Goal: Task Accomplishment & Management: Manage account settings

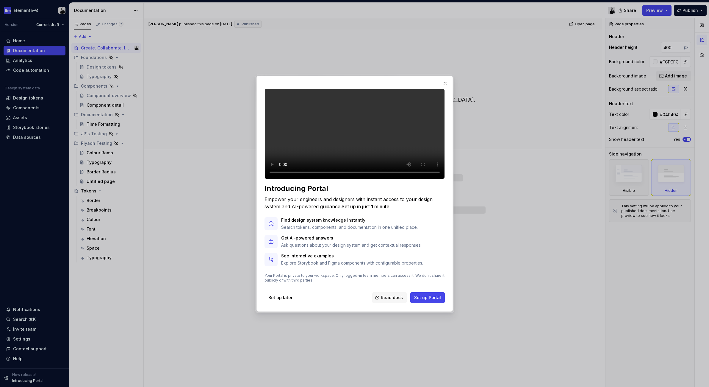
click at [273, 89] on video at bounding box center [355, 133] width 180 height 90
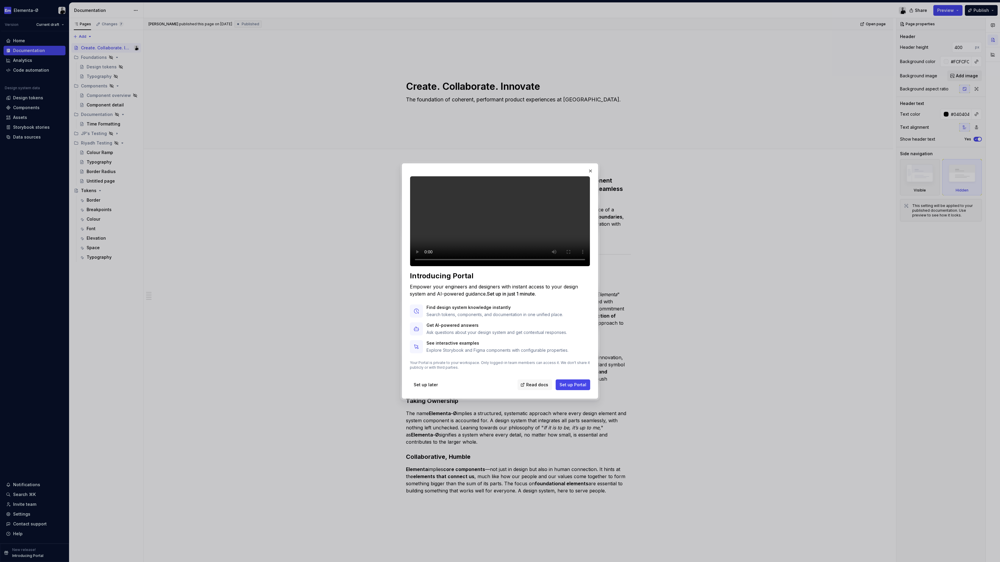
type textarea "*"
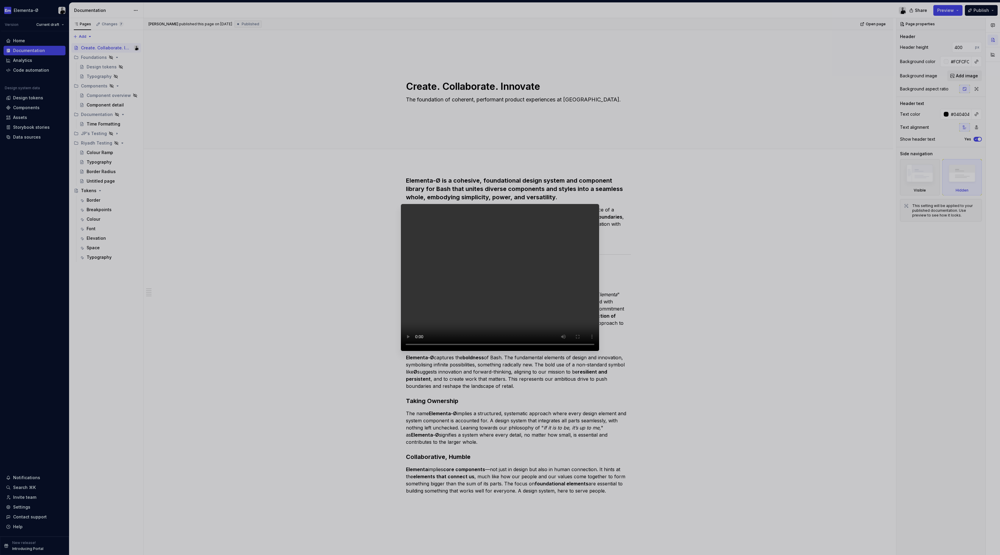
click at [454, 351] on video at bounding box center [500, 278] width 199 height 148
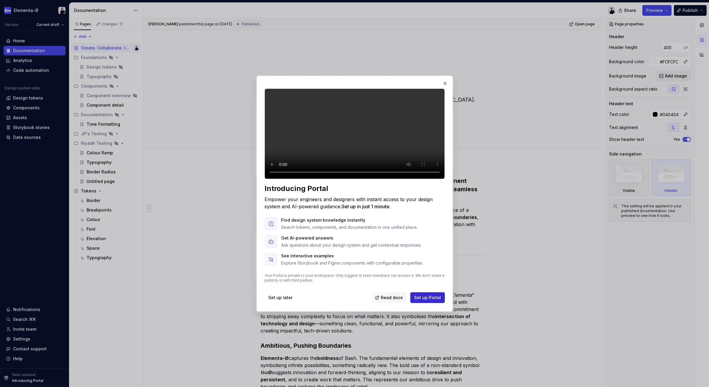
click at [428, 300] on span "Set up Portal" at bounding box center [427, 297] width 27 height 6
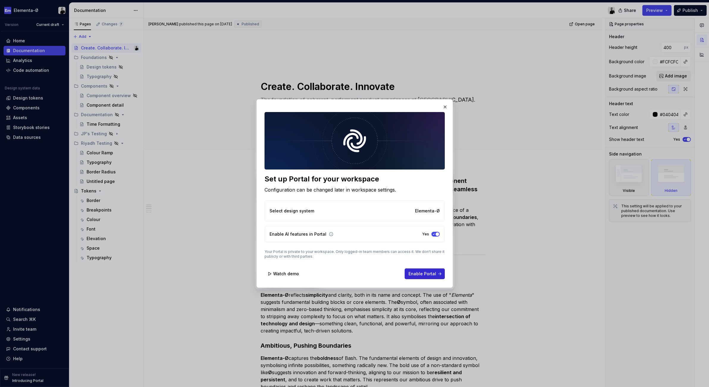
click at [421, 269] on button "Enable Portal" at bounding box center [425, 273] width 40 height 11
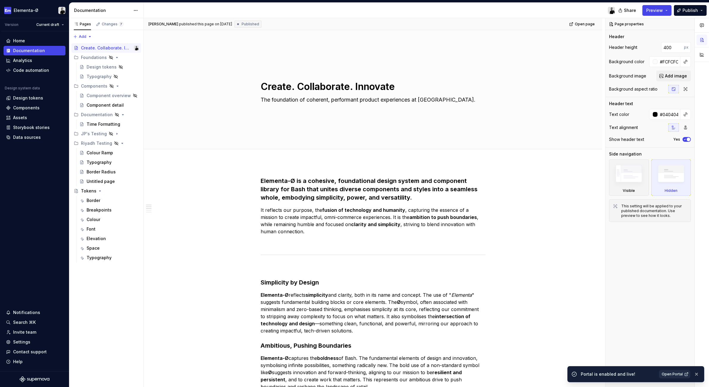
click at [674, 373] on span "Open Portal" at bounding box center [672, 373] width 21 height 5
click at [21, 116] on div "Assets" at bounding box center [20, 118] width 14 height 6
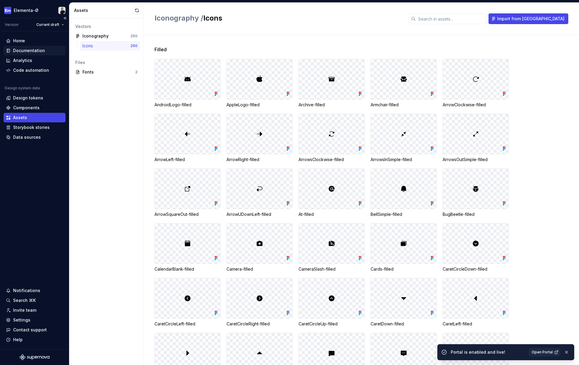
click at [27, 53] on div "Documentation" at bounding box center [29, 51] width 32 height 6
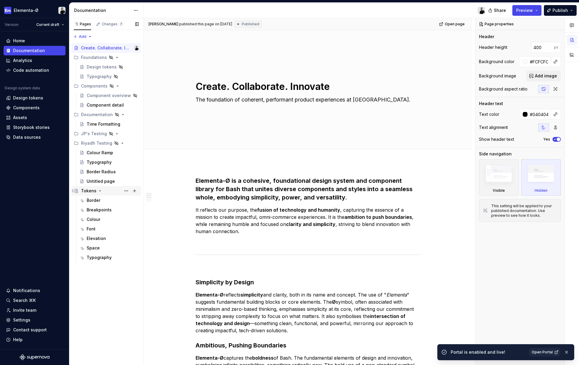
click at [98, 189] on icon "Page tree" at bounding box center [100, 190] width 5 height 5
type textarea "*"
click at [107, 216] on div "Pages Changes 7 Add Accessibility guide for tree Page tree. Navigate the tree w…" at bounding box center [106, 191] width 74 height 347
click at [89, 37] on div "Pages Changes 7 Add Accessibility guide for tree Page tree. Navigate the tree w…" at bounding box center [106, 191] width 74 height 347
click at [92, 57] on div "New group" at bounding box center [101, 57] width 39 height 6
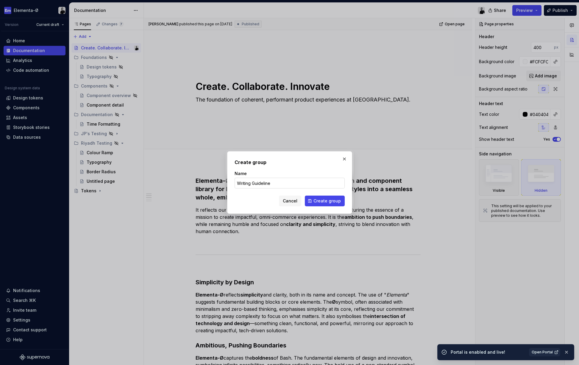
type input "Writing Guidelines"
click at [333, 199] on span "Create group" at bounding box center [326, 201] width 27 height 6
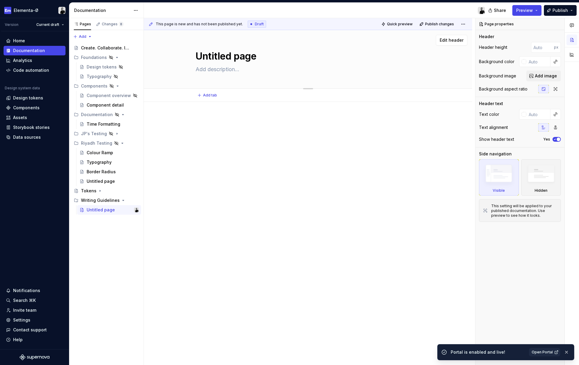
click at [220, 55] on textarea "Untitled page" at bounding box center [306, 56] width 225 height 14
click at [225, 55] on textarea "Untitled page" at bounding box center [306, 56] width 225 height 14
paste textarea "PII Obfuscation"
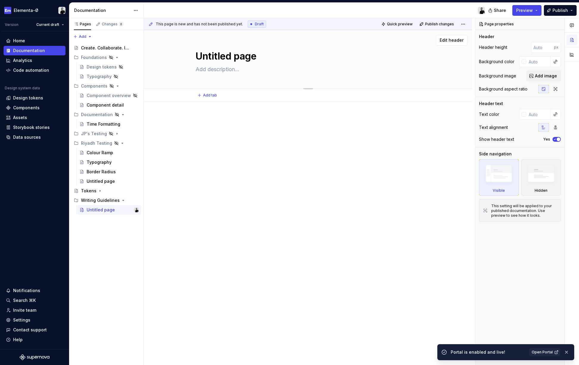
type textarea "*"
type textarea "PII Obfuscation"
type textarea "*"
type textarea "PII Obfuscation"
click at [217, 70] on textarea at bounding box center [306, 70] width 225 height 10
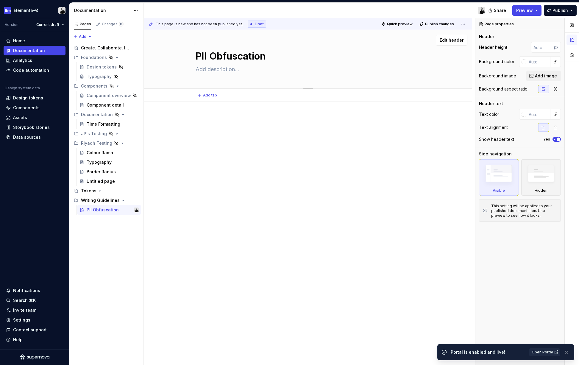
paste textarea "Unified PII (Personally Identifiable Information) obfuscation framework that en…"
type textarea "*"
type textarea "Unified PII (Personally Identifiable Information) obfuscation framework that en…"
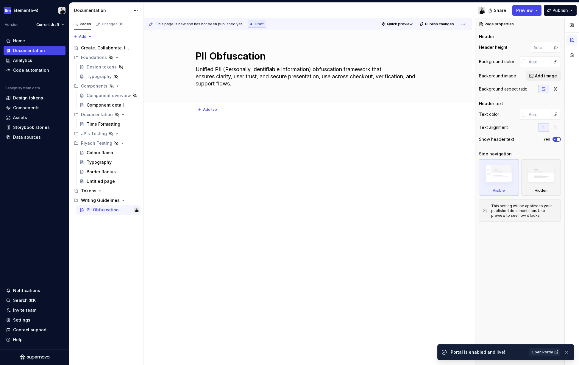
type textarea "*"
type textarea "Unified PII (Personally Identifiable Information) obfuscation framework that en…"
click at [272, 166] on div at bounding box center [308, 193] width 328 height 154
type textarea "*"
click at [225, 142] on div at bounding box center [308, 141] width 225 height 23
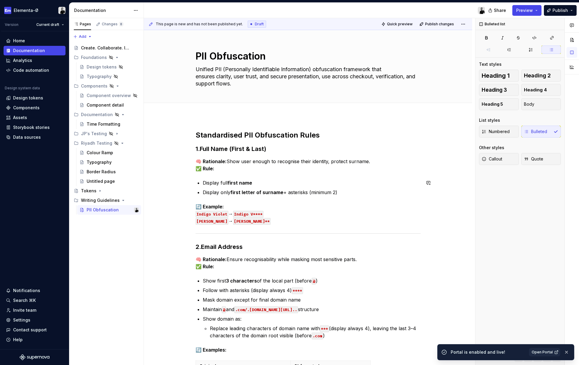
scroll to position [6, 0]
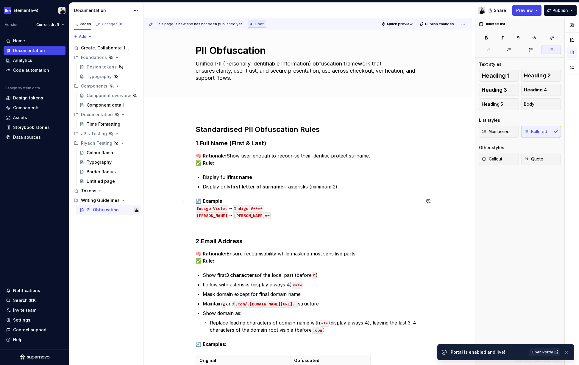
click at [214, 208] on code "Indigo Violet" at bounding box center [212, 208] width 33 height 7
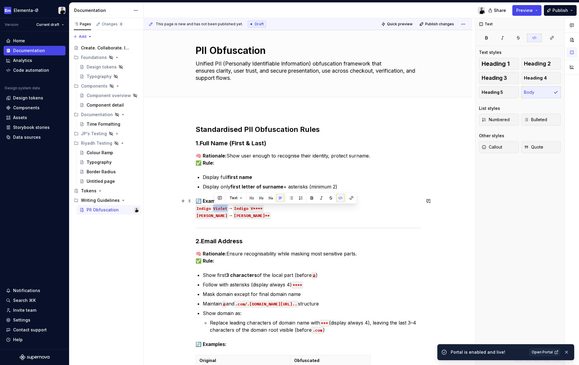
click at [214, 208] on code "Indigo Violet" at bounding box center [212, 208] width 33 height 7
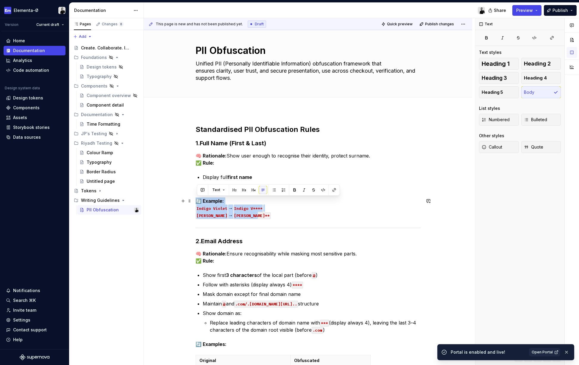
click at [214, 212] on code "Robert Pi" at bounding box center [212, 215] width 33 height 7
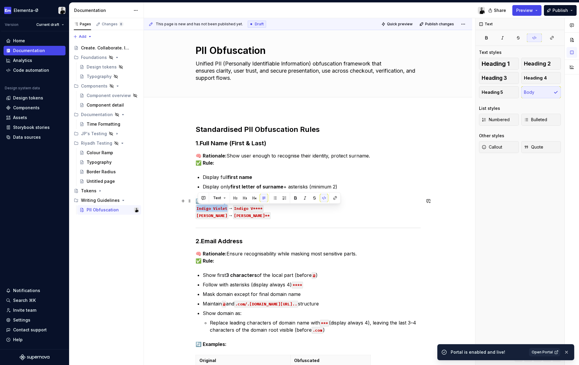
drag, startPoint x: 198, startPoint y: 209, endPoint x: 228, endPoint y: 209, distance: 29.8
click at [228, 209] on code "Indigo Violet" at bounding box center [212, 208] width 33 height 7
click at [296, 198] on button "button" at bounding box center [295, 198] width 8 height 8
click at [323, 197] on button "button" at bounding box center [324, 198] width 8 height 8
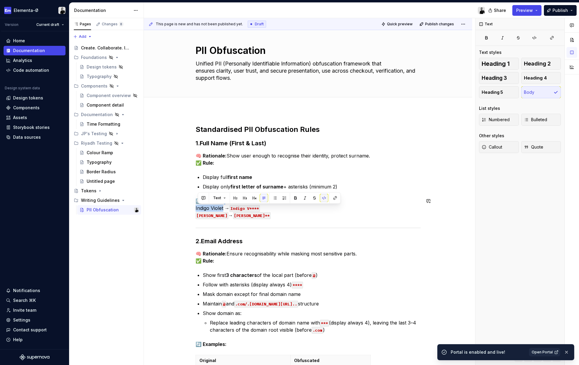
click at [323, 197] on button "button" at bounding box center [324, 198] width 8 height 8
click at [294, 217] on p "🔄 Example: Indigo Violet → Indigo V**** Robert Pi → Robert P**" at bounding box center [308, 207] width 225 height 21
click at [286, 211] on p "🔄 Example: Indigo Violet → Indigo V**** Robert Pi → Robert P**" at bounding box center [308, 207] width 225 height 21
click at [241, 201] on p "🔄 Example: Indigo Violet → Indigo V**** Robert Pi → Robert P**" at bounding box center [308, 207] width 225 height 21
click at [234, 202] on strong "🔄 Example: Hell" at bounding box center [215, 201] width 38 height 6
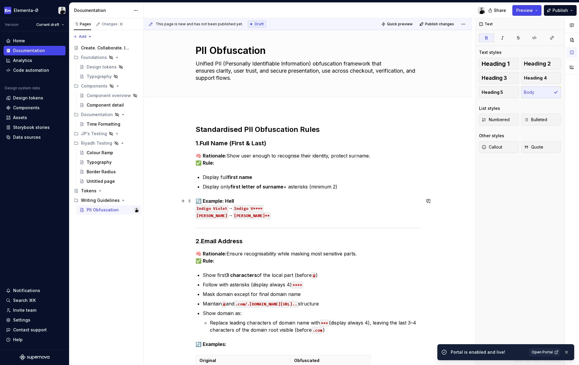
click at [234, 202] on strong "🔄 Example: Hell" at bounding box center [215, 201] width 38 height 6
click at [214, 190] on p "Display only first letter of surname + asterisks (minimum 2)" at bounding box center [312, 186] width 218 height 7
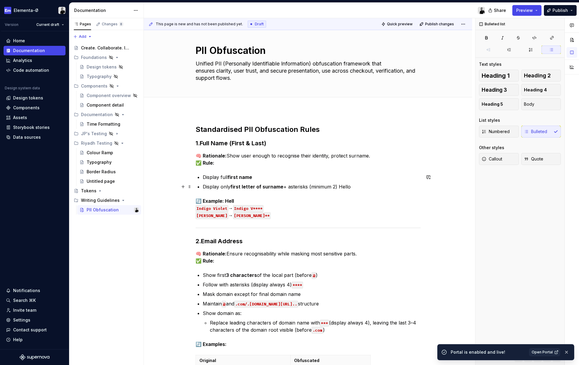
click at [347, 187] on p "Display only first letter of surname + asterisks (minimum 2) Hello" at bounding box center [312, 186] width 218 height 7
click at [475, 175] on button "button" at bounding box center [478, 175] width 8 height 8
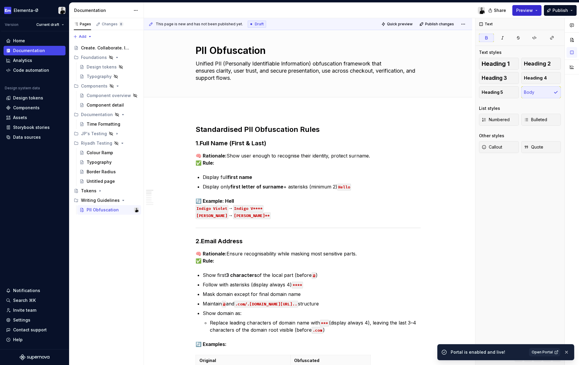
click at [537, 10] on button "Preview" at bounding box center [526, 10] width 29 height 11
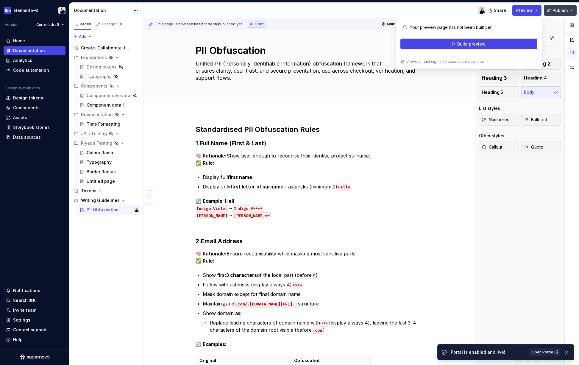
click at [558, 9] on span "Publish" at bounding box center [559, 10] width 15 height 6
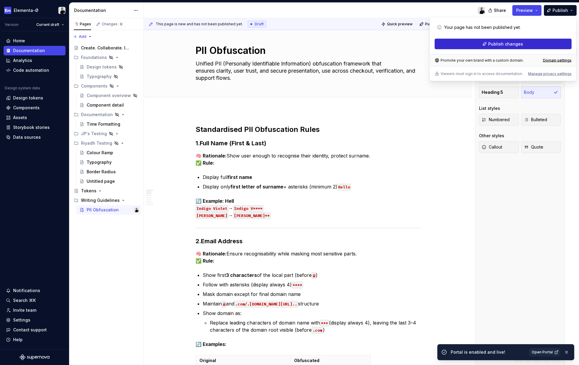
click at [506, 46] on span "Publish changes" at bounding box center [505, 44] width 35 height 6
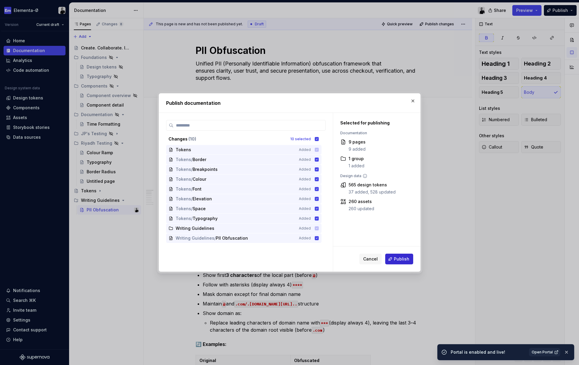
click at [405, 258] on span "Publish" at bounding box center [401, 259] width 15 height 6
click at [405, 258] on div "Cancel Publish" at bounding box center [386, 259] width 54 height 11
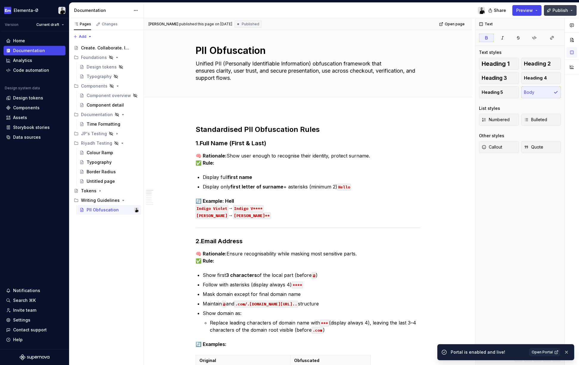
click at [570, 11] on button "Publish" at bounding box center [560, 10] width 33 height 11
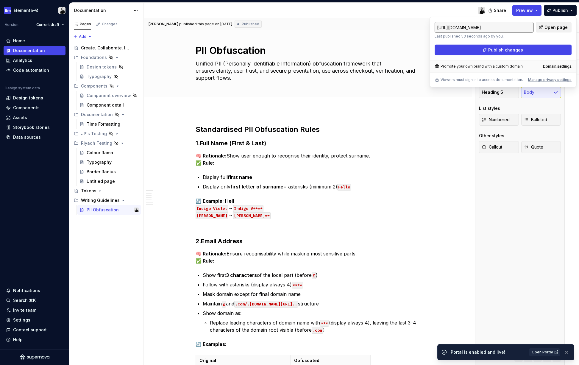
click at [553, 25] on span "Open page" at bounding box center [555, 27] width 23 height 6
click at [554, 26] on span "Open page" at bounding box center [555, 27] width 23 height 6
click at [125, 49] on button "Page tree" at bounding box center [126, 48] width 8 height 8
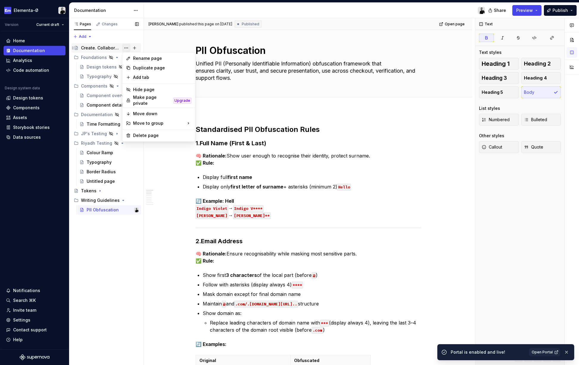
type textarea "*"
click at [141, 58] on div "Rename page" at bounding box center [162, 58] width 58 height 6
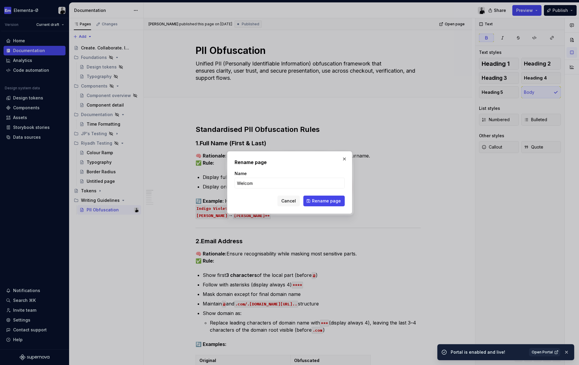
type input "Welcome"
click at [325, 203] on span "Rename page" at bounding box center [326, 201] width 29 height 6
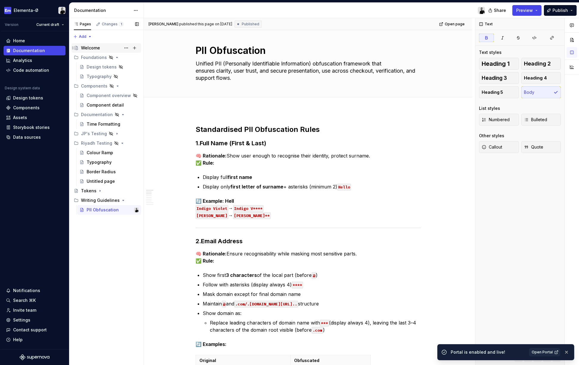
click at [84, 46] on div "Welcome" at bounding box center [90, 48] width 19 height 6
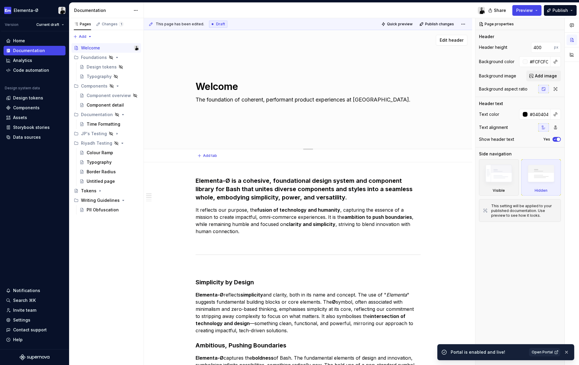
click at [301, 101] on textarea "The foundation of coherent, performant product experiences at Bash." at bounding box center [306, 100] width 225 height 10
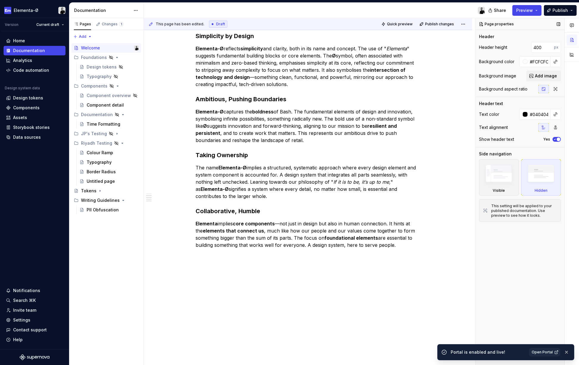
scroll to position [246, 0]
click at [573, 10] on button "Publish" at bounding box center [560, 10] width 33 height 11
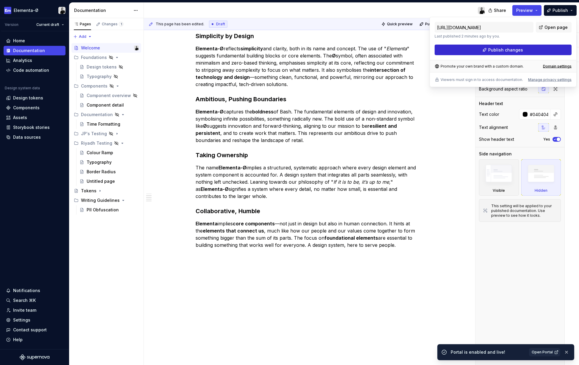
click at [507, 49] on span "Publish changes" at bounding box center [505, 50] width 35 height 6
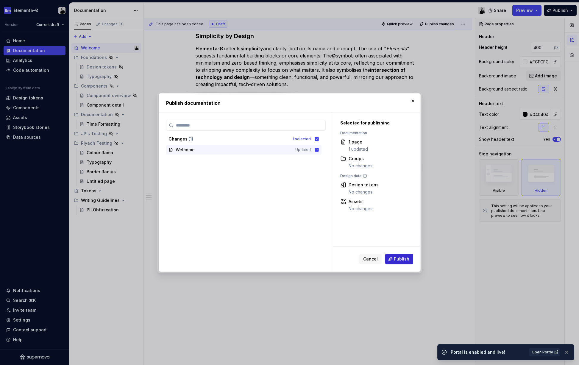
click at [397, 254] on button "Publish" at bounding box center [399, 259] width 28 height 11
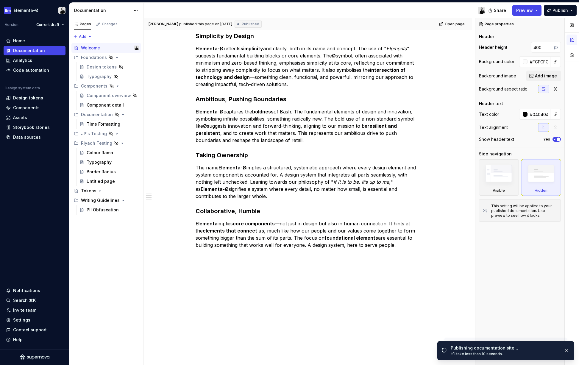
scroll to position [234, 0]
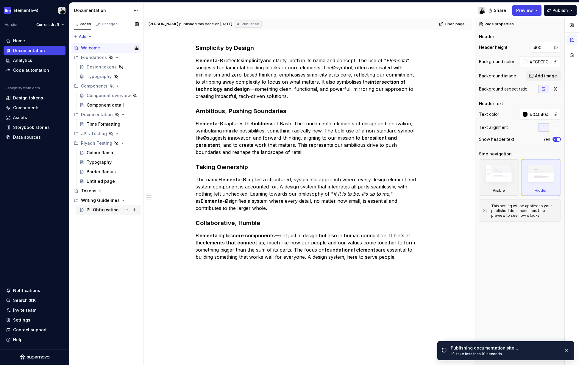
click at [101, 210] on div "PII Obfuscation" at bounding box center [103, 210] width 32 height 6
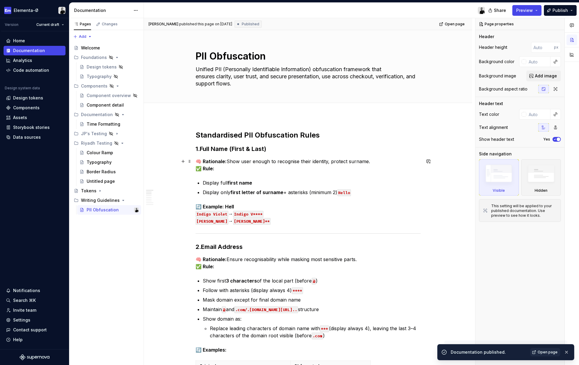
click at [204, 160] on strong "🧠 Rationale:" at bounding box center [211, 161] width 31 height 6
type textarea "*"
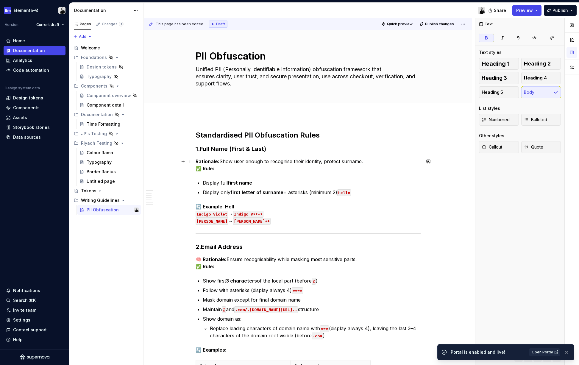
click at [208, 168] on strong "✅ Rule:" at bounding box center [205, 168] width 19 height 6
click at [229, 170] on p "Rationale: Show user enough to recognise their identity, protect surname. ✅ Rul…" at bounding box center [308, 165] width 225 height 14
click at [358, 193] on p "Display only first letter of surname + asterisks (minimum 2) Hello" at bounding box center [312, 192] width 218 height 7
click at [283, 204] on p "🔄 Example: Hell Indigo Violet → Indigo V**** Robert Pi → Robert P**" at bounding box center [308, 213] width 225 height 21
click at [204, 205] on strong "🔄 Example:" at bounding box center [210, 207] width 28 height 6
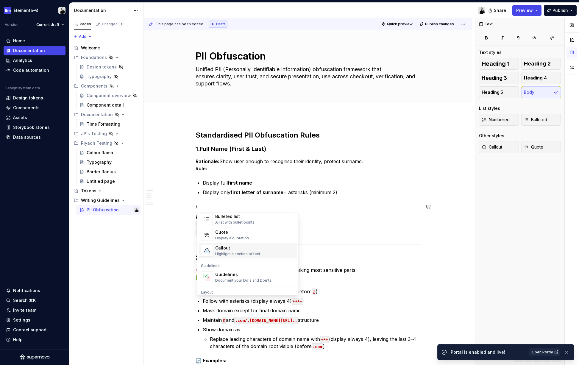
scroll to position [122, 0]
click at [241, 253] on div "Highlight a section of text" at bounding box center [237, 253] width 45 height 5
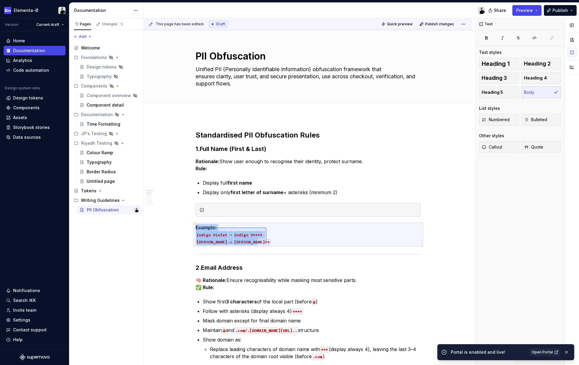
drag, startPoint x: 196, startPoint y: 227, endPoint x: 266, endPoint y: 246, distance: 72.3
click at [266, 246] on div "This page has been edited. Draft Quick preview Publish changes PII Obfuscation …" at bounding box center [309, 191] width 331 height 347
click at [250, 228] on p "Example: Indigo Violet → Indigo V**** Robert Pi → Robert P**" at bounding box center [308, 234] width 225 height 21
click at [200, 228] on strong "Example:" at bounding box center [206, 227] width 21 height 6
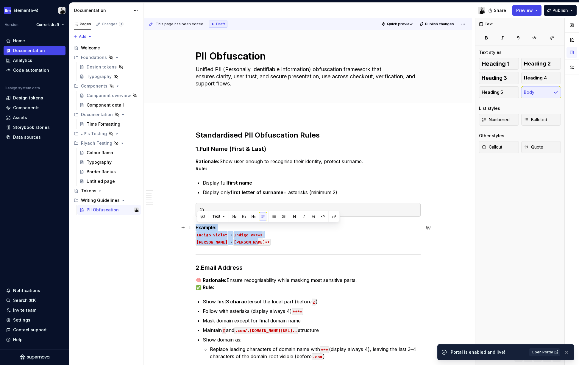
drag, startPoint x: 197, startPoint y: 228, endPoint x: 259, endPoint y: 243, distance: 63.7
click at [259, 243] on p "Example: Indigo Violet → Indigo V**** Robert Pi → Robert P**" at bounding box center [308, 234] width 225 height 21
copy p "Example: Indigo Violet → Indigo V**** Robert Pi → Robert P**"
click at [226, 209] on div at bounding box center [312, 210] width 210 height 6
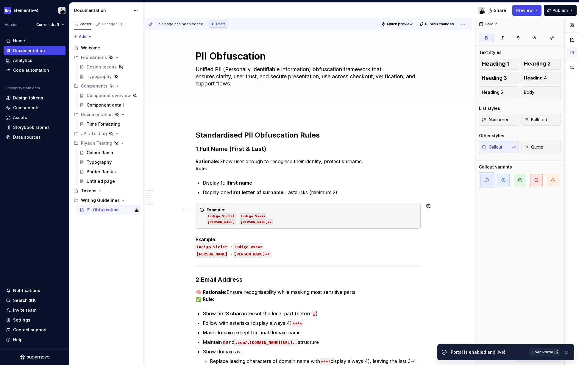
click at [203, 209] on icon at bounding box center [201, 209] width 5 height 5
click at [203, 209] on icon at bounding box center [202, 210] width 4 height 4
click at [502, 179] on icon "button" at bounding box center [503, 180] width 5 height 5
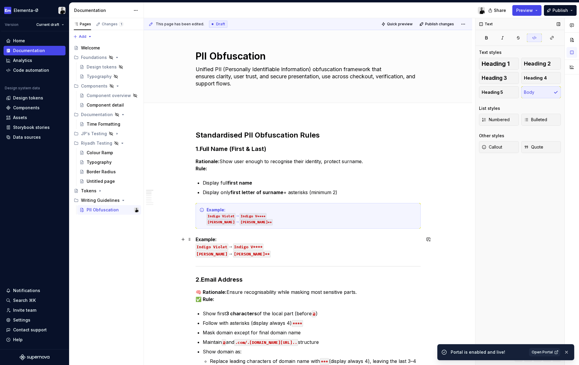
click at [292, 254] on p "Example: Indigo Violet → Indigo V**** Robert Pi → Robert P**" at bounding box center [308, 246] width 225 height 21
drag, startPoint x: 292, startPoint y: 254, endPoint x: 202, endPoint y: 245, distance: 90.3
click at [202, 245] on p "Example: Indigo Violet → Indigo V**** Robert Pi → Robert P**" at bounding box center [308, 246] width 225 height 21
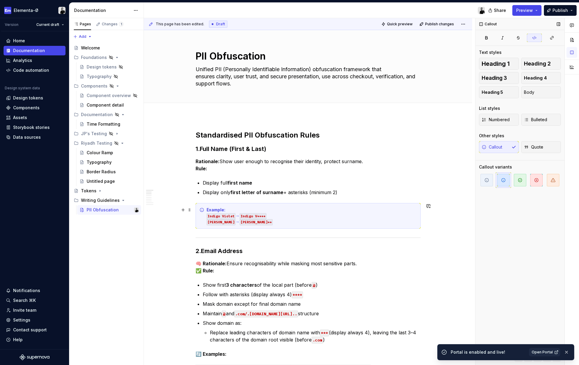
click at [238, 209] on div "Example: Indigo Violet → Indigo V**** Robert Pi → Robert P**" at bounding box center [312, 216] width 210 height 18
click at [241, 210] on div "Example Indigo Violet → Indigo V**** Robert Pi → Robert P**" at bounding box center [312, 216] width 210 height 18
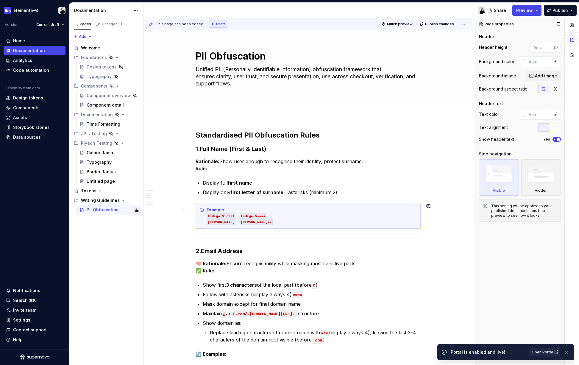
click at [242, 209] on div "Example Indigo Violet → Indigo V**** Robert Pi → Robert P**" at bounding box center [312, 216] width 210 height 18
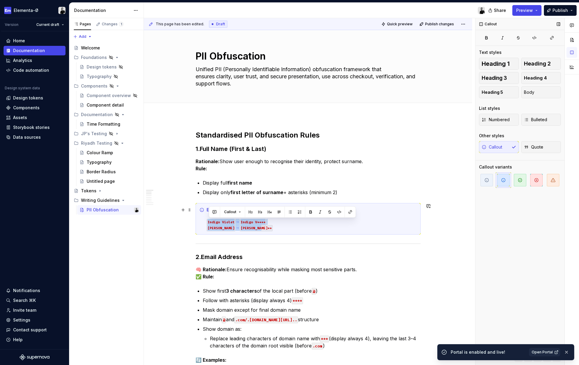
drag, startPoint x: 264, startPoint y: 227, endPoint x: 206, endPoint y: 223, distance: 57.9
click at [223, 222] on code "Indigo Violet" at bounding box center [221, 222] width 29 height 6
click at [226, 222] on code "Indigo Violet" at bounding box center [221, 222] width 29 height 6
click at [277, 228] on div "Example Indigo Violet → Indigo V**** Robert Pi → Robert P**" at bounding box center [312, 219] width 210 height 24
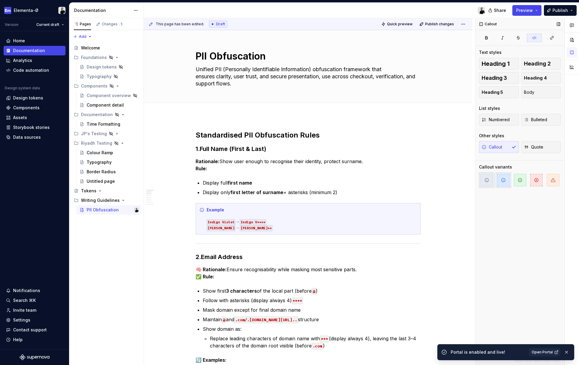
click at [488, 179] on icon "button" at bounding box center [486, 180] width 5 height 5
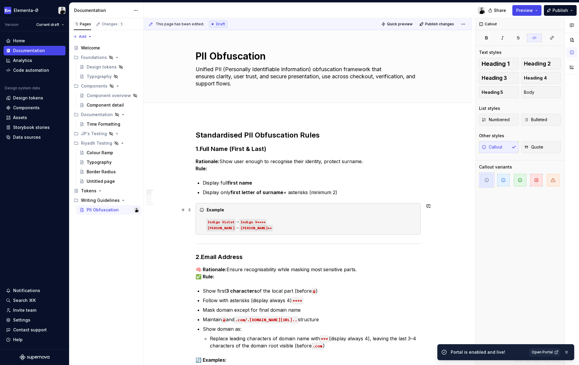
click at [301, 222] on div "Example Indigo Violet → Indigo V**** Robert Pi → Robert P**" at bounding box center [312, 219] width 210 height 24
click at [206, 269] on strong "🧠 Rationale:" at bounding box center [211, 269] width 31 height 6
click at [204, 269] on strong "🧠 Rationale:" at bounding box center [211, 269] width 31 height 6
click at [206, 277] on strong "✅ Rule:" at bounding box center [205, 276] width 19 height 6
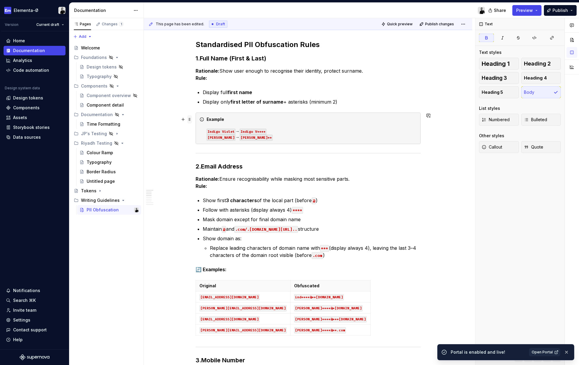
click at [192, 119] on span at bounding box center [189, 119] width 5 height 8
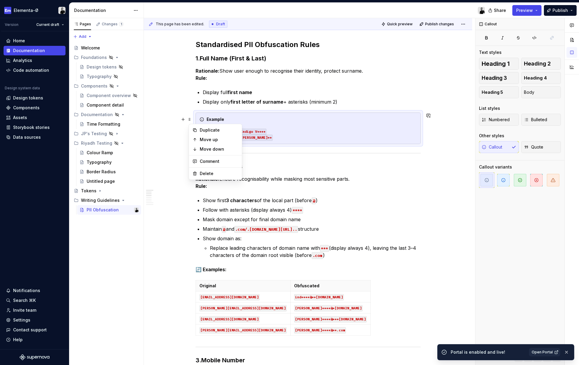
click at [230, 268] on p "🔄 Examples:" at bounding box center [308, 269] width 225 height 7
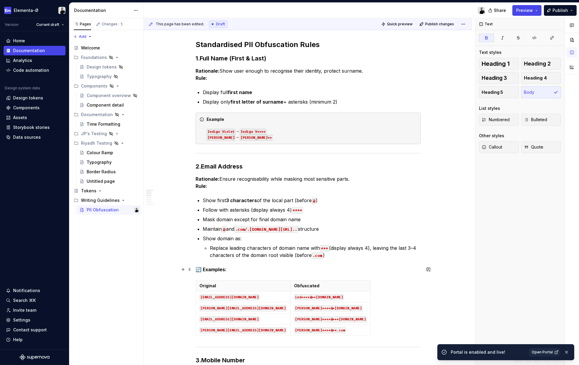
click at [212, 266] on strong "🔄 Examples:" at bounding box center [211, 269] width 31 height 6
click at [197, 267] on strong "🔄 Examples:" at bounding box center [211, 269] width 31 height 6
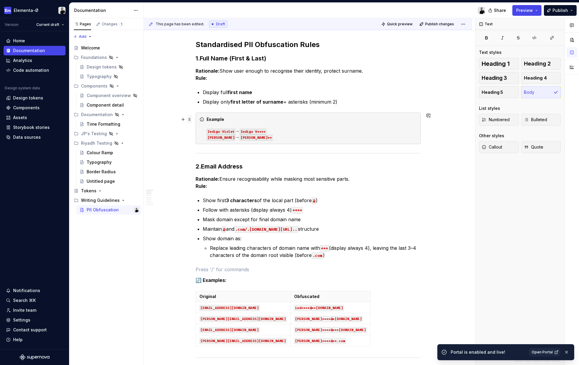
click at [192, 119] on span at bounding box center [189, 119] width 5 height 8
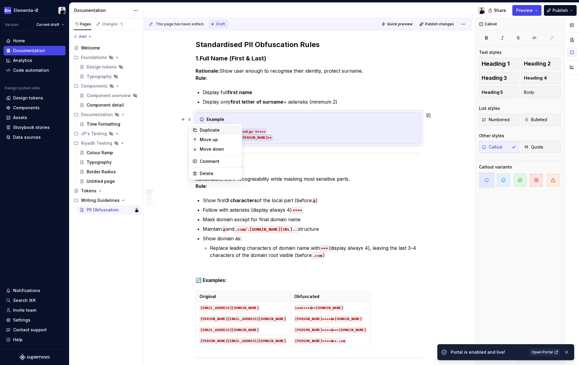
click at [216, 129] on div "Duplicate" at bounding box center [219, 130] width 39 height 6
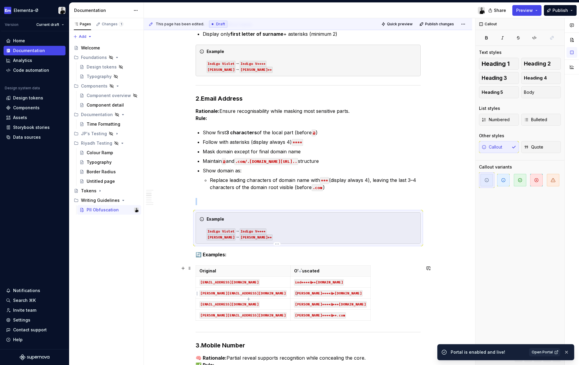
scroll to position [180, 0]
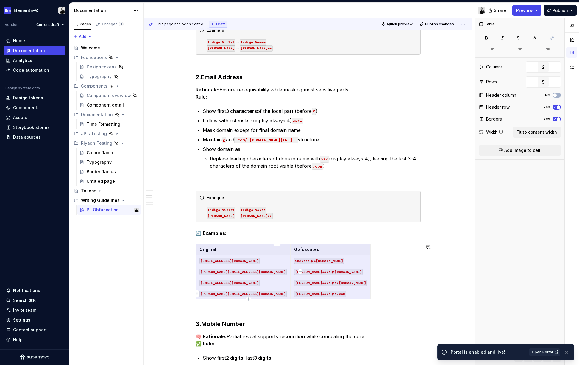
drag, startPoint x: 201, startPoint y: 248, endPoint x: 288, endPoint y: 296, distance: 98.3
click at [288, 296] on tbody "Original Obfuscated indigo.violet@gmail.com ind****@**ail.com sam@bash.com sam*…" at bounding box center [283, 271] width 175 height 55
click at [247, 201] on div "Example Indigo Violet → Indigo V**** Robert Pi → Robert P**" at bounding box center [312, 207] width 210 height 24
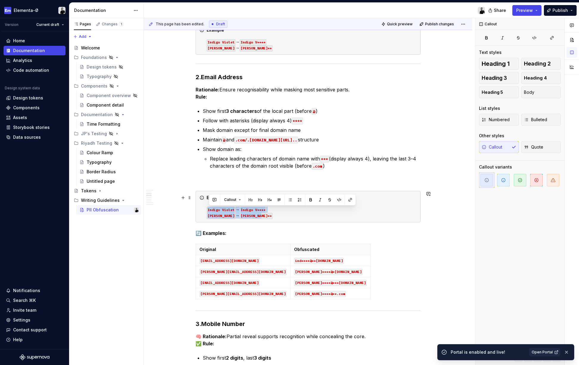
drag, startPoint x: 264, startPoint y: 215, endPoint x: 207, endPoint y: 211, distance: 57.3
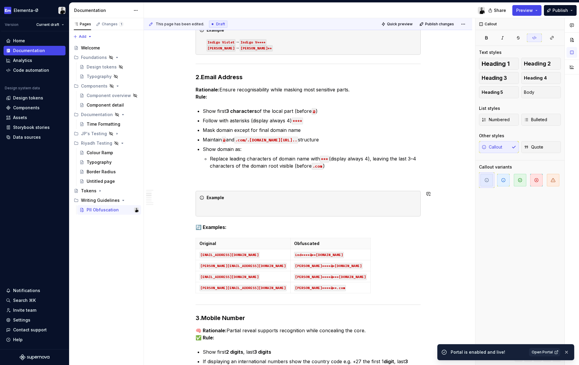
click at [207, 211] on div "Example" at bounding box center [308, 204] width 225 height 26
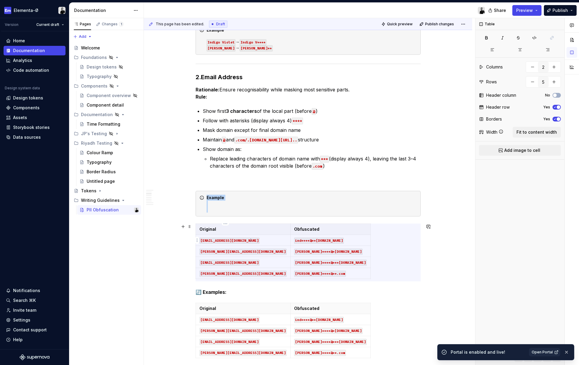
click at [205, 240] on code "indigo.violet@gmail.com" at bounding box center [229, 240] width 60 height 6
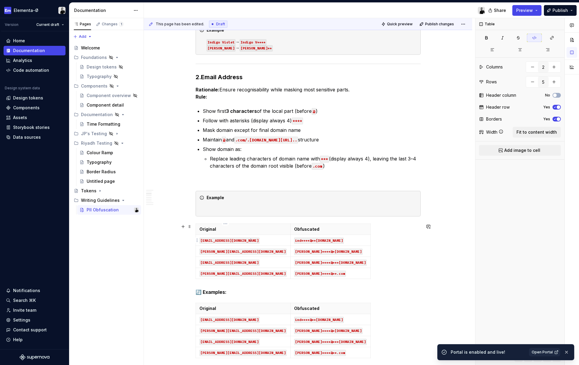
click at [205, 240] on code "indigo.violet@gmail.com" at bounding box center [229, 240] width 60 height 6
click at [211, 207] on div "Example" at bounding box center [312, 204] width 210 height 18
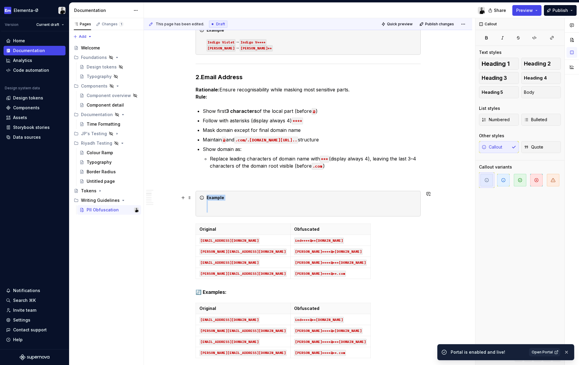
click at [218, 206] on div "Example" at bounding box center [312, 204] width 210 height 18
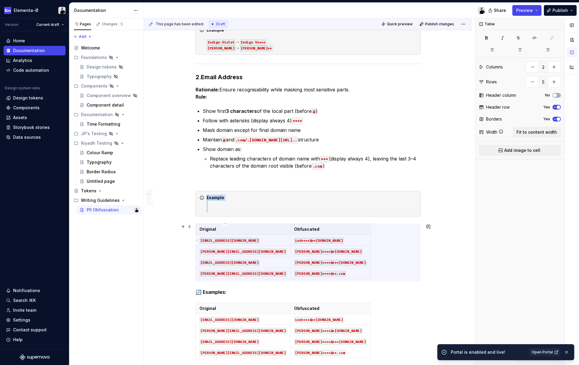
click at [235, 242] on code "indigo.violet@gmail.com" at bounding box center [229, 240] width 60 height 6
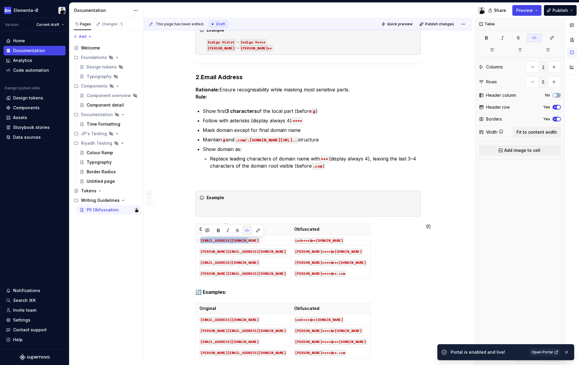
drag, startPoint x: 248, startPoint y: 240, endPoint x: 202, endPoint y: 240, distance: 46.4
click at [202, 240] on code "indigo.violet@gmail.com" at bounding box center [229, 240] width 60 height 6
copy code "indigo.violet@gmail.com"
click at [217, 211] on div "Example" at bounding box center [312, 204] width 210 height 18
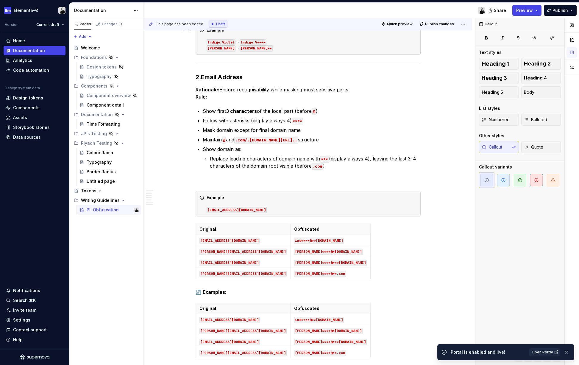
click at [240, 43] on div "Example Indigo Violet → Indigo V**** Robert Pi → Robert P**" at bounding box center [312, 39] width 210 height 24
copy div "→"
click at [264, 209] on div "Example indigo.violet@gmail.com" at bounding box center [312, 204] width 210 height 18
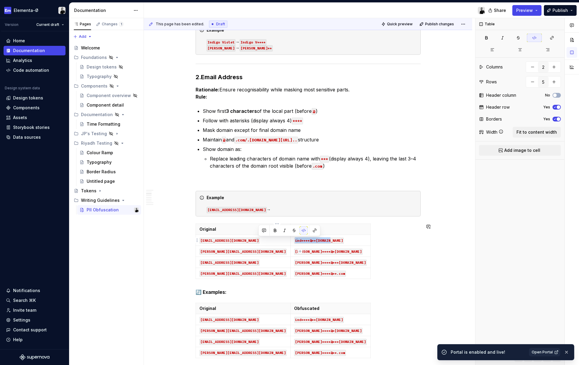
drag, startPoint x: 259, startPoint y: 240, endPoint x: 293, endPoint y: 241, distance: 33.6
click at [294, 241] on code "ind****@**ail.com" at bounding box center [319, 240] width 50 height 6
copy code "ind****@**ail.com"
click at [268, 211] on div "Example indigo.violet@gmail.com →" at bounding box center [312, 204] width 210 height 18
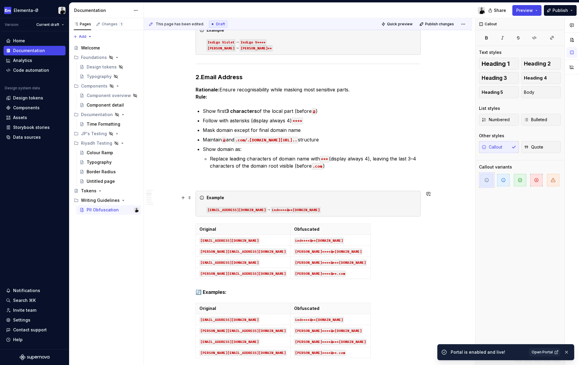
click at [262, 209] on div "Example indigo.violet@gmail.com → ind****@**ail.com" at bounding box center [312, 204] width 210 height 18
click at [260, 209] on div "Example indigo.violet@gmail.com → ind****@**ail.com" at bounding box center [312, 204] width 210 height 18
click at [260, 210] on div "Example indigo.violet@gmail.com ind****@**ail.com" at bounding box center [312, 204] width 210 height 18
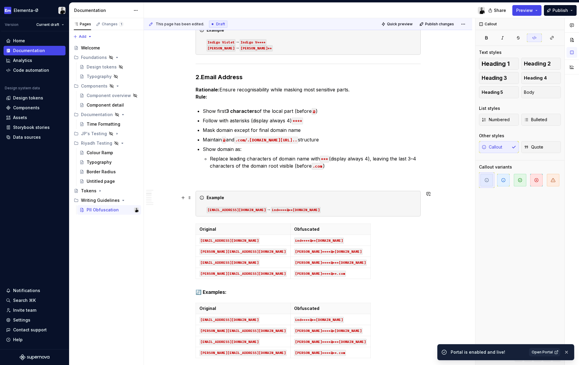
click at [323, 209] on div "Example indigo.violet@gmail.com → ind****@**ail.com" at bounding box center [312, 204] width 210 height 18
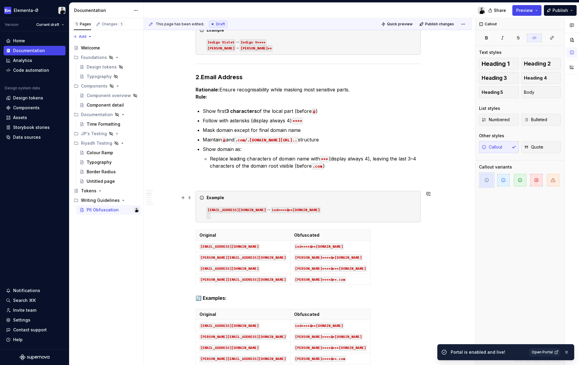
click at [210, 217] on code at bounding box center [209, 216] width 4 height 6
click at [248, 218] on div "Example indigo.violet@gmail.com → ind****@**ail.com" at bounding box center [308, 207] width 225 height 32
drag, startPoint x: 248, startPoint y: 218, endPoint x: 185, endPoint y: 218, distance: 63.4
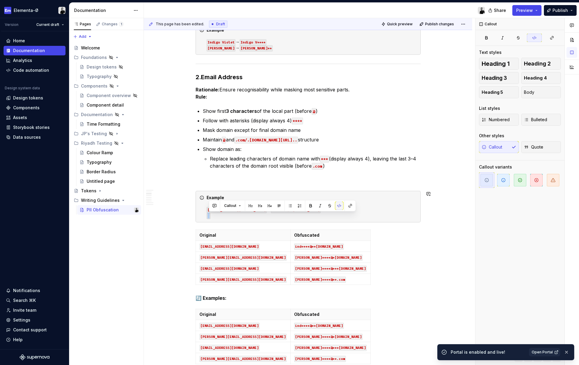
click at [342, 205] on button "button" at bounding box center [339, 205] width 8 height 8
click at [270, 215] on div "Example indigo.violet@gmail.com → ind****@**ail.com" at bounding box center [312, 207] width 210 height 24
click at [253, 218] on div "Example indigo.violet@gmail.com → ind****@**ail.com" at bounding box center [312, 207] width 210 height 24
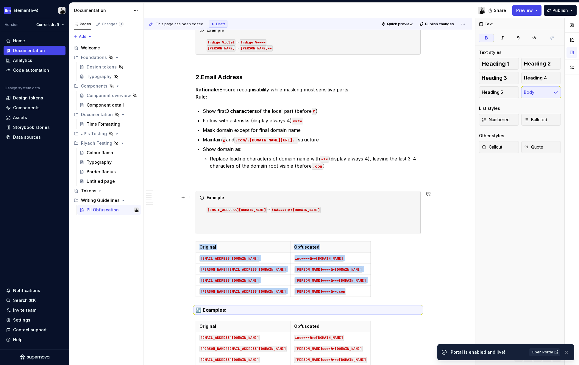
click at [228, 219] on div "Example indigo.violet@gmail.com → ind****@**ail.com" at bounding box center [312, 213] width 210 height 36
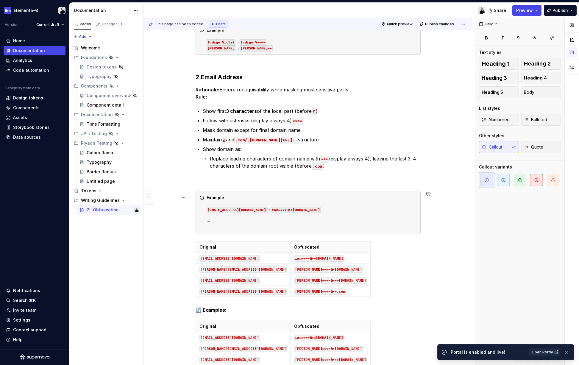
click at [217, 218] on div "Example indigo.violet@gmail.com → ind****@**ail.com →" at bounding box center [312, 213] width 210 height 36
click at [218, 224] on div "Example indigo.violet@gmail.com → ind****@**ail.com →" at bounding box center [312, 213] width 210 height 36
copy div "→"
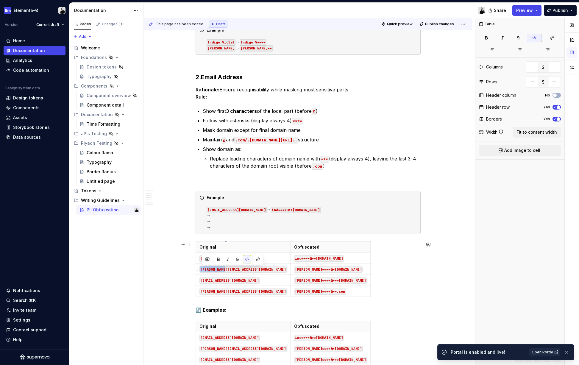
drag, startPoint x: 202, startPoint y: 270, endPoint x: 226, endPoint y: 271, distance: 24.1
click at [226, 271] on code "sam@bash.com" at bounding box center [242, 269] width 87 height 6
copy code "sam@bash.com"
click at [209, 215] on div "Example indigo.violet@gmail.com → ind****@**ail.com → → →" at bounding box center [312, 213] width 210 height 36
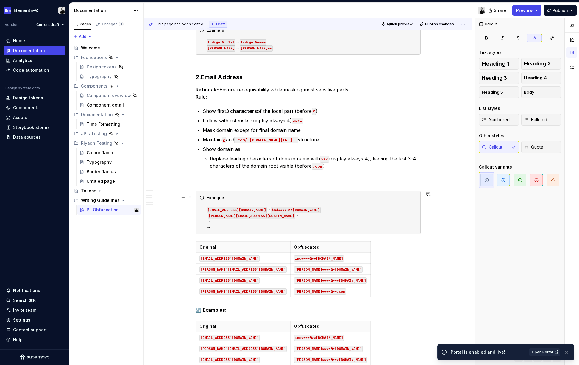
click at [240, 216] on div "Example indigo.violet@gmail.com → ind****@**ail.com sam@bash.com → → →" at bounding box center [312, 213] width 210 height 36
click at [244, 210] on code "indigo.violet@gmail.com" at bounding box center [237, 210] width 60 height 6
click at [341, 185] on button "button" at bounding box center [338, 187] width 8 height 8
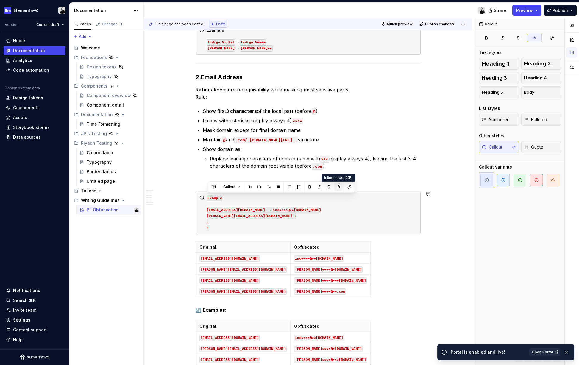
click at [341, 185] on button "button" at bounding box center [338, 187] width 8 height 8
click at [309, 213] on div "Example indigo.violet@gmail.com → ind****@**ail.com sam@bash.com → → →" at bounding box center [312, 213] width 210 height 36
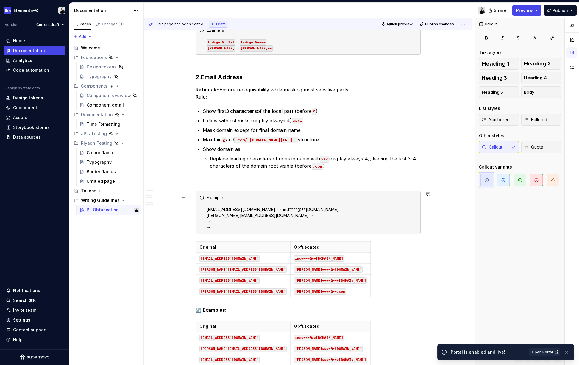
click at [262, 210] on div "Example indigo.violet@gmail.com → ind****@**ail.com sam@bash.com → → →" at bounding box center [312, 213] width 210 height 36
click at [260, 210] on div "Example indigo.violet@gmail.com → ind****@**ail.com sam@bash.com → → →" at bounding box center [312, 213] width 210 height 36
drag, startPoint x: 262, startPoint y: 210, endPoint x: 257, endPoint y: 211, distance: 5.7
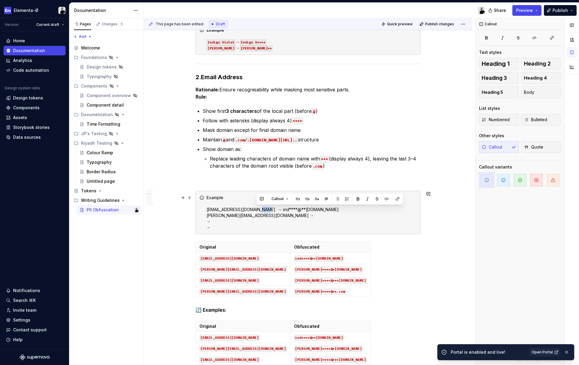
click at [263, 210] on div "Example indigo.violet@gmail.com → ind****@**ail.com sam@bash.com → → →" at bounding box center [312, 213] width 210 height 36
click at [260, 210] on div "Example indigo.violet@gmail.com → ind****@**ail.com sam@bash.com → → →" at bounding box center [312, 213] width 210 height 36
click at [245, 218] on div "Example indigo.violet@gmail.com ➞ ind****@**ail.com sam@bash.com → → →" at bounding box center [312, 213] width 210 height 36
click at [246, 216] on div "Example indigo.violet@gmail.com ➞ ind****@**ail.com sam@bash.com → → →" at bounding box center [312, 213] width 210 height 36
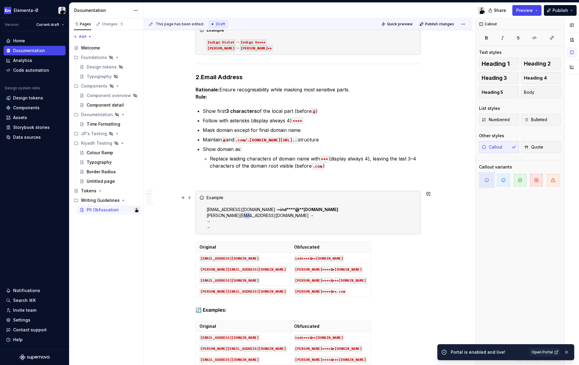
click at [246, 216] on div "Example indigo.violet@gmail.com ➞ ind****@**ail.com sam@bash.com → → →" at bounding box center [312, 213] width 210 height 36
click at [216, 216] on div "Example indigo.violet@gmail.com ➞ ind****@**ail.com sam@bash.com → → →" at bounding box center [312, 213] width 210 height 36
drag, startPoint x: 207, startPoint y: 215, endPoint x: 251, endPoint y: 230, distance: 46.0
click at [251, 230] on div "Example indigo.violet@gmail.com ➞ ind****@**ail.com sam@bash.com → → →" at bounding box center [308, 212] width 225 height 43
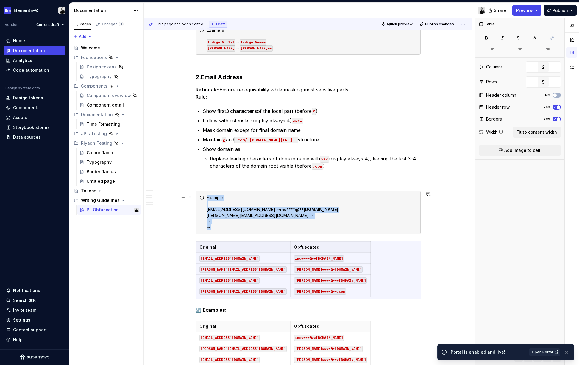
click at [247, 215] on div "Example indigo.violet@gmail.com ➞ ind****@**ail.com sam@bash.com → → →" at bounding box center [312, 213] width 210 height 36
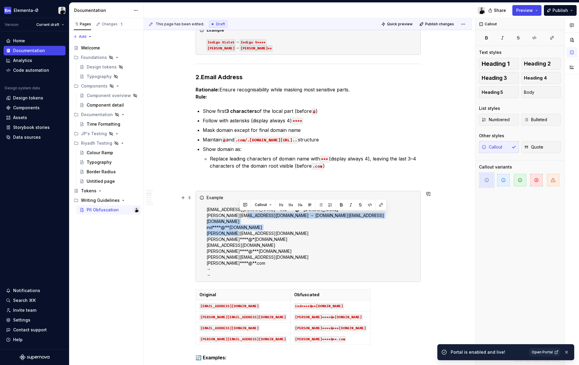
drag, startPoint x: 248, startPoint y: 215, endPoint x: 246, endPoint y: 228, distance: 13.2
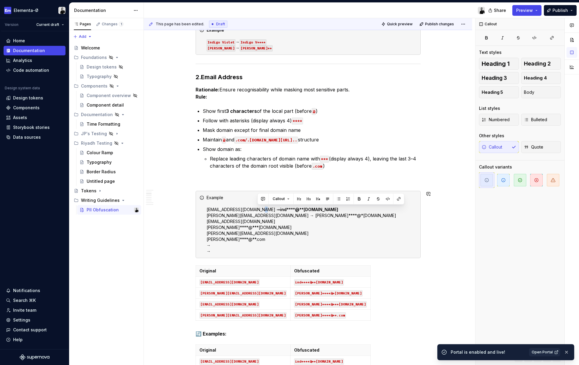
copy div "➞"
click at [243, 214] on div "Example indigo.violet@gmail.com ➞ ind****@**ail.com sam@bash.com → sam****@*ash…" at bounding box center [312, 225] width 210 height 60
click at [248, 223] on div "Example indigo.violet@gmail.com ➞ ind****@**ail.com sam@bash.com ➞ sam****@*ash…" at bounding box center [312, 225] width 210 height 60
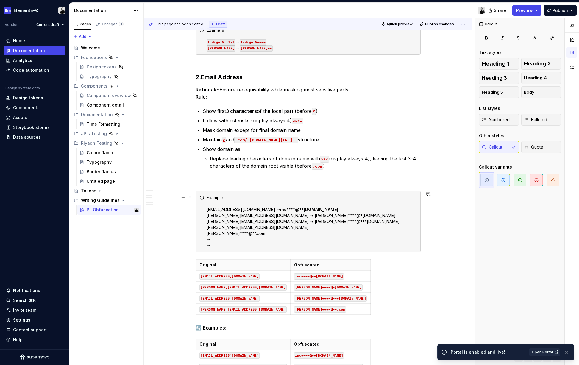
click at [258, 231] on div "Example indigo.violet@gmail.com ➞ ind****@**ail.com sam@bash.com ➞ sam****@*ash…" at bounding box center [312, 222] width 210 height 54
click at [255, 228] on div "Example indigo.violet@gmail.com ➞ ind****@**ail.com sam@bash.com ➞ sam****@*ash…" at bounding box center [312, 222] width 210 height 54
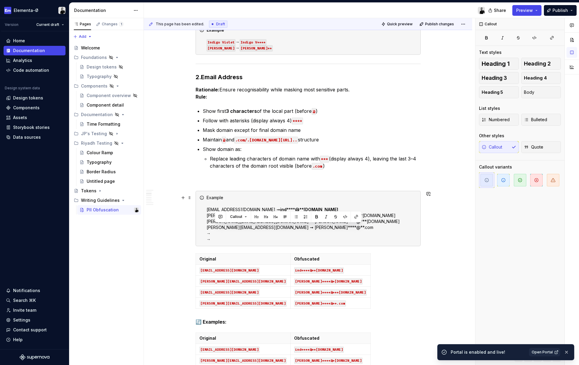
drag, startPoint x: 276, startPoint y: 229, endPoint x: 278, endPoint y: 243, distance: 14.1
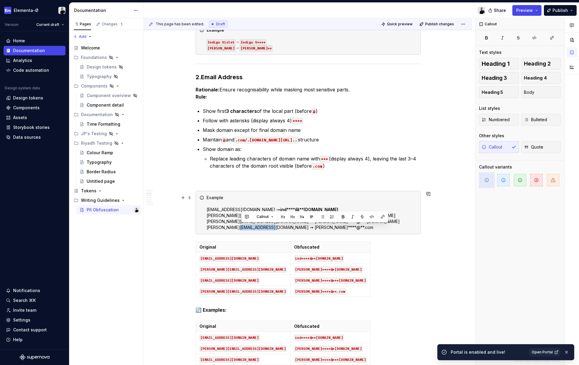
drag, startPoint x: 281, startPoint y: 228, endPoint x: 242, endPoint y: 228, distance: 39.0
click at [304, 226] on div "Example indigo.violet@gmail.com ➞ ind****@**ail.com sam@bash.com ➞ sam****@*ash…" at bounding box center [312, 213] width 210 height 36
drag, startPoint x: 297, startPoint y: 221, endPoint x: 251, endPoint y: 221, distance: 46.1
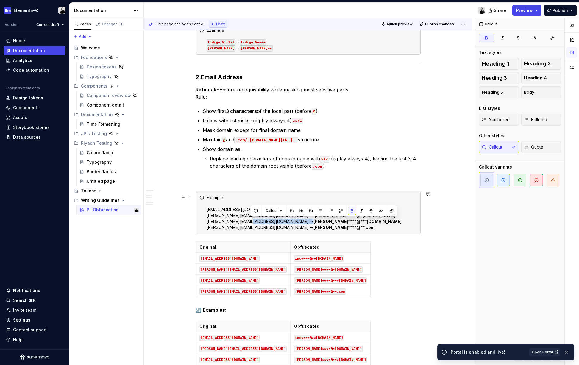
click at [239, 218] on div "Example indigo.violet@gmail.com ➞ ind****@**ail.com sam@bash.com ➞ sam****@*ash…" at bounding box center [312, 213] width 210 height 36
drag, startPoint x: 247, startPoint y: 216, endPoint x: 288, endPoint y: 216, distance: 41.7
click at [321, 249] on div "Original Obfuscated indigo.violet@gmail.com ind****@**ail.com sam@bash.com sam*…" at bounding box center [308, 270] width 225 height 58
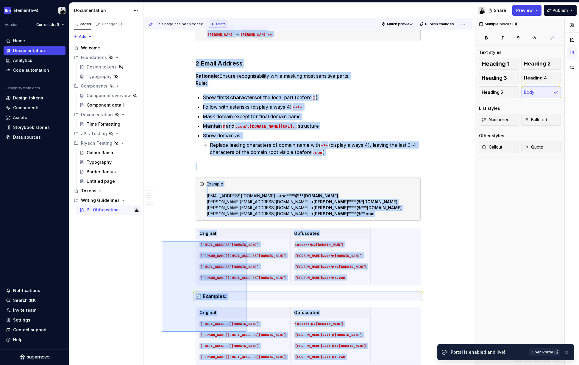
scroll to position [197, 0]
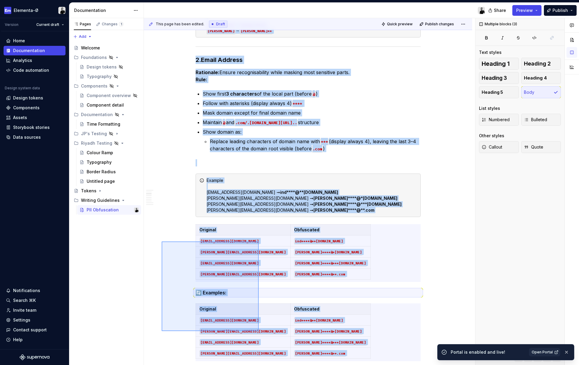
drag, startPoint x: 162, startPoint y: 244, endPoint x: 259, endPoint y: 331, distance: 130.0
click at [259, 331] on div "This page has been edited. Draft Quick preview Publish changes PII Obfuscation …" at bounding box center [309, 191] width 331 height 347
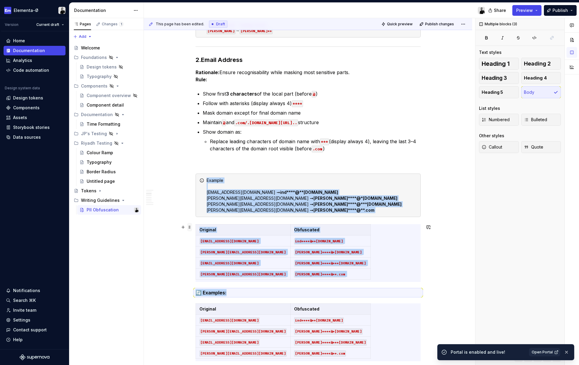
click at [192, 227] on span at bounding box center [189, 227] width 5 height 8
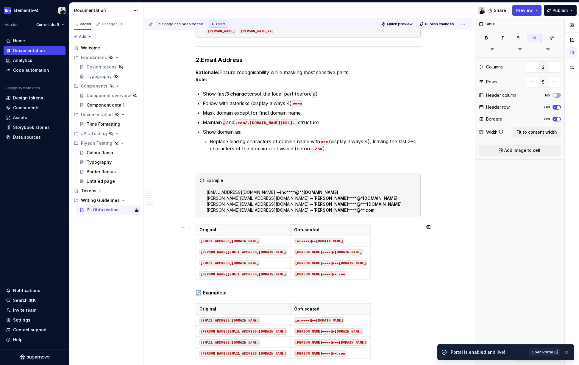
click at [290, 248] on td "sam****@*ash.com" at bounding box center [330, 251] width 80 height 11
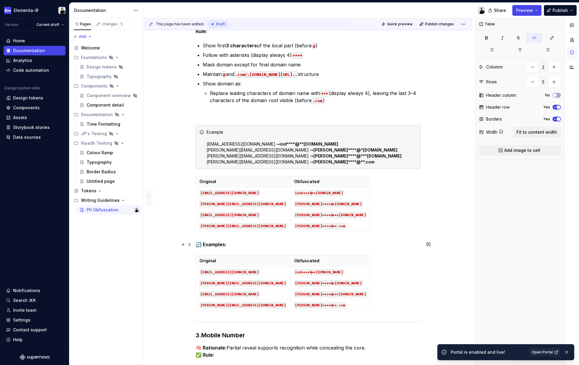
scroll to position [253, 0]
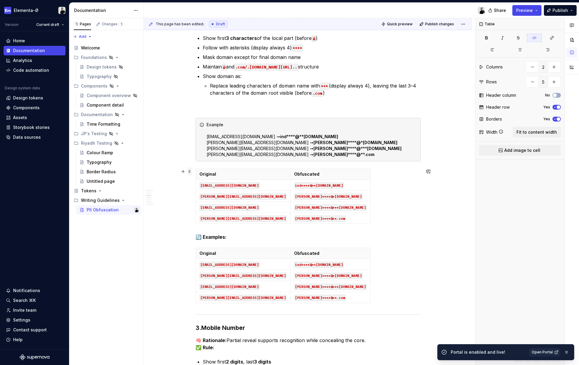
click at [191, 172] on span at bounding box center [189, 171] width 5 height 8
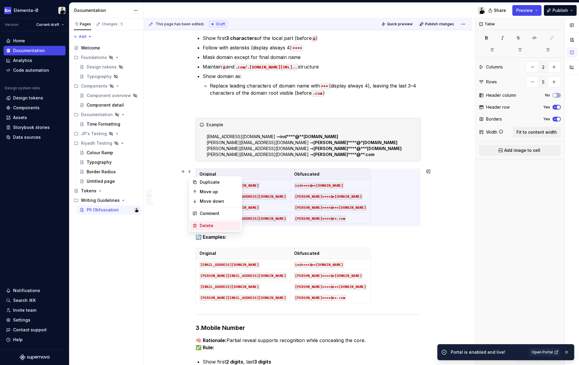
click at [213, 226] on div "Delete" at bounding box center [219, 226] width 39 height 6
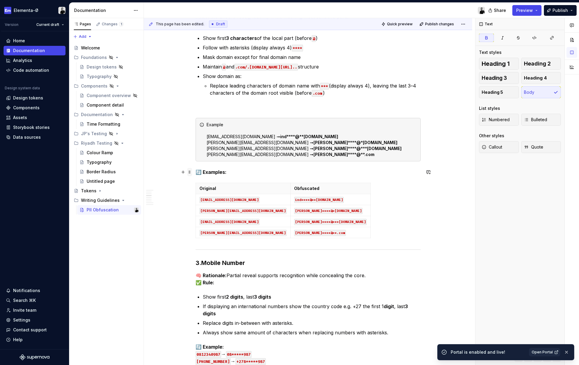
click at [191, 171] on span at bounding box center [189, 172] width 5 height 8
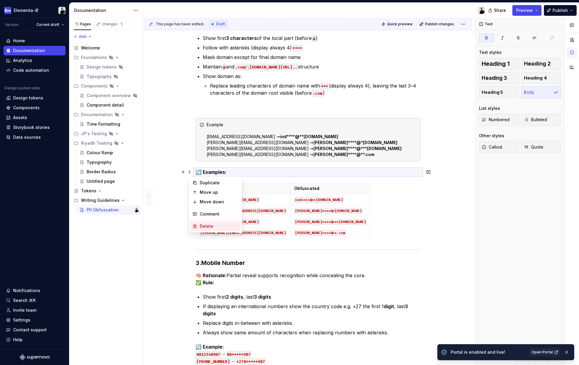
click at [204, 225] on div "Delete" at bounding box center [219, 226] width 39 height 6
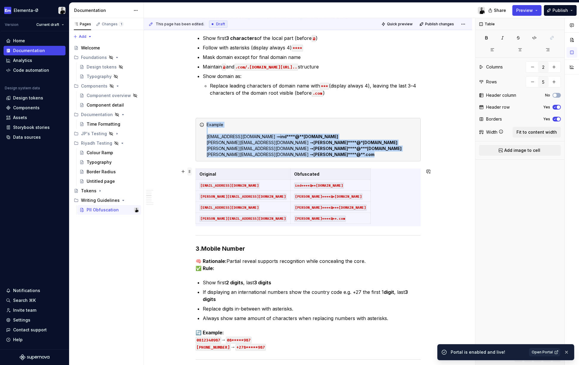
click at [191, 170] on span at bounding box center [189, 171] width 5 height 8
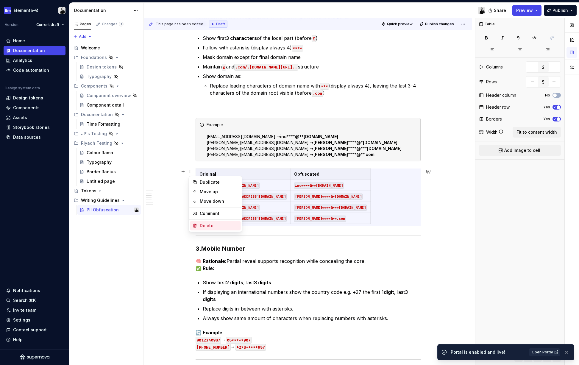
click at [209, 223] on div "Delete" at bounding box center [219, 226] width 39 height 6
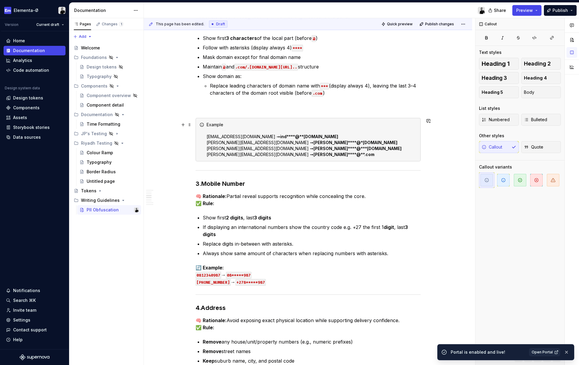
click at [212, 124] on div "Example indigo.violet@gmail.com ➞ ind****@**ail.com sam@bash.com ➞ sam****@*ash…" at bounding box center [312, 140] width 210 height 36
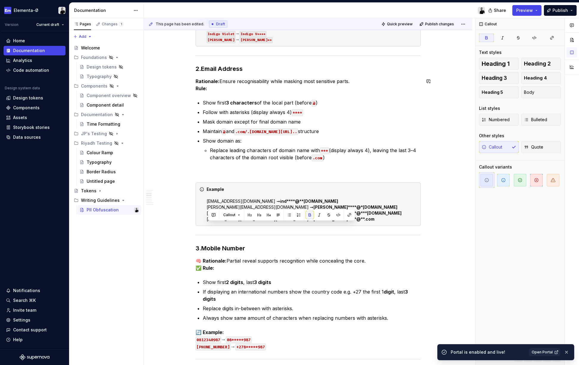
scroll to position [152, 0]
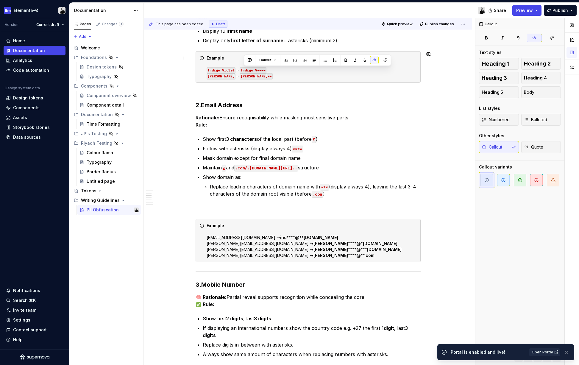
drag, startPoint x: 244, startPoint y: 70, endPoint x: 270, endPoint y: 71, distance: 25.9
click at [371, 60] on button "button" at bounding box center [374, 60] width 8 height 8
click at [245, 76] on code "Robert P**" at bounding box center [256, 76] width 33 height 6
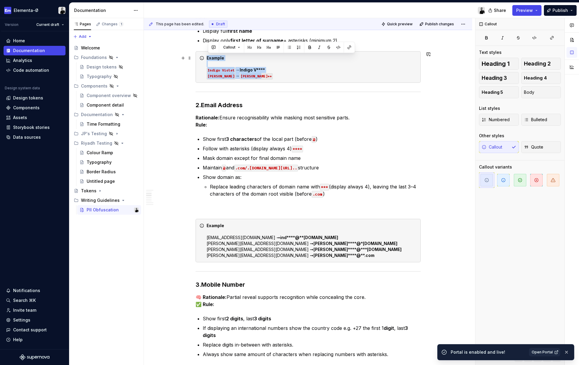
click at [254, 70] on strong "Indigo V****" at bounding box center [252, 69] width 25 height 5
drag, startPoint x: 209, startPoint y: 69, endPoint x: 236, endPoint y: 70, distance: 27.1
click at [340, 57] on button "button" at bounding box center [339, 60] width 8 height 8
drag, startPoint x: 210, startPoint y: 76, endPoint x: 227, endPoint y: 76, distance: 17.6
click at [336, 65] on button "button" at bounding box center [339, 66] width 8 height 8
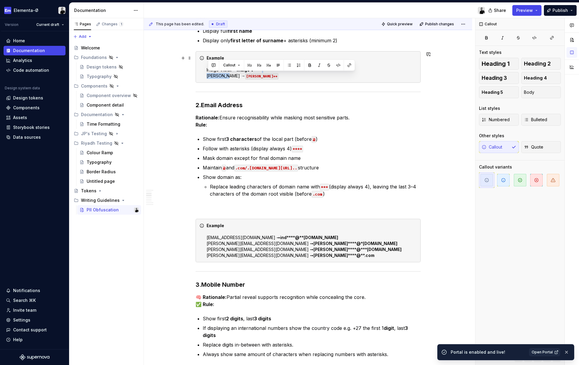
click at [245, 79] on code "Robert P**" at bounding box center [261, 76] width 33 height 6
drag, startPoint x: 234, startPoint y: 76, endPoint x: 254, endPoint y: 76, distance: 20.5
click at [365, 68] on button "button" at bounding box center [364, 66] width 8 height 8
click at [270, 78] on div "Example Indigo Violet ➞ Indigo V**** Robert Pi ➞ Robert P**" at bounding box center [312, 67] width 210 height 24
click at [276, 68] on div "Example Indigo Violet ➞ Indigo V**** Robert Pi ➞ Robert P**" at bounding box center [312, 67] width 210 height 24
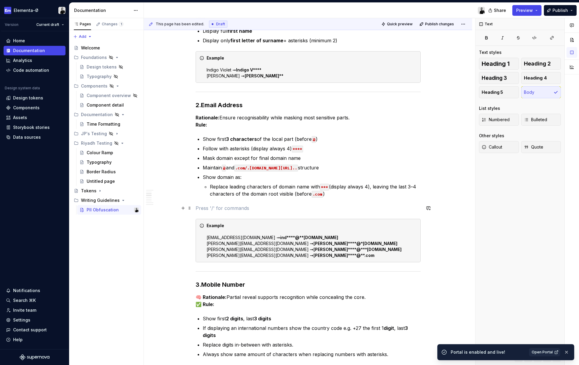
click at [222, 205] on p at bounding box center [308, 207] width 225 height 7
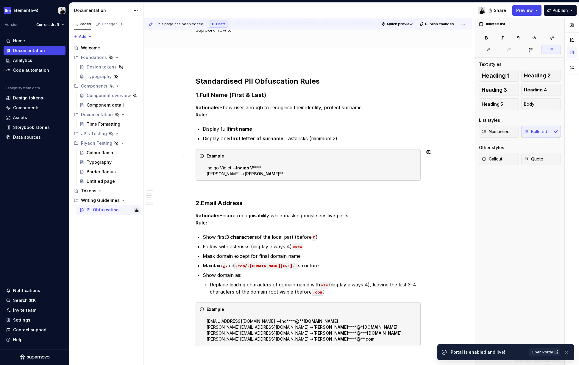
scroll to position [49, 0]
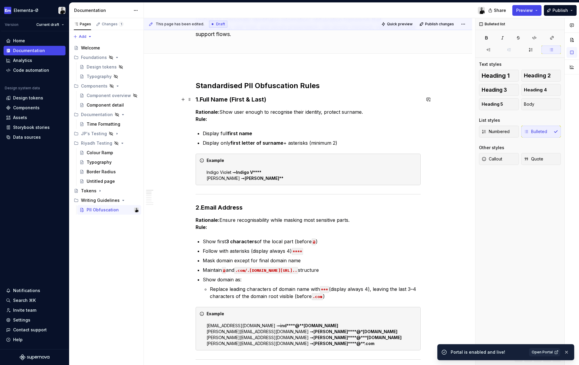
click at [214, 100] on strong "Full Name (First & Last)" at bounding box center [233, 99] width 66 height 7
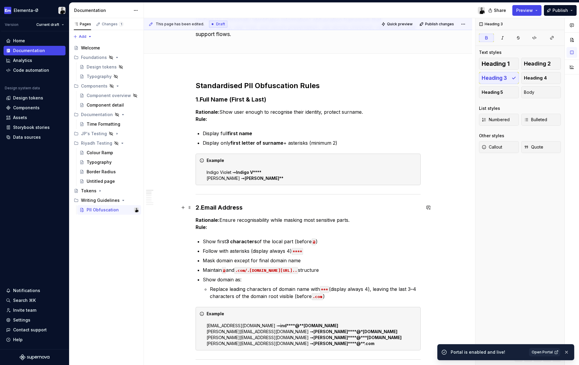
click at [212, 207] on strong "Email Address" at bounding box center [222, 207] width 42 height 7
click at [234, 85] on strong "Standardised PII Obfuscation Rules" at bounding box center [258, 85] width 124 height 9
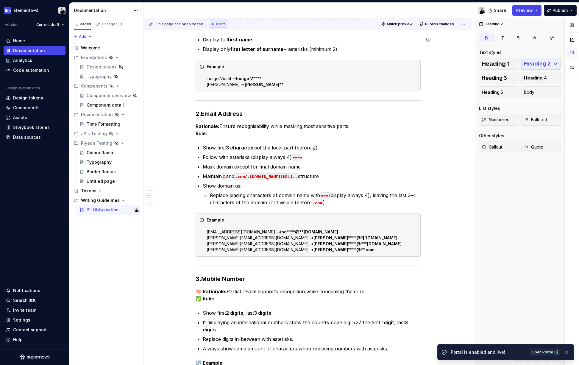
scroll to position [73, 0]
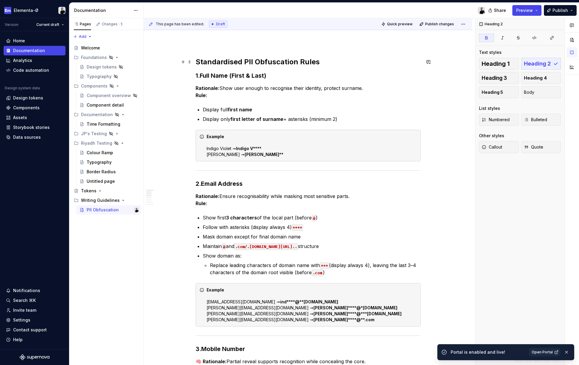
click at [223, 61] on strong "Standardised PII Obfuscation Rules" at bounding box center [258, 61] width 124 height 9
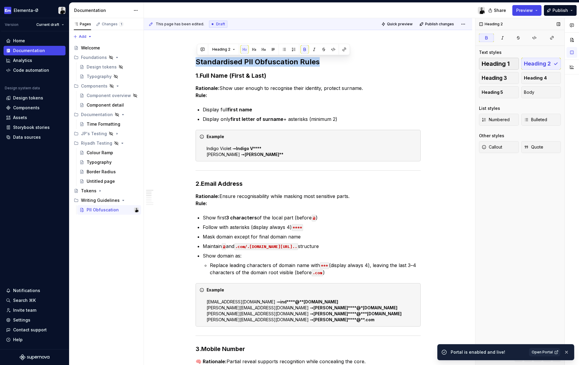
click at [495, 69] on button "Heading 1" at bounding box center [499, 64] width 40 height 12
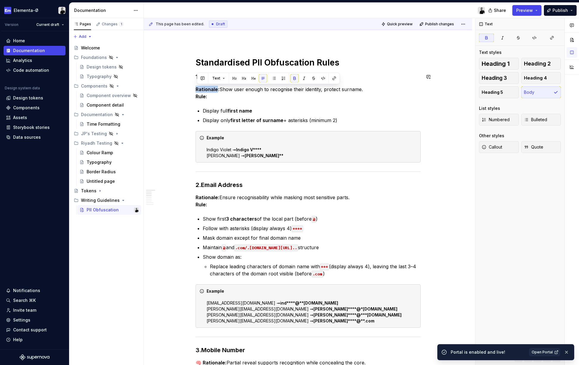
click at [237, 81] on button "button" at bounding box center [234, 78] width 8 height 8
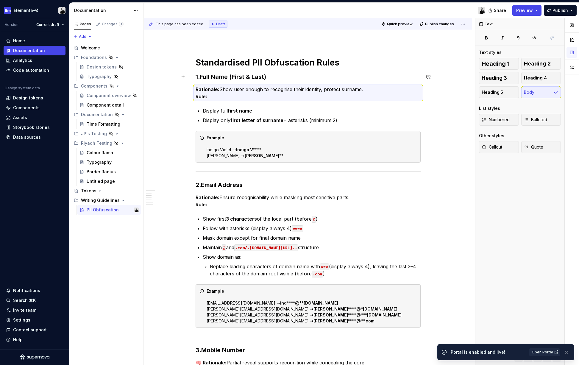
click at [229, 75] on strong "Full Name (First & Last)" at bounding box center [233, 76] width 66 height 7
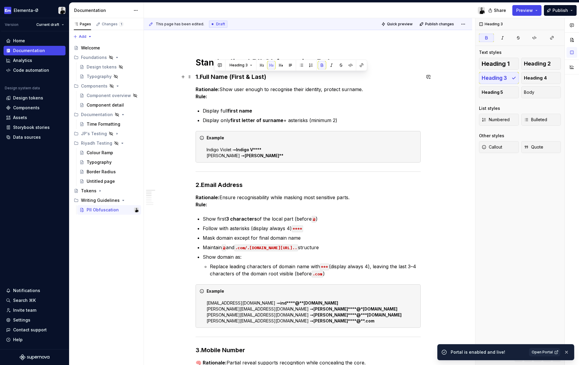
click at [229, 75] on strong "Full Name (First & Last)" at bounding box center [233, 76] width 66 height 7
click at [545, 64] on span "Heading 2" at bounding box center [537, 64] width 27 height 6
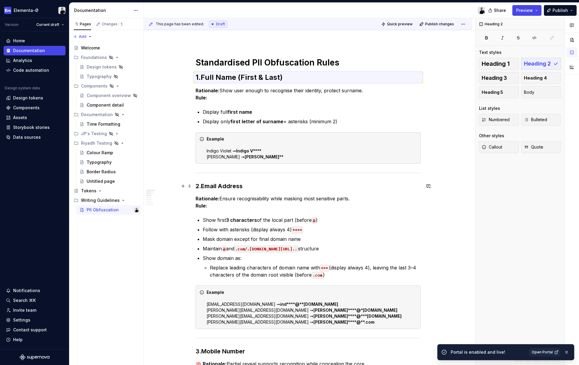
click at [220, 186] on strong "Email Address" at bounding box center [222, 185] width 42 height 7
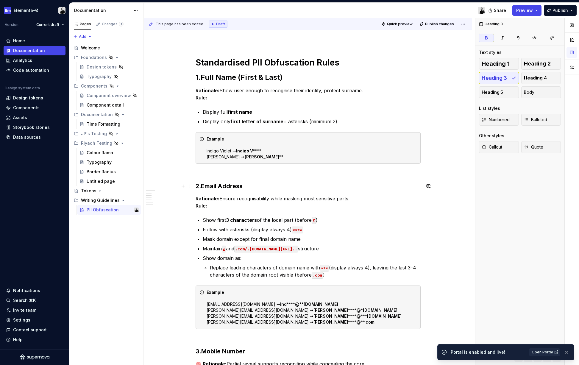
click at [220, 186] on strong "Email Address" at bounding box center [222, 185] width 42 height 7
click at [535, 64] on span "Heading 2" at bounding box center [537, 64] width 27 height 6
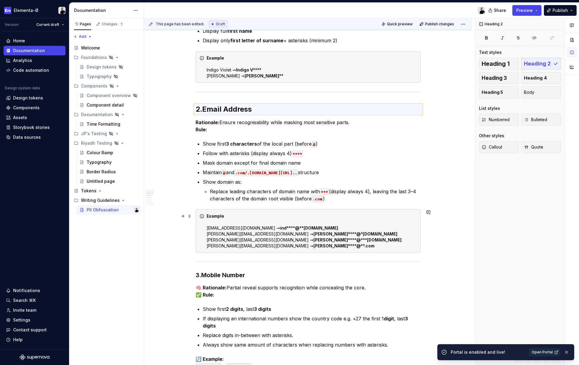
scroll to position [187, 0]
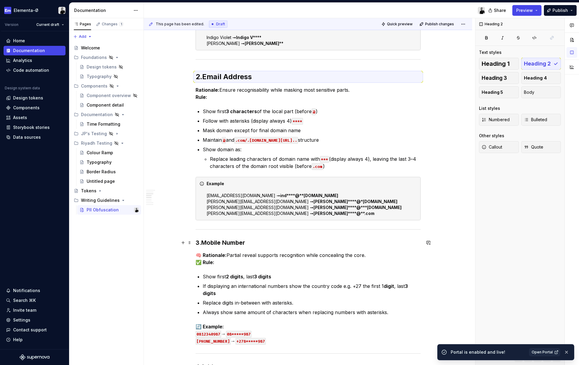
click at [216, 240] on strong "Mobile Number" at bounding box center [223, 242] width 44 height 7
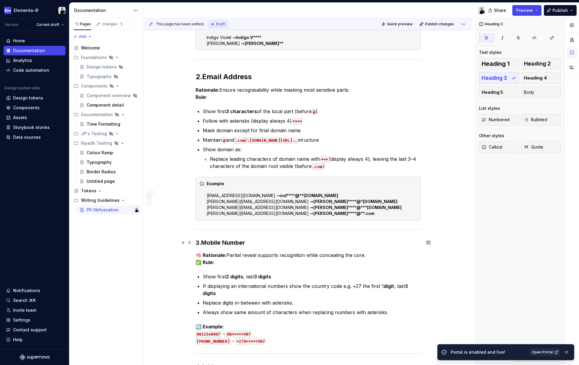
click at [216, 240] on strong "Mobile Number" at bounding box center [223, 242] width 44 height 7
click at [536, 58] on button "Heading 2" at bounding box center [541, 64] width 40 height 12
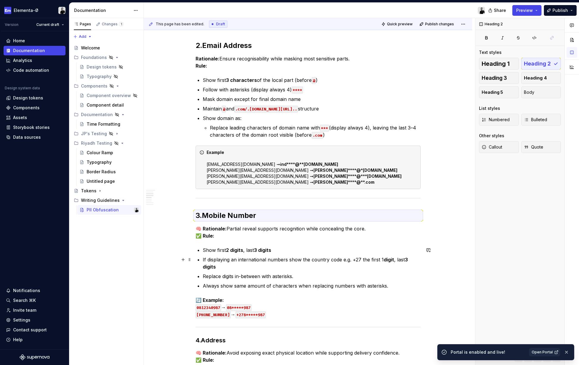
scroll to position [246, 0]
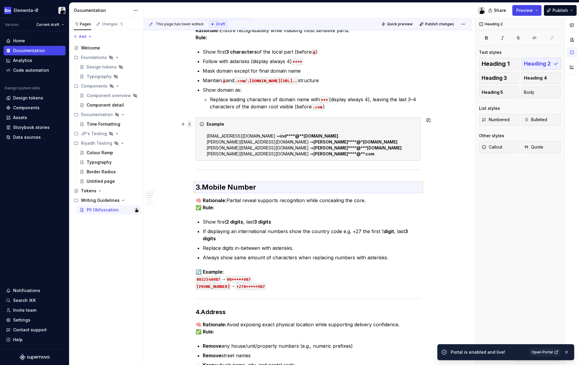
click at [191, 126] on span at bounding box center [189, 124] width 5 height 8
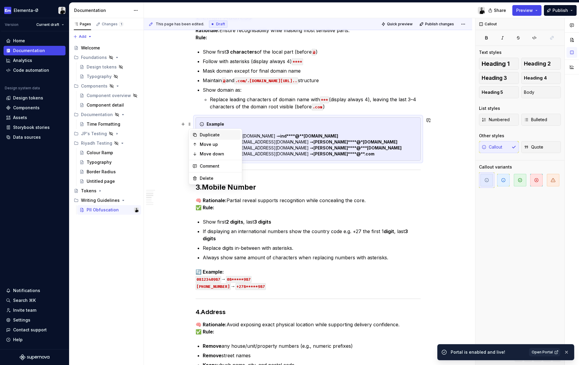
click at [212, 135] on div "Duplicate" at bounding box center [219, 135] width 39 height 6
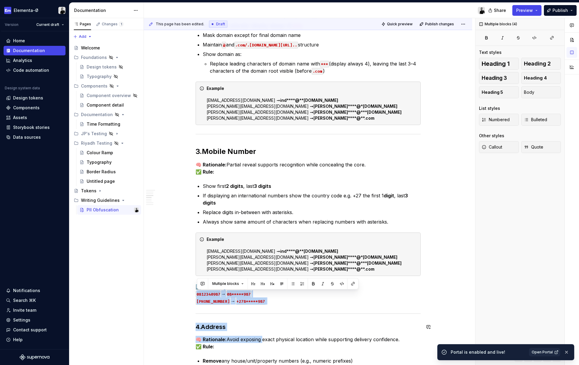
scroll to position [286, 0]
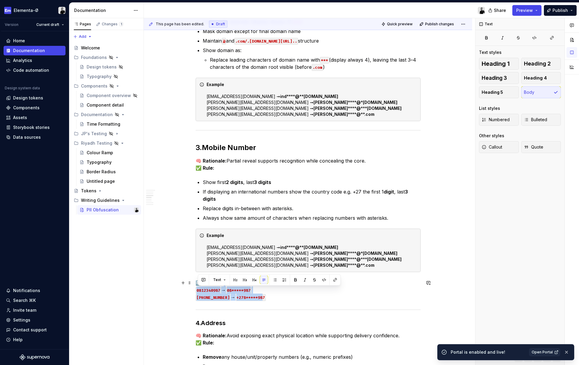
drag, startPoint x: 198, startPoint y: 330, endPoint x: 262, endPoint y: 300, distance: 70.4
click at [262, 300] on p "🔄 Example: 0812340987 → 08*****987 +27812340987 → +278*****987" at bounding box center [308, 289] width 225 height 21
copy p "0812340987 → 08*****987 +27812340987 → +278*****987"
click at [313, 257] on strong "eli****@***nai.com" at bounding box center [357, 259] width 88 height 5
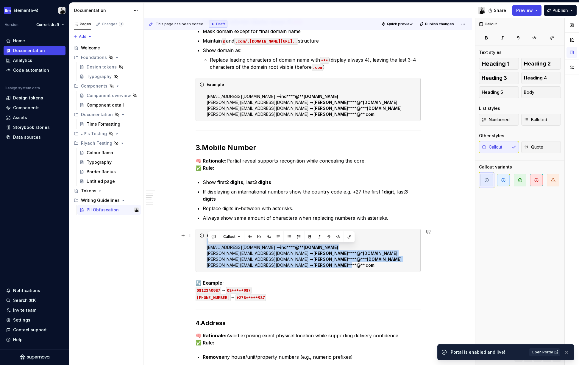
drag, startPoint x: 207, startPoint y: 247, endPoint x: 290, endPoint y: 262, distance: 84.4
click at [290, 262] on div "Example indigo.violet@gmail.com ➞ ind****@**ail.com sam@bash.com ➞ sam****@*ash…" at bounding box center [308, 250] width 225 height 43
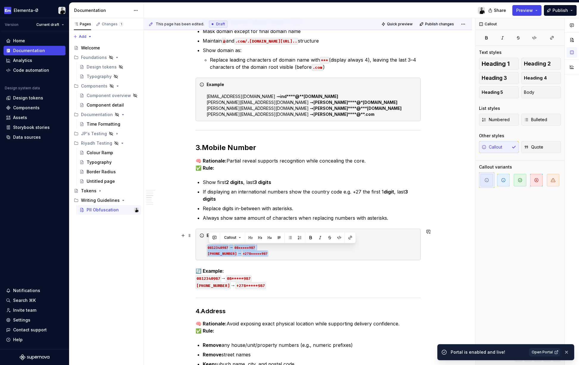
drag, startPoint x: 281, startPoint y: 254, endPoint x: 208, endPoint y: 249, distance: 73.7
click at [337, 237] on button "button" at bounding box center [339, 237] width 8 height 8
click at [256, 255] on div "Example 0812340987 → 08*****987 +27812340987 → +278*****987" at bounding box center [312, 244] width 210 height 24
copy div "➞"
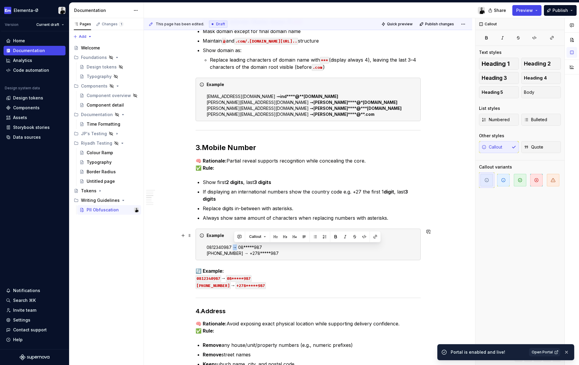
drag, startPoint x: 233, startPoint y: 247, endPoint x: 237, endPoint y: 247, distance: 3.6
drag, startPoint x: 239, startPoint y: 246, endPoint x: 271, endPoint y: 246, distance: 31.8
drag, startPoint x: 245, startPoint y: 252, endPoint x: 284, endPoint y: 253, distance: 39.3
click at [228, 243] on div "Example 0812340987 ➞ 08*****987 +27812340987 ➞ +278*****987" at bounding box center [312, 244] width 210 height 24
click at [207, 96] on div "Example indigo.violet@gmail.com ➞ ind****@**ail.com sam@bash.com ➞ sam****@*ash…" at bounding box center [308, 99] width 225 height 43
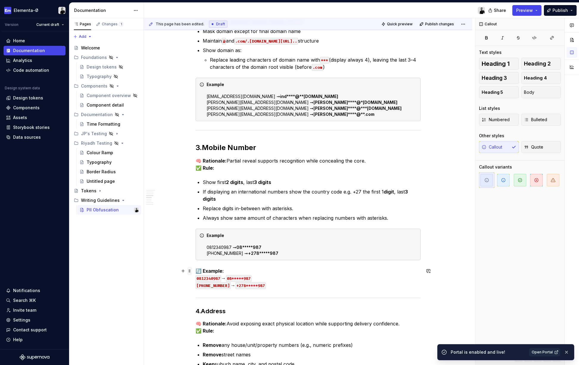
click at [191, 270] on span at bounding box center [189, 271] width 5 height 8
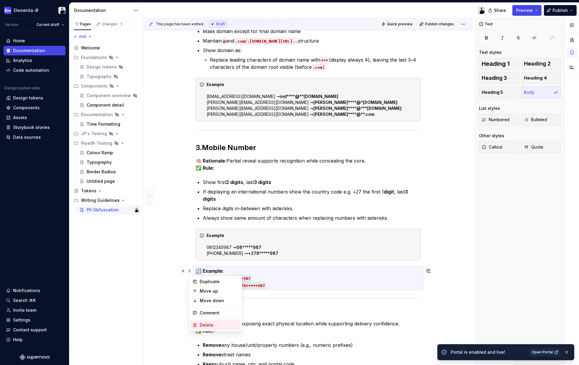
click at [212, 323] on div "Delete" at bounding box center [219, 325] width 39 height 6
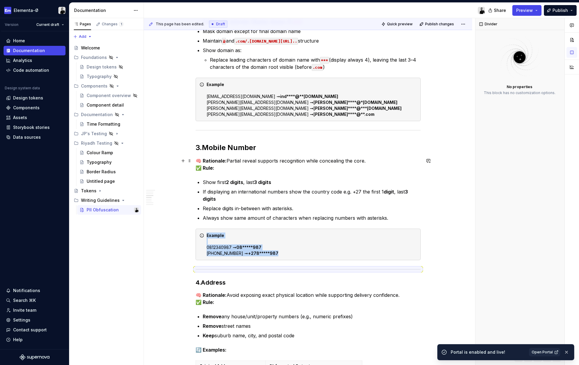
click at [206, 160] on strong "🧠 Rationale:" at bounding box center [211, 161] width 31 height 6
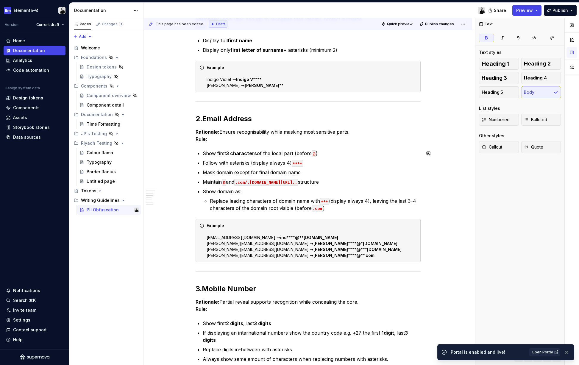
scroll to position [194, 0]
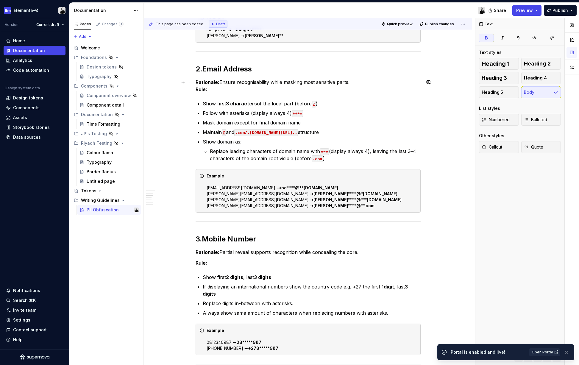
click at [197, 88] on strong "Rule:" at bounding box center [202, 89] width 12 height 6
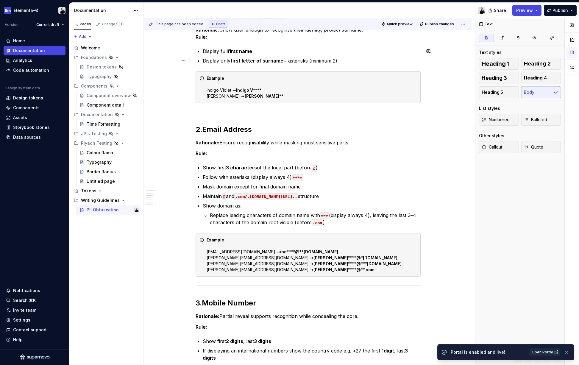
scroll to position [97, 0]
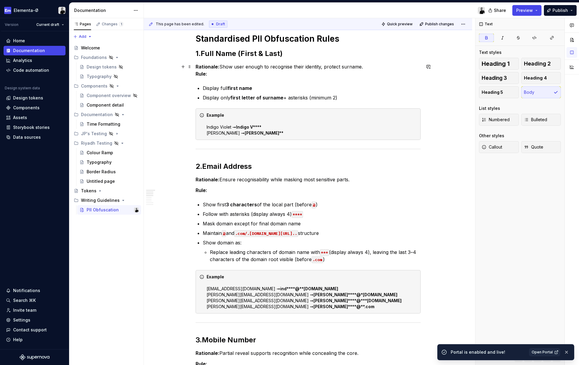
click at [197, 74] on strong "Rule:" at bounding box center [202, 74] width 12 height 6
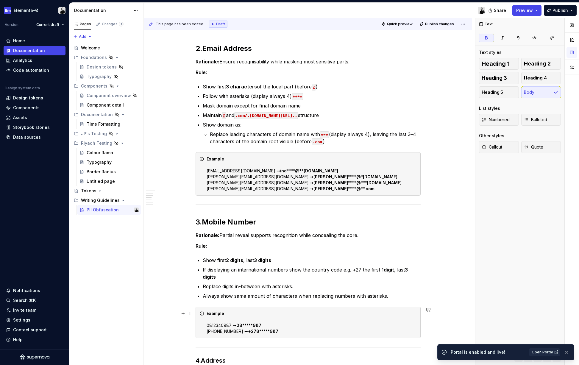
scroll to position [395, 0]
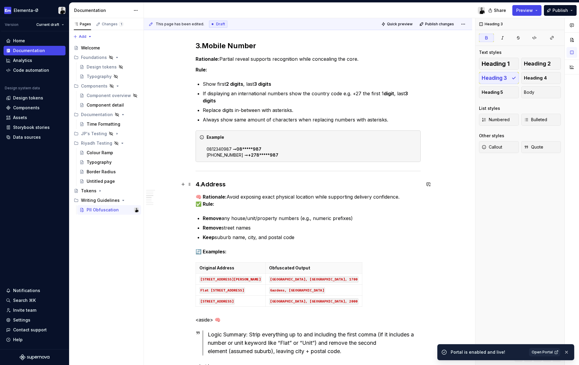
click at [215, 186] on strong "Address" at bounding box center [213, 184] width 25 height 7
click at [529, 62] on span "Heading 2" at bounding box center [537, 64] width 27 height 6
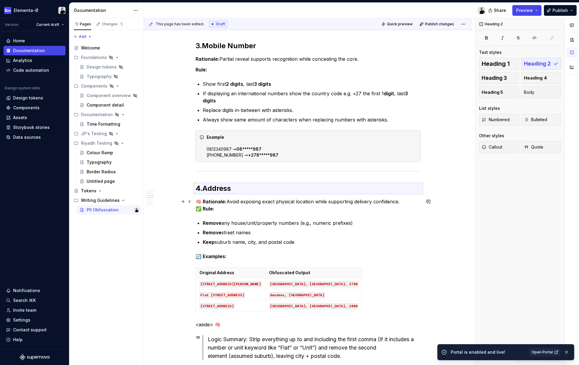
click at [204, 201] on strong "🧠 Rationale:" at bounding box center [211, 201] width 31 height 6
click at [206, 207] on strong "✅ Rule:" at bounding box center [205, 209] width 19 height 6
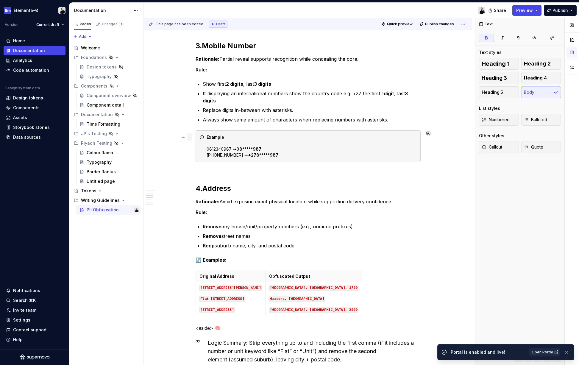
click at [192, 136] on span at bounding box center [189, 137] width 5 height 8
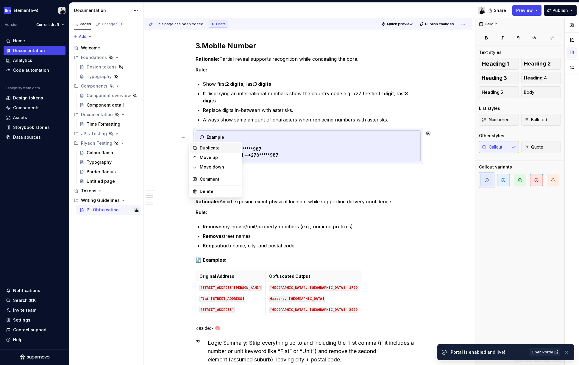
click at [207, 149] on div "Duplicate" at bounding box center [219, 148] width 39 height 6
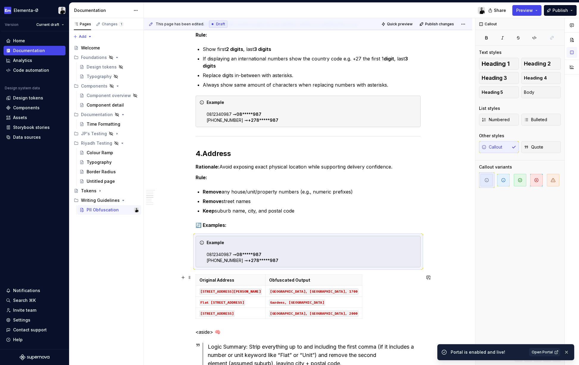
scroll to position [456, 0]
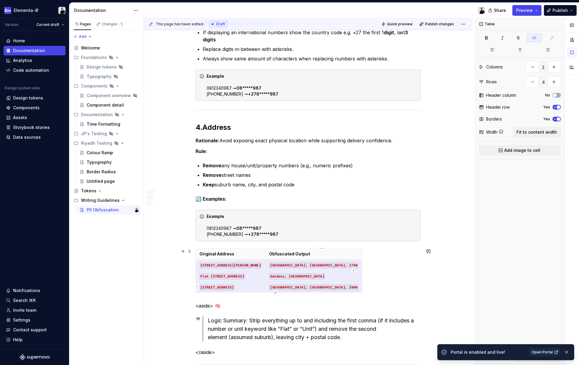
drag, startPoint x: 201, startPoint y: 264, endPoint x: 342, endPoint y: 284, distance: 142.2
click at [342, 284] on tbody "Original Address Obfuscated Output 77 Albert Rd, Woodstock, Cape Town, 1700 Woo…" at bounding box center [279, 270] width 166 height 44
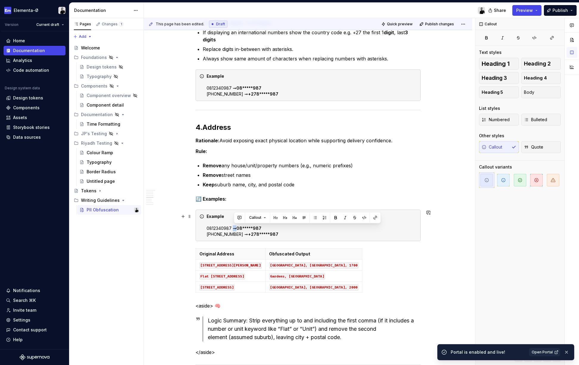
drag, startPoint x: 237, startPoint y: 229, endPoint x: 234, endPoint y: 229, distance: 3.3
copy div "➞"
click at [276, 234] on div "Example 0812340987 ➞ 08*****987 +27812340987 ➞ +278*****987" at bounding box center [312, 225] width 210 height 24
drag, startPoint x: 276, startPoint y: 234, endPoint x: 208, endPoint y: 229, distance: 68.6
click at [208, 229] on div "Example 0812340987 ➞ 08*****987 +27812340987 ➞ +278*****987" at bounding box center [312, 225] width 210 height 24
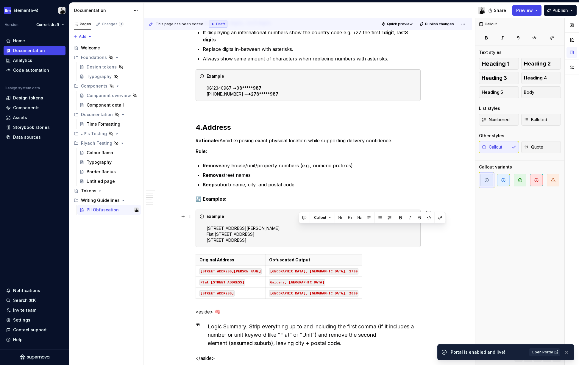
drag, startPoint x: 300, startPoint y: 228, endPoint x: 360, endPoint y: 228, distance: 59.5
drag, startPoint x: 293, startPoint y: 234, endPoint x: 353, endPoint y: 235, distance: 59.8
drag, startPoint x: 301, startPoint y: 239, endPoint x: 373, endPoint y: 241, distance: 72.3
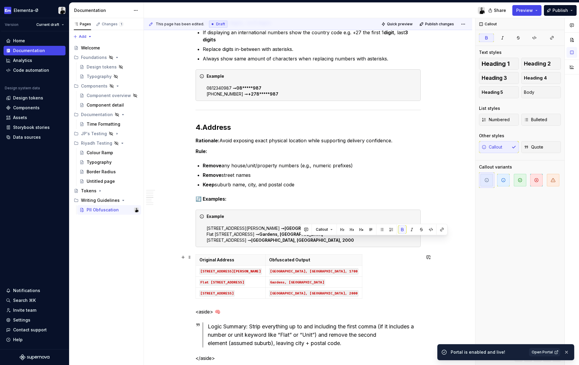
click at [374, 260] on div "Original Address Obfuscated Output 77 Albert Rd, Woodstock, Cape Town, 1700 Woo…" at bounding box center [308, 277] width 225 height 47
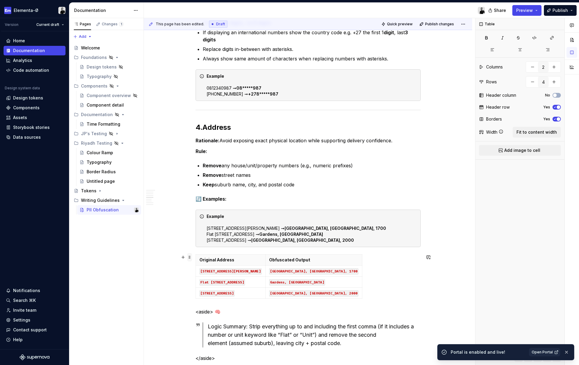
click at [191, 259] on span at bounding box center [189, 257] width 5 height 8
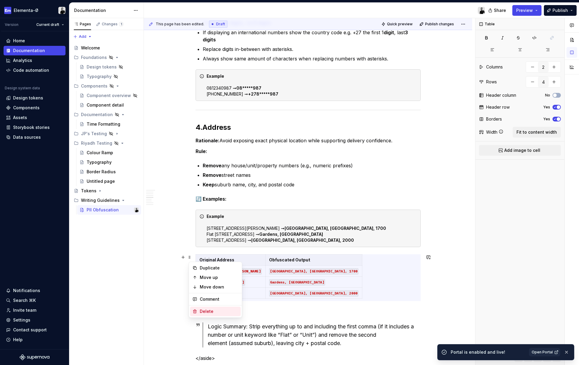
click at [207, 310] on div "Delete" at bounding box center [219, 311] width 39 height 6
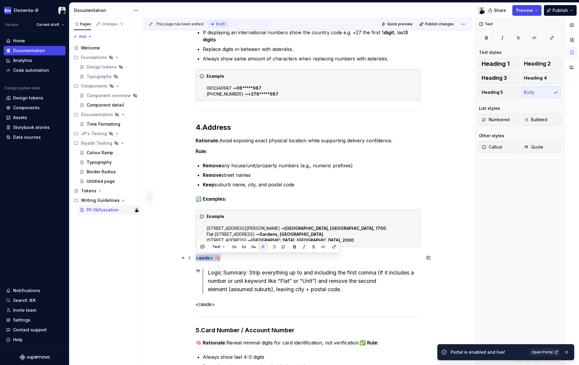
drag, startPoint x: 230, startPoint y: 258, endPoint x: 198, endPoint y: 258, distance: 31.8
click at [198, 258] on p "<aside> 🧠" at bounding box center [308, 257] width 225 height 7
click at [237, 271] on div "Logic Summary: Strip everything up to and including the first comma (if it incl…" at bounding box center [314, 280] width 213 height 25
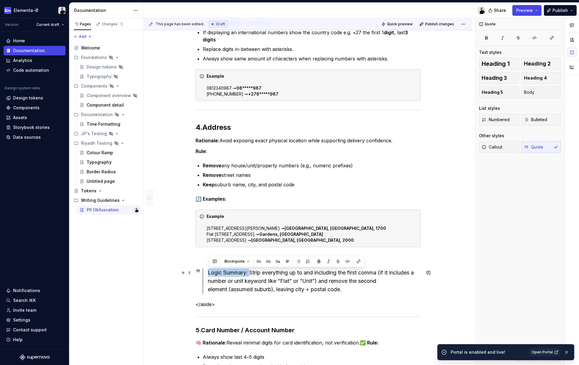
drag, startPoint x: 251, startPoint y: 272, endPoint x: 209, endPoint y: 272, distance: 42.3
click at [250, 278] on div "Logic Summary: Strip everything up to and including the first comma (if it incl…" at bounding box center [314, 280] width 213 height 25
click at [212, 262] on div "Standardised PII Obfuscation Rules 1. Full Name (First & Last) Rationale: Show …" at bounding box center [308, 181] width 225 height 1012
click at [208, 260] on p at bounding box center [308, 257] width 225 height 7
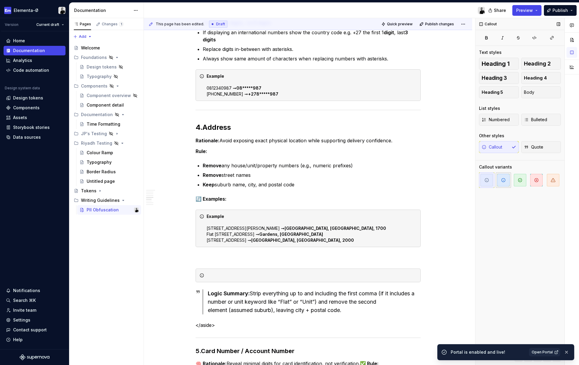
click at [504, 178] on icon "button" at bounding box center [503, 180] width 4 height 4
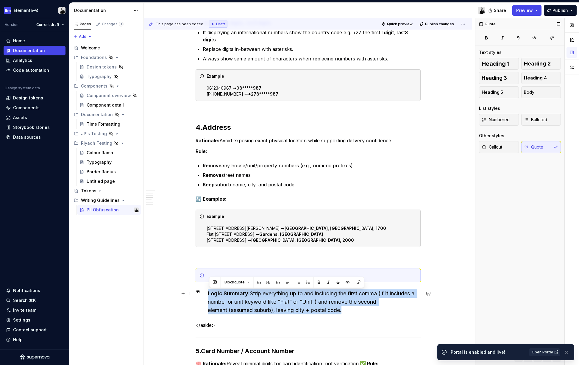
drag, startPoint x: 210, startPoint y: 293, endPoint x: 327, endPoint y: 308, distance: 118.2
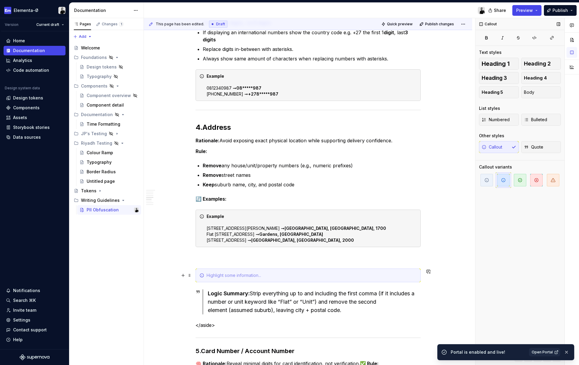
click at [234, 274] on div at bounding box center [312, 275] width 210 height 6
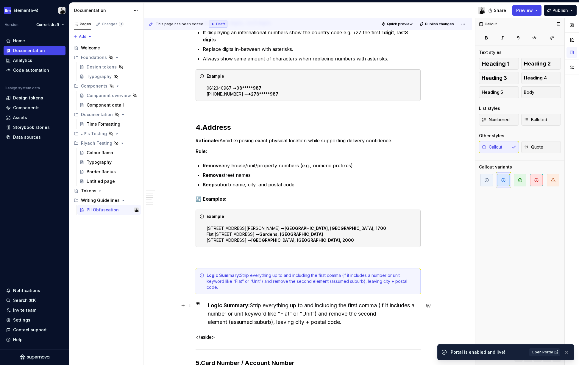
click at [234, 310] on div "Logic Summary: Strip everything up to and including the first comma (if it incl…" at bounding box center [314, 313] width 213 height 25
click at [191, 305] on span at bounding box center [189, 305] width 5 height 8
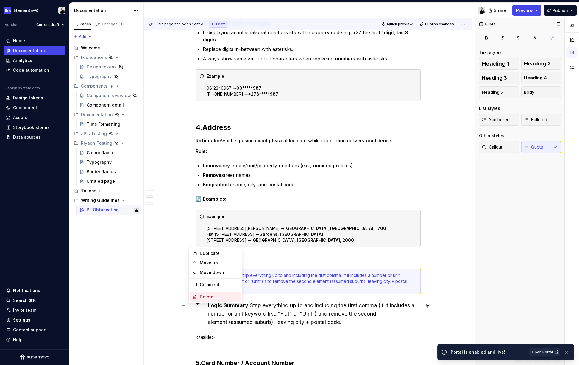
click at [204, 296] on div "Delete" at bounding box center [219, 297] width 39 height 6
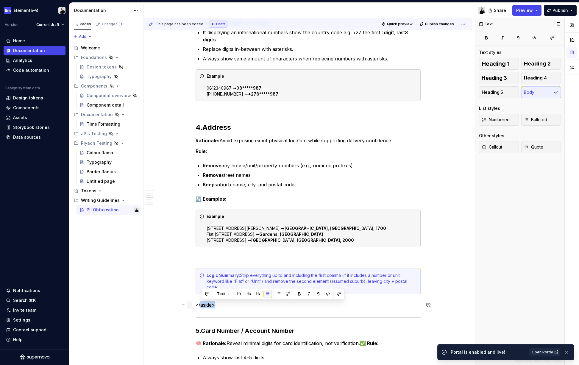
drag, startPoint x: 223, startPoint y: 306, endPoint x: 189, endPoint y: 307, distance: 34.2
click at [196, 307] on div "Standardised PII Obfuscation Rules 1. Full Name (First & Last) Rationale: Show …" at bounding box center [308, 184] width 225 height 1019
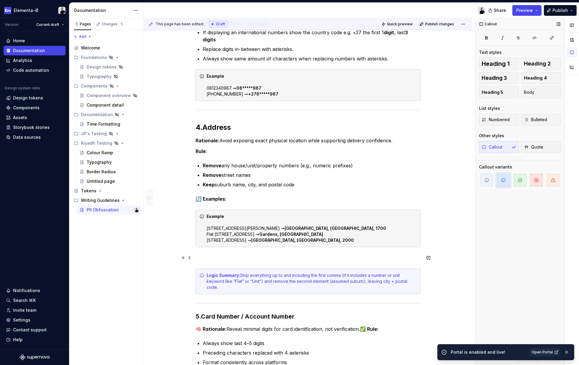
click at [213, 260] on p at bounding box center [308, 257] width 225 height 7
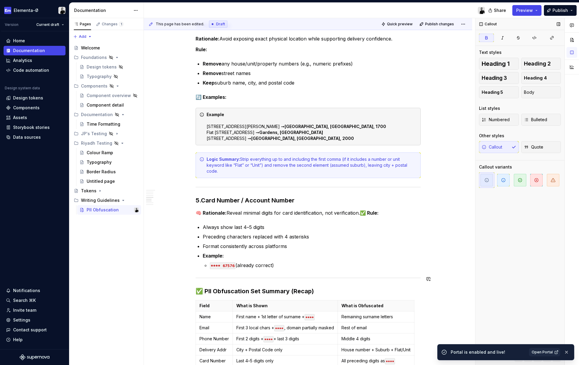
scroll to position [561, 0]
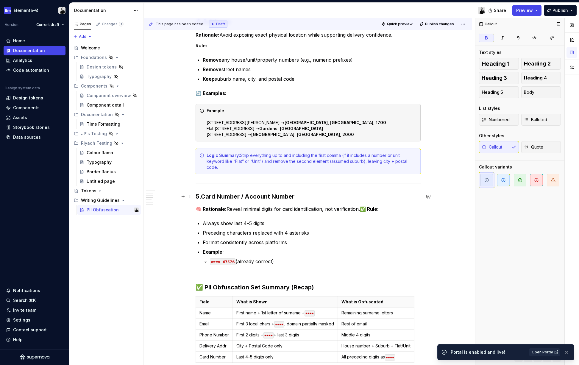
click at [209, 194] on strong "Card Number / Account Number" at bounding box center [247, 196] width 93 height 7
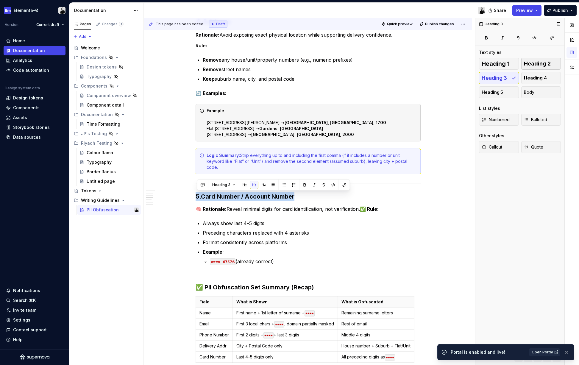
click at [539, 63] on span "Heading 2" at bounding box center [537, 64] width 27 height 6
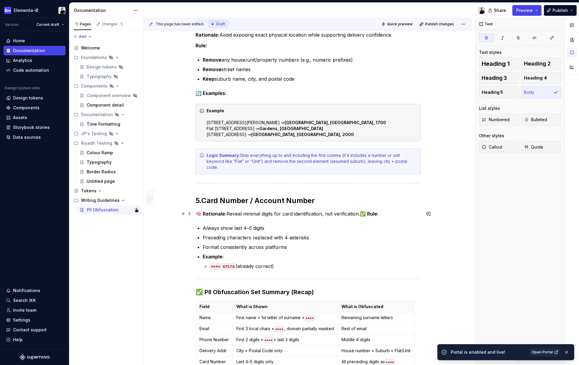
click at [205, 213] on strong "🧠 Rationale:" at bounding box center [211, 214] width 31 height 6
click at [366, 213] on strong "✅ Rule:" at bounding box center [362, 214] width 19 height 6
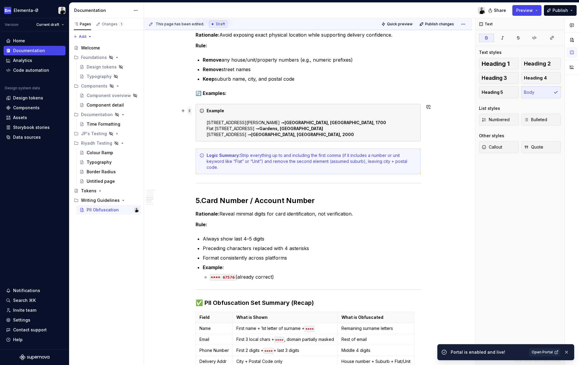
click at [190, 112] on span at bounding box center [189, 111] width 5 height 8
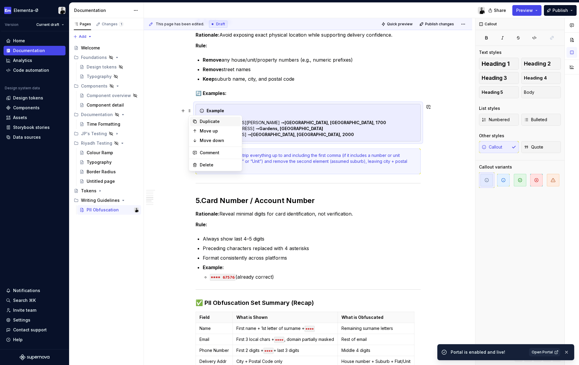
click at [207, 124] on div "Duplicate" at bounding box center [219, 121] width 39 height 6
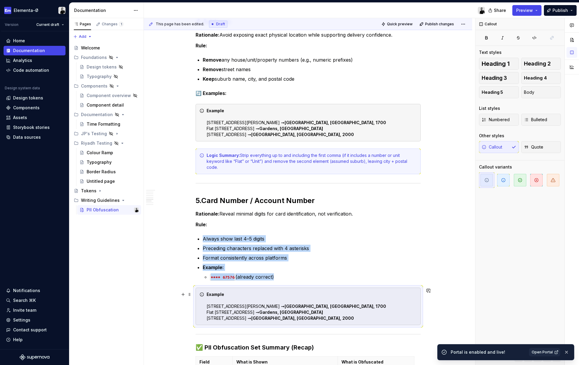
scroll to position [580, 0]
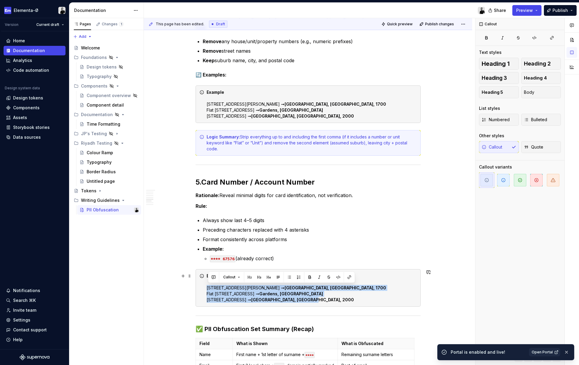
drag, startPoint x: 208, startPoint y: 287, endPoint x: 371, endPoint y: 300, distance: 163.9
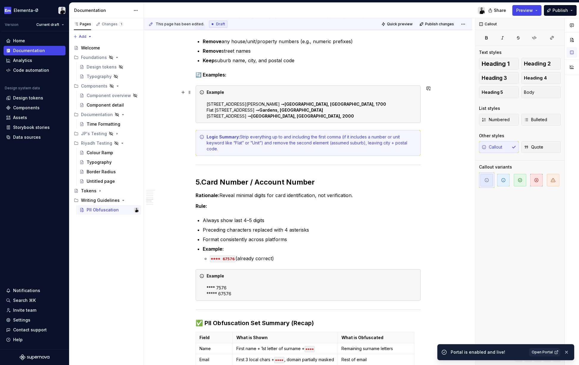
click at [297, 104] on div "Example 77 Albert Rd, Woodstock, Cape Town, 1700 ➞ Woodstock, Cape Town, 1700 F…" at bounding box center [312, 104] width 210 height 30
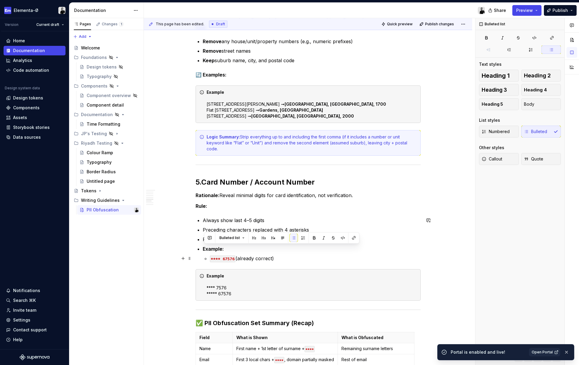
drag, startPoint x: 204, startPoint y: 248, endPoint x: 277, endPoint y: 261, distance: 73.9
click at [277, 261] on li "Example: **** 67576 (already correct)" at bounding box center [312, 253] width 218 height 17
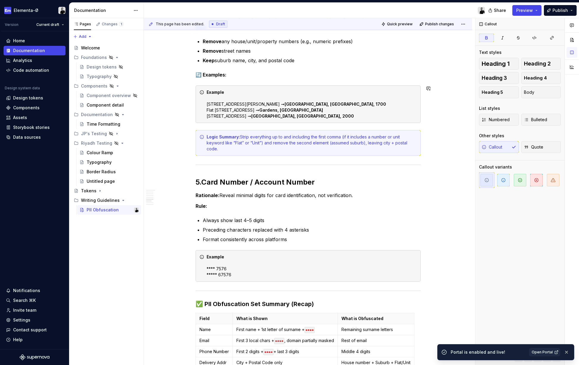
click at [208, 78] on p "🔄 Examples:" at bounding box center [308, 74] width 225 height 7
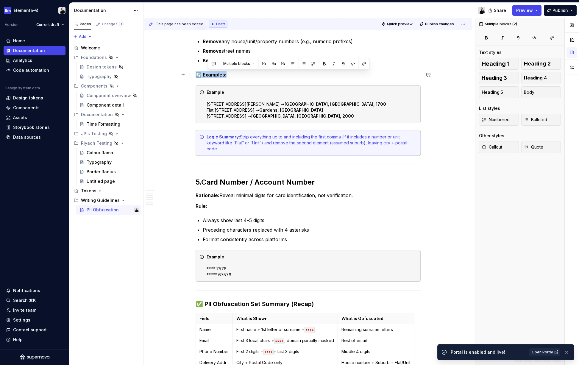
click at [208, 78] on p "🔄 Examples:" at bounding box center [308, 74] width 225 height 7
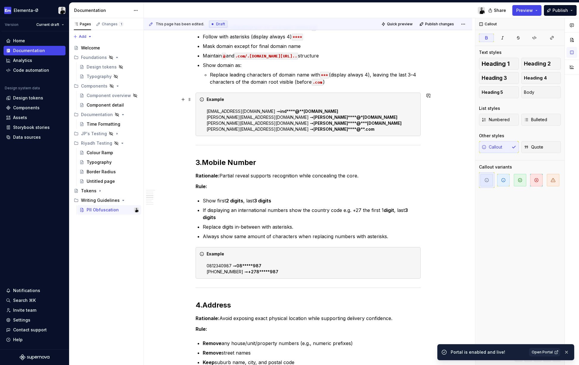
scroll to position [264, 0]
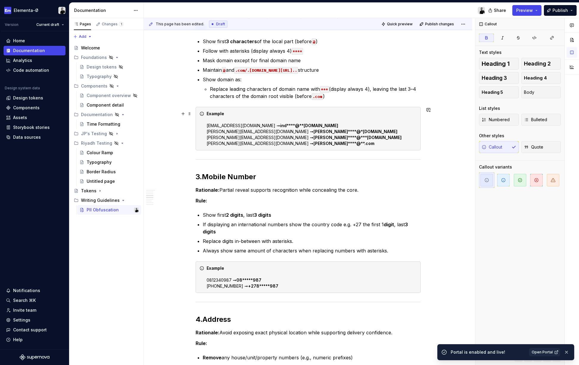
click at [220, 115] on strong "Example" at bounding box center [216, 113] width 18 height 5
click at [258, 103] on button "button" at bounding box center [259, 103] width 8 height 8
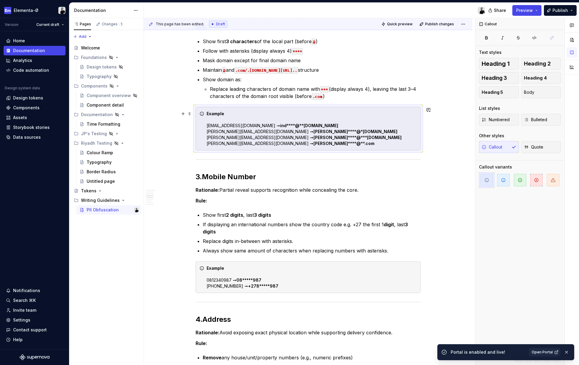
click at [236, 112] on div "Example indigo.violet@gmail.com ➞ ind****@**ail.com sam@bash.com ➞ sam****@*ash…" at bounding box center [312, 129] width 210 height 36
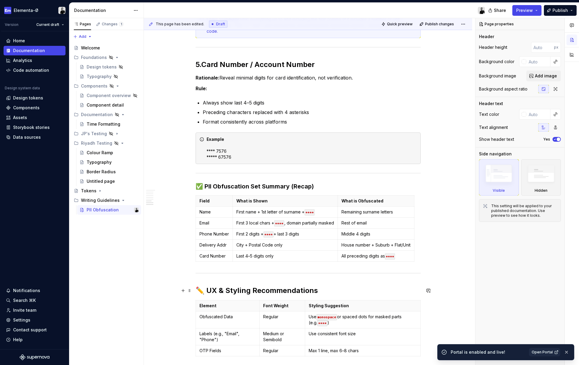
scroll to position [751, 0]
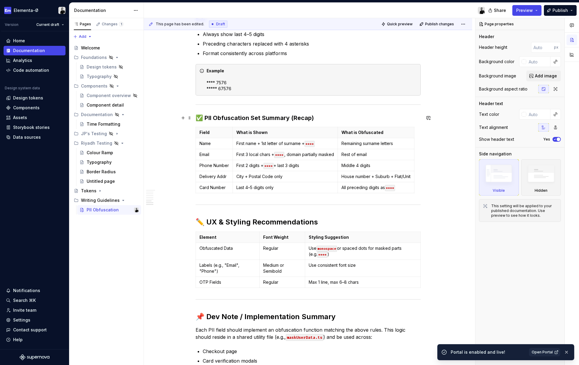
click at [206, 117] on h3 "✅ PII Obfuscation Set Summary (Recap)" at bounding box center [308, 118] width 225 height 8
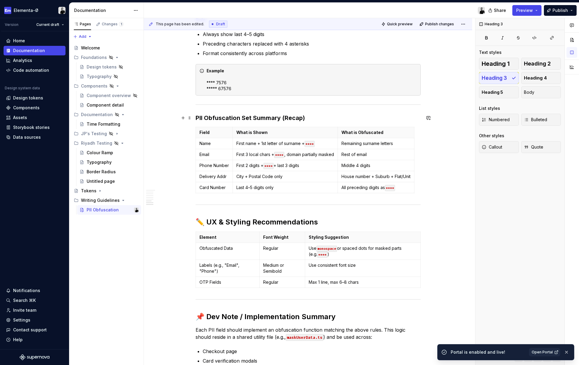
click at [243, 115] on h3 "PII Obfuscation Set Summary (Recap)" at bounding box center [308, 118] width 225 height 8
click at [539, 64] on span "Heading 2" at bounding box center [537, 64] width 27 height 6
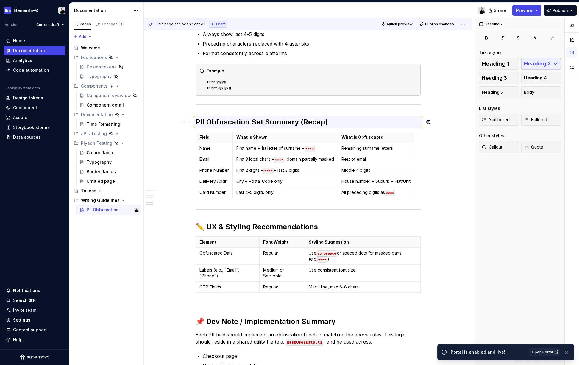
click at [280, 123] on h2 "PII Obfuscation Set Summary (Recap)" at bounding box center [308, 122] width 225 height 10
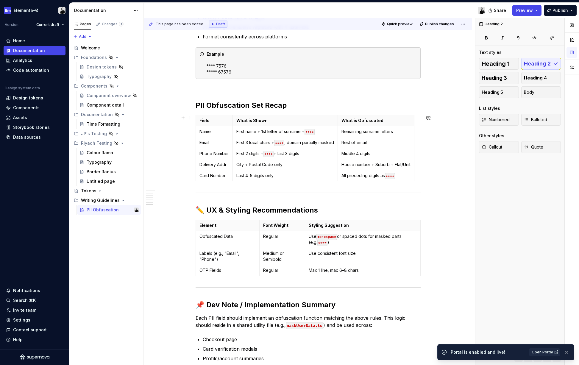
scroll to position [771, 0]
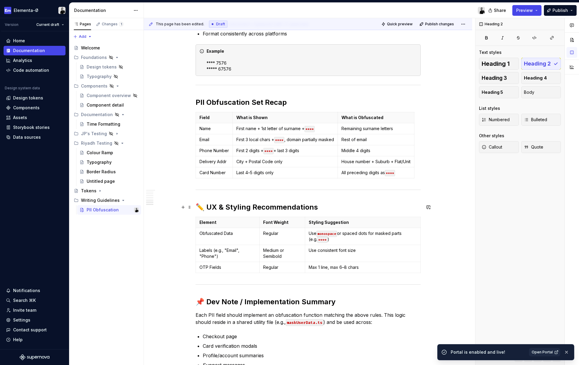
click at [209, 207] on h2 "✏️ UX & Styling Recommendations" at bounding box center [308, 207] width 225 height 10
click at [264, 207] on h2 "UX & Styling Recommendations" at bounding box center [308, 207] width 225 height 10
click at [325, 206] on h2 "UX & Styling Recommendations" at bounding box center [308, 207] width 225 height 10
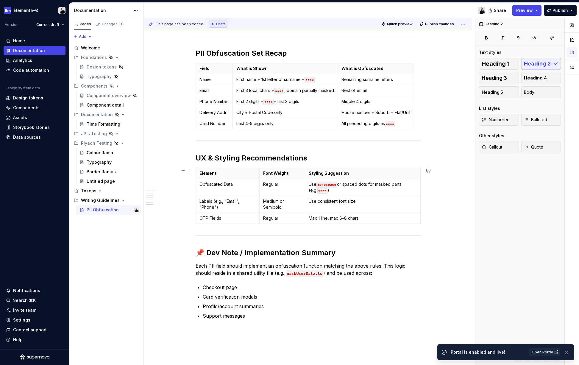
scroll to position [849, 0]
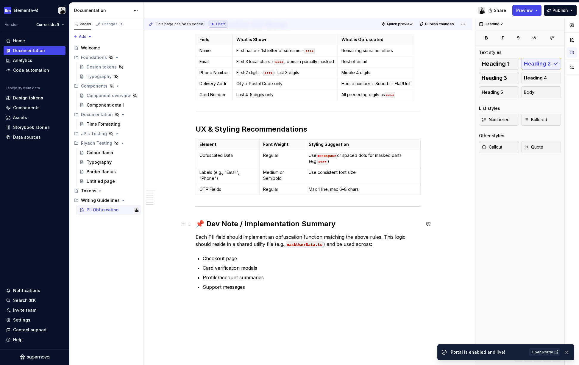
click at [207, 221] on h2 "📌 Dev Note / Implementation Summary" at bounding box center [308, 224] width 225 height 10
click at [554, 11] on span "Publish" at bounding box center [559, 10] width 15 height 6
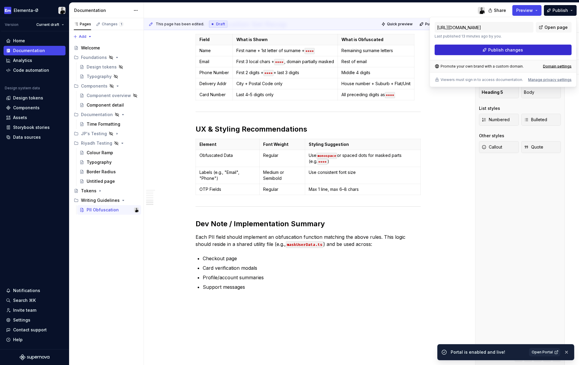
click at [518, 49] on span "Publish changes" at bounding box center [505, 50] width 35 height 6
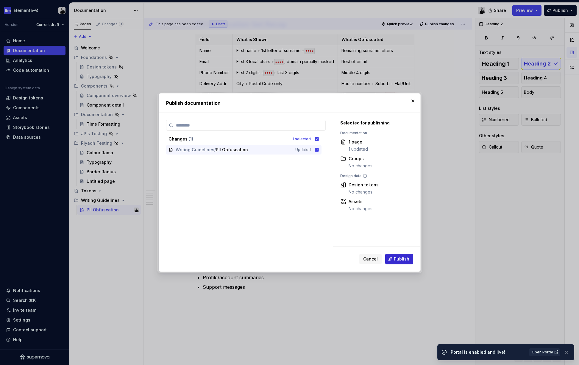
click at [395, 260] on span "Publish" at bounding box center [401, 259] width 15 height 6
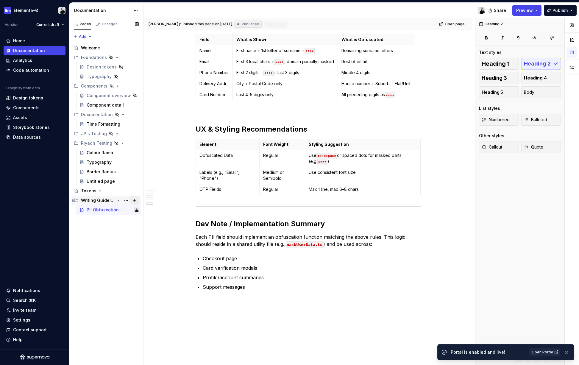
click at [134, 200] on button "Page tree" at bounding box center [134, 200] width 8 height 8
type textarea "*"
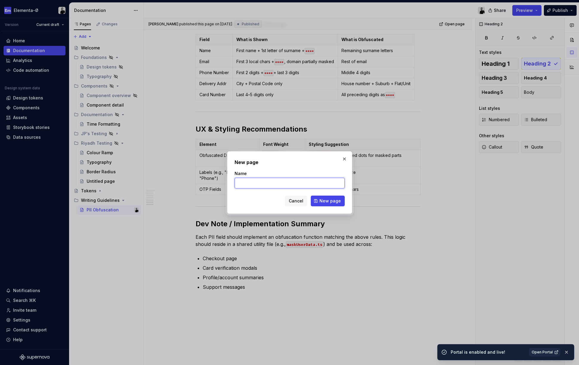
click at [251, 182] on input "Name" at bounding box center [290, 183] width 110 height 11
paste input "Time Formatting"
type input "Time Formatting"
click at [323, 199] on span "New page" at bounding box center [329, 201] width 21 height 6
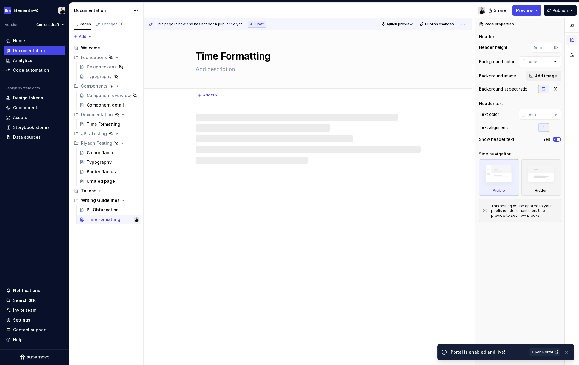
click at [221, 65] on textarea at bounding box center [306, 70] width 225 height 10
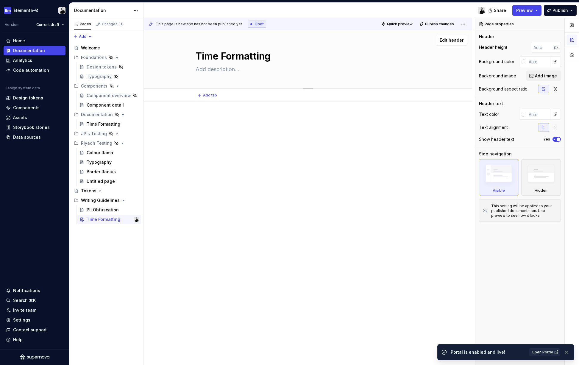
click at [223, 67] on textarea at bounding box center [306, 70] width 225 height 10
click at [220, 72] on textarea at bounding box center [306, 70] width 225 height 10
click at [203, 69] on textarea at bounding box center [306, 70] width 225 height 10
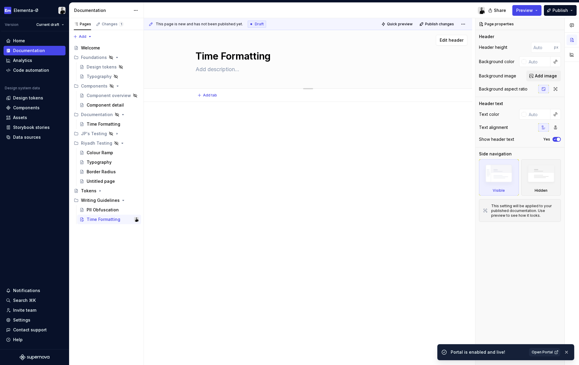
click at [218, 68] on textarea at bounding box center [306, 70] width 225 height 10
click at [220, 153] on div at bounding box center [308, 179] width 328 height 154
click at [215, 65] on textarea at bounding box center [306, 70] width 225 height 10
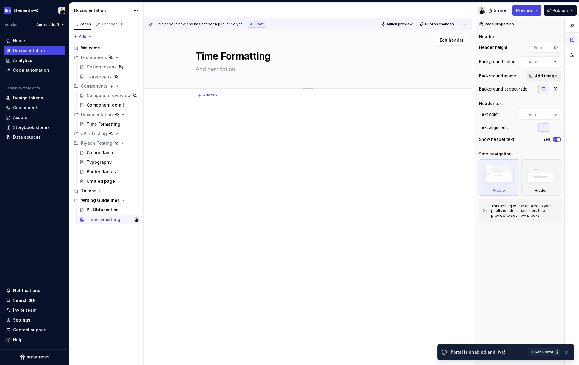
paste textarea "A unified, concise relative time format, designed for consistency and readabili…"
type textarea "*"
type textarea "A unified, concise relative time format, designed for consistency and readabili…"
type textarea "*"
type textarea "A unified, concise relative time format, designed for consistency and readabili…"
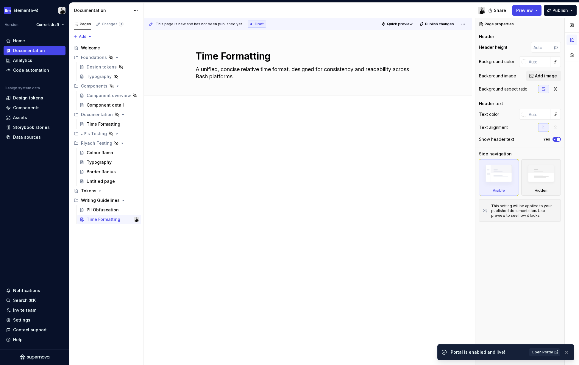
click at [242, 298] on div "Time Formatting A unified, concise relative time format, designed for consisten…" at bounding box center [308, 197] width 328 height 335
click at [233, 134] on div at bounding box center [308, 134] width 225 height 23
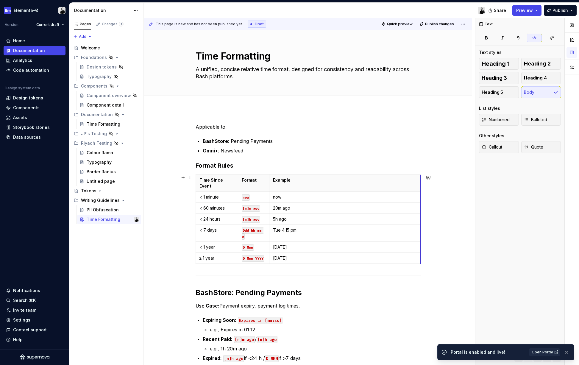
drag, startPoint x: 302, startPoint y: 191, endPoint x: 422, endPoint y: 189, distance: 120.0
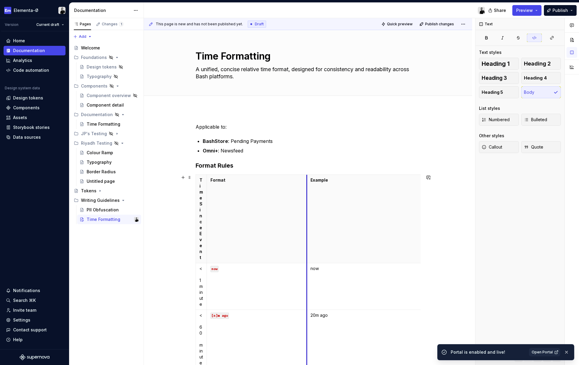
drag, startPoint x: 271, startPoint y: 185, endPoint x: 340, endPoint y: 186, distance: 68.8
click at [340, 186] on th "Example" at bounding box center [382, 219] width 151 height 88
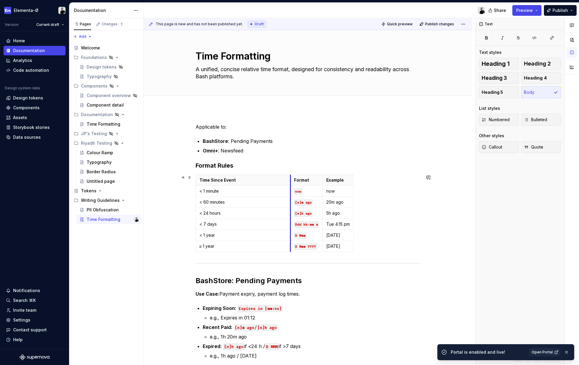
drag, startPoint x: 239, startPoint y: 183, endPoint x: 291, endPoint y: 183, distance: 52.7
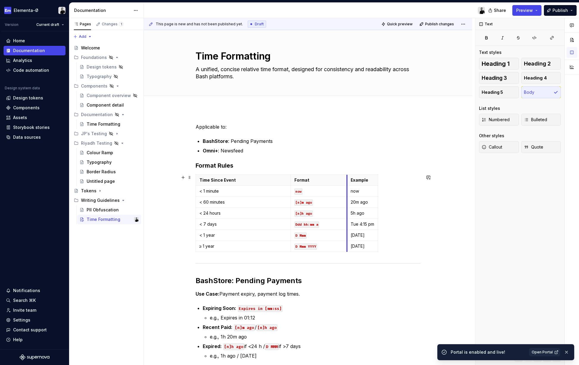
drag, startPoint x: 324, startPoint y: 184, endPoint x: 348, endPoint y: 183, distance: 24.1
click at [348, 183] on th "Example" at bounding box center [362, 180] width 31 height 11
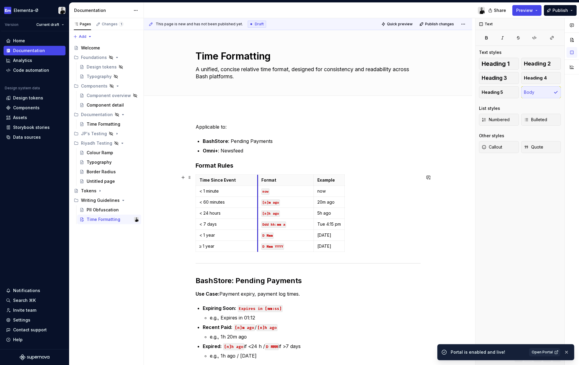
drag, startPoint x: 291, startPoint y: 182, endPoint x: 258, endPoint y: 182, distance: 33.0
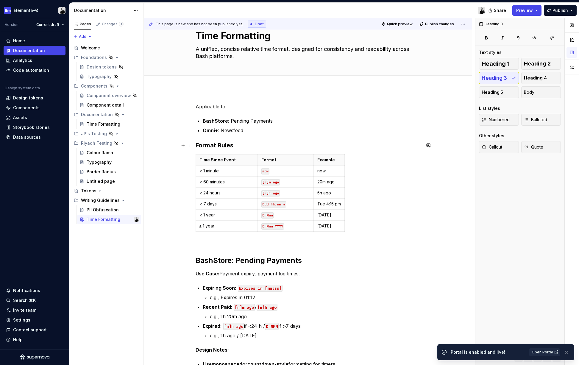
click at [218, 143] on h3 "Format Rules" at bounding box center [308, 145] width 225 height 8
click at [221, 143] on h3 "Format Rules" at bounding box center [308, 145] width 225 height 8
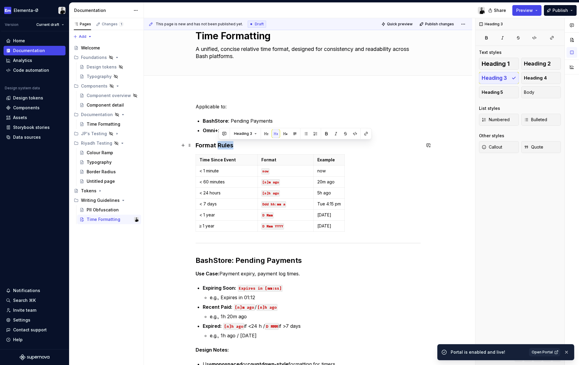
click at [221, 143] on h3 "Format Rules" at bounding box center [308, 145] width 225 height 8
type textarea "*"
click at [533, 63] on span "Heading 2" at bounding box center [537, 64] width 27 height 6
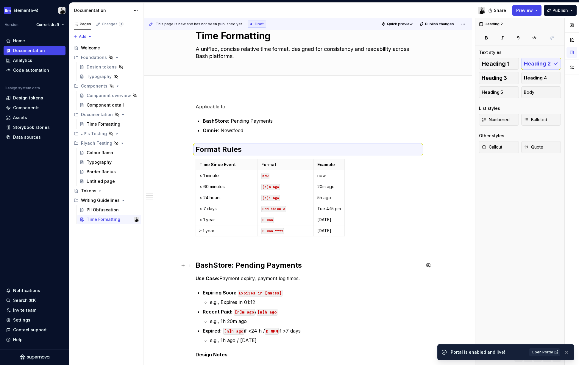
click at [221, 267] on h2 "BashStore: Pending Payments" at bounding box center [308, 265] width 225 height 10
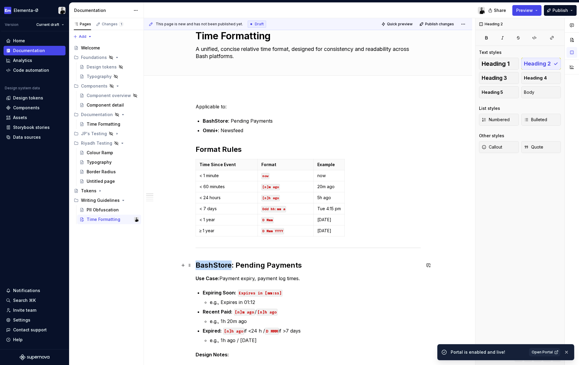
click at [221, 267] on h2 "BashStore: Pending Payments" at bounding box center [308, 265] width 225 height 10
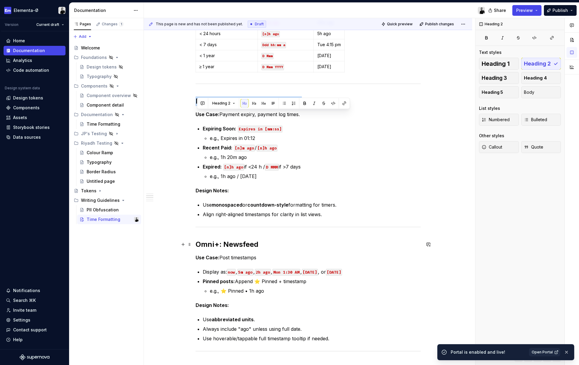
scroll to position [189, 0]
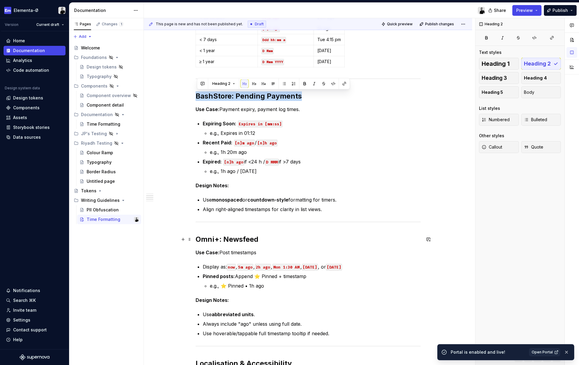
click at [217, 237] on h2 "Omni+: Newsfeed" at bounding box center [308, 240] width 225 height 10
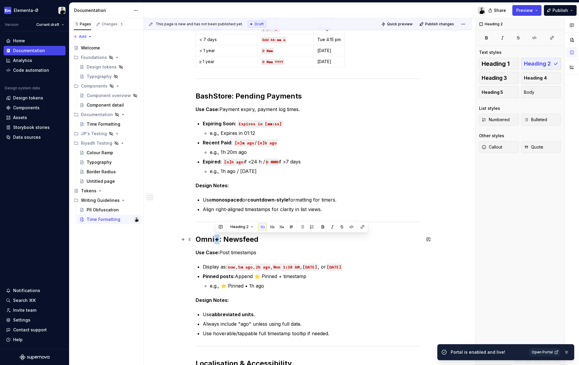
click at [217, 237] on h2 "Omni+: Newsfeed" at bounding box center [308, 240] width 225 height 10
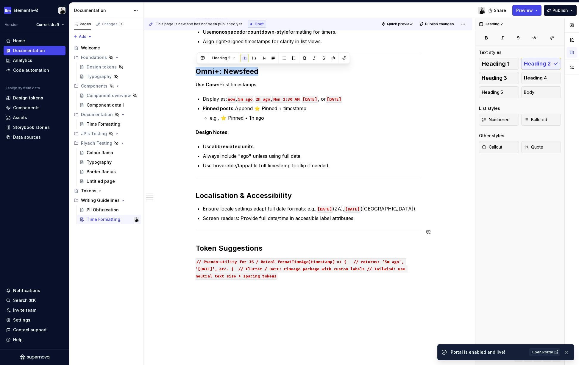
scroll to position [358, 0]
click at [281, 293] on div "Applicable to: BashStore : Pending Payments Omni+ : Newsfeed Format Rules Time …" at bounding box center [308, 30] width 225 height 531
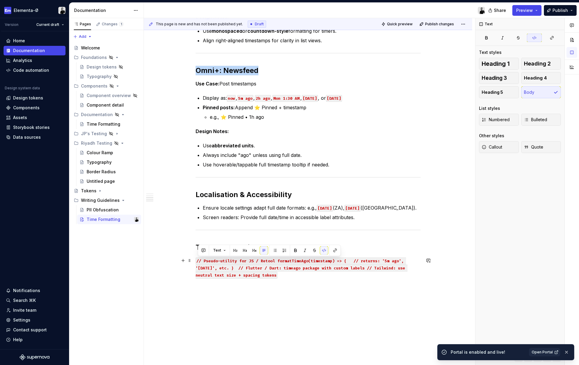
drag, startPoint x: 261, startPoint y: 275, endPoint x: 198, endPoint y: 261, distance: 64.7
click at [198, 261] on code "// Pseudo-utility for JS / Retool formatTimeAgo(timestamp) => { // returns: '5m…" at bounding box center [302, 267] width 212 height 21
click at [209, 303] on div "Applicable to: BashStore : Pending Payments Omni+ : Newsfeed Format Rules Time …" at bounding box center [308, 78] width 328 height 655
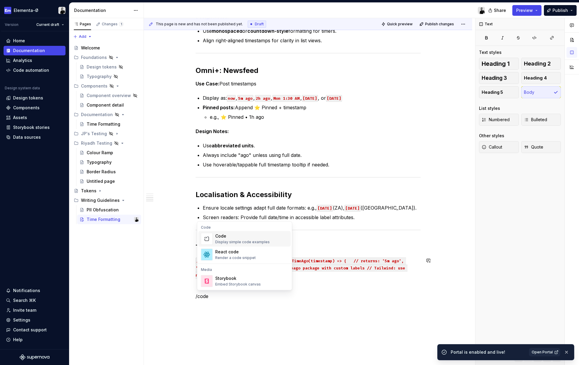
click at [241, 239] on div "Code Display simple code examples" at bounding box center [242, 238] width 54 height 11
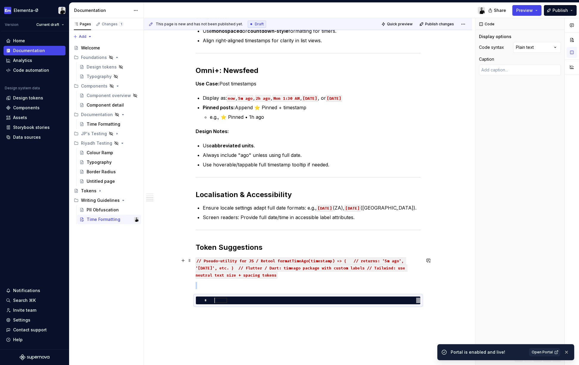
scroll to position [0, 0]
click at [229, 264] on code "// Pseudo-utility for JS / Retool formatTimeAgo(timestamp) => { // returns: '5m…" at bounding box center [302, 267] width 212 height 21
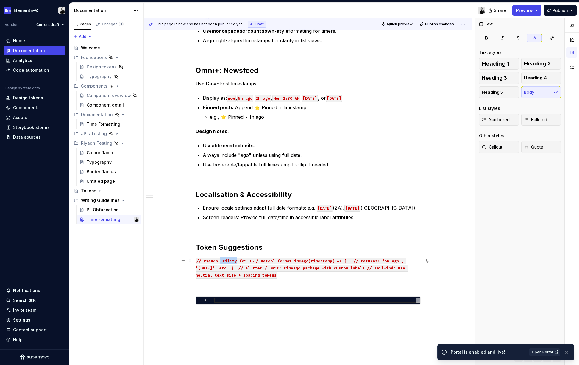
click at [229, 264] on code "// Pseudo-utility for JS / Retool formatTimeAgo(timestamp) => { // returns: '5m…" at bounding box center [302, 267] width 212 height 21
type textarea "*"
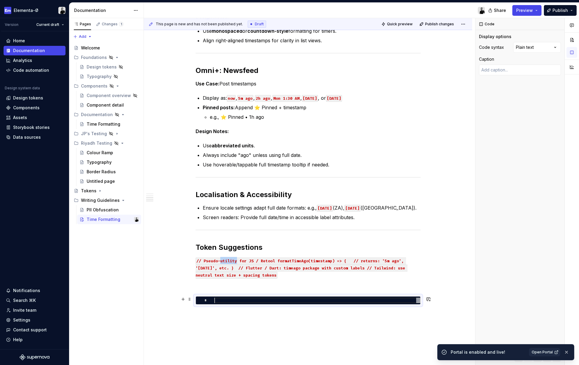
click at [221, 299] on div at bounding box center [317, 300] width 206 height 5
type textarea "**********"
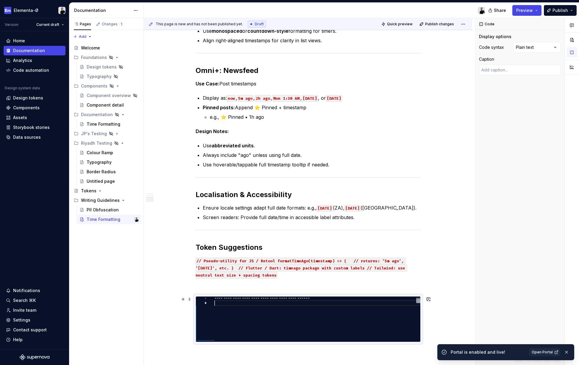
scroll to position [37, 0]
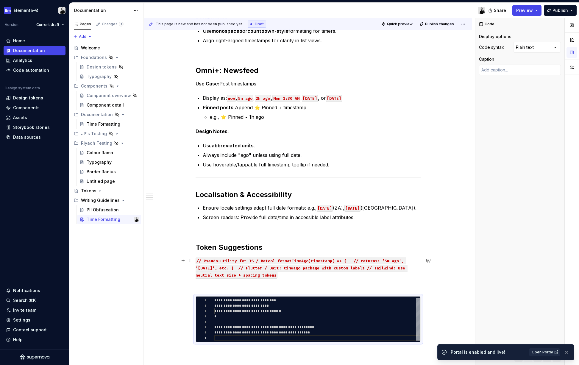
click at [231, 273] on code "// Pseudo-utility for JS / Retool formatTimeAgo(timestamp) => { // returns: '5m…" at bounding box center [302, 267] width 212 height 21
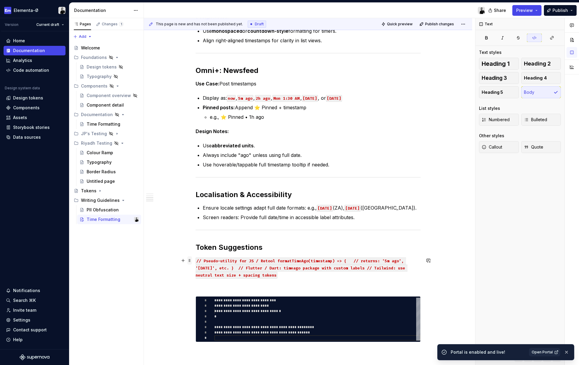
click at [191, 260] on span at bounding box center [189, 260] width 5 height 8
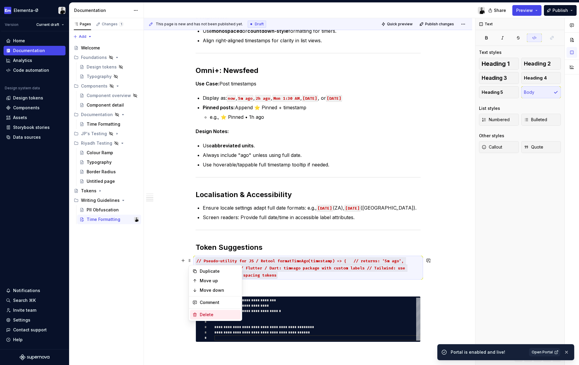
click at [215, 315] on div "Delete" at bounding box center [219, 315] width 39 height 6
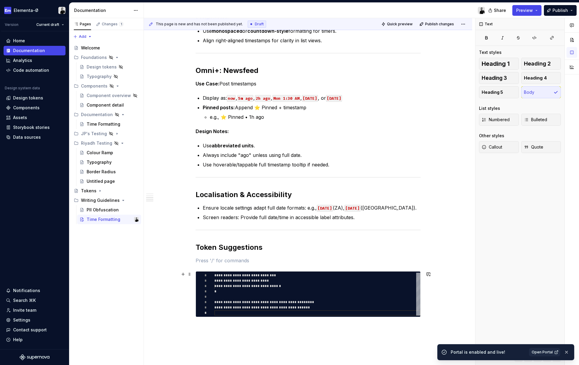
click at [222, 314] on div at bounding box center [317, 312] width 206 height 5
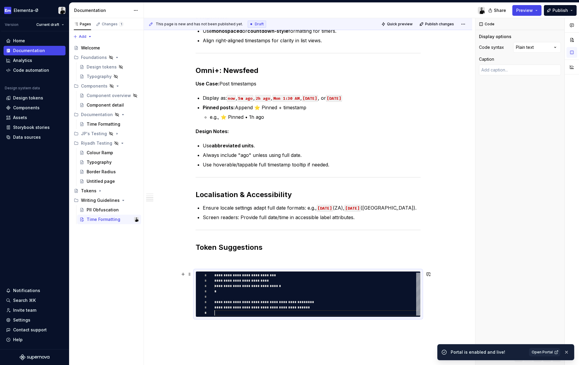
scroll to position [37, 0]
type textarea "*"
type textarea "**********"
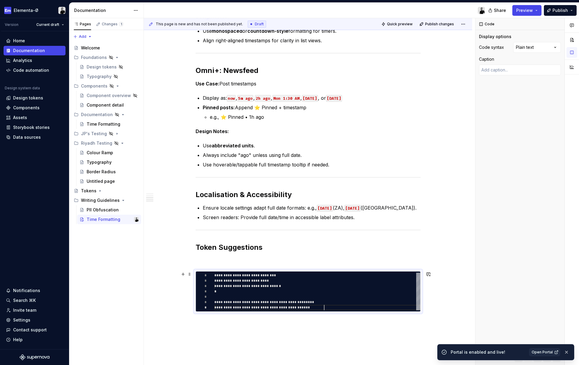
scroll to position [32, 110]
click at [222, 259] on p at bounding box center [308, 260] width 225 height 7
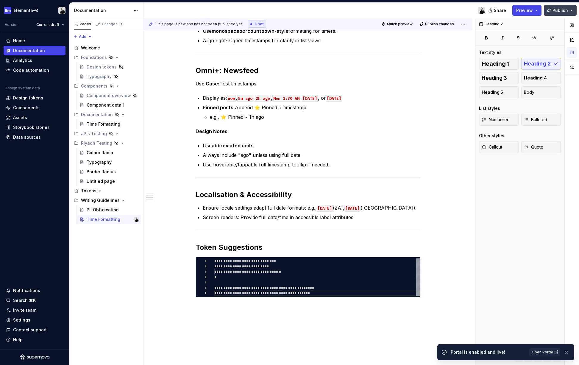
click at [555, 10] on span "Publish" at bounding box center [559, 10] width 15 height 6
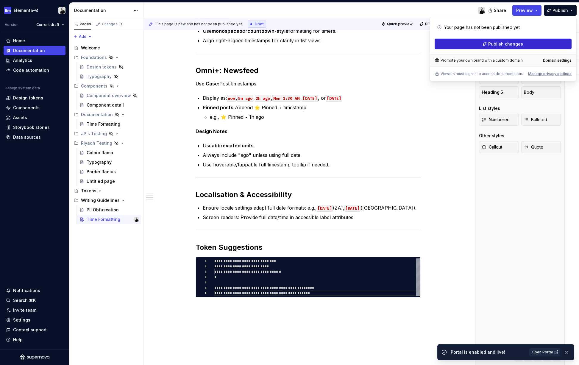
click at [499, 48] on button "Publish changes" at bounding box center [502, 44] width 137 height 11
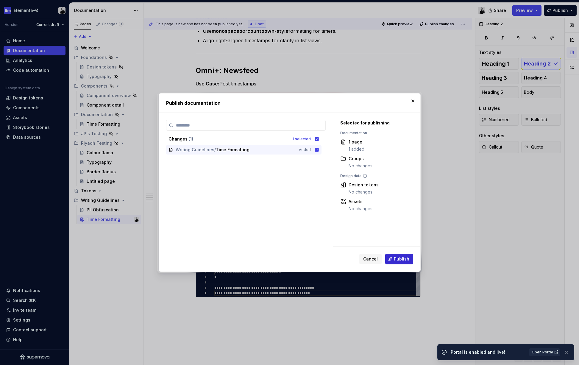
click at [399, 262] on button "Publish" at bounding box center [399, 259] width 28 height 11
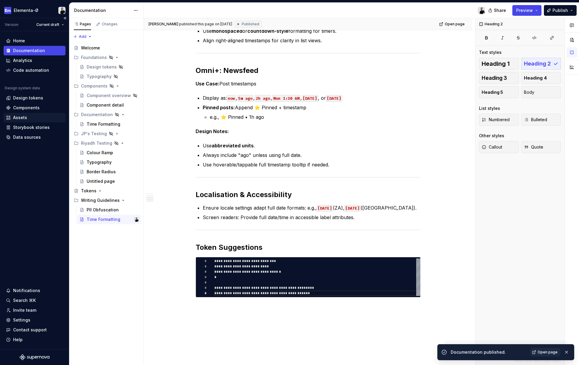
click at [19, 117] on div "Assets" at bounding box center [20, 118] width 14 height 6
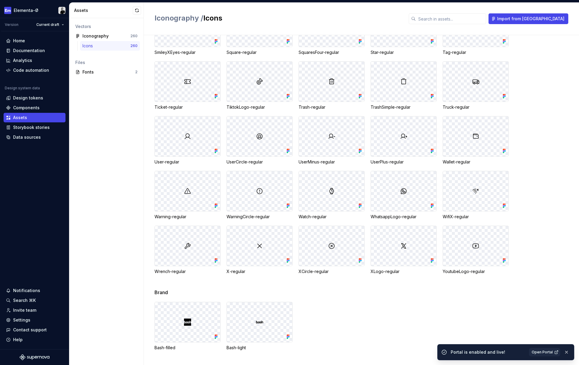
scroll to position [2637, 0]
click at [26, 49] on div "Documentation" at bounding box center [29, 51] width 32 height 6
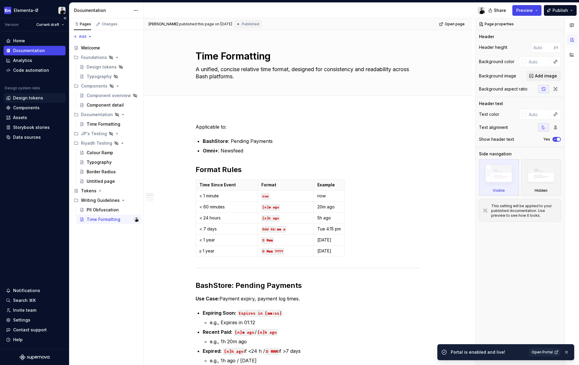
click at [36, 97] on div "Design tokens" at bounding box center [28, 98] width 30 height 6
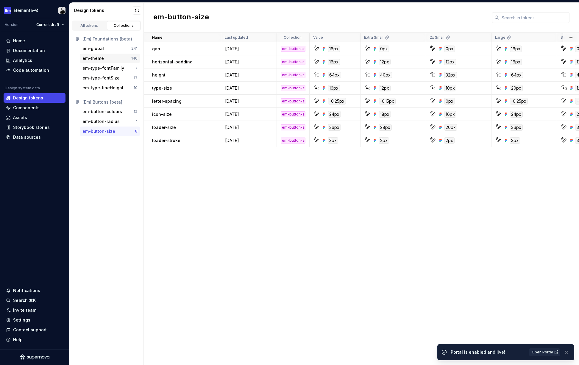
click at [103, 57] on div "em-theme" at bounding box center [92, 58] width 21 height 6
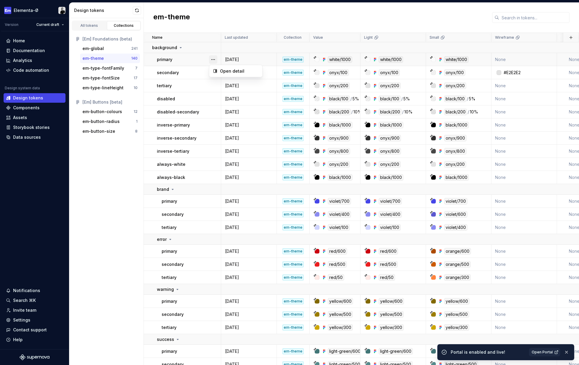
click at [212, 59] on button "button" at bounding box center [213, 59] width 8 height 8
click at [191, 60] on html "Elementa-Ø Version Current draft Home Documentation Analytics Code automation D…" at bounding box center [289, 182] width 579 height 365
click at [184, 59] on div "primary" at bounding box center [189, 60] width 64 height 6
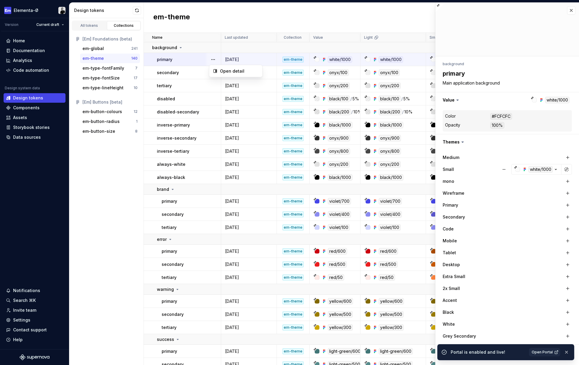
click at [214, 61] on button "button" at bounding box center [213, 59] width 8 height 8
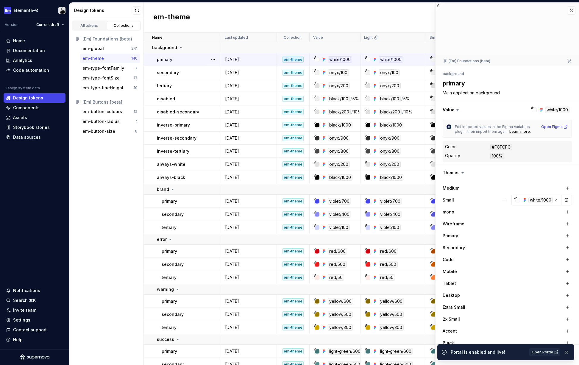
click at [457, 108] on icon at bounding box center [457, 110] width 6 height 6
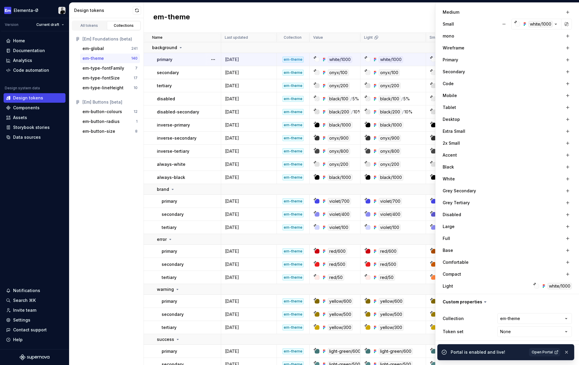
scroll to position [176, 0]
click at [512, 285] on div "Light white/1000" at bounding box center [507, 286] width 129 height 7
click at [344, 25] on div "em-theme" at bounding box center [361, 18] width 435 height 30
click at [550, 272] on div "Compact" at bounding box center [507, 274] width 129 height 8
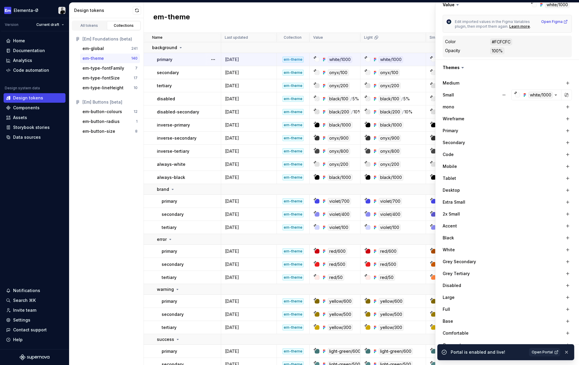
scroll to position [89, 0]
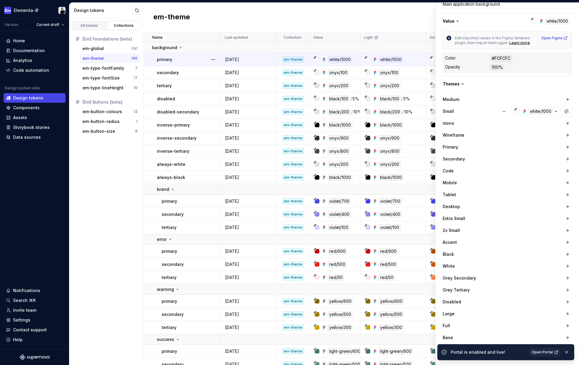
click at [412, 15] on div "em-theme" at bounding box center [361, 18] width 435 height 30
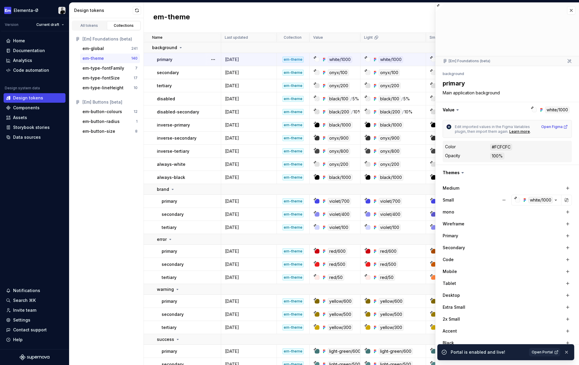
scroll to position [0, 0]
click at [571, 12] on button "button" at bounding box center [571, 10] width 8 height 8
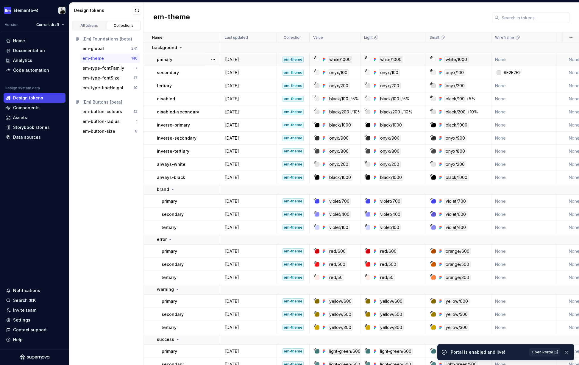
click at [371, 18] on div "em-theme" at bounding box center [361, 18] width 435 height 30
click at [37, 107] on div "Components" at bounding box center [26, 108] width 26 height 6
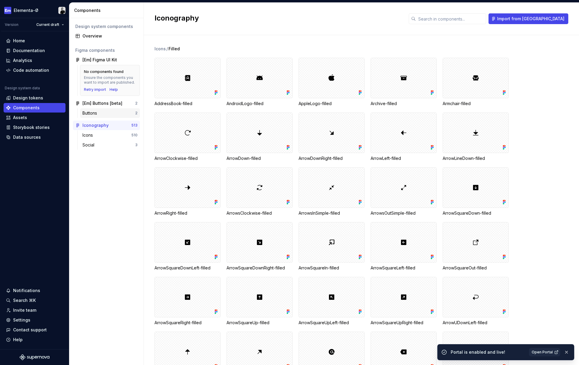
click at [97, 109] on div "Buttons 2" at bounding box center [110, 113] width 60 height 10
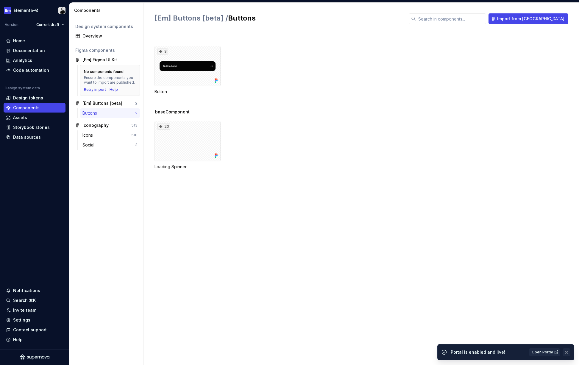
click at [566, 351] on button "button" at bounding box center [566, 352] width 8 height 8
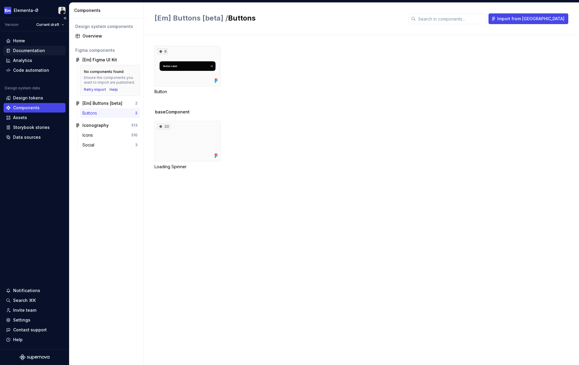
click at [23, 54] on div "Documentation" at bounding box center [35, 51] width 62 height 10
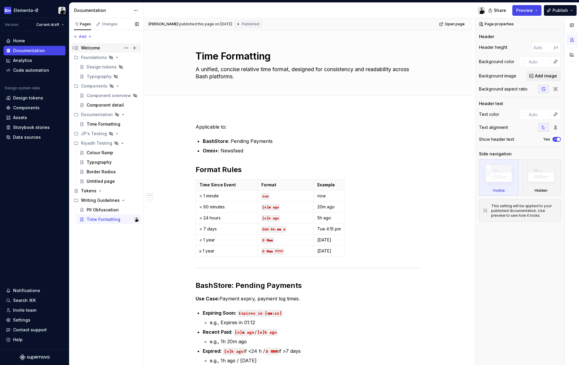
click at [89, 46] on div "Welcome" at bounding box center [90, 48] width 19 height 6
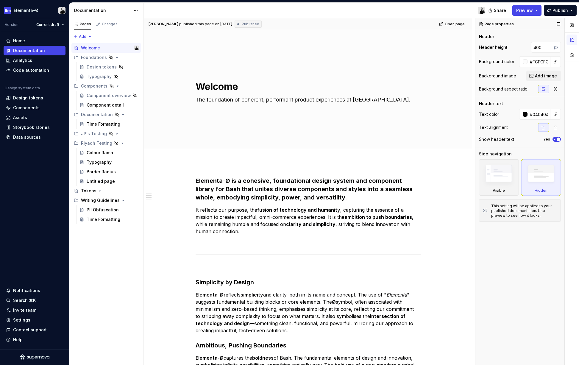
click at [497, 22] on div "Page properties" at bounding box center [496, 24] width 39 height 8
click at [557, 24] on button "button" at bounding box center [558, 24] width 8 height 8
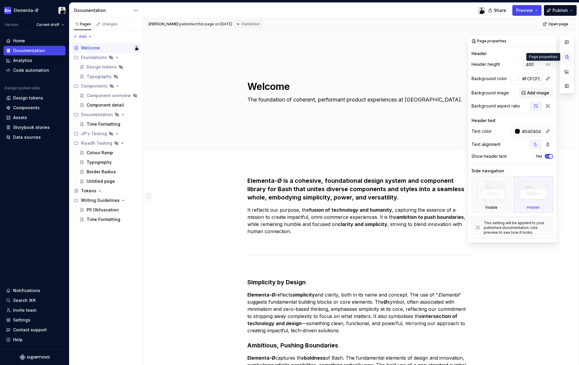
click at [566, 56] on button "button" at bounding box center [566, 56] width 11 height 11
click at [566, 86] on button "button" at bounding box center [566, 86] width 11 height 11
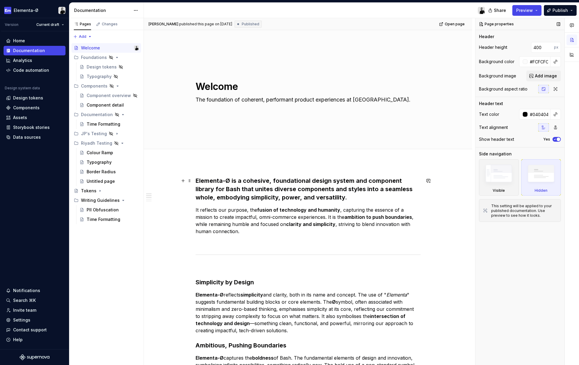
click at [325, 193] on h3 "Elementa-Ø is a cohesive, foundational design system and component library for …" at bounding box center [308, 188] width 225 height 25
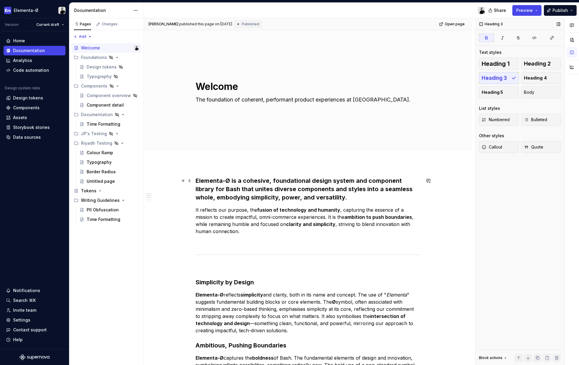
click at [333, 190] on strong "Elementa-Ø is a cohesive, foundational design system and component library for …" at bounding box center [305, 189] width 218 height 24
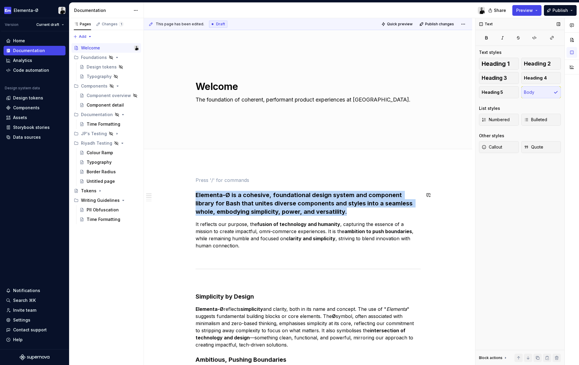
scroll to position [0, 0]
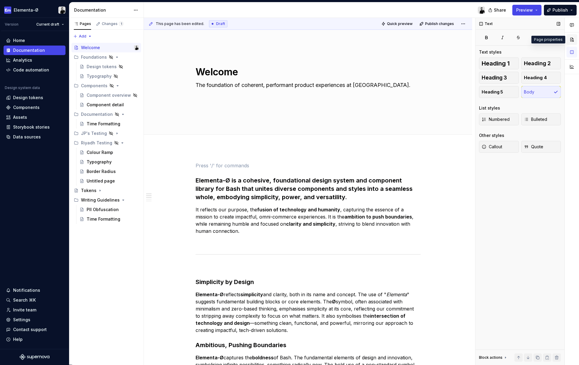
click at [571, 41] on button "button" at bounding box center [571, 39] width 11 height 11
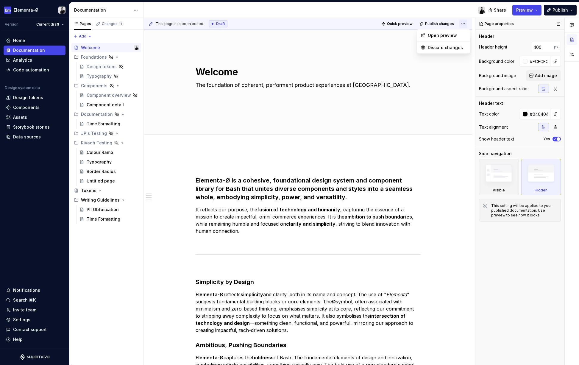
click at [466, 23] on html "Elementa-Ø Version Current draft Home Documentation Analytics Code automation D…" at bounding box center [289, 182] width 579 height 365
click at [380, 80] on html "Elementa-Ø Version Current draft Home Documentation Analytics Code automation D…" at bounding box center [289, 182] width 579 height 365
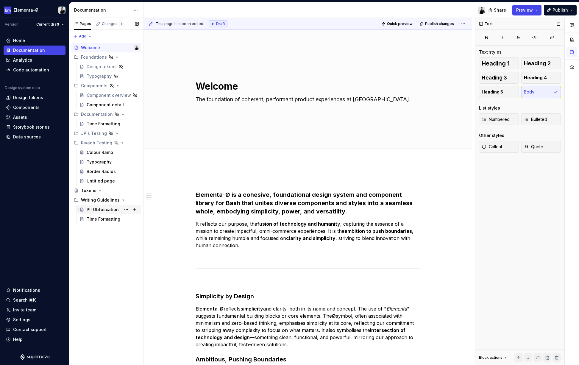
click at [111, 210] on div "PII Obfuscation" at bounding box center [103, 210] width 32 height 6
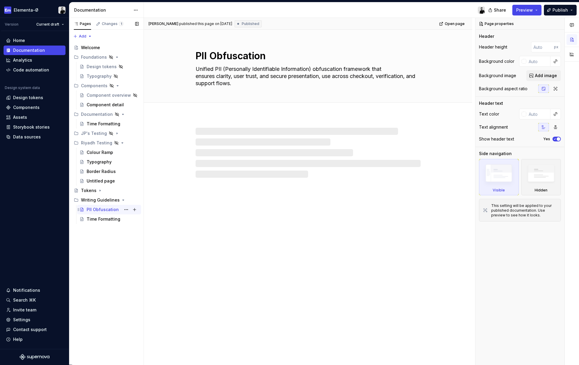
click at [101, 207] on div "PII Obfuscation" at bounding box center [103, 210] width 32 height 6
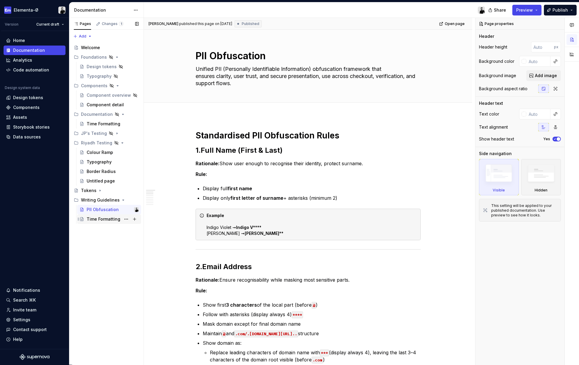
click at [107, 221] on div "Time Formatting" at bounding box center [104, 219] width 34 height 6
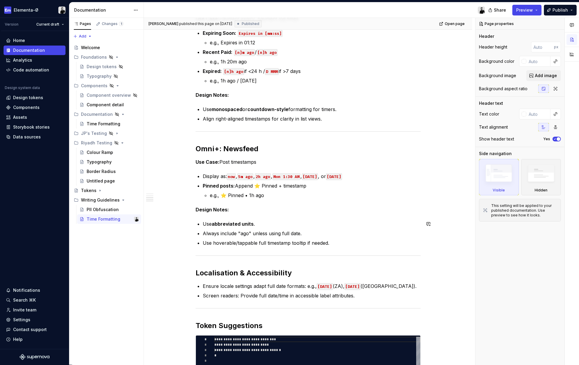
scroll to position [334, 0]
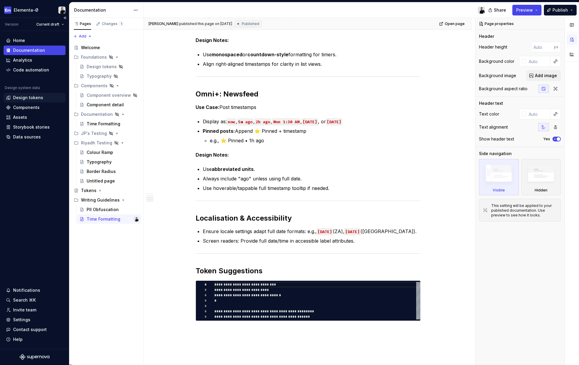
click at [31, 98] on div "Design tokens" at bounding box center [28, 98] width 30 height 6
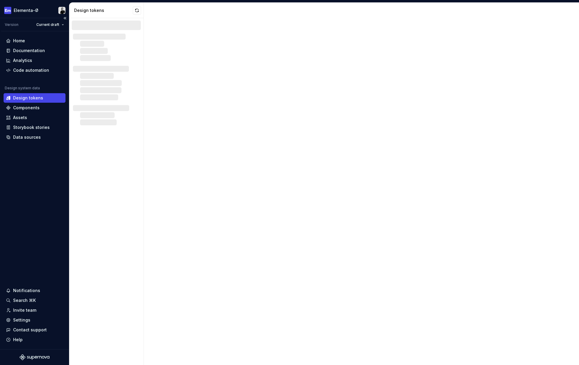
click at [31, 98] on div "Design tokens" at bounding box center [28, 98] width 30 height 6
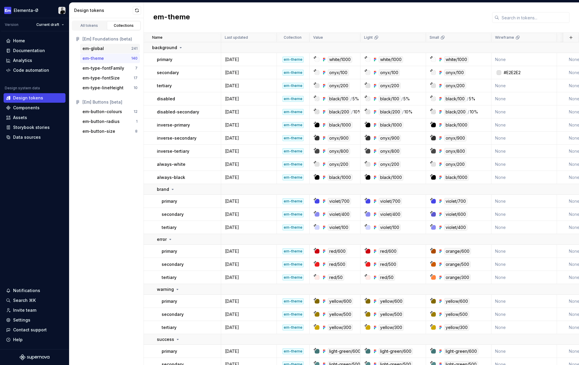
click at [99, 50] on div "em-global" at bounding box center [92, 49] width 21 height 6
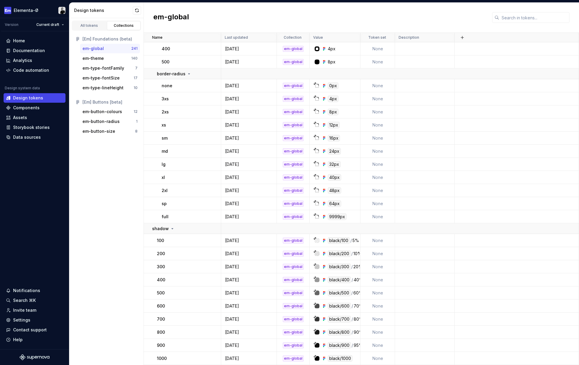
scroll to position [3133, 0]
click at [107, 77] on div "em-type-fontSize" at bounding box center [100, 78] width 37 height 6
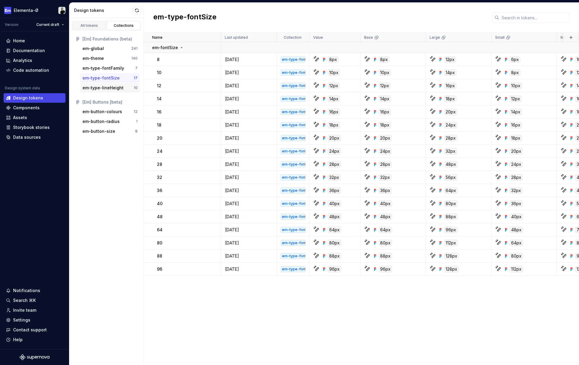
click at [103, 88] on div "em-type-lineHeight" at bounding box center [102, 88] width 41 height 6
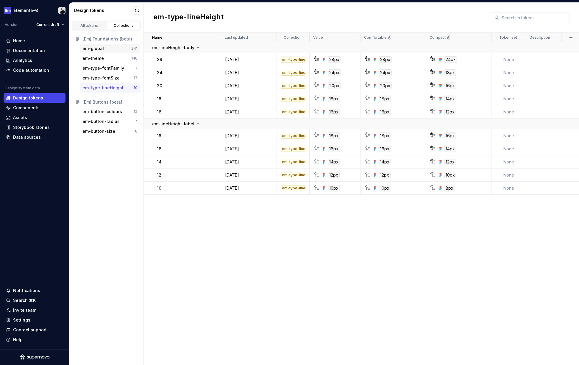
click at [102, 49] on div "em-global" at bounding box center [92, 49] width 21 height 6
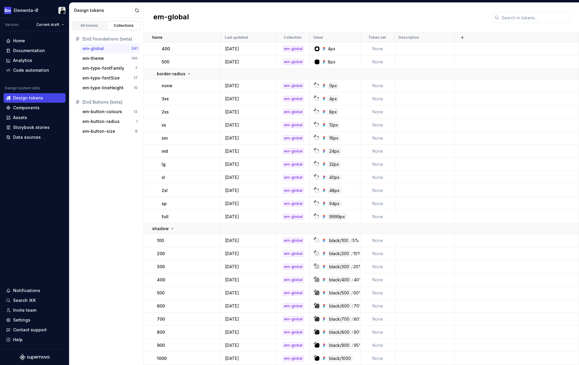
scroll to position [3133, 0]
click at [106, 77] on div "em-type-fontSize" at bounding box center [100, 78] width 37 height 6
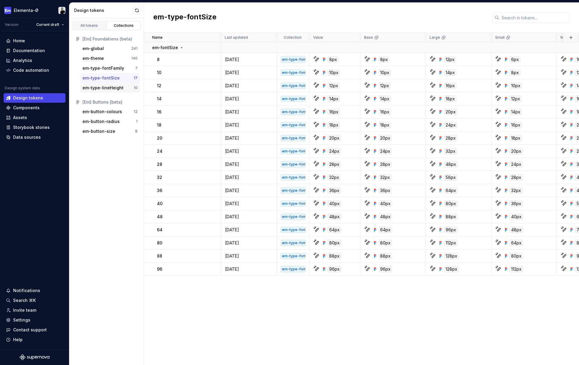
click at [102, 85] on div "em-type-lineHeight" at bounding box center [102, 88] width 41 height 6
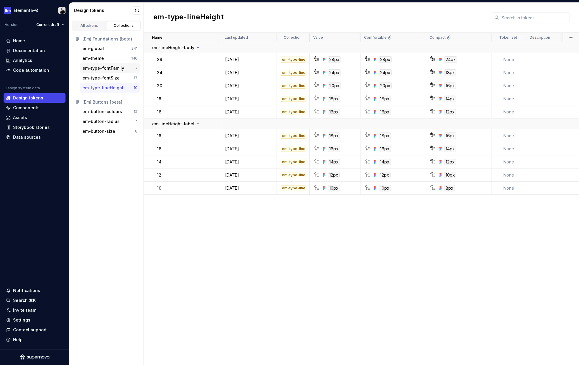
click at [106, 68] on div "em-type-fontFamily" at bounding box center [103, 68] width 42 height 6
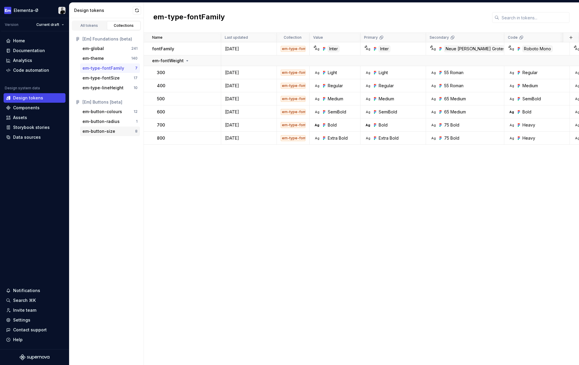
click at [107, 128] on div "em-button-size 8" at bounding box center [110, 131] width 60 height 10
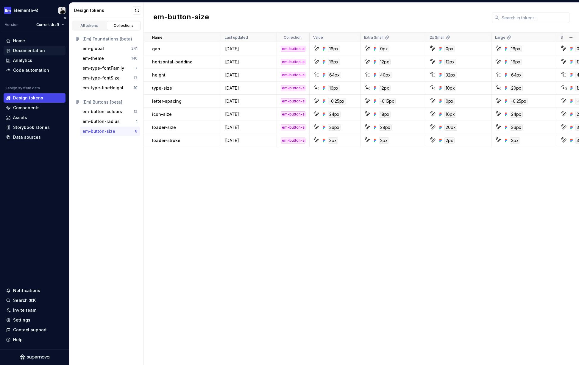
click at [42, 51] on div "Documentation" at bounding box center [29, 51] width 32 height 6
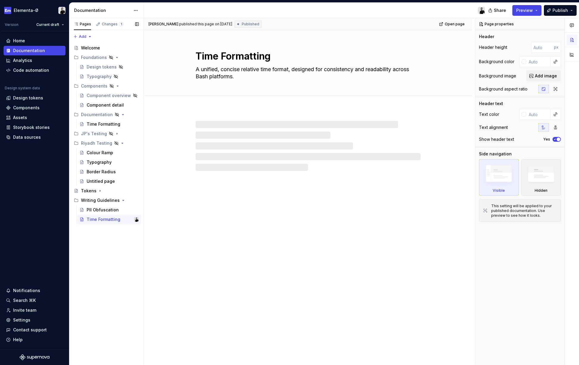
type textarea "*"
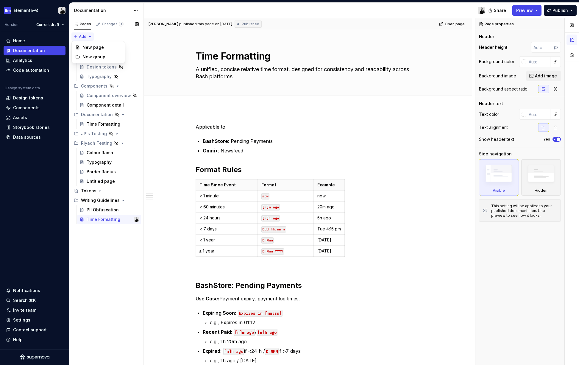
click at [87, 37] on div "Pages Changes 1 Add Accessibility guide for tree Page tree. Navigate the tree w…" at bounding box center [106, 191] width 74 height 347
click at [88, 57] on div "New group" at bounding box center [101, 57] width 39 height 6
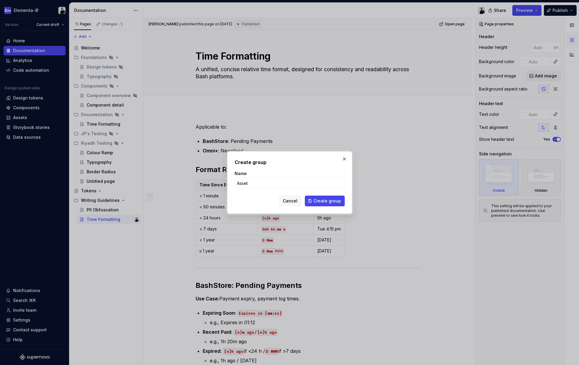
type input "Assets"
click at [325, 201] on button "Create group" at bounding box center [325, 201] width 40 height 11
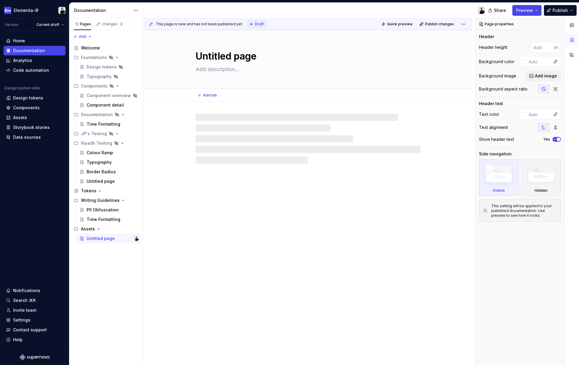
click at [255, 54] on textarea "Untitled page" at bounding box center [306, 56] width 225 height 14
click at [241, 54] on textarea "Untitled page" at bounding box center [306, 56] width 225 height 14
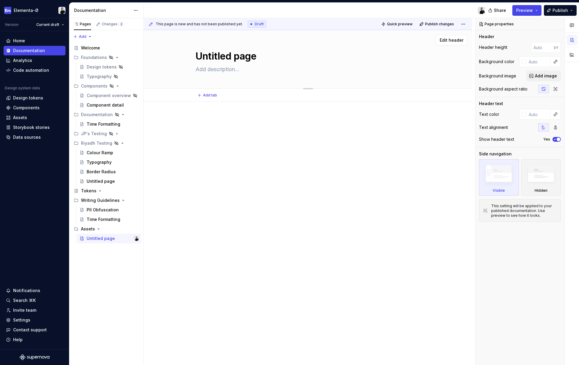
click at [238, 57] on textarea "Untitled page" at bounding box center [306, 56] width 225 height 14
type textarea "*"
type textarea "L"
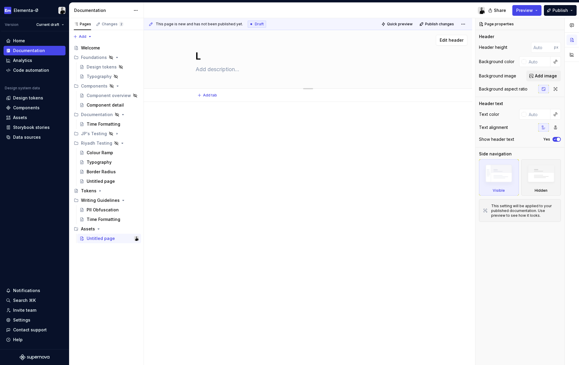
type textarea "*"
type textarea "Lo"
type textarea "*"
type textarea "Log"
type textarea "*"
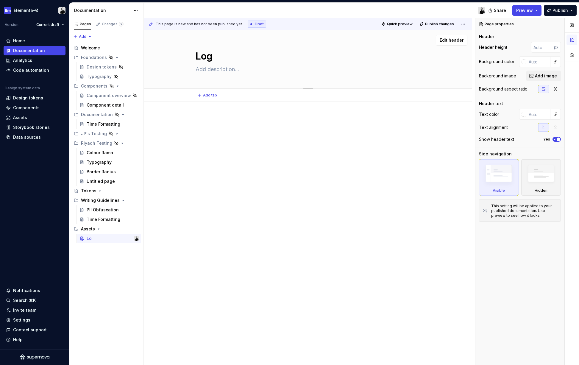
type textarea "Logo"
type textarea "*"
type textarea "Logos"
type textarea "*"
type textarea "Logos"
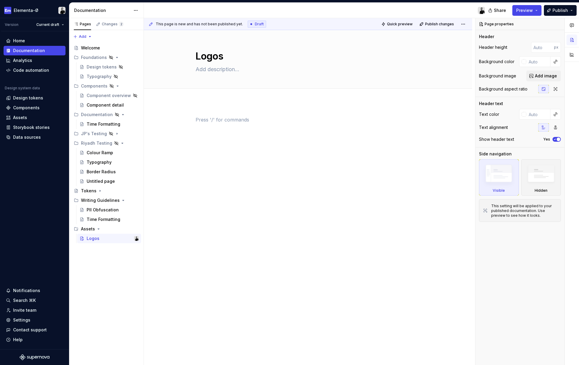
click at [225, 114] on div "This page is new and has not been published yet. Draft Quick preview Publish ch…" at bounding box center [309, 191] width 331 height 347
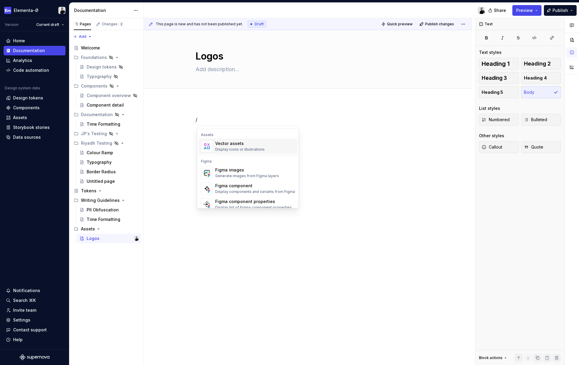
scroll to position [530, 0]
click at [251, 146] on div "Display icons or illustrations" at bounding box center [239, 148] width 49 height 5
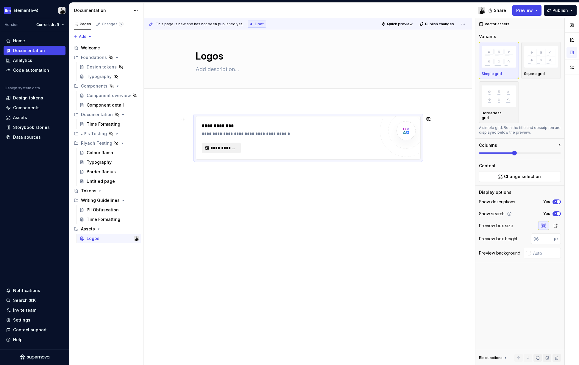
click at [232, 147] on span "**********" at bounding box center [223, 148] width 26 height 6
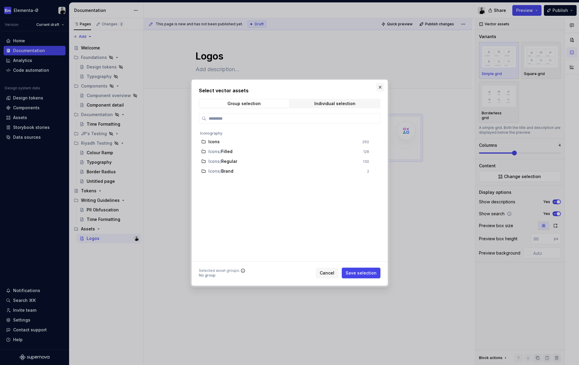
click at [382, 87] on button "button" at bounding box center [380, 87] width 8 height 8
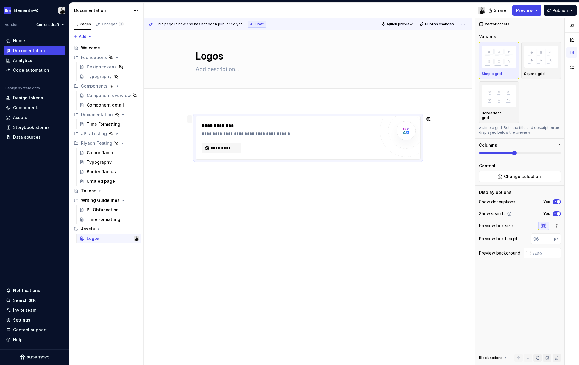
click at [192, 119] on span at bounding box center [189, 119] width 5 height 8
click at [207, 175] on div "Delete" at bounding box center [219, 173] width 39 height 6
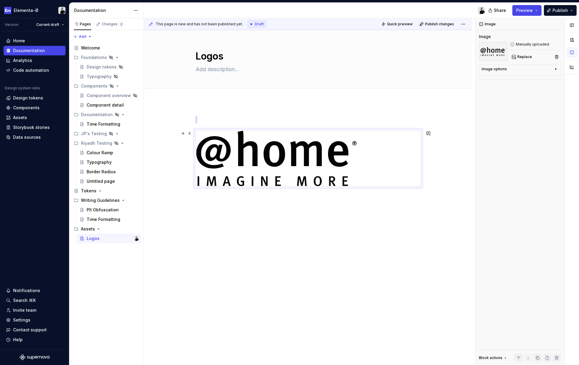
click at [420, 148] on div at bounding box center [308, 158] width 224 height 55
click at [364, 148] on div at bounding box center [308, 158] width 224 height 55
click at [332, 143] on img at bounding box center [277, 158] width 162 height 55
click at [284, 120] on p at bounding box center [308, 119] width 225 height 7
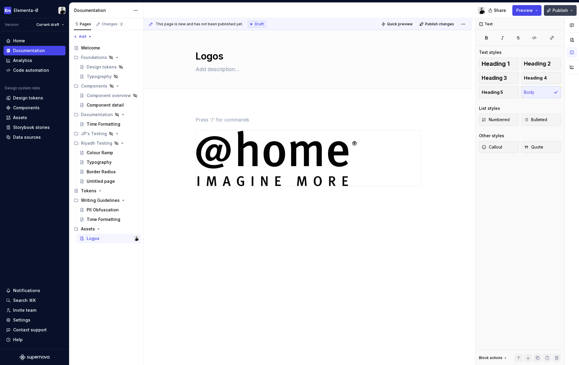
click at [552, 7] on button "Publish" at bounding box center [560, 10] width 33 height 11
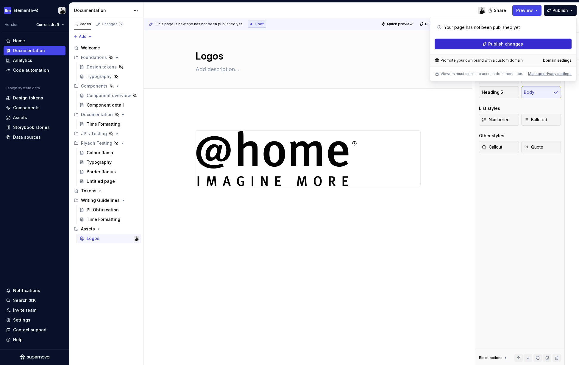
click at [507, 47] on span "Publish changes" at bounding box center [505, 44] width 35 height 6
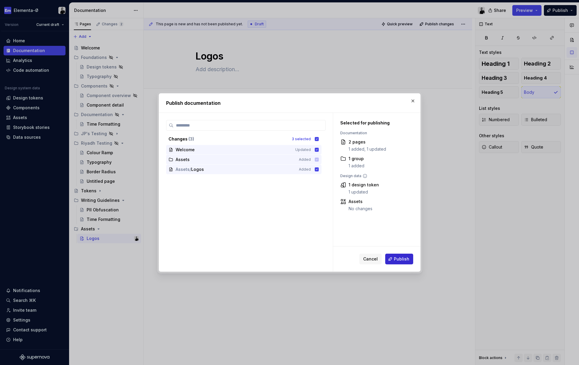
click at [401, 259] on span "Publish" at bounding box center [401, 259] width 15 height 6
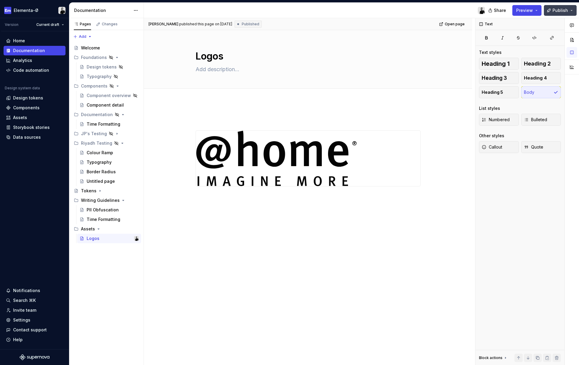
click at [569, 11] on button "Publish" at bounding box center [560, 10] width 33 height 11
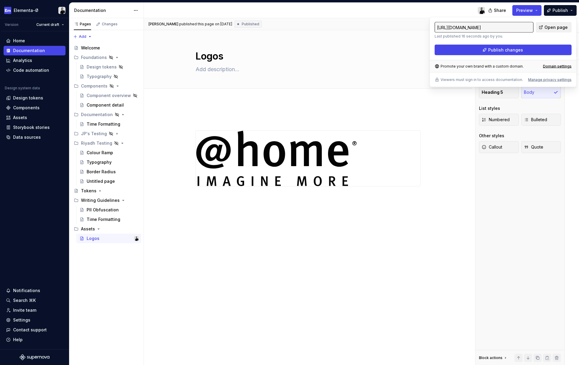
click at [556, 25] on span "Open page" at bounding box center [555, 27] width 23 height 6
click at [249, 232] on div at bounding box center [308, 202] width 328 height 201
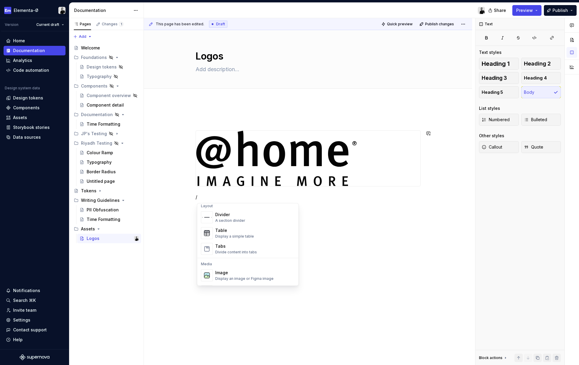
scroll to position [199, 0]
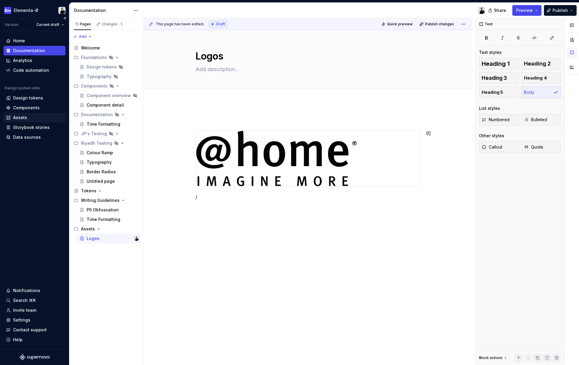
click at [28, 115] on div "Assets" at bounding box center [34, 118] width 57 height 6
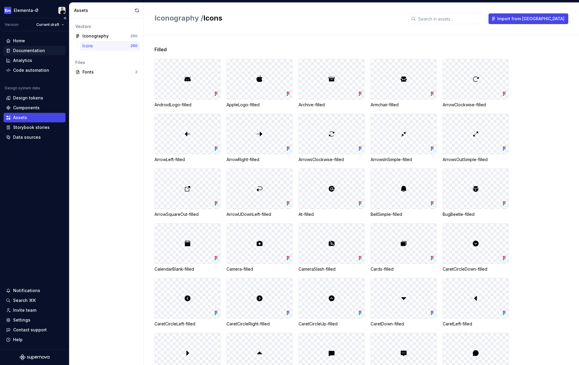
click at [33, 53] on div "Documentation" at bounding box center [29, 51] width 32 height 6
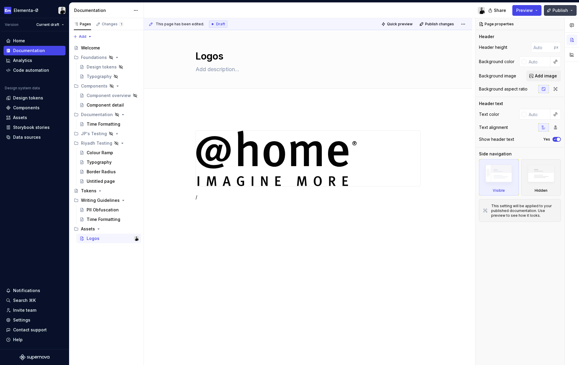
click at [571, 11] on button "Publish" at bounding box center [560, 10] width 33 height 11
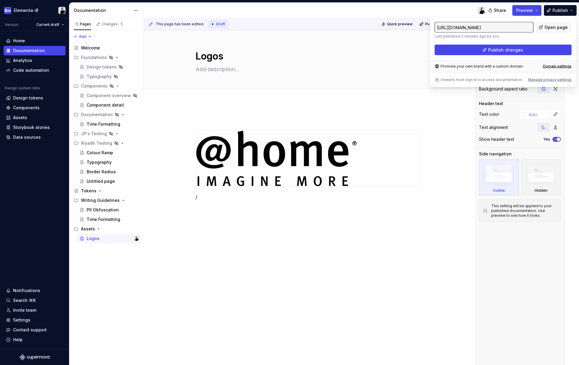
click at [524, 25] on input "https://elementa-ds.supernova-docs.io/latest/assets/logos-XAqZ7H3Z" at bounding box center [483, 27] width 99 height 11
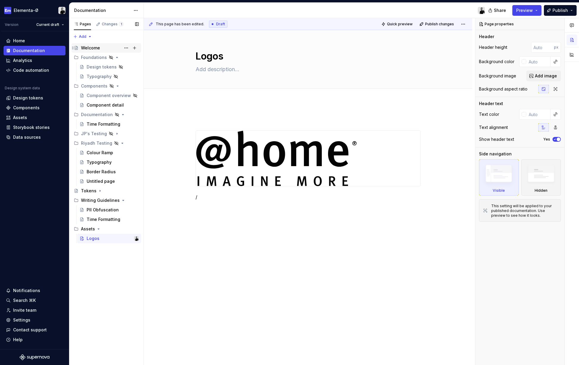
click at [90, 48] on div "Welcome" at bounding box center [90, 48] width 19 height 6
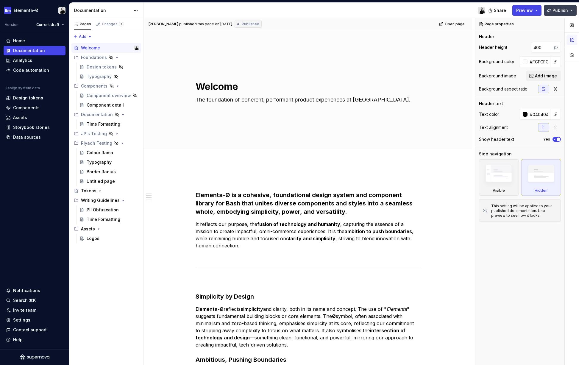
click at [571, 12] on button "Publish" at bounding box center [560, 10] width 33 height 11
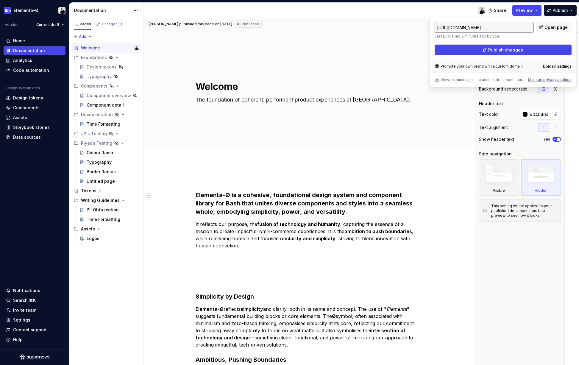
click at [518, 28] on input "https://elementa-ds.supernova-docs.io/latest/welcome-lzSsi9Y9" at bounding box center [483, 27] width 99 height 11
click at [222, 191] on strong "Elementa-Ø is a cohesive, foundational design system and component library for …" at bounding box center [305, 203] width 218 height 24
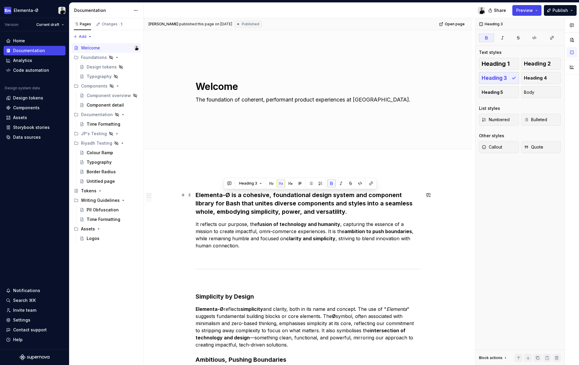
click at [222, 191] on strong "Elementa-Ø is a cohesive, foundational design system and component library for …" at bounding box center [305, 203] width 218 height 24
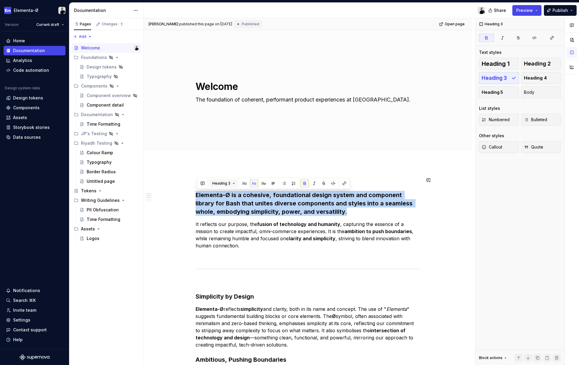
click at [229, 182] on span "Heading 3" at bounding box center [221, 183] width 18 height 5
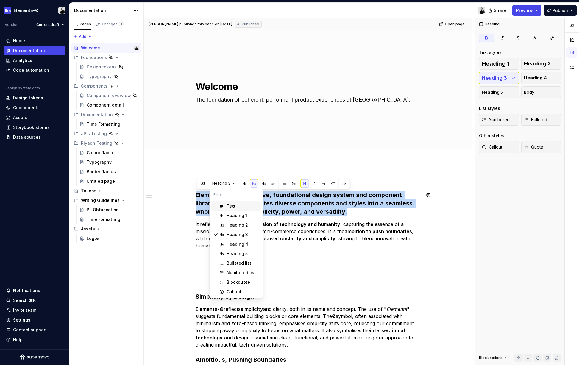
click at [229, 206] on div "Text" at bounding box center [230, 206] width 9 height 6
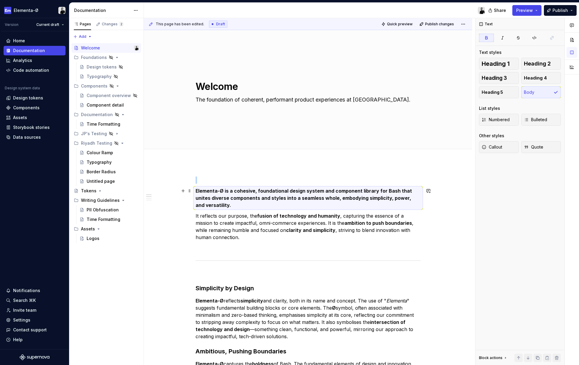
click at [215, 197] on strong "Elementa-Ø is a cohesive, foundational design system and component library for …" at bounding box center [305, 198] width 218 height 20
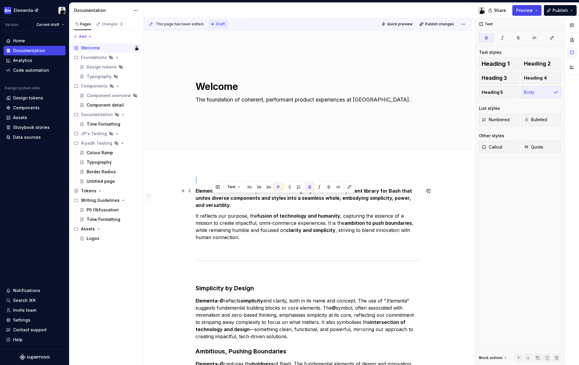
click at [215, 197] on strong "Elementa-Ø is a cohesive, foundational design system and component library for …" at bounding box center [305, 198] width 218 height 20
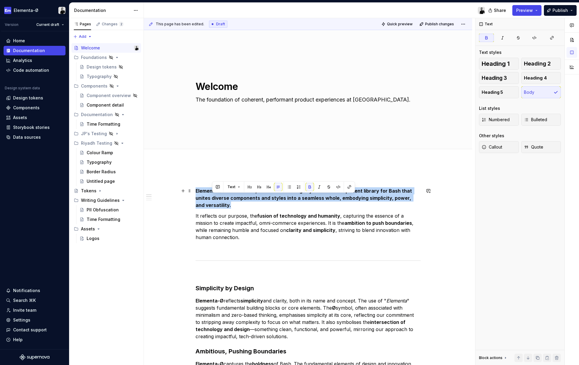
click at [215, 197] on strong "Elementa-Ø is a cohesive, foundational design system and component library for …" at bounding box center [305, 198] width 218 height 20
click at [223, 204] on p "Elementa-Ø is a cohesive, foundational design system and component library for …" at bounding box center [308, 197] width 225 height 21
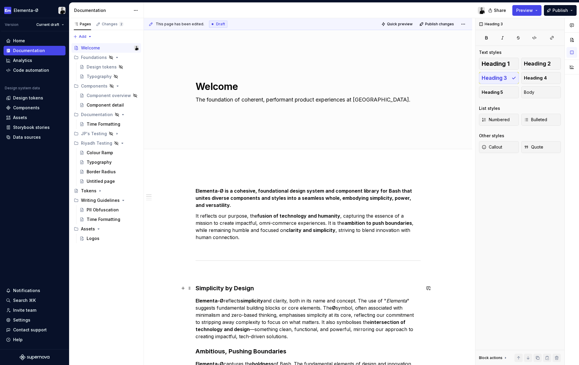
click at [240, 287] on h3 "Simplicity by Design" at bounding box center [308, 288] width 225 height 8
click at [530, 64] on span "Heading 2" at bounding box center [537, 64] width 27 height 6
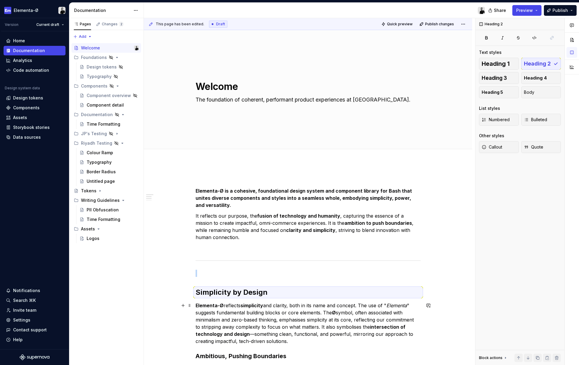
scroll to position [191, 0]
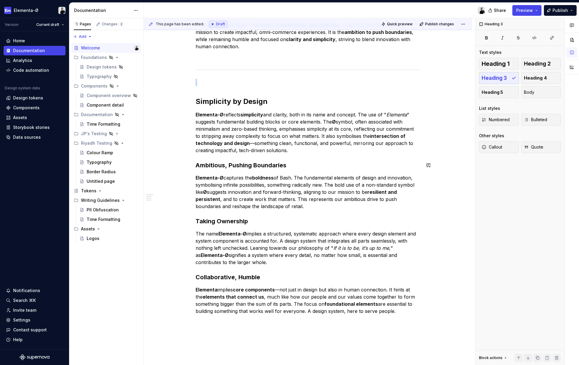
click at [255, 161] on div "Elementa-Ø is a cohesive, foundational design system and component library for …" at bounding box center [308, 150] width 225 height 329
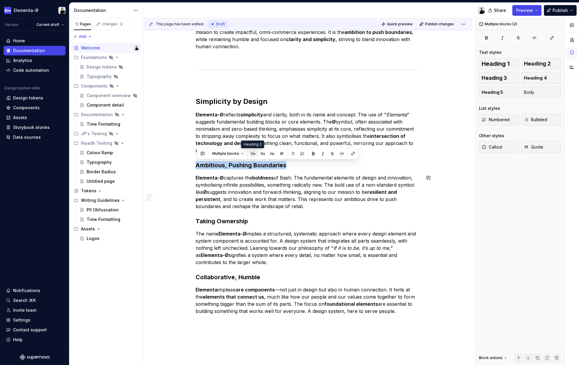
click at [251, 152] on button "button" at bounding box center [253, 153] width 8 height 8
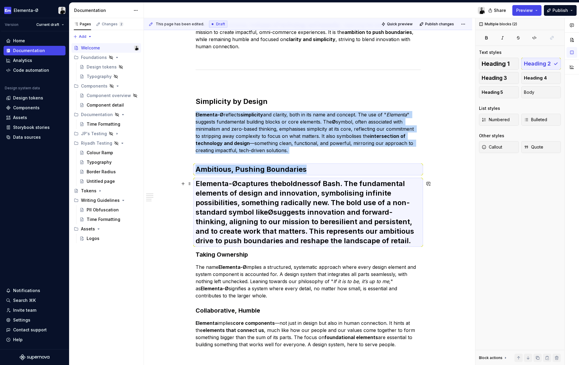
click at [250, 208] on h2 "Elementa-Ø captures the boldness of Bash. The fundamental elements of design an…" at bounding box center [308, 212] width 225 height 67
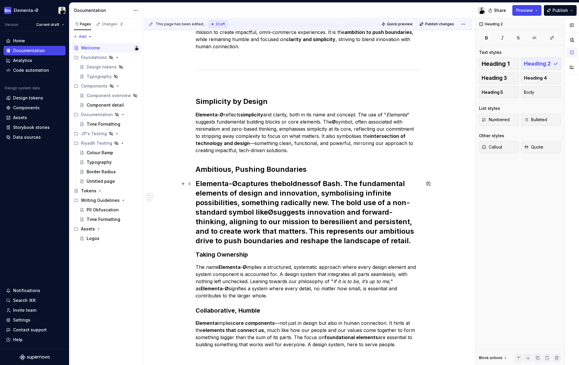
click at [198, 185] on strong "Elementa-Ø" at bounding box center [217, 183] width 42 height 9
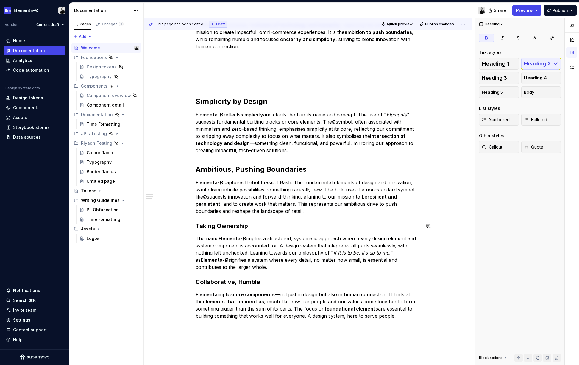
click at [215, 224] on h3 "Taking Ownership" at bounding box center [308, 226] width 225 height 8
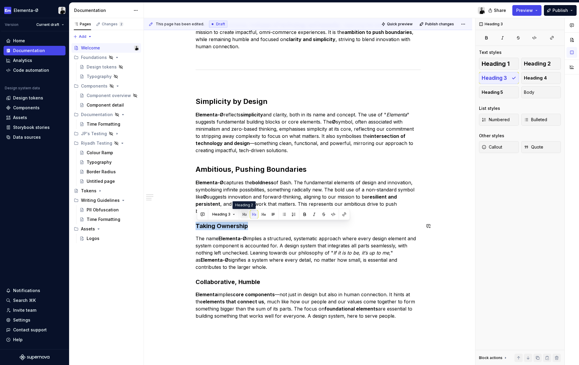
click at [245, 213] on button "button" at bounding box center [244, 214] width 8 height 8
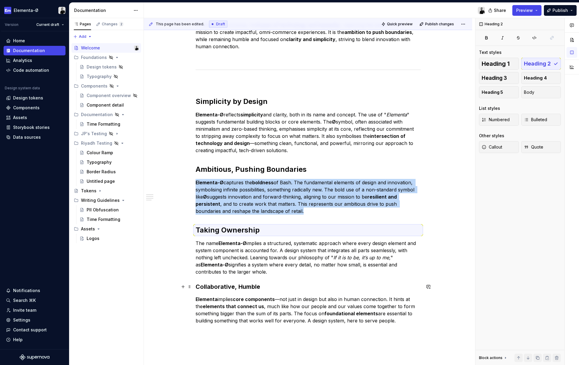
click at [213, 287] on h3 "Collaborative, Humble" at bounding box center [308, 286] width 225 height 8
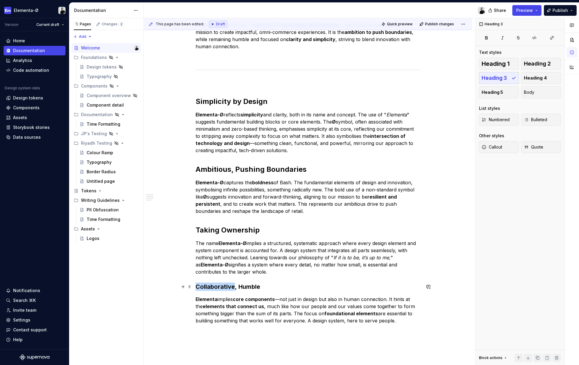
click at [213, 287] on h3 "Collaborative, Humble" at bounding box center [308, 286] width 225 height 8
click at [246, 274] on button "button" at bounding box center [244, 275] width 8 height 8
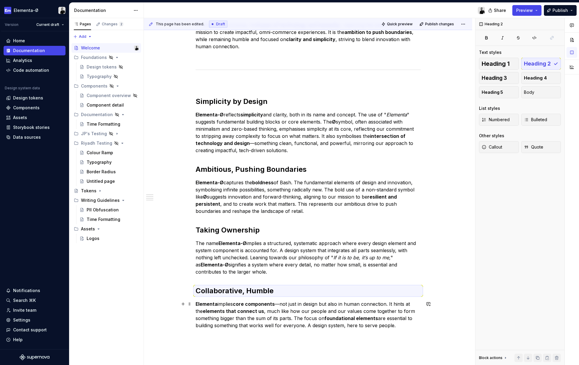
click at [240, 310] on strong "elements that connect us" at bounding box center [233, 311] width 61 height 6
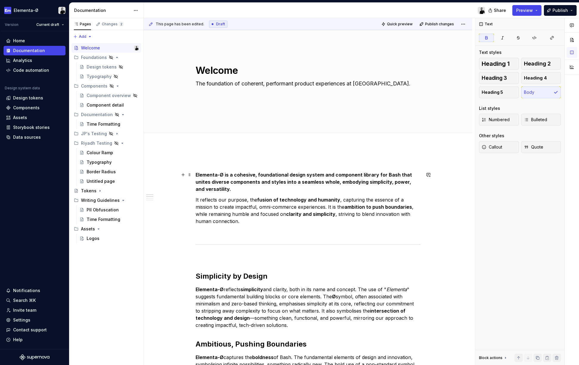
scroll to position [16, 0]
click at [234, 161] on p at bounding box center [308, 164] width 225 height 7
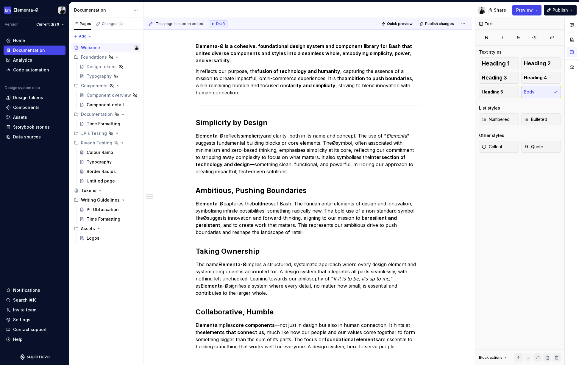
scroll to position [148, 0]
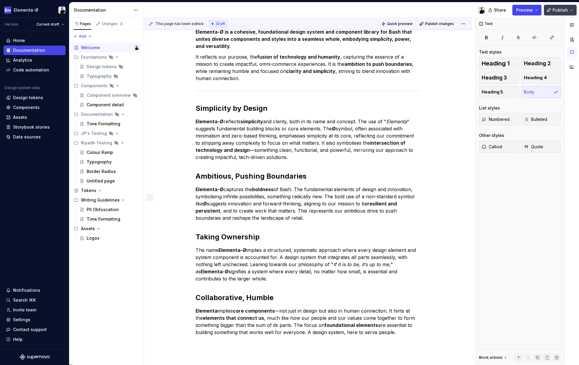
click at [551, 8] on button "Publish" at bounding box center [560, 10] width 33 height 11
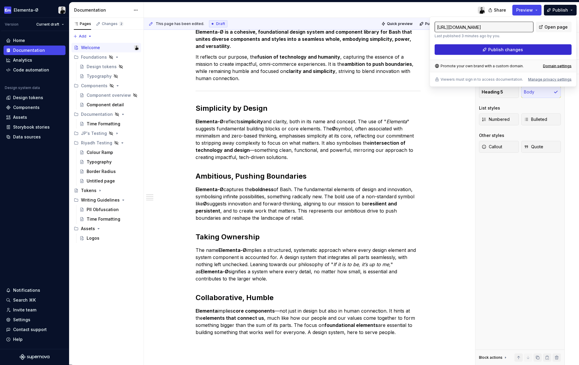
type textarea "*"
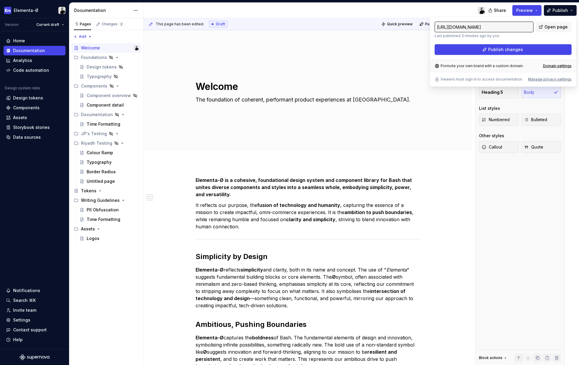
scroll to position [148, 0]
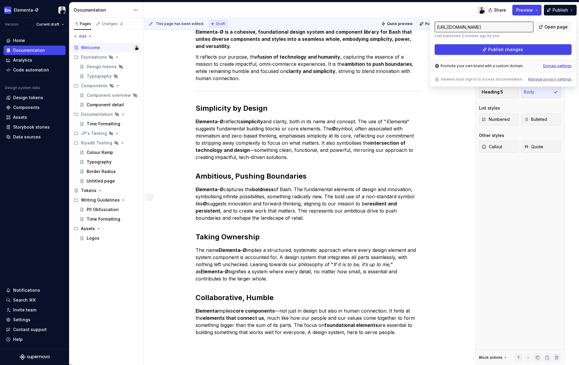
click at [554, 65] on div "Domain settings" at bounding box center [557, 66] width 29 height 5
type input "https://elementa-ds.supernova-docs.io/latest/"
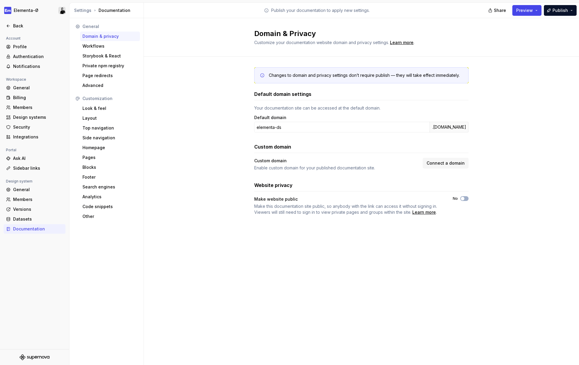
click at [349, 106] on div "Your documentation site can be accessed at the default domain." at bounding box center [361, 108] width 214 height 6
click at [93, 27] on div "General" at bounding box center [109, 27] width 55 height 6
click at [91, 45] on div "Workflows" at bounding box center [109, 46] width 55 height 6
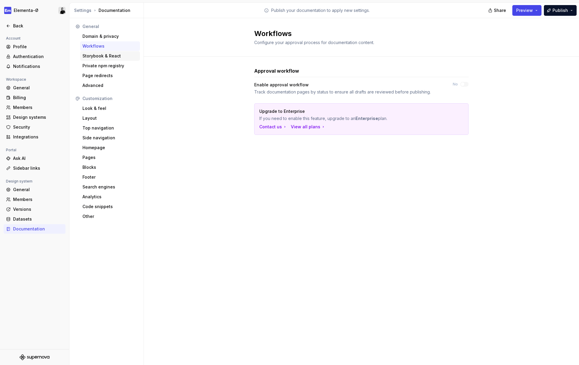
click at [100, 56] on div "Storybook & React" at bounding box center [109, 56] width 55 height 6
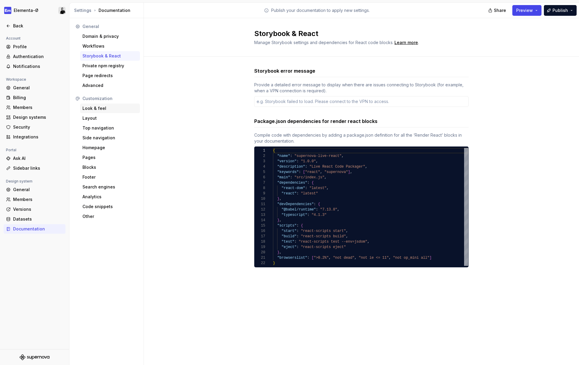
click at [92, 106] on div "Look & feel" at bounding box center [109, 108] width 55 height 6
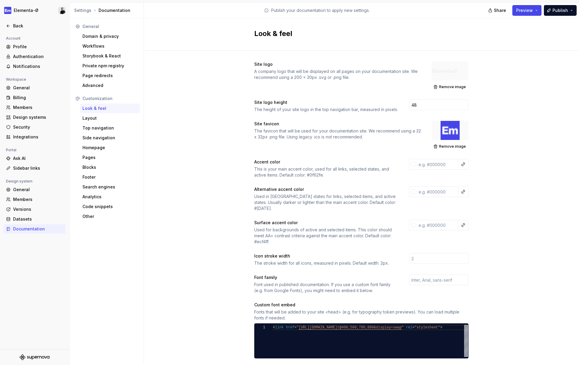
click at [218, 216] on div "Site logo A company logo that will be displayed on all pages on your documentat…" at bounding box center [361, 281] width 435 height 460
click at [559, 14] on button "Publish" at bounding box center [560, 10] width 33 height 11
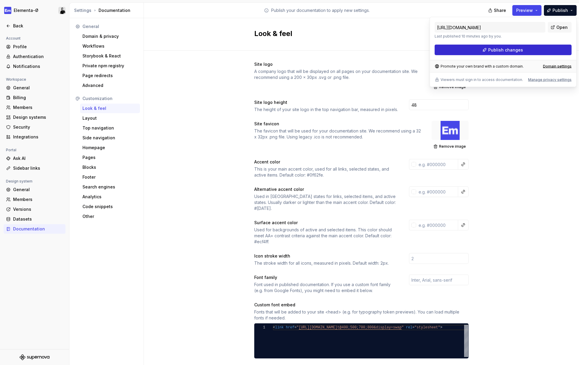
click at [532, 49] on button "Publish changes" at bounding box center [502, 50] width 137 height 11
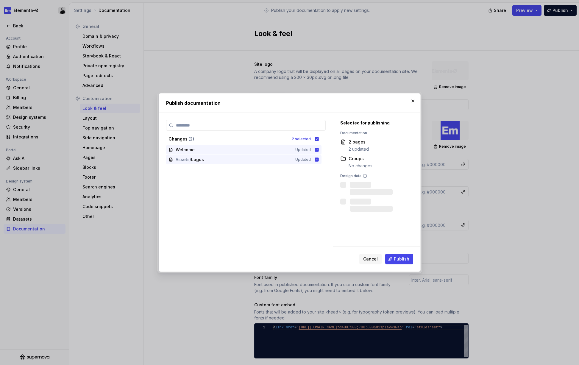
click at [401, 265] on div "Cancel Publish" at bounding box center [376, 258] width 87 height 25
click at [402, 260] on span "Publish" at bounding box center [401, 259] width 15 height 6
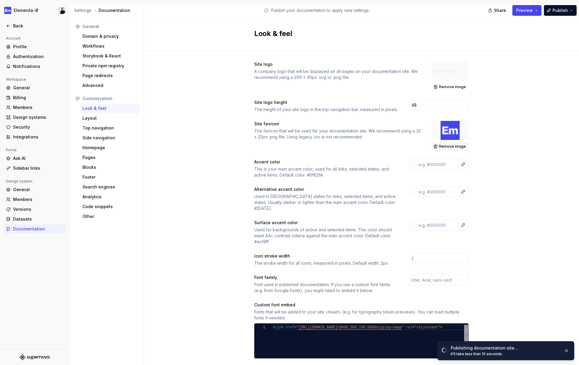
click at [448, 144] on button "Remove image" at bounding box center [450, 146] width 37 height 8
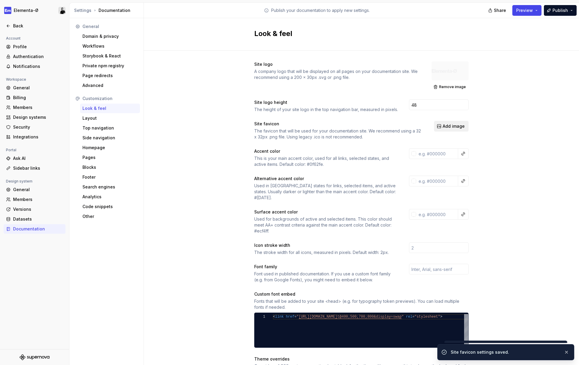
click at [452, 122] on button "Add image" at bounding box center [451, 126] width 35 height 11
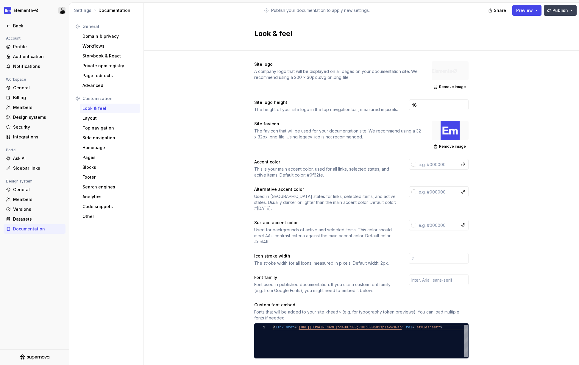
click at [567, 9] on span "Publish" at bounding box center [559, 10] width 15 height 6
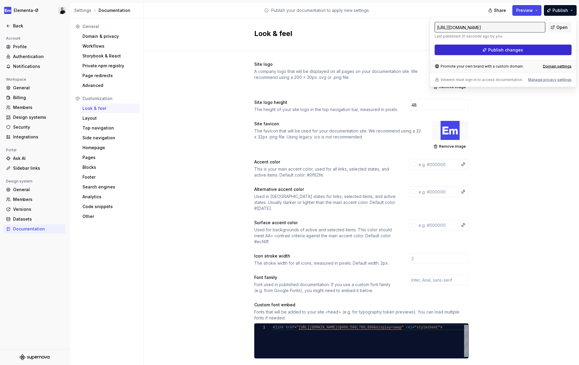
click at [539, 49] on button "Publish changes" at bounding box center [502, 50] width 137 height 11
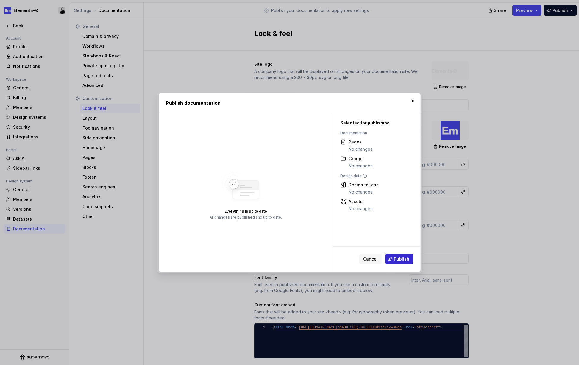
click at [398, 256] on span "Publish" at bounding box center [401, 259] width 15 height 6
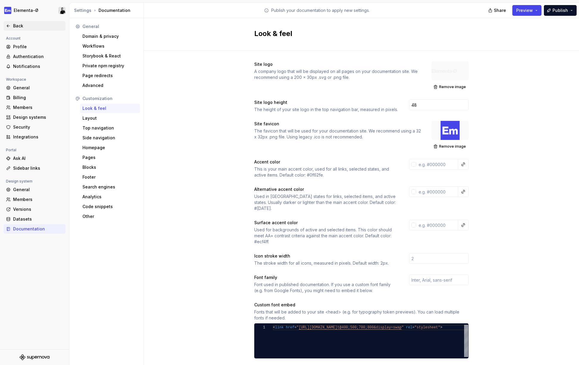
click at [21, 25] on div "Back" at bounding box center [38, 26] width 50 height 6
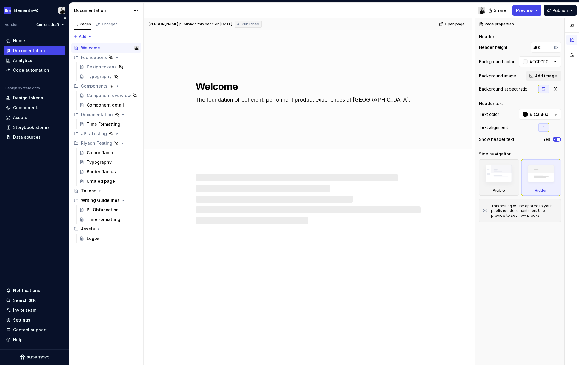
click at [32, 51] on div "Documentation" at bounding box center [29, 51] width 32 height 6
click at [95, 48] on div "Welcome" at bounding box center [90, 48] width 19 height 6
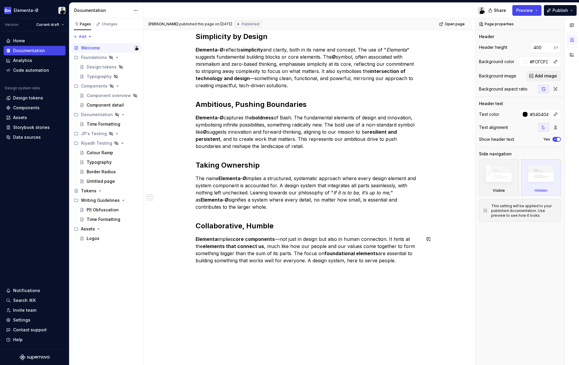
scroll to position [226, 0]
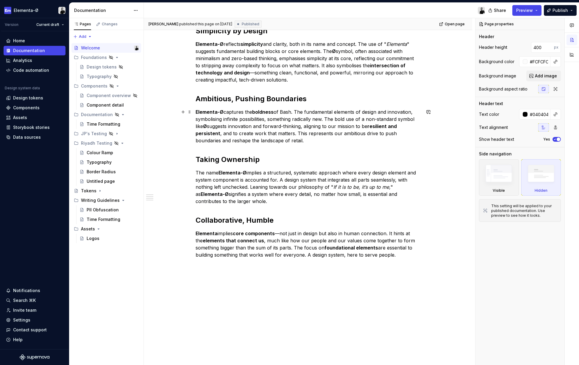
click at [288, 141] on p "Elementa-Ø captures the boldness of Bash. The fundamental elements of design an…" at bounding box center [308, 126] width 225 height 36
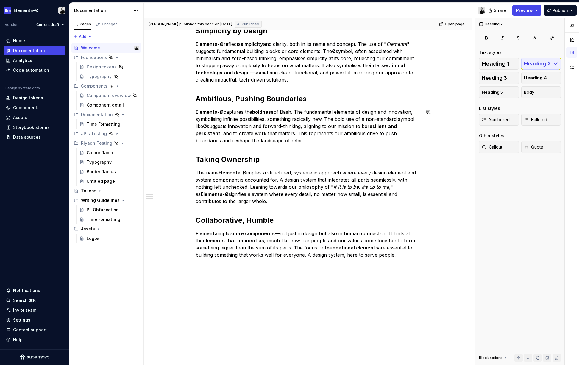
click at [288, 132] on p "Elementa-Ø captures the boldness of Bash. The fundamental elements of design an…" at bounding box center [308, 126] width 225 height 36
click at [283, 132] on p "Elementa-Ø captures the boldness of Bash. The fundamental elements of design an…" at bounding box center [308, 126] width 225 height 36
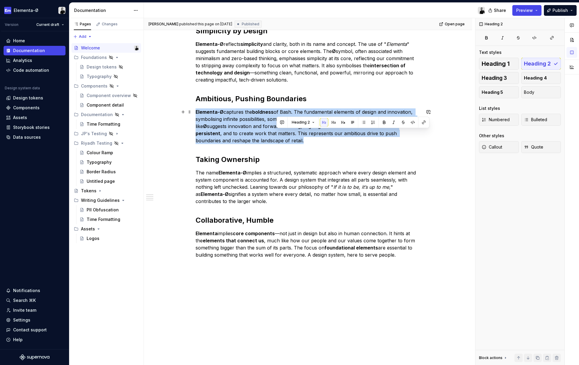
click at [283, 132] on p "Elementa-Ø captures the boldness of Bash. The fundamental elements of design an…" at bounding box center [308, 126] width 225 height 36
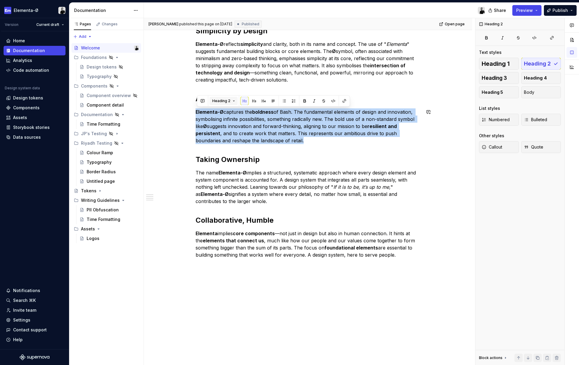
click at [228, 101] on span "Heading 2" at bounding box center [221, 101] width 18 height 5
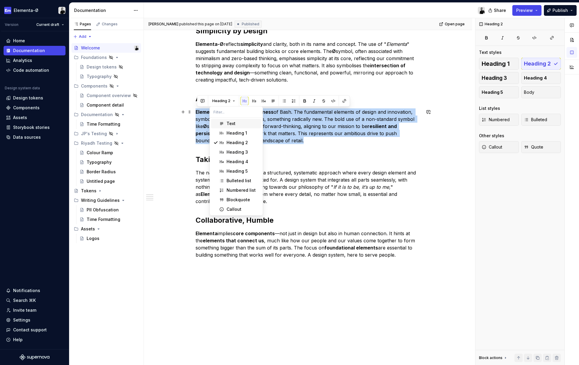
click at [231, 122] on div "Text" at bounding box center [230, 124] width 9 height 6
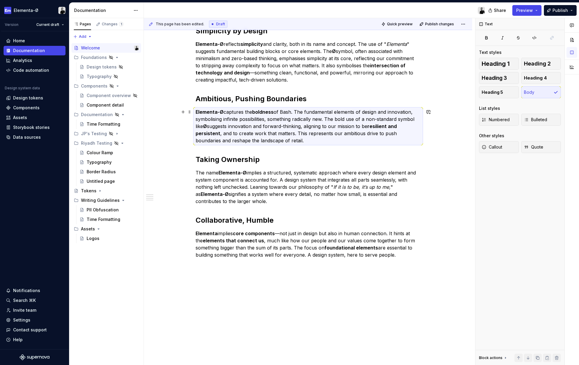
scroll to position [0, 0]
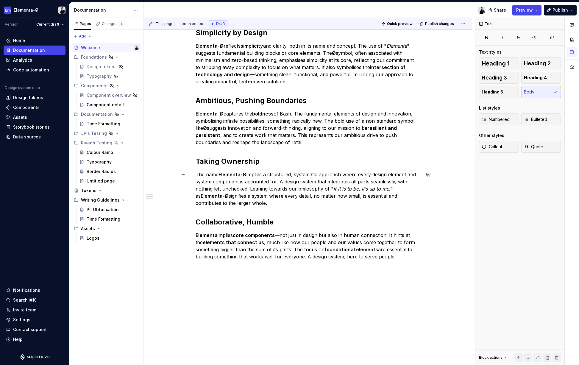
click at [232, 183] on p "The name Elementa-Ø implies a structured, systematic approach where every desig…" at bounding box center [308, 189] width 225 height 36
click at [222, 163] on button "Text" at bounding box center [219, 163] width 18 height 8
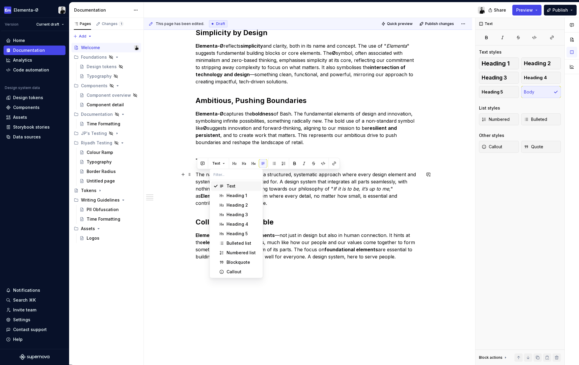
click at [230, 185] on div "Text" at bounding box center [230, 186] width 9 height 6
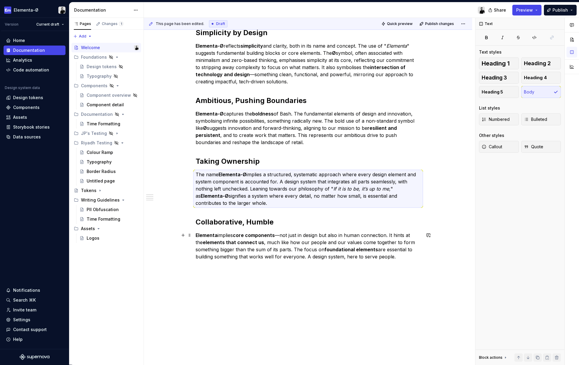
click at [245, 243] on strong "elements that connect us" at bounding box center [233, 242] width 61 height 6
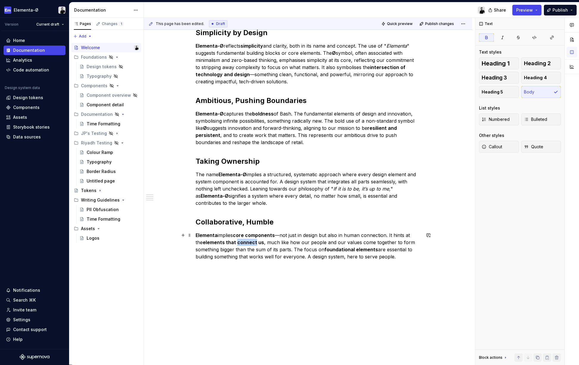
click at [245, 243] on strong "elements that connect us" at bounding box center [233, 242] width 61 height 6
click at [219, 225] on span "Text" at bounding box center [216, 224] width 8 height 5
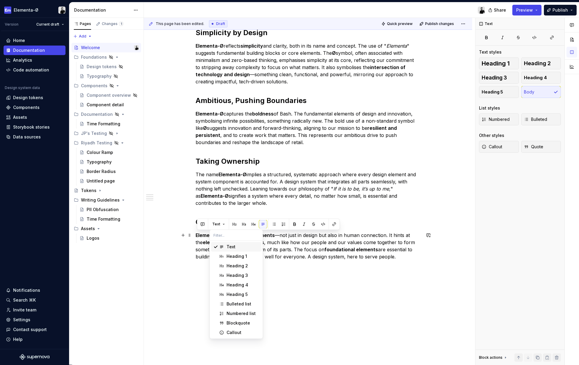
click at [232, 246] on div "Text" at bounding box center [230, 247] width 9 height 6
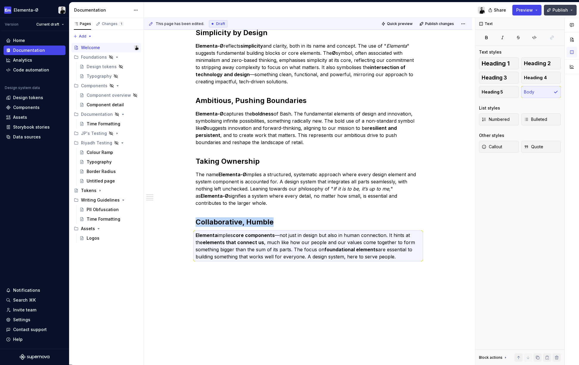
click at [570, 9] on button "Publish" at bounding box center [560, 10] width 33 height 11
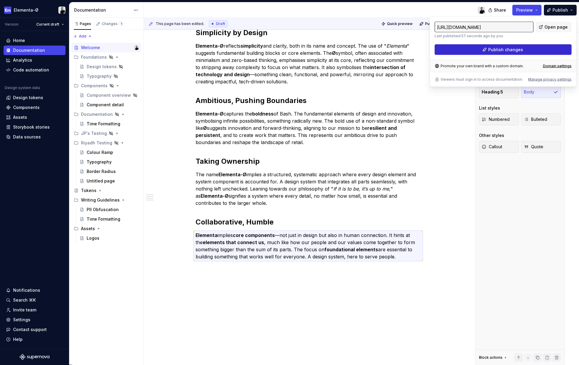
click at [516, 51] on span "Publish changes" at bounding box center [505, 50] width 35 height 6
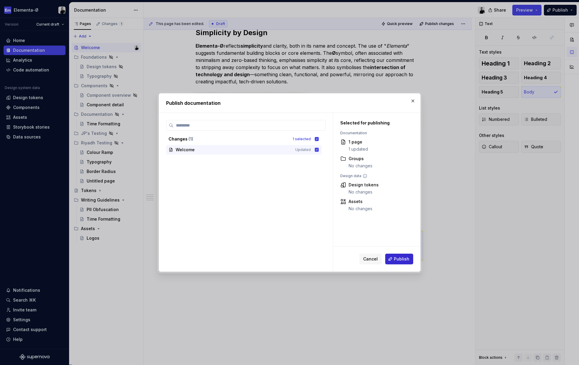
click at [399, 260] on span "Publish" at bounding box center [401, 259] width 15 height 6
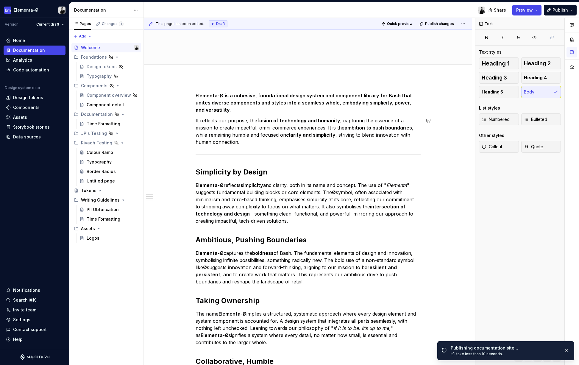
scroll to position [30, 0]
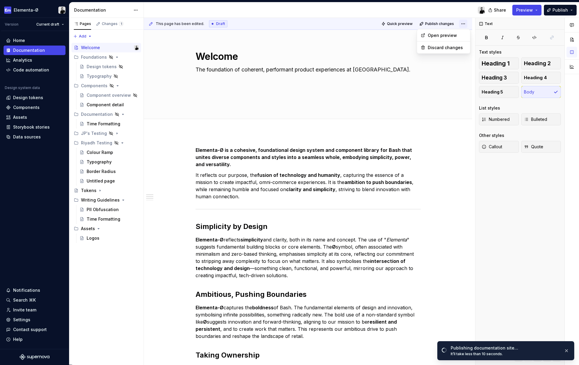
click at [468, 23] on html "Elementa-Ø Version Current draft Home Documentation Analytics Code automation D…" at bounding box center [289, 182] width 579 height 365
click at [573, 38] on div at bounding box center [572, 47] width 14 height 58
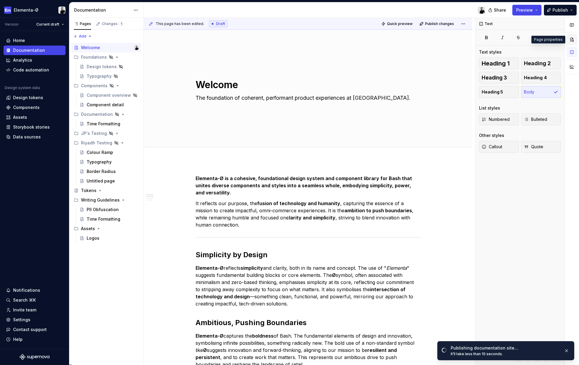
click at [570, 38] on button "button" at bounding box center [571, 39] width 11 height 11
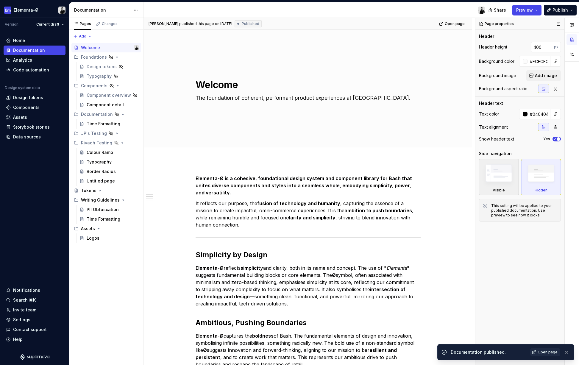
click at [504, 172] on img at bounding box center [499, 175] width 34 height 26
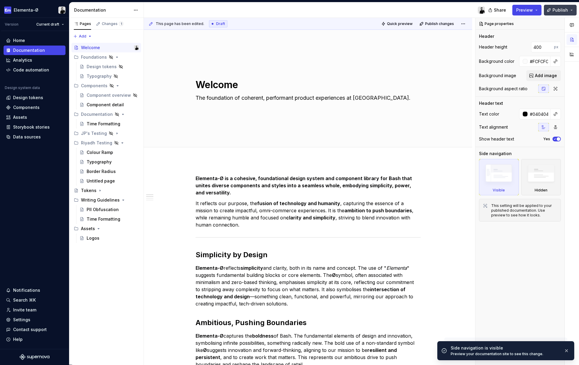
click at [561, 9] on span "Publish" at bounding box center [559, 10] width 15 height 6
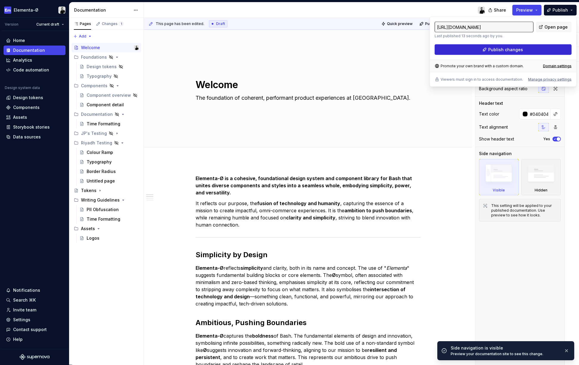
click at [507, 51] on span "Publish changes" at bounding box center [505, 50] width 35 height 6
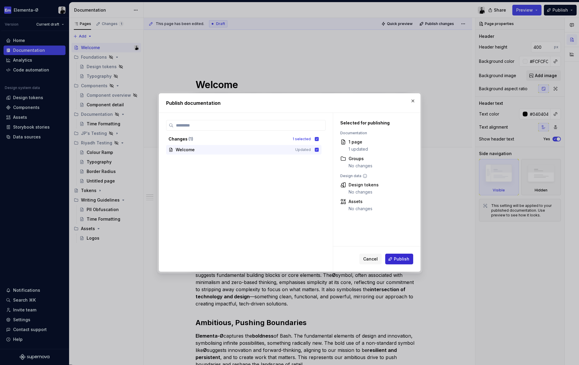
click at [395, 256] on button "Publish" at bounding box center [399, 259] width 28 height 11
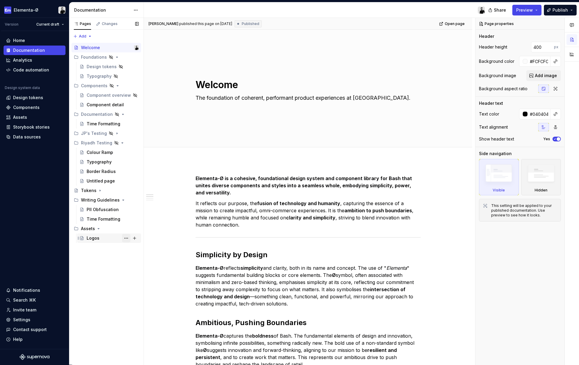
click at [126, 237] on button "Page tree" at bounding box center [126, 238] width 8 height 8
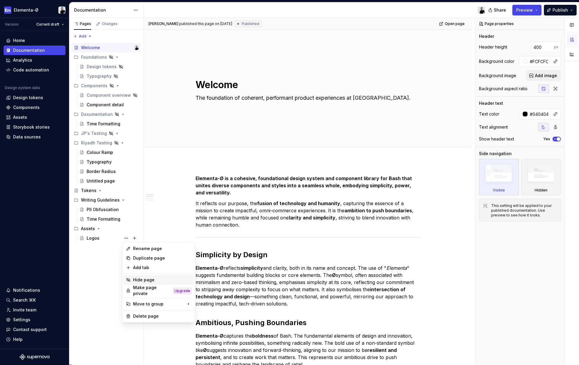
click at [145, 279] on div "Hide page" at bounding box center [162, 280] width 58 height 6
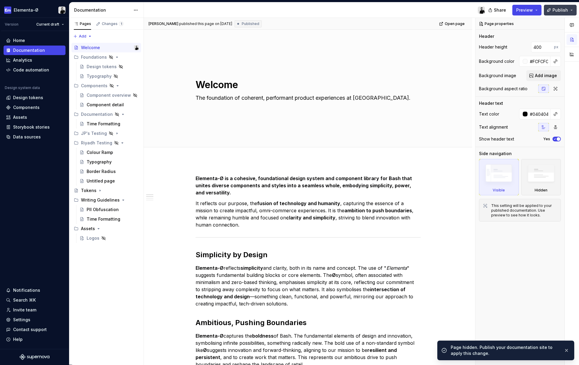
click at [559, 8] on span "Publish" at bounding box center [559, 10] width 15 height 6
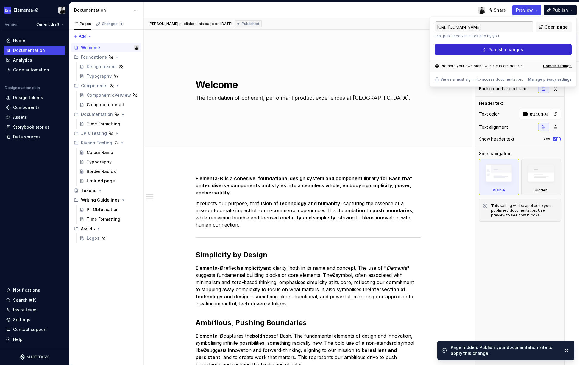
click at [504, 51] on span "Publish changes" at bounding box center [505, 50] width 35 height 6
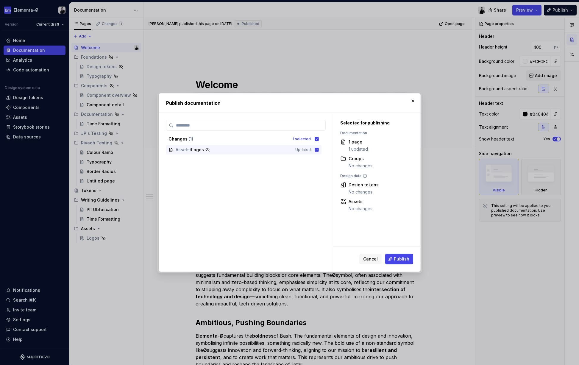
click at [396, 264] on div "Cancel Publish" at bounding box center [376, 258] width 87 height 25
click at [401, 260] on span "Publish" at bounding box center [401, 259] width 15 height 6
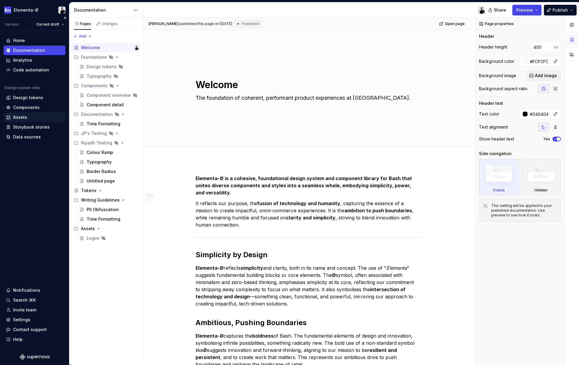
click at [21, 114] on div "Assets" at bounding box center [20, 117] width 14 height 6
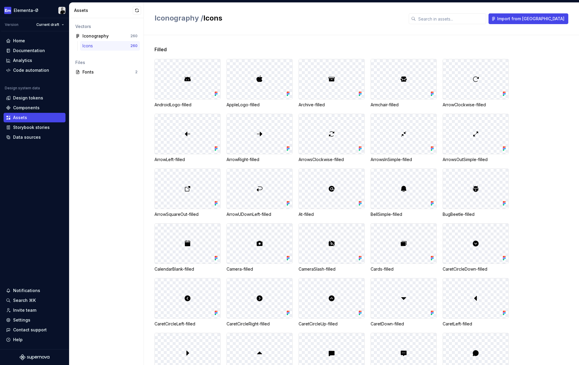
click at [199, 81] on div at bounding box center [187, 79] width 65 height 40
click at [189, 77] on img at bounding box center [187, 79] width 7 height 7
click at [185, 92] on div at bounding box center [187, 79] width 65 height 40
click at [186, 88] on div at bounding box center [187, 79] width 65 height 40
click at [203, 79] on div at bounding box center [187, 79] width 65 height 40
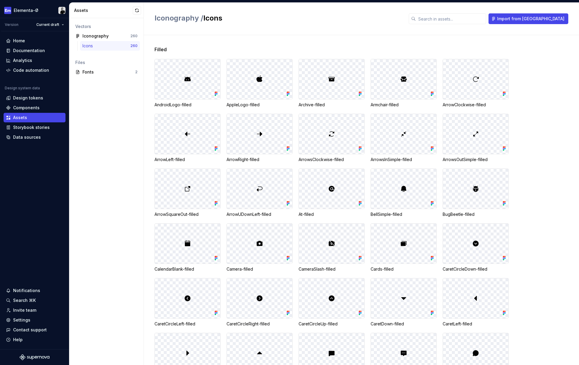
click at [203, 79] on div at bounding box center [187, 79] width 65 height 40
click at [207, 77] on div at bounding box center [187, 79] width 65 height 40
click at [208, 75] on div at bounding box center [187, 79] width 65 height 40
click at [118, 73] on div "Fonts" at bounding box center [108, 72] width 53 height 6
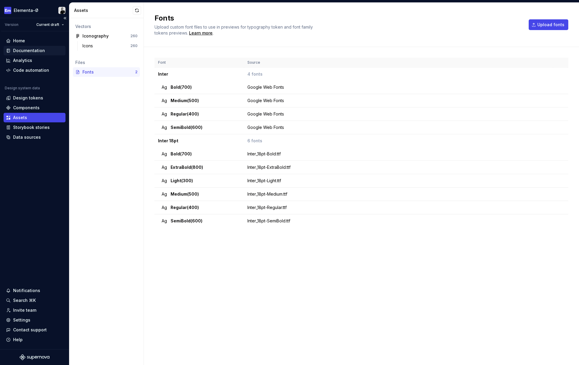
click at [26, 52] on div "Documentation" at bounding box center [29, 51] width 32 height 6
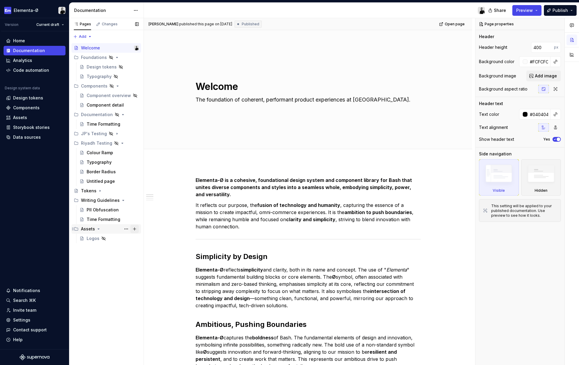
click at [134, 228] on button "Page tree" at bounding box center [134, 229] width 8 height 8
type textarea "*"
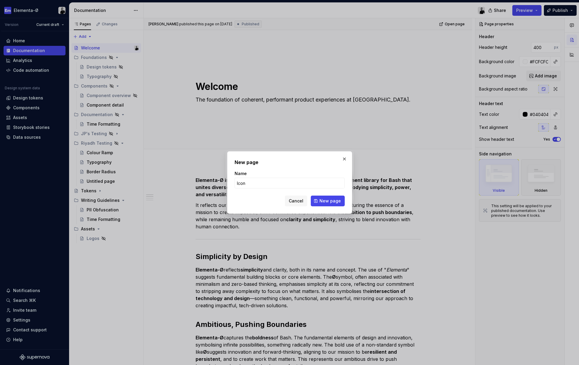
type input "Icons"
click at [328, 201] on button "New page" at bounding box center [328, 201] width 34 height 11
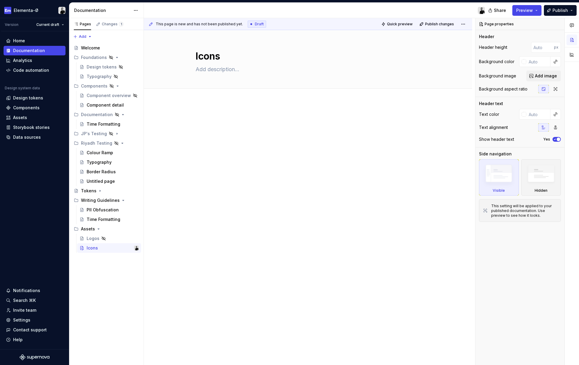
click at [241, 132] on div at bounding box center [308, 127] width 225 height 23
type textarea "*"
click at [227, 125] on div at bounding box center [308, 127] width 225 height 23
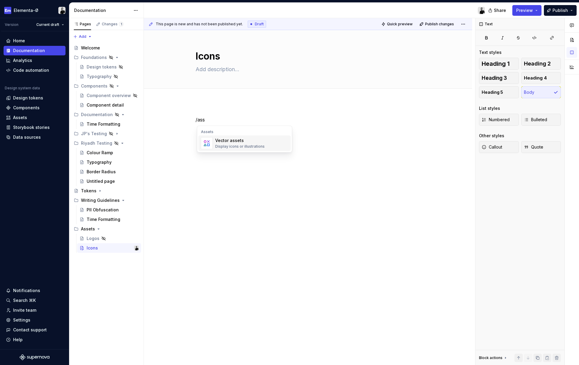
click at [233, 142] on div "Vector assets" at bounding box center [239, 140] width 49 height 6
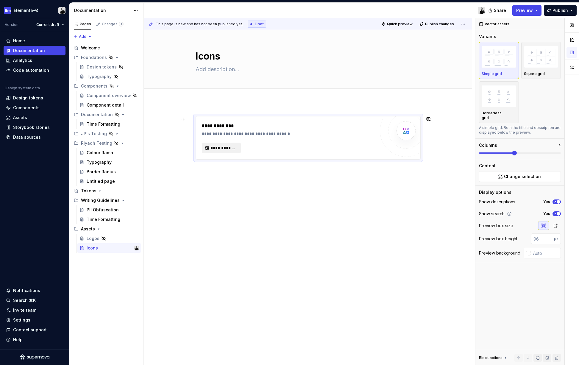
click at [228, 146] on span "**********" at bounding box center [223, 148] width 26 height 6
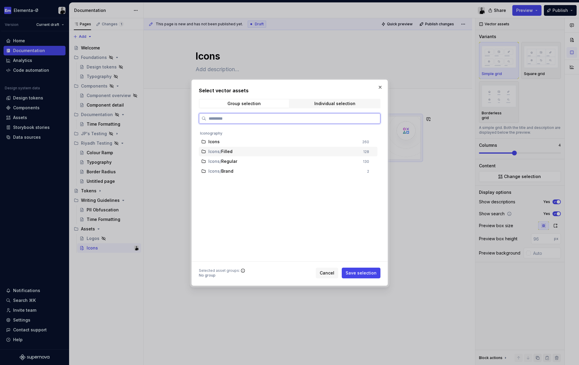
click at [212, 151] on span "Icons" at bounding box center [213, 152] width 11 height 6
click at [360, 273] on span "Save selection" at bounding box center [361, 273] width 31 height 6
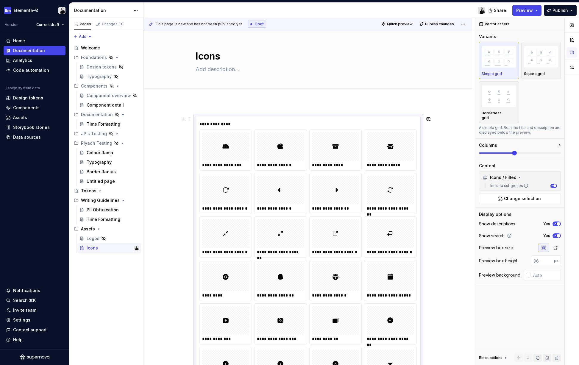
drag, startPoint x: 305, startPoint y: 337, endPoint x: 236, endPoint y: 122, distance: 226.2
click at [236, 122] on div "**********" at bounding box center [307, 124] width 217 height 6
click at [242, 68] on textarea at bounding box center [306, 70] width 225 height 10
type textarea "*"
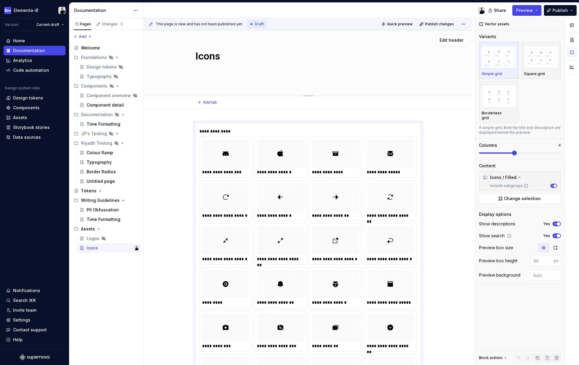
type textarea "*"
click at [184, 128] on button "button" at bounding box center [183, 126] width 8 height 8
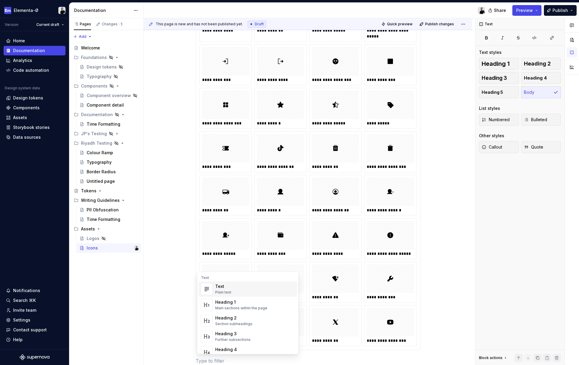
click at [229, 288] on div "Text" at bounding box center [223, 286] width 16 height 6
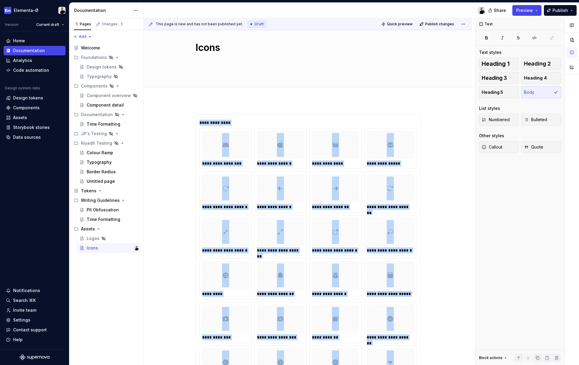
scroll to position [4, 0]
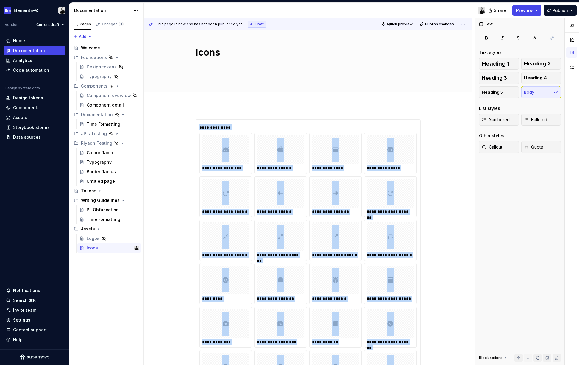
drag, startPoint x: 191, startPoint y: 360, endPoint x: 220, endPoint y: -24, distance: 385.3
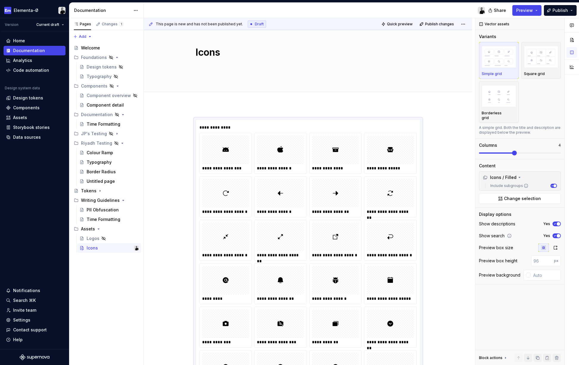
click at [191, 120] on span at bounding box center [189, 122] width 5 height 8
click at [212, 150] on div "Move down" at bounding box center [219, 152] width 39 height 6
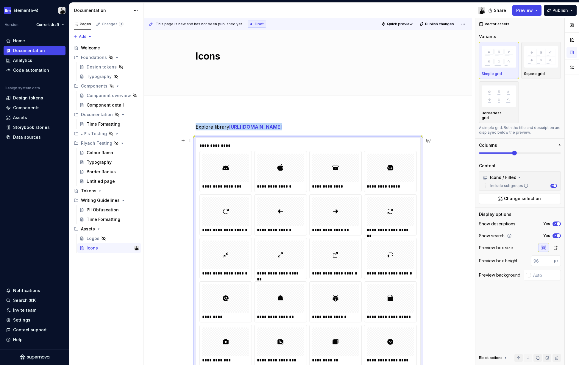
scroll to position [0, 0]
click at [235, 143] on div "**********" at bounding box center [307, 146] width 217 height 6
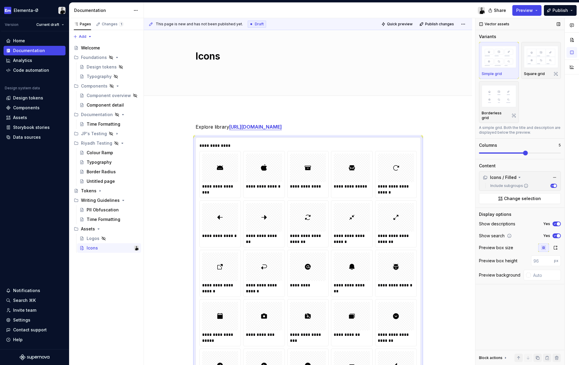
scroll to position [119, 0]
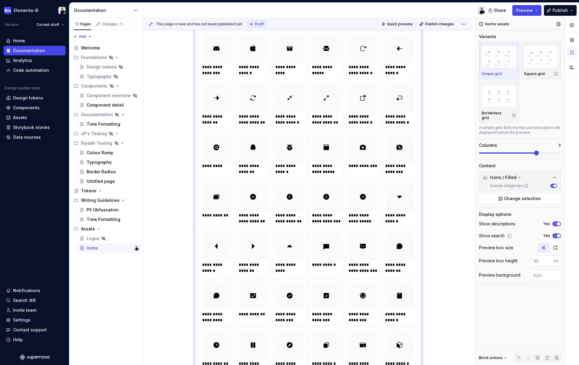
click at [534, 146] on div "Columns 6" at bounding box center [520, 148] width 82 height 13
click at [513, 196] on span "Change selection" at bounding box center [522, 199] width 37 height 6
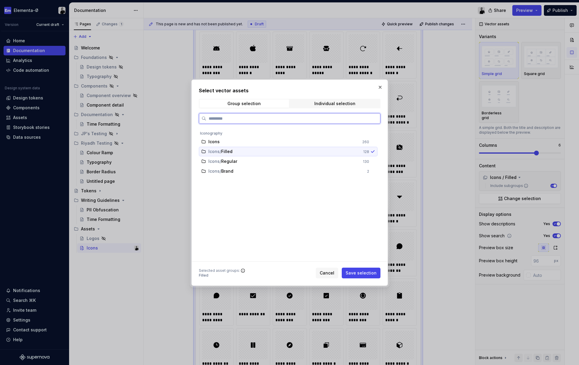
click at [232, 152] on span "Filled" at bounding box center [227, 152] width 12 height 6
click at [230, 160] on span "Regular" at bounding box center [229, 161] width 16 height 6
click at [357, 271] on span "Save selection" at bounding box center [361, 273] width 31 height 6
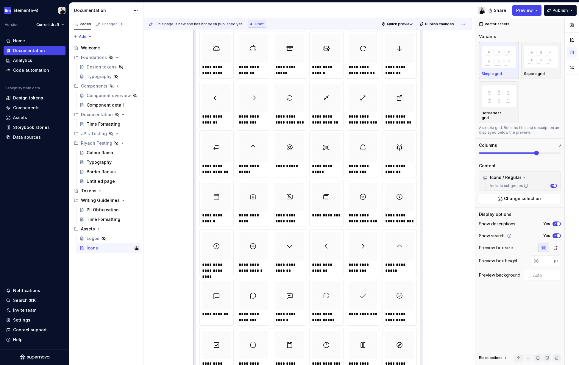
scroll to position [0, 0]
click at [556, 222] on icon "button" at bounding box center [554, 224] width 5 height 4
click at [538, 56] on img "button" at bounding box center [541, 57] width 35 height 22
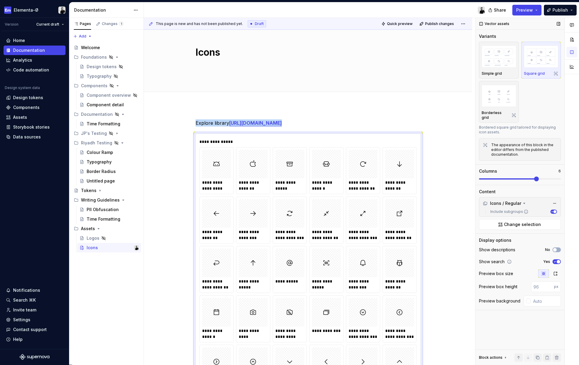
scroll to position [3, 0]
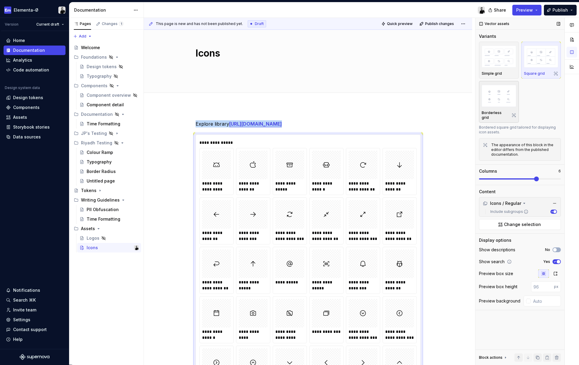
click at [498, 90] on img "button" at bounding box center [499, 96] width 35 height 22
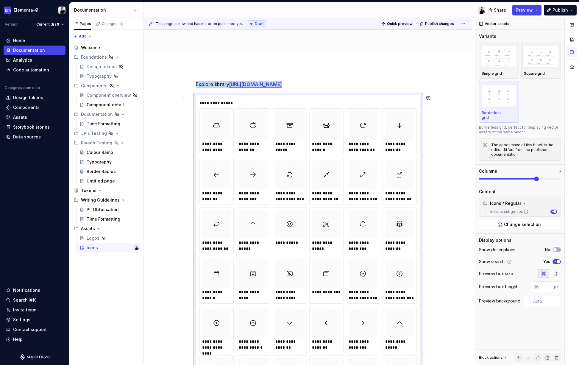
scroll to position [36, 0]
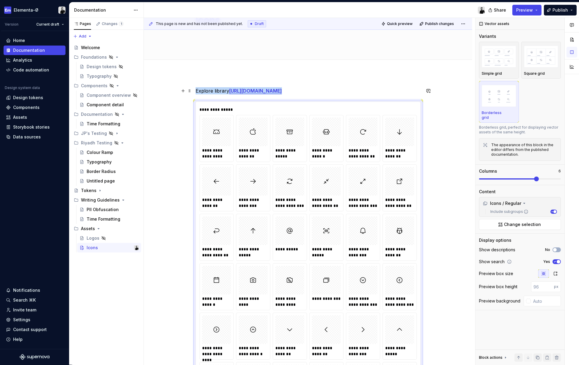
click at [328, 91] on p "Explore library https://phosphoricons.com" at bounding box center [308, 90] width 225 height 7
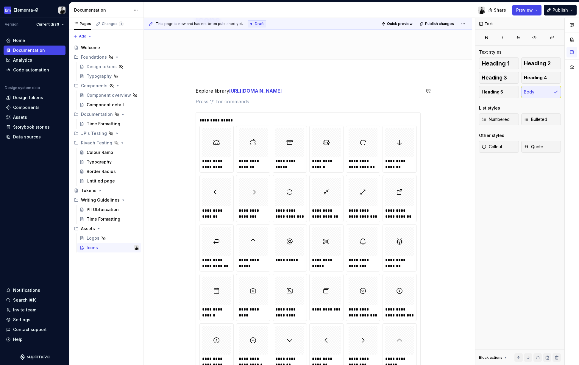
scroll to position [11, 0]
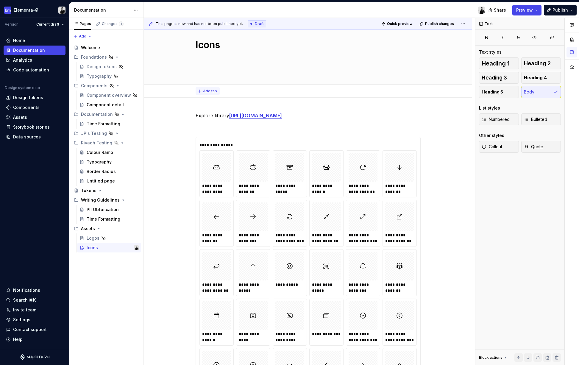
click at [207, 88] on button "Add tab" at bounding box center [208, 91] width 24 height 8
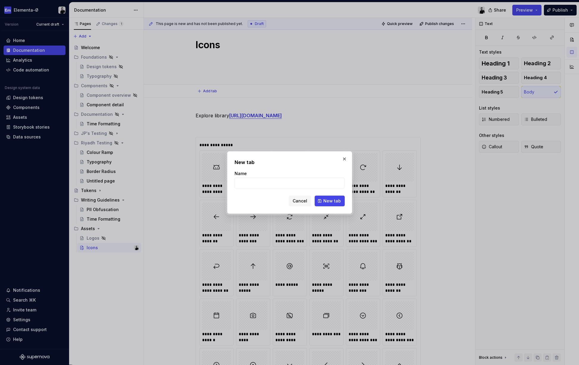
type textarea "*"
click at [246, 184] on input "Name" at bounding box center [290, 183] width 110 height 11
type input "Web"
click at [331, 196] on button "New tab" at bounding box center [330, 201] width 30 height 11
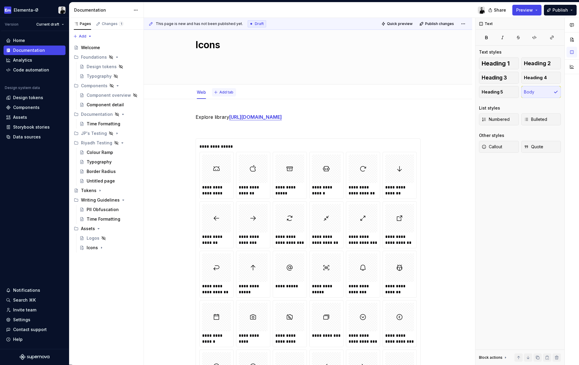
type textarea "*"
click at [226, 92] on span "Add tab" at bounding box center [226, 92] width 14 height 5
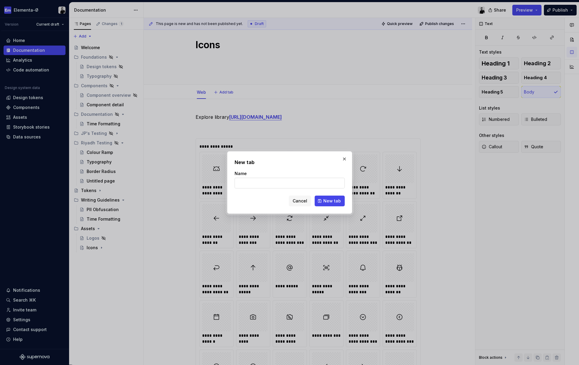
click at [247, 184] on input "Name" at bounding box center [290, 183] width 110 height 11
type input "Flutter"
click at [330, 201] on button "New tab" at bounding box center [330, 201] width 30 height 11
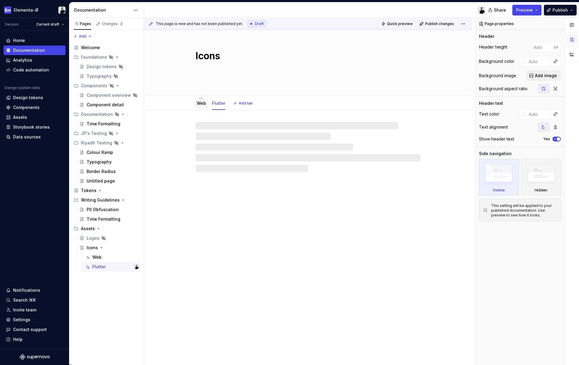
click at [200, 104] on link "Web" at bounding box center [201, 103] width 9 height 5
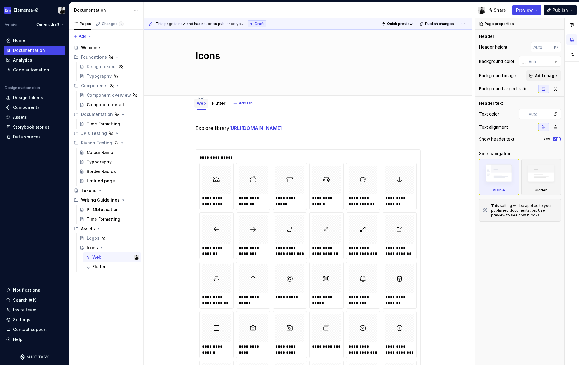
click at [204, 104] on link "Web" at bounding box center [201, 103] width 9 height 5
click at [202, 98] on button "button" at bounding box center [201, 98] width 6 height 2
click at [202, 98] on html "Elementa-Ø Version Current draft Home Documentation Analytics Code automation D…" at bounding box center [289, 182] width 579 height 365
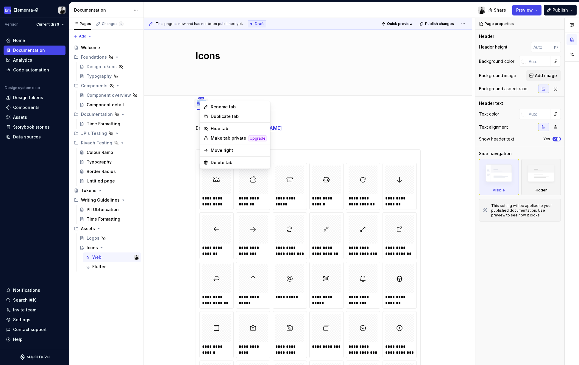
click at [202, 98] on html "Elementa-Ø Version Current draft Home Documentation Analytics Code automation D…" at bounding box center [289, 182] width 579 height 365
type textarea "*"
click at [215, 107] on div "Rename tab" at bounding box center [239, 107] width 56 height 6
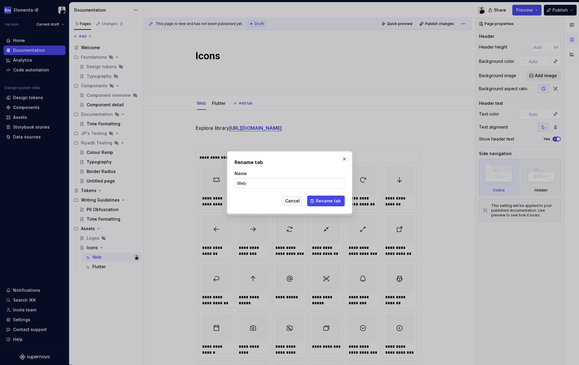
click at [248, 179] on input "Web" at bounding box center [290, 183] width 110 height 11
type input "Library"
click at [326, 200] on span "Rename tab" at bounding box center [328, 201] width 25 height 6
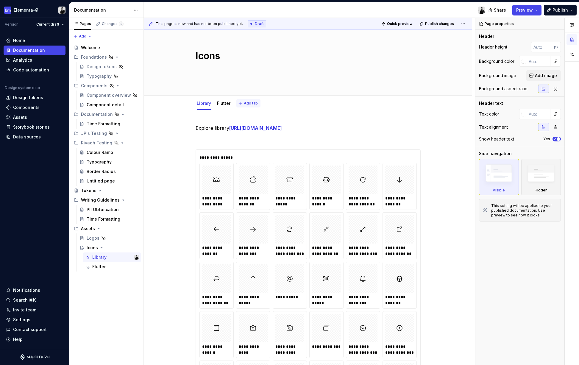
click at [247, 104] on span "Add tab" at bounding box center [251, 103] width 14 height 5
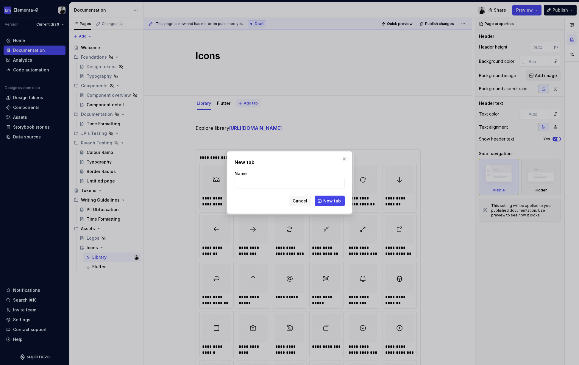
type textarea "*"
type input "Web"
click at [330, 201] on button "New tab" at bounding box center [330, 201] width 30 height 11
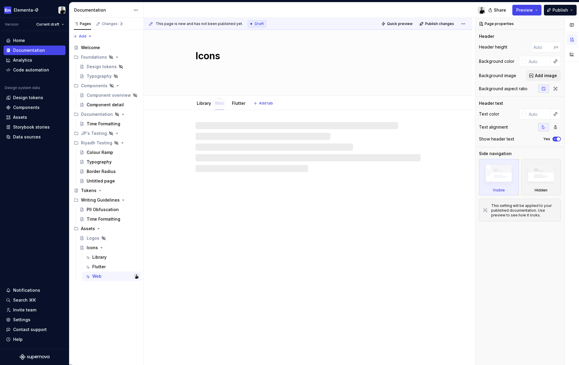
drag, startPoint x: 242, startPoint y: 106, endPoint x: 220, endPoint y: 106, distance: 21.4
click at [220, 106] on div "Web" at bounding box center [219, 103] width 9 height 6
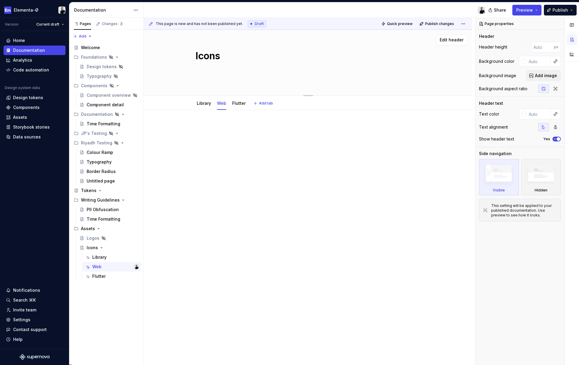
click at [210, 67] on textarea at bounding box center [306, 72] width 225 height 17
paste textarea "We use a flexible icon family by Phospohor for interfaces, diagrams & presentat…"
type textarea "*"
type textarea "We use a flexible icon family by Phospohor for interfaces, diagrams & presentat…"
type textarea "*"
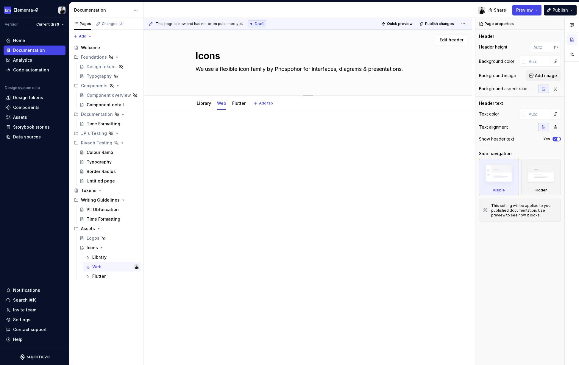
type textarea "We use a flexible icon family by Phospohor for interfaces, diagrams & presentat…"
type textarea "*"
type textarea "We use a flexible icon family by Phospohor for interfaces, diagrams & presentat…"
click at [222, 125] on div at bounding box center [308, 128] width 225 height 23
click at [202, 98] on link "Library" at bounding box center [204, 95] width 14 height 5
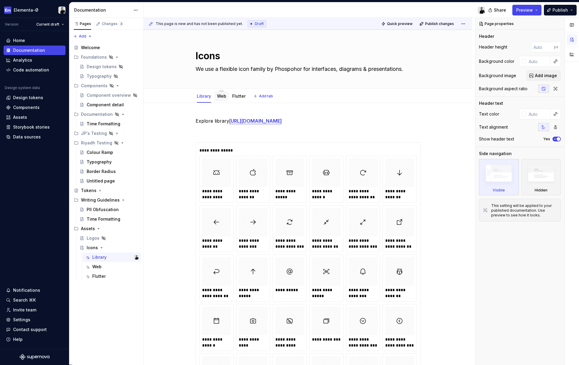
click at [221, 97] on link "Web" at bounding box center [221, 95] width 9 height 5
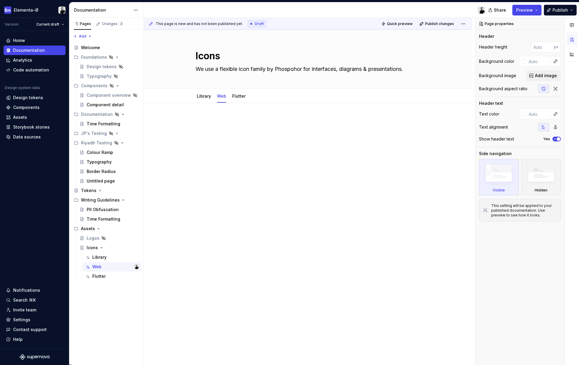
click at [236, 140] on div at bounding box center [308, 132] width 225 height 30
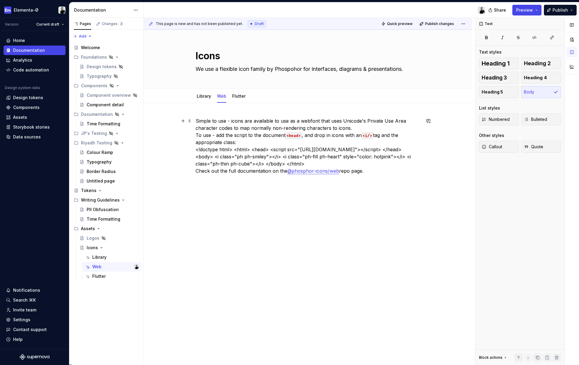
type textarea "*"
drag, startPoint x: 197, startPoint y: 150, endPoint x: 352, endPoint y: 162, distance: 155.3
click at [352, 162] on p "Simple to use - icons are available to use as a webfont that uses Unicode's Pri…" at bounding box center [308, 145] width 225 height 57
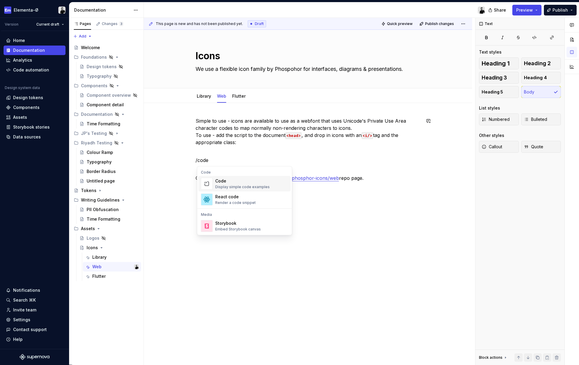
click at [265, 185] on div "Display simple code examples" at bounding box center [242, 187] width 54 height 5
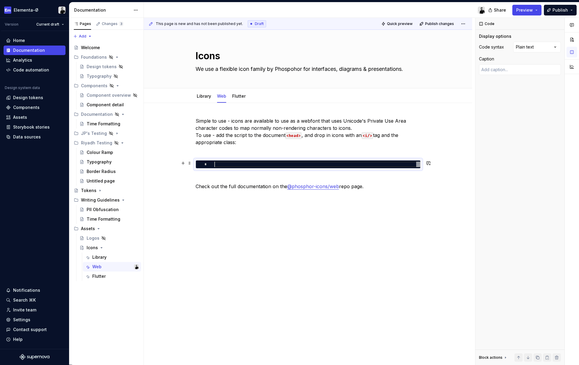
click at [227, 166] on div at bounding box center [317, 164] width 206 height 5
type textarea "*"
type textarea "*******"
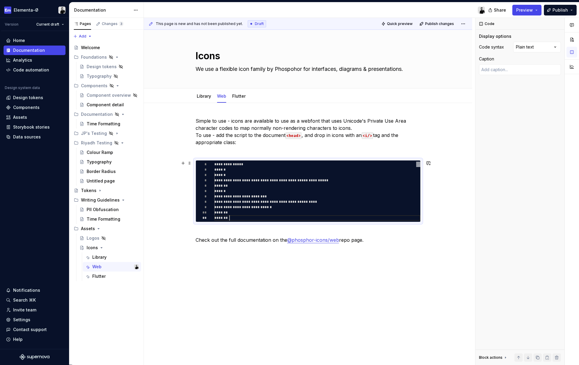
scroll to position [0, 15]
click at [252, 150] on p "Simple to use - icons are available to use as a webfont that uses Unicode's Pri…" at bounding box center [308, 135] width 225 height 36
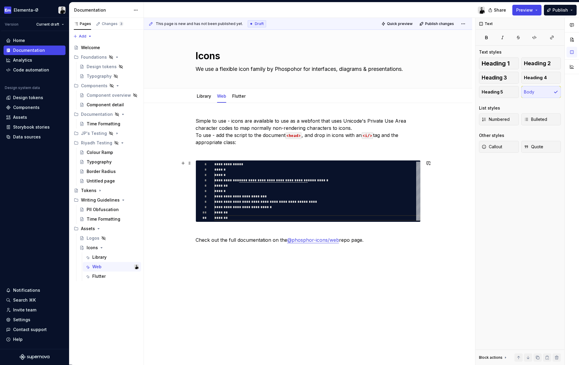
type textarea "*"
type textarea "**********"
click at [244, 172] on div "******" at bounding box center [317, 174] width 206 height 5
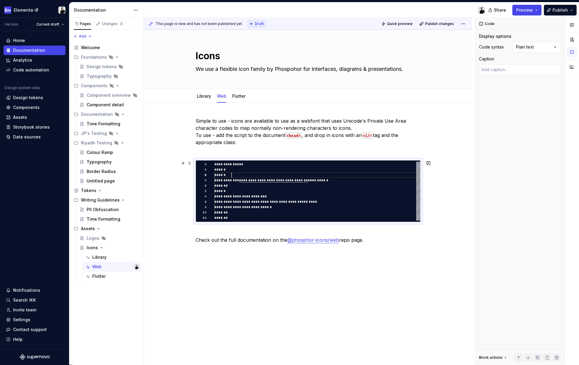
scroll to position [11, 17]
click at [244, 172] on div "******" at bounding box center [317, 174] width 206 height 5
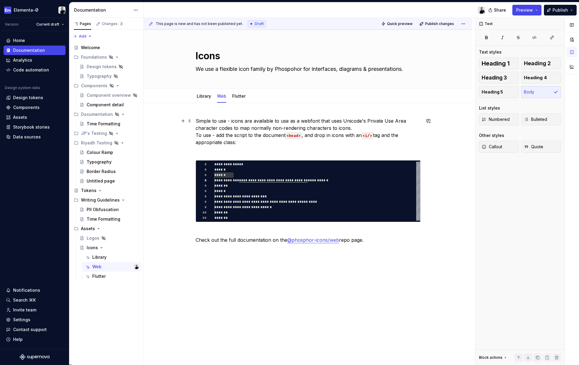
click at [242, 146] on p "Simple to use - icons are available to use as a webfont that uses Unicode's Pri…" at bounding box center [308, 135] width 225 height 36
click at [237, 182] on span "**********" at bounding box center [226, 181] width 25 height 4
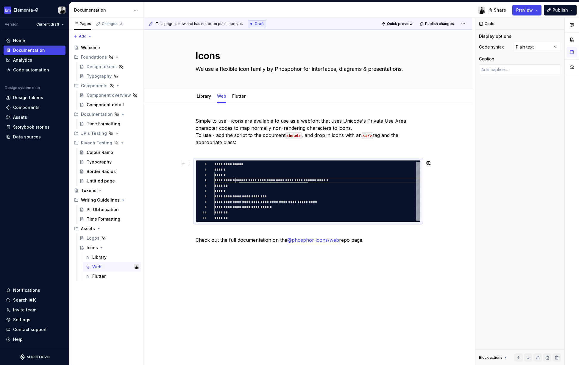
scroll to position [16, 21]
click at [549, 47] on div "Comments Open comments No comments yet Select ‘Comment’ from the block context …" at bounding box center [527, 191] width 104 height 347
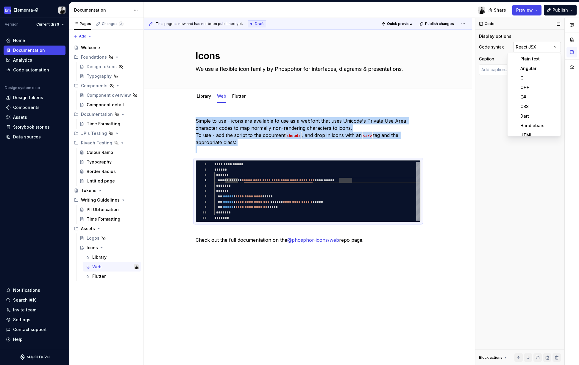
click at [543, 47] on div "Comments Open comments No comments yet Select ‘Comment’ from the block context …" at bounding box center [527, 191] width 104 height 347
click at [545, 49] on div "Comments Open comments No comments yet Select ‘Comment’ from the block context …" at bounding box center [527, 191] width 104 height 347
click at [554, 46] on div "Comments Open comments No comments yet Select ‘Comment’ from the block context …" at bounding box center [527, 191] width 104 height 347
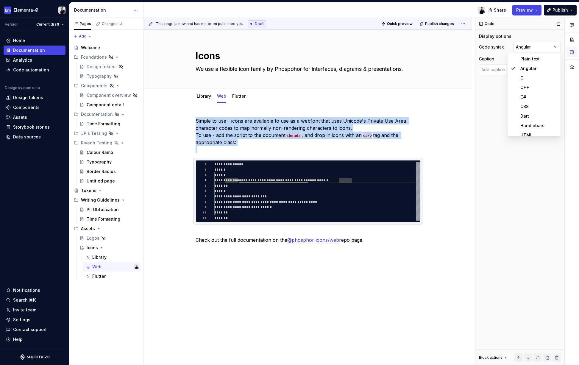
click at [539, 49] on div "Comments Open comments No comments yet Select ‘Comment’ from the block context …" at bounding box center [527, 191] width 104 height 347
click at [541, 47] on div "Comments Open comments No comments yet Select ‘Comment’ from the block context …" at bounding box center [527, 191] width 104 height 347
click at [444, 118] on html "Elementa-Ø Version Current draft Home Documentation Analytics Code automation D…" at bounding box center [289, 182] width 579 height 365
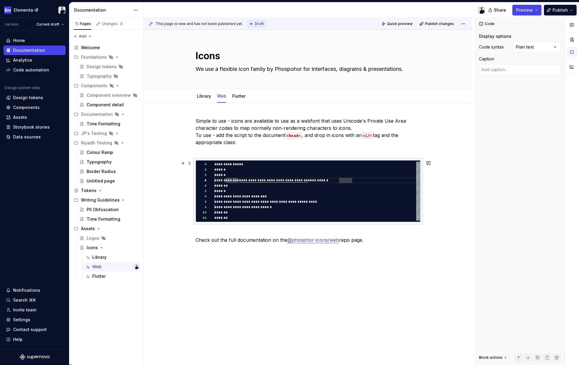
click at [439, 173] on div "**********" at bounding box center [308, 231] width 328 height 257
click at [198, 135] on p "Simple to use - icons are available to use as a webfont that uses Unicode's Pri…" at bounding box center [308, 135] width 225 height 36
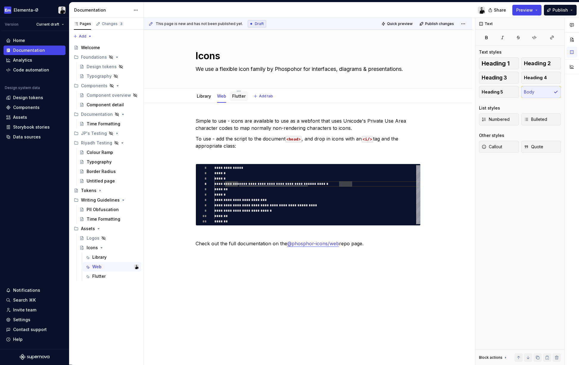
click at [240, 93] on div "Flutter" at bounding box center [238, 96] width 13 height 6
click at [243, 94] on link "Flutter" at bounding box center [238, 95] width 13 height 5
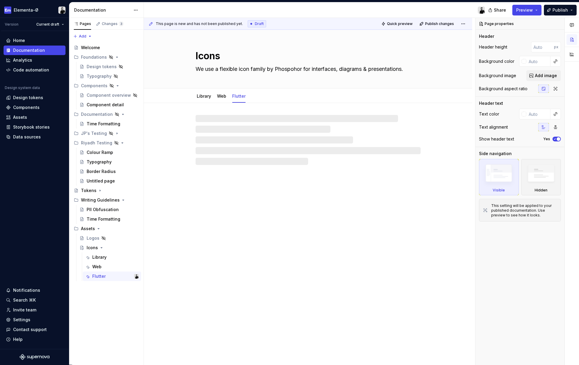
type textarea "*"
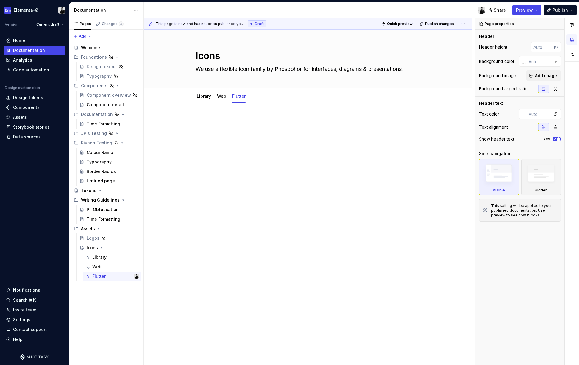
click at [221, 125] on div at bounding box center [308, 128] width 225 height 23
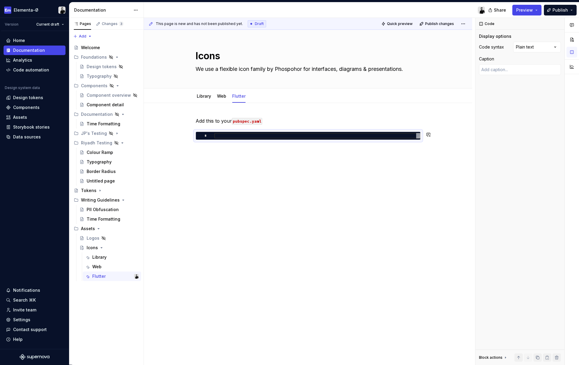
click at [282, 154] on div "Add this to your pubspec.yaml *" at bounding box center [308, 180] width 328 height 154
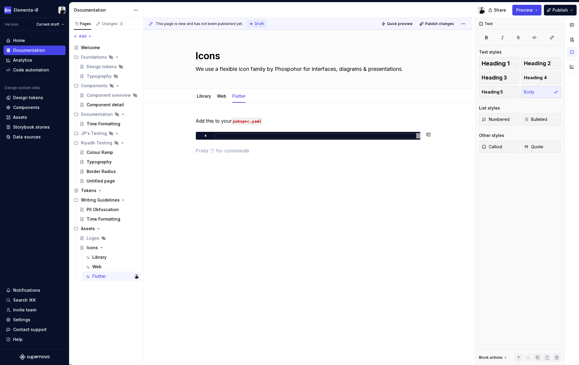
click at [227, 163] on div "Add this to your pubspec.yaml *" at bounding box center [308, 187] width 328 height 168
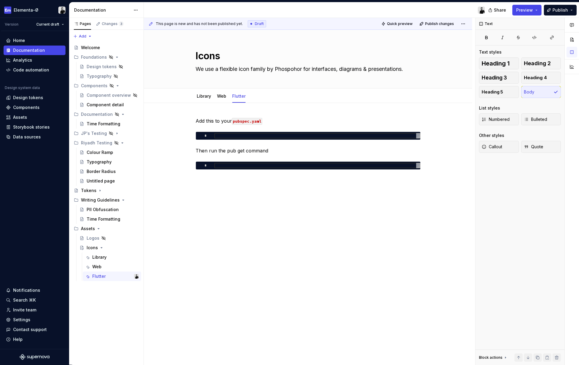
click at [226, 190] on div "This page is new and has not been published yet. Draft Quick preview Publish ch…" at bounding box center [309, 191] width 331 height 347
click at [226, 190] on div "Add this to your pubspec.yaml * Then run the pub get command *" at bounding box center [308, 194] width 328 height 183
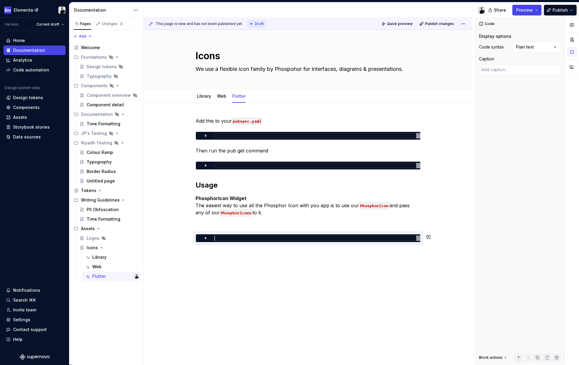
click at [230, 267] on div "Add this to your pubspec.yaml * Then run the pub get command * Usage PhosphorIc…" at bounding box center [308, 231] width 328 height 256
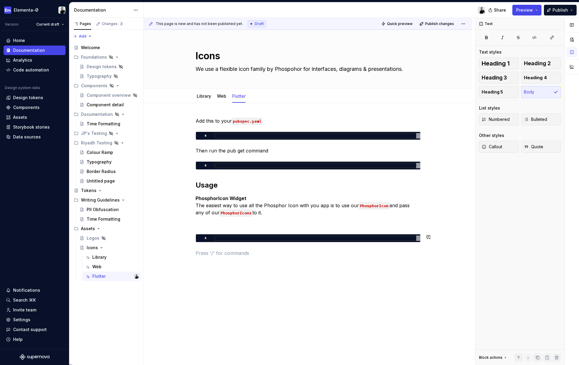
click at [228, 267] on div "Add this to your pubspec.yaml * Then run the pub get command * Usage PhosphorIc…" at bounding box center [308, 238] width 328 height 270
click at [222, 234] on div "*" at bounding box center [308, 238] width 225 height 8
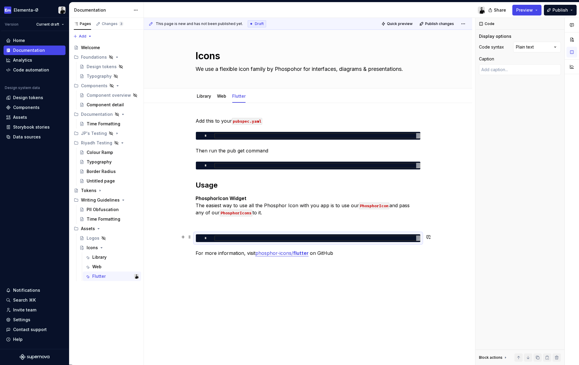
click at [224, 238] on div at bounding box center [317, 237] width 206 height 5
type textarea "*"
type textarea "**********"
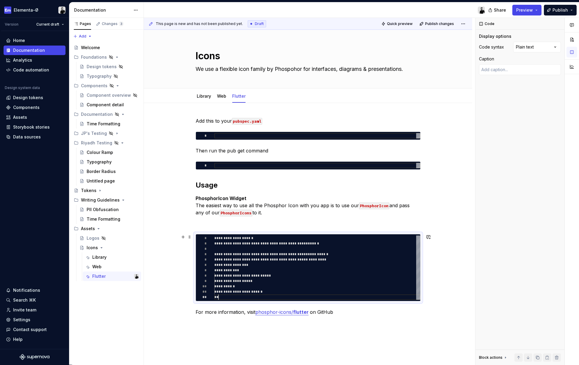
scroll to position [5, 4]
click at [232, 166] on div at bounding box center [317, 165] width 206 height 5
type textarea "*"
type textarea "**********"
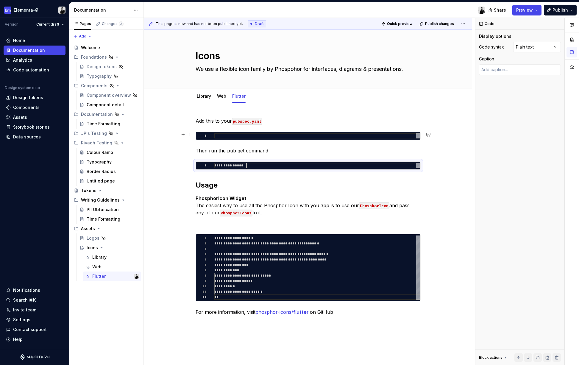
click at [231, 137] on div at bounding box center [317, 135] width 206 height 5
type textarea "*"
type textarea "**********"
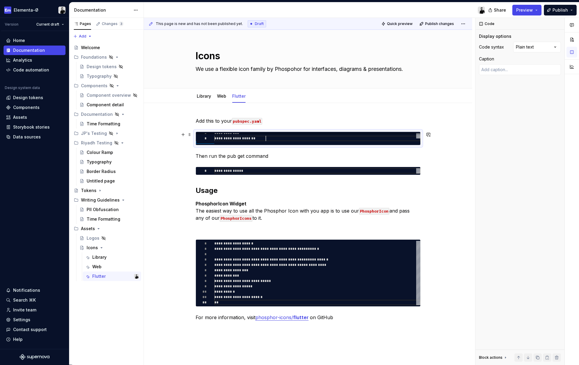
scroll to position [5, 51]
click at [446, 202] on div "**********" at bounding box center [308, 270] width 328 height 335
click at [565, 10] on span "Publish" at bounding box center [559, 10] width 15 height 6
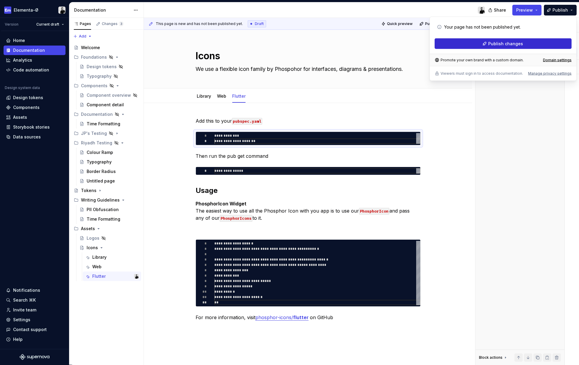
click at [519, 43] on span "Publish changes" at bounding box center [505, 44] width 35 height 6
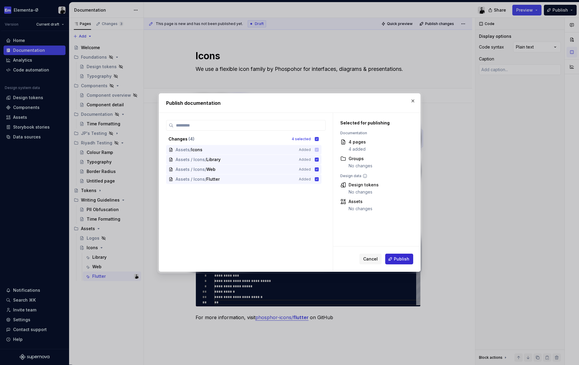
click at [395, 259] on span "Publish" at bounding box center [401, 259] width 15 height 6
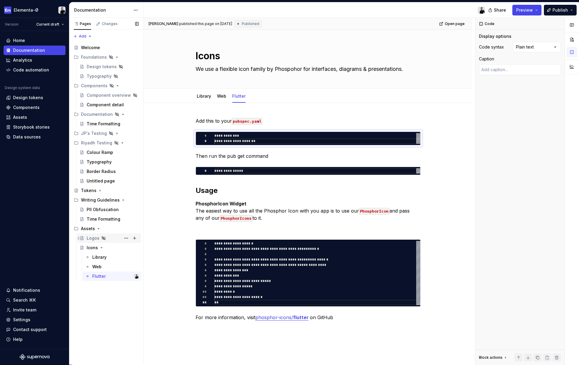
click at [111, 238] on div "Logos" at bounding box center [113, 238] width 52 height 8
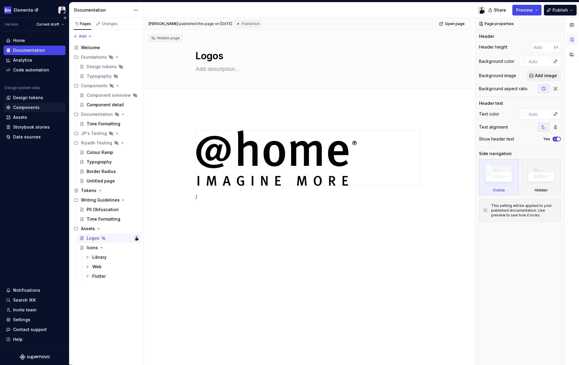
type textarea "*"
click at [13, 107] on div "Components" at bounding box center [26, 107] width 26 height 6
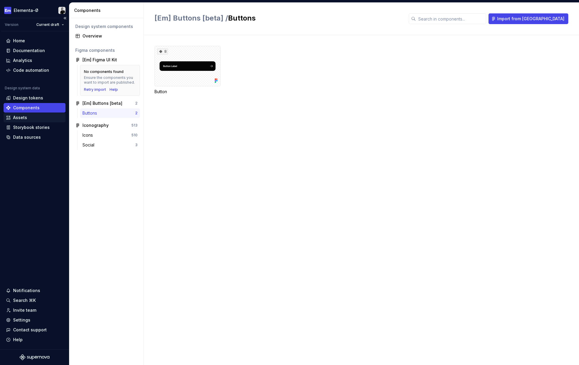
click at [18, 118] on div "Assets" at bounding box center [20, 118] width 14 height 6
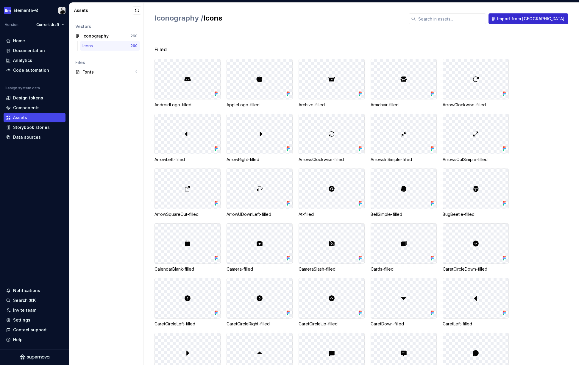
click at [532, 15] on button "Import from Figma" at bounding box center [528, 18] width 80 height 11
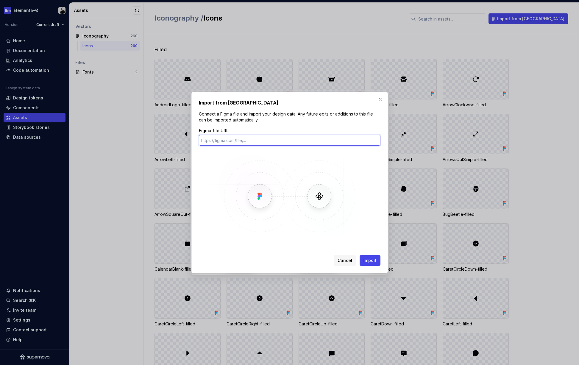
paste input "https://www.figma.com/design/hVIEphHtLQdZoSnrGCtGLY/Logos?node-id=206-1499&p=f&…"
type input "https://www.figma.com/design/hVIEphHtLQdZoSnrGCtGLY/Logos?node-id=206-1499&p=f&…"
click at [373, 263] on span "Import" at bounding box center [369, 260] width 13 height 6
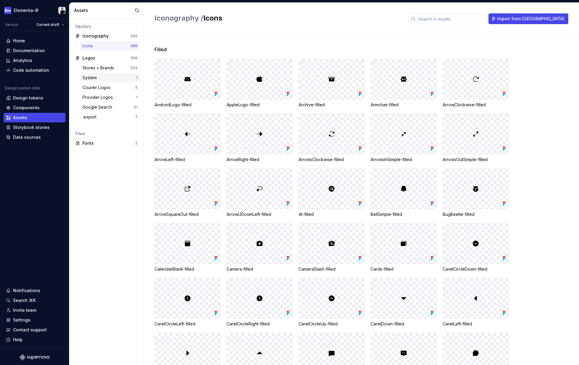
click at [101, 77] on div "System" at bounding box center [109, 78] width 54 height 6
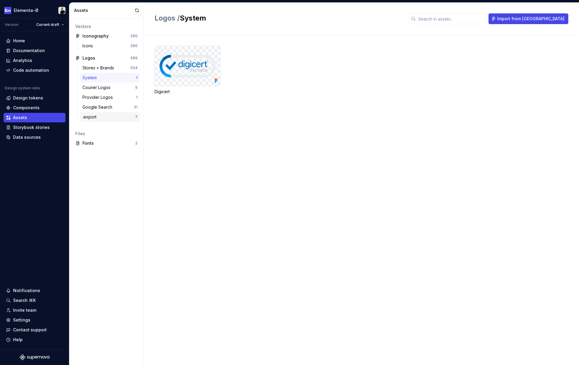
click at [111, 112] on div ".export 7" at bounding box center [110, 117] width 60 height 10
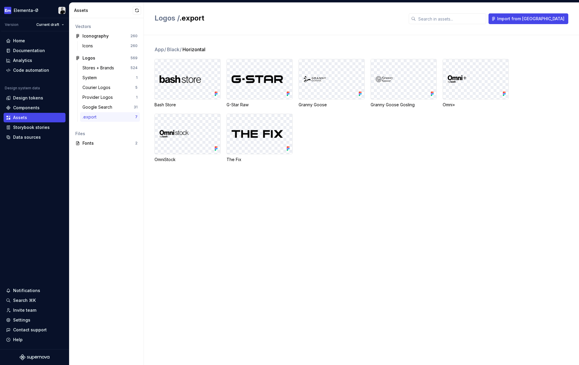
click at [111, 112] on div ".export 7" at bounding box center [110, 117] width 60 height 10
click at [100, 66] on div "Stores + Brands" at bounding box center [99, 68] width 34 height 6
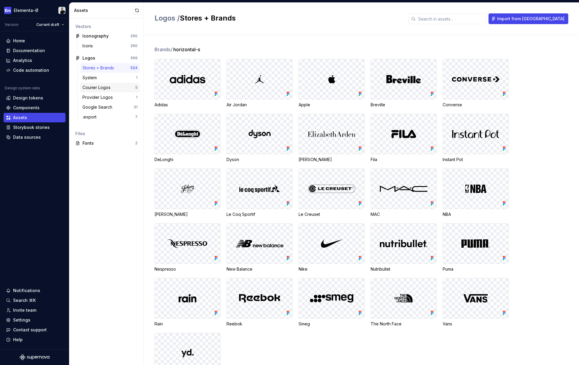
click at [102, 85] on div "Courier Logos" at bounding box center [97, 88] width 30 height 6
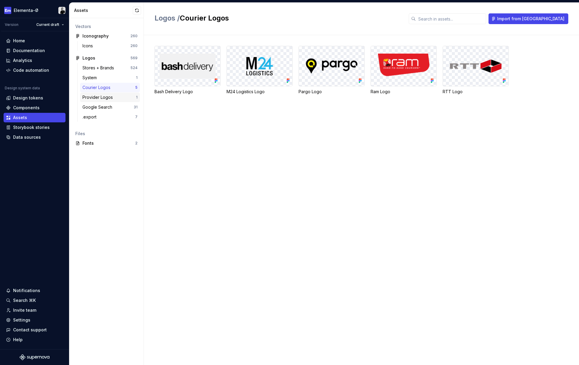
click at [101, 100] on div "Provider Logos" at bounding box center [98, 97] width 33 height 6
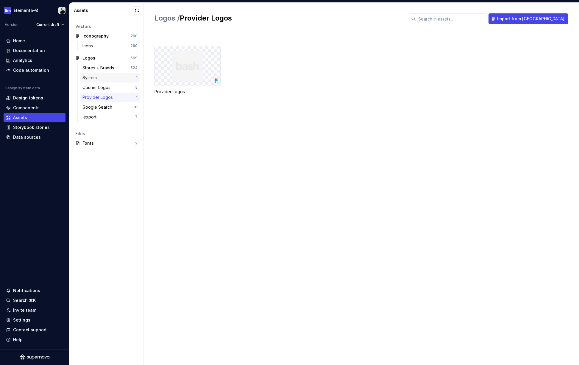
click at [97, 73] on div "System 1" at bounding box center [110, 78] width 60 height 10
click at [22, 137] on div "Data sources" at bounding box center [27, 137] width 28 height 6
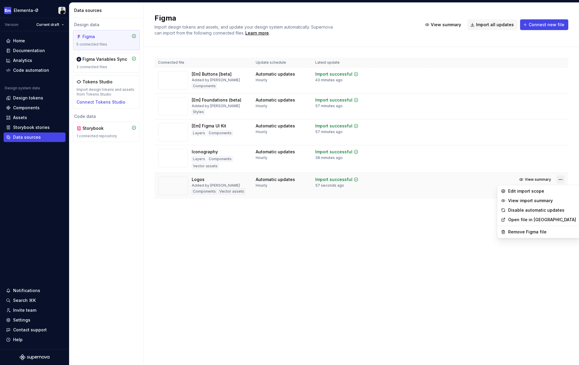
click at [559, 178] on html "Elementa-Ø Version Current draft Home Documentation Analytics Code automation D…" at bounding box center [289, 182] width 579 height 365
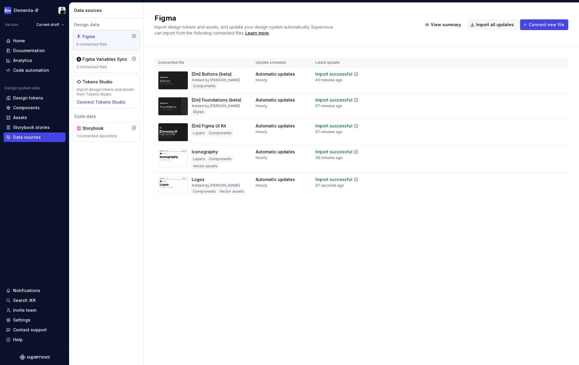
click at [482, 185] on html "Elementa-Ø Version Current draft Home Documentation Analytics Code automation D…" at bounding box center [289, 182] width 579 height 365
click at [527, 192] on button "Import updates" at bounding box center [535, 189] width 37 height 8
click at [33, 114] on div "Assets" at bounding box center [35, 118] width 62 height 10
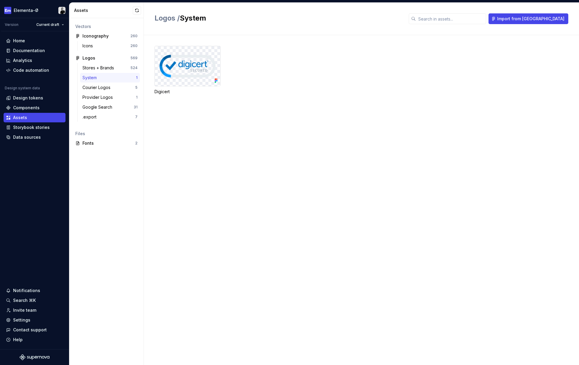
click at [106, 78] on div "System" at bounding box center [109, 78] width 54 height 6
click at [536, 16] on span "Import from Figma" at bounding box center [530, 19] width 67 height 6
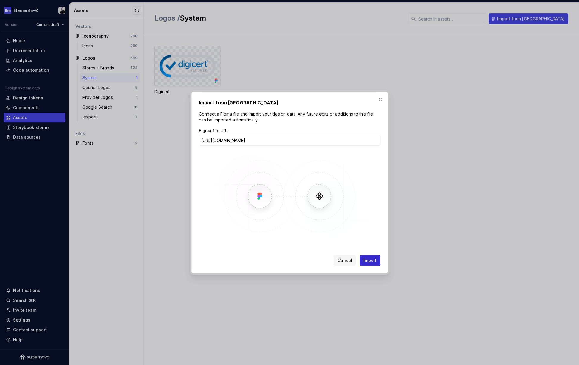
type input "https://www.figma.com/design/hVIEphHtLQdZoSnrGCtGLY/Logos?node-id=3276-1374&t=Z…"
click at [369, 260] on span "Import" at bounding box center [369, 260] width 13 height 6
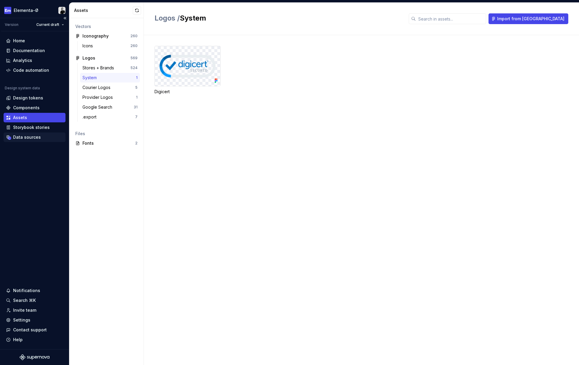
click at [22, 135] on div "Data sources" at bounding box center [27, 137] width 28 height 6
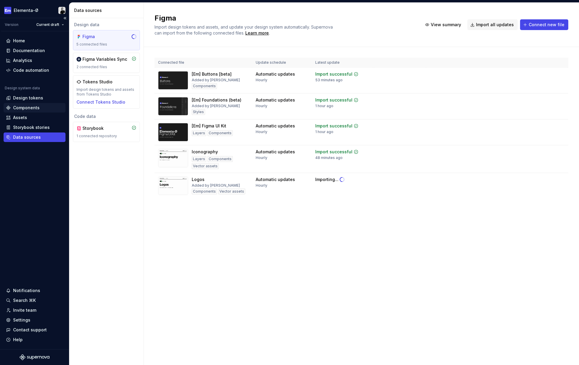
click at [32, 108] on div "Components" at bounding box center [26, 108] width 26 height 6
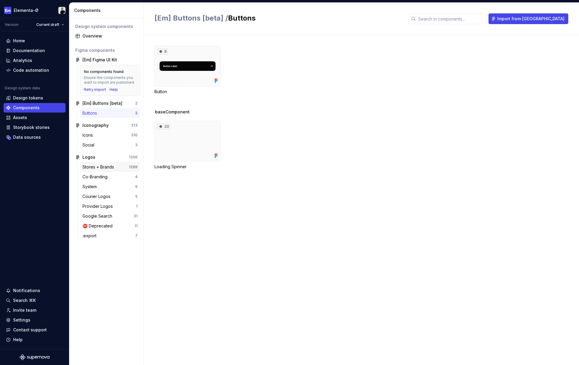
click at [98, 164] on div "Stores + Brands" at bounding box center [99, 167] width 34 height 6
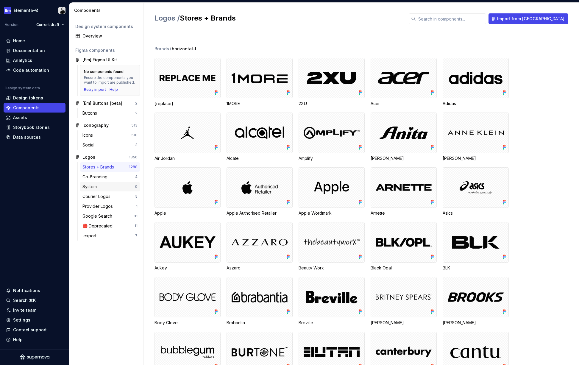
click at [93, 185] on div "System" at bounding box center [90, 187] width 17 height 6
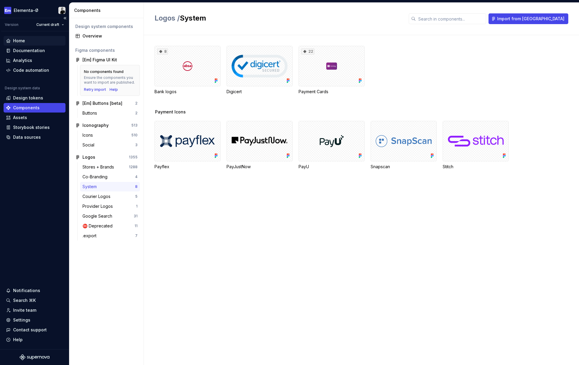
click at [30, 44] on div "Home" at bounding box center [35, 41] width 62 height 10
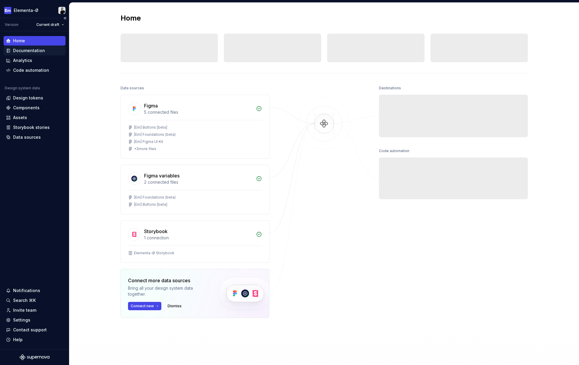
click at [30, 48] on div "Documentation" at bounding box center [29, 51] width 32 height 6
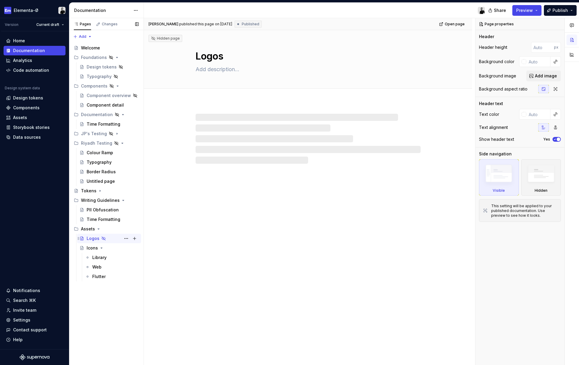
type textarea "*"
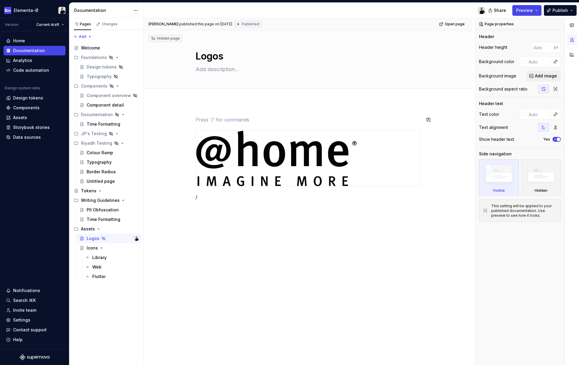
click at [236, 112] on div "/" at bounding box center [308, 209] width 328 height 215
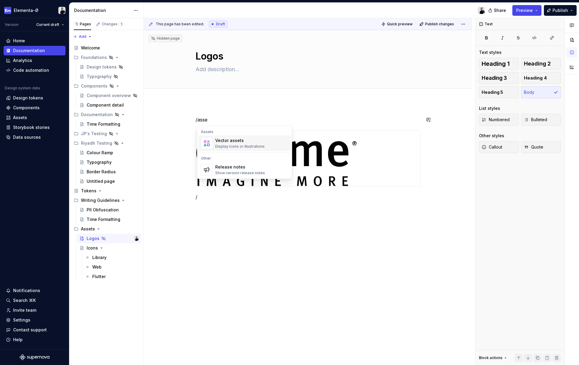
click at [238, 140] on div "Vector assets" at bounding box center [239, 140] width 49 height 6
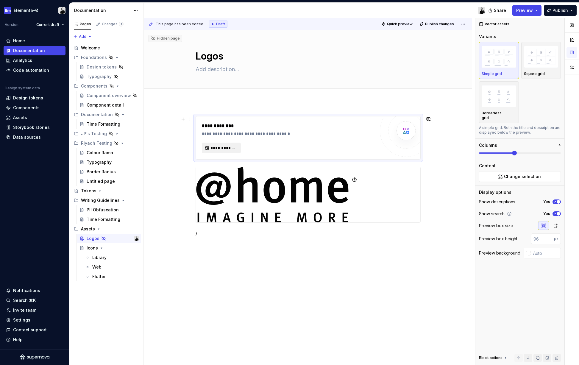
click at [219, 147] on span "**********" at bounding box center [223, 148] width 26 height 6
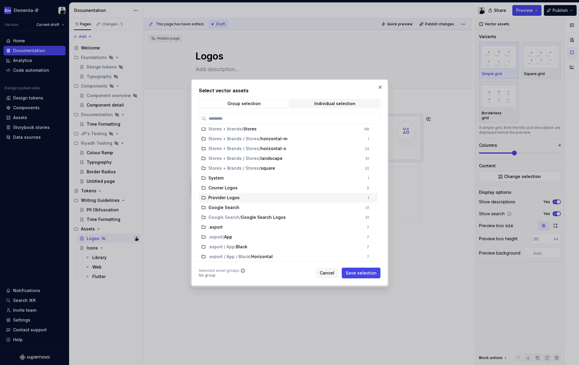
scroll to position [108, 0]
click at [222, 180] on span "System" at bounding box center [215, 178] width 15 height 6
click at [229, 177] on div "System" at bounding box center [286, 178] width 156 height 6
click at [222, 177] on span "System" at bounding box center [215, 178] width 15 height 6
click at [359, 274] on span "Save selection" at bounding box center [361, 273] width 31 height 6
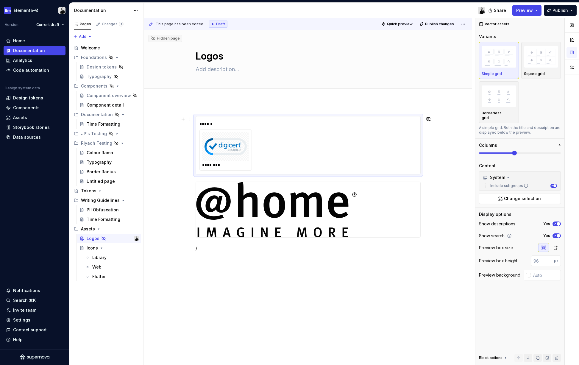
click at [289, 132] on div "********" at bounding box center [307, 149] width 217 height 41
click at [228, 258] on div "****** ******** /" at bounding box center [308, 187] width 225 height 143
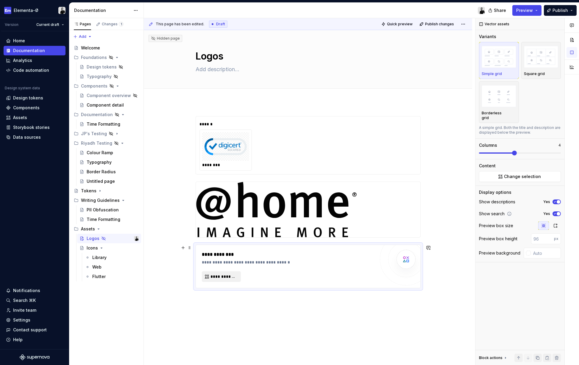
click at [224, 276] on span "**********" at bounding box center [223, 276] width 26 height 6
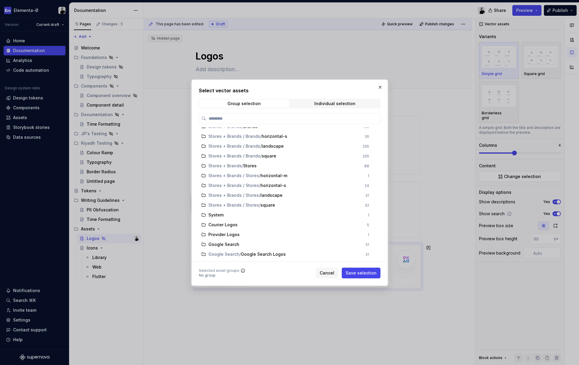
scroll to position [56, 0]
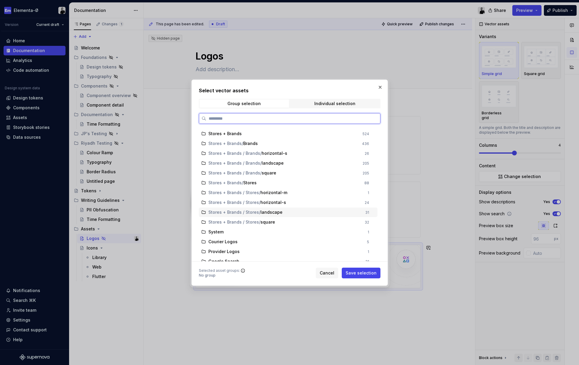
click at [262, 210] on span "landscape" at bounding box center [271, 212] width 22 height 6
click at [359, 273] on span "Save selection" at bounding box center [361, 273] width 31 height 6
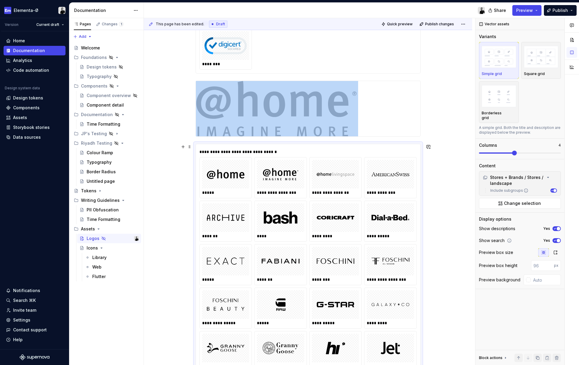
scroll to position [95, 0]
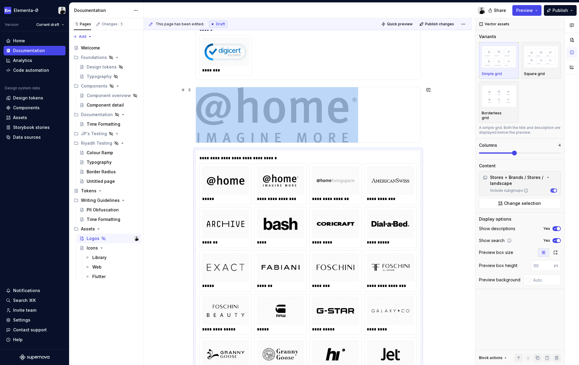
click at [227, 92] on img at bounding box center [277, 114] width 162 height 55
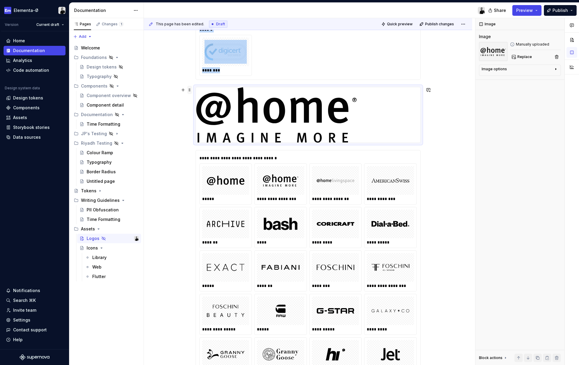
click at [192, 89] on span at bounding box center [189, 90] width 5 height 8
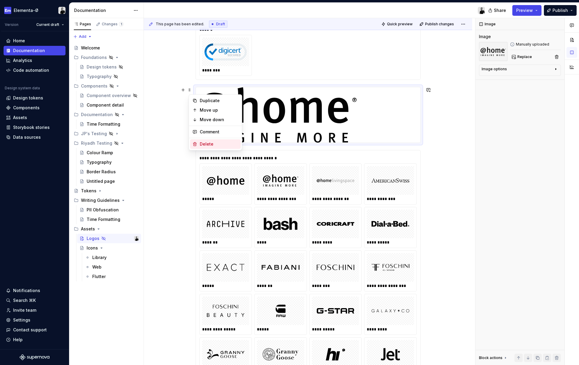
click at [217, 146] on div "Delete" at bounding box center [219, 144] width 39 height 6
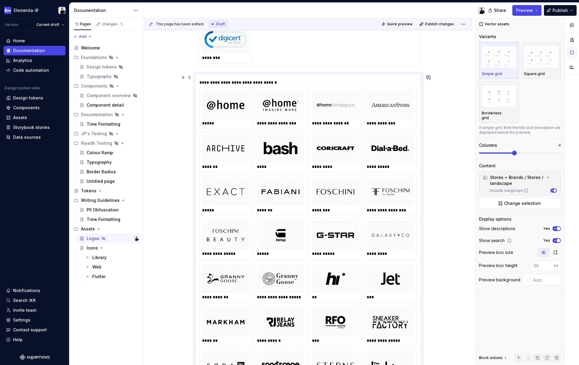
scroll to position [68, 0]
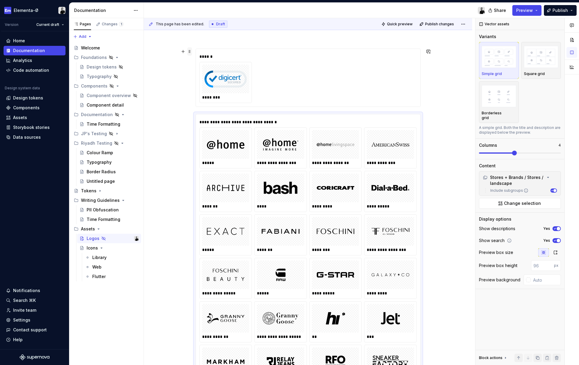
click at [192, 52] on span at bounding box center [189, 51] width 5 height 8
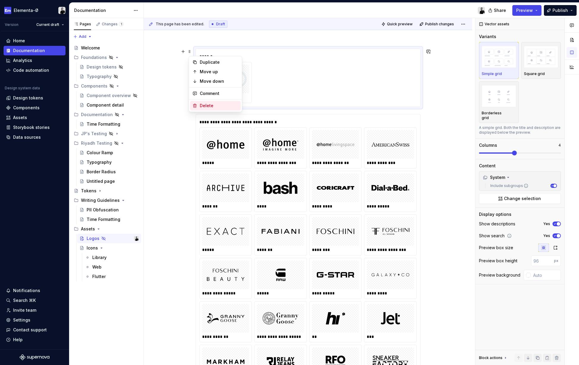
click at [214, 104] on div "Delete" at bounding box center [219, 106] width 39 height 6
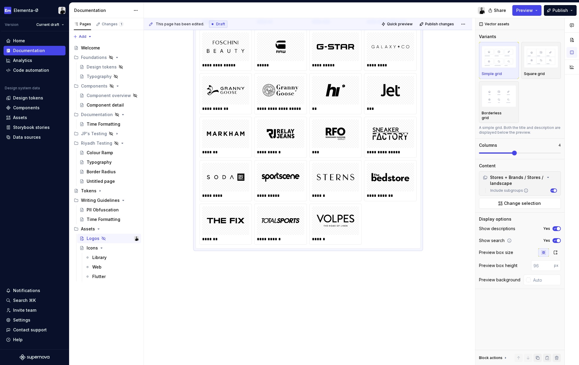
scroll to position [230, 0]
click at [243, 265] on div "**********" at bounding box center [308, 118] width 328 height 493
click at [232, 265] on div "**********" at bounding box center [308, 118] width 328 height 493
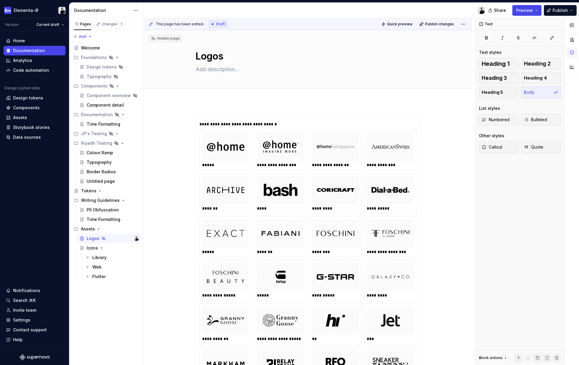
scroll to position [0, 0]
click at [205, 108] on div "**********" at bounding box center [308, 356] width 328 height 508
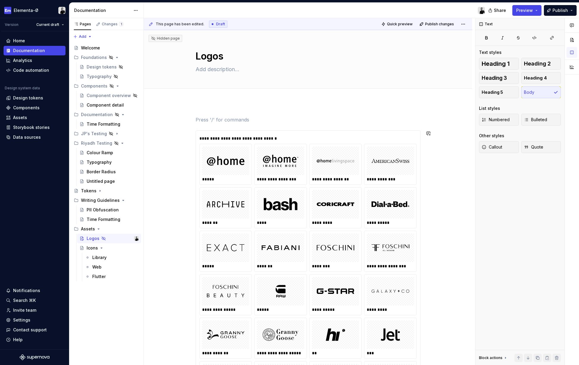
scroll to position [0, 0]
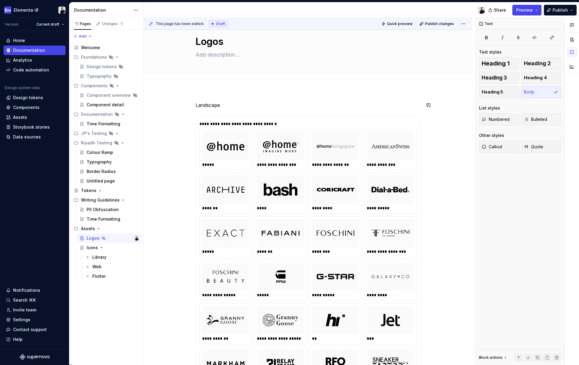
click at [266, 97] on div "**********" at bounding box center [308, 348] width 328 height 522
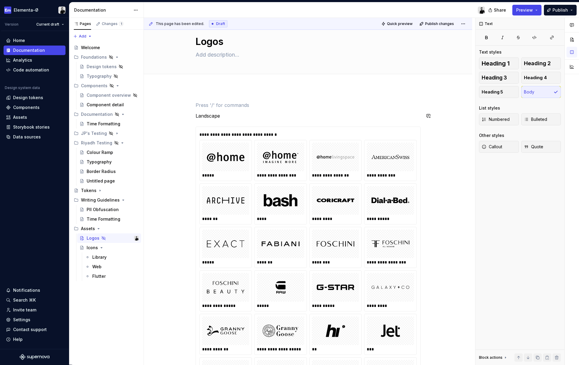
scroll to position [25, 0]
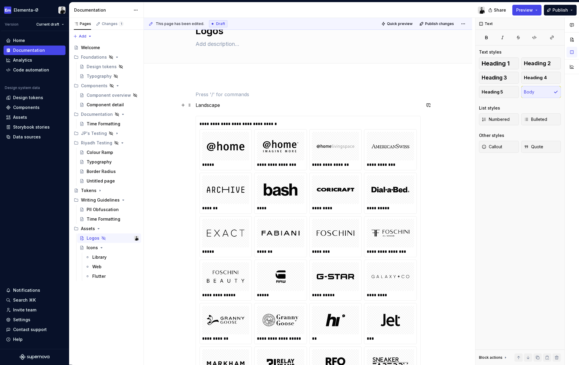
click at [234, 103] on p "Landscape" at bounding box center [308, 104] width 225 height 7
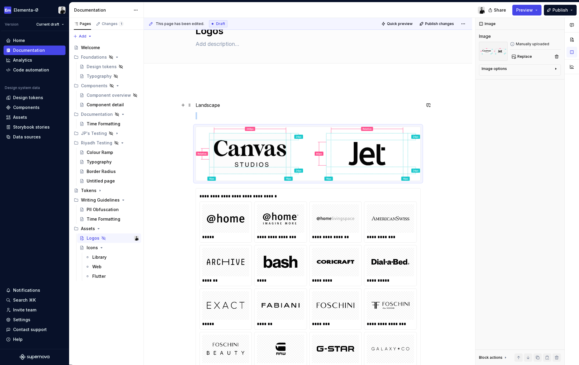
click at [282, 106] on p "Landscape" at bounding box center [308, 104] width 225 height 7
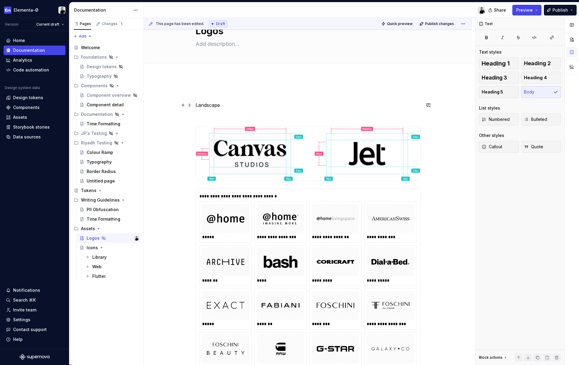
click at [242, 103] on p "Landscape" at bounding box center [308, 104] width 225 height 7
click at [233, 107] on p "Landscape logos" at bounding box center [308, 104] width 225 height 7
click at [526, 66] on span "Heading 2" at bounding box center [537, 63] width 27 height 6
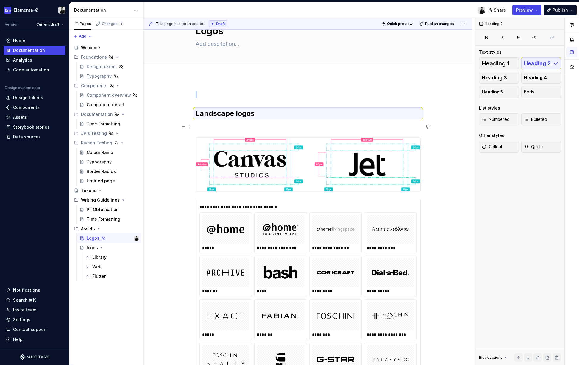
click at [249, 126] on p at bounding box center [308, 126] width 225 height 7
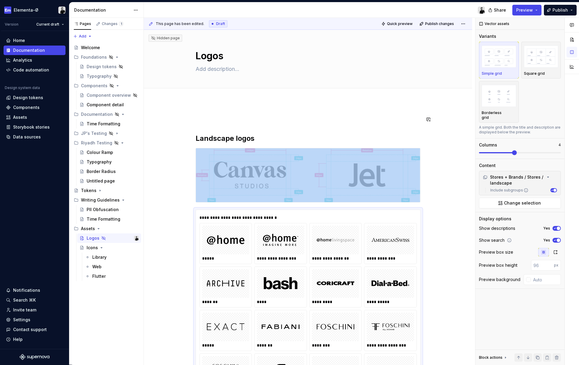
scroll to position [0, 0]
click at [202, 129] on div "**********" at bounding box center [308, 351] width 225 height 471
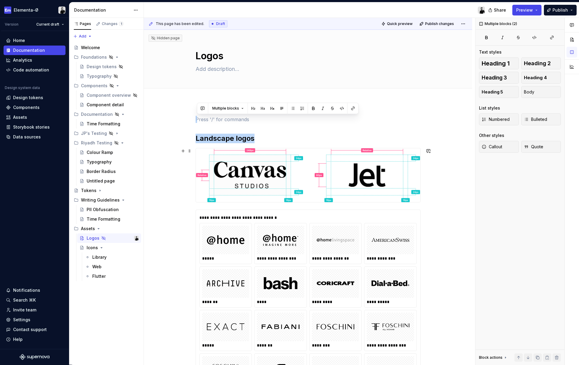
drag, startPoint x: 190, startPoint y: 119, endPoint x: 196, endPoint y: 199, distance: 80.3
click at [200, 126] on div "**********" at bounding box center [308, 351] width 225 height 471
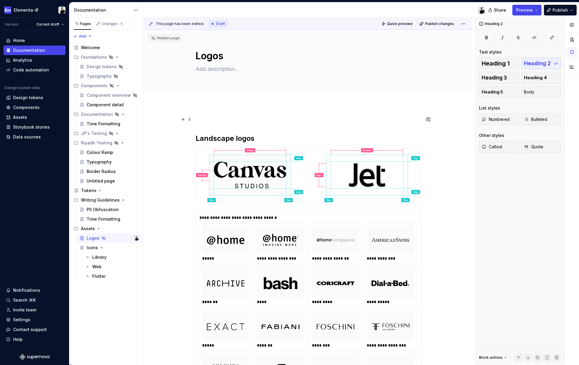
click at [199, 120] on p at bounding box center [308, 119] width 225 height 7
click at [189, 120] on span at bounding box center [189, 119] width 5 height 8
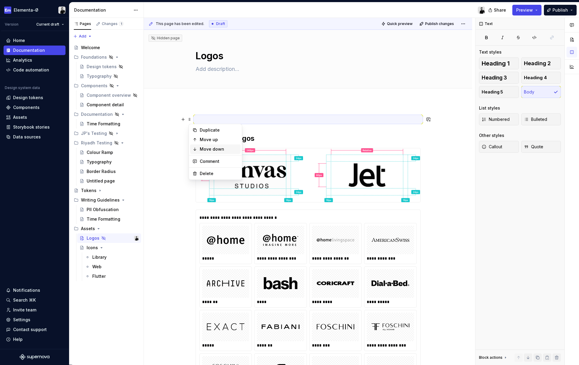
click at [212, 147] on div "Move down" at bounding box center [219, 149] width 39 height 6
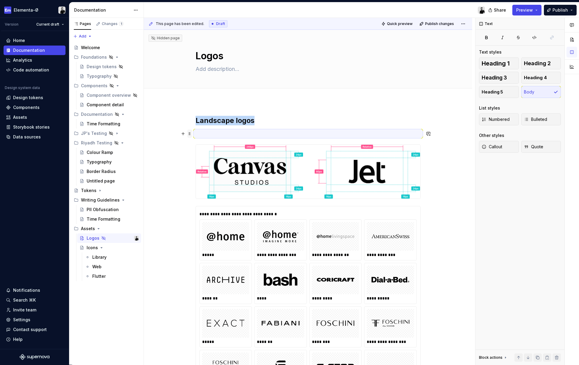
click at [192, 133] on span at bounding box center [189, 133] width 5 height 8
click at [214, 159] on div "Move down" at bounding box center [215, 164] width 51 height 10
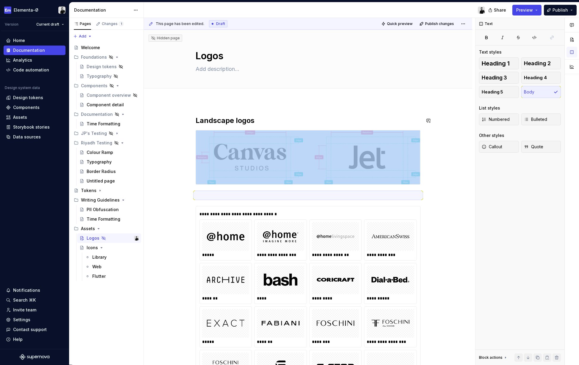
click at [230, 111] on div "**********" at bounding box center [309, 191] width 331 height 347
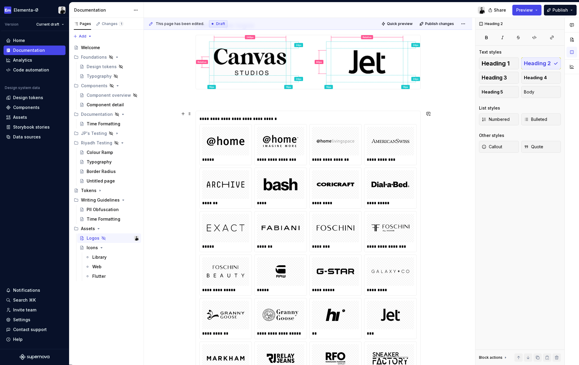
scroll to position [294, 0]
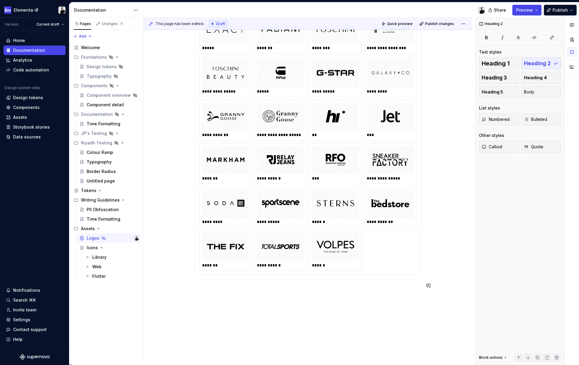
click at [225, 301] on div "**********" at bounding box center [308, 107] width 328 height 598
click at [233, 287] on p "Square logos" at bounding box center [308, 285] width 225 height 7
click at [233, 286] on p "Square logos" at bounding box center [308, 285] width 225 height 7
click at [221, 293] on p at bounding box center [308, 296] width 225 height 7
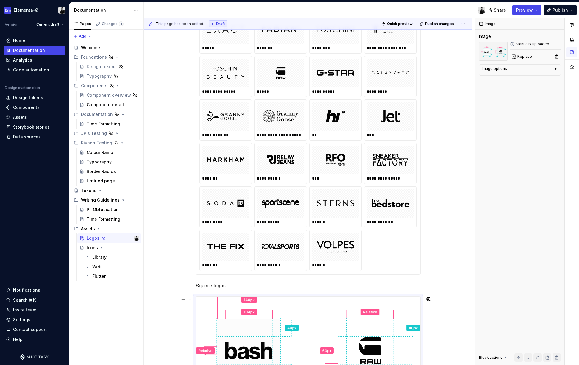
click at [211, 321] on img at bounding box center [308, 344] width 224 height 96
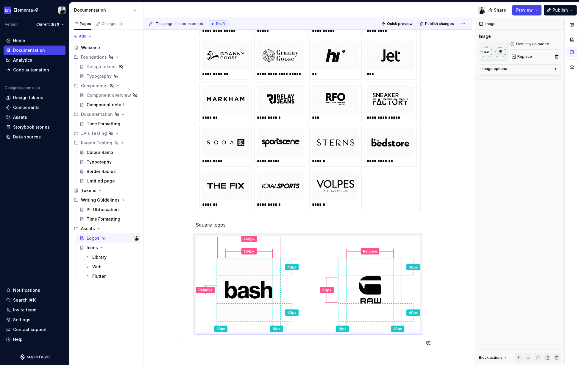
click at [204, 344] on p at bounding box center [308, 342] width 225 height 7
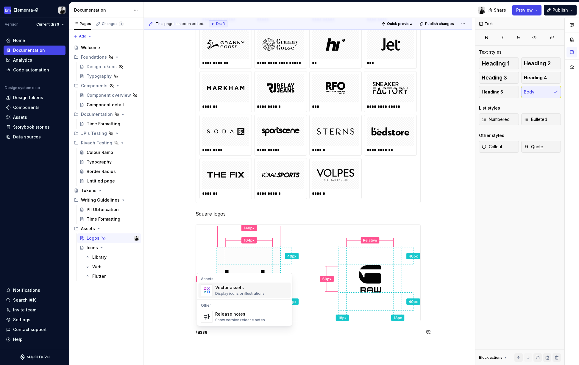
click at [225, 287] on div "Vector assets" at bounding box center [239, 288] width 49 height 6
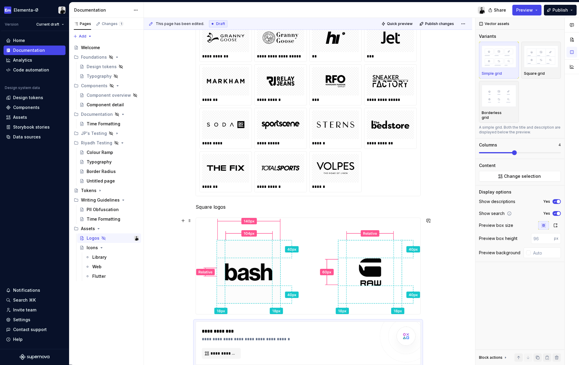
scroll to position [429, 0]
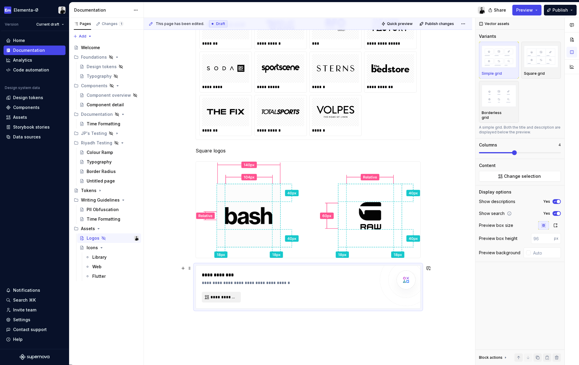
click at [223, 297] on span "**********" at bounding box center [223, 297] width 26 height 6
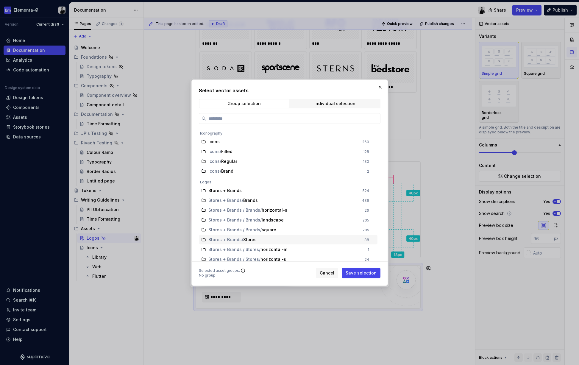
scroll to position [49, 0]
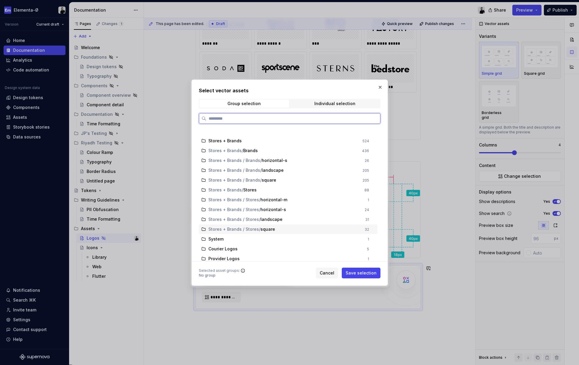
click at [240, 229] on span "Stores + Brands / Stores" at bounding box center [233, 229] width 51 height 6
click at [362, 271] on span "Save selection" at bounding box center [361, 273] width 31 height 6
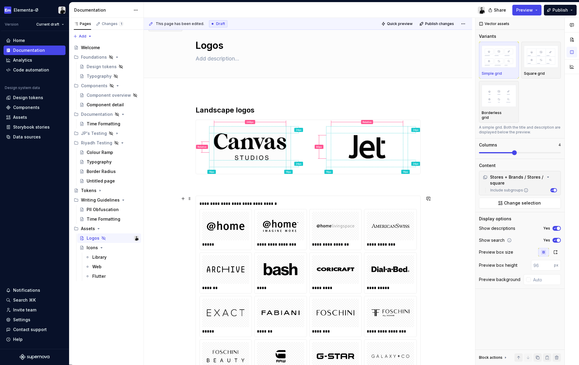
scroll to position [21, 0]
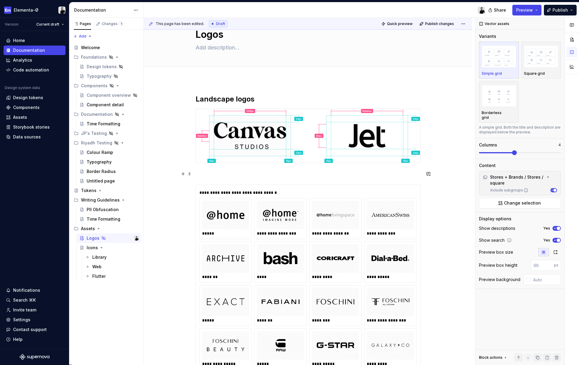
click at [268, 175] on p at bounding box center [308, 173] width 225 height 7
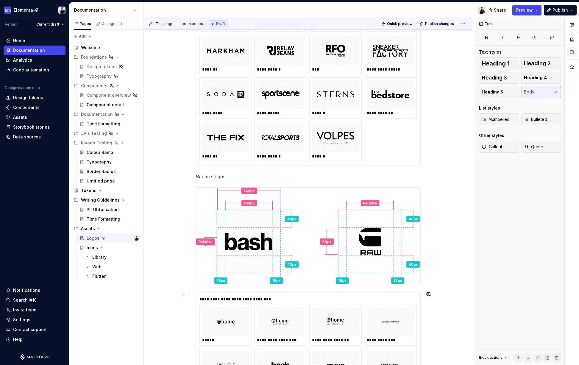
scroll to position [490, 0]
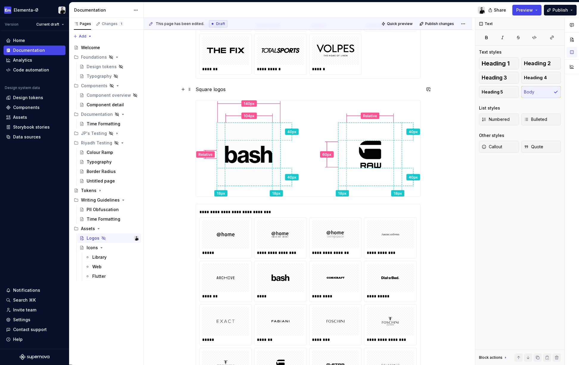
click at [198, 87] on p "Square logos" at bounding box center [308, 89] width 225 height 7
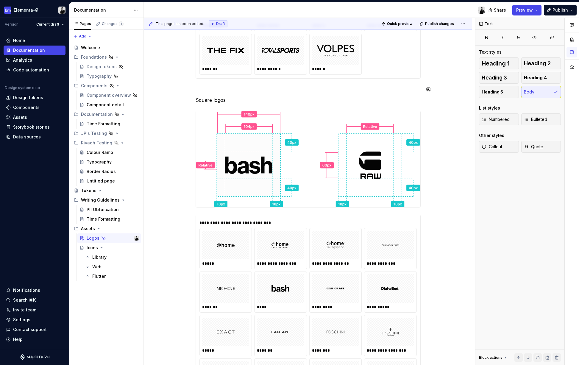
click at [232, 98] on p "Square logos" at bounding box center [308, 99] width 225 height 7
click at [217, 100] on p "Square logos" at bounding box center [308, 99] width 225 height 7
click at [235, 88] on button "button" at bounding box center [234, 89] width 8 height 8
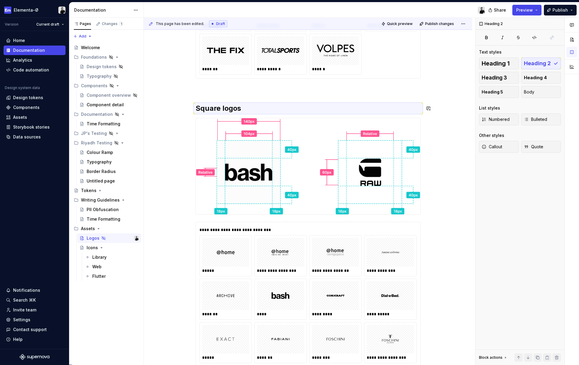
click at [222, 97] on div "**********" at bounding box center [308, 105] width 225 height 958
click at [215, 96] on div "**********" at bounding box center [308, 105] width 225 height 958
click at [246, 103] on div "**********" at bounding box center [308, 105] width 225 height 958
click at [254, 110] on h2 "Square logos" at bounding box center [308, 109] width 225 height 10
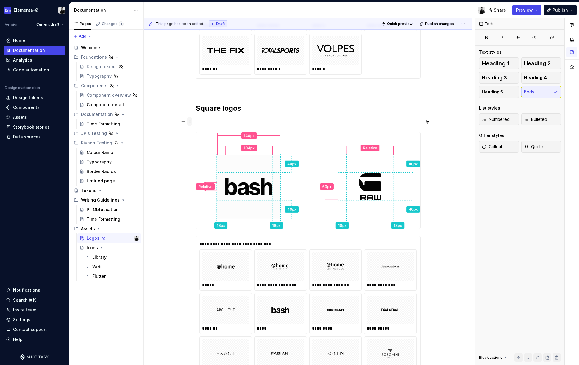
click at [191, 120] on span at bounding box center [189, 121] width 5 height 8
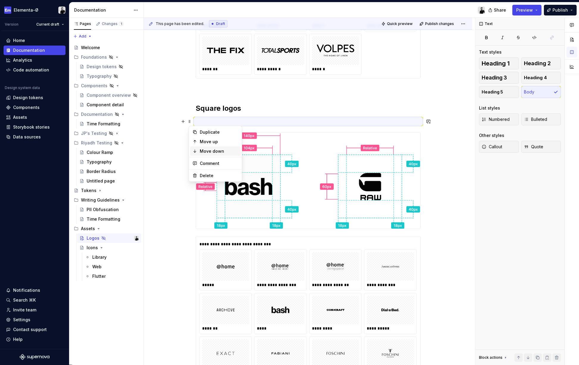
click at [210, 154] on div "Move down" at bounding box center [215, 151] width 51 height 10
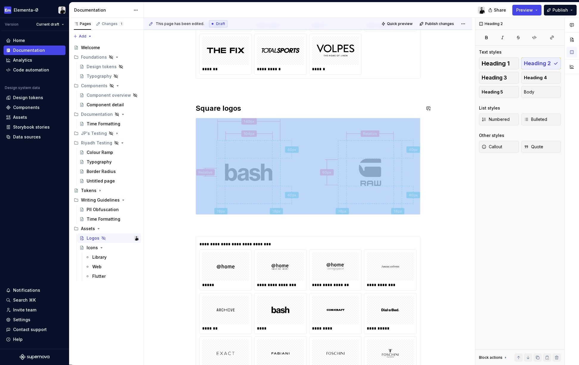
click at [231, 94] on div "**********" at bounding box center [308, 112] width 225 height 973
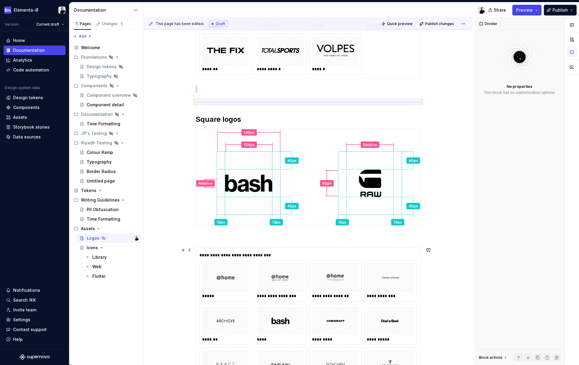
click at [269, 257] on div "**********" at bounding box center [307, 255] width 217 height 6
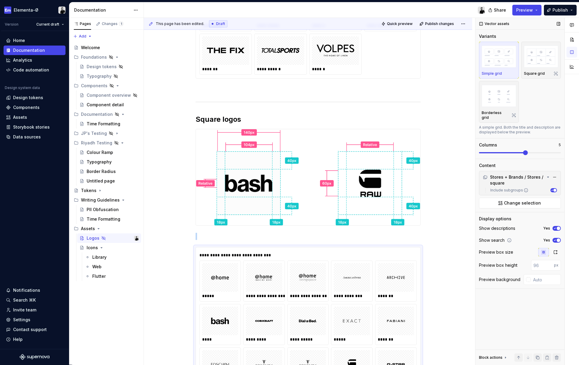
scroll to position [709, 0]
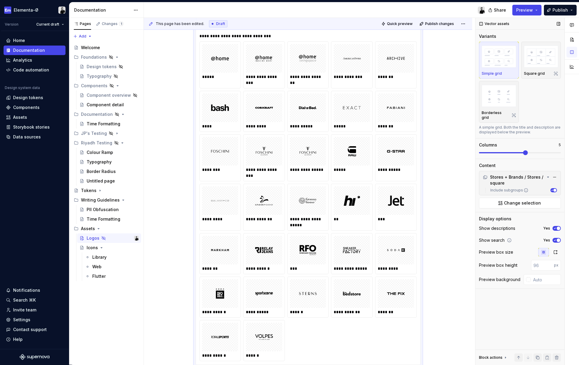
click at [521, 150] on span at bounding box center [520, 152] width 82 height 5
click at [497, 99] on img "button" at bounding box center [499, 96] width 35 height 22
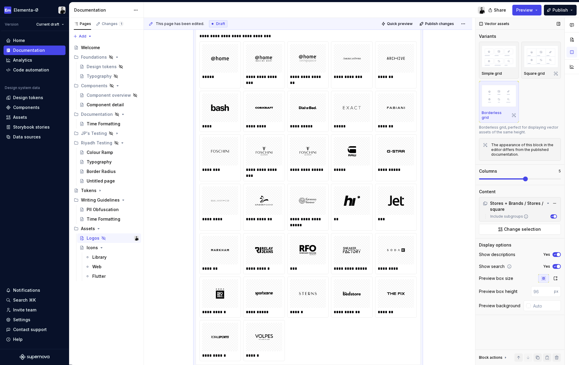
click at [525, 176] on span at bounding box center [525, 178] width 5 height 5
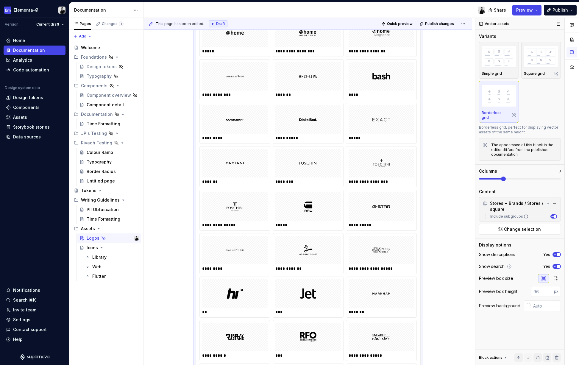
scroll to position [719, 0]
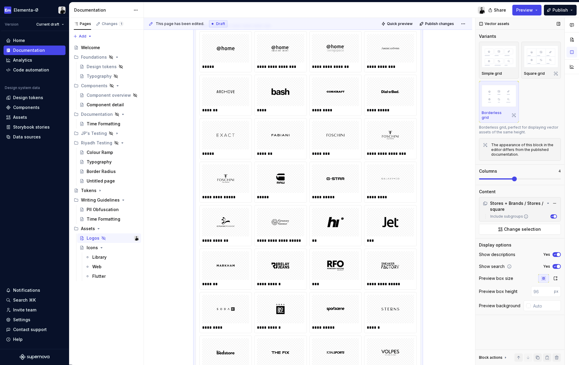
click at [512, 176] on span at bounding box center [514, 178] width 5 height 5
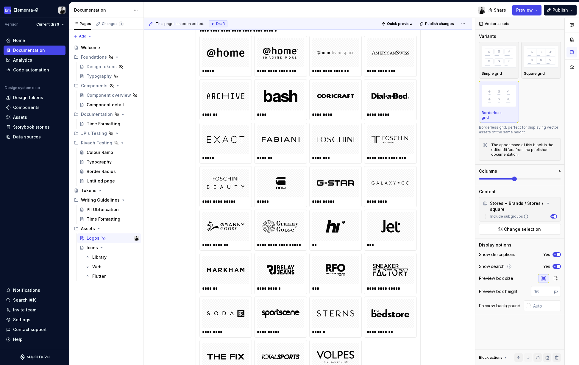
scroll to position [123, 0]
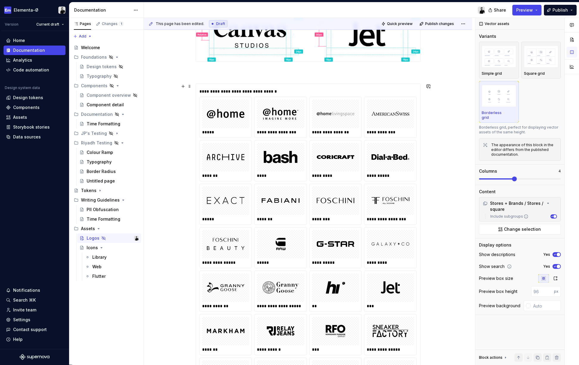
click at [402, 130] on div "**********" at bounding box center [390, 132] width 47 height 6
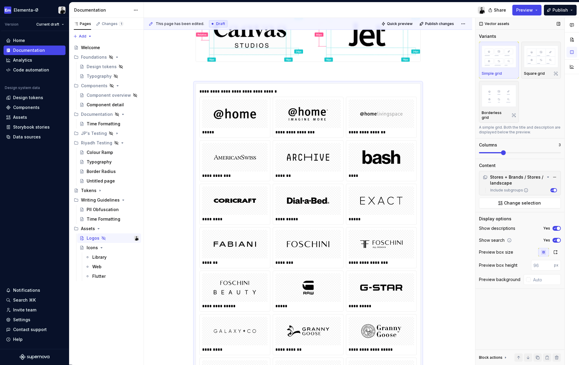
scroll to position [188, 0]
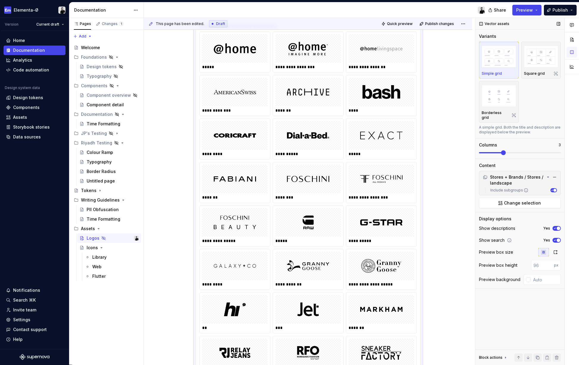
click at [507, 150] on span at bounding box center [520, 152] width 82 height 5
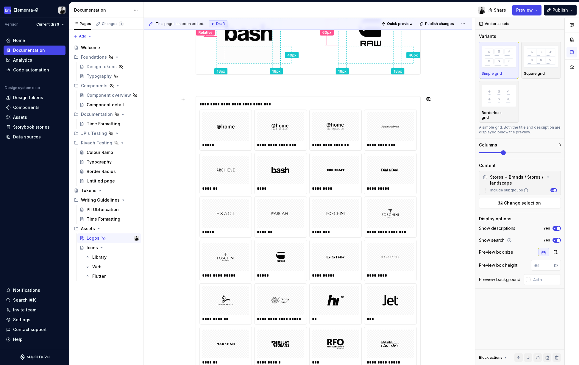
scroll to position [779, 0]
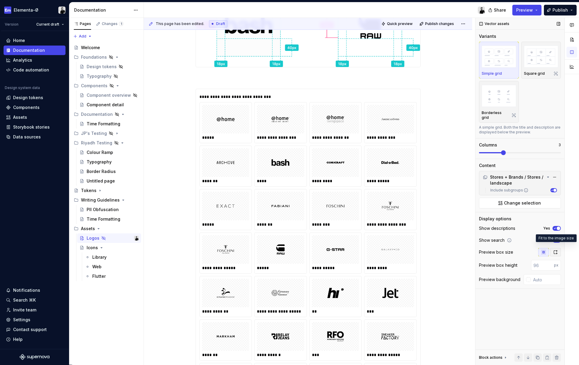
click at [556, 250] on icon "button" at bounding box center [555, 252] width 5 height 5
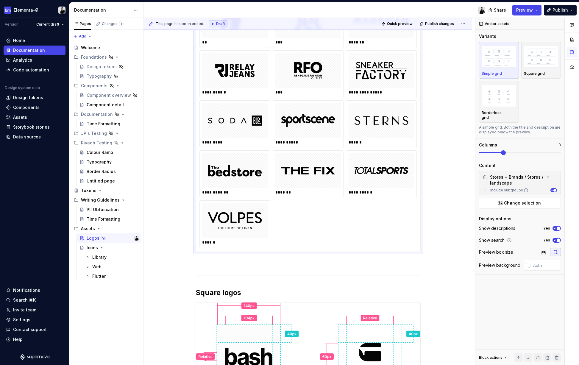
scroll to position [509, 0]
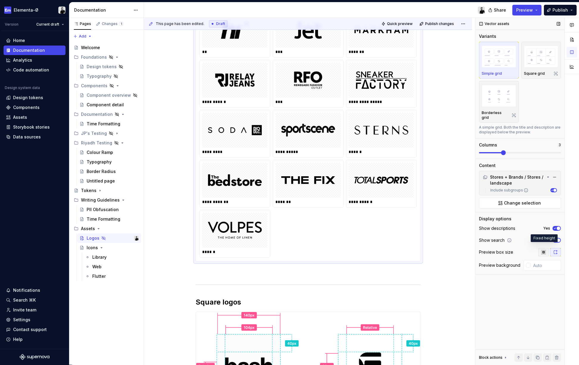
click at [543, 250] on icon "button" at bounding box center [543, 252] width 5 height 5
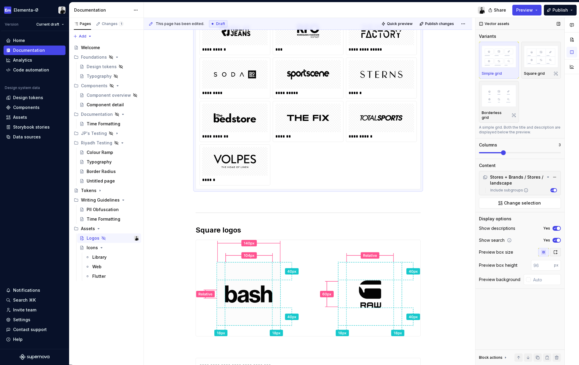
click at [555, 250] on icon "button" at bounding box center [555, 252] width 3 height 4
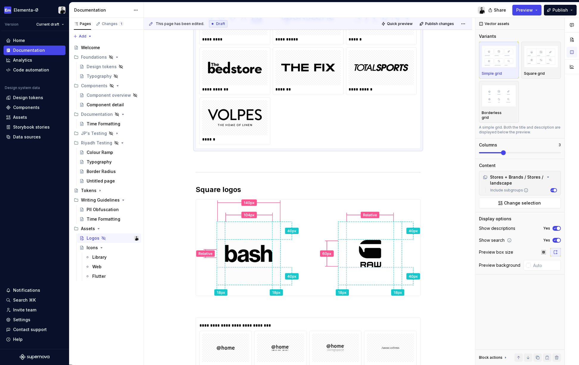
scroll to position [719, 0]
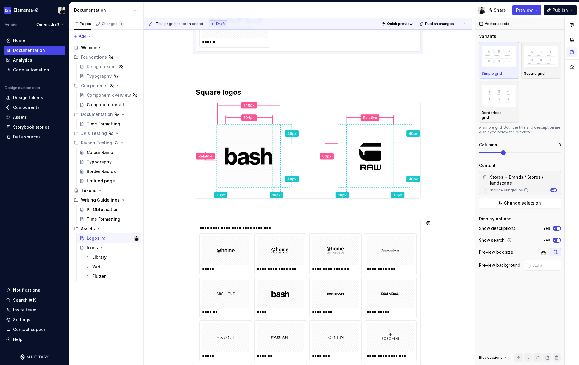
click at [392, 293] on img at bounding box center [390, 294] width 42 height 24
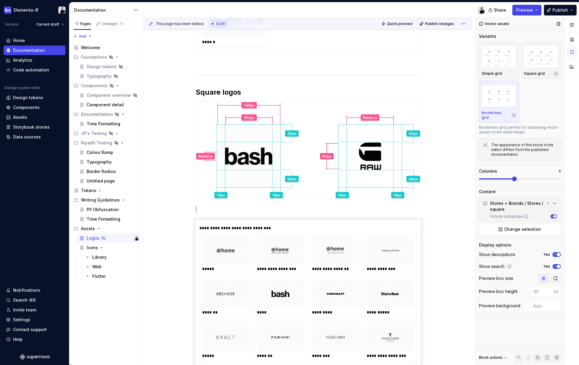
click at [556, 276] on icon "button" at bounding box center [555, 278] width 5 height 5
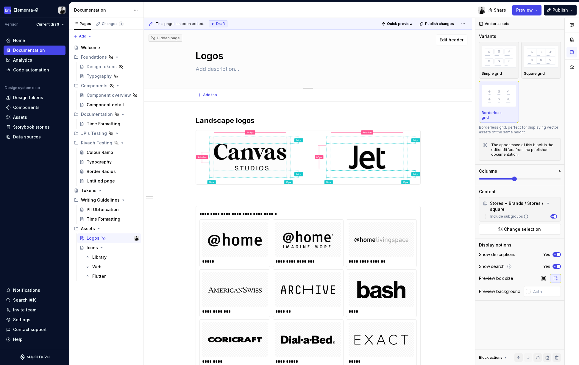
scroll to position [0, 0]
click at [210, 91] on button "Add tab" at bounding box center [208, 95] width 24 height 8
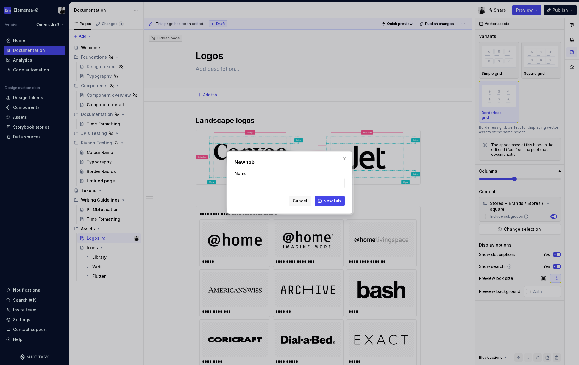
type textarea "*"
type input "Stores"
click at [332, 201] on span "New tab" at bounding box center [332, 201] width 18 height 6
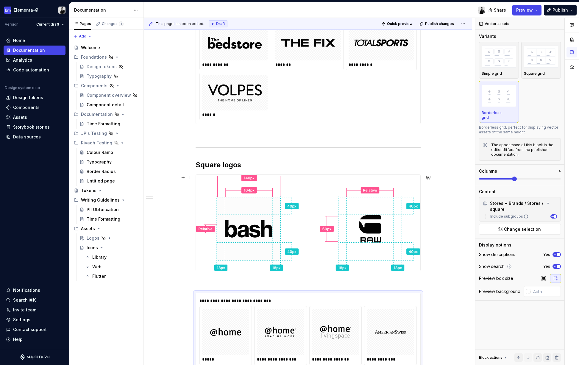
scroll to position [648, 0]
click at [109, 237] on icon "Page tree" at bounding box center [109, 238] width 5 height 5
click at [128, 236] on button "Page tree" at bounding box center [126, 238] width 8 height 8
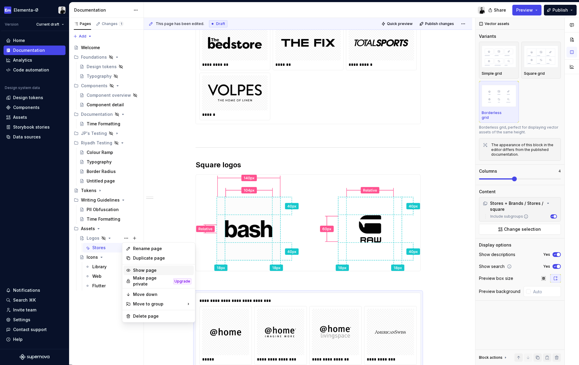
click at [145, 271] on div "Show page" at bounding box center [162, 270] width 58 height 6
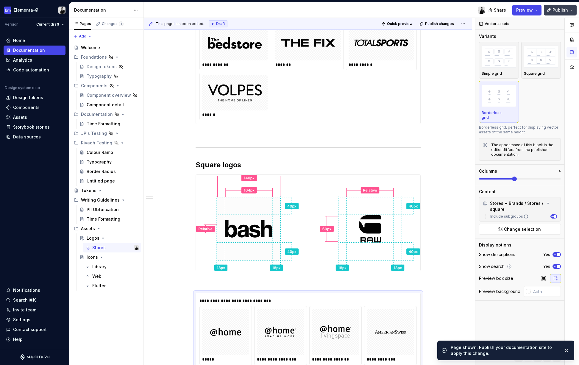
click at [561, 9] on span "Publish" at bounding box center [559, 10] width 15 height 6
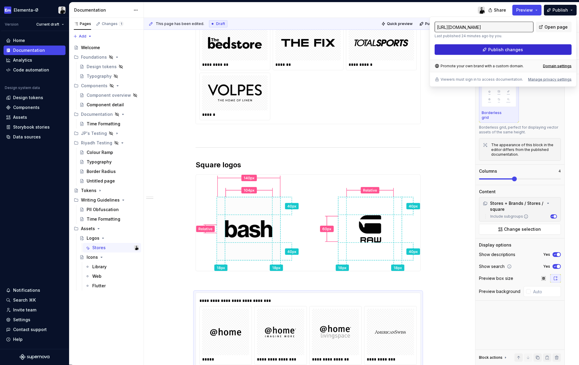
click at [523, 51] on button "Publish changes" at bounding box center [502, 49] width 137 height 11
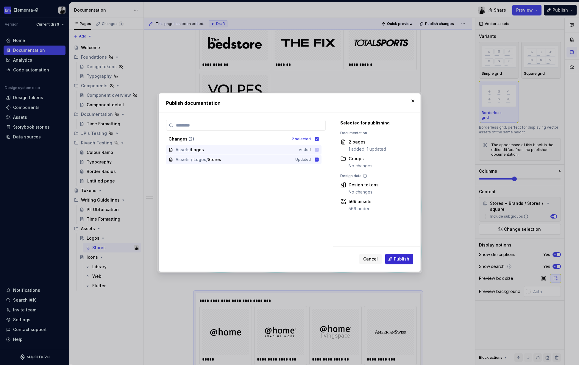
click at [396, 258] on span "Publish" at bounding box center [401, 259] width 15 height 6
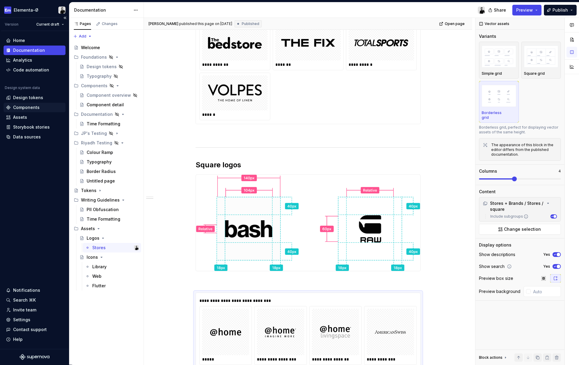
click at [34, 107] on div "Components" at bounding box center [26, 107] width 26 height 6
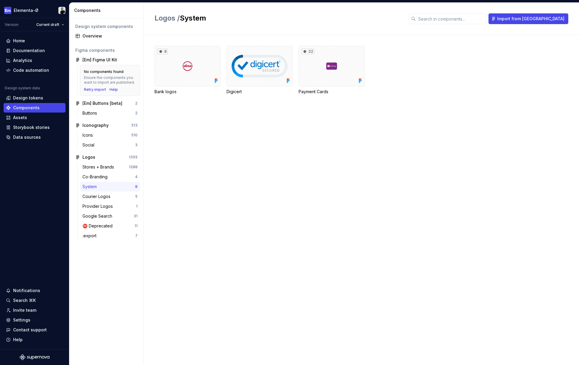
drag, startPoint x: 24, startPoint y: 120, endPoint x: 73, endPoint y: 88, distance: 58.1
click at [24, 120] on div "Assets" at bounding box center [20, 118] width 14 height 6
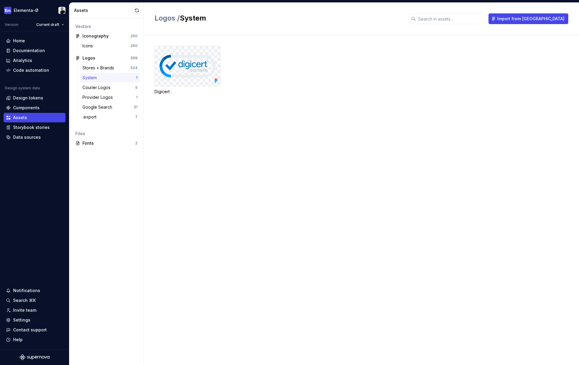
click at [97, 77] on div "System" at bounding box center [90, 78] width 17 height 6
click at [184, 62] on img at bounding box center [188, 66] width 56 height 22
click at [104, 78] on div "System" at bounding box center [109, 78] width 54 height 6
click at [30, 107] on div "Components" at bounding box center [26, 108] width 26 height 6
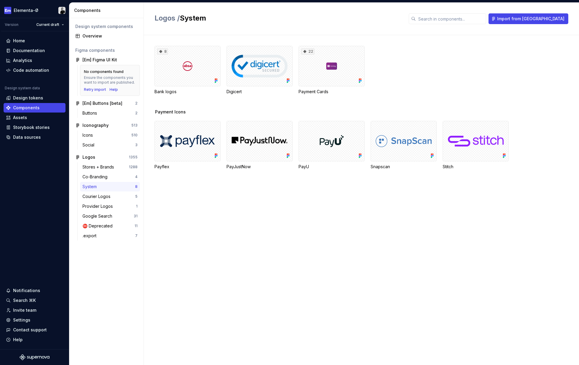
click at [99, 186] on div "System" at bounding box center [90, 187] width 17 height 6
click at [251, 59] on div at bounding box center [259, 66] width 66 height 40
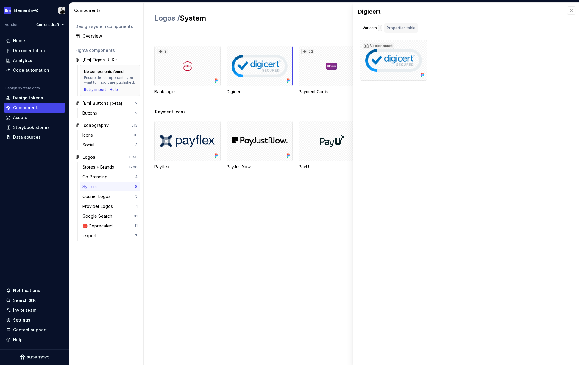
click at [403, 27] on div "Properties table" at bounding box center [401, 28] width 29 height 6
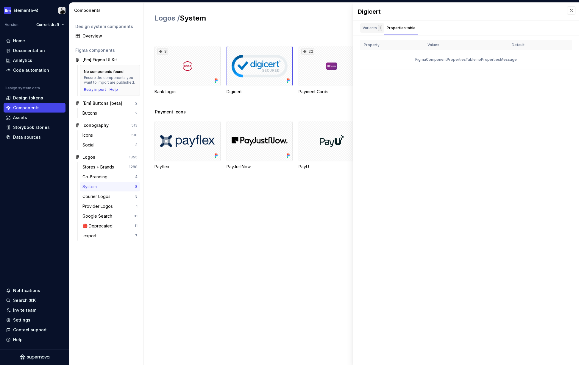
click at [373, 26] on div "Variants 1" at bounding box center [371, 28] width 19 height 6
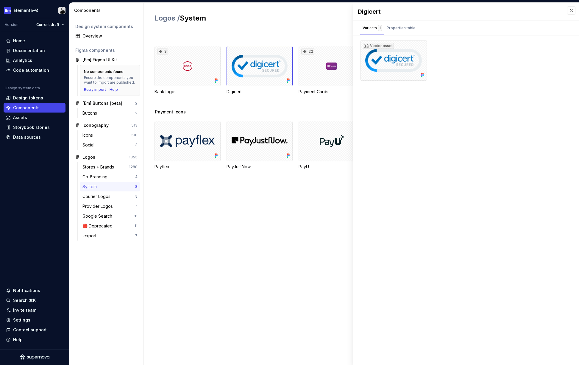
click at [307, 31] on div "Logos / System Import from Figma" at bounding box center [361, 19] width 435 height 32
click at [32, 51] on div "Documentation" at bounding box center [29, 51] width 32 height 6
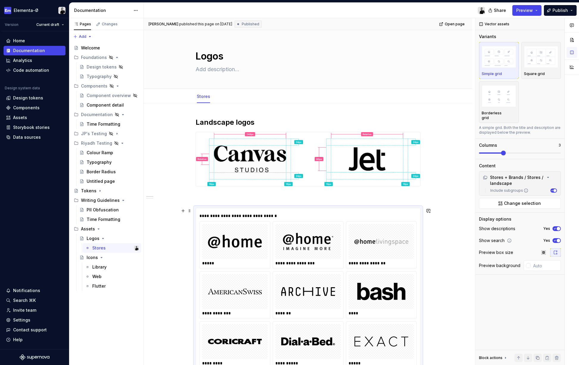
click at [235, 231] on img at bounding box center [234, 241] width 61 height 30
click at [539, 57] on img "button" at bounding box center [541, 57] width 35 height 22
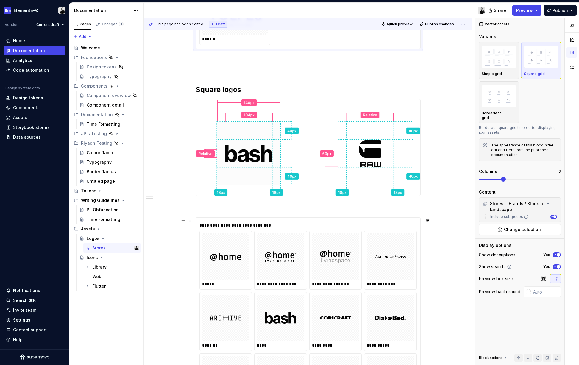
scroll to position [746, 0]
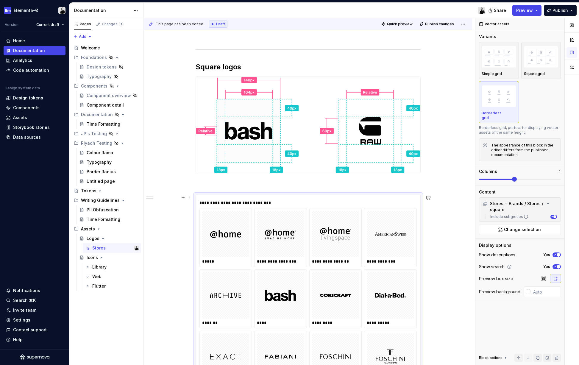
click at [362, 273] on div "*********" at bounding box center [336, 299] width 52 height 58
click at [534, 64] on img "button" at bounding box center [541, 57] width 35 height 22
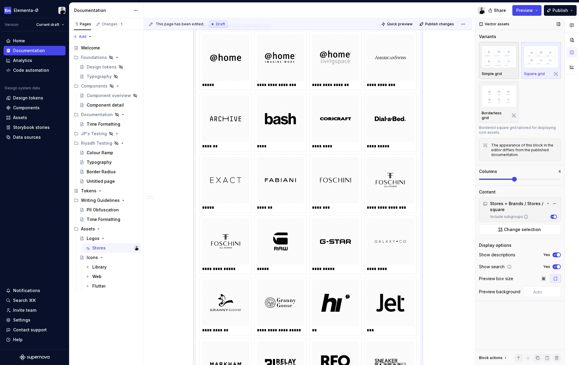
click at [489, 65] on img "button" at bounding box center [499, 57] width 35 height 22
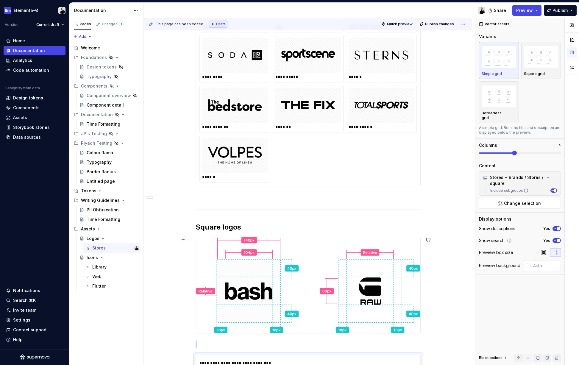
scroll to position [502, 0]
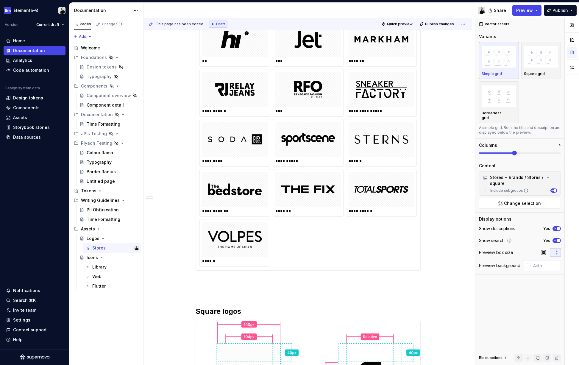
click at [372, 73] on div at bounding box center [380, 89] width 65 height 35
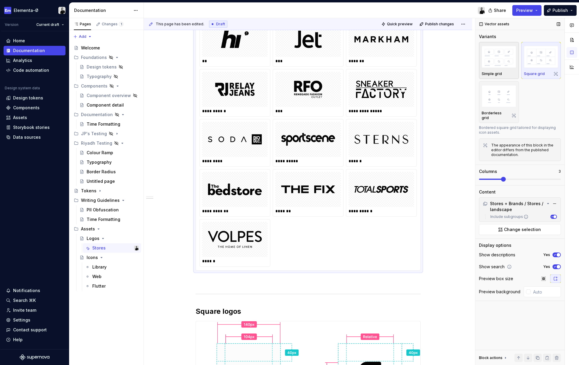
click at [502, 55] on img "button" at bounding box center [499, 57] width 35 height 22
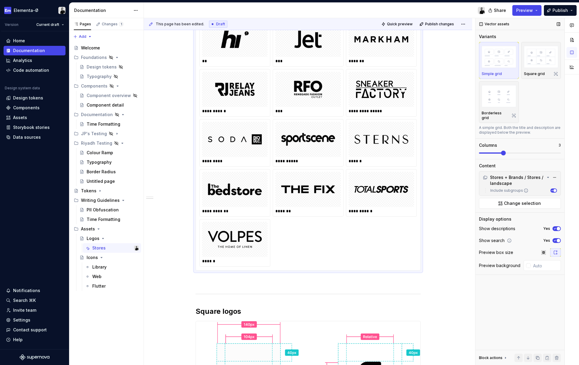
scroll to position [407, 0]
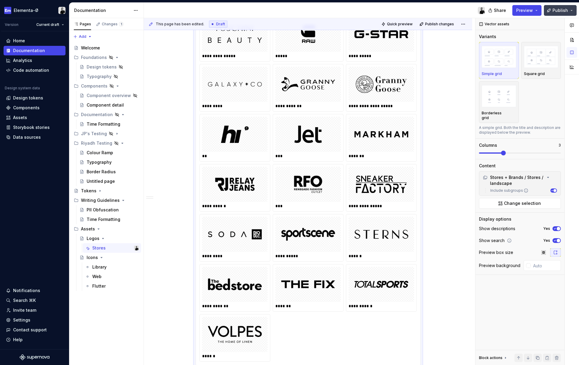
click at [558, 12] on span "Publish" at bounding box center [559, 10] width 15 height 6
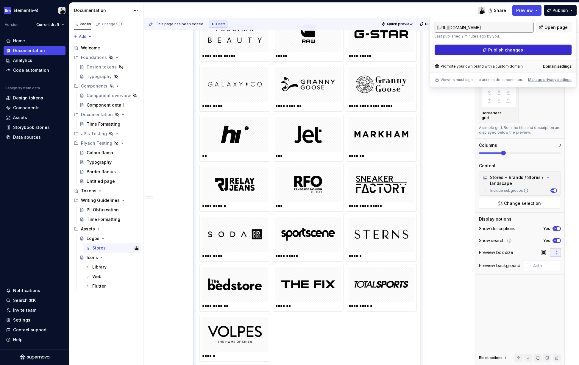
click at [535, 53] on button "Publish changes" at bounding box center [502, 50] width 137 height 11
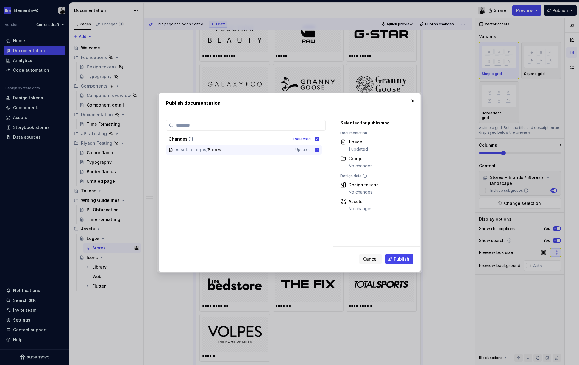
click at [401, 253] on div "Cancel Publish" at bounding box center [376, 258] width 87 height 25
click at [399, 258] on span "Publish" at bounding box center [401, 259] width 15 height 6
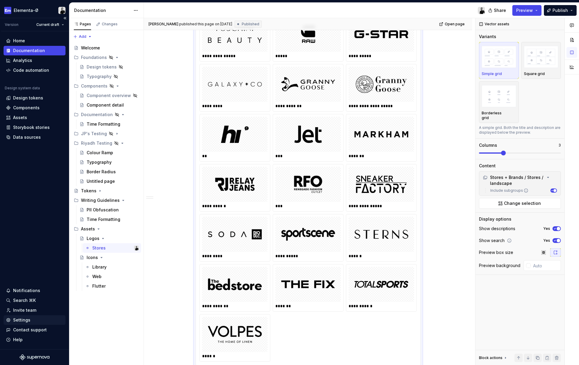
click at [25, 319] on div "Settings" at bounding box center [21, 320] width 17 height 6
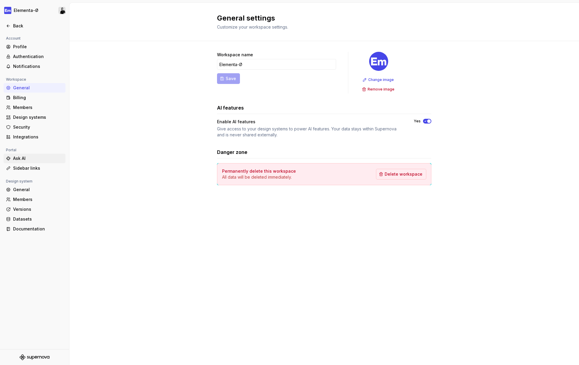
click at [18, 156] on div "Ask AI" at bounding box center [38, 158] width 50 height 6
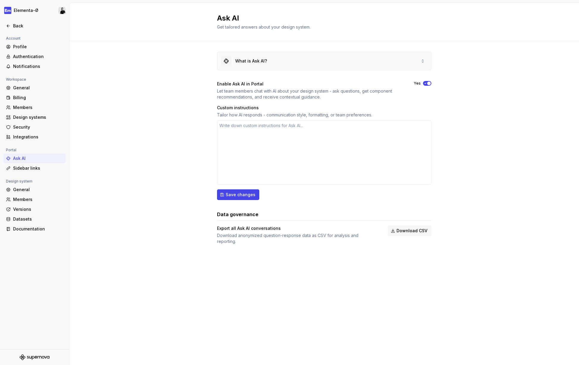
click at [285, 59] on div "What is Ask AI?" at bounding box center [324, 61] width 214 height 18
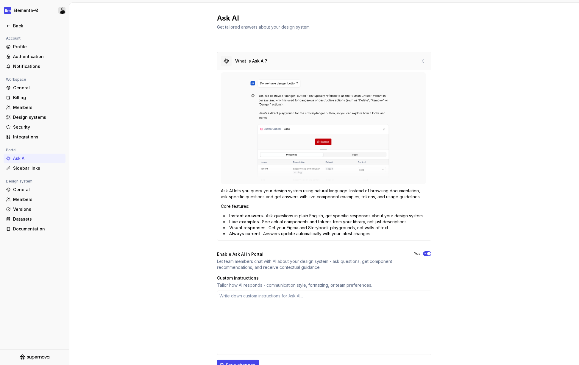
click at [329, 57] on div "What is Ask AI?" at bounding box center [324, 61] width 214 height 18
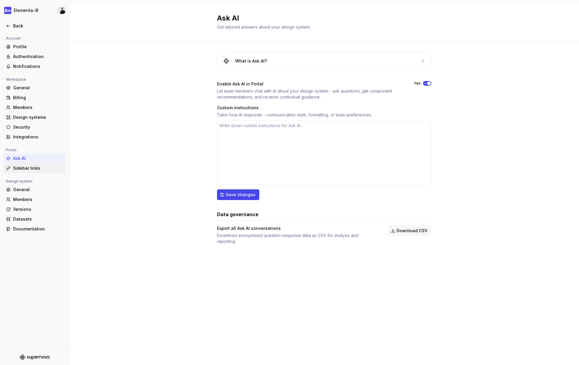
click at [31, 167] on div "Sidebar links" at bounding box center [38, 168] width 50 height 6
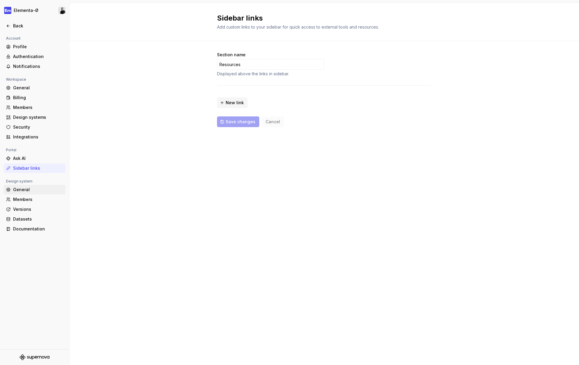
click at [24, 188] on div "General" at bounding box center [38, 190] width 50 height 6
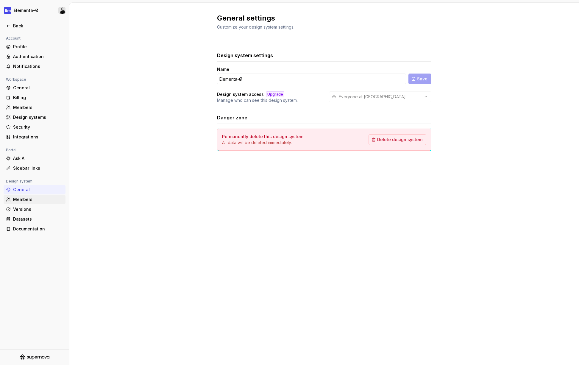
click at [23, 199] on div "Members" at bounding box center [38, 199] width 50 height 6
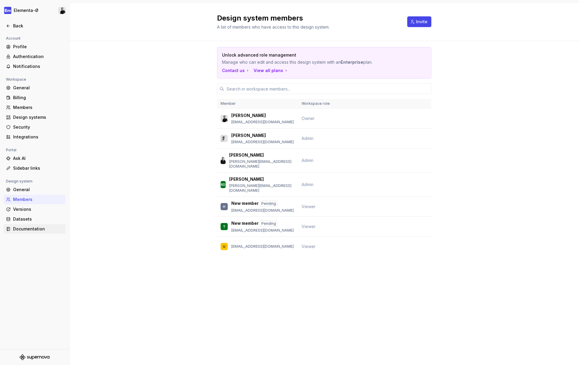
click at [24, 229] on div "Documentation" at bounding box center [38, 229] width 50 height 6
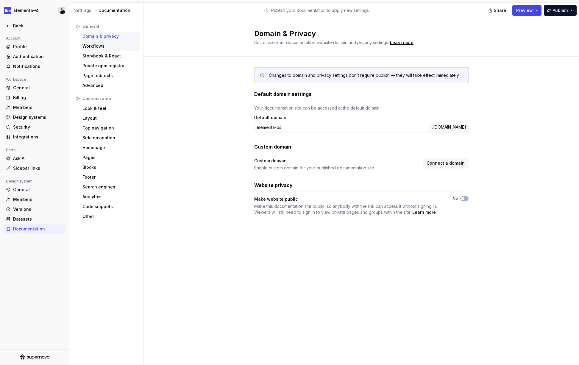
click at [100, 47] on div "Workflows" at bounding box center [109, 46] width 55 height 6
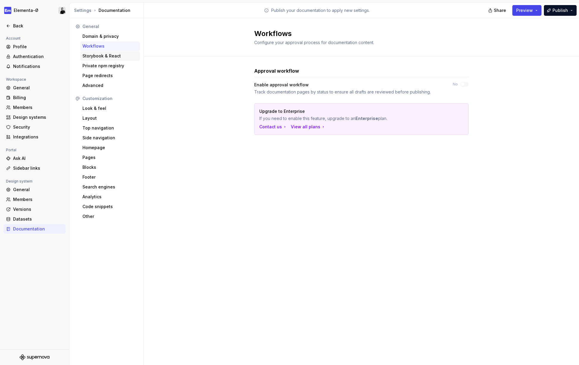
click at [101, 51] on div "Storybook & React" at bounding box center [110, 56] width 60 height 10
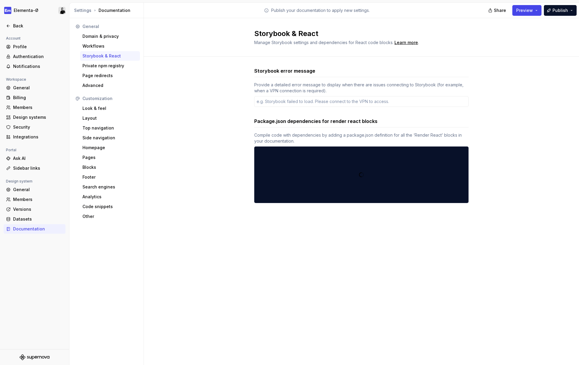
type textarea "*"
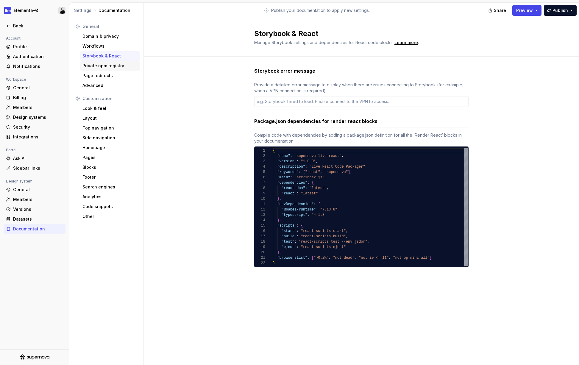
click at [102, 63] on div "Private npm registry" at bounding box center [109, 66] width 55 height 6
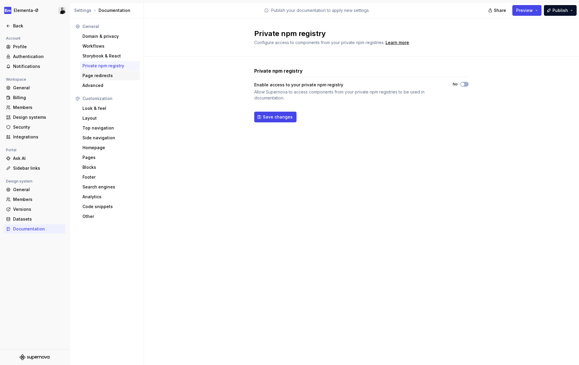
click at [102, 76] on div "Page redirects" at bounding box center [109, 76] width 55 height 6
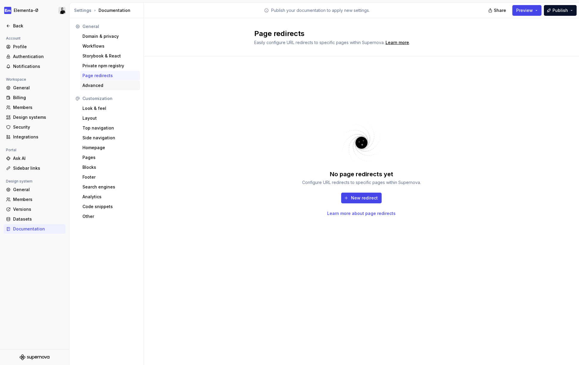
click at [98, 86] on div "Advanced" at bounding box center [109, 85] width 55 height 6
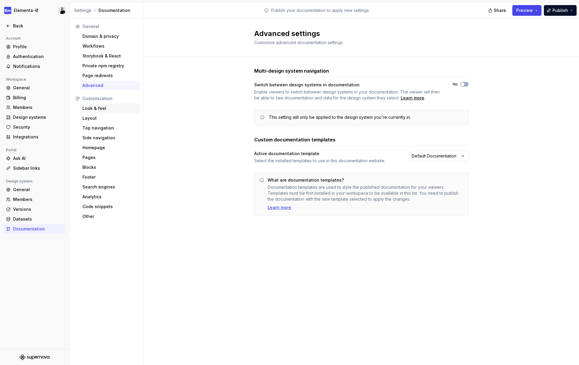
click at [104, 107] on div "Look & feel" at bounding box center [109, 108] width 55 height 6
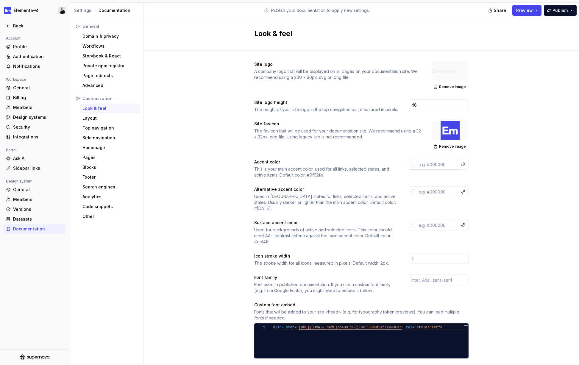
click at [442, 166] on input "text" at bounding box center [437, 164] width 42 height 11
click at [463, 164] on button "button" at bounding box center [463, 164] width 8 height 8
click at [446, 164] on html "Elementa-Ø Back Account Profile Authentication Notifications Workspace General …" at bounding box center [289, 182] width 579 height 365
click at [443, 164] on input "text" at bounding box center [437, 164] width 42 height 11
click at [462, 164] on button "button" at bounding box center [463, 164] width 8 height 8
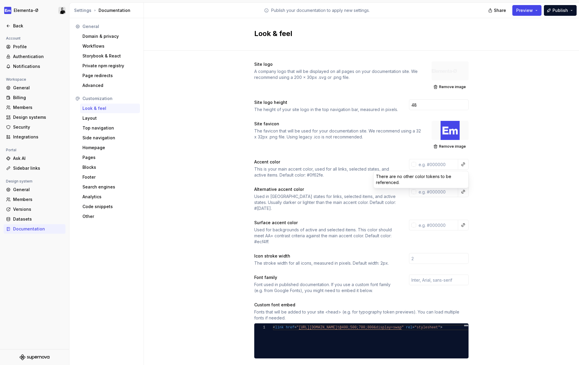
click at [441, 164] on html "Elementa-Ø Back Account Profile Authentication Notifications Workspace General …" at bounding box center [289, 182] width 579 height 365
click at [437, 164] on input "text" at bounding box center [437, 164] width 42 height 11
click at [415, 164] on div at bounding box center [413, 164] width 5 height 5
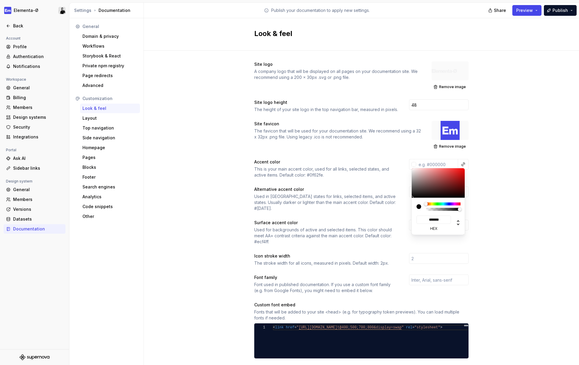
click at [426, 162] on html "Elementa-Ø Back Account Profile Authentication Notifications Workspace General …" at bounding box center [289, 182] width 579 height 365
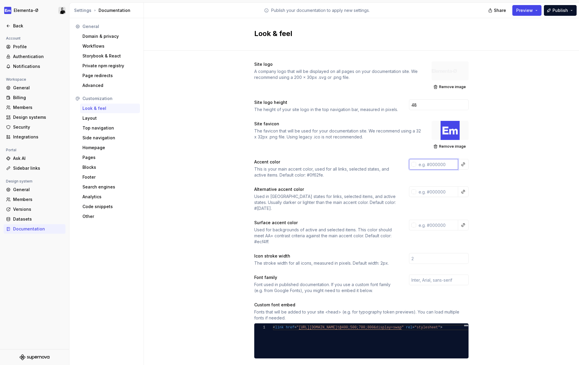
click at [433, 164] on input "text" at bounding box center [437, 164] width 42 height 11
click at [436, 164] on input "text" at bounding box center [437, 164] width 42 height 11
paste input "4646E8"
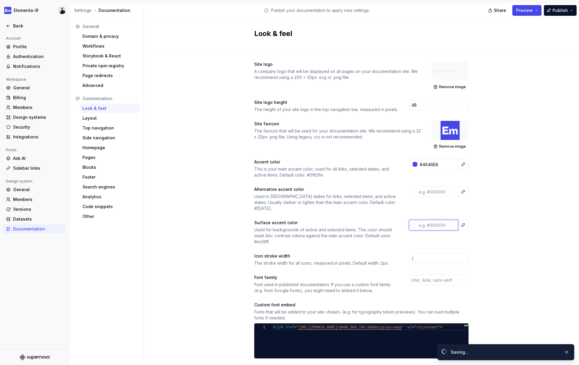
click at [436, 220] on input "text" at bounding box center [437, 225] width 42 height 11
type input "#4646e8ff"
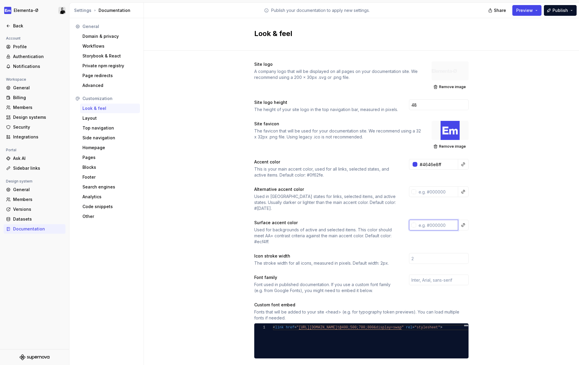
scroll to position [23, 0]
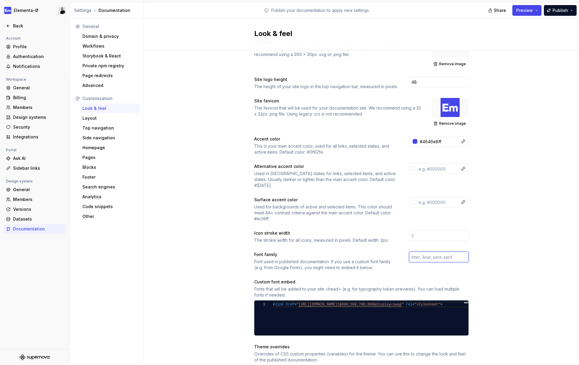
click at [419, 251] on input "text" at bounding box center [439, 256] width 60 height 11
type input "Inter"
click at [509, 246] on div "Site logo A company logo that will be displayed on all pages on your documentat…" at bounding box center [361, 258] width 435 height 460
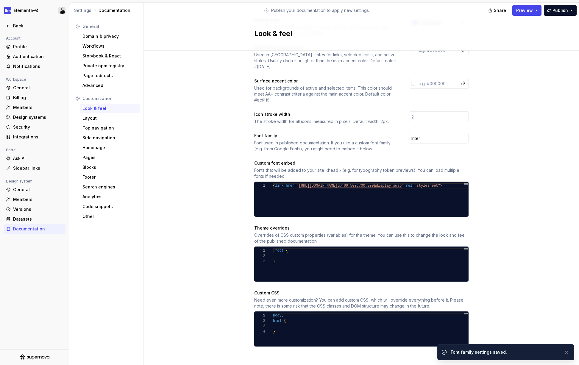
scroll to position [137, 0]
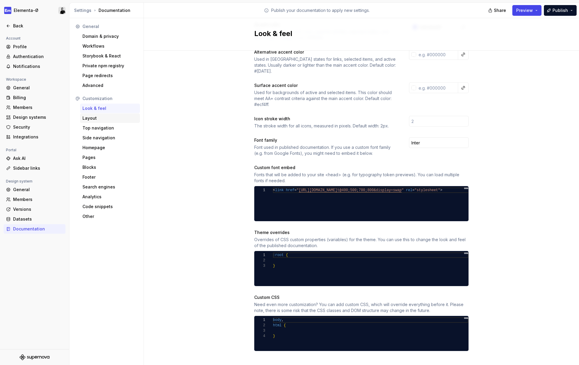
click at [93, 117] on div "Layout" at bounding box center [109, 118] width 55 height 6
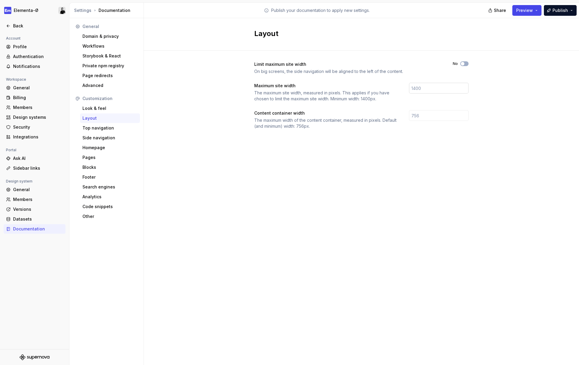
click at [421, 88] on input "number" at bounding box center [439, 88] width 60 height 11
type input "1600"
click at [420, 120] on input "number" at bounding box center [439, 115] width 60 height 11
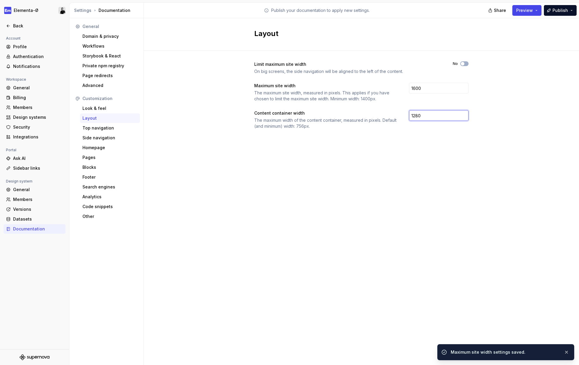
type input "1280"
click at [497, 110] on div "Limit maximum site width On big screens, the side navigation will be aligned to…" at bounding box center [361, 101] width 435 height 101
click at [557, 11] on span "Publish" at bounding box center [559, 10] width 15 height 6
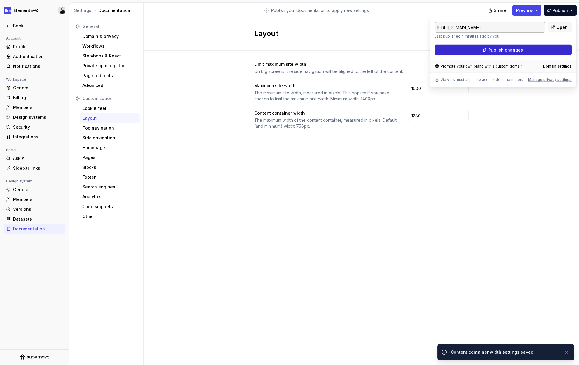
click at [537, 50] on button "Publish changes" at bounding box center [502, 50] width 137 height 11
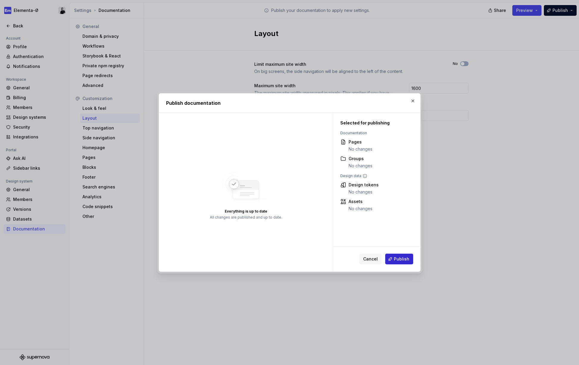
click at [393, 259] on button "Publish" at bounding box center [399, 259] width 28 height 11
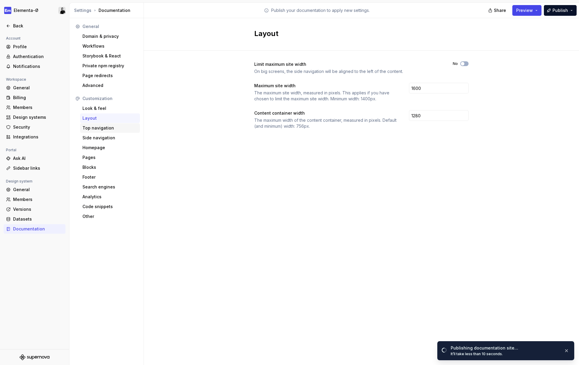
click at [107, 129] on div "Top navigation" at bounding box center [109, 128] width 55 height 6
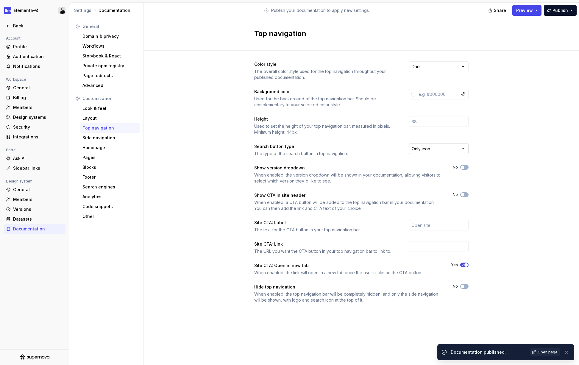
click at [436, 149] on html "Elementa-Ø Back Account Profile Authentication Notifications Workspace General …" at bounding box center [289, 182] width 579 height 365
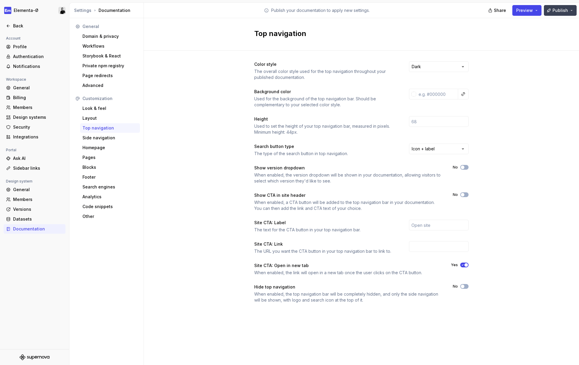
click at [555, 12] on span "Publish" at bounding box center [559, 10] width 15 height 6
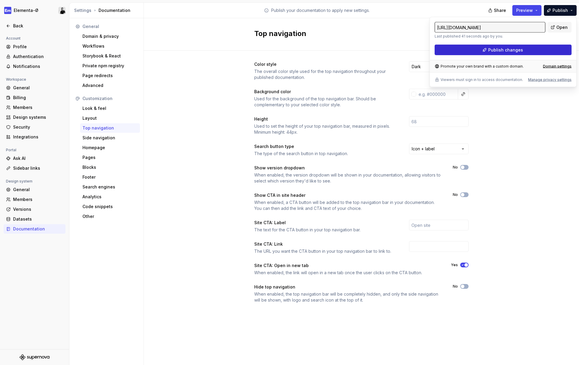
click at [533, 45] on button "Publish changes" at bounding box center [502, 50] width 137 height 11
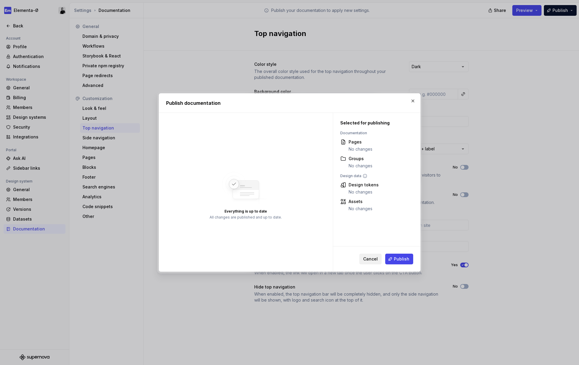
click at [372, 256] on span "Cancel" at bounding box center [370, 259] width 15 height 6
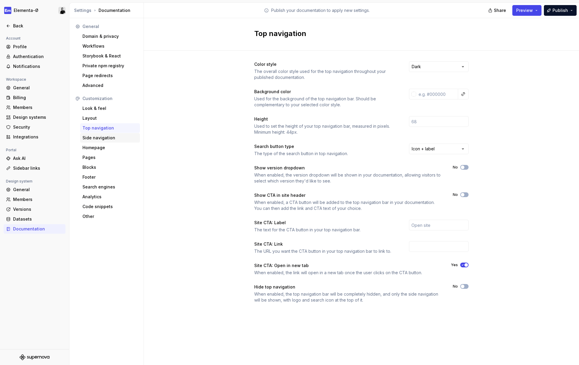
click at [105, 140] on div "Side navigation" at bounding box center [109, 138] width 55 height 6
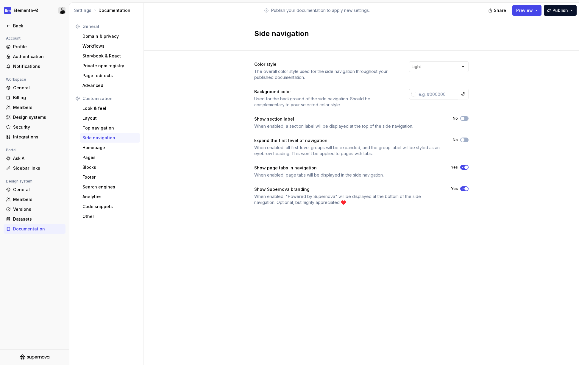
click at [438, 96] on input "text" at bounding box center [437, 94] width 42 height 11
paste input "F1F1F1"
click at [498, 96] on div "Color style The overall color style used for the side navigation throughout you…" at bounding box center [361, 139] width 435 height 177
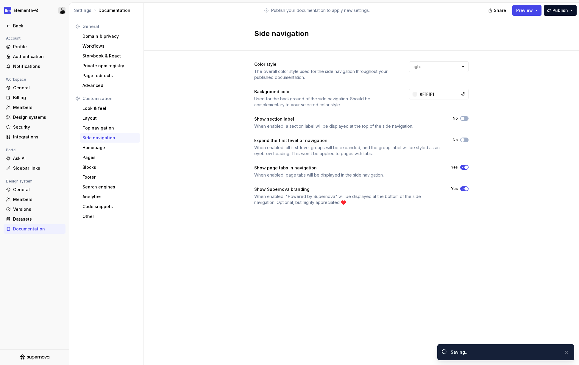
type input "#f1f1f1ff"
click at [462, 118] on span "button" at bounding box center [463, 119] width 4 height 4
click at [465, 139] on icon "button" at bounding box center [462, 140] width 5 height 4
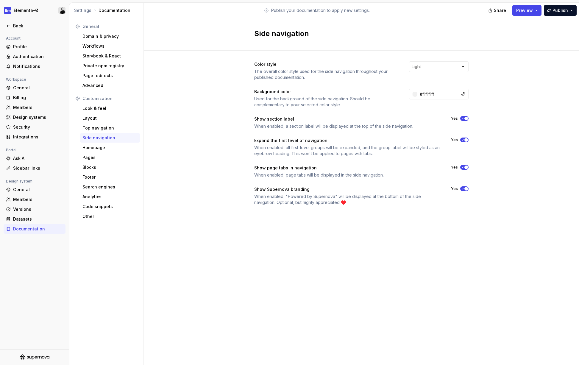
click at [464, 190] on icon "button" at bounding box center [462, 189] width 5 height 4
click at [557, 13] on button "Publish" at bounding box center [560, 10] width 33 height 11
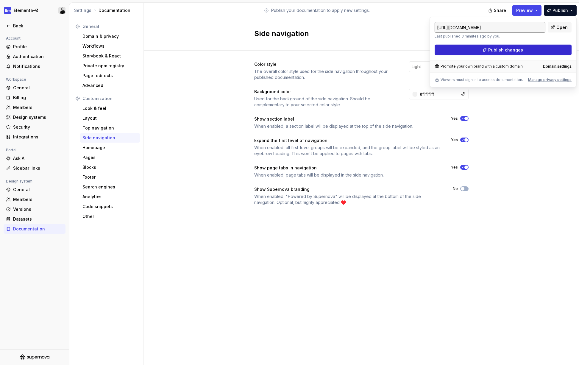
click at [518, 49] on span "Publish changes" at bounding box center [505, 50] width 35 height 6
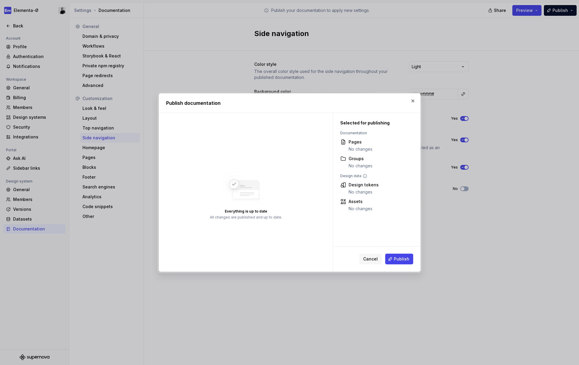
click at [398, 250] on div "Cancel Publish" at bounding box center [376, 258] width 87 height 25
click at [398, 257] on span "Publish" at bounding box center [401, 259] width 15 height 6
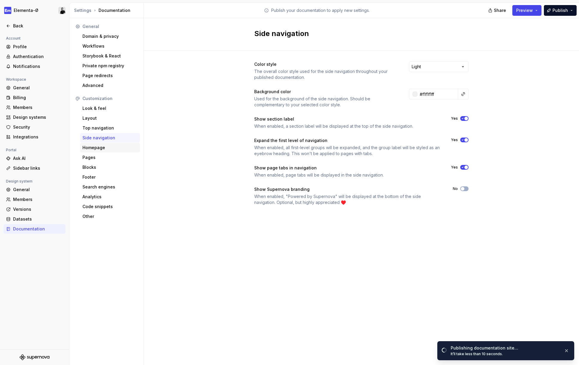
click at [95, 146] on div "Homepage" at bounding box center [109, 148] width 55 height 6
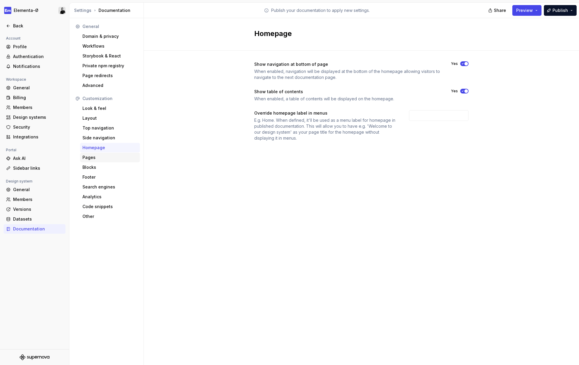
click at [93, 159] on div "Pages" at bounding box center [109, 157] width 55 height 6
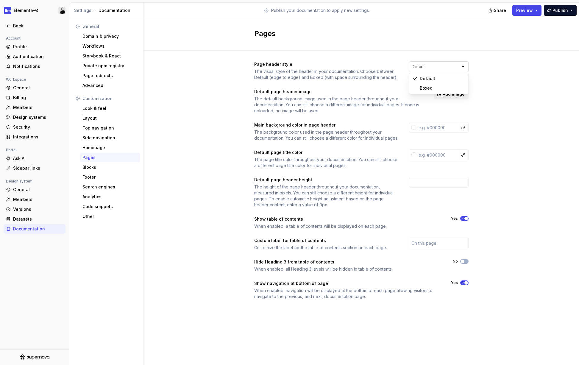
click at [435, 65] on html "Elementa-Ø Back Account Profile Authentication Notifications Workspace General …" at bounding box center [289, 182] width 579 height 365
click at [484, 68] on html "Elementa-Ø Back Account Profile Authentication Notifications Workspace General …" at bounding box center [289, 182] width 579 height 365
click at [101, 139] on div "Side navigation" at bounding box center [109, 138] width 55 height 6
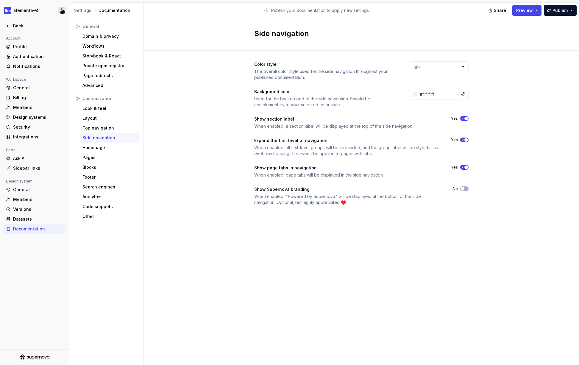
click at [430, 96] on input "#f1f1f1ff" at bounding box center [437, 94] width 41 height 11
paste input "FCFCFC"
type input "#FCFCFC"
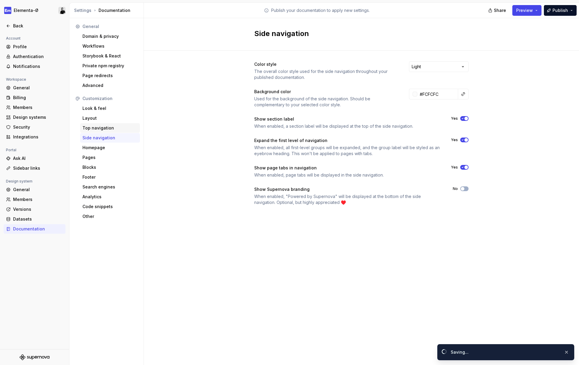
click at [100, 128] on div "Top navigation" at bounding box center [109, 128] width 55 height 6
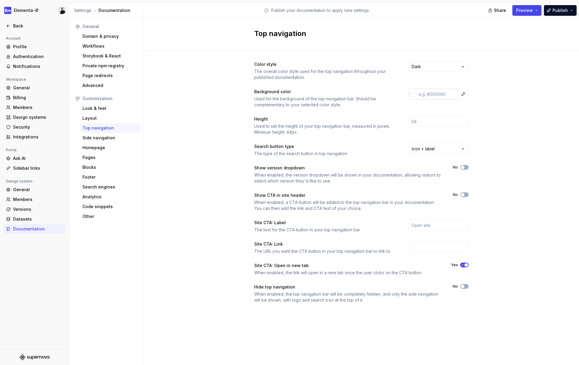
click at [442, 95] on input "text" at bounding box center [437, 94] width 42 height 11
paste input "040404"
type input "#040404"
click at [95, 119] on div "Layout" at bounding box center [109, 118] width 55 height 6
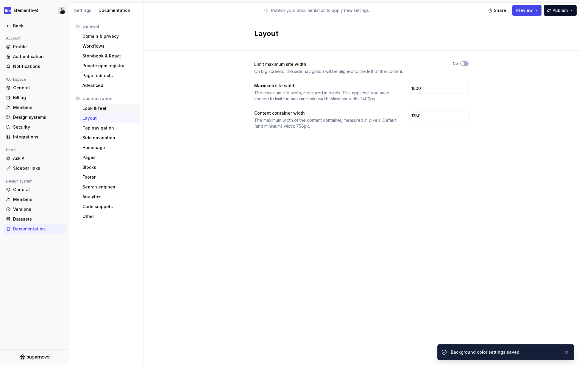
click at [89, 109] on div "Look & feel" at bounding box center [109, 108] width 55 height 6
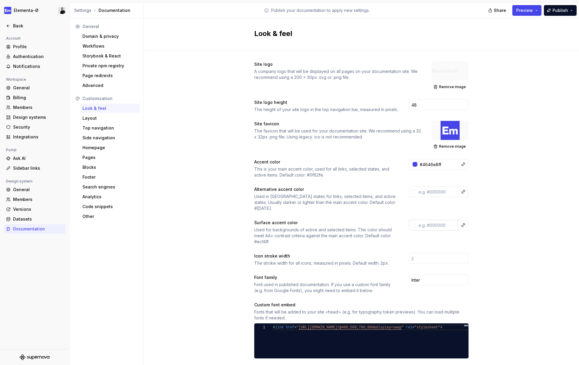
click at [442, 220] on input "text" at bounding box center [437, 225] width 42 height 11
paste input "EBEDFF"
click at [437, 192] on input "text" at bounding box center [437, 191] width 42 height 11
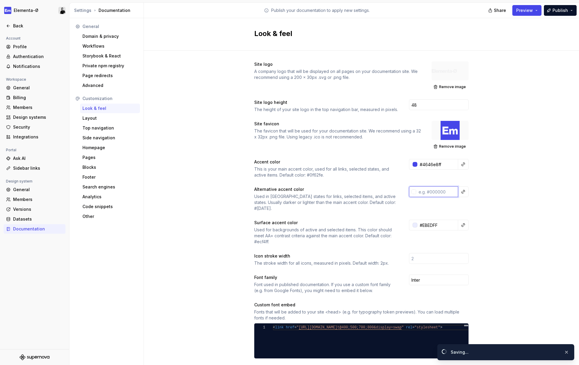
type input "#ebedffff"
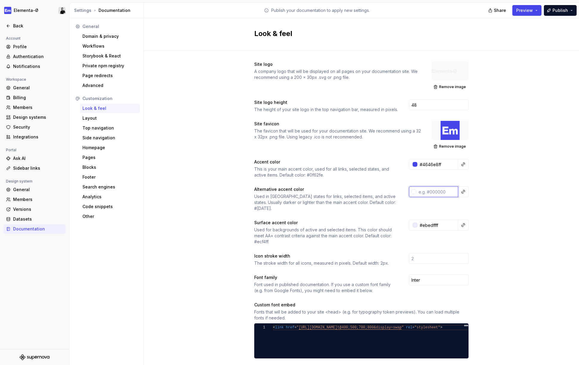
click at [432, 191] on input "text" at bounding box center [437, 191] width 42 height 11
paste input "7474EE"
click at [510, 165] on div "Site logo A company logo that will be displayed on all pages on your documentat…" at bounding box center [361, 281] width 435 height 460
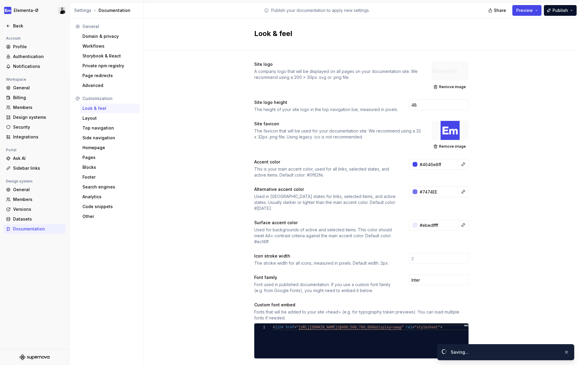
type input "#7474eeff"
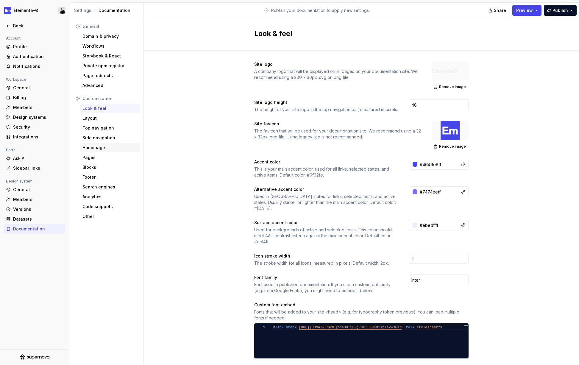
click at [94, 149] on div "Homepage" at bounding box center [109, 148] width 55 height 6
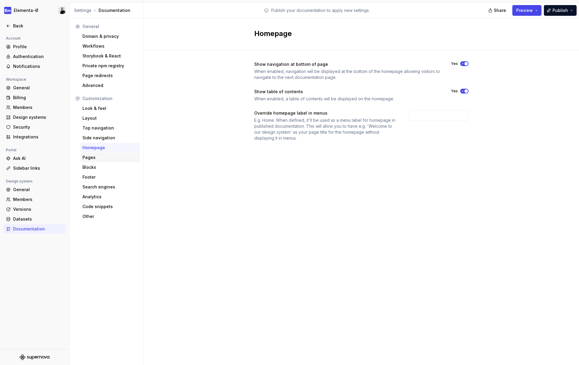
click at [93, 160] on div "Pages" at bounding box center [109, 157] width 55 height 6
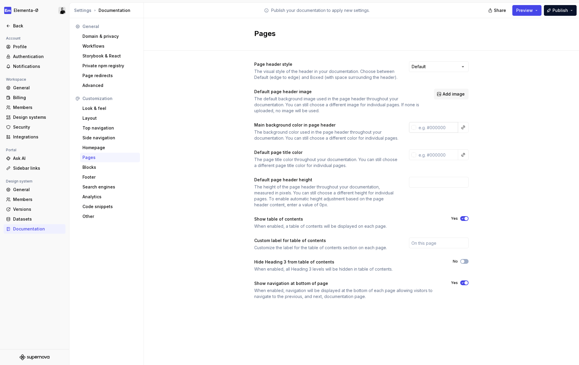
click at [441, 125] on input "text" at bounding box center [437, 127] width 42 height 11
paste input "F1F1F1"
type input "#F1F1F1"
click at [433, 157] on input "text" at bounding box center [437, 154] width 42 height 11
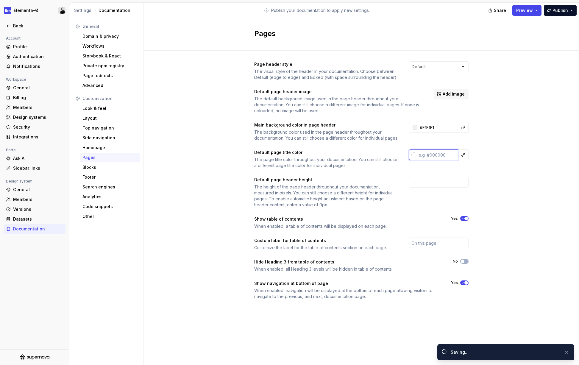
paste input "040404"
type input "040404"
type input "#f1f1f1ff"
type input "#040404"
click at [98, 168] on div "Blocks" at bounding box center [109, 167] width 55 height 6
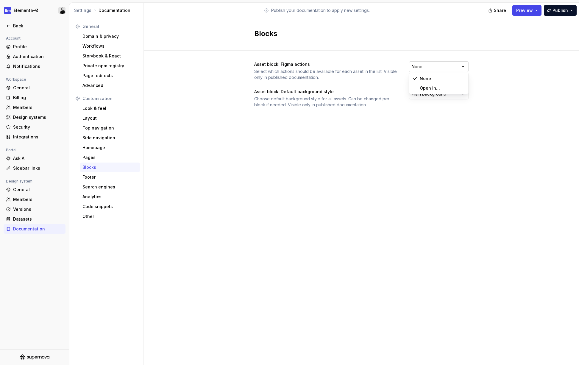
click at [432, 64] on html "Elementa-Ø Back Account Profile Authentication Notifications Workspace General …" at bounding box center [289, 182] width 579 height 365
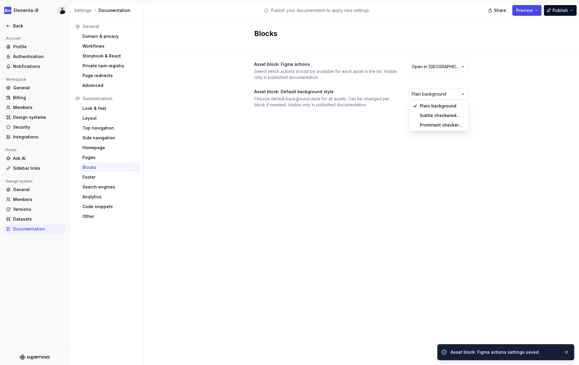
click at [437, 94] on html "Elementa-Ø Back Account Profile Authentication Notifications Workspace General …" at bounding box center [289, 182] width 579 height 365
click at [561, 11] on span "Publish" at bounding box center [559, 10] width 15 height 6
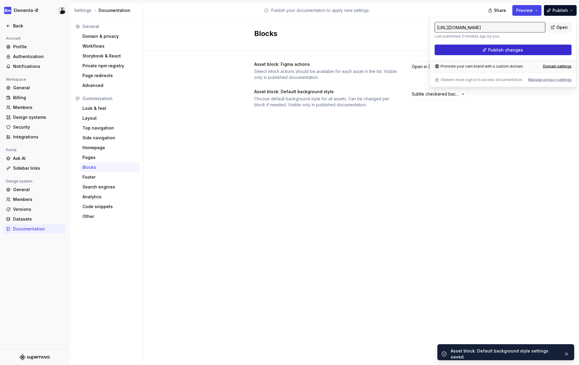
click at [503, 52] on span "Publish changes" at bounding box center [505, 50] width 35 height 6
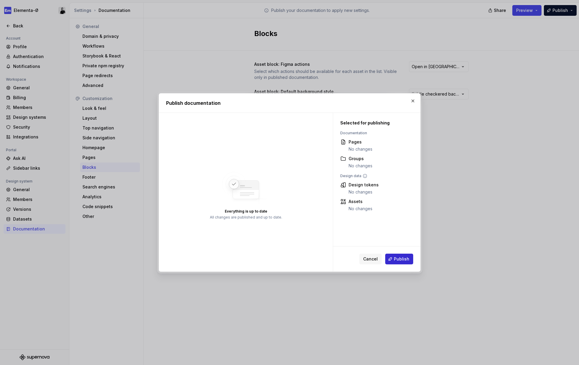
click at [396, 261] on span "Publish" at bounding box center [401, 259] width 15 height 6
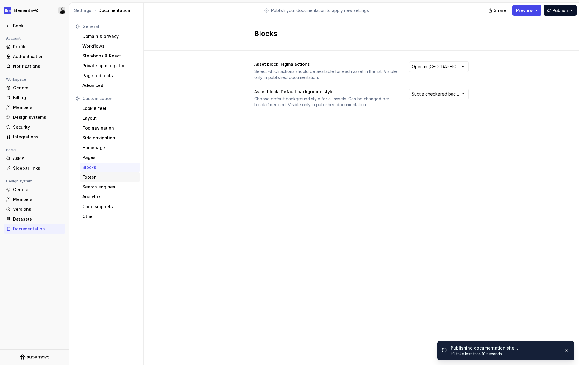
click at [94, 179] on div "Footer" at bounding box center [109, 177] width 55 height 6
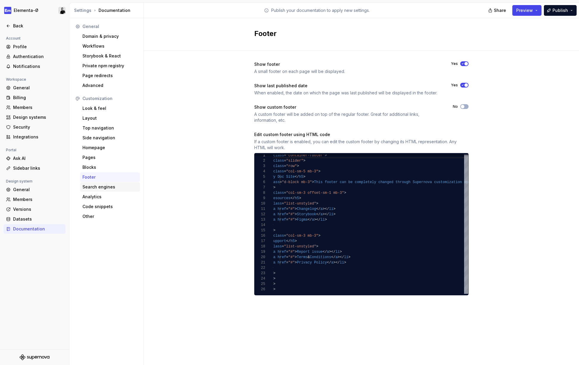
click at [106, 187] on div "Search engines" at bounding box center [109, 187] width 55 height 6
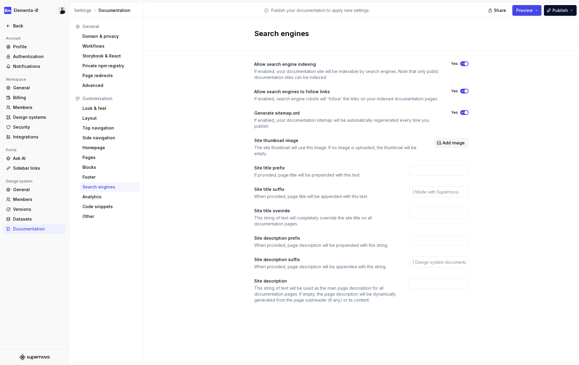
click at [464, 62] on icon "button" at bounding box center [462, 64] width 5 height 4
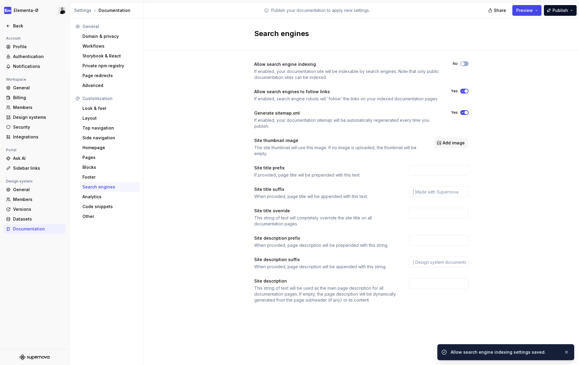
click at [463, 90] on icon "button" at bounding box center [462, 91] width 5 height 4
click at [462, 112] on icon "button" at bounding box center [462, 113] width 5 height 4
click at [95, 197] on div "Analytics" at bounding box center [109, 197] width 55 height 6
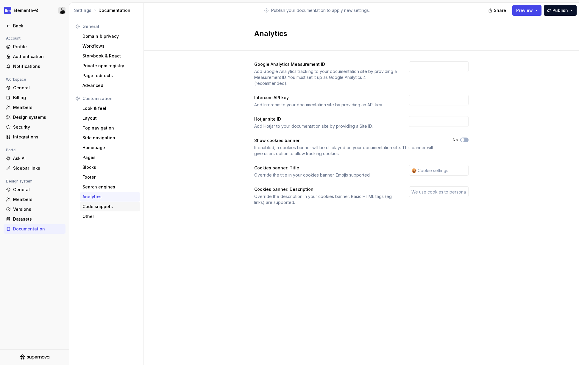
click at [97, 208] on div "Code snippets" at bounding box center [109, 207] width 55 height 6
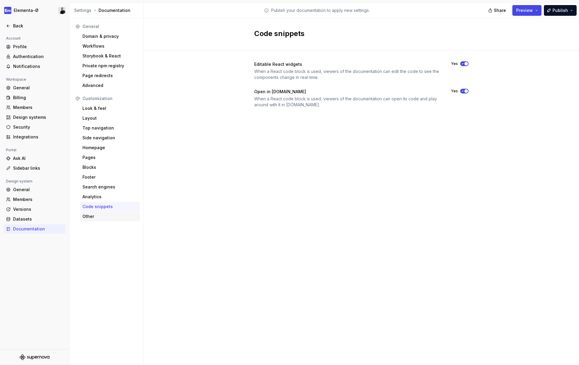
click at [99, 213] on div "Other" at bounding box center [110, 217] width 60 height 10
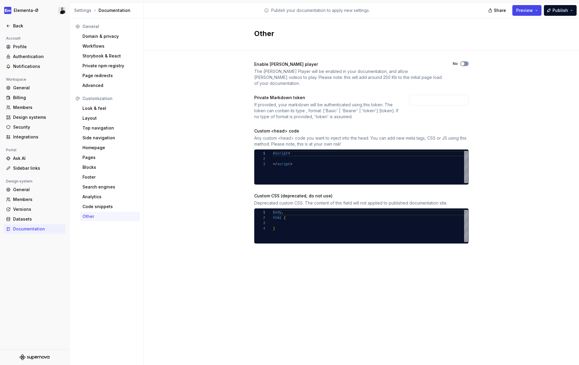
click at [464, 63] on span "button" at bounding box center [463, 64] width 4 height 4
click at [21, 217] on div "Datasets" at bounding box center [38, 219] width 50 height 6
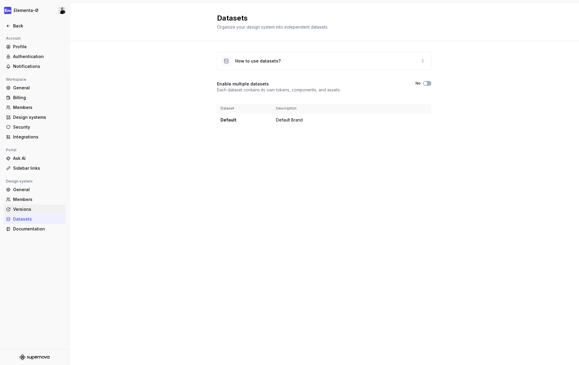
click at [25, 209] on div "Versions" at bounding box center [38, 209] width 50 height 6
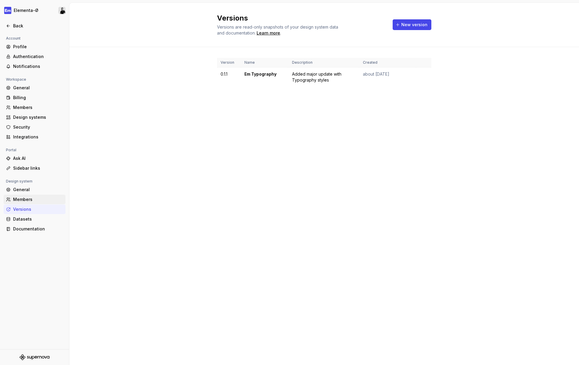
click at [19, 198] on div "Members" at bounding box center [38, 199] width 50 height 6
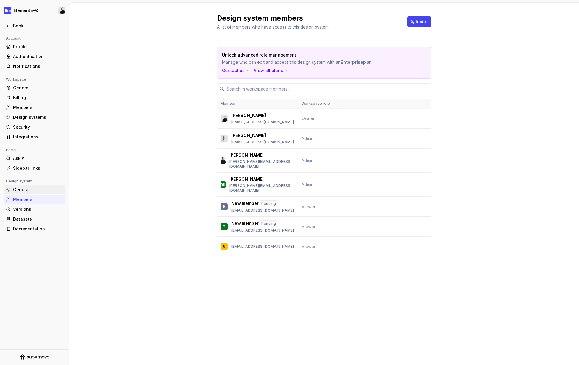
click at [21, 189] on div "General" at bounding box center [38, 190] width 50 height 6
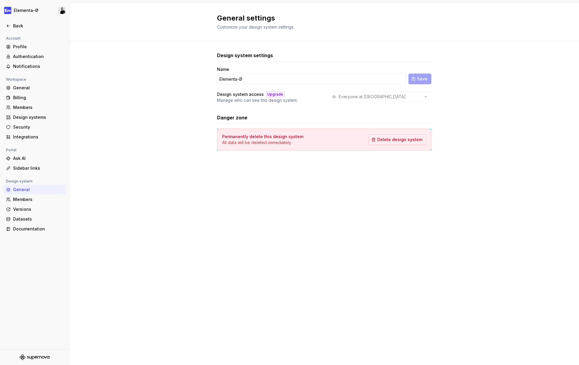
click at [390, 95] on div "Everyone at Elementa-Ø" at bounding box center [380, 96] width 102 height 11
click at [25, 227] on div "Documentation" at bounding box center [38, 229] width 50 height 6
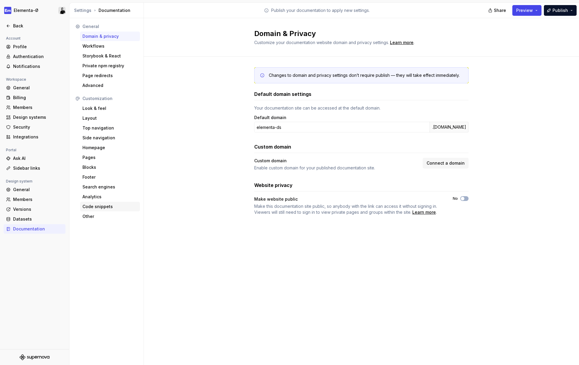
click at [98, 203] on div "Code snippets" at bounding box center [110, 207] width 60 height 10
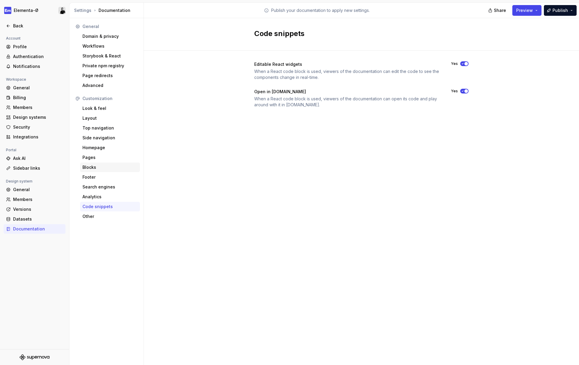
click at [94, 165] on div "Blocks" at bounding box center [109, 167] width 55 height 6
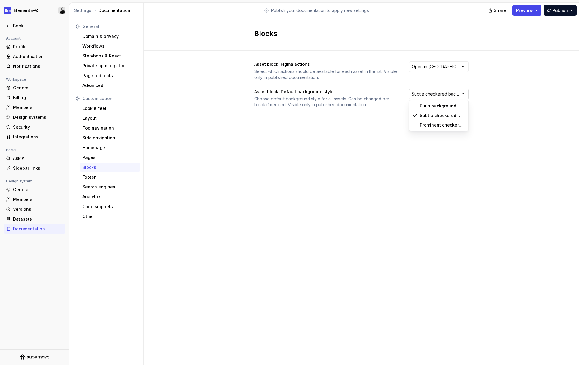
click at [434, 92] on html "Elementa-Ø Back Account Profile Authentication Notifications Workspace General …" at bounding box center [289, 182] width 579 height 365
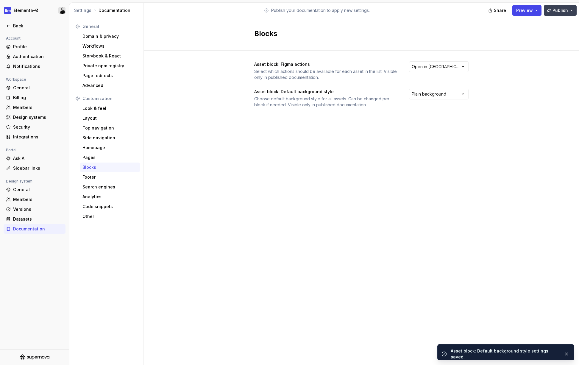
click at [550, 9] on button "Publish" at bounding box center [560, 10] width 33 height 11
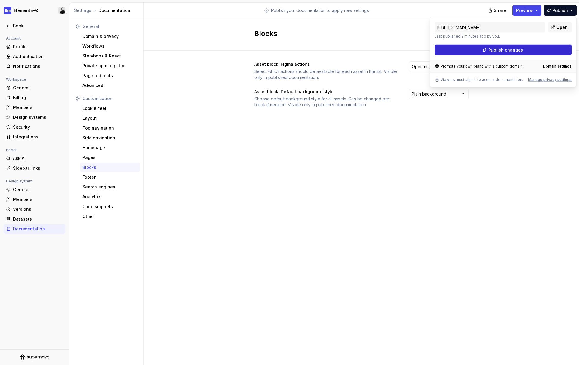
click at [502, 48] on span "Publish changes" at bounding box center [505, 50] width 35 height 6
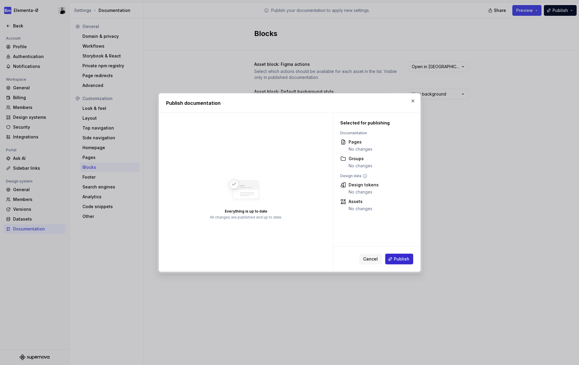
click at [398, 263] on button "Publish" at bounding box center [399, 259] width 28 height 11
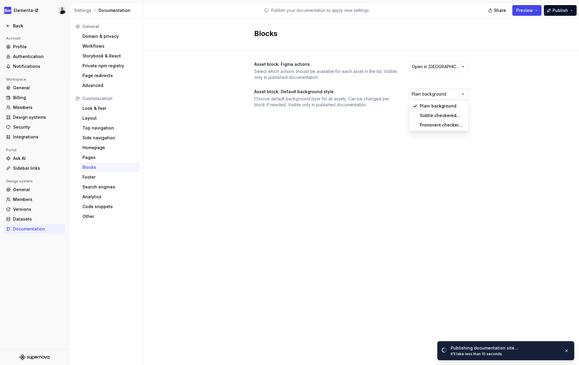
click at [451, 94] on html "Elementa-Ø Back Account Profile Authentication Notifications Workspace General …" at bounding box center [289, 182] width 579 height 365
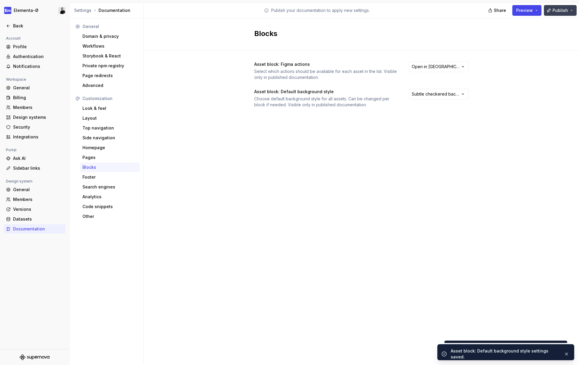
click at [552, 8] on button "Publish" at bounding box center [560, 10] width 33 height 11
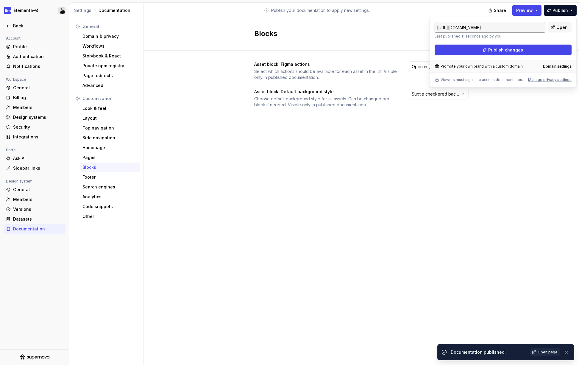
click at [24, 32] on div at bounding box center [34, 33] width 69 height 4
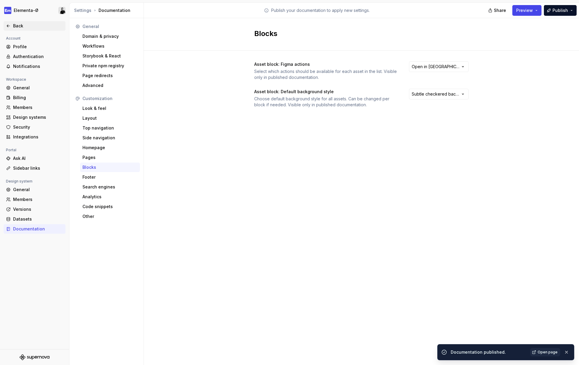
click at [19, 26] on div "Back" at bounding box center [38, 26] width 50 height 6
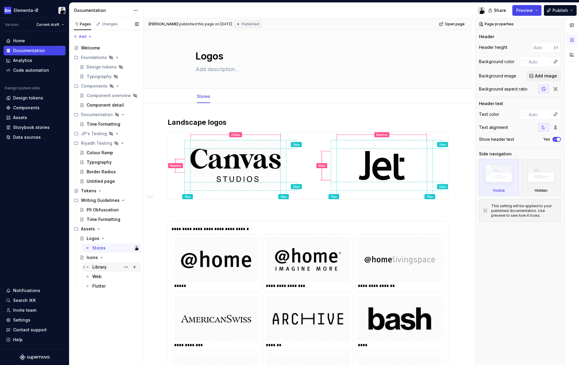
click at [100, 268] on div "Library" at bounding box center [99, 267] width 14 height 6
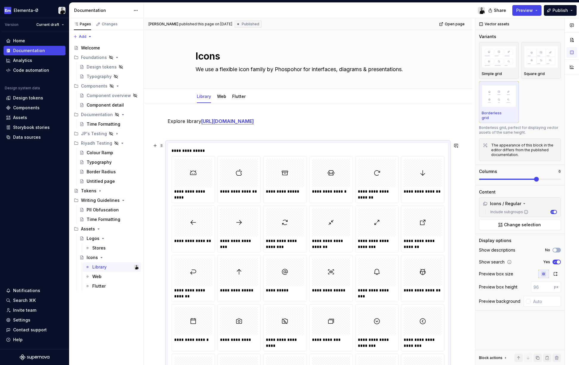
click at [312, 195] on div "**********" at bounding box center [331, 176] width 43 height 40
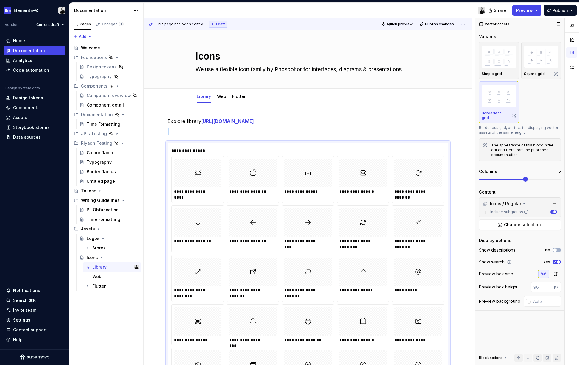
scroll to position [124, 0]
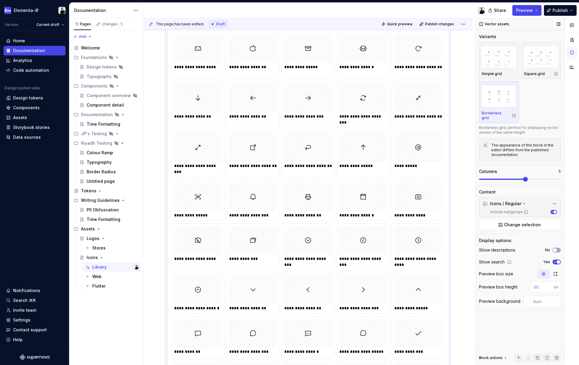
click at [529, 177] on span at bounding box center [520, 179] width 82 height 5
click at [504, 61] on img "button" at bounding box center [499, 57] width 35 height 22
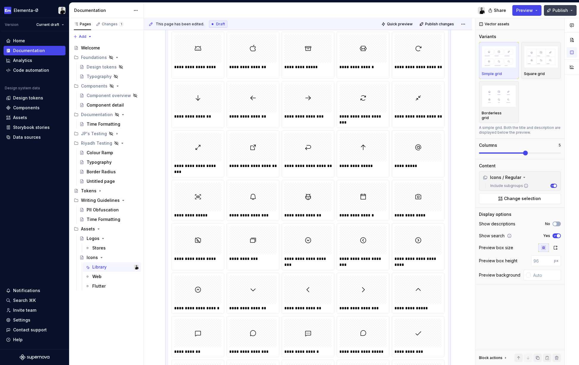
click at [560, 11] on span "Publish" at bounding box center [559, 10] width 15 height 6
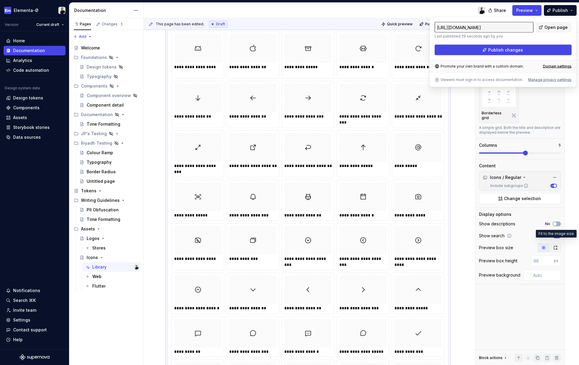
click at [555, 245] on icon "button" at bounding box center [555, 247] width 5 height 5
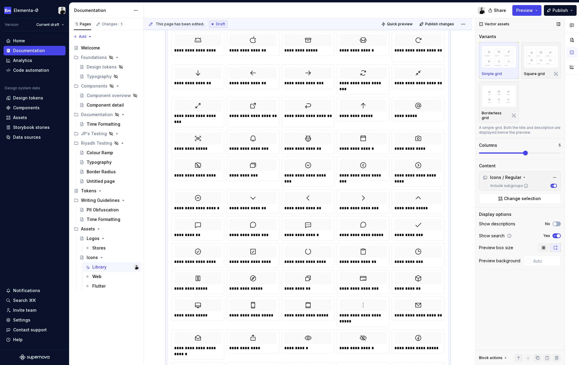
click at [545, 245] on icon "button" at bounding box center [543, 247] width 5 height 5
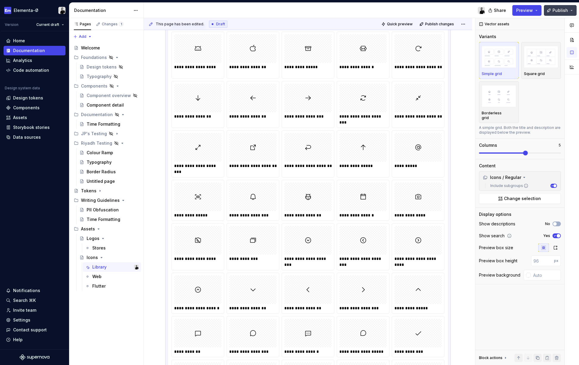
click at [559, 9] on span "Publish" at bounding box center [559, 10] width 15 height 6
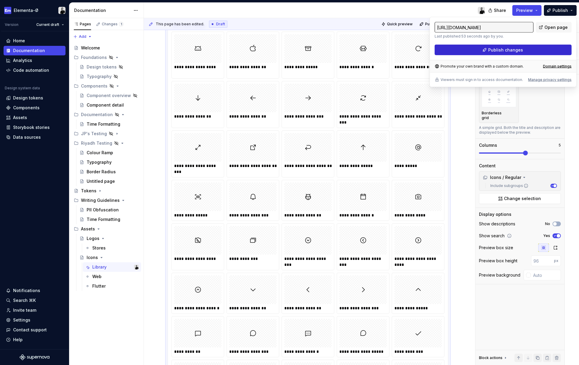
click at [515, 48] on span "Publish changes" at bounding box center [505, 50] width 35 height 6
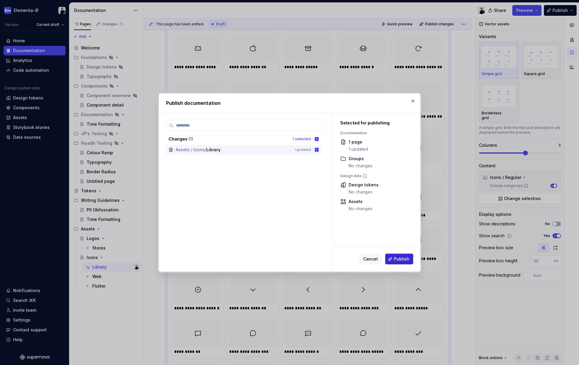
click at [398, 258] on span "Publish" at bounding box center [401, 259] width 15 height 6
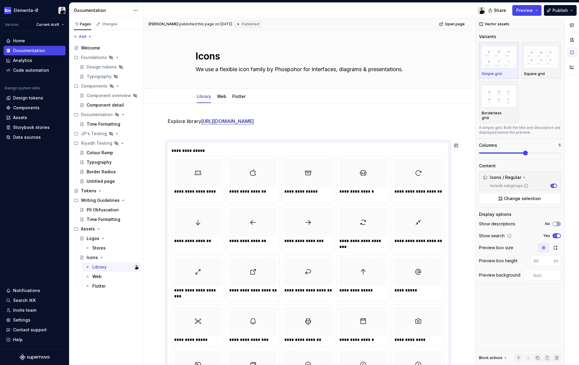
scroll to position [0, 0]
click at [281, 122] on p "Explore library https://phosphoricons.com" at bounding box center [308, 121] width 281 height 7
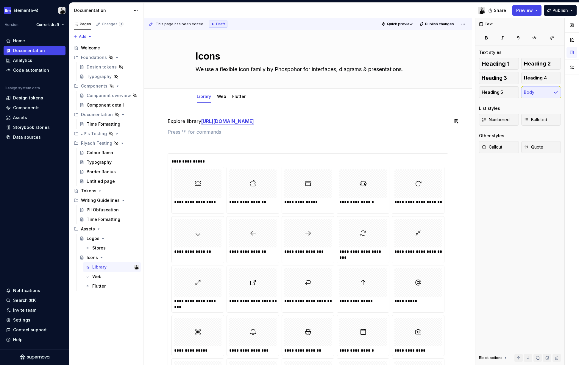
type textarea "*"
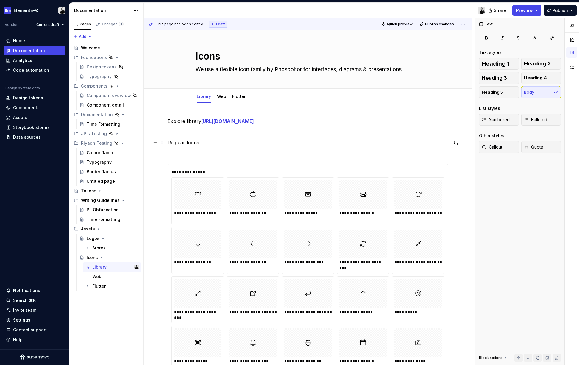
click at [187, 144] on p "Regular Icons" at bounding box center [308, 142] width 281 height 7
click at [206, 134] on button "button" at bounding box center [205, 131] width 8 height 8
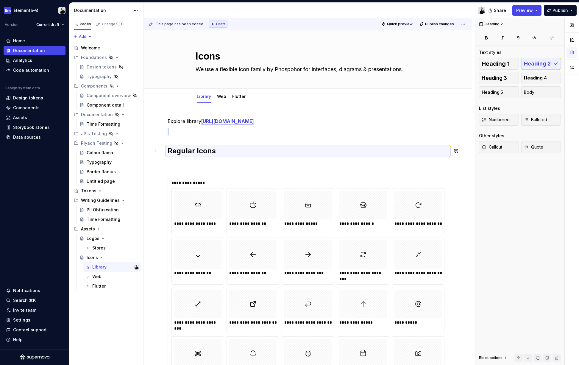
click at [223, 151] on h2 "Regular Icons" at bounding box center [308, 151] width 281 height 10
click at [208, 151] on h2 "Regular Icons" at bounding box center [308, 151] width 281 height 10
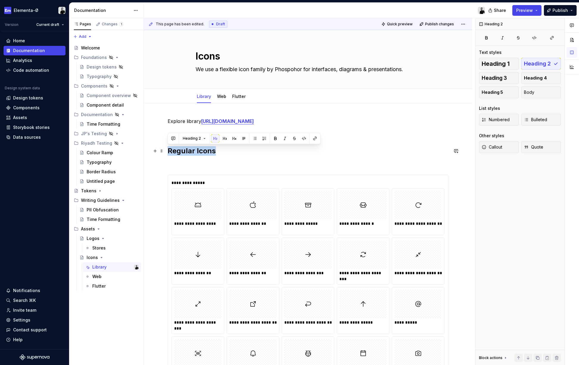
click at [208, 151] on h2 "Regular Icons" at bounding box center [308, 151] width 281 height 10
copy h2 "Regular Icons"
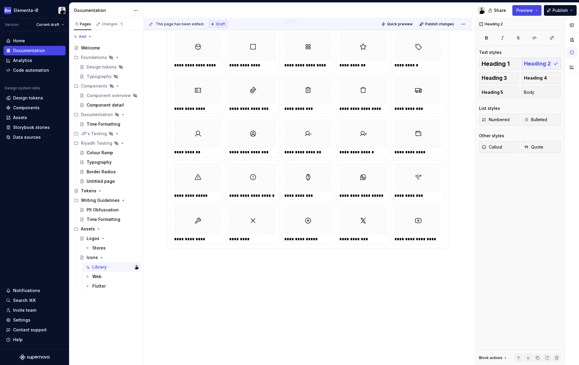
click at [180, 273] on p "Regular Icons" at bounding box center [308, 270] width 281 height 7
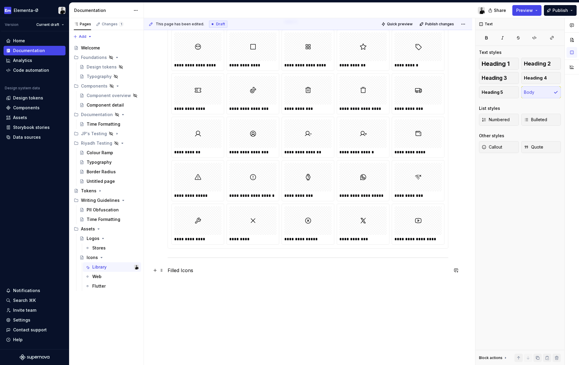
click at [190, 271] on p "Filled Icons" at bounding box center [308, 270] width 281 height 7
click at [203, 258] on button "button" at bounding box center [205, 259] width 8 height 8
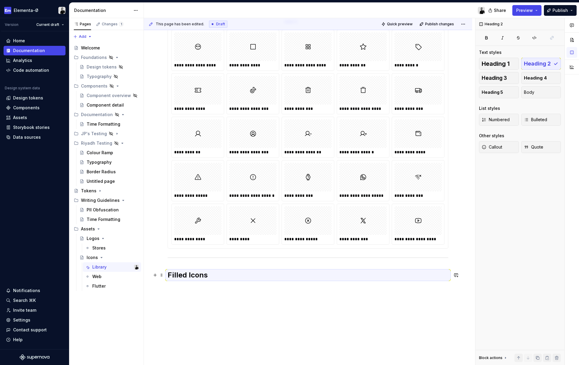
click at [207, 274] on h2 "Filled Icons" at bounding box center [308, 275] width 281 height 10
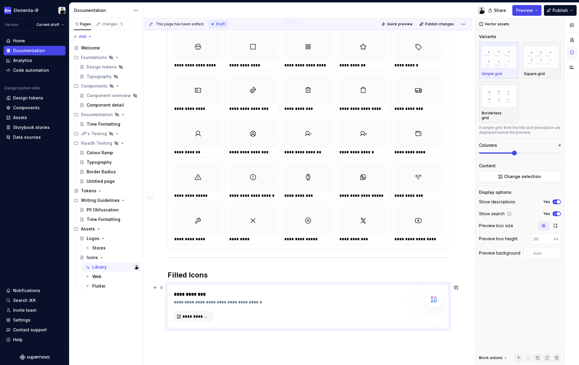
click at [207, 311] on div "**********" at bounding box center [288, 306] width 229 height 31
click at [203, 312] on button "**********" at bounding box center [193, 316] width 39 height 11
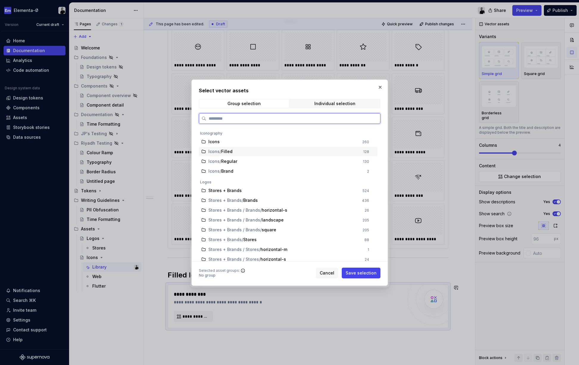
click at [231, 152] on span "Filled" at bounding box center [227, 152] width 12 height 6
click at [357, 273] on span "Save selection" at bounding box center [361, 273] width 31 height 6
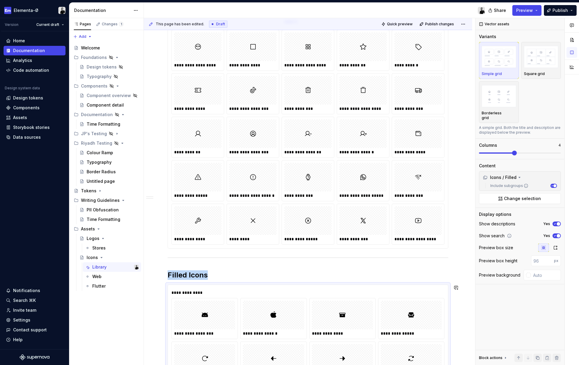
scroll to position [1409, 0]
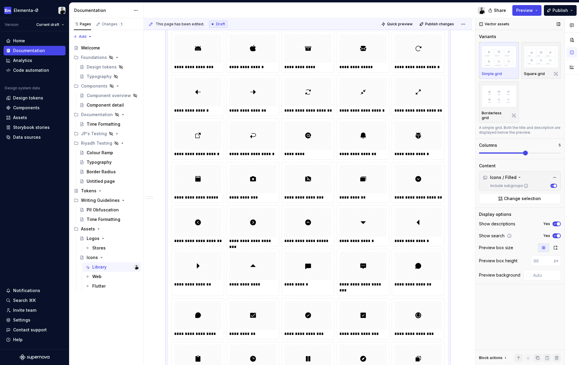
click at [522, 151] on span at bounding box center [520, 153] width 82 height 5
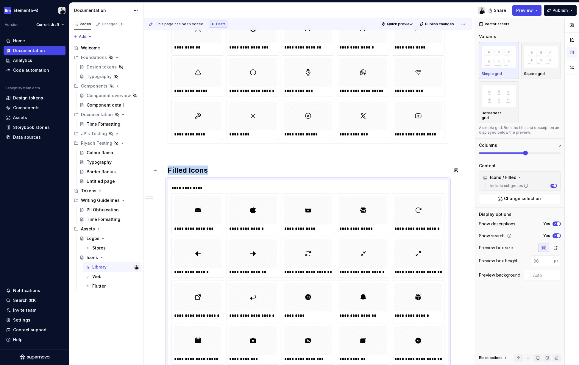
scroll to position [1145, 0]
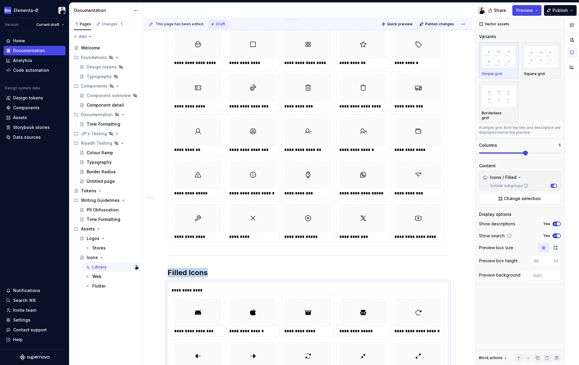
click at [417, 170] on img at bounding box center [418, 175] width 7 height 24
click at [403, 329] on div "**********" at bounding box center [418, 331] width 48 height 6
click at [418, 221] on img at bounding box center [418, 218] width 7 height 24
click at [557, 221] on button "No" at bounding box center [556, 223] width 8 height 5
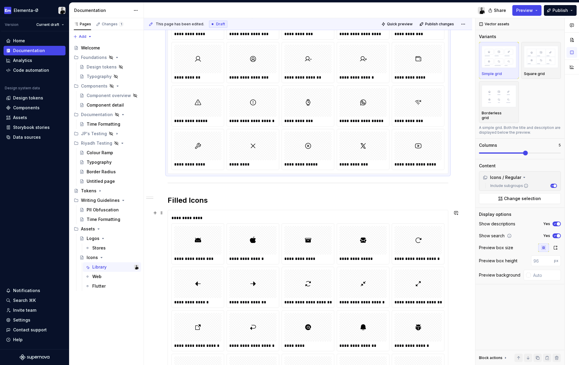
scroll to position [1334, 0]
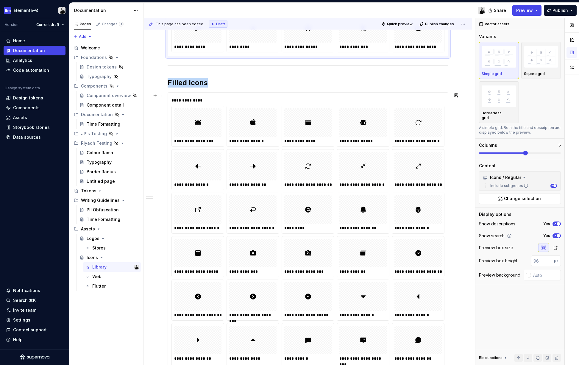
click at [406, 200] on div at bounding box center [417, 209] width 47 height 29
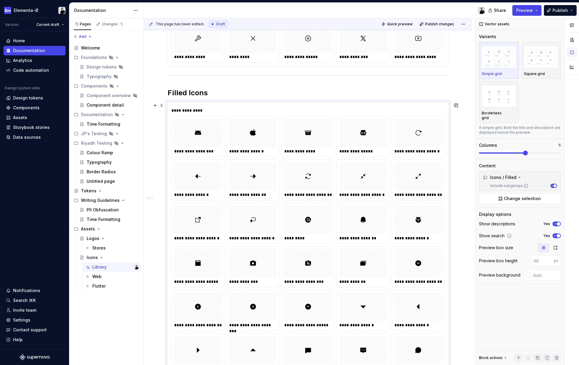
scroll to position [1324, 0]
click at [216, 95] on h2 "Filled Icons" at bounding box center [308, 93] width 281 height 10
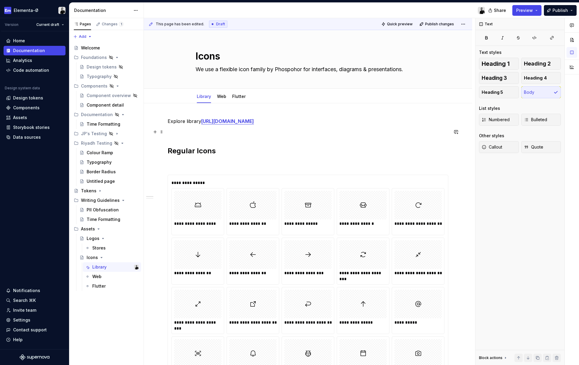
scroll to position [0, 0]
click at [557, 10] on span "Publish" at bounding box center [559, 10] width 15 height 6
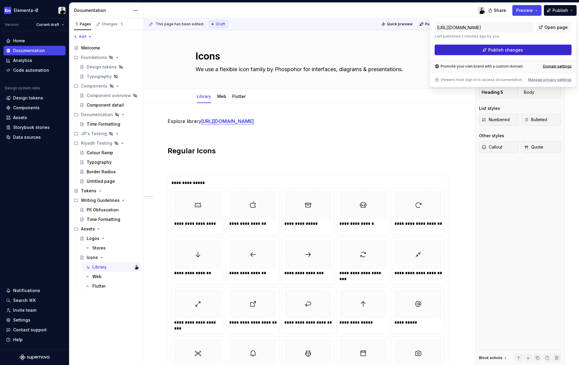
click at [516, 49] on span "Publish changes" at bounding box center [505, 50] width 35 height 6
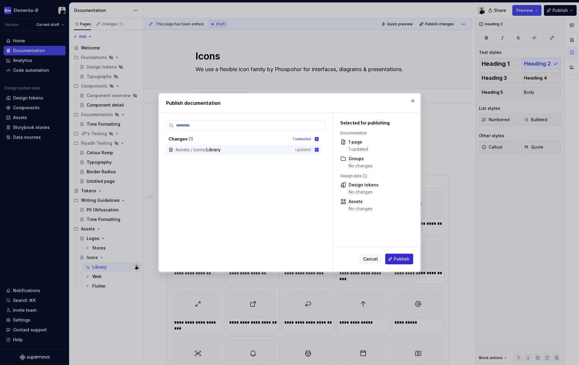
click at [404, 259] on span "Publish" at bounding box center [401, 259] width 15 height 6
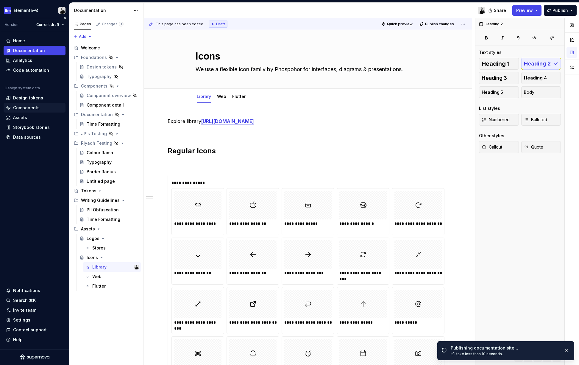
click at [23, 110] on div "Components" at bounding box center [26, 108] width 26 height 6
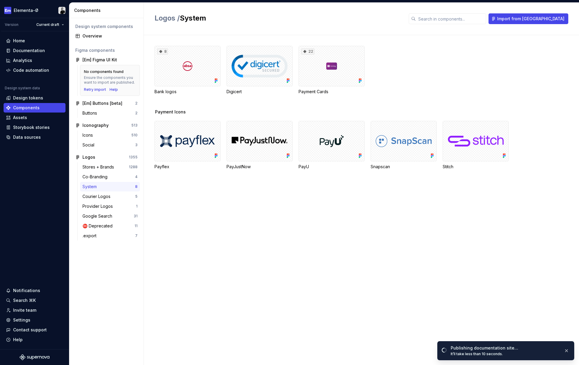
click at [98, 85] on div "No components found Ensure the components you want to import are published. Ret…" at bounding box center [110, 80] width 52 height 23
click at [96, 176] on div "Co-Branding" at bounding box center [95, 177] width 27 height 6
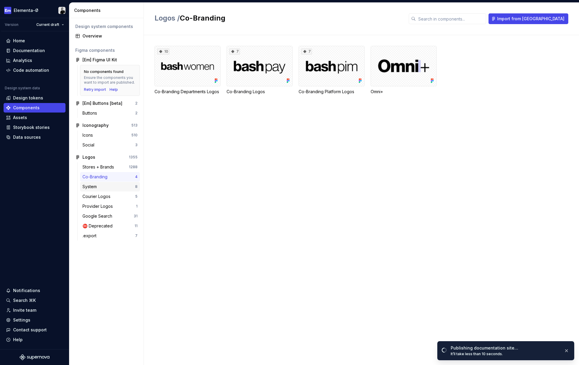
click at [96, 185] on div "System" at bounding box center [90, 187] width 17 height 6
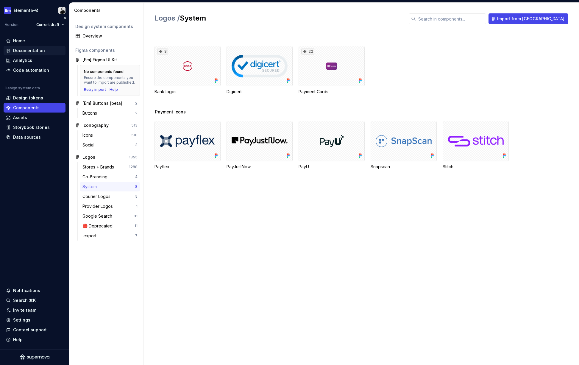
click at [29, 52] on div "Documentation" at bounding box center [29, 51] width 32 height 6
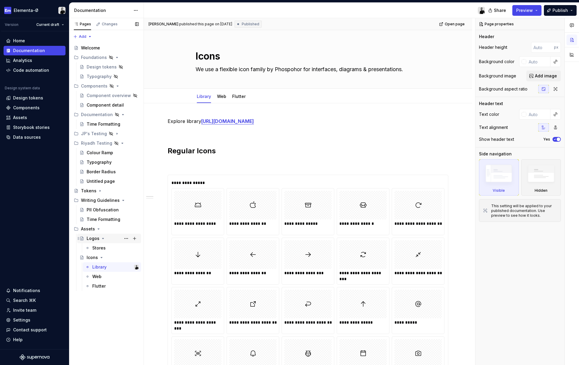
click at [93, 239] on div "Logos" at bounding box center [93, 238] width 13 height 6
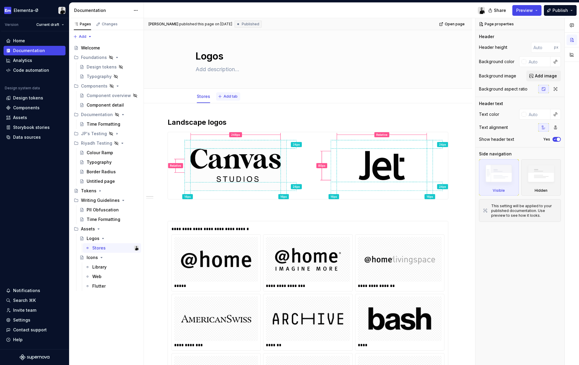
click at [229, 96] on span "Add tab" at bounding box center [230, 96] width 14 height 5
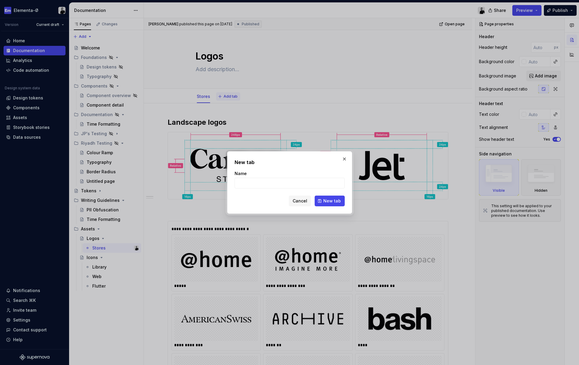
type textarea "*"
type input "Payment Logos"
click at [328, 196] on button "New tab" at bounding box center [330, 201] width 30 height 11
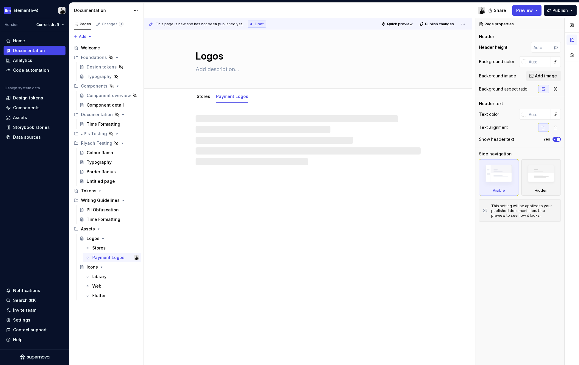
click at [229, 178] on div "Logos Stores Payment Logos" at bounding box center [308, 197] width 328 height 335
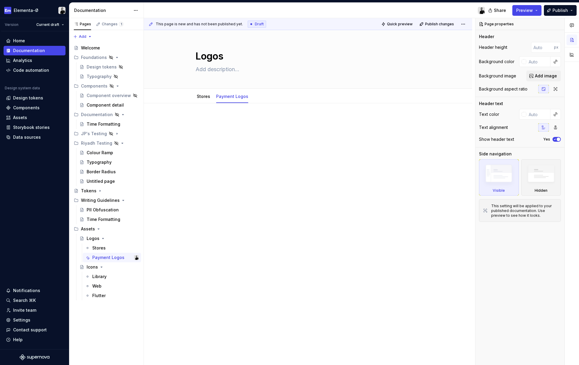
type textarea "*"
click at [233, 163] on div at bounding box center [308, 180] width 328 height 154
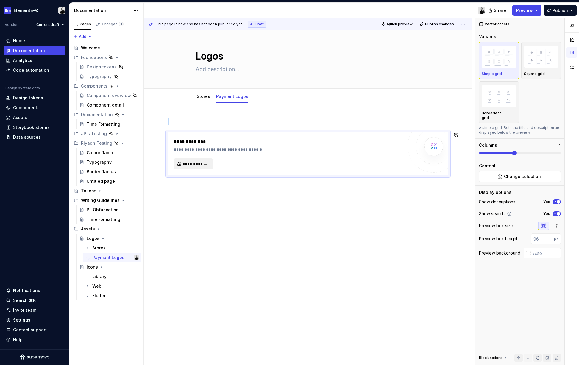
click at [207, 162] on span "**********" at bounding box center [195, 164] width 26 height 6
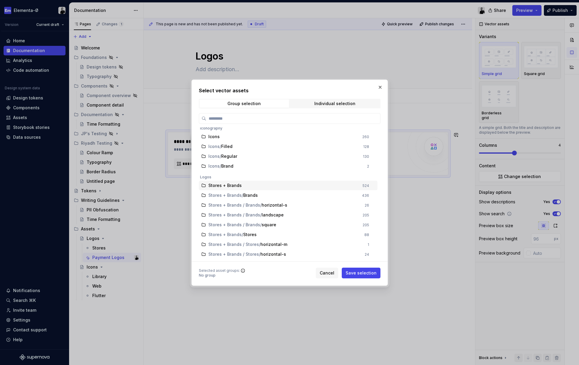
type textarea "*"
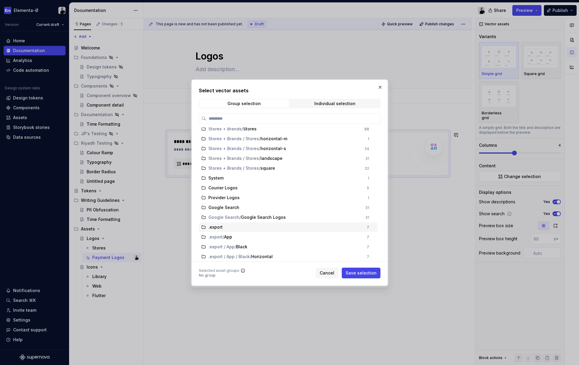
scroll to position [108, 0]
click at [245, 118] on input "search" at bounding box center [293, 118] width 174 height 6
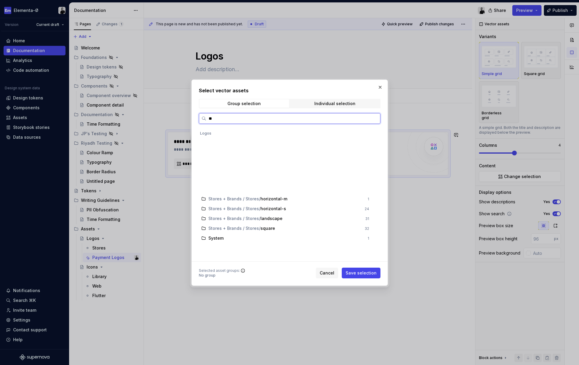
scroll to position [0, 0]
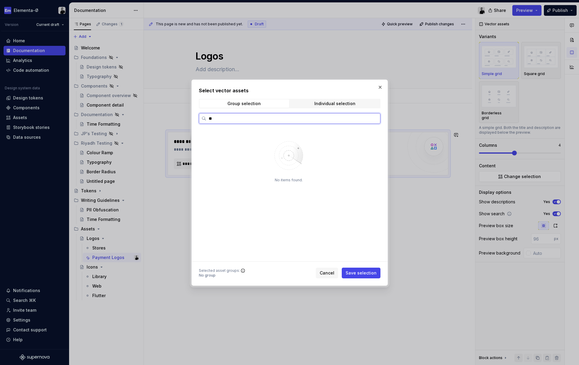
type input "*"
type input "***"
click at [331, 103] on div "Individual selection" at bounding box center [334, 103] width 41 height 5
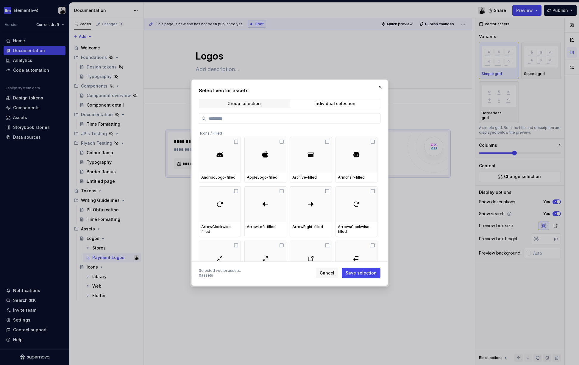
click at [260, 117] on input "search" at bounding box center [293, 118] width 174 height 6
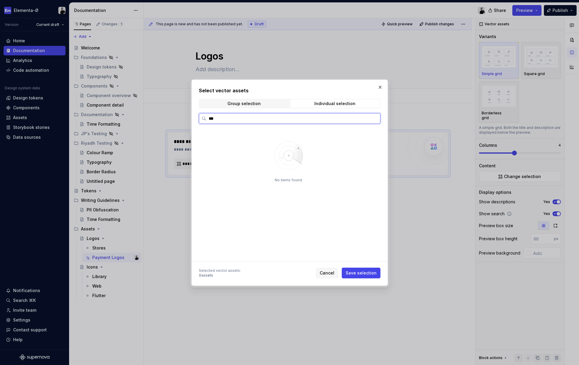
type input "***"
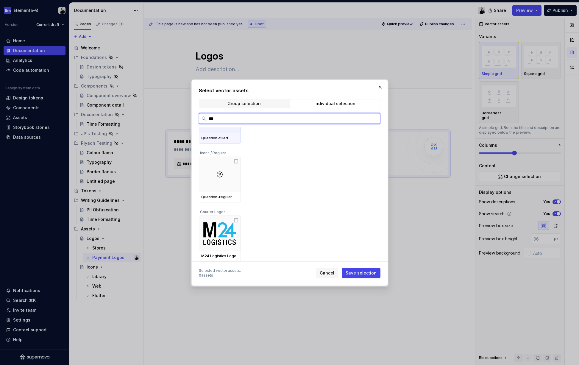
scroll to position [39, 0]
click at [379, 87] on button "button" at bounding box center [380, 87] width 8 height 8
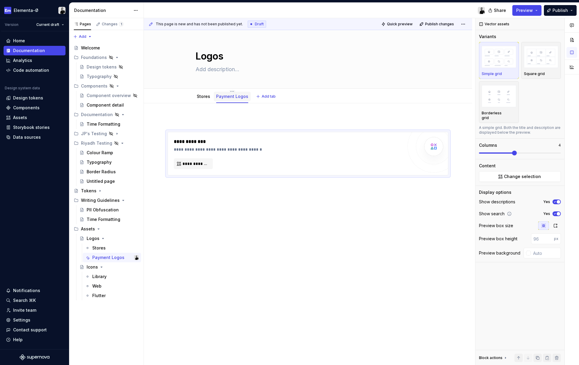
click at [237, 96] on link "Payment Logos" at bounding box center [232, 96] width 32 height 5
click at [234, 98] on link "Payment Logos" at bounding box center [232, 96] width 32 height 5
click at [233, 91] on button "button" at bounding box center [232, 91] width 6 height 2
click at [233, 95] on link "Payment Logos" at bounding box center [232, 96] width 32 height 5
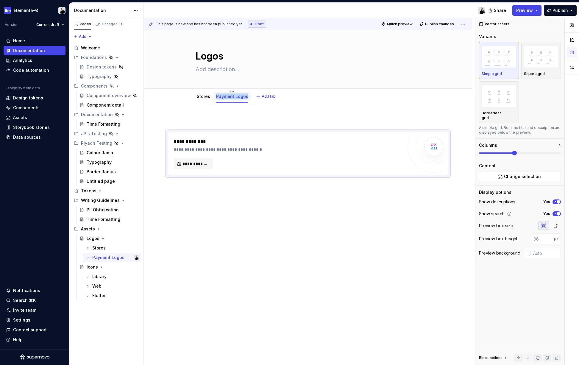
click at [243, 96] on link "Payment Logos" at bounding box center [232, 96] width 32 height 5
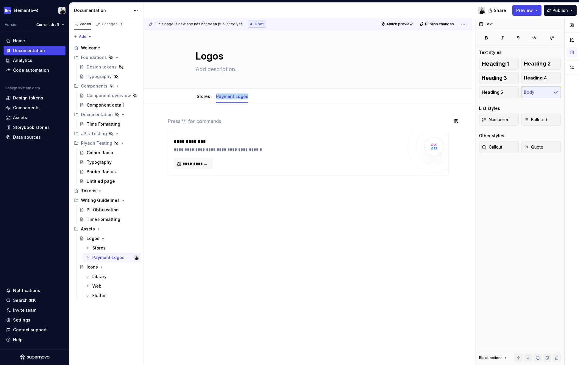
click at [279, 126] on div "**********" at bounding box center [308, 147] width 281 height 58
click at [236, 96] on link "Payment Logos" at bounding box center [232, 96] width 32 height 5
click at [232, 92] on html "Elementa-Ø Version Current draft Home Documentation Analytics Code automation D…" at bounding box center [289, 182] width 579 height 365
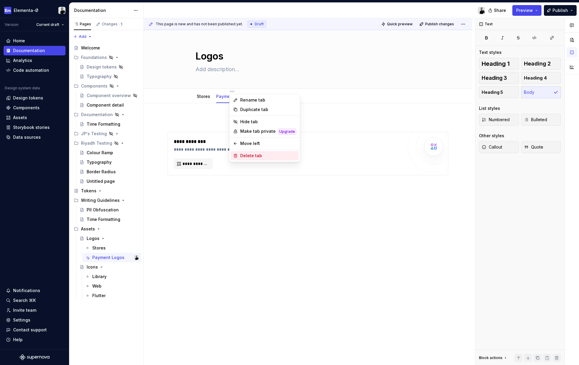
click at [251, 157] on div "Delete tab" at bounding box center [268, 156] width 56 height 6
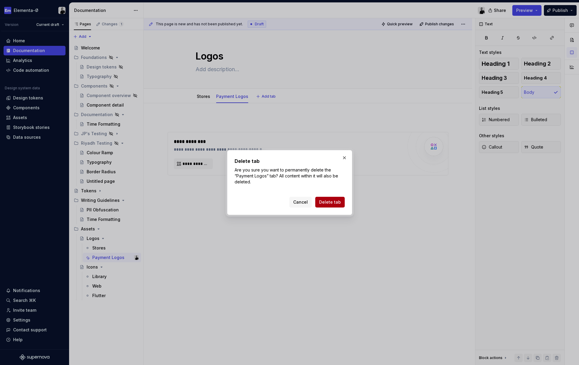
click at [333, 199] on button "Delete tab" at bounding box center [329, 202] width 29 height 11
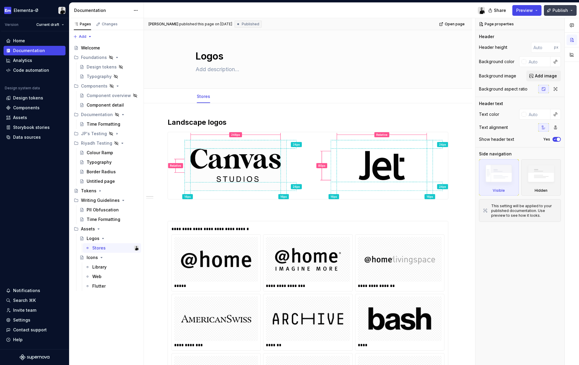
click at [557, 8] on span "Publish" at bounding box center [559, 10] width 15 height 6
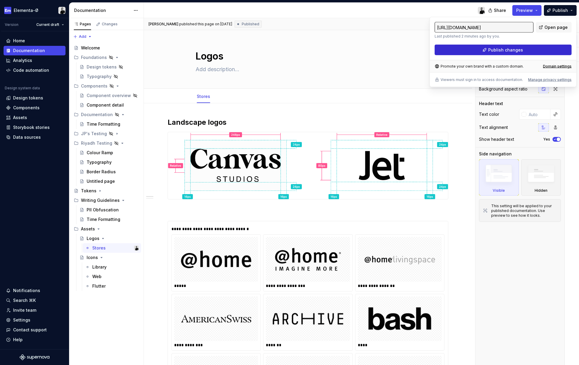
click at [526, 53] on button "Publish changes" at bounding box center [502, 50] width 137 height 11
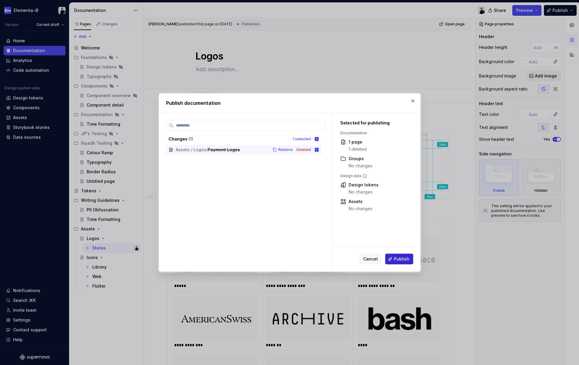
click at [404, 258] on span "Publish" at bounding box center [401, 259] width 15 height 6
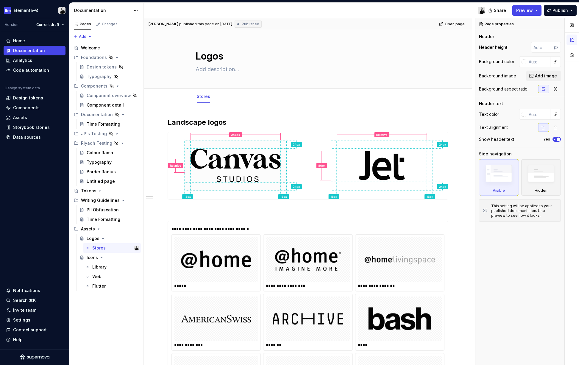
type textarea "*"
click at [25, 322] on div "Settings" at bounding box center [21, 320] width 17 height 6
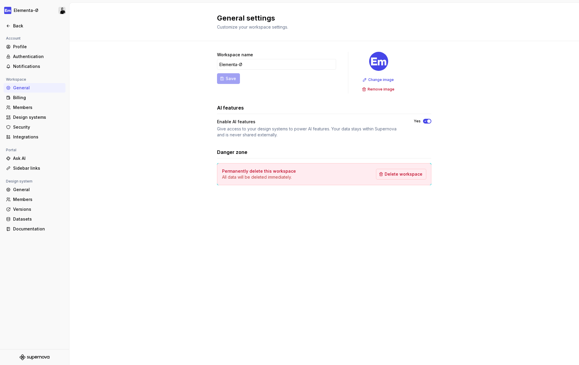
click at [513, 124] on div "Workspace name Elementa-Ø Save Change image Remove image AI features Enable AI …" at bounding box center [323, 124] width 509 height 167
click at [20, 189] on div "General" at bounding box center [38, 190] width 50 height 6
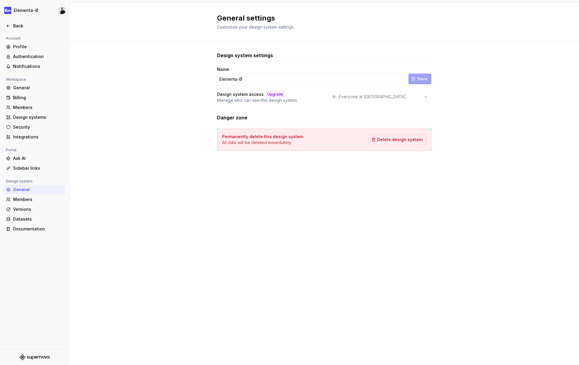
click at [27, 189] on div "General" at bounding box center [38, 190] width 50 height 6
click at [26, 225] on div "Documentation" at bounding box center [35, 229] width 62 height 10
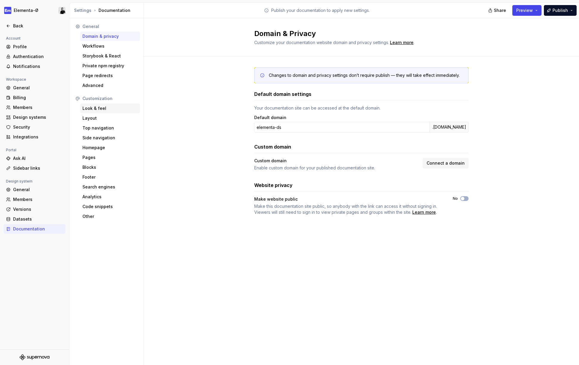
click at [94, 108] on div "Look & feel" at bounding box center [109, 108] width 55 height 6
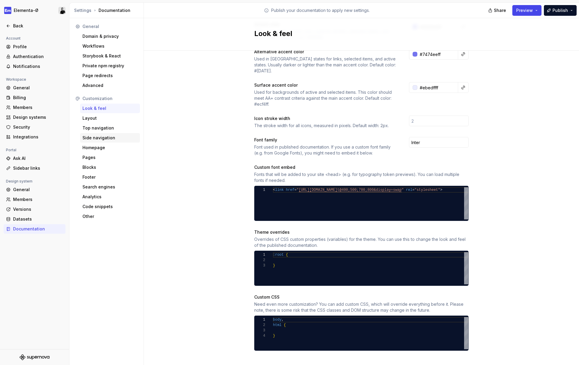
scroll to position [137, 0]
click at [91, 119] on div "Layout" at bounding box center [109, 118] width 55 height 6
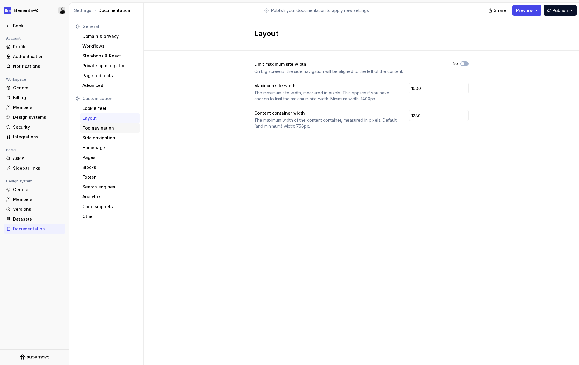
click at [100, 127] on div "Top navigation" at bounding box center [109, 128] width 55 height 6
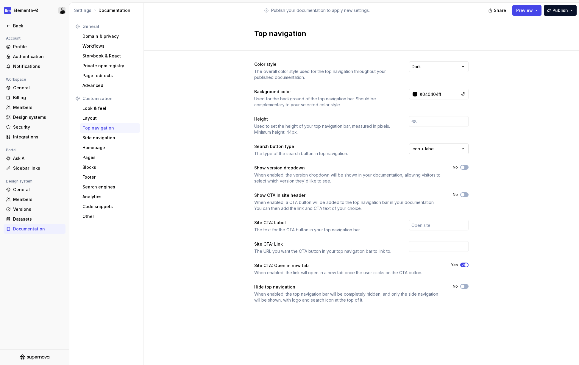
click at [451, 147] on html "Elementa-Ø Back Account Profile Authentication Notifications Workspace General …" at bounding box center [289, 182] width 579 height 365
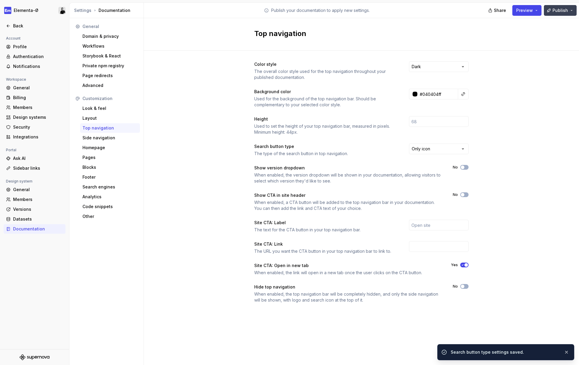
click at [559, 12] on span "Publish" at bounding box center [559, 10] width 15 height 6
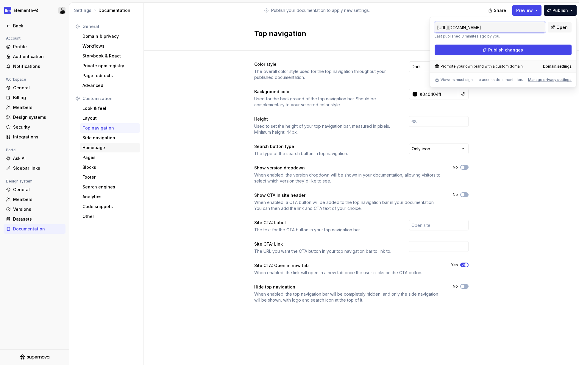
click at [95, 146] on div "Homepage" at bounding box center [109, 148] width 55 height 6
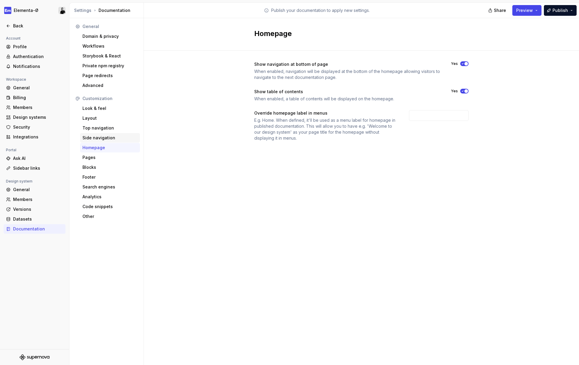
click at [95, 138] on div "Side navigation" at bounding box center [109, 138] width 55 height 6
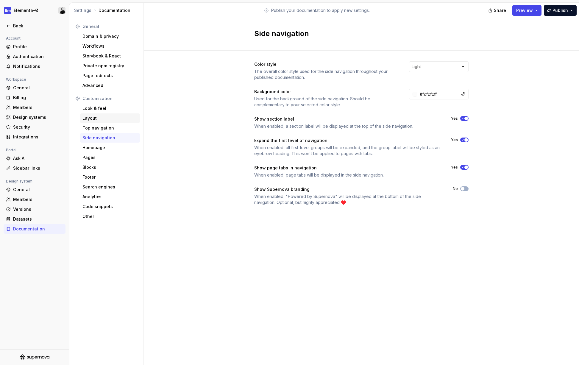
click at [93, 119] on div "Layout" at bounding box center [109, 118] width 55 height 6
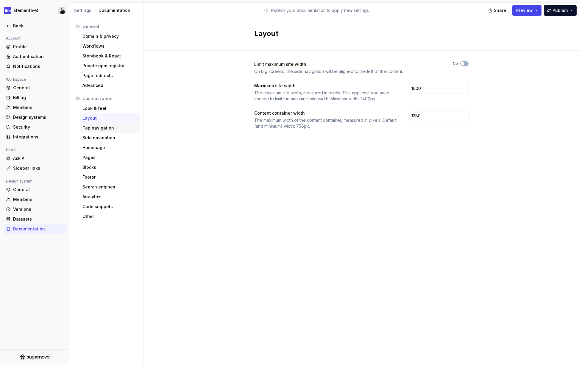
click at [94, 128] on div "Top navigation" at bounding box center [109, 128] width 55 height 6
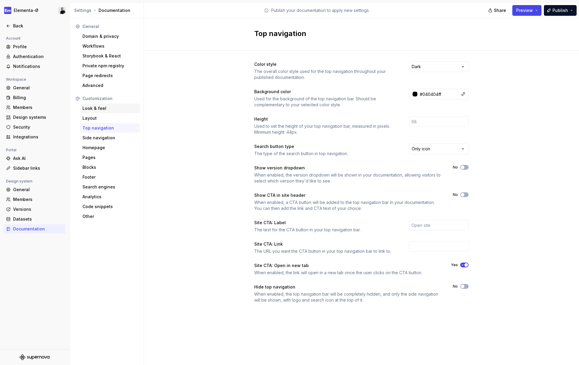
click at [93, 112] on div "Look & feel" at bounding box center [110, 109] width 60 height 10
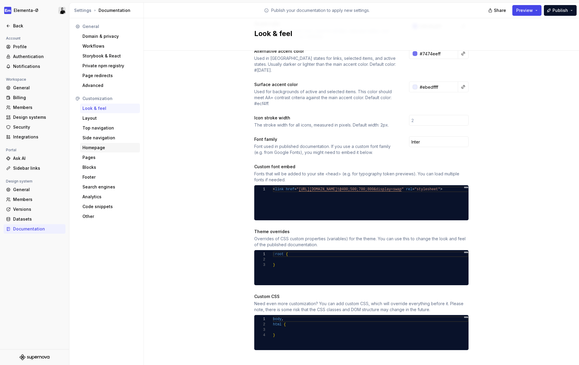
scroll to position [137, 0]
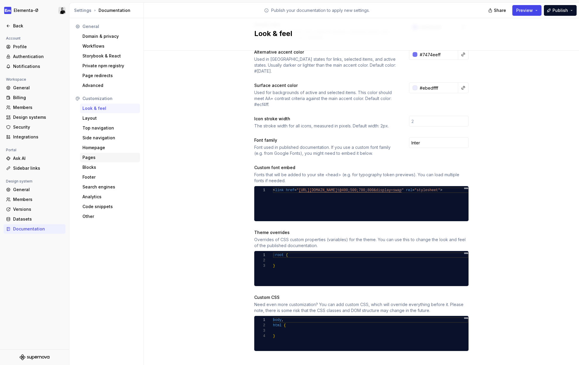
click at [92, 157] on div "Pages" at bounding box center [109, 157] width 55 height 6
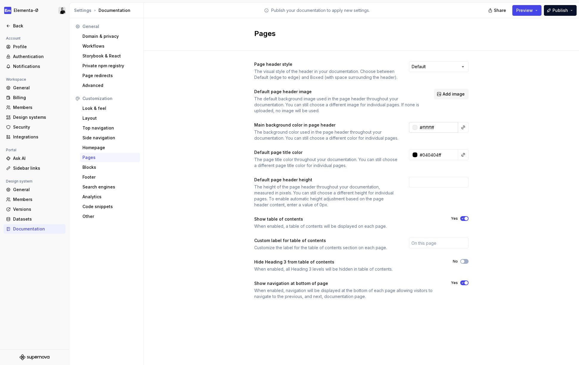
click at [433, 127] on input "#f1f1f1ff" at bounding box center [437, 127] width 41 height 11
click at [415, 128] on div at bounding box center [414, 127] width 5 height 5
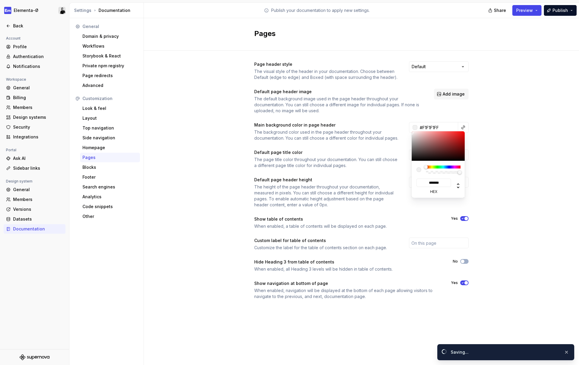
click at [465, 126] on html "Elementa-Ø Back Account Profile Authentication Notifications Workspace General …" at bounding box center [289, 182] width 579 height 365
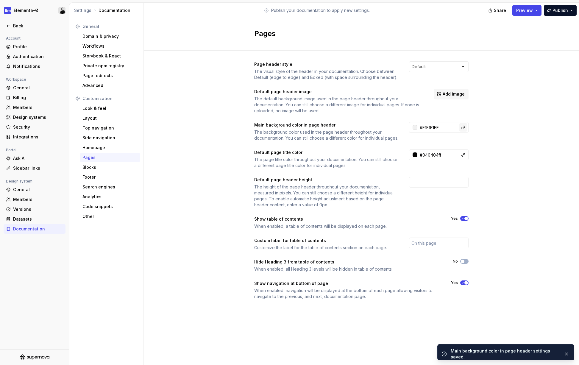
click at [463, 126] on button "button" at bounding box center [463, 127] width 8 height 8
click at [432, 129] on html "Elementa-Ø Back Account Profile Authentication Notifications Workspace General …" at bounding box center [289, 182] width 579 height 365
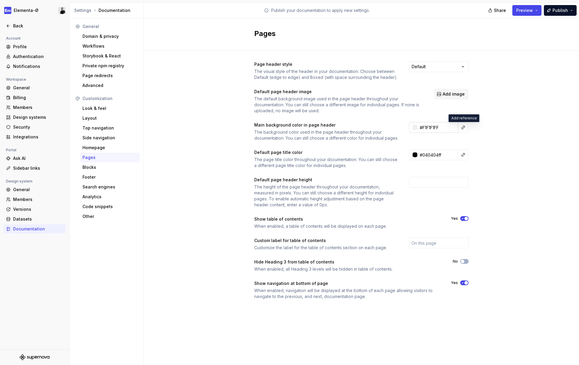
click at [428, 129] on input "#F1F1F1FF" at bounding box center [437, 127] width 41 height 11
paste input "CFCFC"
click at [518, 112] on div "Page header style The visual style of the header in your documentation. Choose …" at bounding box center [361, 186] width 435 height 271
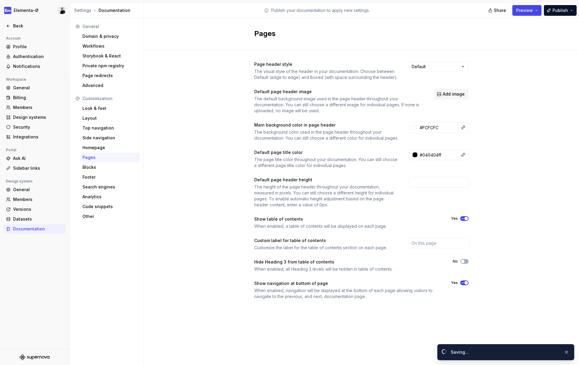
type input "#fcfcfcff"
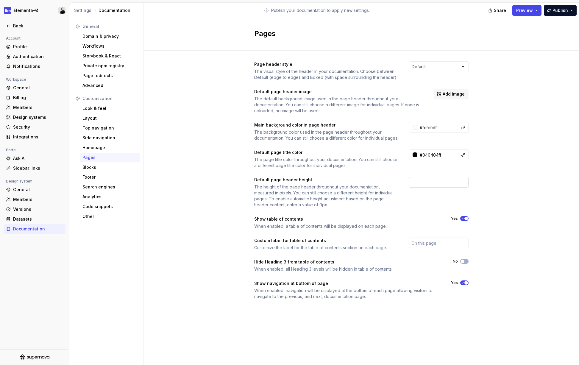
click at [424, 187] on input "number" at bounding box center [439, 182] width 60 height 11
click at [98, 121] on div "Layout" at bounding box center [109, 118] width 55 height 6
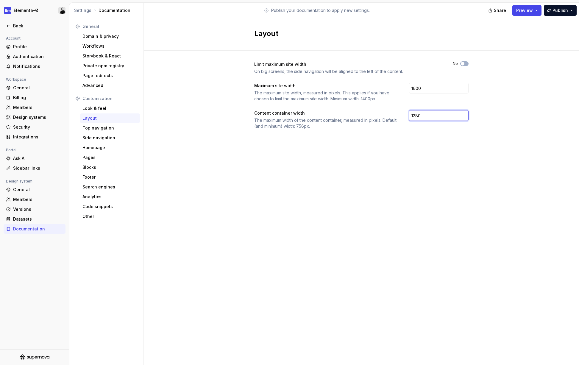
click at [423, 118] on input "1280" at bounding box center [439, 115] width 60 height 11
type input "1024"
click at [431, 89] on input "1600" at bounding box center [439, 88] width 60 height 11
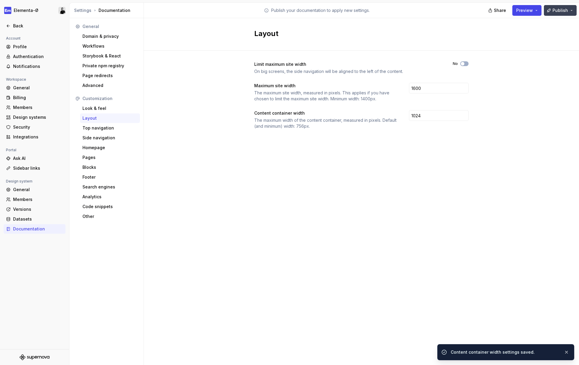
click at [557, 14] on button "Publish" at bounding box center [560, 10] width 33 height 11
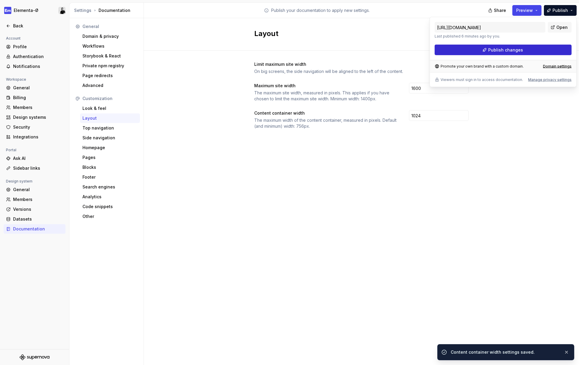
click at [505, 51] on span "Publish changes" at bounding box center [505, 50] width 35 height 6
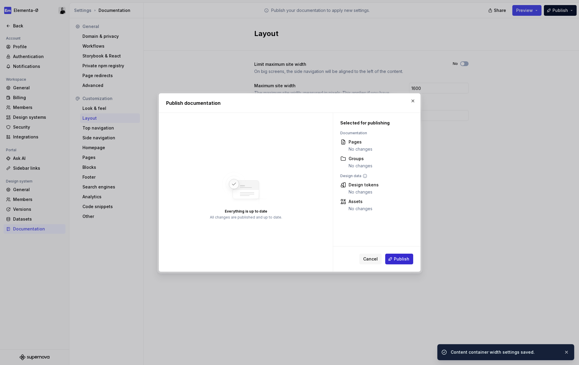
click at [404, 259] on span "Publish" at bounding box center [401, 259] width 15 height 6
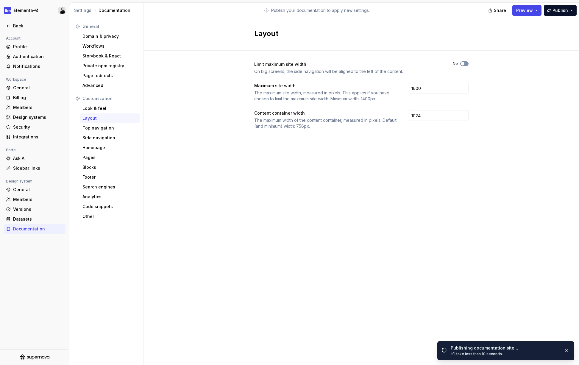
click at [465, 62] on icon "button" at bounding box center [462, 64] width 5 height 4
click at [496, 71] on div "Limit maximum site width On big screens, the side navigation will be aligned to…" at bounding box center [361, 101] width 435 height 101
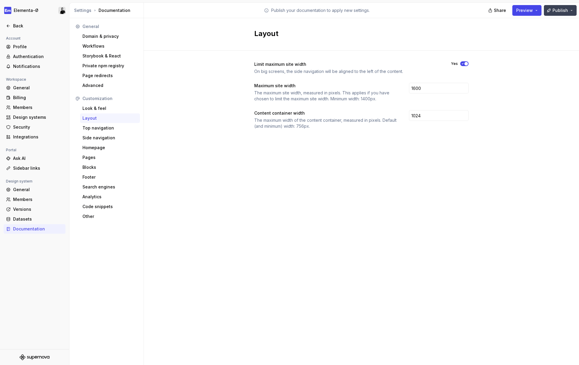
click at [560, 11] on span "Publish" at bounding box center [559, 10] width 15 height 6
click at [556, 14] on button "Publish" at bounding box center [560, 10] width 33 height 11
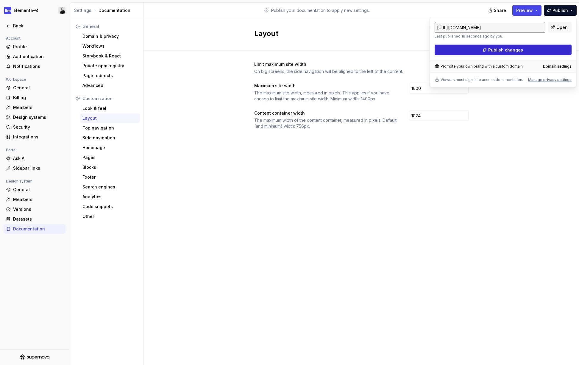
click at [527, 53] on button "Publish changes" at bounding box center [502, 50] width 137 height 11
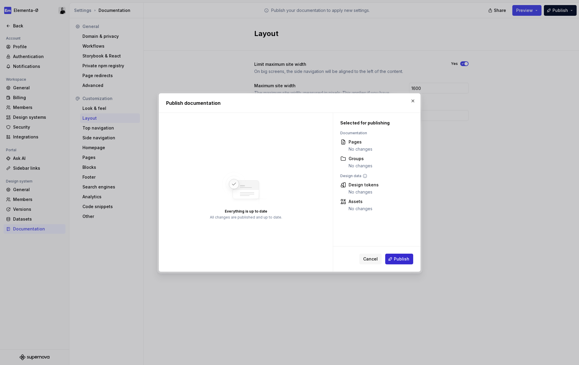
click at [402, 262] on button "Publish" at bounding box center [399, 259] width 28 height 11
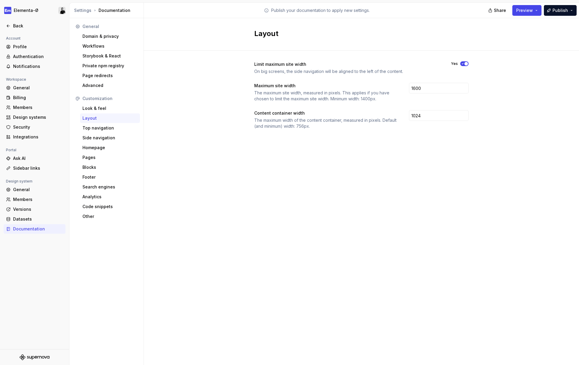
click at [464, 65] on icon "button" at bounding box center [462, 64] width 5 height 4
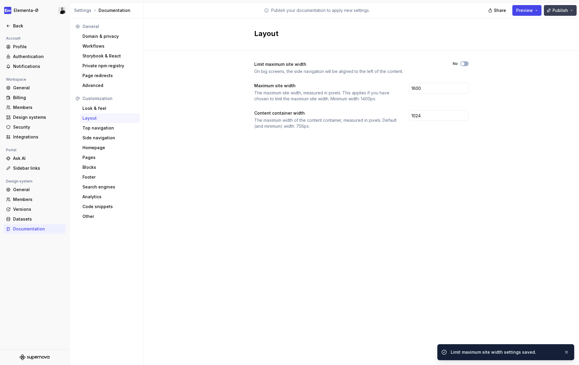
click at [560, 11] on span "Publish" at bounding box center [559, 10] width 15 height 6
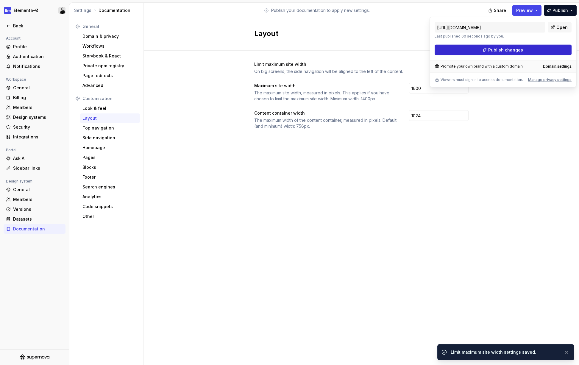
click at [496, 51] on span "Publish changes" at bounding box center [505, 50] width 35 height 6
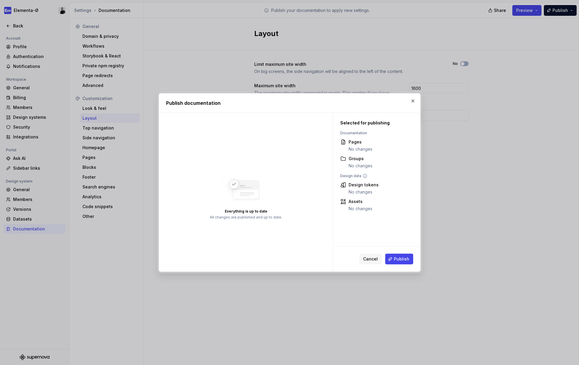
click at [396, 255] on button "Publish" at bounding box center [399, 259] width 28 height 11
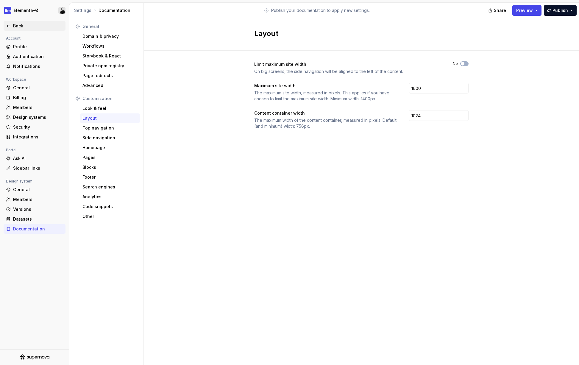
click at [18, 25] on div "Back" at bounding box center [38, 26] width 50 height 6
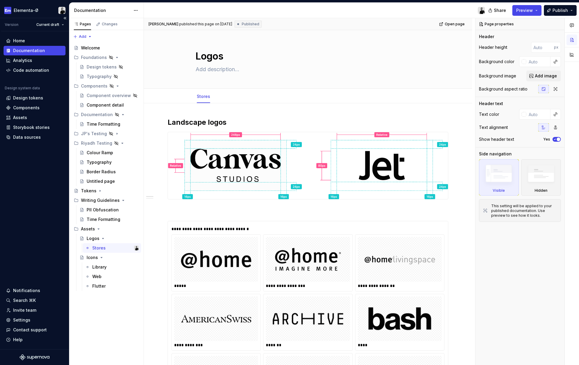
click at [24, 51] on div "Documentation" at bounding box center [29, 51] width 32 height 6
click at [98, 154] on div "Colour Ramp" at bounding box center [100, 153] width 26 height 6
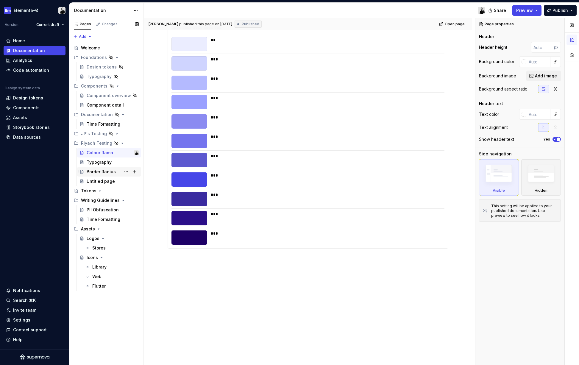
scroll to position [95, 0]
click at [93, 158] on div "Typography" at bounding box center [113, 162] width 52 height 8
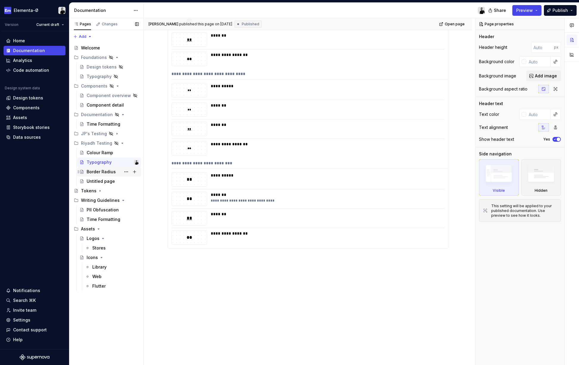
scroll to position [455, 0]
click at [99, 172] on div "Border Radius" at bounding box center [101, 172] width 29 height 6
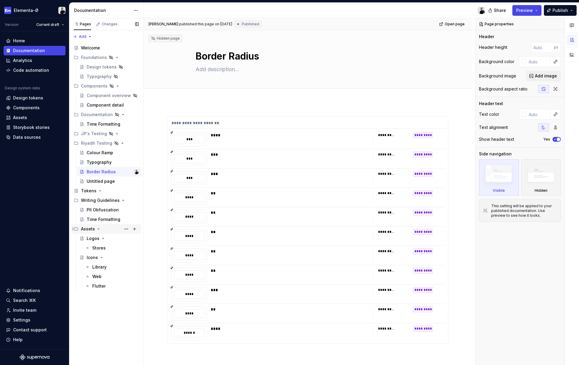
click at [89, 229] on div "Assets" at bounding box center [88, 229] width 14 height 6
click at [95, 238] on div "Logos" at bounding box center [93, 238] width 13 height 6
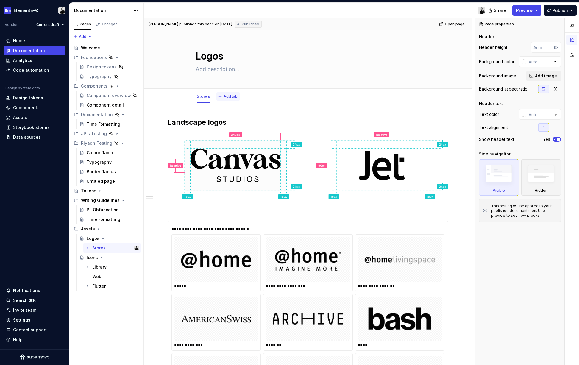
click at [229, 96] on span "Add tab" at bounding box center [230, 96] width 14 height 5
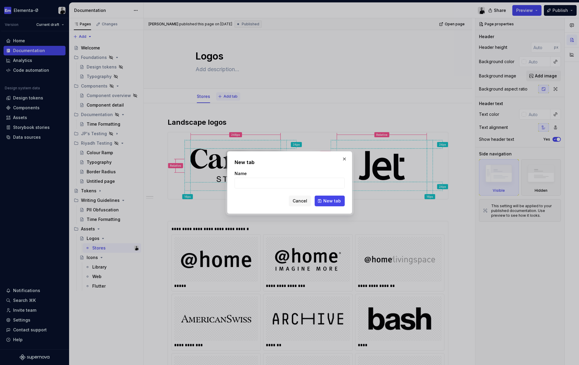
type textarea "*"
type input "Overview"
click at [330, 197] on button "New tab" at bounding box center [330, 201] width 30 height 11
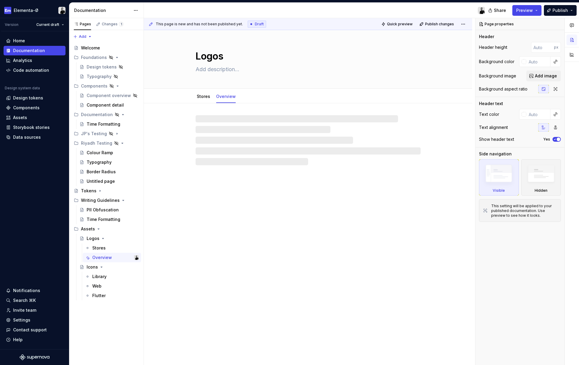
type textarea "*"
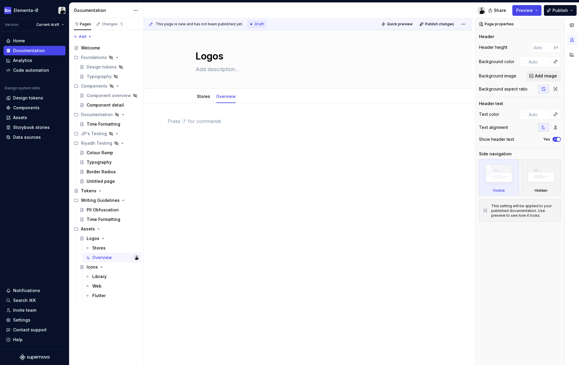
click at [237, 149] on div at bounding box center [308, 180] width 328 height 154
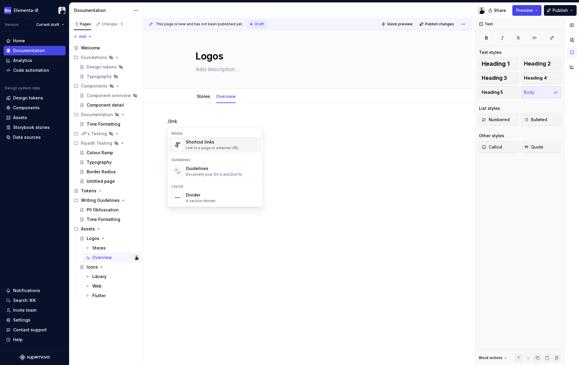
click at [218, 146] on div "Link to a page or external URL" at bounding box center [212, 148] width 53 height 5
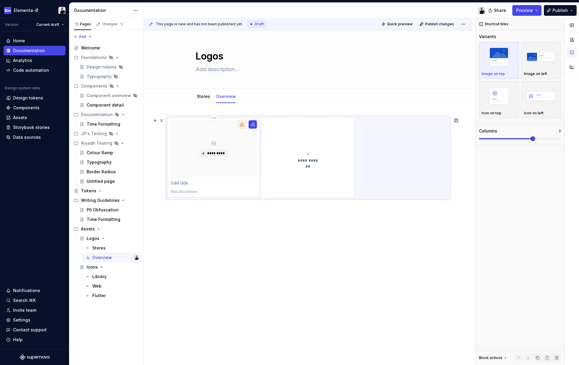
click at [189, 181] on p at bounding box center [213, 183] width 87 height 6
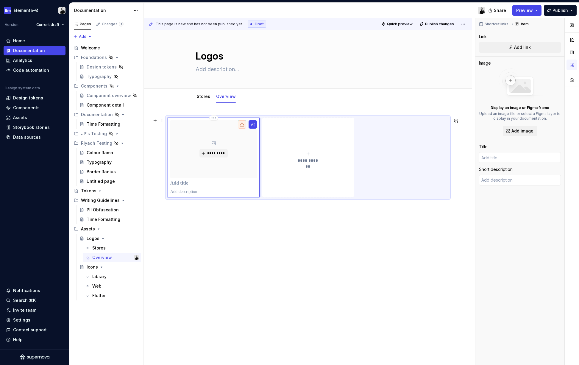
type textarea "*"
type input "S"
type textarea "*"
type input "St"
type textarea "*"
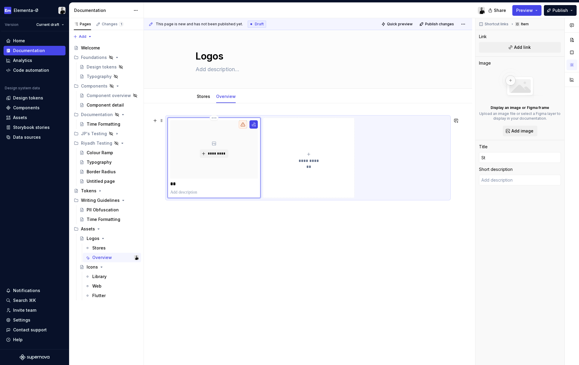
type input "Sto"
type textarea "*"
type input "Stor"
type textarea "*"
type input "Store"
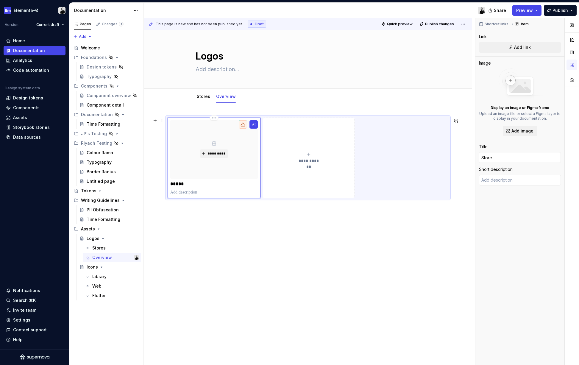
type textarea "*"
type input "Store"
type textarea "*"
type input "Store L"
type textarea "*"
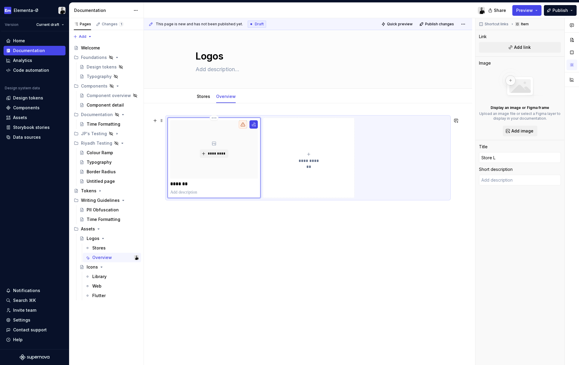
type input "Store Lo"
type textarea "*"
type input "Store Log"
type textarea "*"
type input "Store Logo"
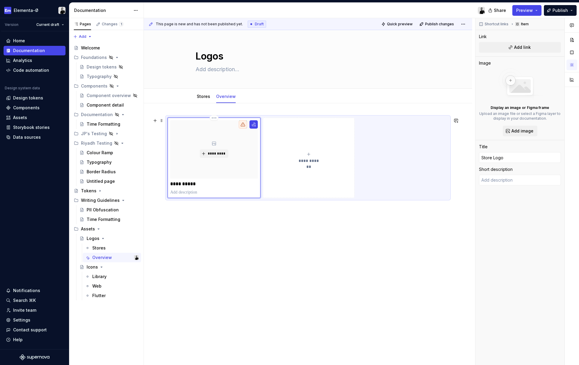
type textarea "*"
type input "Store Logos"
click at [211, 154] on span "*********" at bounding box center [216, 153] width 18 height 5
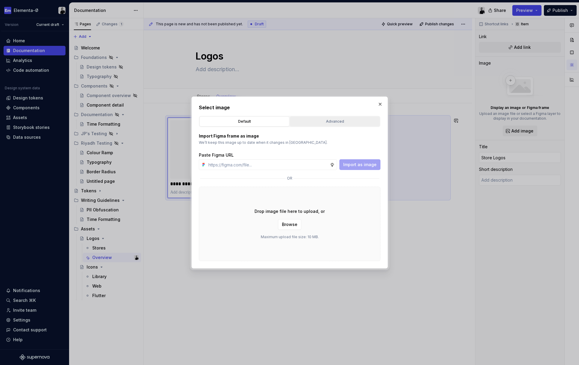
click at [338, 119] on div "Advanced" at bounding box center [335, 121] width 86 height 6
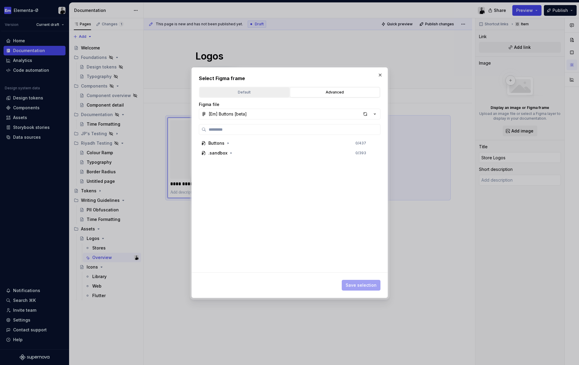
click at [253, 96] on button "Default" at bounding box center [244, 92] width 90 height 10
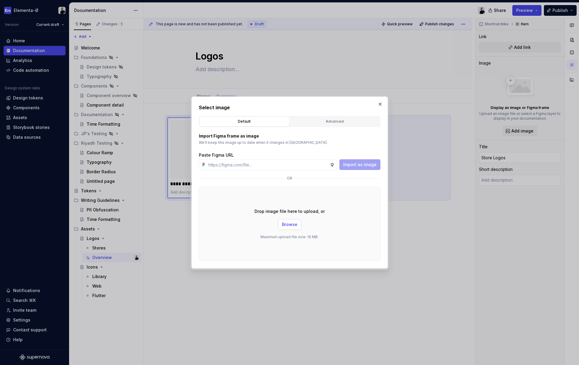
click at [293, 221] on button "Browse" at bounding box center [289, 224] width 23 height 11
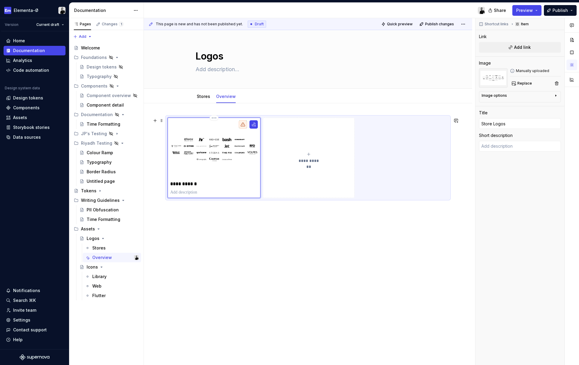
click at [243, 124] on icon at bounding box center [242, 124] width 5 height 5
click at [521, 44] on button "Add link" at bounding box center [520, 47] width 82 height 11
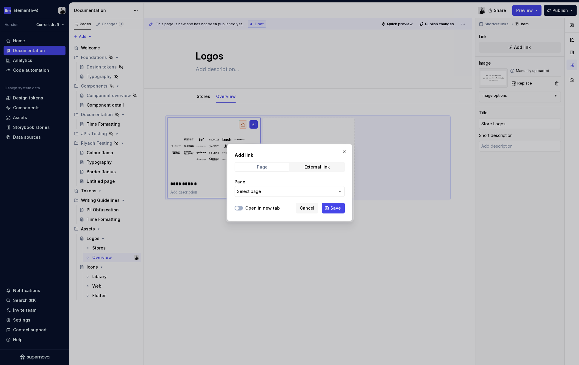
click at [267, 168] on span "Page" at bounding box center [262, 167] width 54 height 8
click at [269, 190] on span "Select page" at bounding box center [286, 191] width 98 height 6
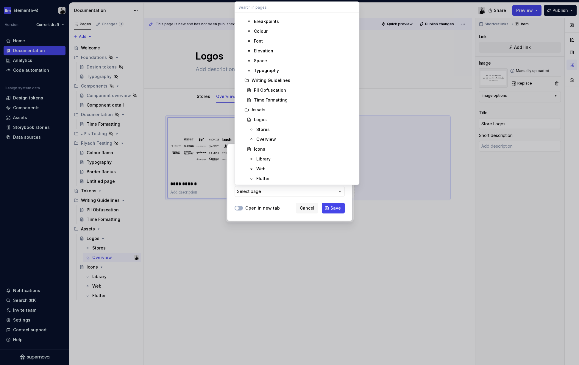
scroll to position [184, 0]
click at [263, 128] on div "Stores" at bounding box center [262, 129] width 13 height 6
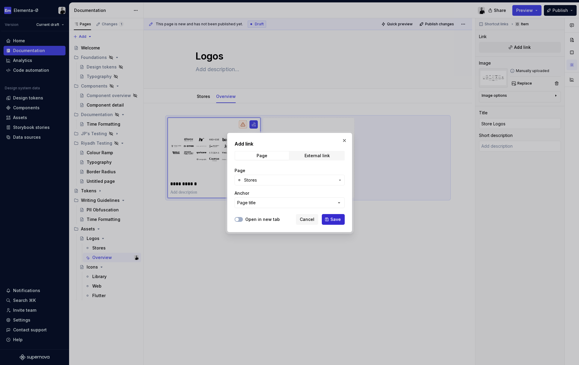
click at [336, 221] on span "Save" at bounding box center [335, 219] width 10 height 6
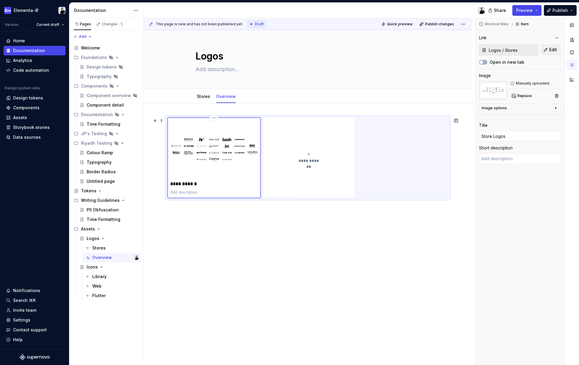
click at [184, 193] on p at bounding box center [213, 192] width 87 height 6
drag, startPoint x: 228, startPoint y: 97, endPoint x: 210, endPoint y: 98, distance: 17.6
click at [560, 9] on span "Publish" at bounding box center [559, 10] width 15 height 6
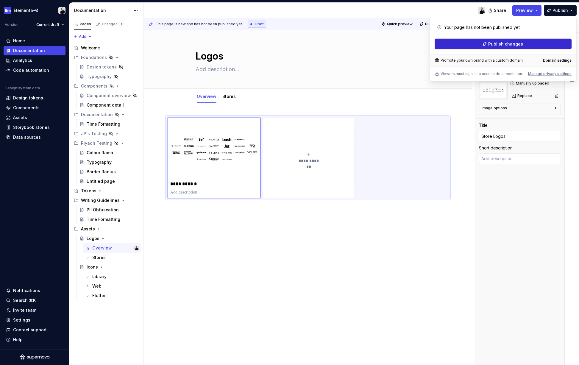
click at [494, 46] on span "Publish changes" at bounding box center [505, 44] width 35 height 6
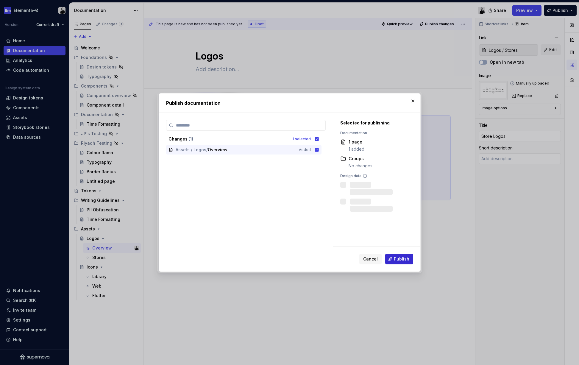
click at [401, 260] on span "Publish" at bounding box center [401, 259] width 15 height 6
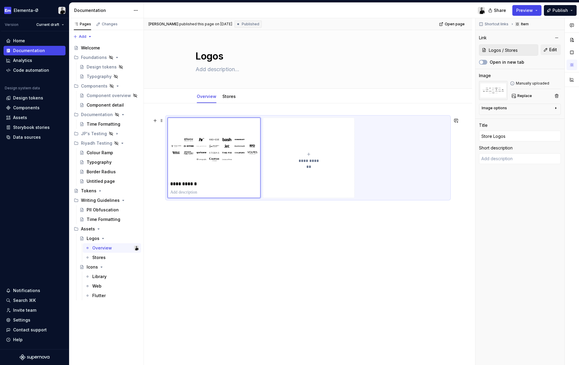
click at [406, 144] on div "**********" at bounding box center [308, 158] width 281 height 80
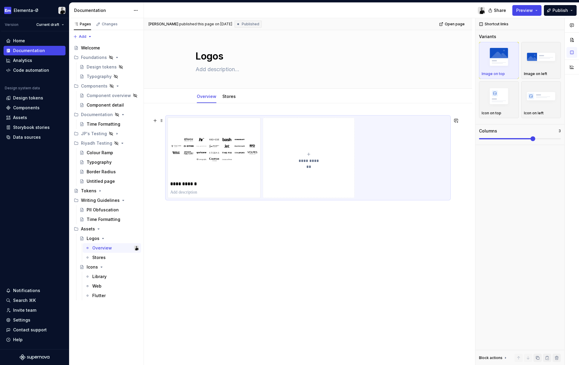
click at [416, 144] on div "**********" at bounding box center [308, 158] width 281 height 80
click at [505, 357] on icon at bounding box center [505, 357] width 5 height 5
click at [501, 293] on div "Block actions" at bounding box center [491, 295] width 24 height 5
type textarea "*"
click at [572, 37] on button "button" at bounding box center [571, 40] width 11 height 11
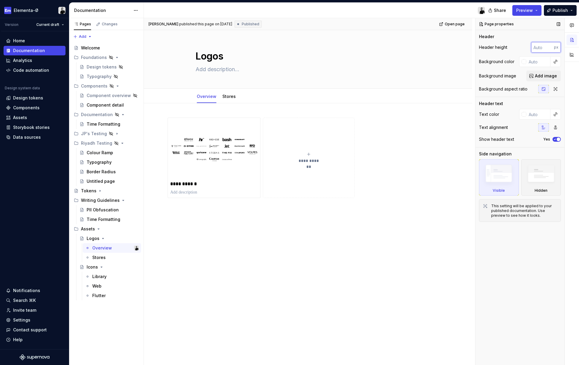
click at [539, 47] on input "number" at bounding box center [542, 47] width 23 height 11
type input "300"
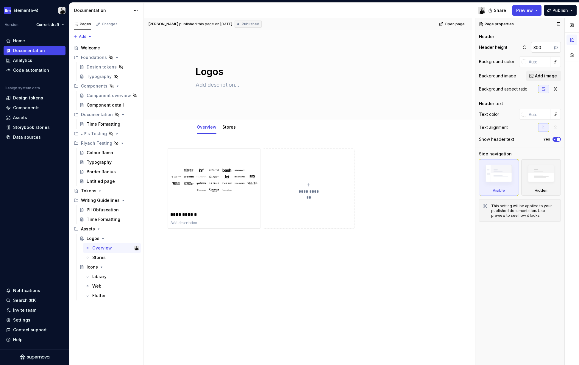
click at [539, 47] on input "300" at bounding box center [542, 47] width 23 height 11
type textarea "*"
click at [526, 62] on div at bounding box center [523, 61] width 5 height 5
click at [557, 62] on div "Comments Open comments No comments yet Select ‘Comment’ from the block context …" at bounding box center [527, 191] width 104 height 347
click at [557, 62] on button "button" at bounding box center [555, 61] width 8 height 8
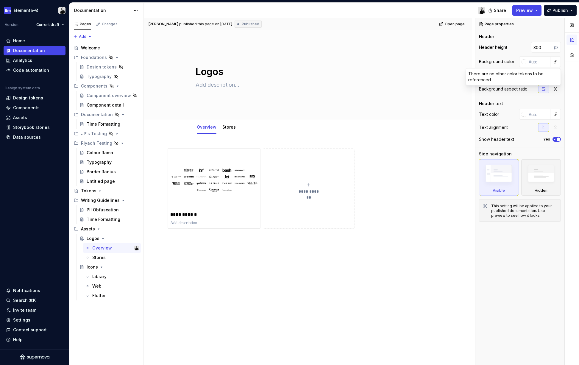
click at [538, 62] on div "Comments Open comments No comments yet Select ‘Comment’ from the block context …" at bounding box center [527, 191] width 104 height 347
click at [533, 62] on input "text" at bounding box center [538, 61] width 24 height 11
click at [536, 61] on input "text" at bounding box center [538, 61] width 24 height 11
paste input "FCFCFC"
type input "FCFCFC"
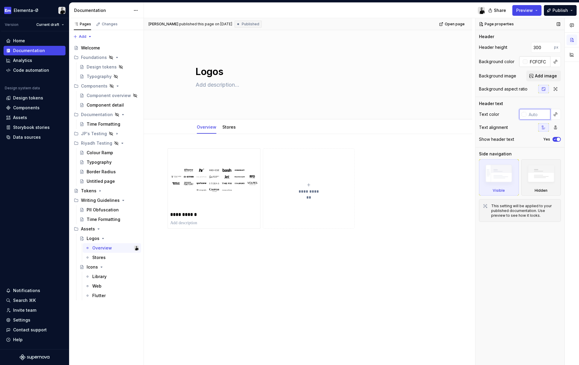
type textarea "*"
type input "#FCFCFC"
type textarea "*"
click at [543, 63] on input "#FCFCFC" at bounding box center [538, 61] width 23 height 11
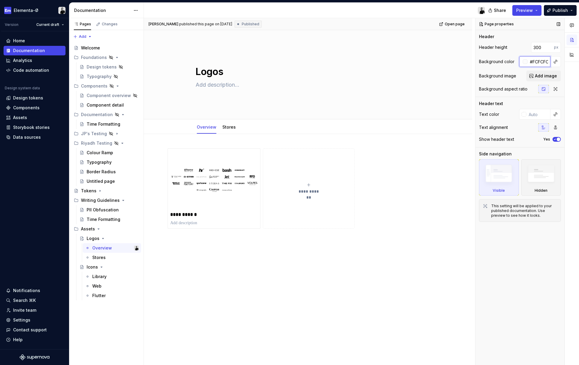
paste input "040404"
type input "#040404"
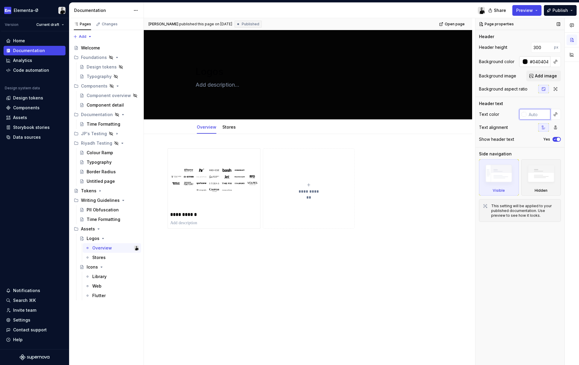
type textarea "*"
paste input "FCFCFC"
type input "FCFCFC"
type textarea "*"
type input "#FCFCFC"
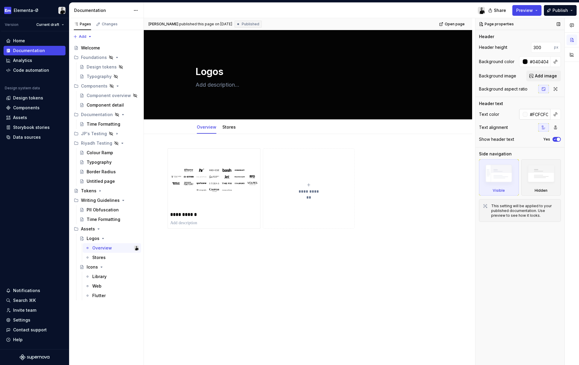
type textarea "*"
click at [539, 60] on input "#040404" at bounding box center [538, 61] width 23 height 11
paste input "EBEDFF"
type input "#EBEDFF"
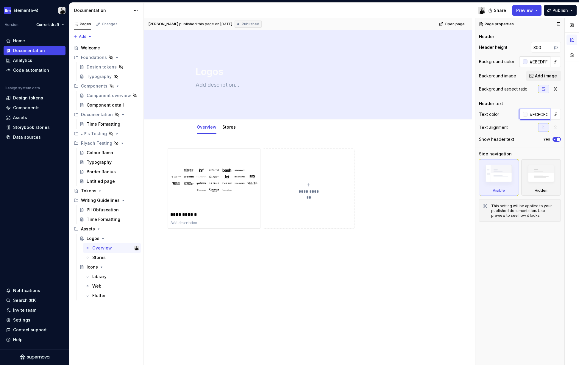
type textarea "*"
click at [539, 117] on input "#FCFCFC" at bounding box center [538, 114] width 23 height 11
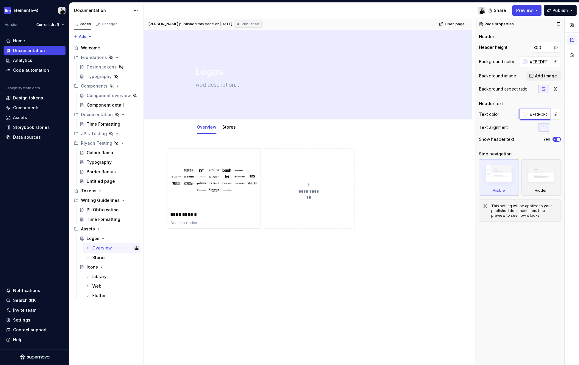
click at [539, 117] on input "#FCFCFC" at bounding box center [538, 114] width 23 height 11
paste input "040404"
type input "040404"
type textarea "*"
type input "#040404"
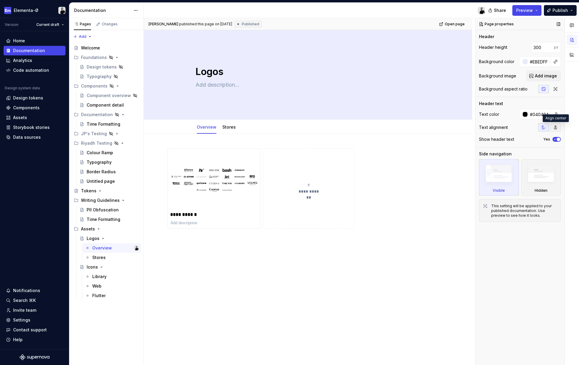
click at [557, 127] on icon "button" at bounding box center [555, 127] width 5 height 5
click at [546, 126] on icon "button" at bounding box center [543, 127] width 5 height 5
click at [557, 140] on span "button" at bounding box center [559, 139] width 4 height 4
click at [557, 140] on button "No" at bounding box center [556, 139] width 8 height 5
type textarea "*"
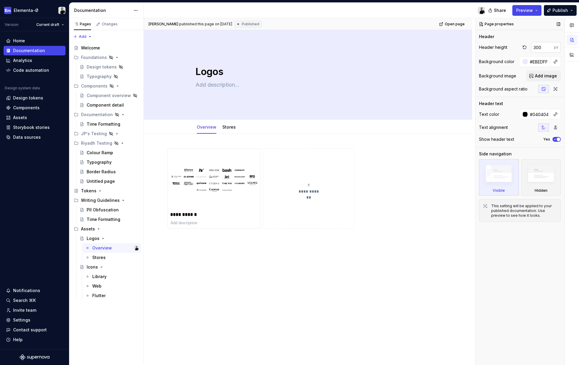
click at [540, 46] on input "300" at bounding box center [542, 47] width 23 height 11
type input "260"
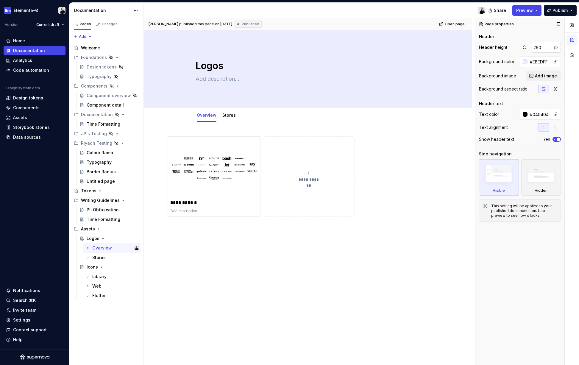
click at [538, 49] on input "260" at bounding box center [542, 47] width 23 height 11
click at [537, 46] on input "260" at bounding box center [542, 47] width 23 height 11
click at [526, 46] on button "button" at bounding box center [524, 47] width 8 height 8
type textarea "*"
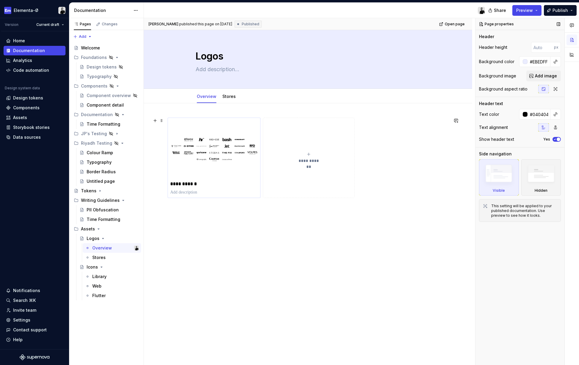
click at [226, 138] on img at bounding box center [213, 149] width 87 height 58
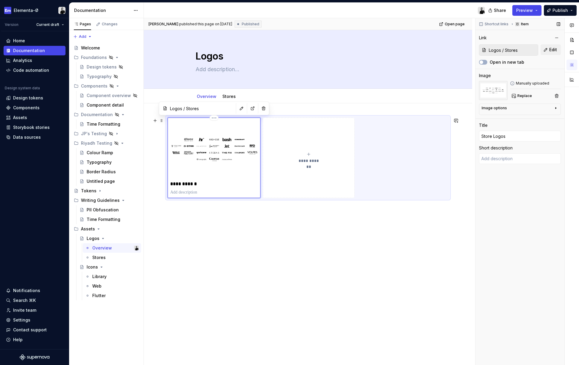
click at [224, 143] on img at bounding box center [213, 149] width 87 height 58
click at [243, 125] on img at bounding box center [213, 149] width 87 height 58
click at [524, 95] on span "Replace" at bounding box center [524, 95] width 15 height 5
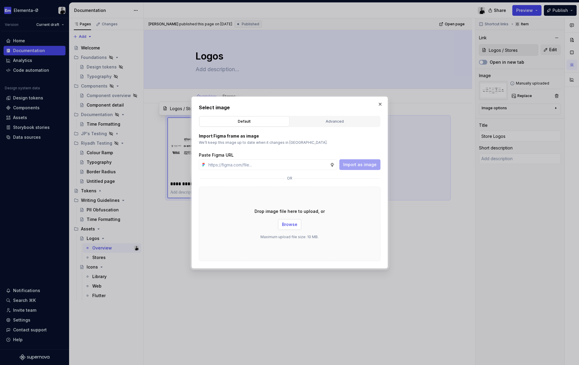
click at [284, 222] on span "Browse" at bounding box center [289, 224] width 15 height 6
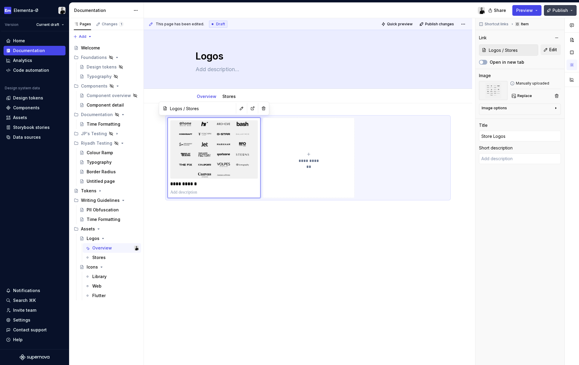
click at [557, 9] on span "Publish" at bounding box center [559, 10] width 15 height 6
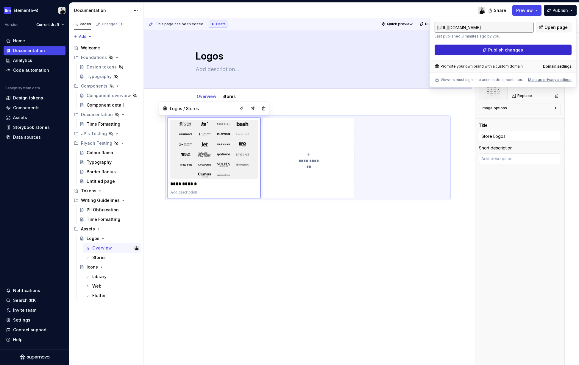
click at [520, 51] on span "Publish changes" at bounding box center [505, 50] width 35 height 6
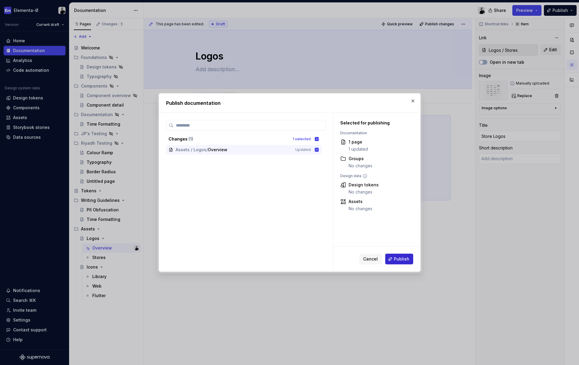
click at [407, 255] on button "Publish" at bounding box center [399, 259] width 28 height 11
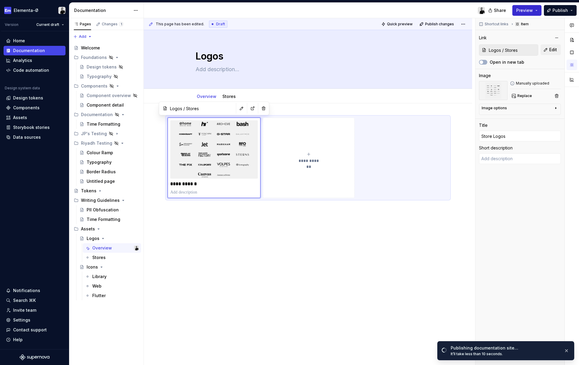
click at [533, 11] on span "Preview" at bounding box center [524, 10] width 17 height 6
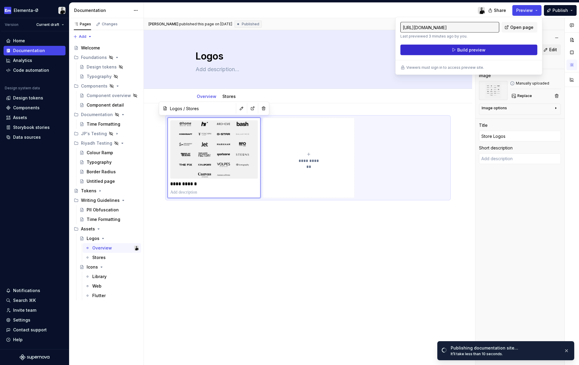
click at [474, 48] on span "Build preview" at bounding box center [471, 50] width 28 height 6
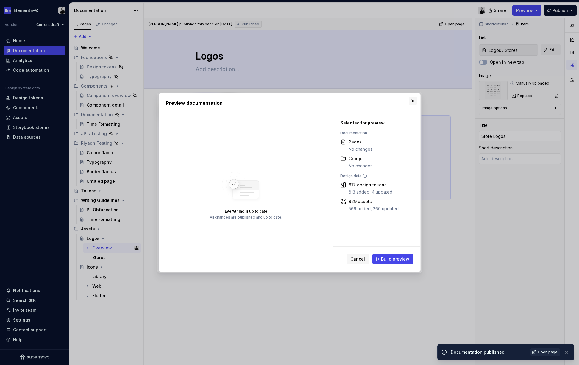
click at [415, 105] on button "button" at bounding box center [413, 101] width 8 height 8
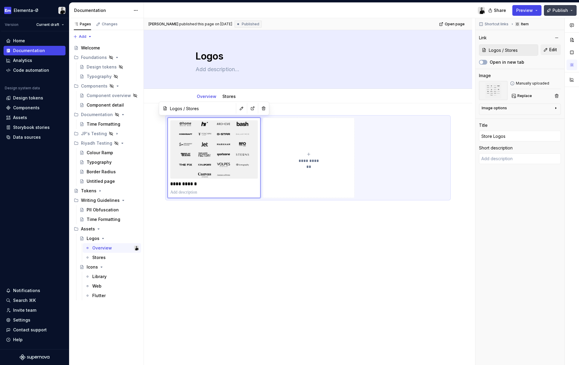
click at [560, 12] on span "Publish" at bounding box center [559, 10] width 15 height 6
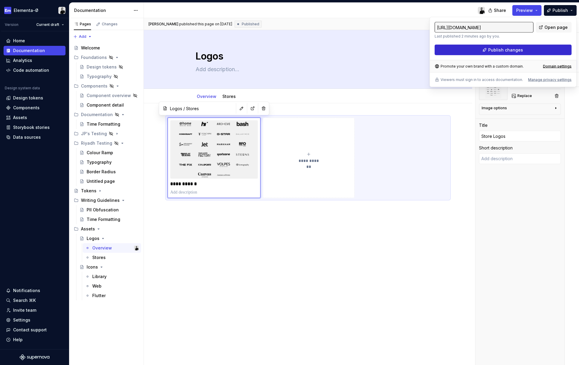
click at [519, 47] on button "Publish changes" at bounding box center [502, 50] width 137 height 11
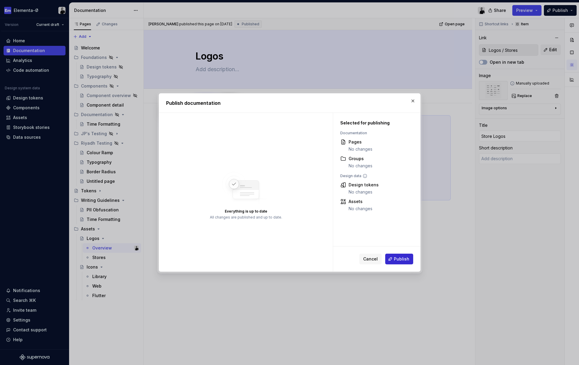
click at [403, 258] on span "Publish" at bounding box center [401, 259] width 15 height 6
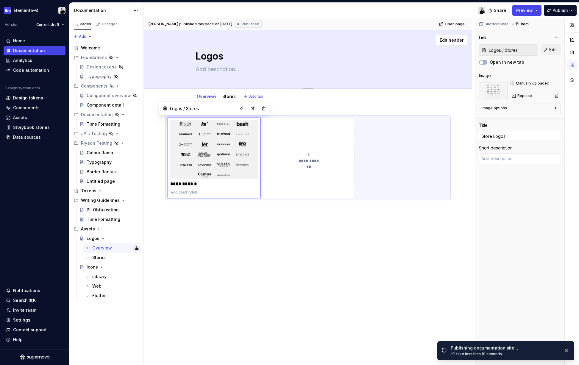
click at [448, 66] on div "Logos" at bounding box center [308, 59] width 281 height 58
click at [448, 63] on div "Logos" at bounding box center [308, 59] width 281 height 58
click at [451, 41] on span "Edit header" at bounding box center [452, 40] width 24 height 6
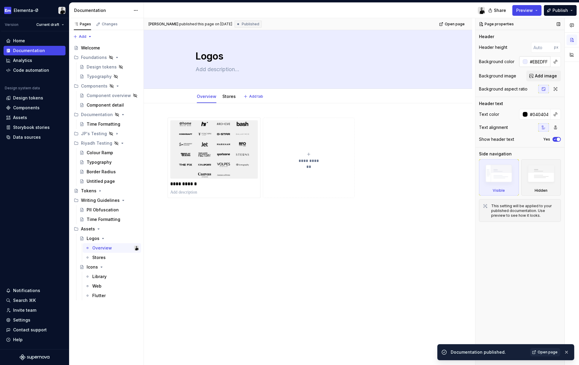
type textarea "*"
click at [539, 63] on input "#EBEDFF" at bounding box center [538, 61] width 23 height 11
type input "fff"
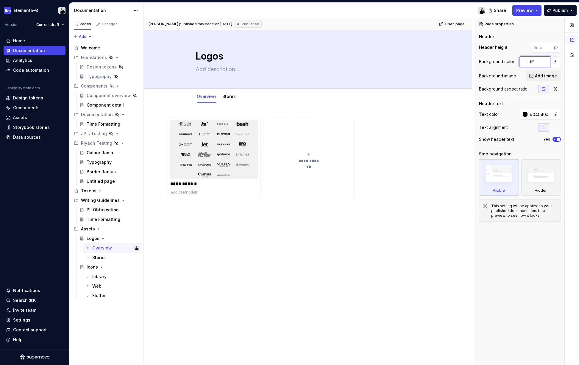
type textarea "*"
type input "fff"
type textarea "*"
type input "#FFFFFF"
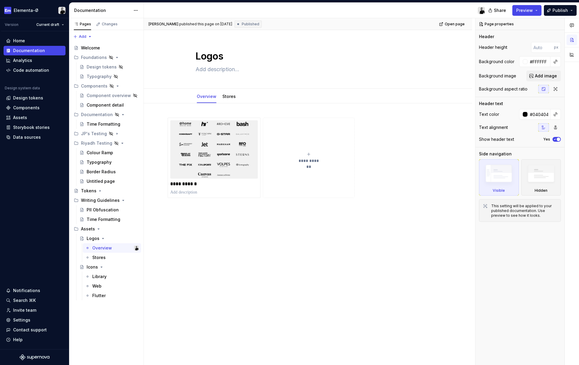
click at [430, 106] on div "**********" at bounding box center [308, 208] width 328 height 211
click at [564, 11] on span "Publish" at bounding box center [559, 10] width 15 height 6
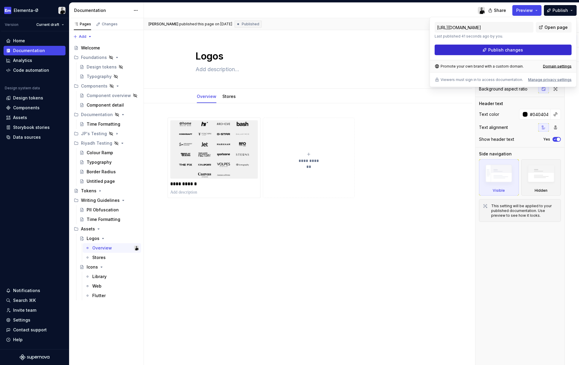
click at [513, 49] on span "Publish changes" at bounding box center [505, 50] width 35 height 6
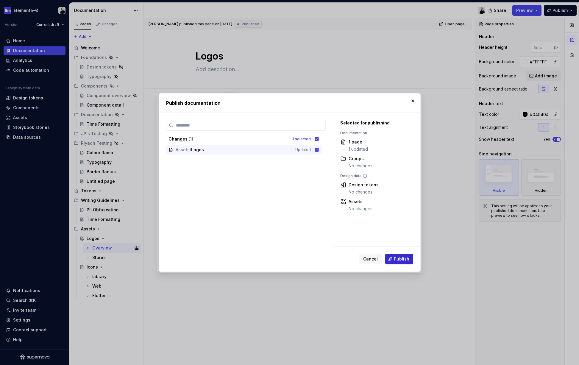
click at [399, 257] on span "Publish" at bounding box center [401, 259] width 15 height 6
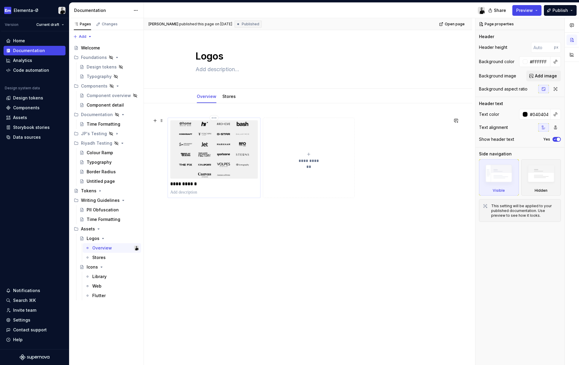
click at [237, 156] on img at bounding box center [213, 149] width 87 height 58
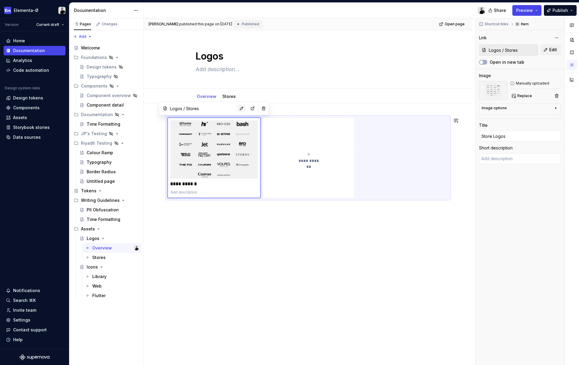
click at [241, 110] on button "button" at bounding box center [241, 108] width 8 height 8
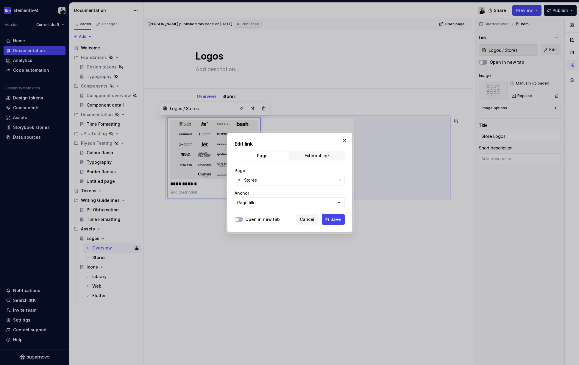
click at [348, 135] on div "Edit link Page External link Page Stores Anchor Page title Open in new tab Canc…" at bounding box center [289, 182] width 125 height 99
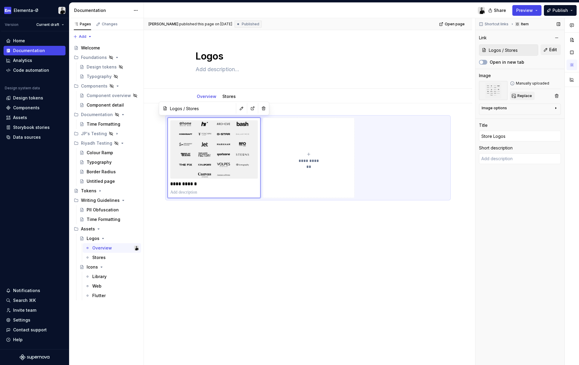
click at [523, 96] on span "Replace" at bounding box center [524, 95] width 15 height 5
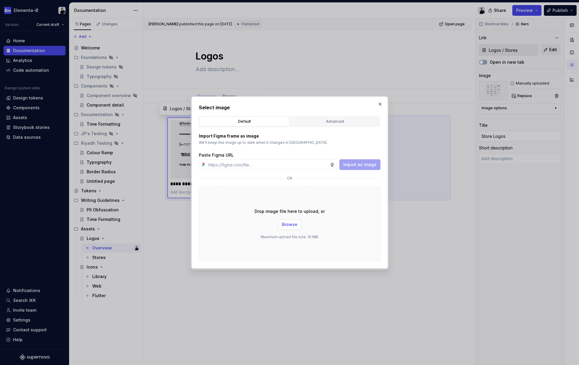
click at [285, 224] on span "Browse" at bounding box center [289, 224] width 15 height 6
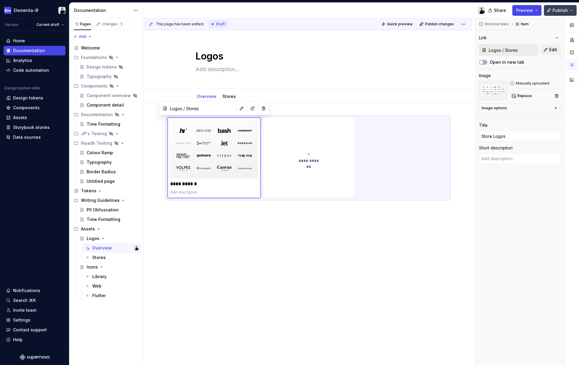
click at [549, 10] on button "Publish" at bounding box center [560, 10] width 33 height 11
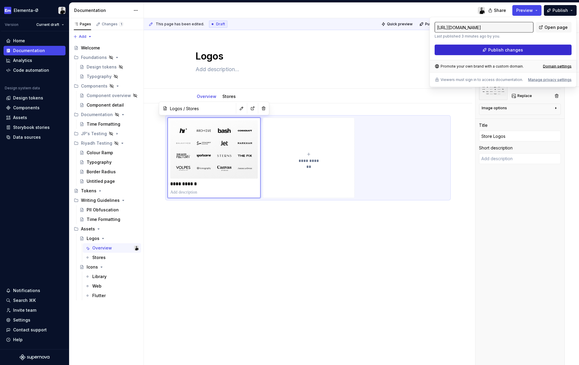
click at [534, 52] on button "Publish changes" at bounding box center [502, 50] width 137 height 11
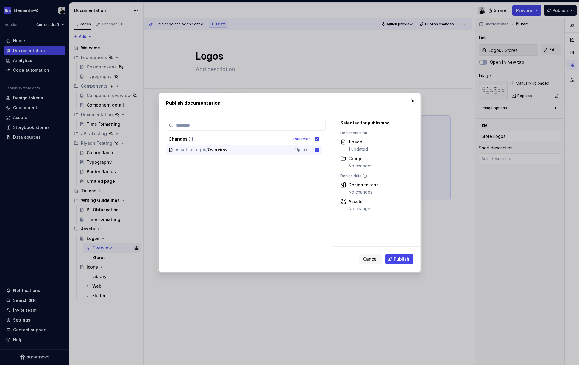
click at [401, 252] on div "Cancel Publish" at bounding box center [376, 258] width 87 height 25
click at [399, 257] on span "Publish" at bounding box center [401, 259] width 15 height 6
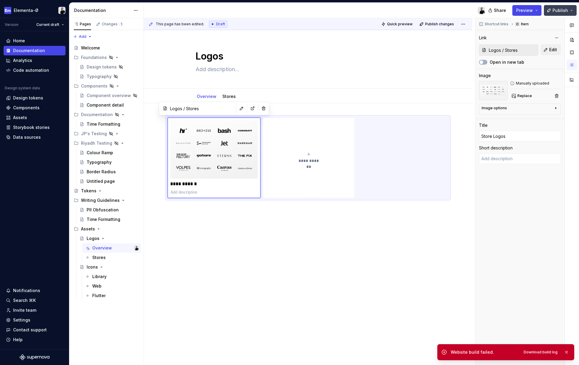
click at [565, 11] on span "Publish" at bounding box center [559, 10] width 15 height 6
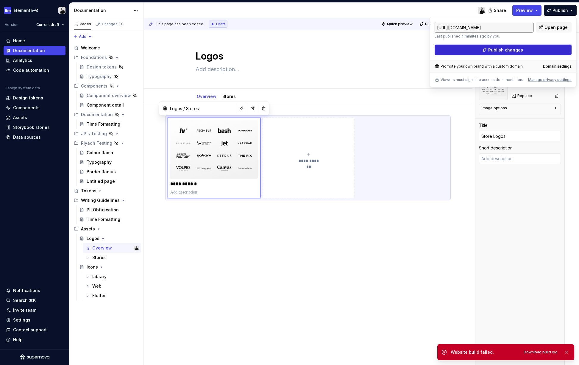
click at [511, 50] on span "Publish changes" at bounding box center [505, 50] width 35 height 6
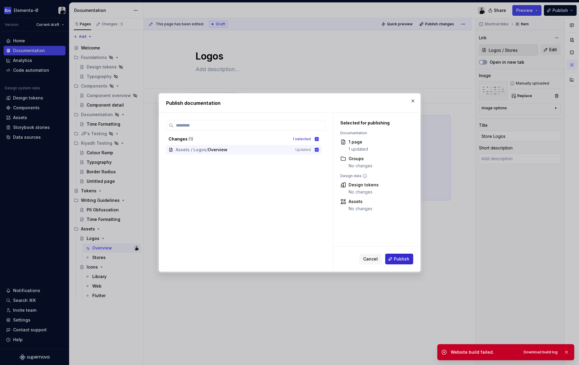
click at [398, 258] on span "Publish" at bounding box center [401, 259] width 15 height 6
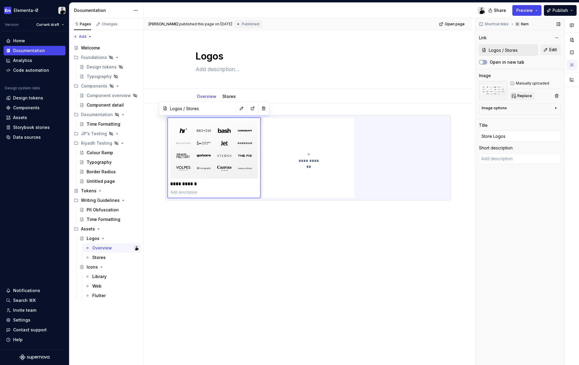
click at [524, 93] on button "Replace" at bounding box center [522, 96] width 25 height 8
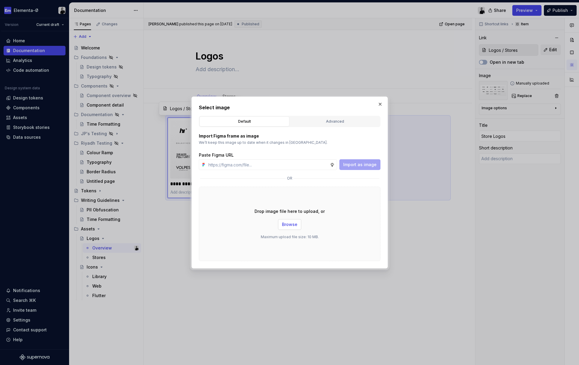
click at [291, 220] on button "Browse" at bounding box center [289, 224] width 23 height 11
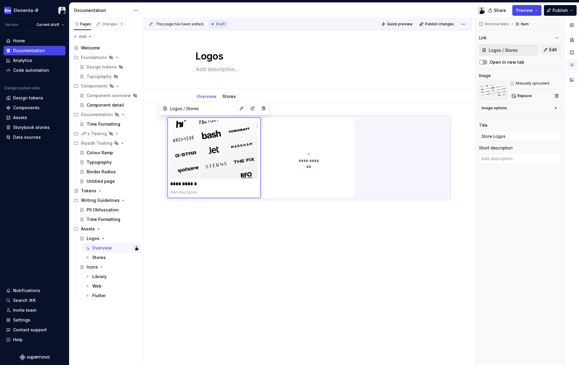
click at [338, 284] on div "**********" at bounding box center [308, 208] width 328 height 211
click at [360, 286] on div "**********" at bounding box center [308, 208] width 328 height 211
click at [219, 147] on img at bounding box center [213, 149] width 87 height 58
click at [522, 94] on span "Replace" at bounding box center [524, 95] width 15 height 5
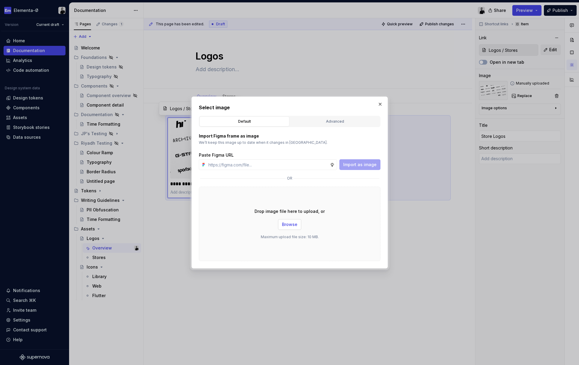
click at [290, 224] on span "Browse" at bounding box center [289, 224] width 15 height 6
click at [289, 225] on span "Browse" at bounding box center [289, 224] width 15 height 6
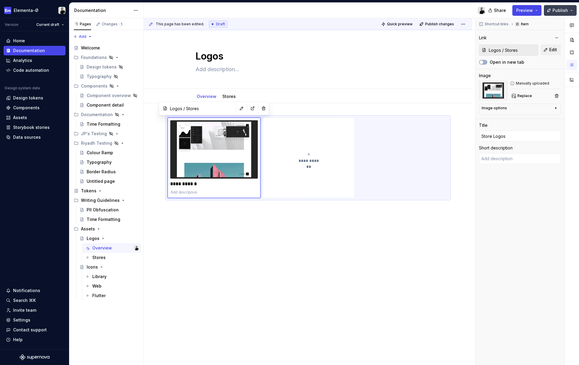
click at [558, 13] on button "Publish" at bounding box center [560, 10] width 33 height 11
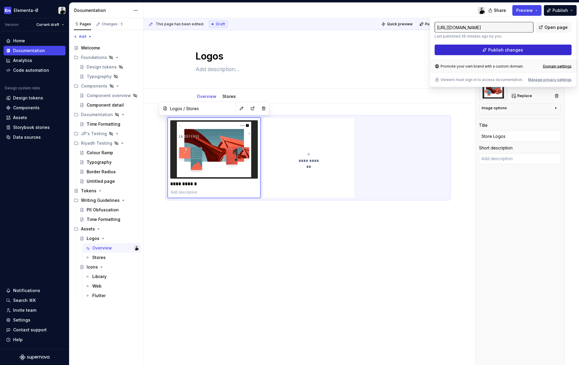
click at [519, 51] on span "Publish changes" at bounding box center [505, 50] width 35 height 6
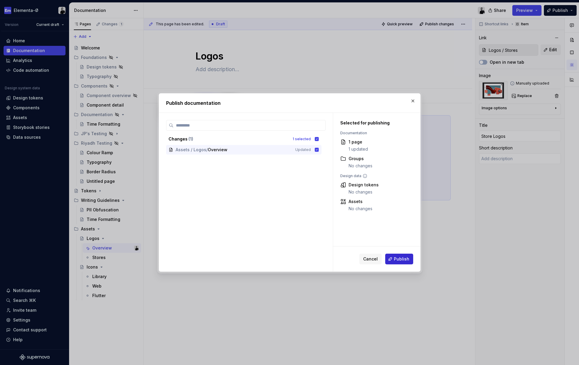
click at [401, 261] on span "Publish" at bounding box center [401, 259] width 15 height 6
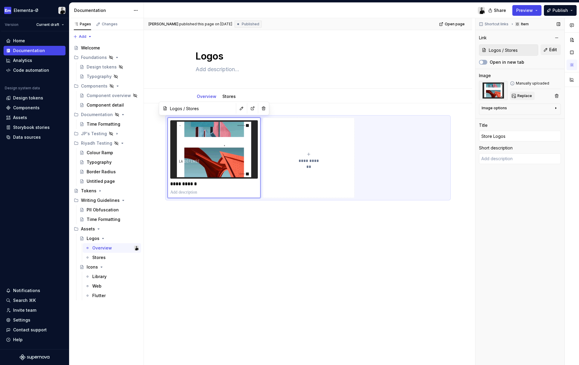
click at [523, 95] on span "Replace" at bounding box center [524, 95] width 15 height 5
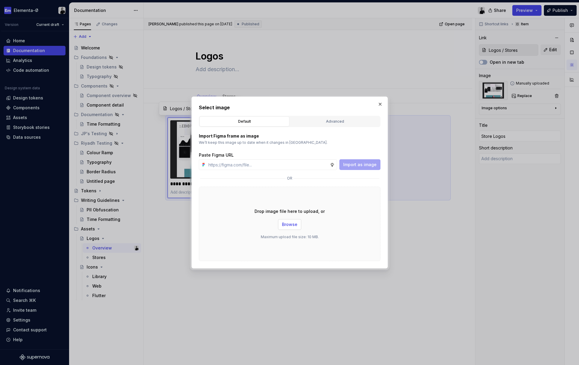
click at [296, 221] on button "Browse" at bounding box center [289, 224] width 23 height 11
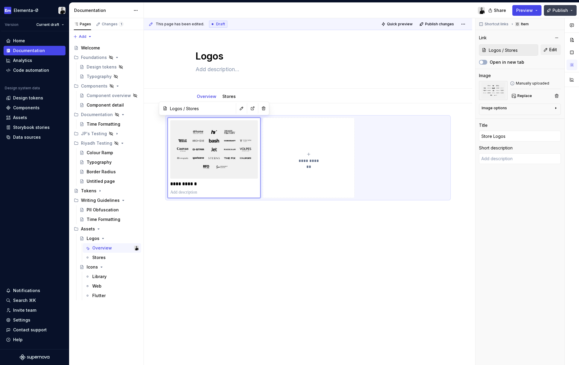
click at [562, 10] on span "Publish" at bounding box center [559, 10] width 15 height 6
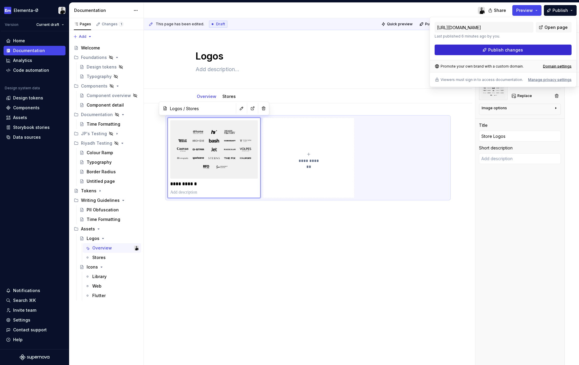
click at [514, 53] on button "Publish changes" at bounding box center [502, 50] width 137 height 11
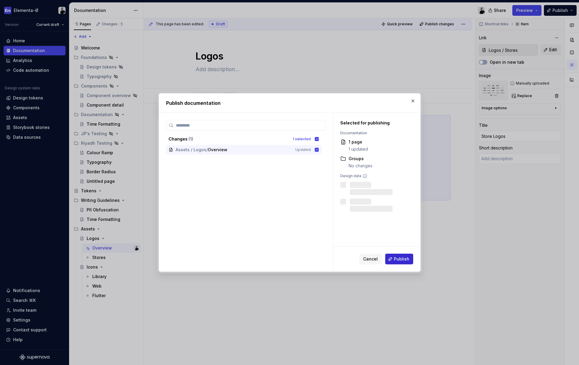
click at [402, 255] on button "Publish" at bounding box center [399, 259] width 28 height 11
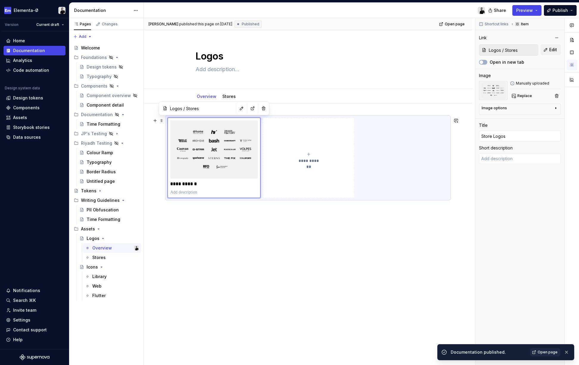
click at [415, 128] on div "**********" at bounding box center [308, 158] width 281 height 80
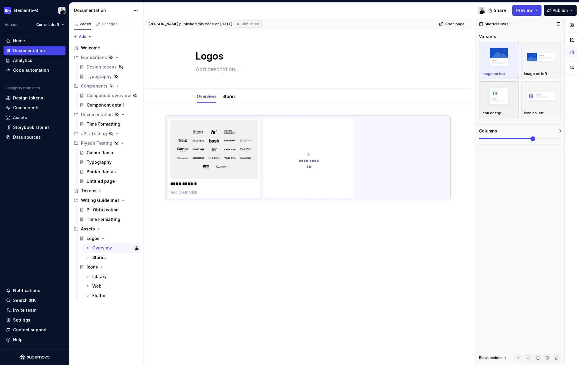
click at [500, 100] on img "button" at bounding box center [499, 96] width 35 height 22
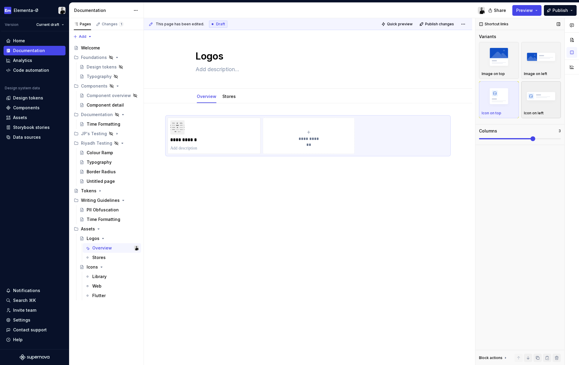
click at [559, 94] on button "Icon on left" at bounding box center [541, 99] width 40 height 37
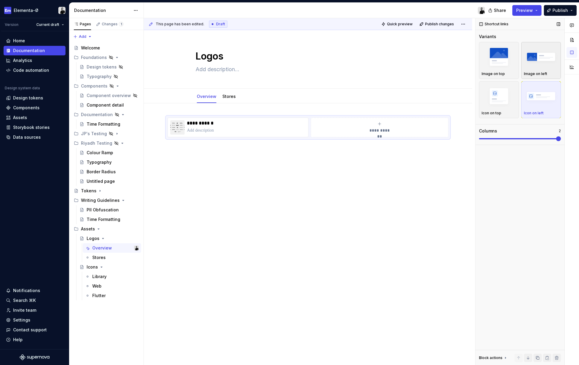
click at [543, 65] on img "button" at bounding box center [541, 57] width 35 height 22
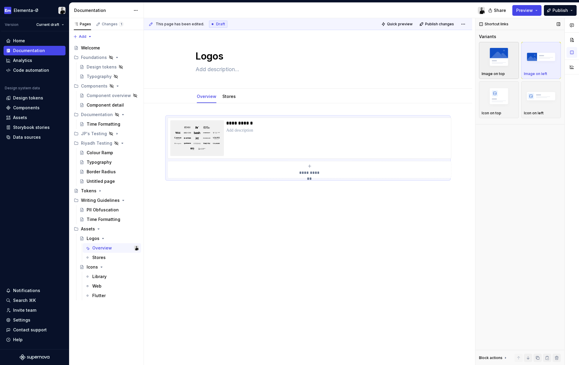
click at [492, 63] on img "button" at bounding box center [499, 57] width 35 height 22
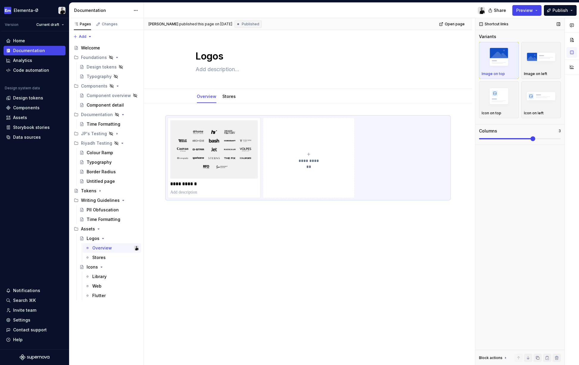
click at [523, 138] on span at bounding box center [520, 138] width 82 height 5
click at [563, 11] on span "Publish" at bounding box center [559, 10] width 15 height 6
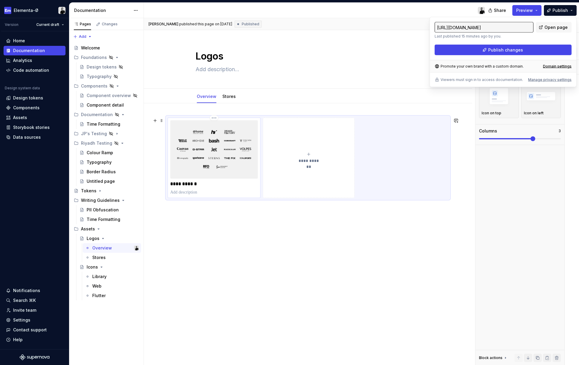
click at [237, 173] on img at bounding box center [213, 149] width 87 height 58
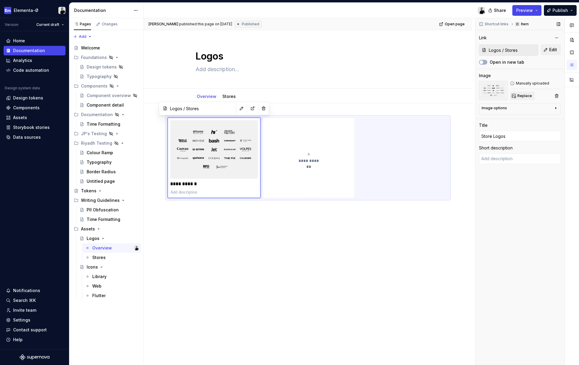
click at [529, 95] on span "Replace" at bounding box center [524, 95] width 15 height 5
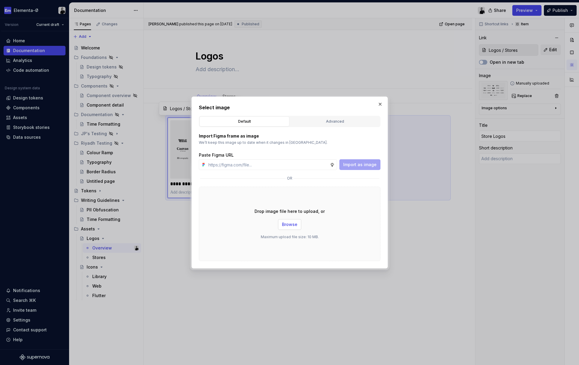
click at [287, 224] on span "Browse" at bounding box center [289, 224] width 15 height 6
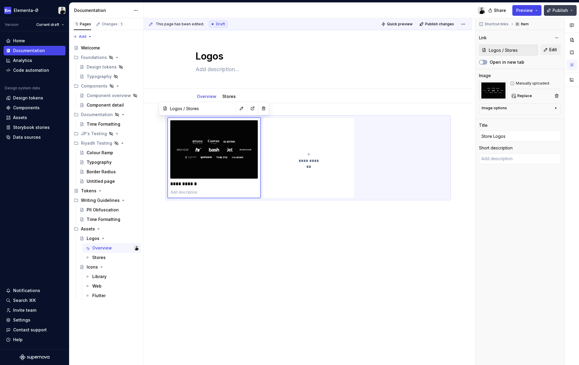
click at [561, 13] on span "Publish" at bounding box center [559, 10] width 15 height 6
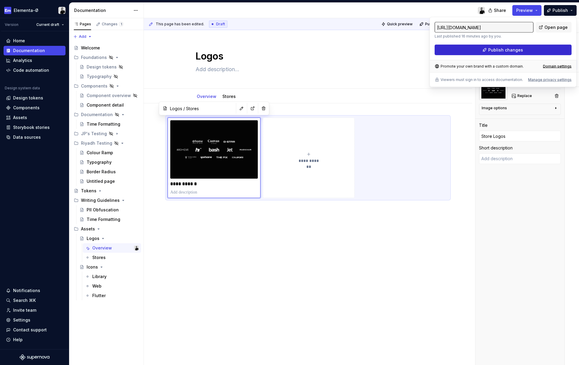
click at [526, 48] on button "Publish changes" at bounding box center [502, 50] width 137 height 11
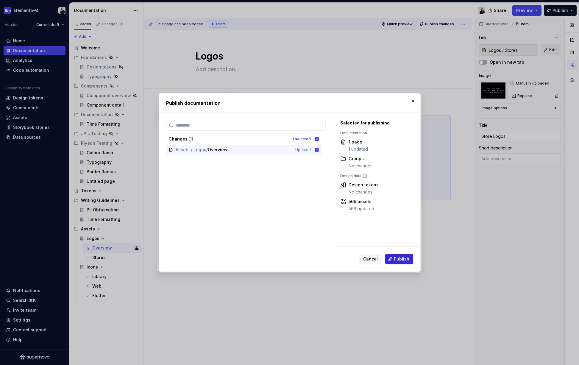
click at [401, 260] on span "Publish" at bounding box center [401, 259] width 15 height 6
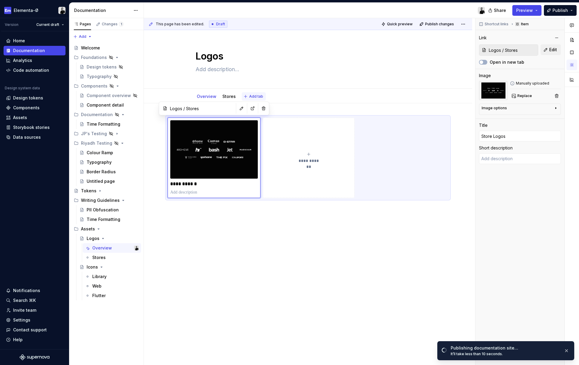
click at [254, 96] on span "Add tab" at bounding box center [256, 96] width 14 height 5
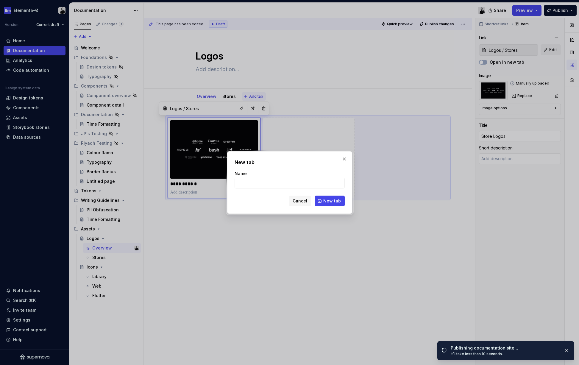
type textarea "*"
type input "Brands"
click at [326, 201] on span "New tab" at bounding box center [332, 201] width 18 height 6
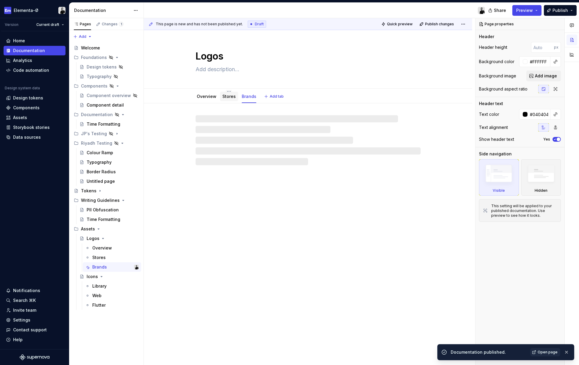
click at [228, 96] on link "Stores" at bounding box center [228, 96] width 13 height 5
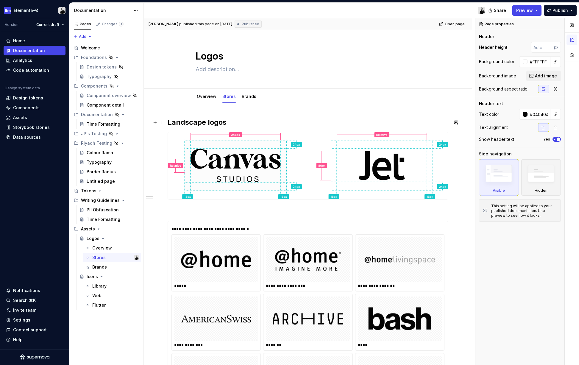
click at [217, 121] on h2 "Landscape logos" at bounding box center [308, 123] width 281 height 10
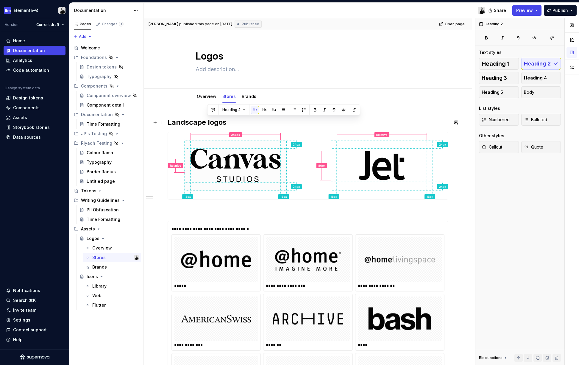
click at [217, 121] on h2 "Landscape logos" at bounding box center [308, 123] width 281 height 10
click at [172, 121] on h2 "Landscape logos" at bounding box center [308, 123] width 281 height 10
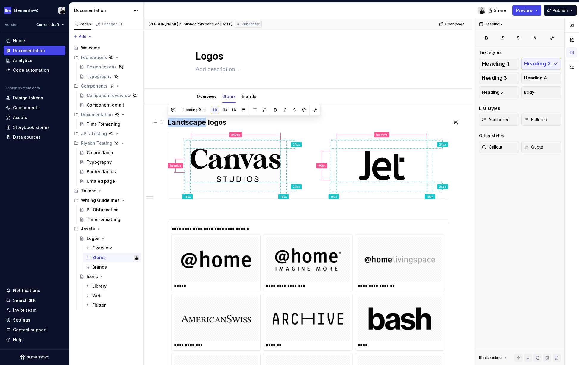
click at [172, 121] on h2 "Landscape logos" at bounding box center [308, 123] width 281 height 10
copy h2 "Landscape logos"
click at [249, 95] on link "Brands" at bounding box center [249, 96] width 15 height 5
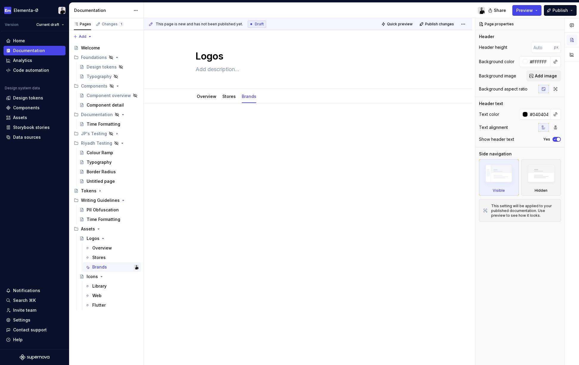
click at [230, 126] on div at bounding box center [308, 129] width 281 height 23
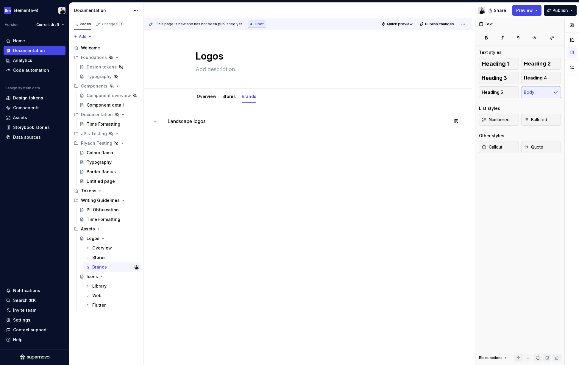
click at [204, 121] on p "Landscape logos" at bounding box center [308, 121] width 281 height 7
type textarea "*"
click at [203, 110] on button "button" at bounding box center [205, 110] width 8 height 8
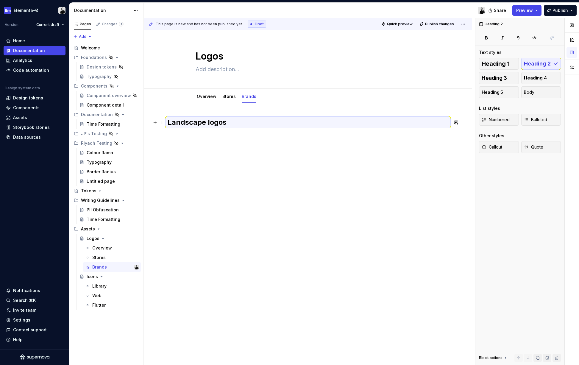
click at [245, 126] on h2 "Landscape logos" at bounding box center [308, 123] width 281 height 10
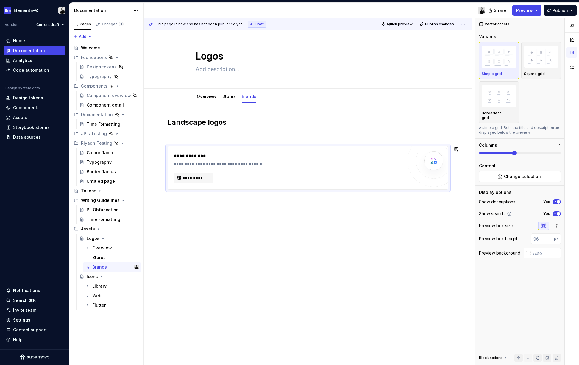
click at [199, 172] on div "**********" at bounding box center [288, 167] width 229 height 31
click at [196, 176] on span "**********" at bounding box center [195, 178] width 26 height 6
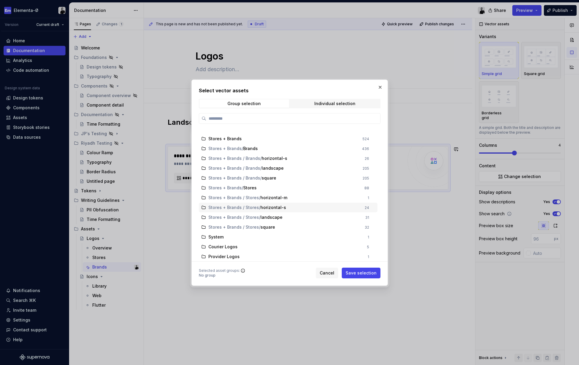
scroll to position [51, 0]
click at [244, 218] on span "Stores + Brands / Stores" at bounding box center [233, 217] width 51 height 6
click at [254, 178] on span "Stores + Brands / Brands" at bounding box center [234, 177] width 52 height 6
click at [282, 165] on div "Stores + Brands / Brands / landscape" at bounding box center [283, 168] width 151 height 6
click at [368, 273] on span "Save selection" at bounding box center [361, 273] width 31 height 6
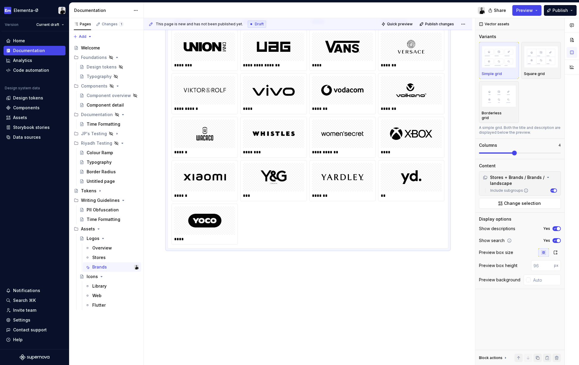
scroll to position [2172, 0]
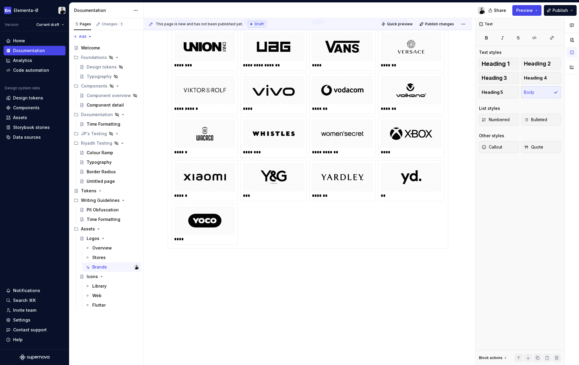
click at [189, 272] on p "Square logos" at bounding box center [308, 270] width 281 height 7
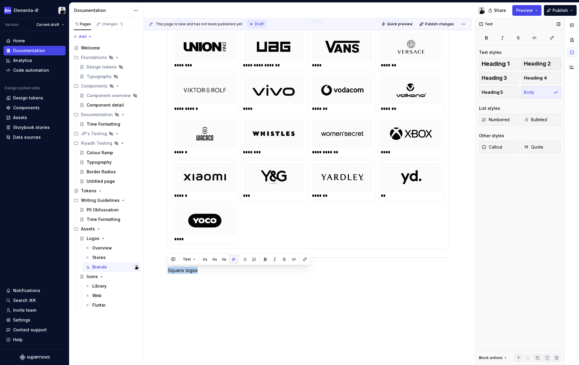
click at [539, 62] on span "Heading 2" at bounding box center [537, 64] width 27 height 6
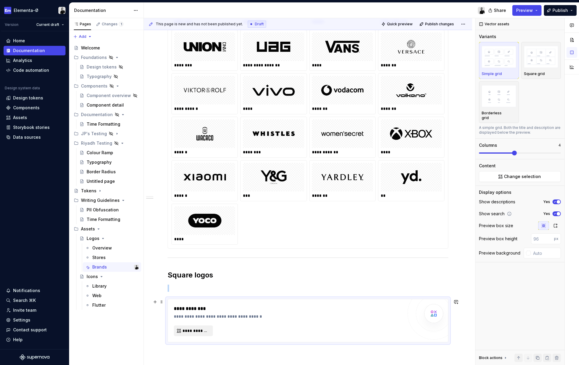
click at [185, 331] on span "**********" at bounding box center [195, 331] width 26 height 6
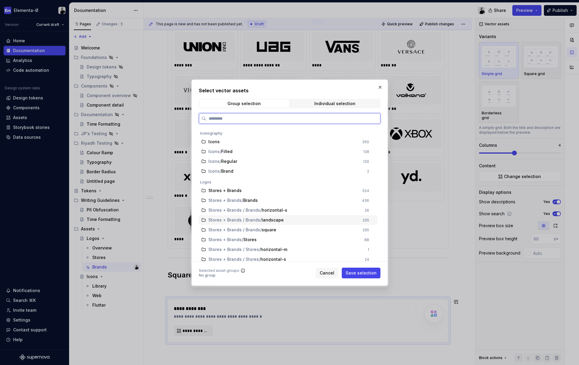
click at [262, 220] on span "landscape" at bounding box center [273, 220] width 22 height 6
click at [367, 270] on span "Save selection" at bounding box center [361, 273] width 31 height 6
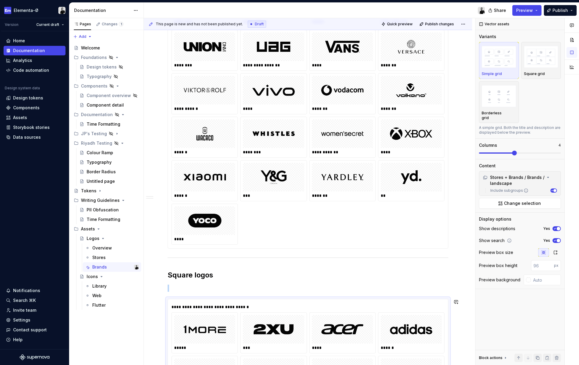
scroll to position [2453, 0]
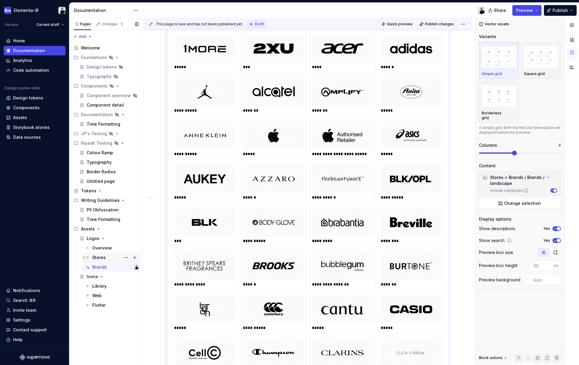
click at [100, 256] on div "Stores" at bounding box center [98, 257] width 13 height 6
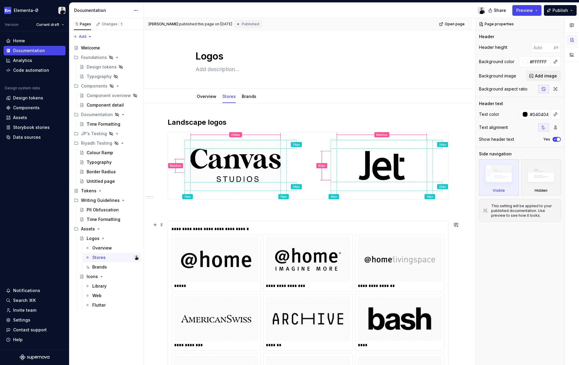
click at [259, 256] on div "*****" at bounding box center [216, 263] width 89 height 56
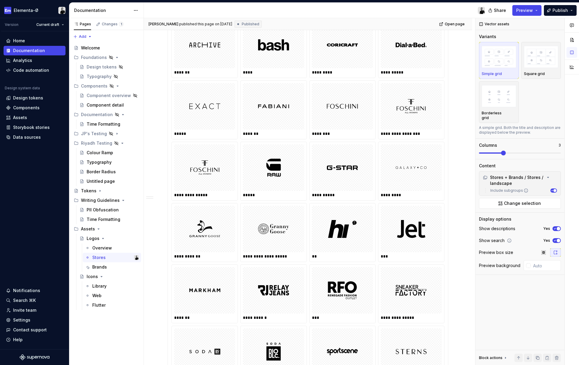
scroll to position [1167, 0]
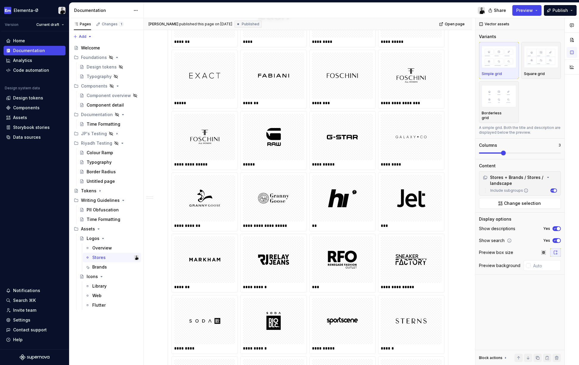
click at [395, 205] on img at bounding box center [411, 198] width 42 height 42
click at [107, 265] on div "Brands" at bounding box center [115, 267] width 46 height 8
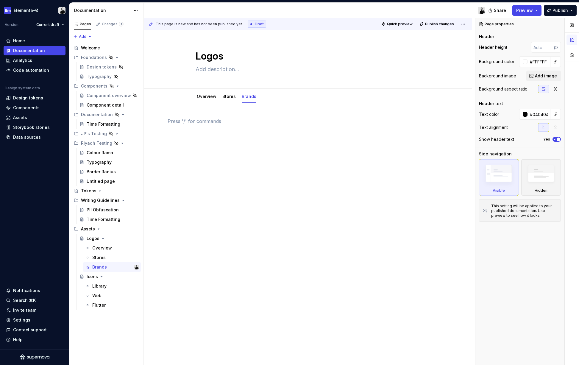
click at [329, 182] on div at bounding box center [308, 180] width 328 height 154
click at [208, 99] on div "Overview" at bounding box center [207, 96] width 20 height 7
click at [202, 99] on link "Overview" at bounding box center [207, 96] width 20 height 5
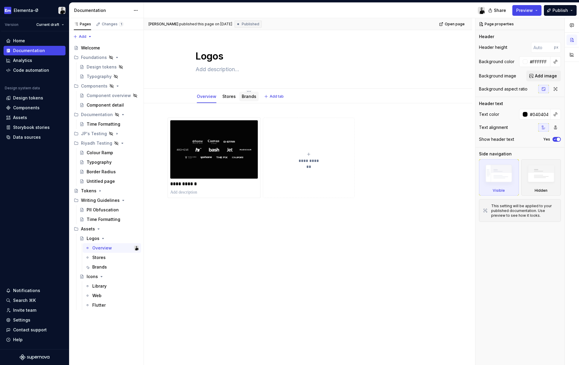
click at [250, 98] on link "Brands" at bounding box center [249, 96] width 15 height 5
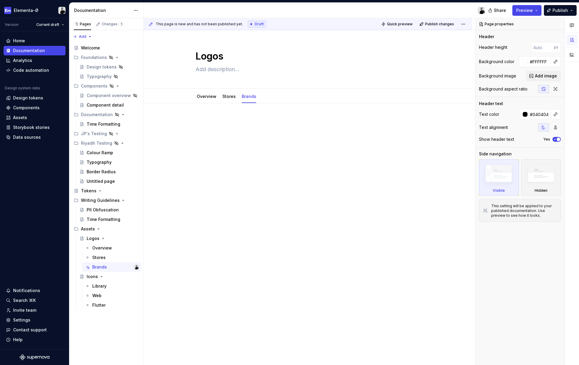
click at [233, 173] on div at bounding box center [308, 180] width 328 height 154
click at [231, 97] on link "Stores" at bounding box center [228, 96] width 13 height 5
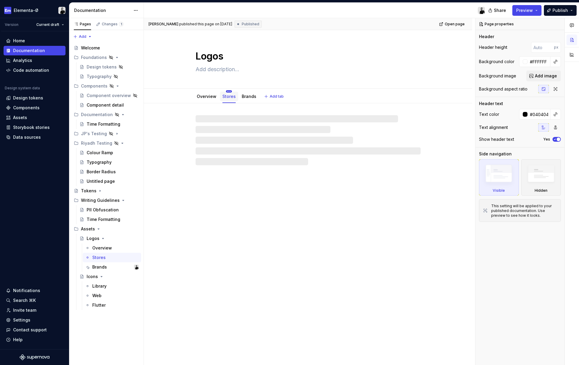
click at [229, 92] on html "Elementa-Ø Version Current draft Home Documentation Analytics Code automation D…" at bounding box center [289, 182] width 579 height 365
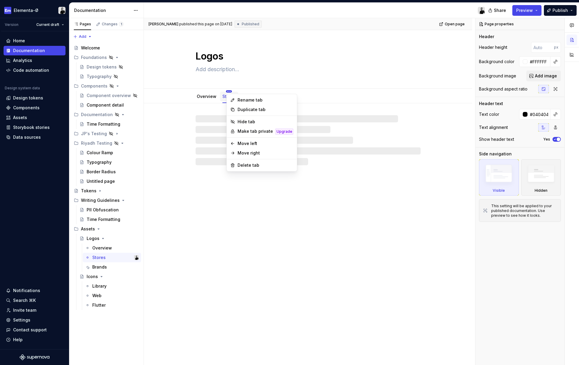
click at [229, 92] on html "Elementa-Ø Version Current draft Home Documentation Analytics Code automation D…" at bounding box center [289, 182] width 579 height 365
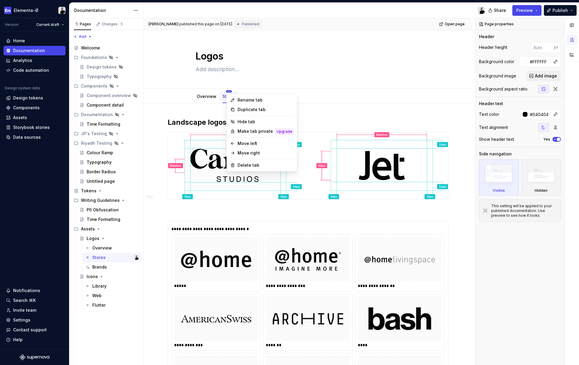
click at [230, 91] on html "Elementa-Ø Version Current draft Home Documentation Analytics Code automation D…" at bounding box center [289, 182] width 579 height 365
click at [247, 109] on div "Duplicate tab" at bounding box center [265, 110] width 56 height 6
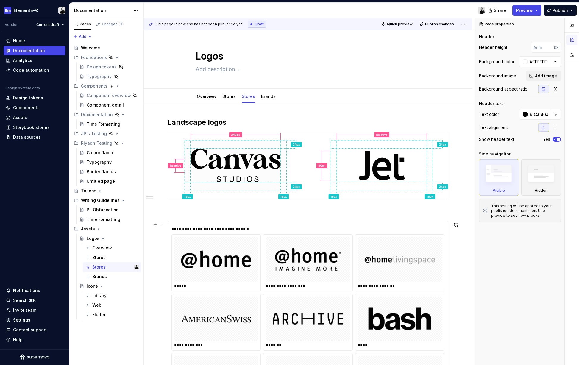
click at [268, 284] on div "**********" at bounding box center [308, 286] width 85 height 6
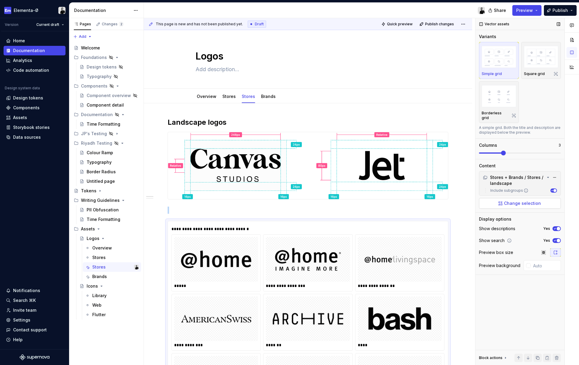
click at [519, 200] on span "Change selection" at bounding box center [522, 203] width 37 height 6
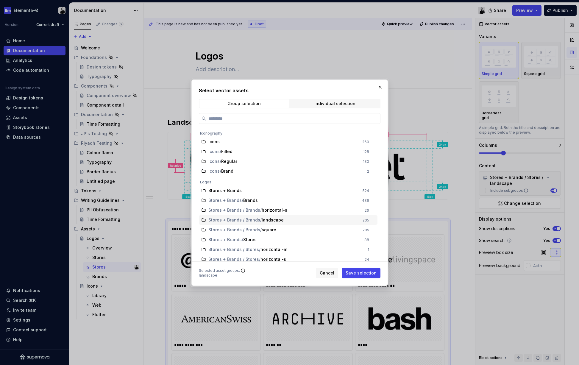
scroll to position [14, 0]
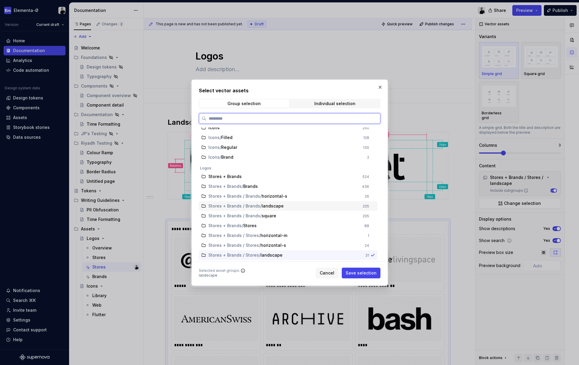
click at [262, 209] on span "landscape" at bounding box center [273, 206] width 22 height 6
click at [359, 271] on span "Save selection" at bounding box center [361, 273] width 31 height 6
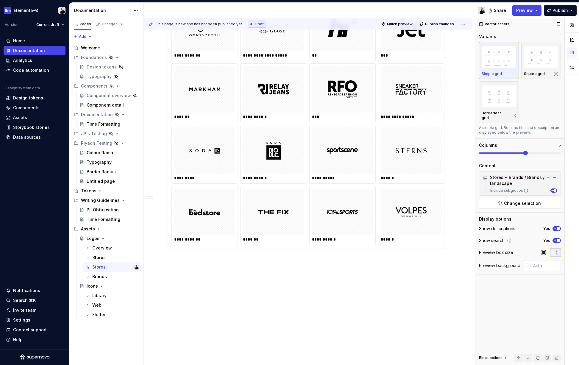
scroll to position [1567, 0]
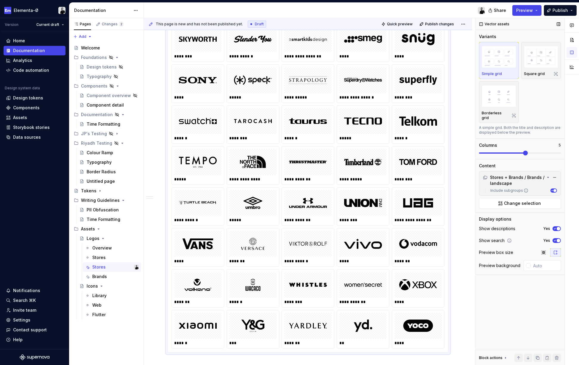
click at [520, 151] on span at bounding box center [520, 153] width 82 height 5
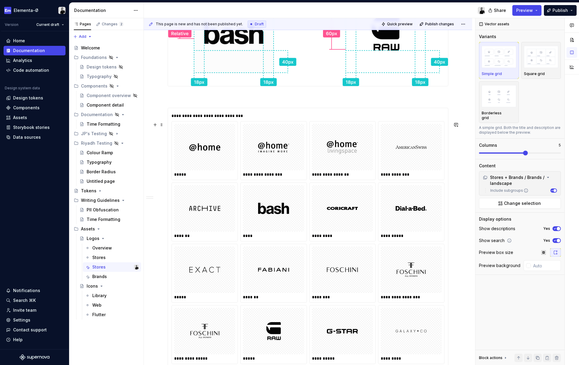
scroll to position [2025, 0]
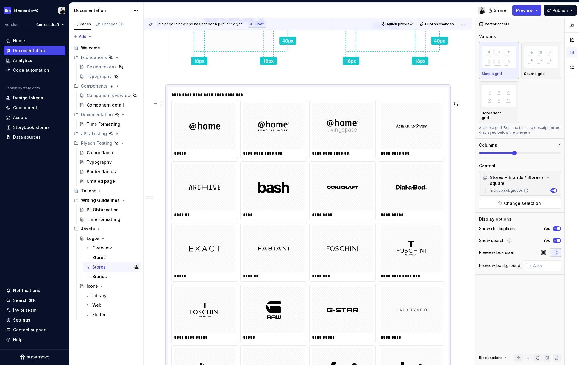
click at [310, 270] on div "**********" at bounding box center [307, 344] width 273 height 488
click at [508, 200] on span "Change selection" at bounding box center [522, 203] width 37 height 6
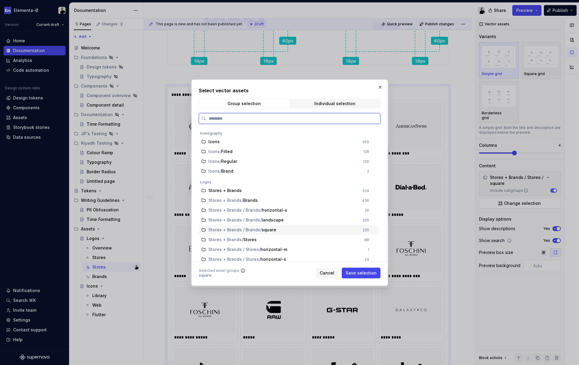
click at [273, 230] on span "square" at bounding box center [269, 230] width 15 height 6
click at [362, 273] on span "Save selection" at bounding box center [361, 273] width 31 height 6
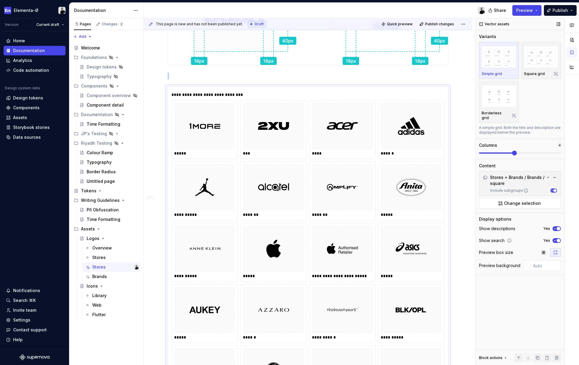
scroll to position [2108, 0]
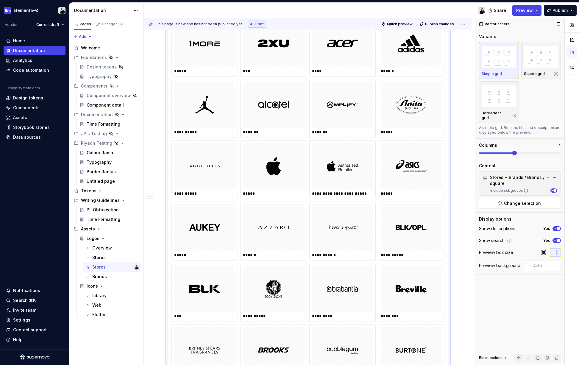
click at [530, 152] on span at bounding box center [520, 152] width 82 height 1
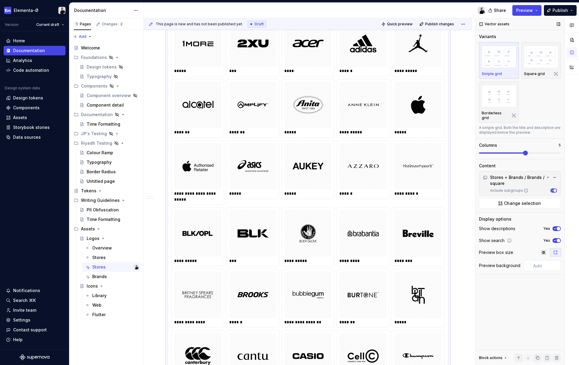
click at [533, 152] on span at bounding box center [520, 152] width 82 height 1
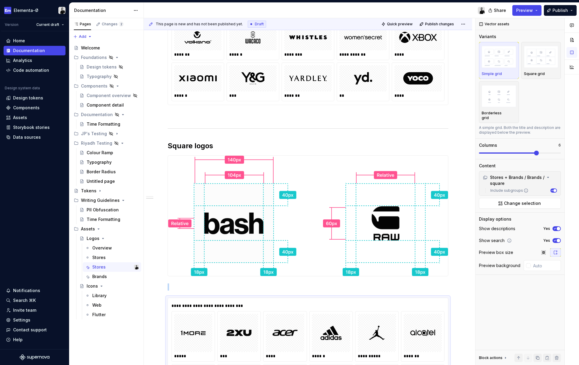
scroll to position [1821, 0]
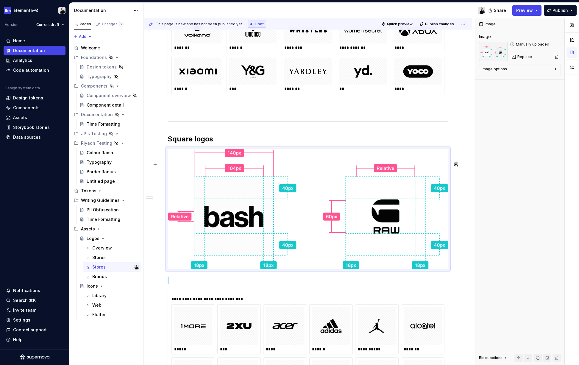
click at [336, 210] on img at bounding box center [308, 209] width 280 height 120
click at [322, 192] on img at bounding box center [308, 209] width 280 height 120
click at [162, 163] on span at bounding box center [161, 164] width 5 height 8
click at [176, 220] on div "Delete" at bounding box center [189, 219] width 39 height 6
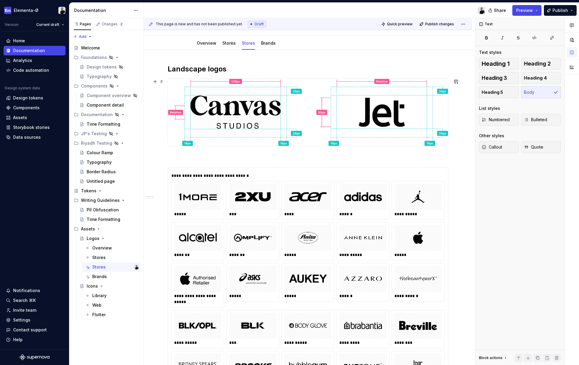
scroll to position [9, 0]
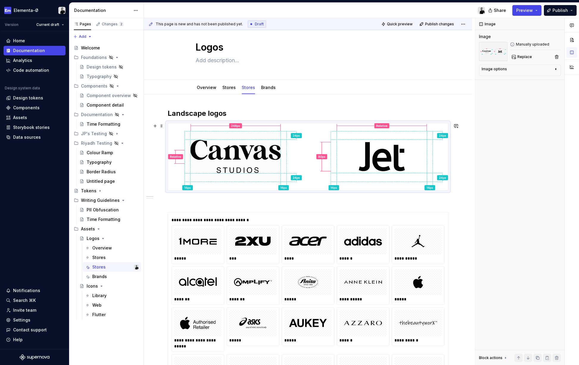
click at [180, 129] on img at bounding box center [308, 156] width 280 height 67
click at [163, 125] on span at bounding box center [161, 126] width 5 height 8
click at [177, 179] on div "Delete" at bounding box center [189, 180] width 39 height 6
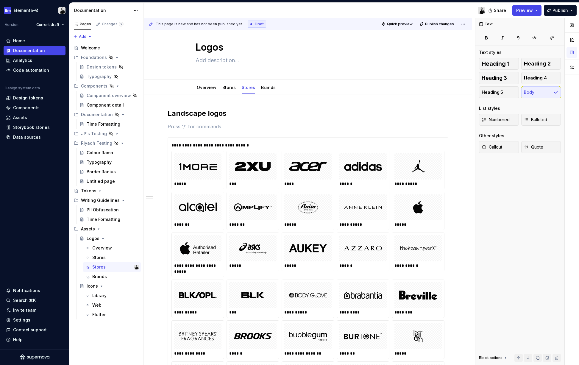
click at [566, 13] on button "Publish" at bounding box center [560, 10] width 33 height 11
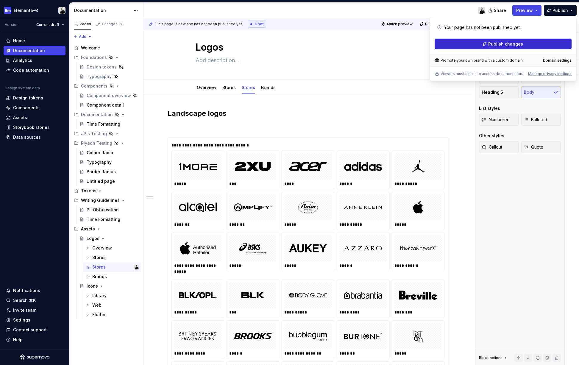
click at [526, 47] on button "Publish changes" at bounding box center [502, 44] width 137 height 11
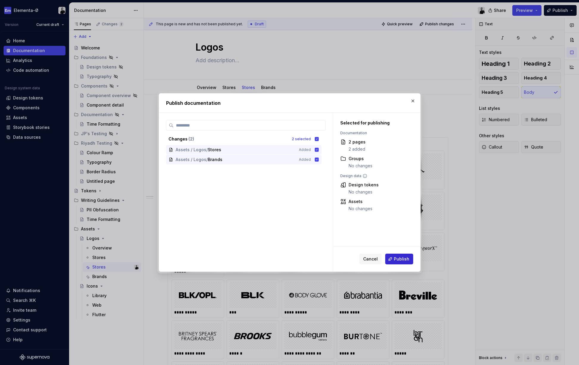
click at [407, 259] on span "Publish" at bounding box center [401, 259] width 15 height 6
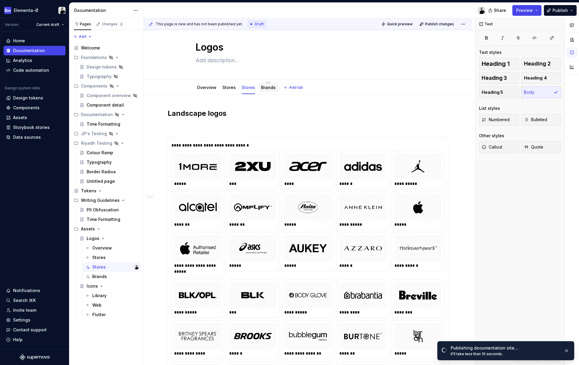
click at [268, 84] on div "Brands" at bounding box center [268, 87] width 15 height 7
click at [268, 82] on html "Elementa-Ø Version Current draft Home Documentation Analytics Code automation D…" at bounding box center [289, 182] width 579 height 365
click at [291, 145] on div "Delete tab" at bounding box center [304, 147] width 56 height 6
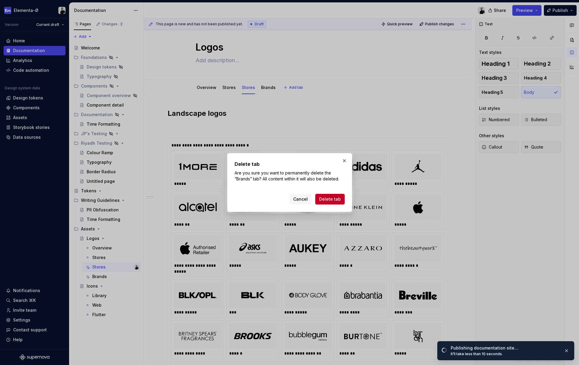
click at [328, 205] on div "Delete tab Are you sure you want to permanently delete the “Brands” tab? All co…" at bounding box center [289, 182] width 125 height 59
click at [331, 203] on button "Delete tab" at bounding box center [329, 199] width 29 height 11
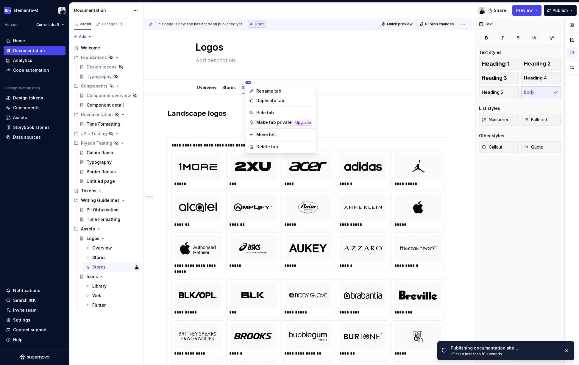
click at [249, 82] on html "Elementa-Ø Version Current draft Home Documentation Analytics Code automation D…" at bounding box center [289, 182] width 579 height 365
click at [262, 90] on div "Rename tab" at bounding box center [284, 91] width 56 height 6
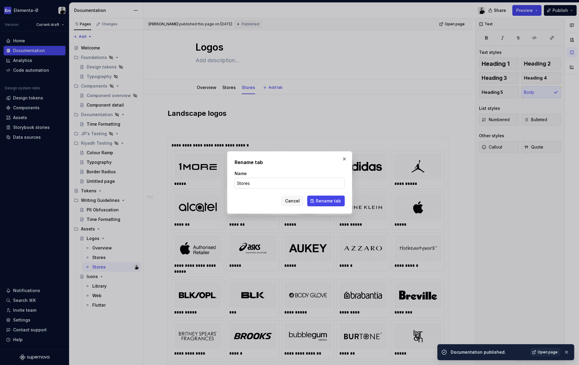
type textarea "*"
click at [248, 185] on input "Stores" at bounding box center [290, 183] width 110 height 11
type input "Brands"
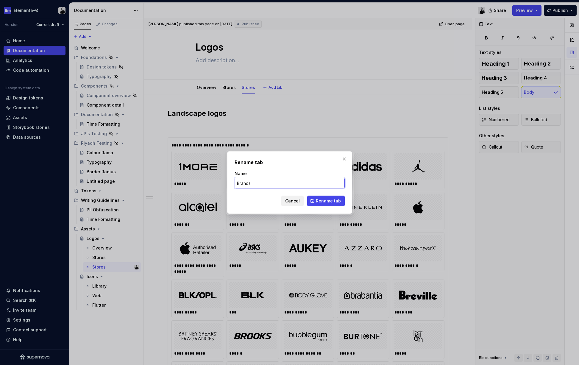
type textarea "*"
type input "Brands"
click at [328, 200] on span "Rename tab" at bounding box center [328, 201] width 25 height 6
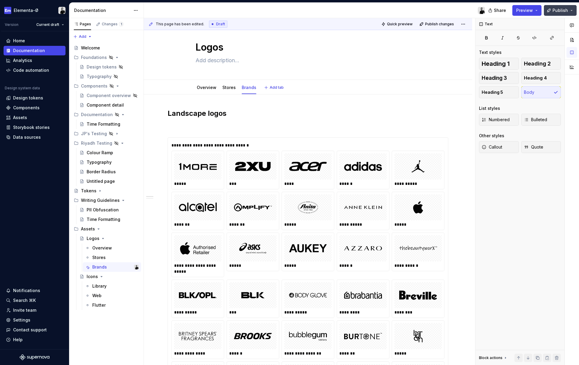
click at [555, 11] on span "Publish" at bounding box center [559, 10] width 15 height 6
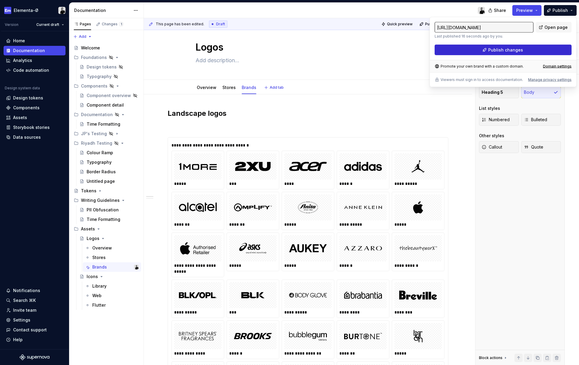
click at [504, 49] on span "Publish changes" at bounding box center [505, 50] width 35 height 6
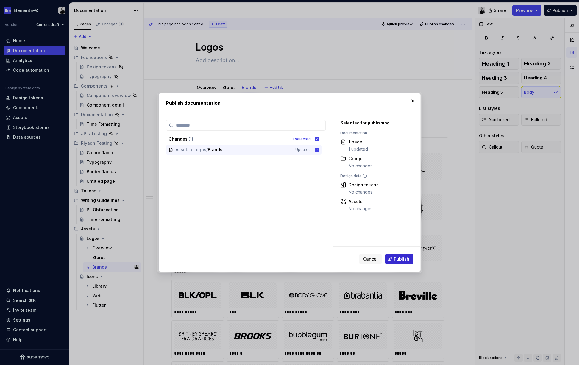
click at [398, 259] on span "Publish" at bounding box center [401, 259] width 15 height 6
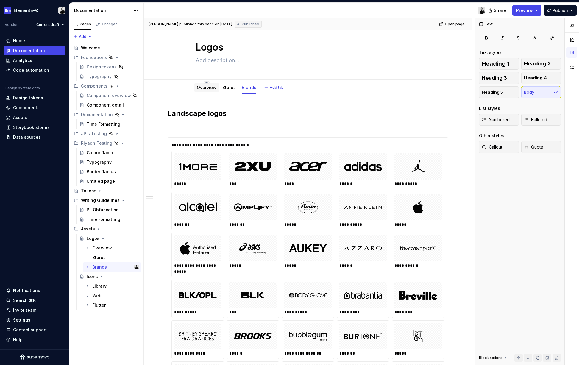
click at [204, 88] on link "Overview" at bounding box center [207, 87] width 20 height 5
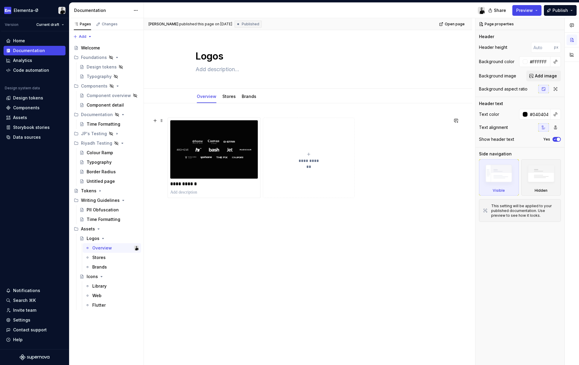
click at [312, 148] on button "**********" at bounding box center [308, 158] width 91 height 80
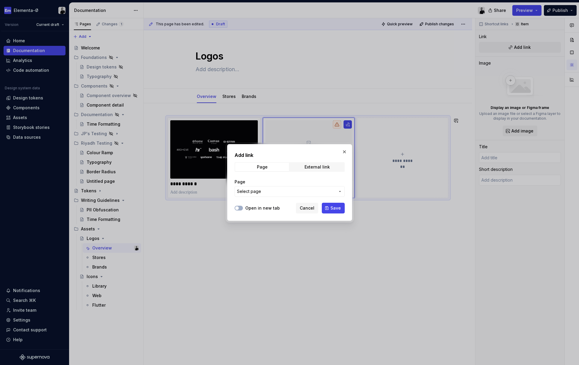
click at [265, 191] on span "Select page" at bounding box center [286, 191] width 98 height 6
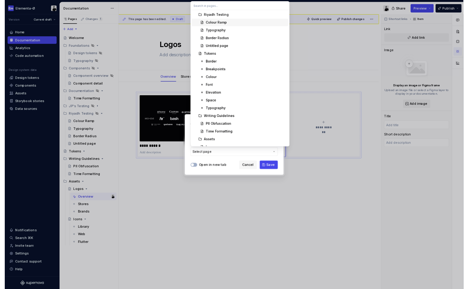
scroll to position [176, 0]
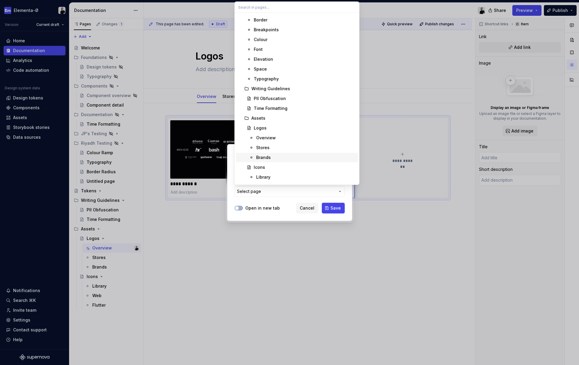
click at [268, 155] on div "Brands" at bounding box center [263, 157] width 15 height 6
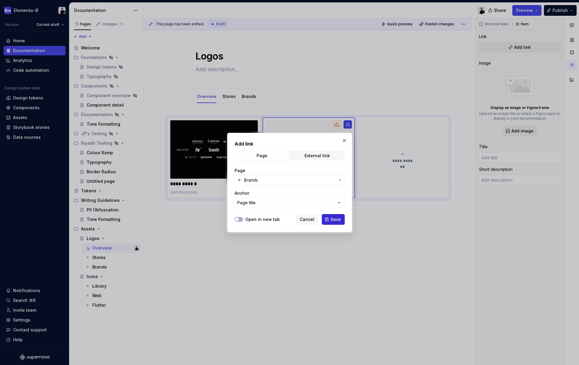
click at [335, 218] on span "Save" at bounding box center [335, 219] width 10 height 6
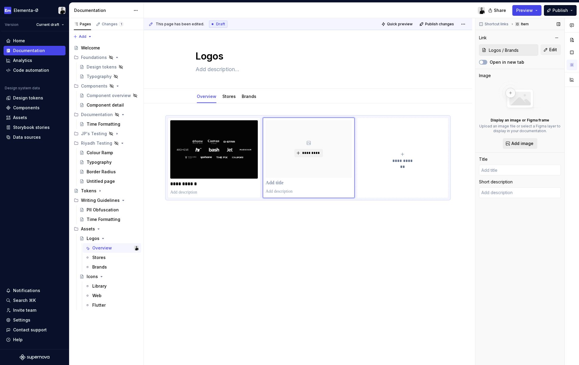
click at [523, 141] on span "Add image" at bounding box center [522, 143] width 22 height 6
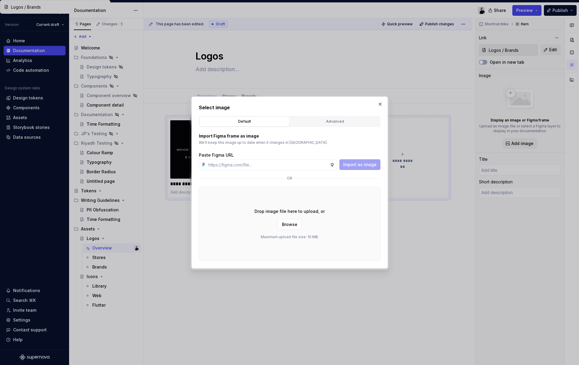
type textarea "*"
type input "Brands"
click at [291, 224] on span "Browse" at bounding box center [289, 224] width 15 height 6
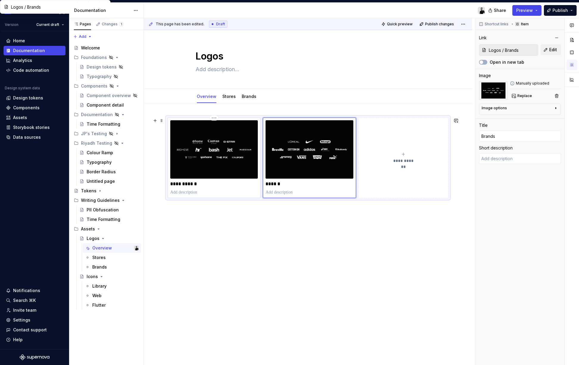
click at [193, 184] on p "**********" at bounding box center [213, 184] width 87 height 6
type textarea "*"
type input "Logos / Stores"
type input "Store Logos"
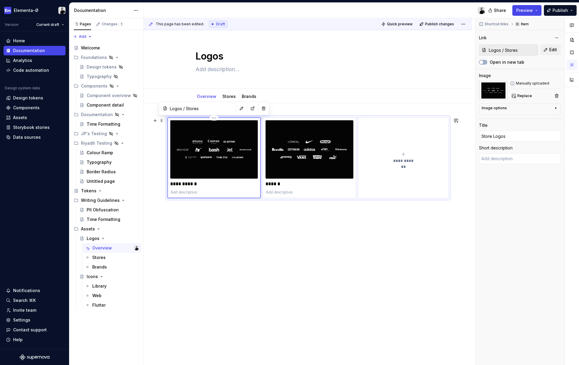
click at [193, 184] on p "**********" at bounding box center [213, 184] width 87 height 6
click at [282, 184] on p "******" at bounding box center [308, 184] width 87 height 6
type textarea "*"
type input "Logos / Brands"
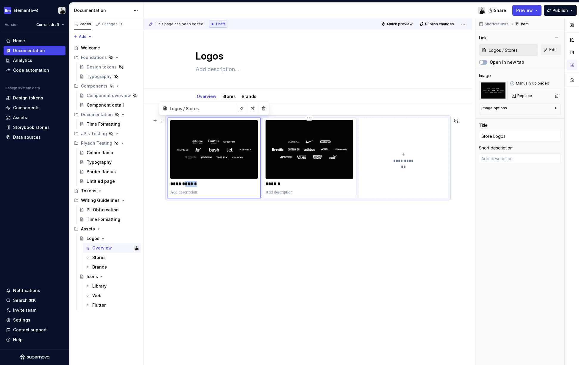
type input "Brands"
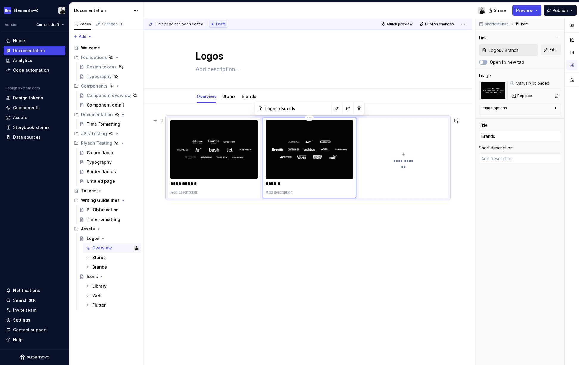
type textarea "*"
type input "Brand"
type textarea "*"
type input "Brand"
type textarea "*"
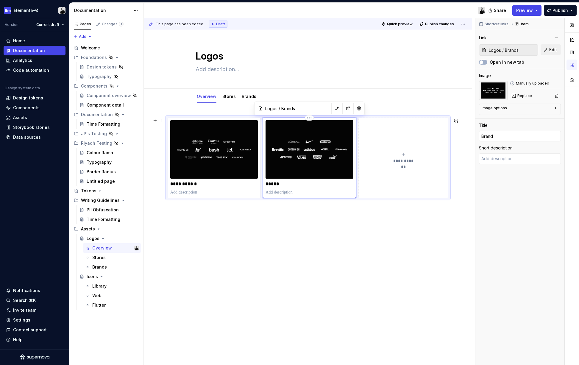
type input "Brand l"
type textarea "*"
type input "Brand lo"
type textarea "*"
type input "Brand log"
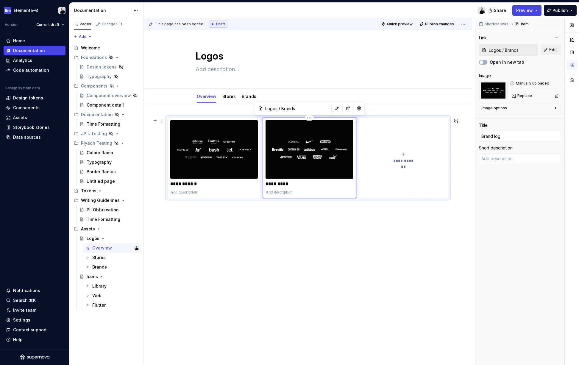
type textarea "*"
type input "Brand logo"
type textarea "*"
type input "Brand logos"
click at [186, 184] on p "**********" at bounding box center [213, 184] width 87 height 6
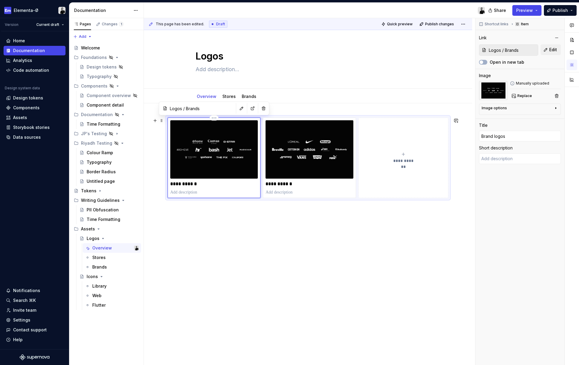
type textarea "*"
type input "Logos / Stores"
type input "Store Logos"
type textarea "*"
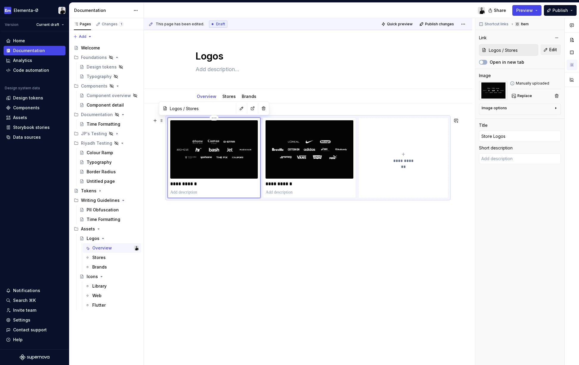
type input "Store ogos"
type textarea "*"
type input "Store logos"
click at [243, 251] on div "**********" at bounding box center [308, 216] width 328 height 226
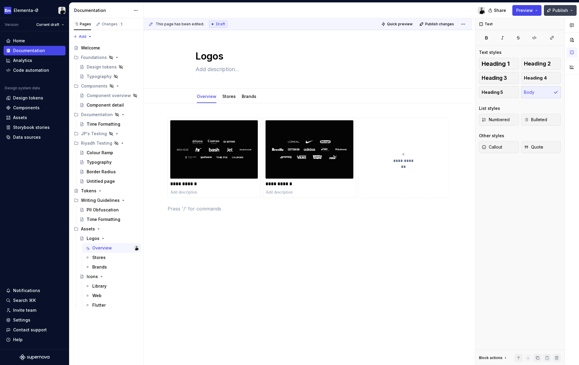
click at [568, 6] on button "Publish" at bounding box center [560, 10] width 33 height 11
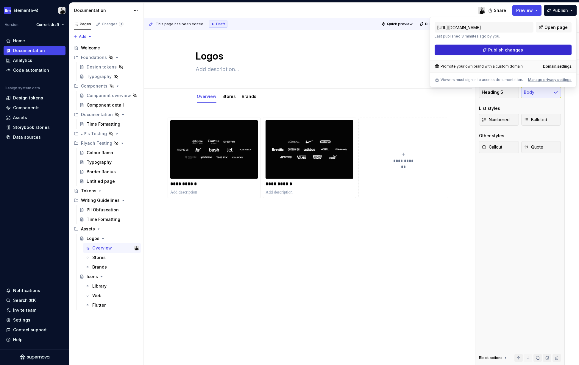
click at [536, 47] on button "Publish changes" at bounding box center [502, 50] width 137 height 11
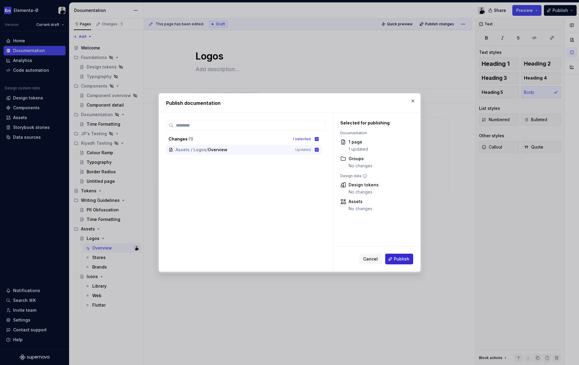
click at [401, 261] on span "Publish" at bounding box center [401, 259] width 15 height 6
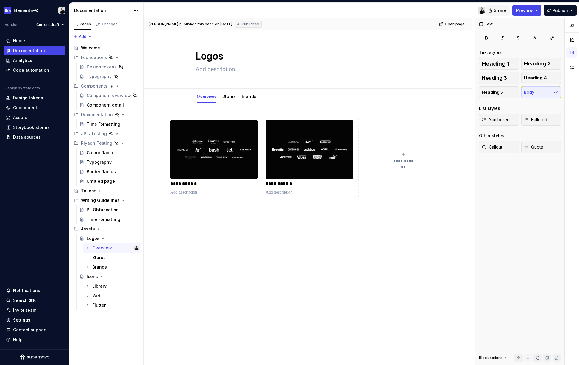
type textarea "*"
click at [23, 321] on div "Settings" at bounding box center [21, 320] width 17 height 6
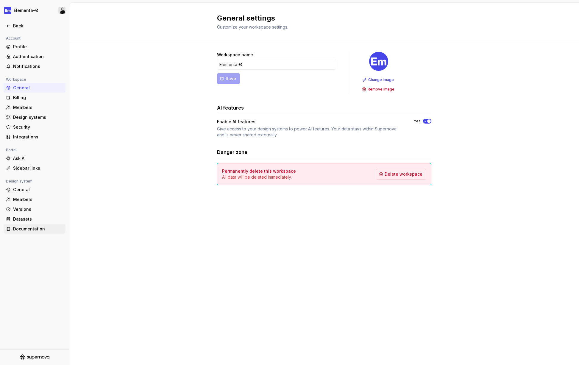
click at [22, 229] on div "Documentation" at bounding box center [38, 229] width 50 height 6
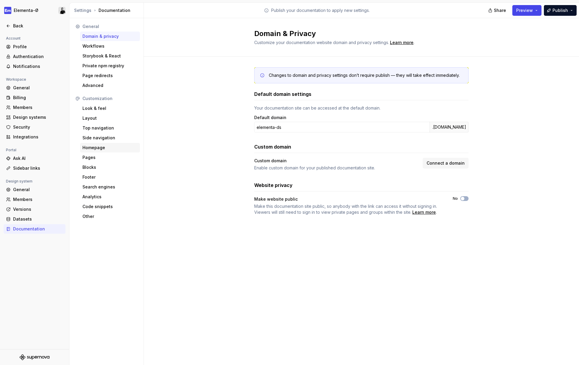
click at [99, 147] on div "Homepage" at bounding box center [109, 148] width 55 height 6
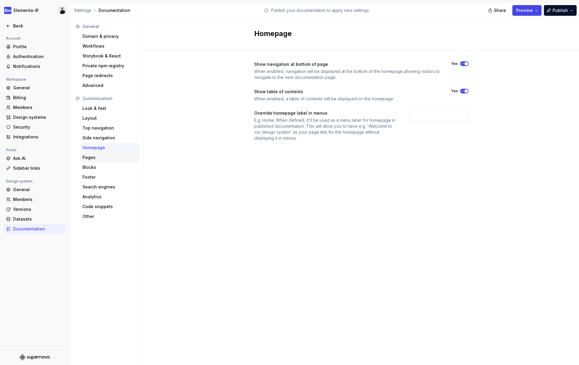
click at [91, 155] on div "Pages" at bounding box center [109, 157] width 55 height 6
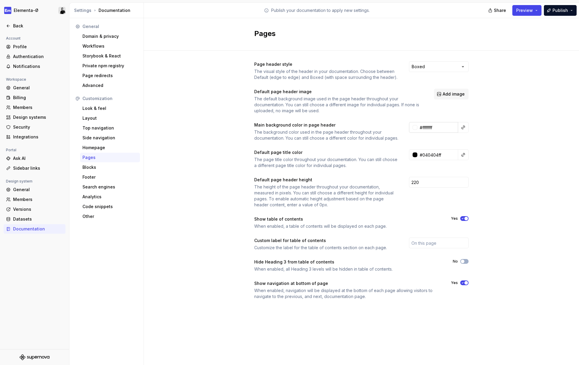
click at [415, 126] on div at bounding box center [414, 127] width 5 height 5
click at [429, 126] on html "Elementa-Ø Back Account Profile Authentication Notifications Workspace General …" at bounding box center [289, 182] width 579 height 365
click at [429, 126] on input "#ffffffff" at bounding box center [437, 127] width 41 height 11
paste input "F1F1F1"
click at [493, 99] on div "Page header style The visual style of the header in your documentation. Choose …" at bounding box center [361, 186] width 435 height 271
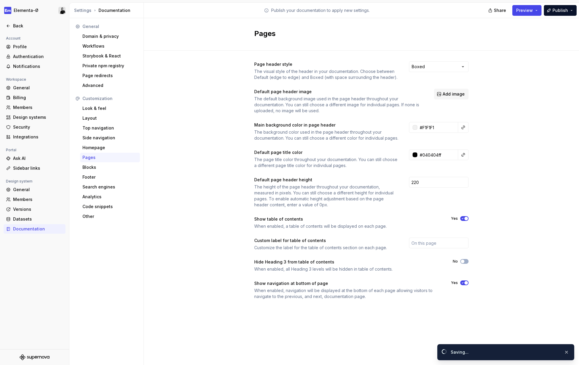
type input "#f1f1f1ff"
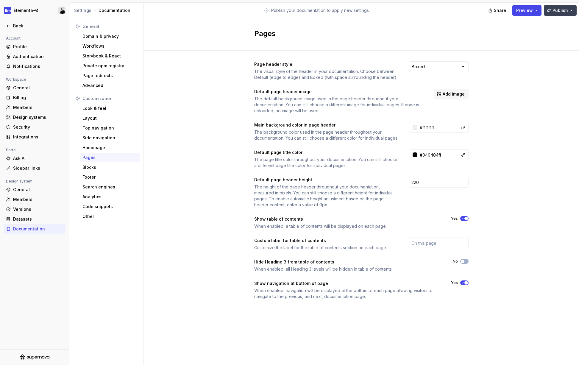
click at [561, 12] on span "Publish" at bounding box center [559, 10] width 15 height 6
click at [387, 36] on h2 "Pages" at bounding box center [357, 34] width 207 height 10
click at [9, 26] on icon at bounding box center [8, 26] width 5 height 5
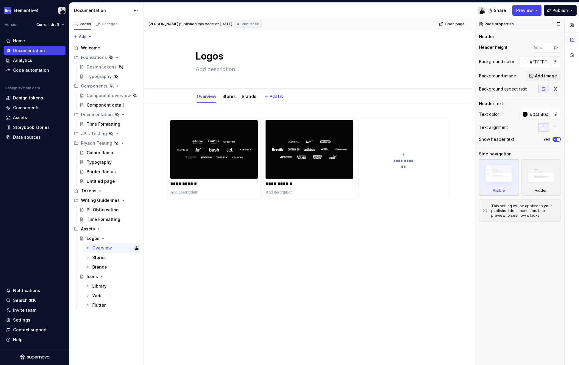
type textarea "*"
click at [537, 62] on input "#FFFFFF" at bounding box center [538, 61] width 23 height 11
paste input "1F1F1F"
type input "#FFFFFF"
type textarea "*"
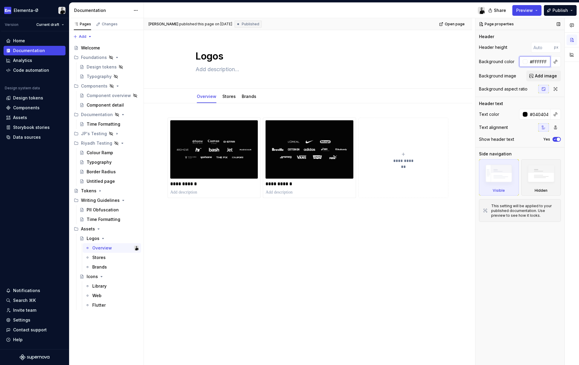
click at [540, 62] on input "#FFFFFF" at bounding box center [538, 61] width 23 height 11
paste input "1F1F1"
type input "#F1F1F1"
type textarea "*"
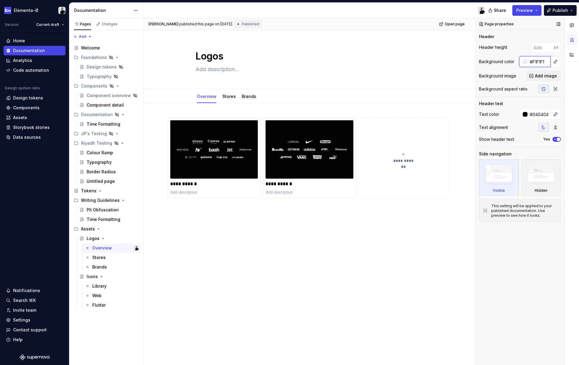
type input "#F1F1F1"
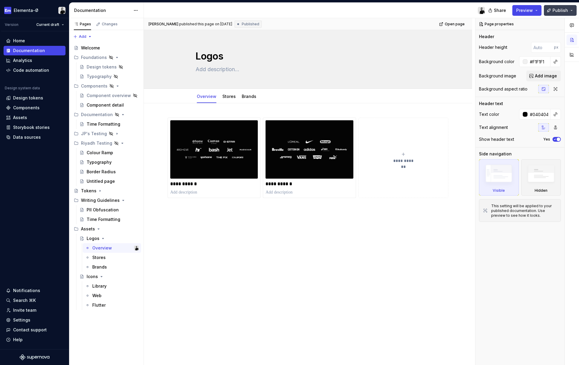
click at [565, 8] on span "Publish" at bounding box center [559, 10] width 15 height 6
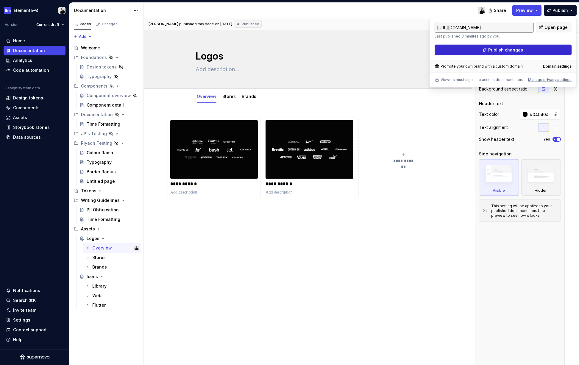
click at [541, 51] on button "Publish changes" at bounding box center [502, 50] width 137 height 11
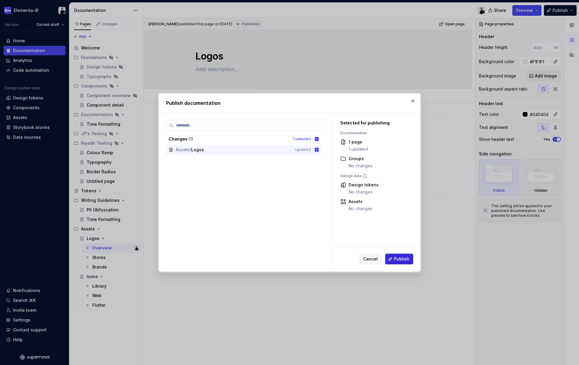
click at [398, 254] on button "Publish" at bounding box center [399, 259] width 28 height 11
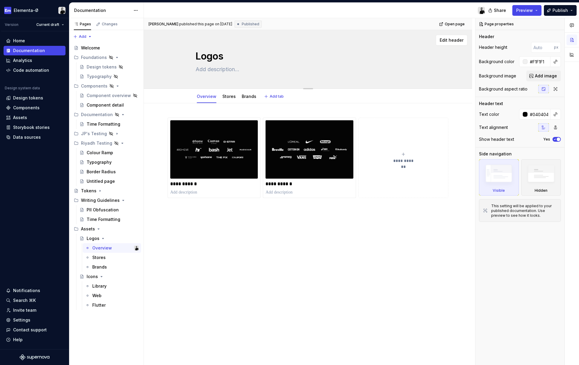
click at [434, 66] on div "Logos" at bounding box center [308, 59] width 281 height 58
click at [433, 61] on div "Logos" at bounding box center [308, 59] width 281 height 58
click at [455, 41] on span "Edit header" at bounding box center [452, 40] width 24 height 6
click at [554, 137] on icon "button" at bounding box center [554, 139] width 5 height 4
click at [554, 137] on span "button" at bounding box center [555, 139] width 4 height 4
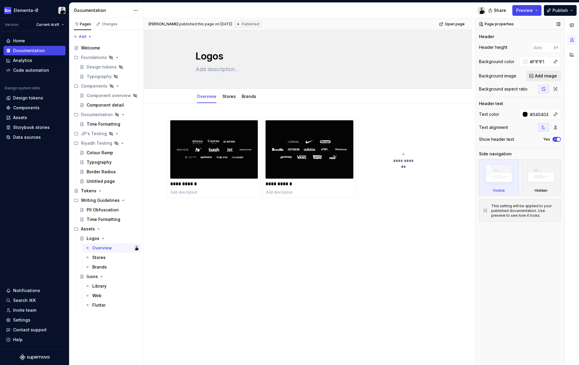
click at [537, 75] on span "Add image" at bounding box center [546, 76] width 22 height 6
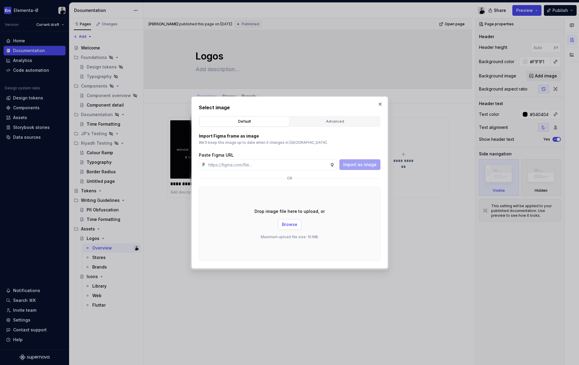
click at [287, 221] on button "Browse" at bounding box center [289, 224] width 23 height 11
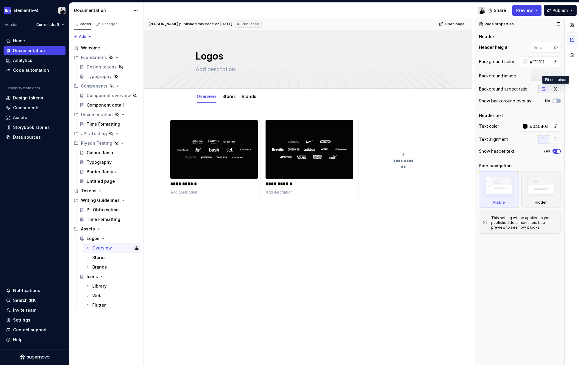
click at [556, 89] on icon "button" at bounding box center [555, 89] width 5 height 5
click at [543, 88] on icon "button" at bounding box center [543, 89] width 5 height 5
type textarea "*"
click at [539, 46] on input "number" at bounding box center [542, 47] width 23 height 11
type input "260"
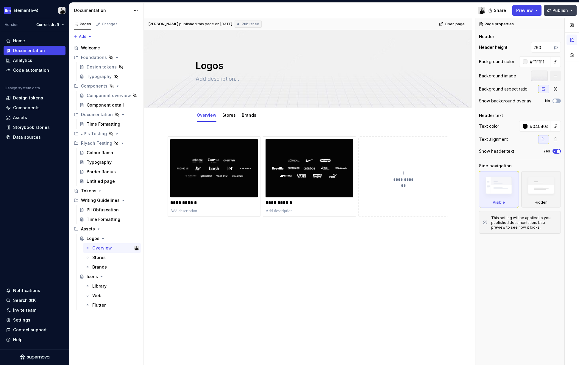
click at [568, 11] on span "Publish" at bounding box center [559, 10] width 15 height 6
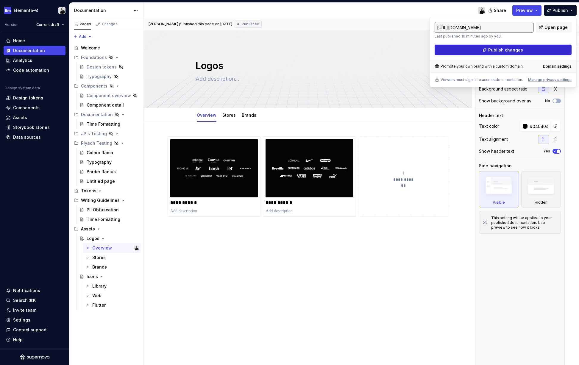
click at [537, 52] on button "Publish changes" at bounding box center [502, 50] width 137 height 11
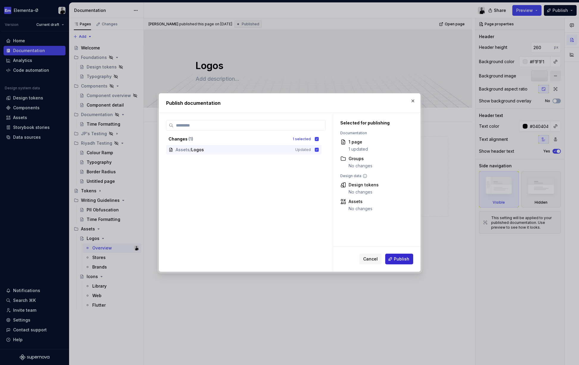
click at [408, 257] on span "Publish" at bounding box center [401, 259] width 15 height 6
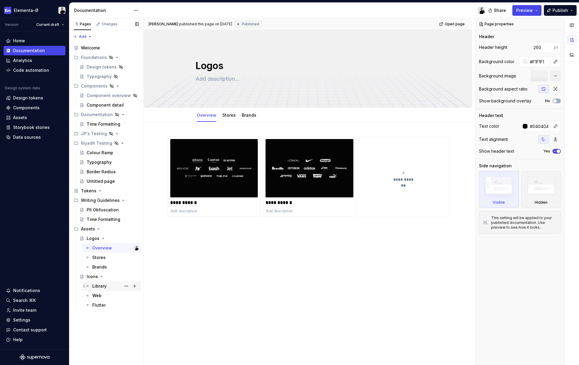
click at [98, 285] on div "Library" at bounding box center [99, 286] width 14 height 6
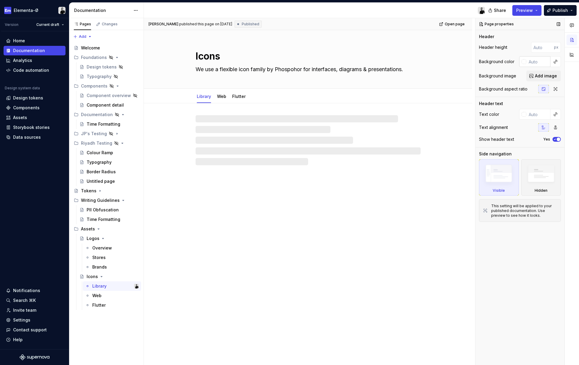
click at [539, 63] on input "text" at bounding box center [538, 61] width 24 height 11
click at [543, 49] on input "number" at bounding box center [542, 47] width 23 height 11
type textarea "*"
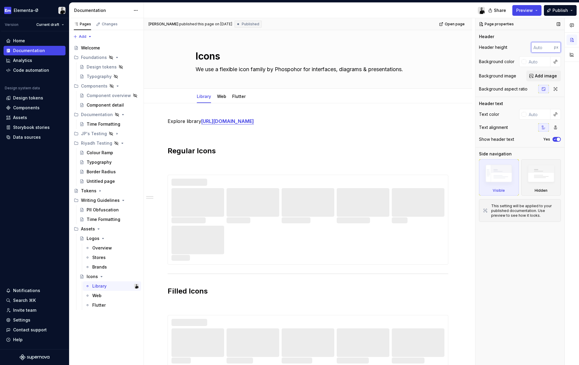
type input "2"
type textarea "*"
type input "260"
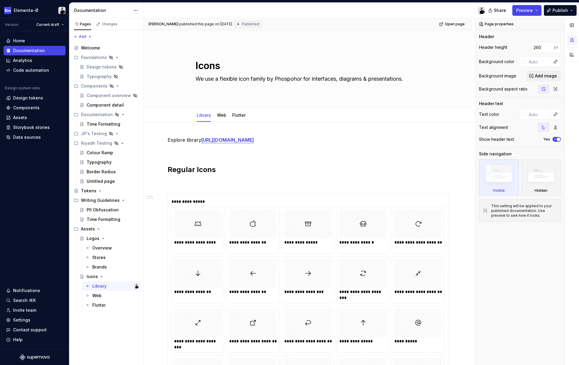
click at [561, 18] on div "Share Preview Publish" at bounding box center [534, 10] width 89 height 15
click at [567, 6] on button "Publish" at bounding box center [560, 10] width 33 height 11
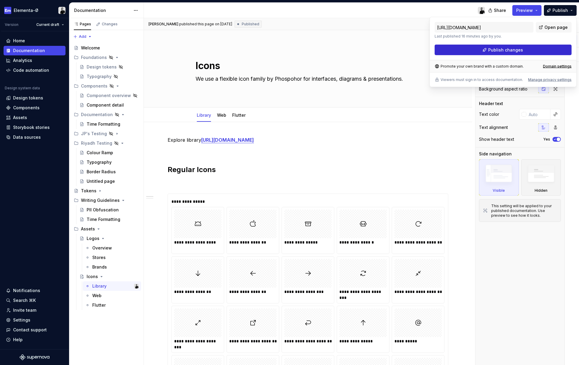
click at [529, 51] on button "Publish changes" at bounding box center [502, 50] width 137 height 11
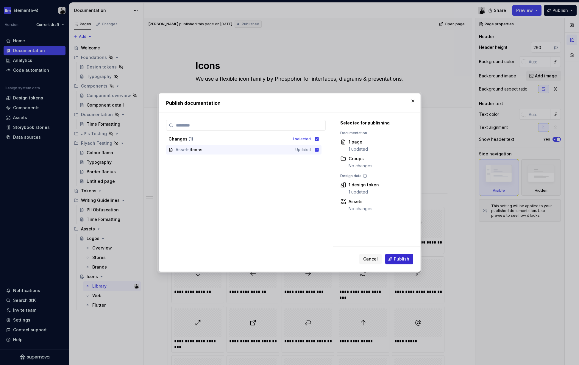
click at [409, 254] on button "Publish" at bounding box center [399, 259] width 28 height 11
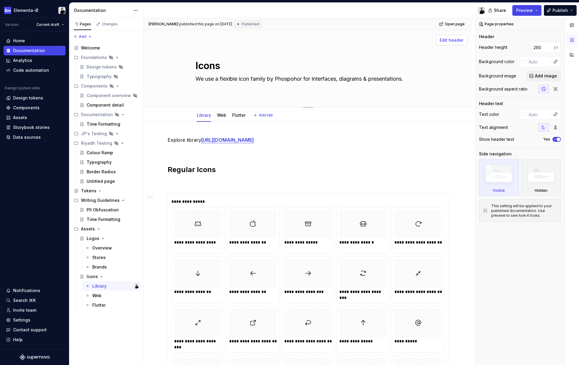
click at [463, 38] on span "Edit header" at bounding box center [452, 40] width 24 height 6
click at [536, 74] on span "Add image" at bounding box center [546, 76] width 22 height 6
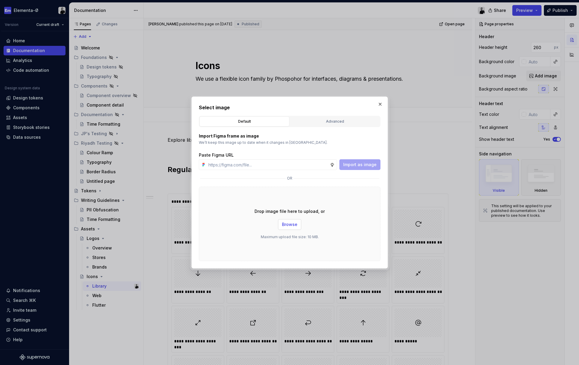
click at [292, 227] on span "Browse" at bounding box center [289, 224] width 15 height 6
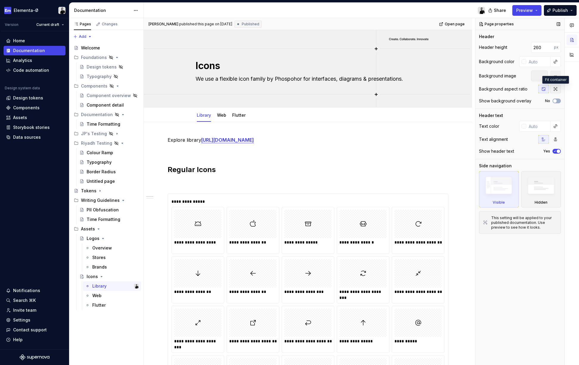
click at [556, 88] on icon "button" at bounding box center [555, 88] width 3 height 3
click at [564, 8] on span "Publish" at bounding box center [559, 10] width 15 height 6
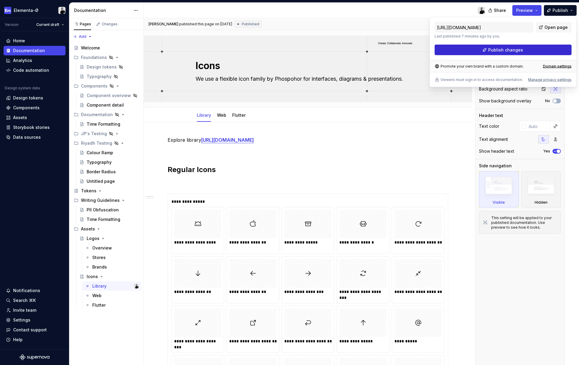
click at [529, 48] on button "Publish changes" at bounding box center [502, 50] width 137 height 11
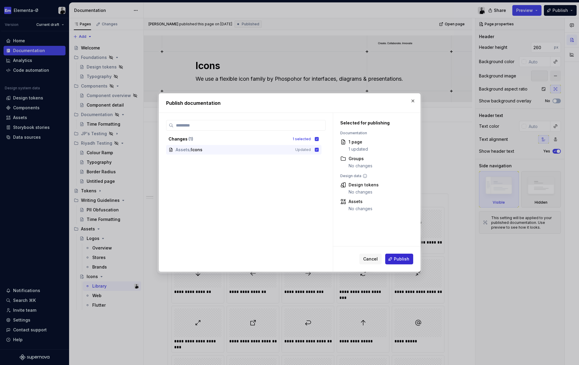
click at [404, 259] on span "Publish" at bounding box center [401, 259] width 15 height 6
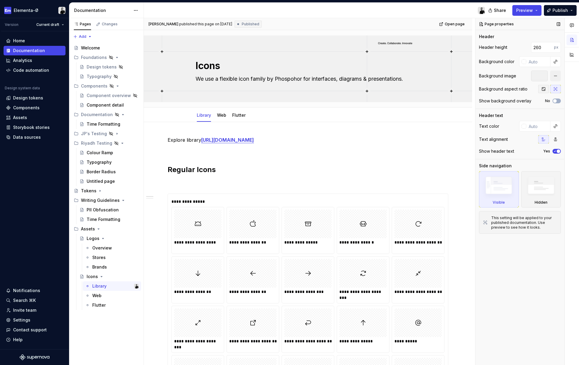
click at [544, 88] on icon "button" at bounding box center [543, 89] width 5 height 5
click at [561, 12] on span "Publish" at bounding box center [559, 10] width 15 height 6
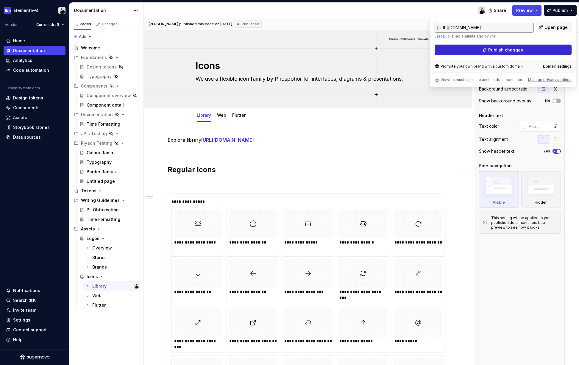
click at [532, 53] on button "Publish changes" at bounding box center [502, 50] width 137 height 11
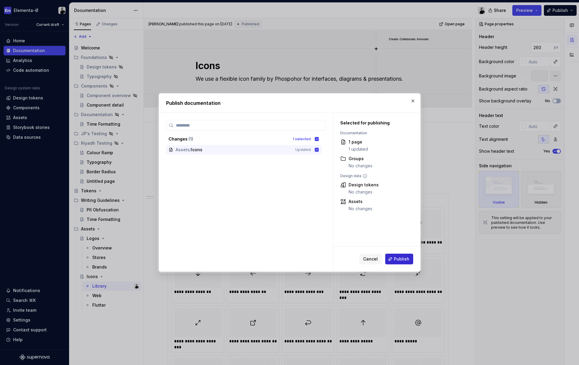
click at [397, 256] on span "Publish" at bounding box center [401, 259] width 15 height 6
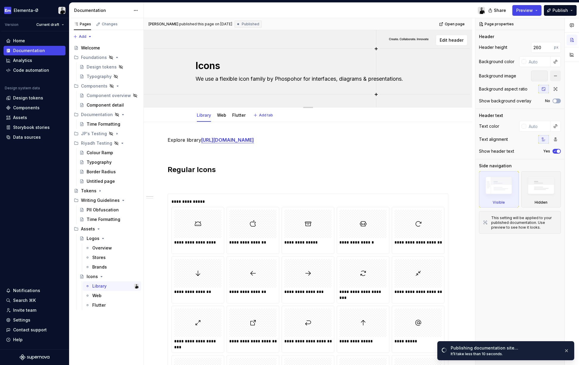
click at [444, 65] on div "Icons We use a flexible icon family by Phospohor for interfaces, diagrams & pre…" at bounding box center [308, 69] width 281 height 58
click at [458, 40] on span "Edit header" at bounding box center [452, 40] width 24 height 6
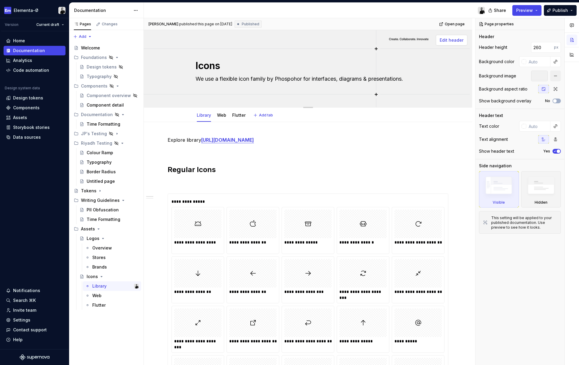
click at [461, 41] on span "Edit header" at bounding box center [452, 40] width 24 height 6
click at [554, 75] on button "button" at bounding box center [555, 76] width 11 height 11
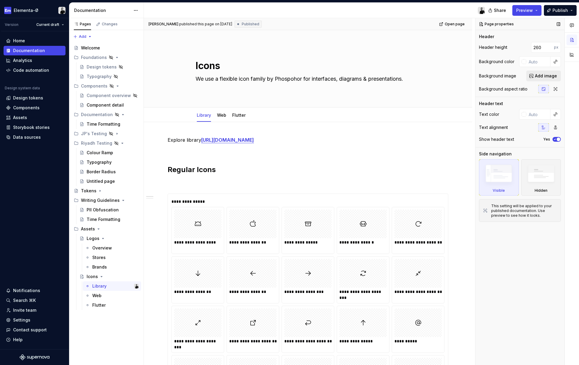
click at [540, 75] on span "Add image" at bounding box center [546, 76] width 22 height 6
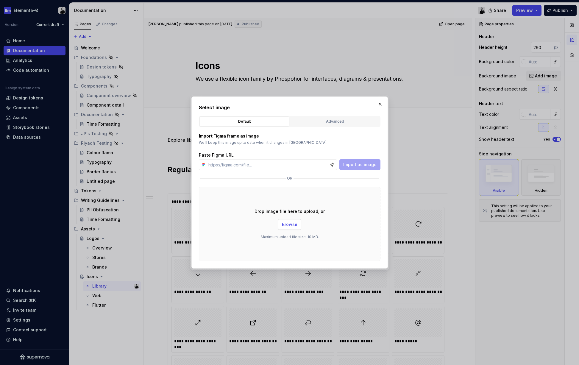
click at [290, 224] on span "Browse" at bounding box center [289, 224] width 15 height 6
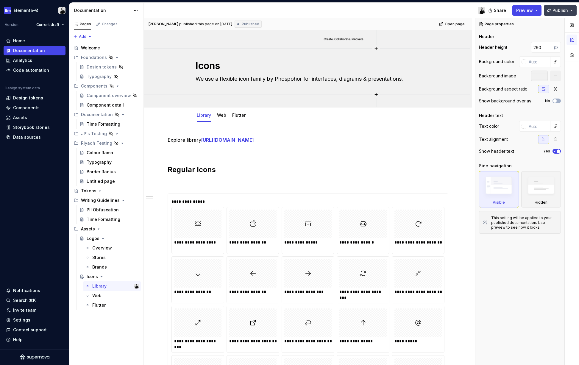
click at [569, 11] on button "Publish" at bounding box center [560, 10] width 33 height 11
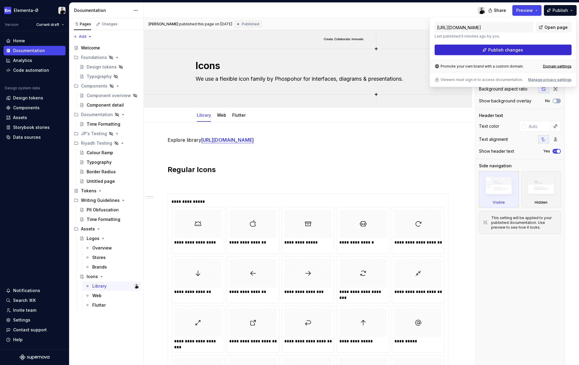
click at [525, 52] on button "Publish changes" at bounding box center [502, 50] width 137 height 11
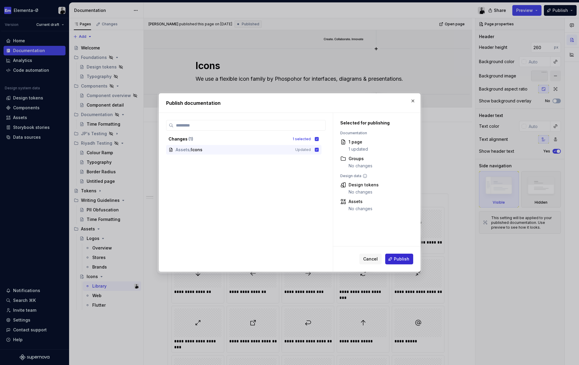
click at [406, 258] on span "Publish" at bounding box center [401, 259] width 15 height 6
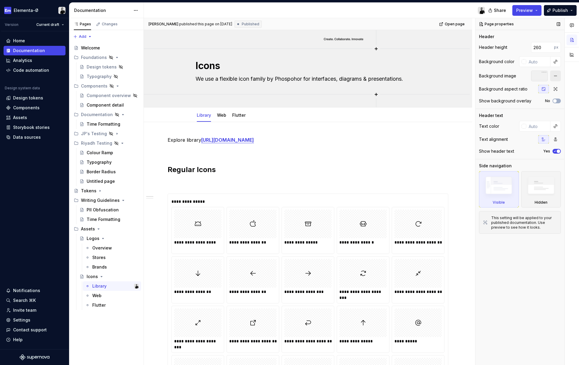
click at [552, 75] on button "button" at bounding box center [555, 76] width 11 height 11
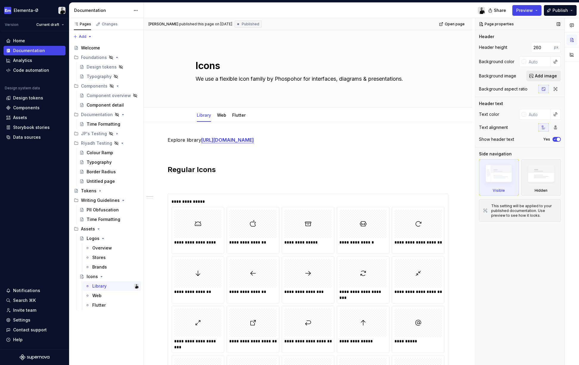
click at [540, 75] on span "Add image" at bounding box center [546, 76] width 22 height 6
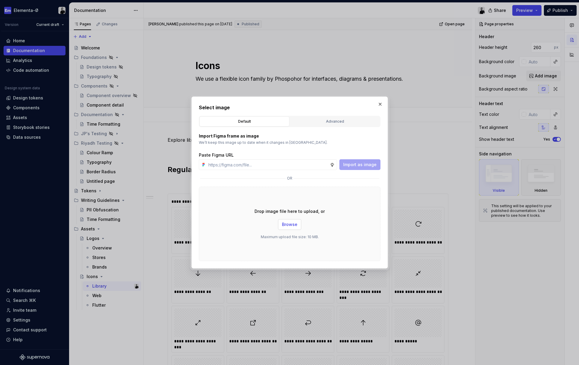
click at [291, 224] on span "Browse" at bounding box center [289, 224] width 15 height 6
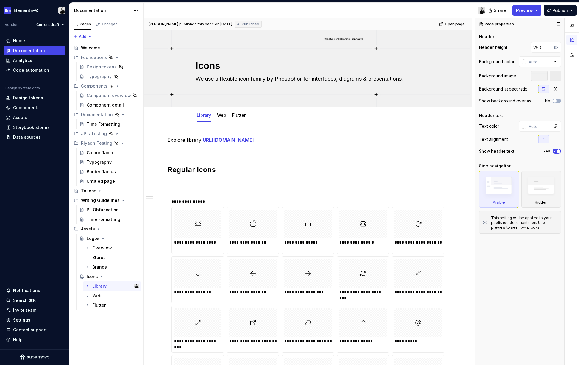
click at [555, 76] on button "button" at bounding box center [555, 76] width 11 height 11
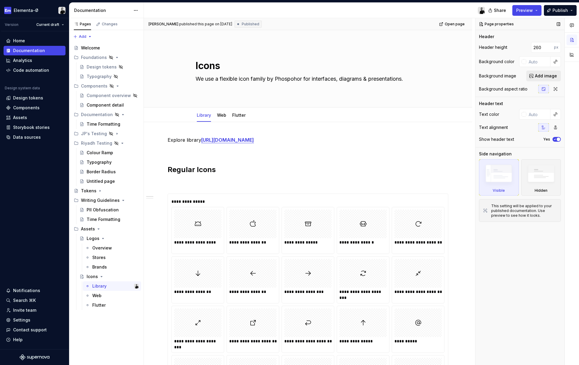
click at [545, 76] on span "Add image" at bounding box center [546, 76] width 22 height 6
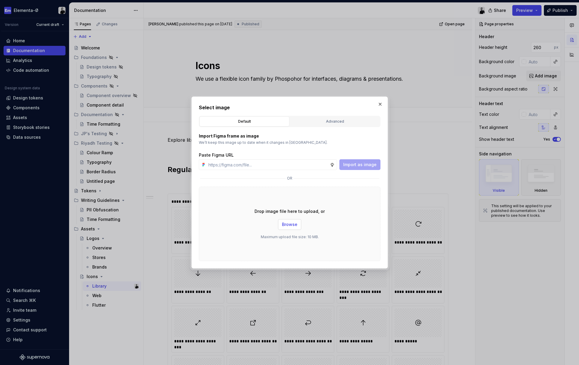
click at [287, 223] on span "Browse" at bounding box center [289, 224] width 15 height 6
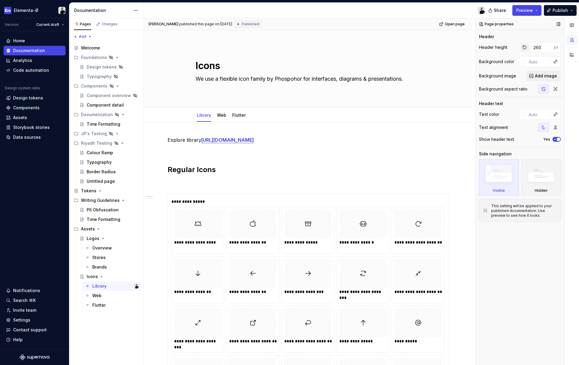
click at [522, 46] on button "button" at bounding box center [524, 47] width 8 height 8
type textarea "*"
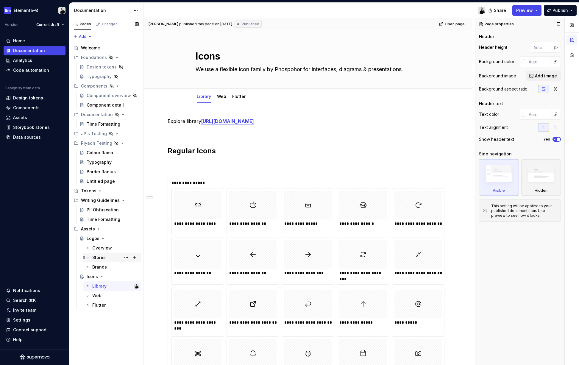
click at [111, 254] on div "Stores" at bounding box center [115, 257] width 46 height 8
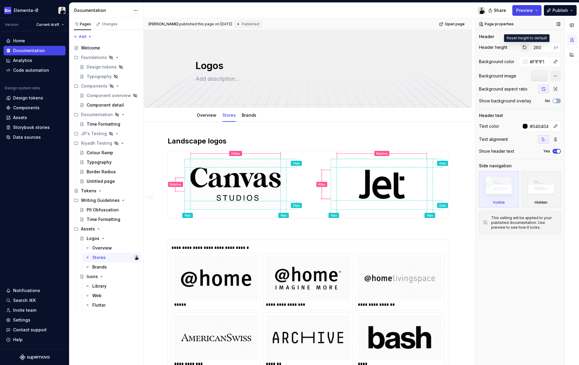
click at [526, 49] on button "button" at bounding box center [524, 47] width 8 height 8
type textarea "*"
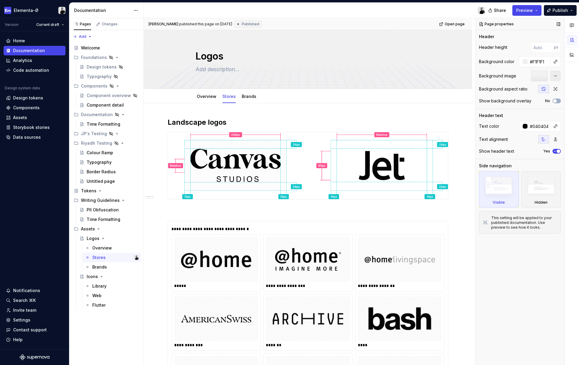
click at [556, 76] on button "button" at bounding box center [555, 76] width 11 height 11
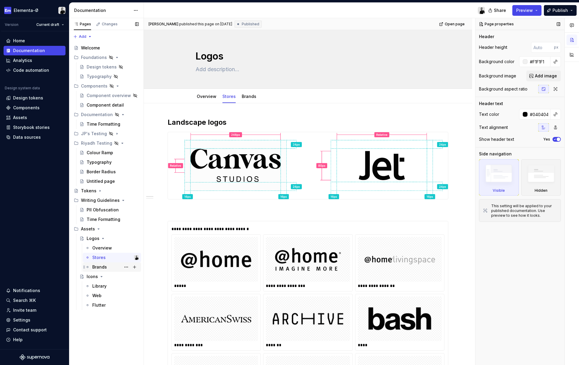
click at [99, 265] on div "Brands" at bounding box center [99, 267] width 15 height 6
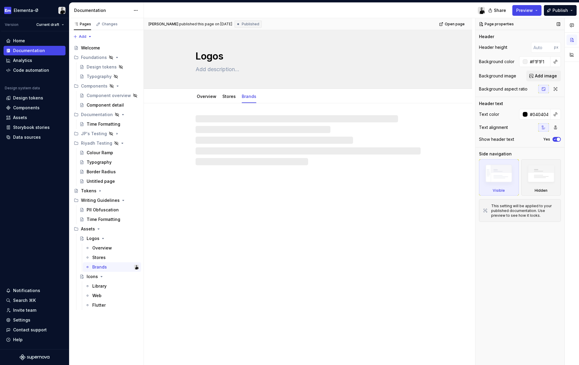
click at [516, 61] on div "Background color #F1F1F1" at bounding box center [520, 61] width 82 height 11
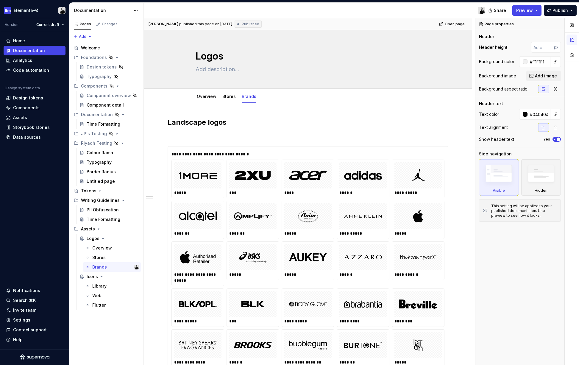
type textarea "*"
click at [21, 318] on div "Settings" at bounding box center [21, 320] width 17 height 6
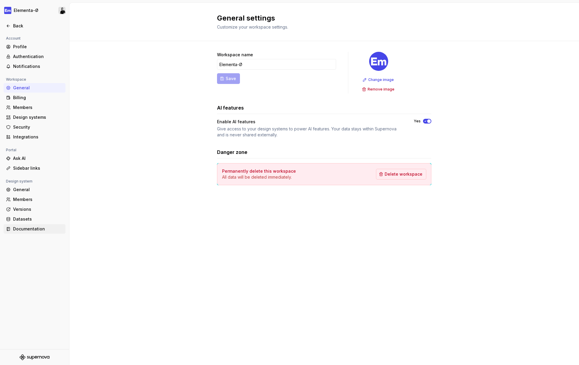
click at [19, 227] on div "Documentation" at bounding box center [38, 229] width 50 height 6
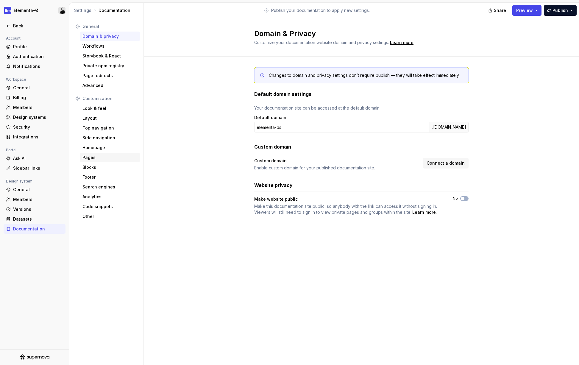
click at [93, 154] on div "Pages" at bounding box center [110, 158] width 60 height 10
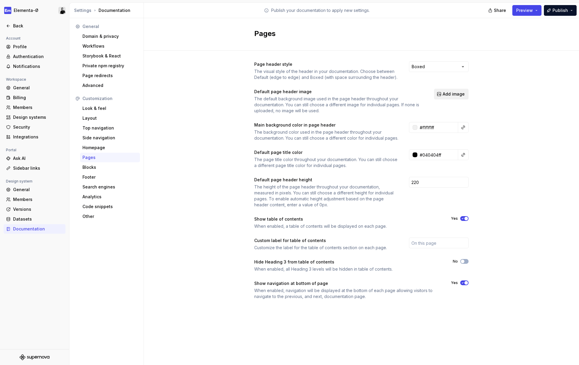
click at [454, 94] on span "Add image" at bounding box center [454, 94] width 22 height 6
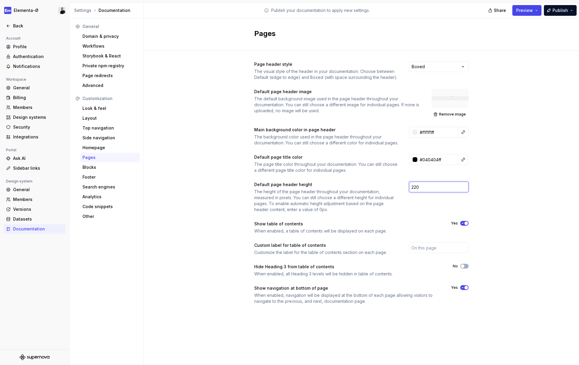
click at [423, 192] on input "220" at bounding box center [439, 187] width 60 height 11
type input "260"
click at [533, 74] on div "Page header style The visual style of the header in your documentation. Choose …" at bounding box center [361, 189] width 435 height 276
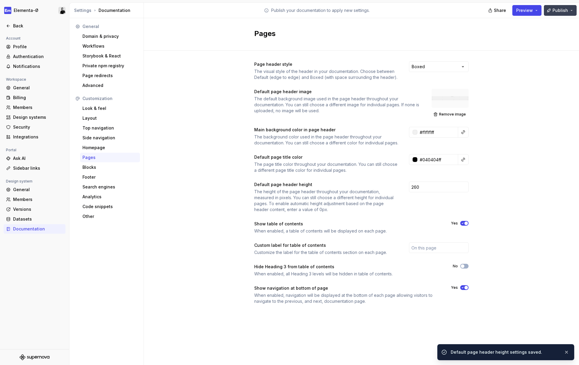
click at [566, 11] on span "Publish" at bounding box center [559, 10] width 15 height 6
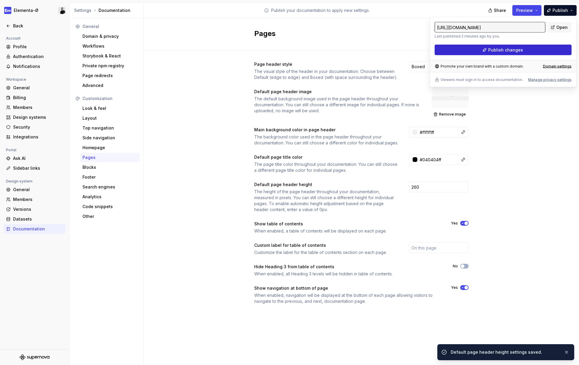
click at [529, 48] on button "Publish changes" at bounding box center [502, 50] width 137 height 11
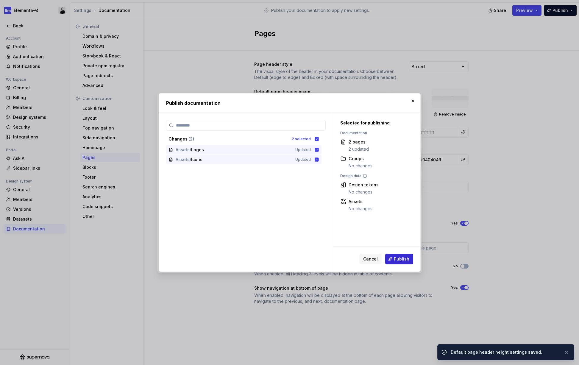
click at [404, 256] on button "Publish" at bounding box center [399, 259] width 28 height 11
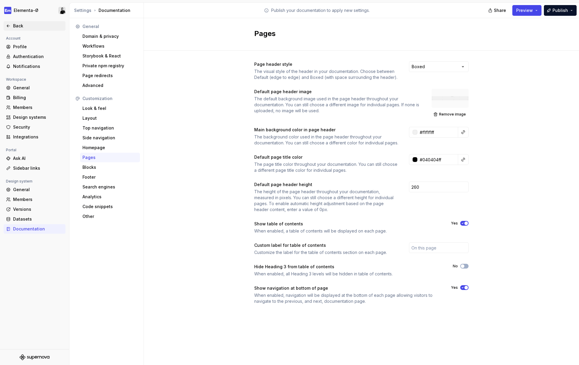
click at [17, 26] on div "Back" at bounding box center [38, 26] width 50 height 6
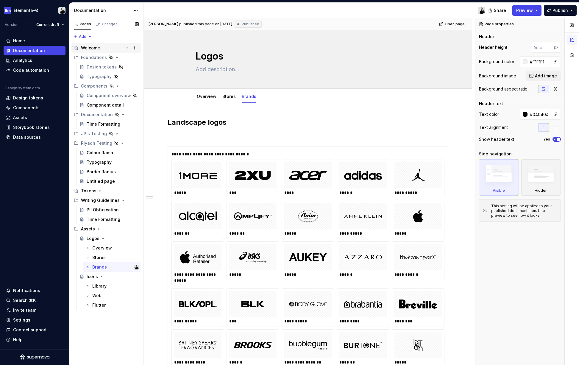
click at [90, 47] on div "Welcome" at bounding box center [90, 48] width 19 height 6
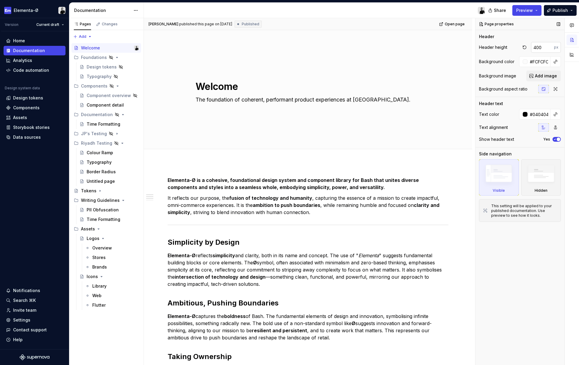
click at [538, 47] on input "400" at bounding box center [542, 47] width 23 height 11
type textarea "*"
click at [538, 47] on input "400" at bounding box center [542, 47] width 23 height 11
type input "380"
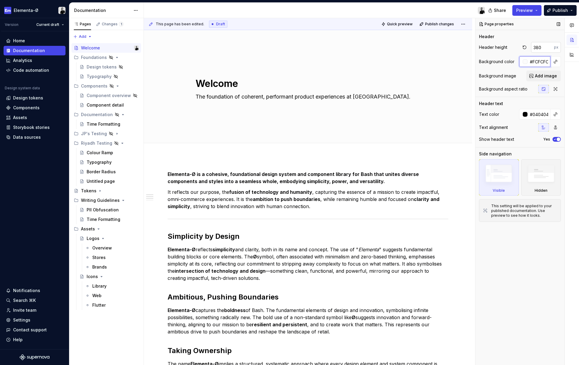
type textarea "*"
click at [540, 45] on input "380" at bounding box center [542, 47] width 23 height 11
type input "2"
type textarea "*"
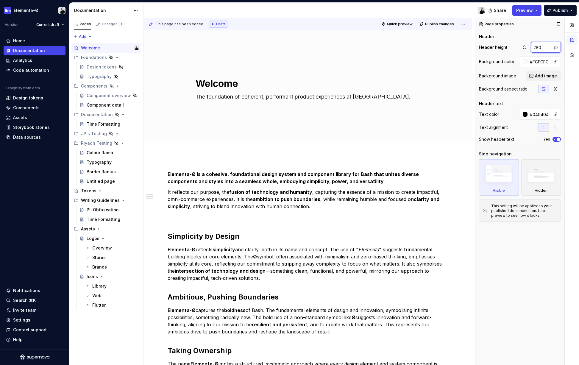
type input "280"
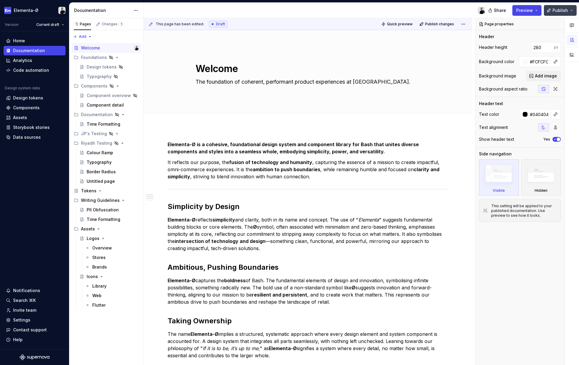
click at [565, 9] on span "Publish" at bounding box center [559, 10] width 15 height 6
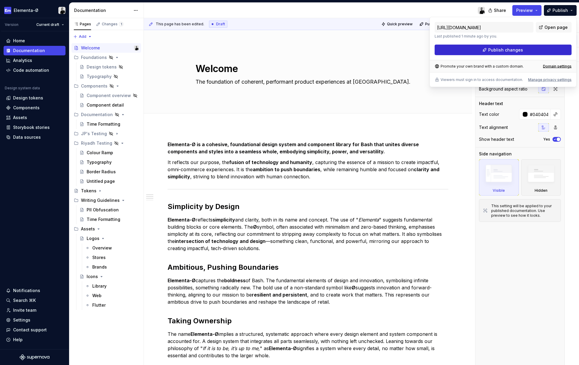
click at [520, 48] on span "Publish changes" at bounding box center [505, 50] width 35 height 6
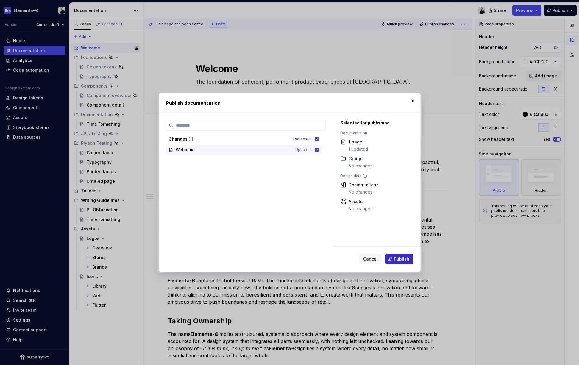
click at [396, 259] on span "Publish" at bounding box center [401, 259] width 15 height 6
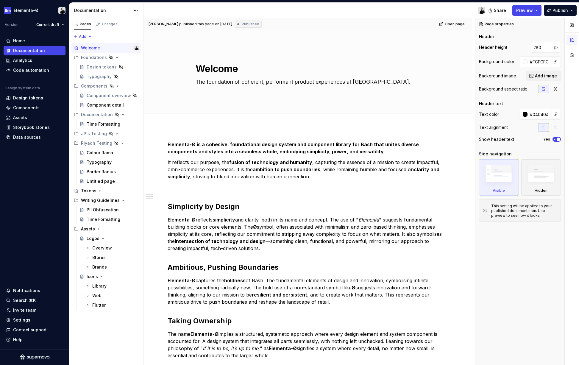
type textarea "*"
click at [23, 318] on div "Settings" at bounding box center [21, 320] width 17 height 6
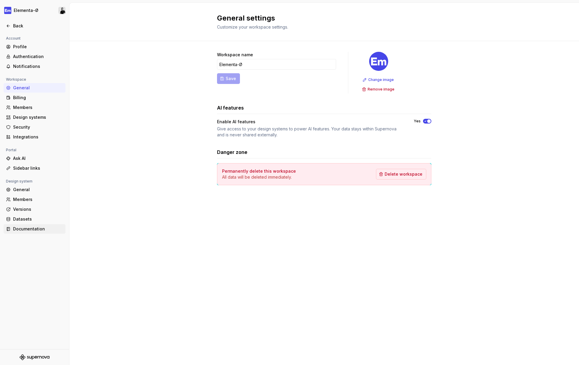
click at [25, 229] on div "Documentation" at bounding box center [38, 229] width 50 height 6
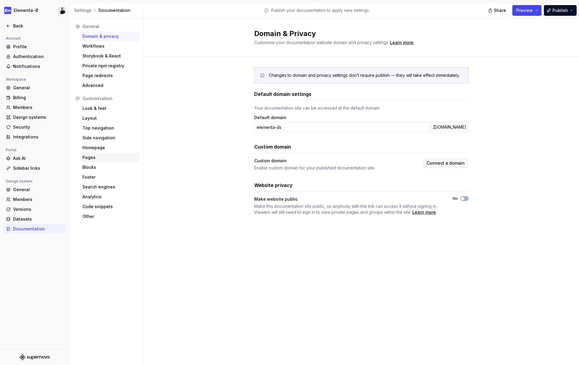
click at [92, 157] on div "Pages" at bounding box center [109, 157] width 55 height 6
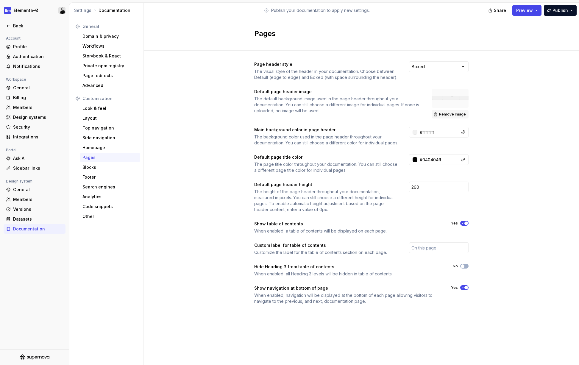
click at [449, 114] on span "Remove image" at bounding box center [452, 114] width 27 height 5
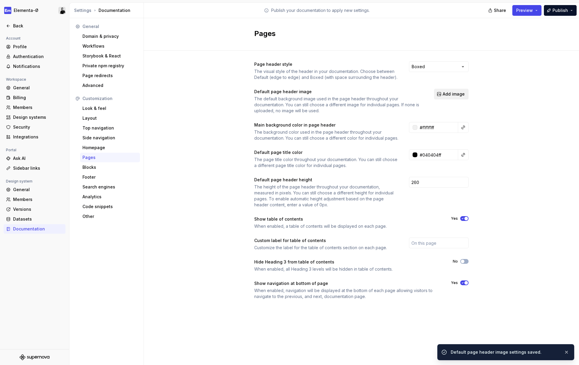
click at [451, 95] on span "Add image" at bounding box center [454, 94] width 22 height 6
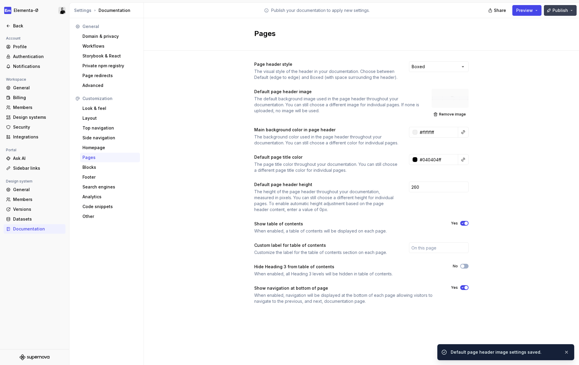
click at [567, 13] on span "Publish" at bounding box center [559, 10] width 15 height 6
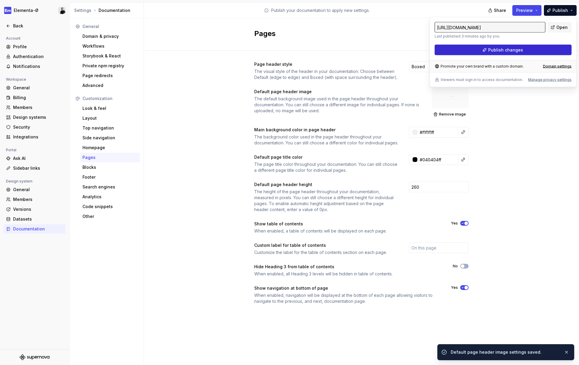
click at [530, 45] on button "Publish changes" at bounding box center [502, 50] width 137 height 11
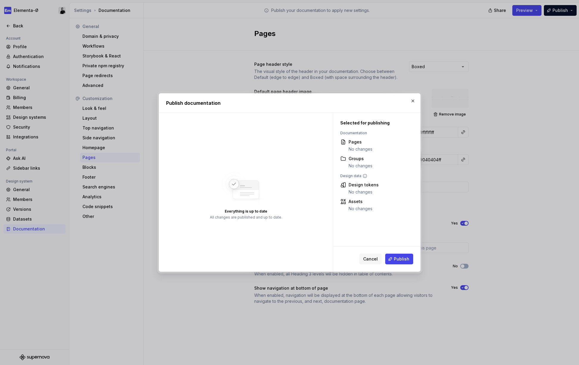
click at [397, 269] on div "Cancel Publish" at bounding box center [376, 258] width 87 height 25
click at [400, 258] on span "Publish" at bounding box center [401, 259] width 15 height 6
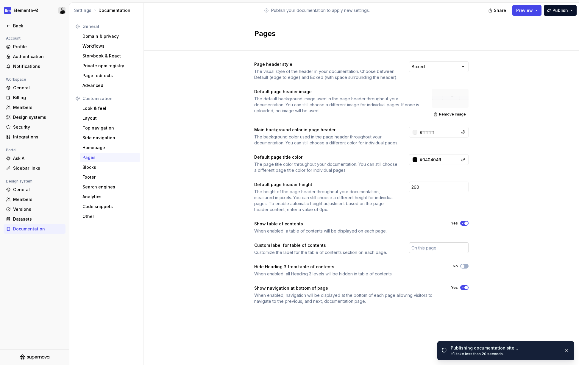
click at [439, 252] on input "text" at bounding box center [439, 247] width 60 height 11
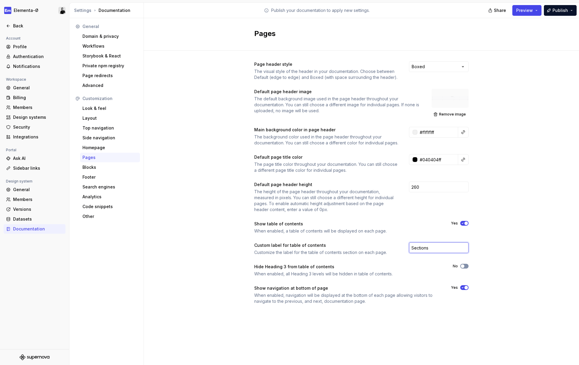
type input "Sections"
click at [465, 268] on button "No" at bounding box center [464, 266] width 8 height 5
click at [559, 15] on button "Publish" at bounding box center [560, 10] width 33 height 11
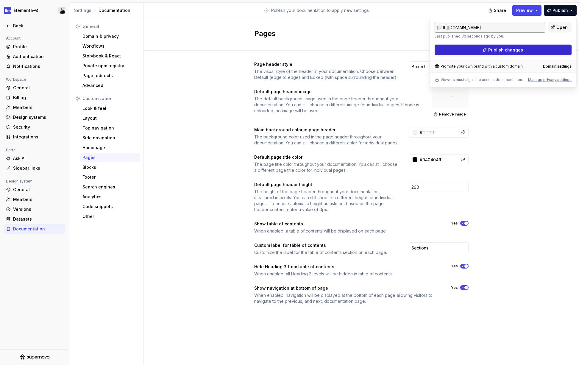
click at [534, 50] on button "Publish changes" at bounding box center [502, 50] width 137 height 11
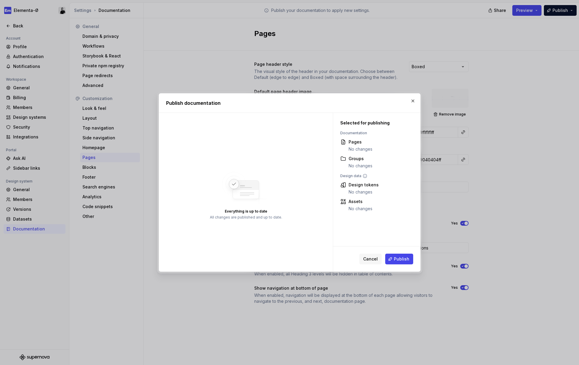
click at [402, 253] on div "Cancel Publish" at bounding box center [376, 258] width 87 height 25
click at [401, 255] on button "Publish" at bounding box center [399, 259] width 28 height 11
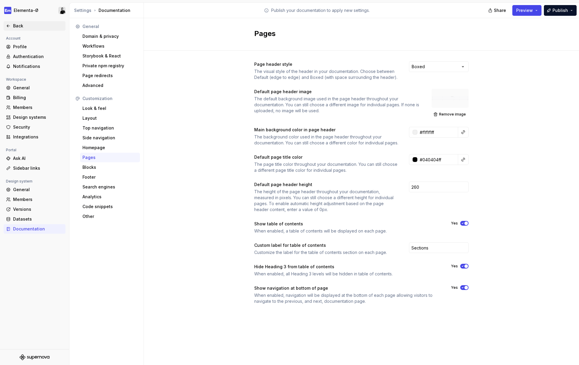
click at [13, 24] on div "Back" at bounding box center [34, 26] width 57 height 6
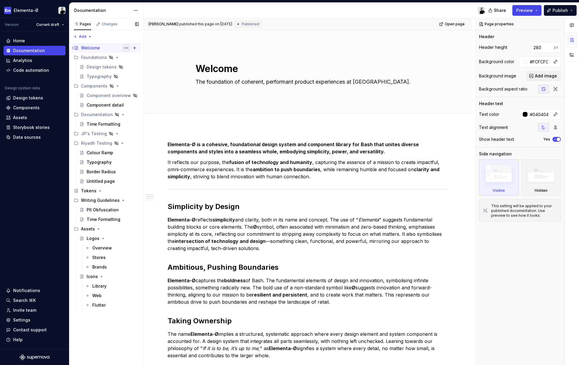
click at [125, 49] on button "Page tree" at bounding box center [126, 48] width 8 height 8
click at [113, 47] on div "Pages Changes Add Accessibility guide for tree Page tree. Navigate the tree wit…" at bounding box center [106, 191] width 74 height 347
click at [99, 47] on div "Welcome" at bounding box center [90, 48] width 19 height 6
click at [124, 49] on button "Page tree" at bounding box center [126, 48] width 8 height 8
click at [439, 122] on html "Elementa-Ø Version Current draft Home Documentation Analytics Code automation D…" at bounding box center [289, 182] width 579 height 365
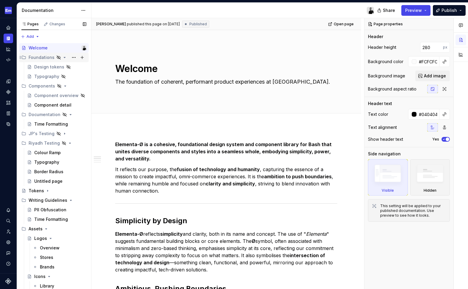
click at [43, 57] on div "Foundations" at bounding box center [42, 57] width 26 height 6
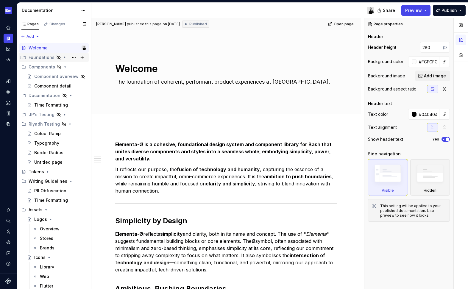
click at [43, 57] on div "Foundations" at bounding box center [42, 57] width 26 height 6
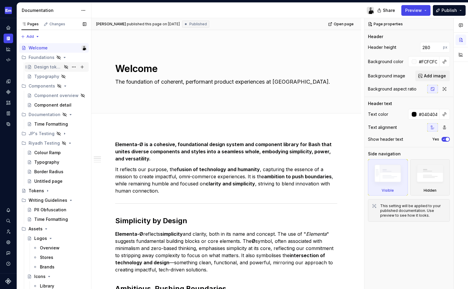
click at [43, 65] on div "Design tokens" at bounding box center [48, 67] width 28 height 6
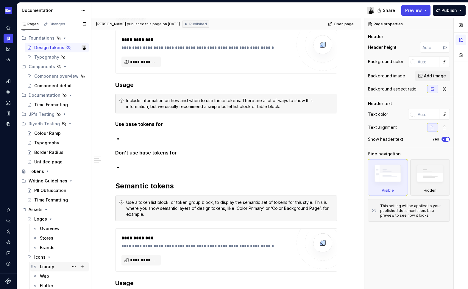
scroll to position [19, 0]
click at [8, 90] on icon "Components" at bounding box center [8, 92] width 4 height 4
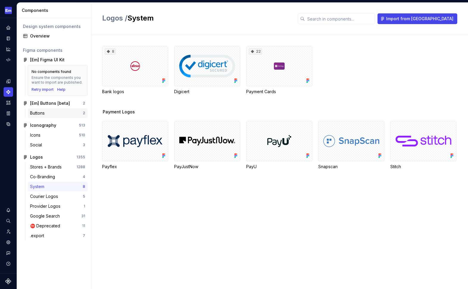
click at [52, 112] on div "Buttons" at bounding box center [56, 113] width 53 height 6
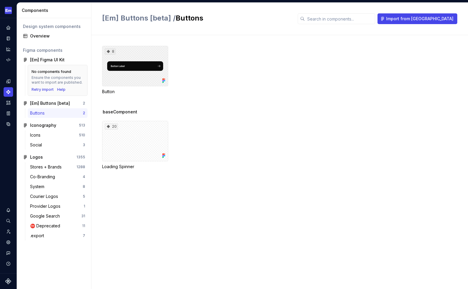
click at [133, 64] on div "8" at bounding box center [135, 66] width 66 height 40
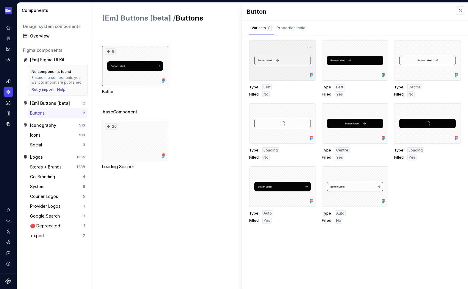
click at [279, 54] on div at bounding box center [282, 60] width 67 height 40
click at [291, 26] on div "Properties table" at bounding box center [290, 28] width 29 height 6
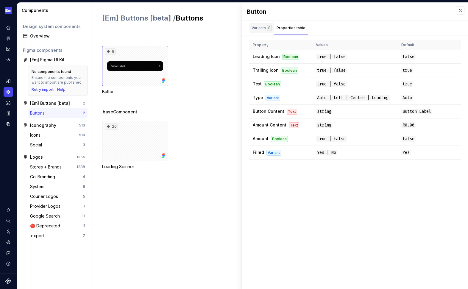
click at [260, 29] on div "Variants 8" at bounding box center [261, 28] width 20 height 6
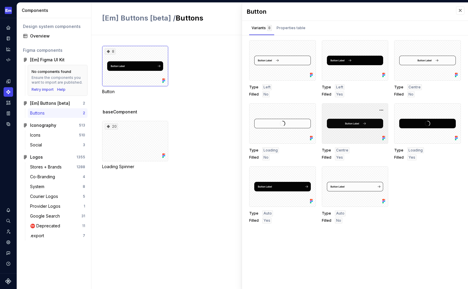
click at [328, 124] on div at bounding box center [355, 123] width 67 height 40
click at [384, 112] on button "button" at bounding box center [381, 110] width 8 height 8
click at [361, 96] on div "Type Left Filled Yes" at bounding box center [355, 90] width 67 height 13
click at [203, 65] on div "8 Button" at bounding box center [285, 70] width 366 height 49
click at [198, 104] on div "8 Button" at bounding box center [285, 77] width 366 height 63
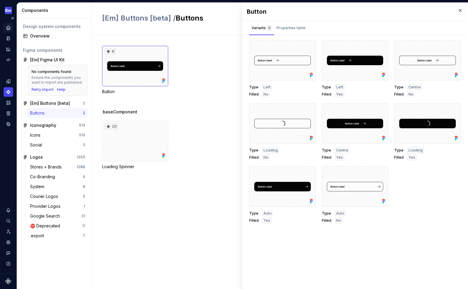
click at [8, 26] on icon "Home" at bounding box center [8, 28] width 4 height 4
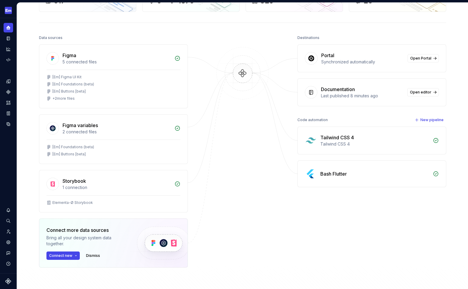
scroll to position [51, 0]
click at [423, 92] on span "Open editor" at bounding box center [420, 92] width 21 height 5
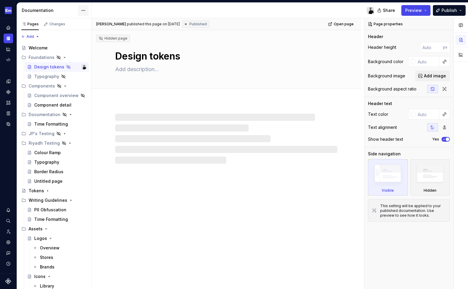
click at [81, 10] on html "Elementa-Ø Design system data Documentation Share Preview Publish Pages Changes…" at bounding box center [234, 144] width 468 height 289
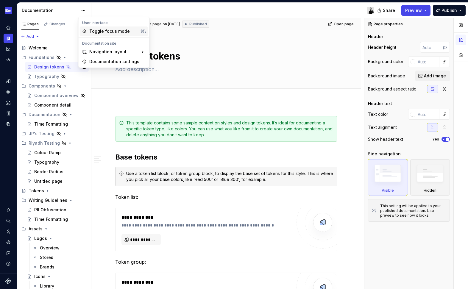
click at [99, 29] on div "Toggle focus mode" at bounding box center [113, 31] width 49 height 6
type textarea "*"
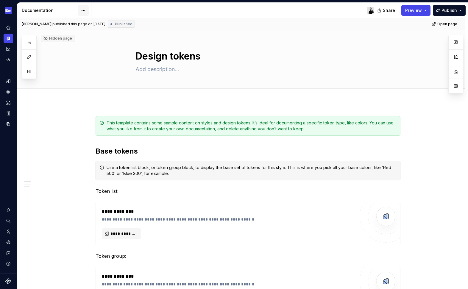
click at [84, 12] on html "Elementa-Ø Design system data Documentation Share Preview Publish Pages Add Acc…" at bounding box center [234, 144] width 468 height 289
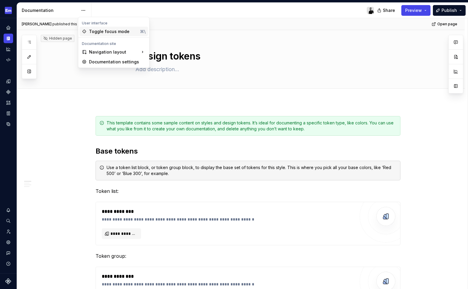
click at [110, 29] on div "Toggle focus mode" at bounding box center [113, 32] width 49 height 6
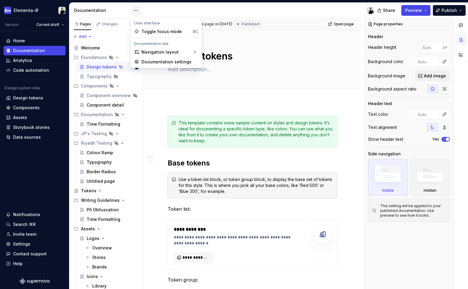
click at [133, 9] on html "Elementa-Ø Version Current draft Home Documentation Analytics Code automation D…" at bounding box center [234, 144] width 468 height 289
click at [190, 63] on div "Documentation settings" at bounding box center [169, 62] width 57 height 6
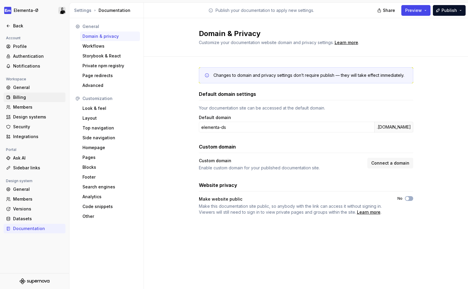
click at [21, 99] on div "Billing" at bounding box center [38, 97] width 50 height 6
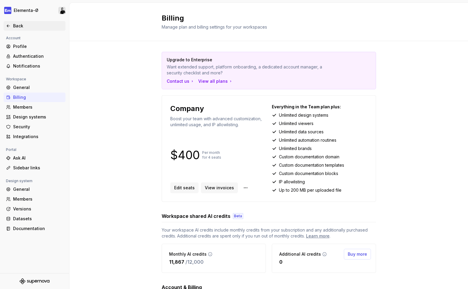
click at [8, 24] on icon at bounding box center [8, 26] width 5 height 5
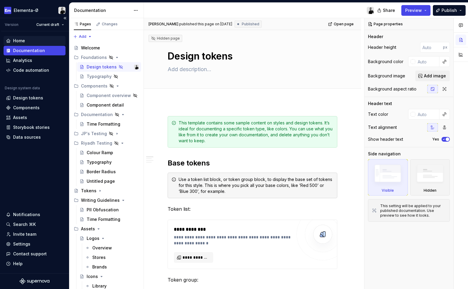
click at [18, 40] on div "Home" at bounding box center [19, 41] width 12 height 6
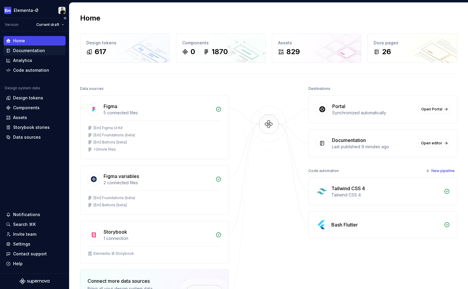
click at [32, 50] on div "Documentation" at bounding box center [29, 51] width 32 height 6
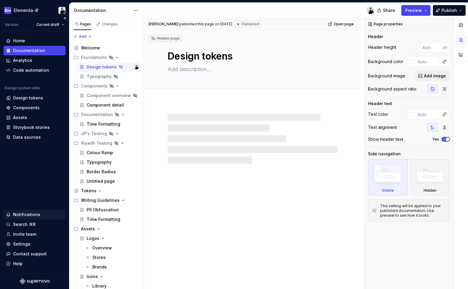
type textarea "*"
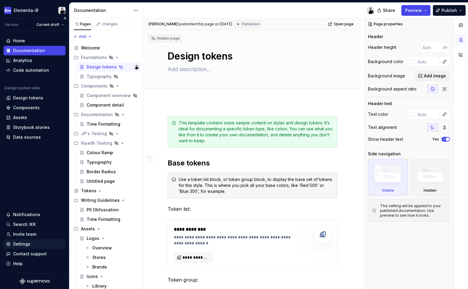
click at [22, 246] on div "Settings" at bounding box center [21, 244] width 17 height 6
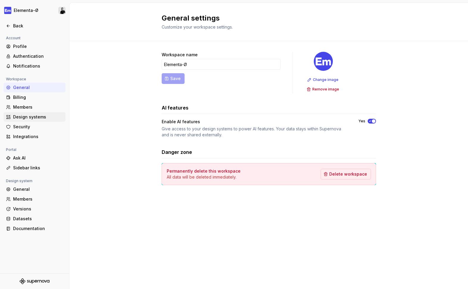
click at [27, 117] on div "Design systems" at bounding box center [38, 117] width 50 height 6
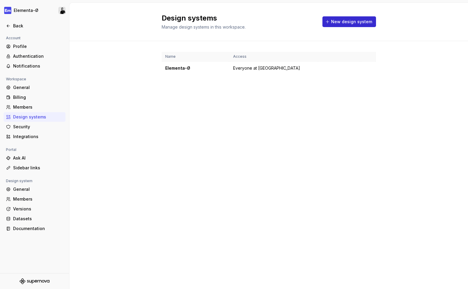
click at [350, 21] on span "New design system" at bounding box center [351, 22] width 41 height 6
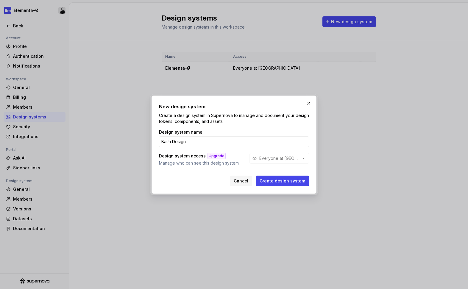
type input "Bash Design"
click at [244, 113] on p "Create a design system in Supernova to manage and document your design tokens, …" at bounding box center [234, 118] width 150 height 12
click at [276, 181] on span "Create design system" at bounding box center [283, 181] width 46 height 6
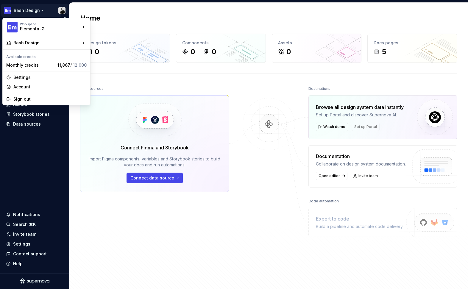
click at [40, 9] on html "Bash Design Home Documentation Analytics Code automation Design system data Des…" at bounding box center [234, 144] width 468 height 289
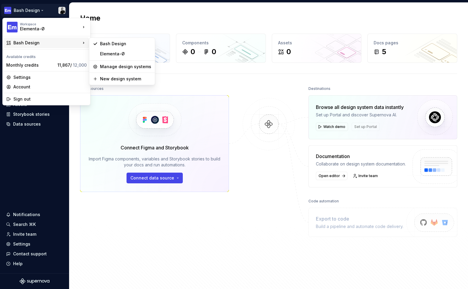
click at [130, 25] on html "Bash Design Home Documentation Analytics Code automation Design system data Des…" at bounding box center [234, 144] width 468 height 289
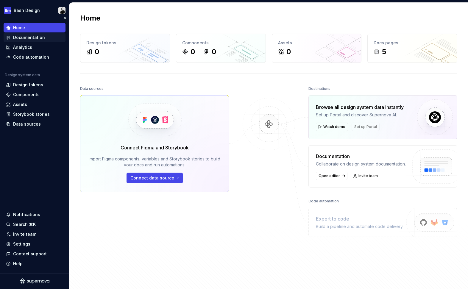
click at [25, 37] on div "Documentation" at bounding box center [29, 38] width 32 height 6
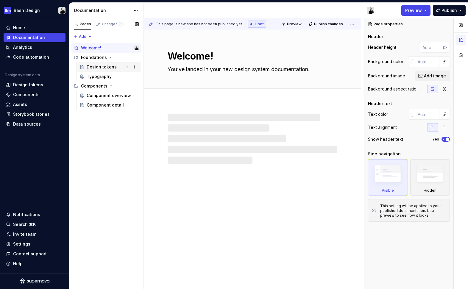
click at [95, 65] on div "Design tokens" at bounding box center [102, 67] width 30 height 6
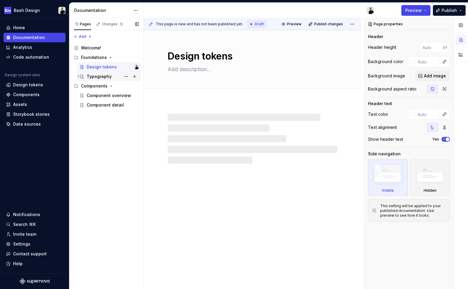
click at [95, 75] on div "Typography" at bounding box center [99, 77] width 25 height 6
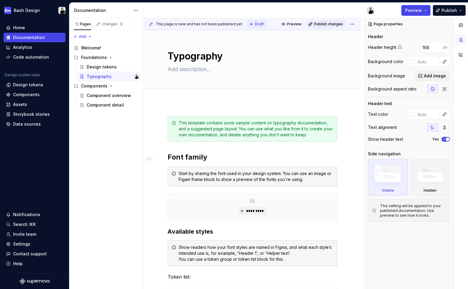
click at [336, 24] on span "Publish changes" at bounding box center [328, 24] width 29 height 5
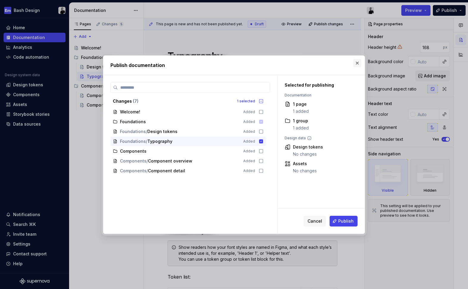
click at [357, 67] on button "button" at bounding box center [357, 63] width 8 height 8
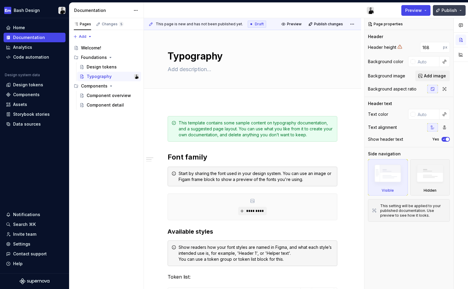
click at [448, 11] on span "Publish" at bounding box center [448, 10] width 15 height 6
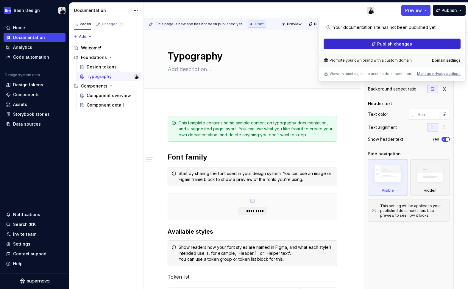
click at [389, 42] on span "Publish changes" at bounding box center [394, 44] width 35 height 6
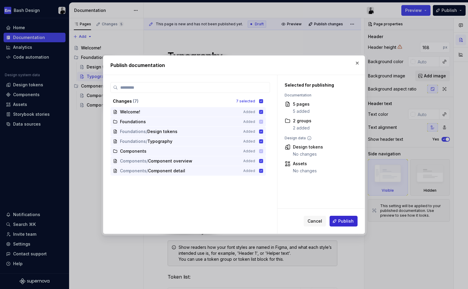
click at [349, 221] on span "Publish" at bounding box center [345, 221] width 15 height 6
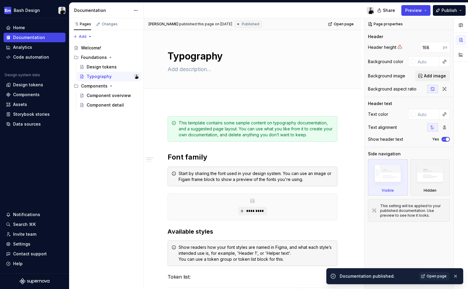
click at [433, 275] on span "Open page" at bounding box center [436, 276] width 20 height 5
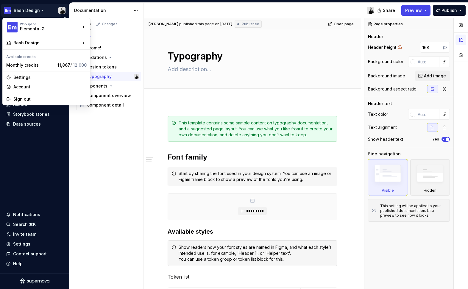
click at [43, 10] on html "Bash Design Home Documentation Analytics Code automation Design system data Des…" at bounding box center [234, 144] width 468 height 289
click at [41, 64] on div "Monthly credits" at bounding box center [30, 65] width 49 height 6
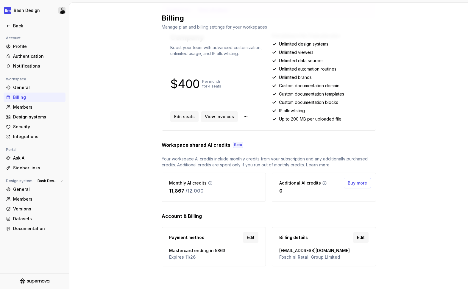
scroll to position [71, 0]
click at [324, 166] on div "Learn more" at bounding box center [318, 165] width 24 height 6
click at [26, 7] on html "Bash Design Back Account Profile Authentication Notifications Workspace General…" at bounding box center [234, 144] width 468 height 289
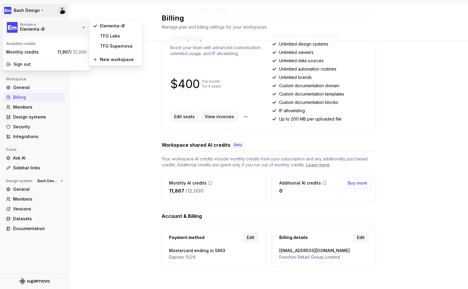
click at [87, 9] on html "Bash Design Back Account Profile Authentication Notifications Workspace General…" at bounding box center [234, 144] width 468 height 289
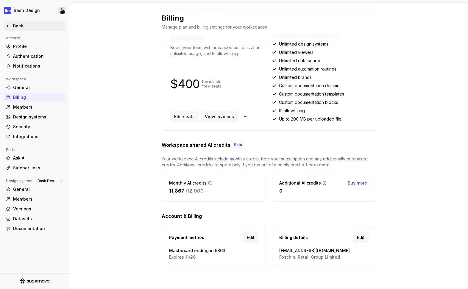
click at [17, 26] on div "Back" at bounding box center [38, 26] width 50 height 6
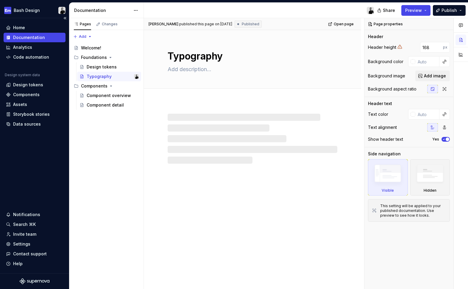
type textarea "*"
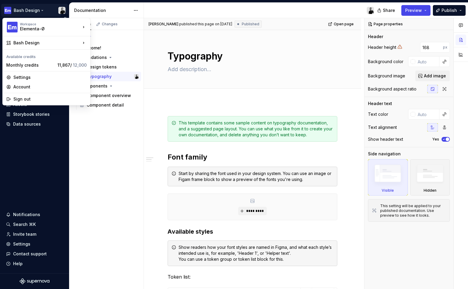
click at [39, 10] on html "Bash Design Home Documentation Analytics Code automation Design system data Des…" at bounding box center [234, 144] width 468 height 289
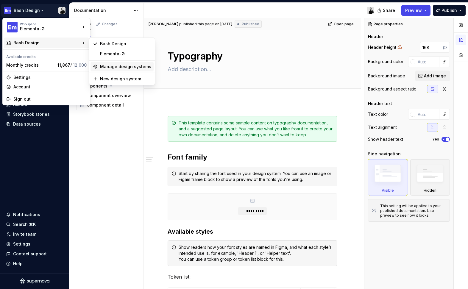
click at [110, 68] on div "Manage design systems" at bounding box center [125, 67] width 51 height 6
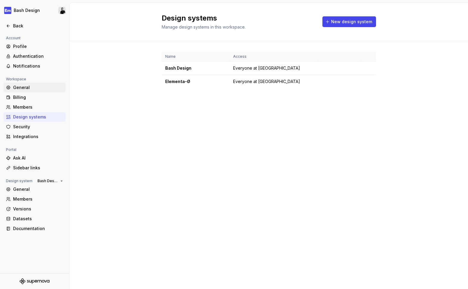
click at [23, 87] on div "General" at bounding box center [38, 88] width 50 height 6
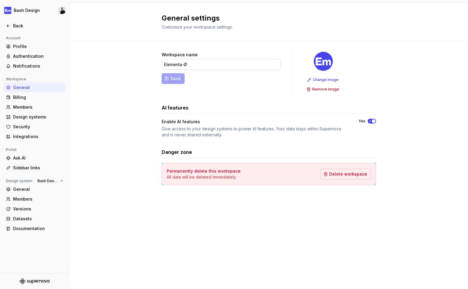
click at [190, 63] on input "Elementa-Ø" at bounding box center [221, 64] width 119 height 11
type input "Bash"
click at [327, 78] on span "Change image" at bounding box center [326, 79] width 26 height 5
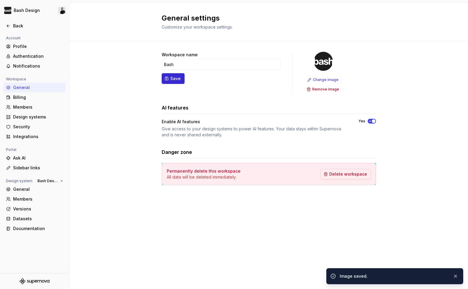
click at [178, 80] on span "Save" at bounding box center [175, 79] width 10 height 6
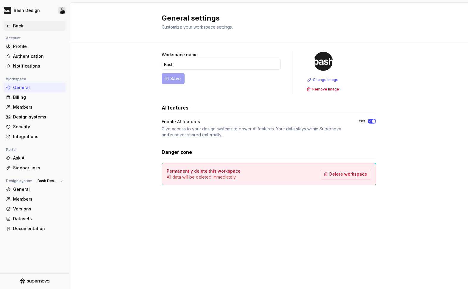
click at [16, 25] on div "Back" at bounding box center [38, 26] width 50 height 6
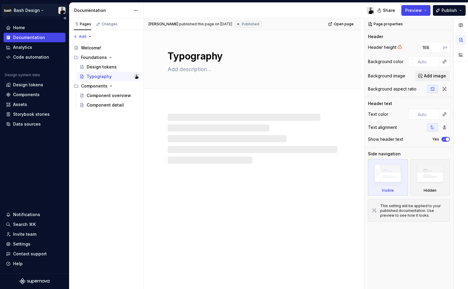
click at [40, 12] on html "Bash Design Home Documentation Analytics Code automation Design system data Des…" at bounding box center [234, 144] width 468 height 289
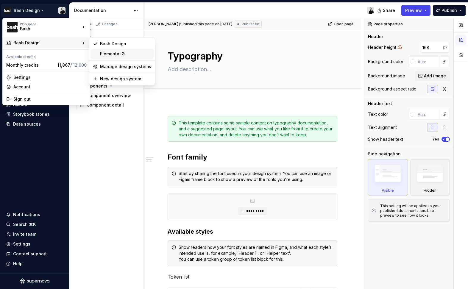
click at [110, 53] on div "Elementa-Ø" at bounding box center [125, 54] width 51 height 6
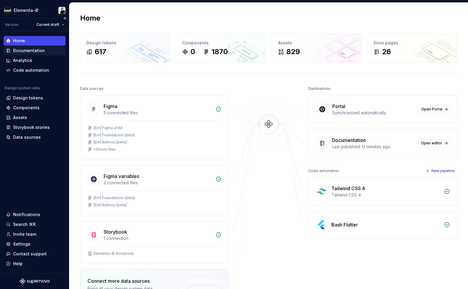
click at [30, 49] on div "Documentation" at bounding box center [29, 51] width 32 height 6
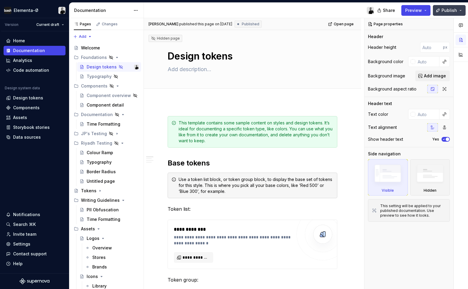
click at [447, 9] on span "Publish" at bounding box center [448, 10] width 15 height 6
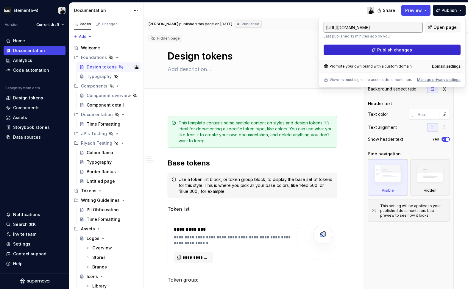
click at [380, 50] on span "Publish changes" at bounding box center [394, 50] width 35 height 6
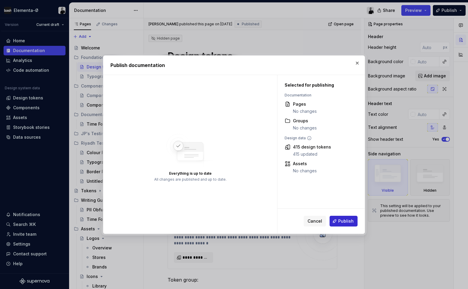
click at [338, 217] on button "Publish" at bounding box center [343, 221] width 28 height 11
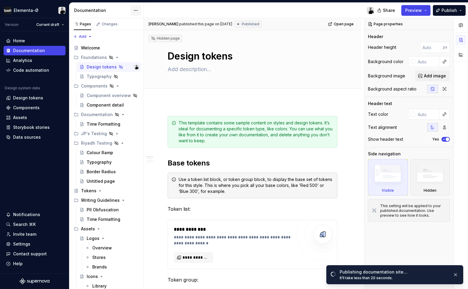
click at [138, 8] on html "Elementa-Ø Version Current draft Home Documentation Analytics Code automation D…" at bounding box center [234, 144] width 468 height 289
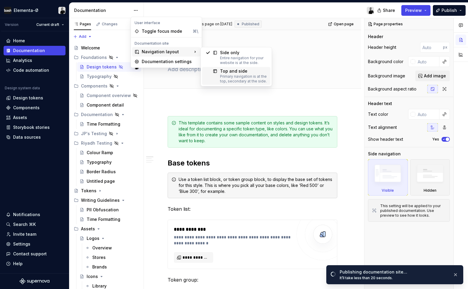
click at [221, 73] on div "Top and side" at bounding box center [243, 71] width 47 height 6
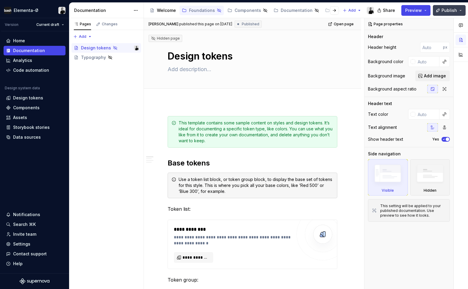
click at [450, 9] on span "Publish" at bounding box center [448, 10] width 15 height 6
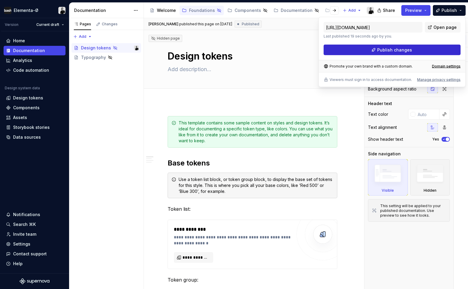
click at [410, 49] on span "Publish changes" at bounding box center [394, 50] width 35 height 6
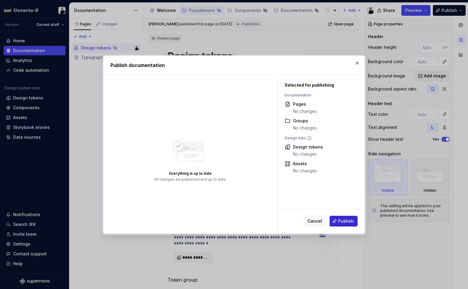
click at [338, 216] on button "Publish" at bounding box center [343, 221] width 28 height 11
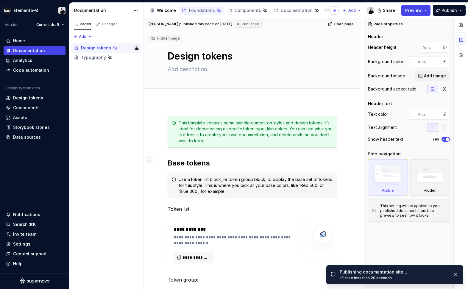
click at [335, 11] on button "button" at bounding box center [334, 10] width 8 height 8
click at [359, 10] on html "Elementa-Ø Version Current draft Home Documentation Analytics Code automation D…" at bounding box center [234, 144] width 468 height 289
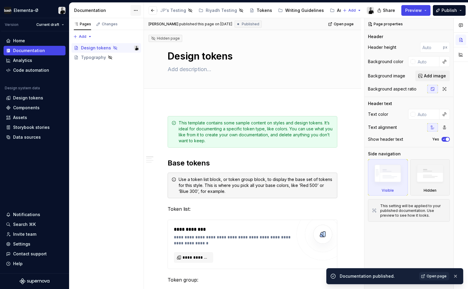
click at [136, 11] on html "Elementa-Ø Version Current draft Home Documentation Analytics Code automation D…" at bounding box center [234, 144] width 468 height 289
click at [136, 10] on html "Elementa-Ø Version Current draft Home Documentation Analytics Code automation D…" at bounding box center [234, 144] width 468 height 289
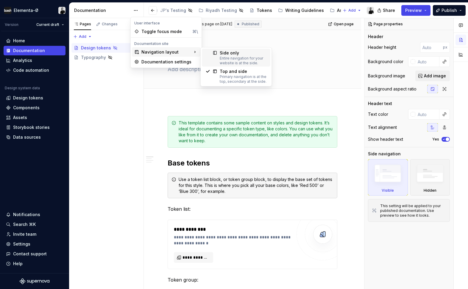
click at [220, 54] on div "Side only" at bounding box center [243, 53] width 47 height 6
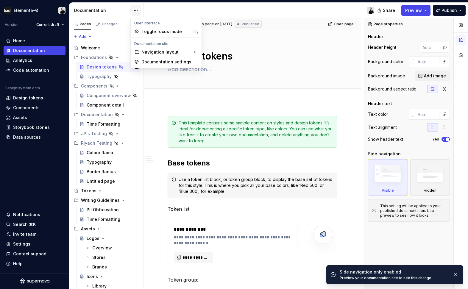
click at [135, 9] on html "Elementa-Ø Version Current draft Home Documentation Analytics Code automation D…" at bounding box center [234, 144] width 468 height 289
click at [156, 60] on div "Documentation settings" at bounding box center [169, 62] width 57 height 6
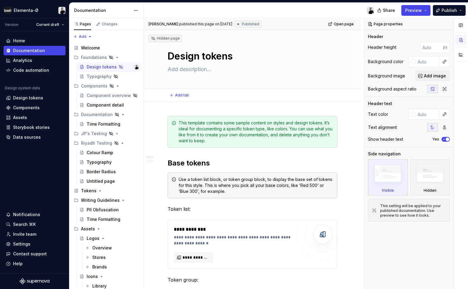
type textarea "*"
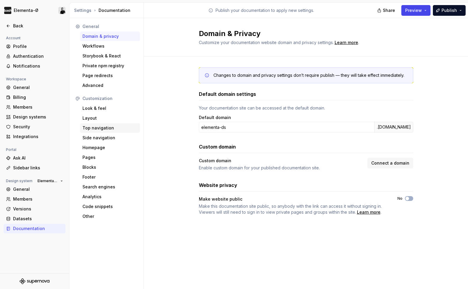
click at [98, 129] on div "Top navigation" at bounding box center [109, 128] width 55 height 6
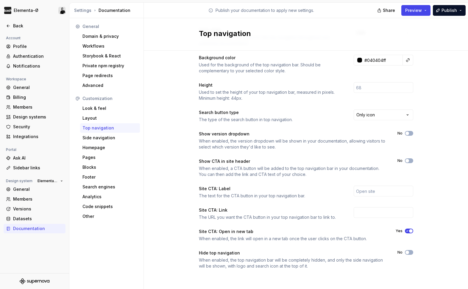
scroll to position [34, 0]
click at [372, 190] on input "text" at bounding box center [384, 191] width 60 height 11
type input "Bash Design"
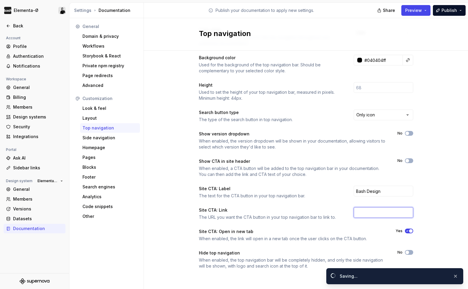
click at [368, 212] on input "text" at bounding box center [384, 212] width 60 height 11
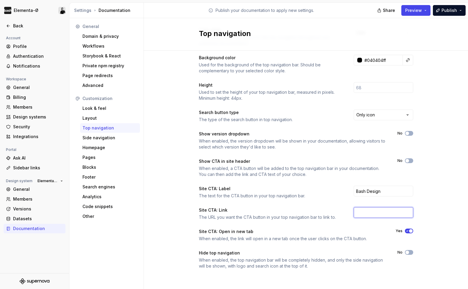
click at [366, 212] on input "text" at bounding box center [384, 212] width 60 height 11
paste input "[URL][DOMAIN_NAME]"
type input "[URL][DOMAIN_NAME]"
click at [447, 10] on span "Publish" at bounding box center [448, 10] width 15 height 6
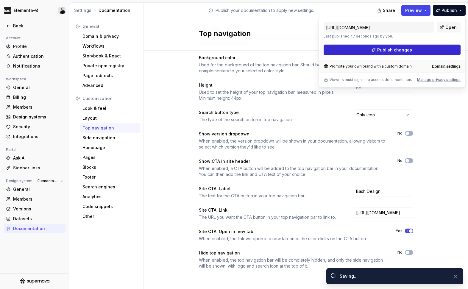
click at [394, 49] on span "Publish changes" at bounding box center [394, 50] width 35 height 6
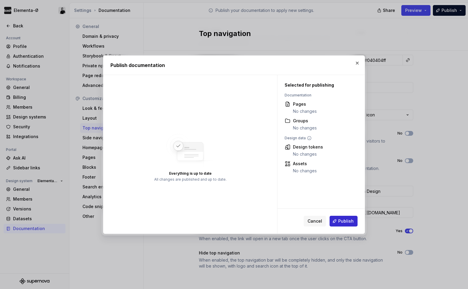
click at [345, 223] on span "Publish" at bounding box center [345, 221] width 15 height 6
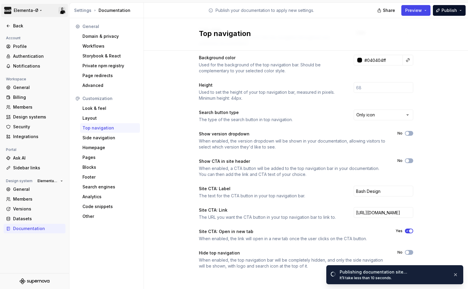
click at [41, 9] on html "Elementa-Ø Back Account Profile Authentication Notifications Workspace General …" at bounding box center [234, 144] width 468 height 289
click at [36, 9] on html "Elementa-Ø Back Account Profile Authentication Notifications Workspace General …" at bounding box center [234, 144] width 468 height 289
click at [17, 23] on div "Back" at bounding box center [38, 26] width 50 height 6
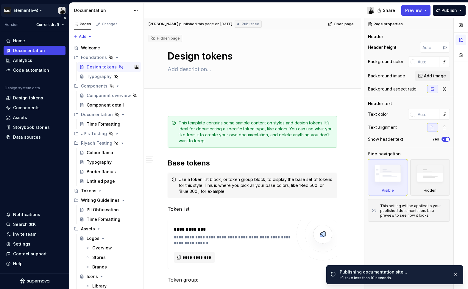
click at [39, 9] on html "Elementa-Ø Version Current draft Home Documentation Analytics Code automation D…" at bounding box center [234, 144] width 468 height 289
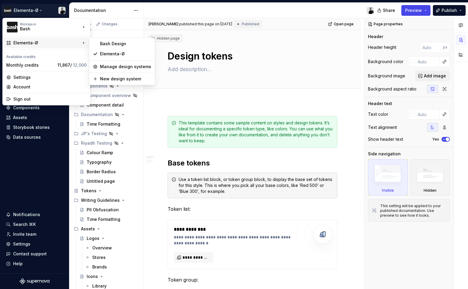
type textarea "*"
click at [282, 21] on html "Elementa-Ø Version Current draft Home Documentation Analytics Code automation D…" at bounding box center [234, 144] width 468 height 289
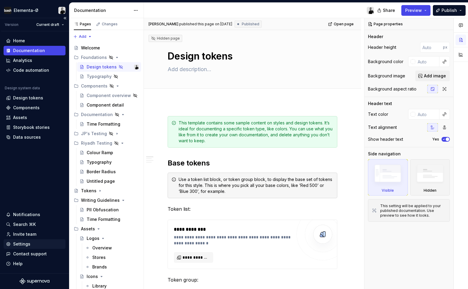
click at [24, 242] on div "Settings" at bounding box center [21, 244] width 17 height 6
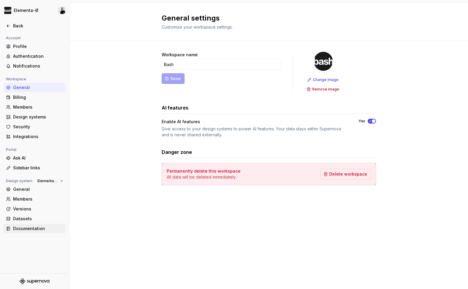
click at [30, 232] on div "Documentation" at bounding box center [35, 229] width 62 height 10
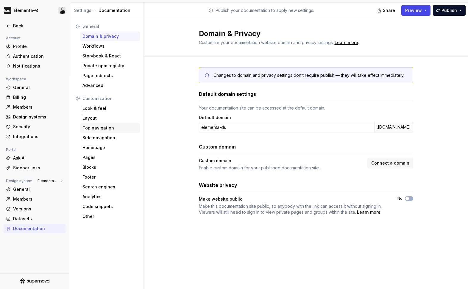
click at [97, 126] on div "Top navigation" at bounding box center [109, 128] width 55 height 6
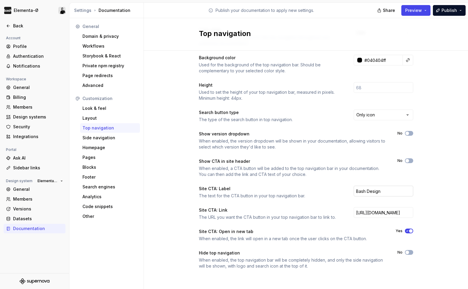
scroll to position [34, 0]
click at [383, 190] on input "Bash Design" at bounding box center [384, 191] width 60 height 11
click at [410, 160] on button "No" at bounding box center [409, 160] width 8 height 5
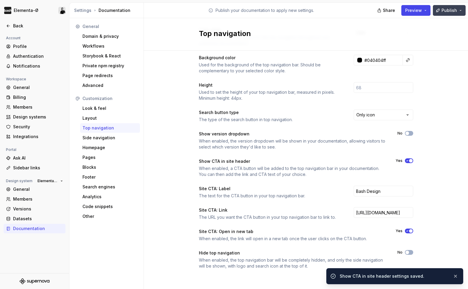
click at [459, 12] on button "Publish" at bounding box center [449, 10] width 33 height 11
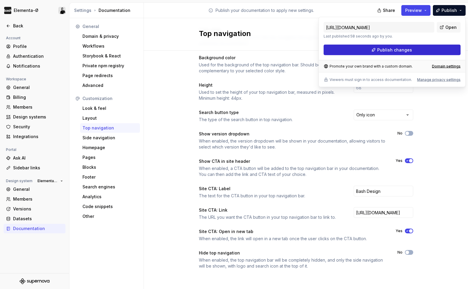
click at [415, 50] on button "Publish changes" at bounding box center [391, 50] width 137 height 11
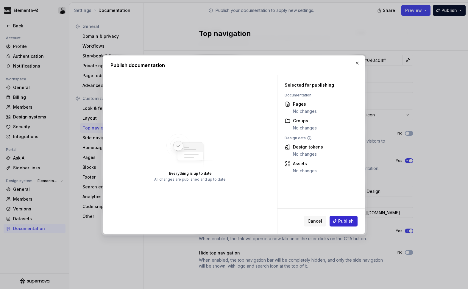
click at [341, 223] on span "Publish" at bounding box center [345, 221] width 15 height 6
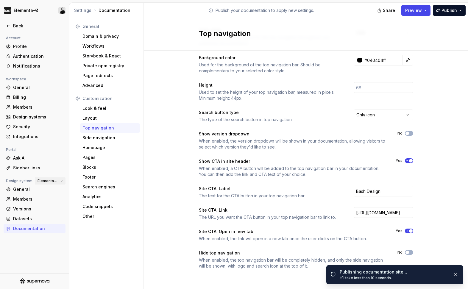
click at [59, 181] on button "Elementa-Ø" at bounding box center [50, 181] width 31 height 8
click at [57, 190] on div "Bash Design" at bounding box center [58, 192] width 26 height 6
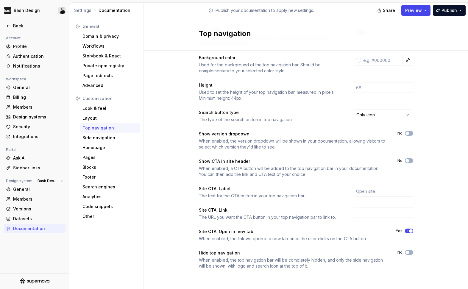
click at [388, 193] on input "text" at bounding box center [384, 191] width 60 height 11
type input "Elementa-Ø"
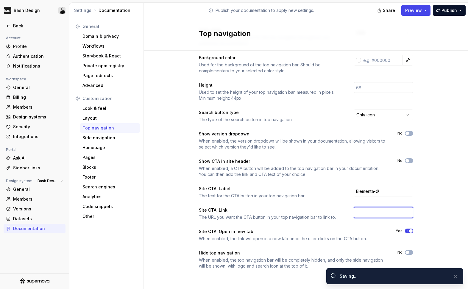
click at [368, 213] on input "text" at bounding box center [384, 212] width 60 height 11
paste input "https://elementa-ds.supernova-docs.io/latest/welcome-lzSsi9Y9"
type input "https://elementa-ds.supernova-docs.io/latest/welcome-lzSsi9Y9"
click at [410, 161] on button "No" at bounding box center [409, 160] width 8 height 5
click at [446, 10] on span "Publish" at bounding box center [448, 10] width 15 height 6
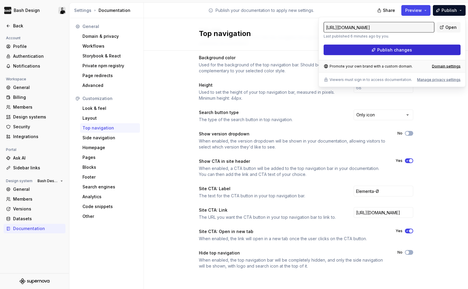
click at [419, 46] on button "Publish changes" at bounding box center [391, 50] width 137 height 11
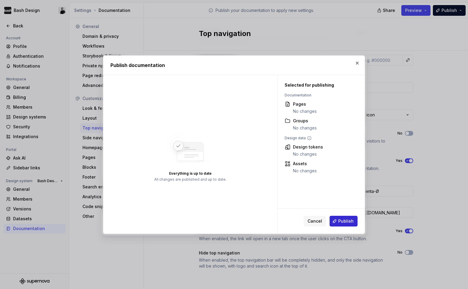
click at [348, 217] on button "Publish" at bounding box center [343, 221] width 28 height 11
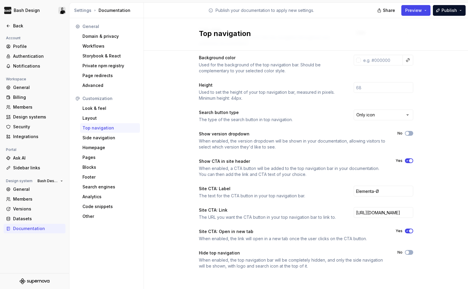
click at [408, 161] on icon "button" at bounding box center [407, 161] width 5 height 4
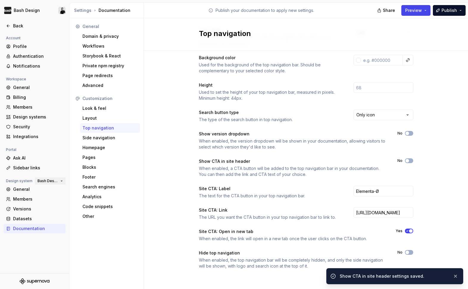
click at [59, 179] on button "Bash Design" at bounding box center [50, 181] width 31 height 8
click at [52, 198] on div "Elementa-Ø" at bounding box center [69, 202] width 69 height 10
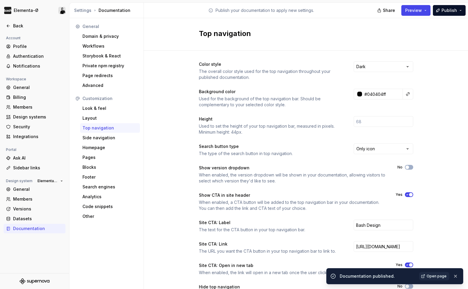
click at [410, 195] on span "button" at bounding box center [411, 195] width 4 height 4
click at [451, 11] on span "Publish" at bounding box center [448, 10] width 15 height 6
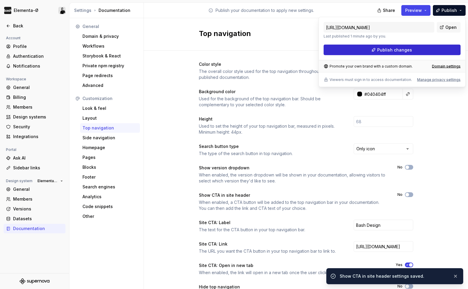
click at [413, 50] on button "Publish changes" at bounding box center [391, 50] width 137 height 11
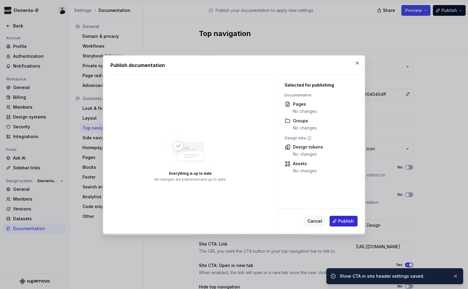
click at [346, 221] on span "Publish" at bounding box center [345, 221] width 15 height 6
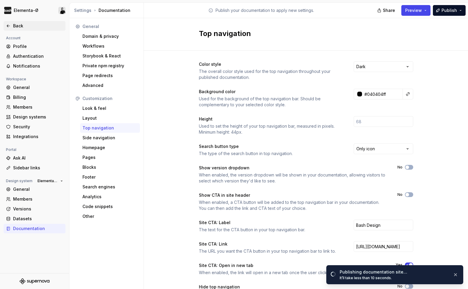
click at [18, 25] on div "Back" at bounding box center [38, 26] width 50 height 6
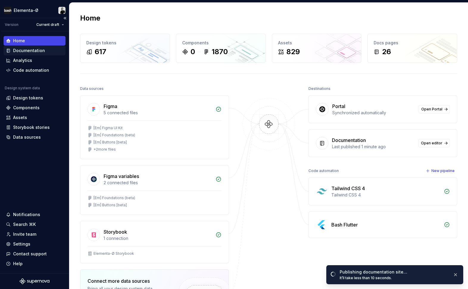
click at [31, 51] on div "Documentation" at bounding box center [29, 51] width 32 height 6
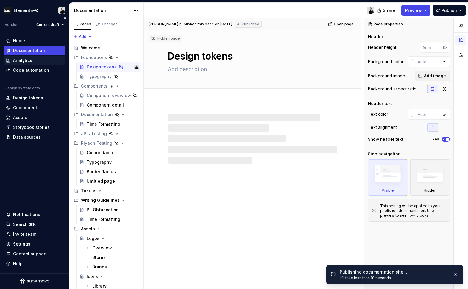
click at [24, 59] on div "Analytics" at bounding box center [22, 60] width 19 height 6
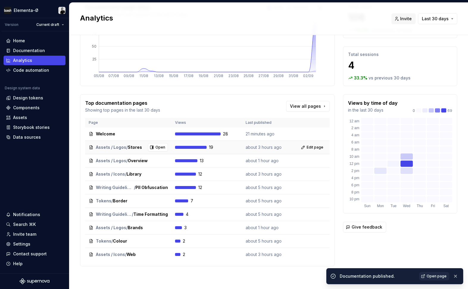
scroll to position [47, 0]
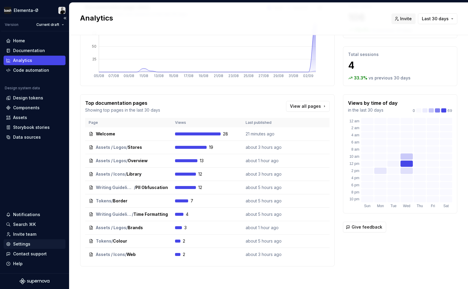
click at [27, 241] on div "Settings" at bounding box center [21, 244] width 17 height 6
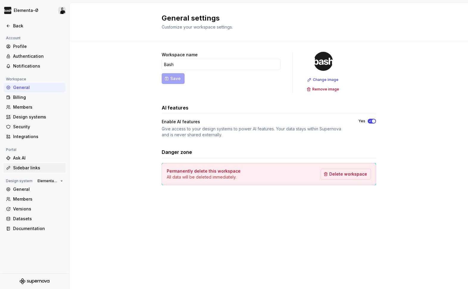
click at [63, 171] on div "Sidebar links" at bounding box center [35, 168] width 62 height 10
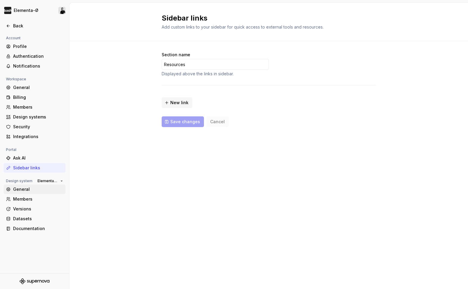
click at [20, 189] on div "General" at bounding box center [38, 189] width 50 height 6
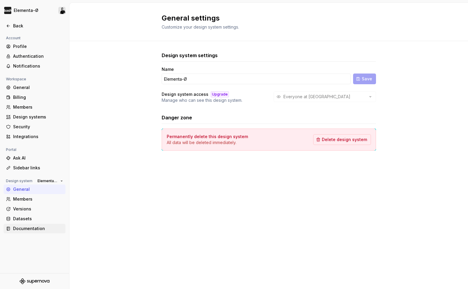
click at [25, 227] on div "Documentation" at bounding box center [38, 229] width 50 height 6
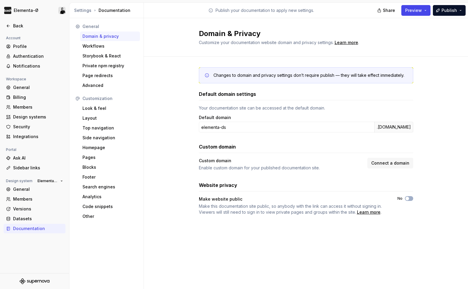
click at [105, 37] on div "Domain & privacy" at bounding box center [109, 36] width 55 height 6
click at [93, 107] on div "Look & feel" at bounding box center [109, 108] width 55 height 6
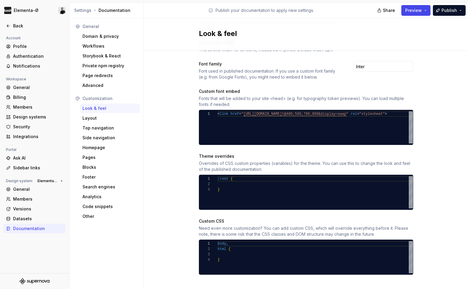
scroll to position [213, 0]
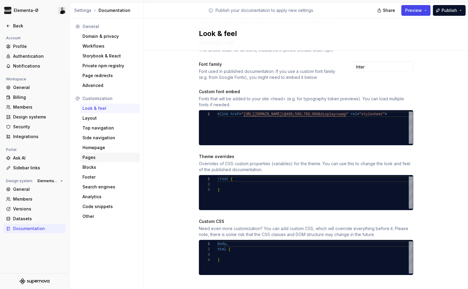
click at [88, 157] on div "Pages" at bounding box center [109, 157] width 55 height 6
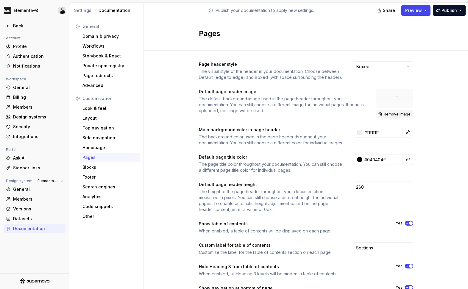
click at [392, 112] on button "Remove image" at bounding box center [394, 114] width 37 height 8
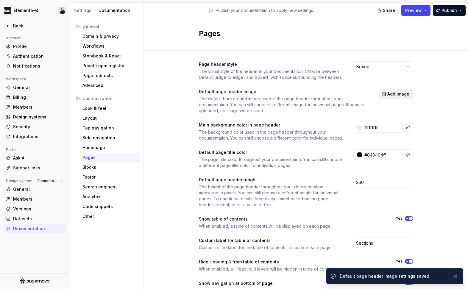
click at [396, 95] on span "Add image" at bounding box center [398, 94] width 22 height 6
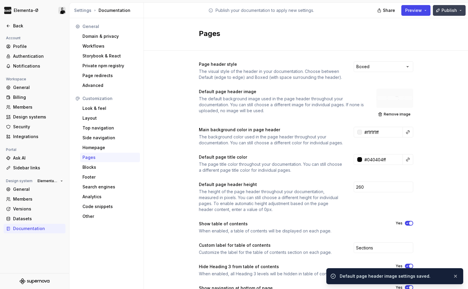
click at [455, 10] on span "Publish" at bounding box center [448, 10] width 15 height 6
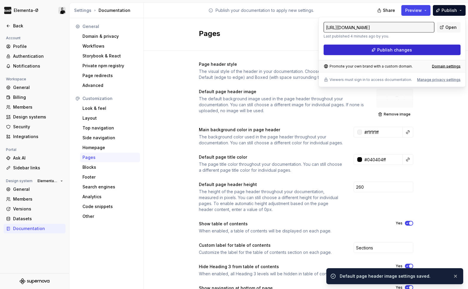
click at [396, 49] on span "Publish changes" at bounding box center [394, 50] width 35 height 6
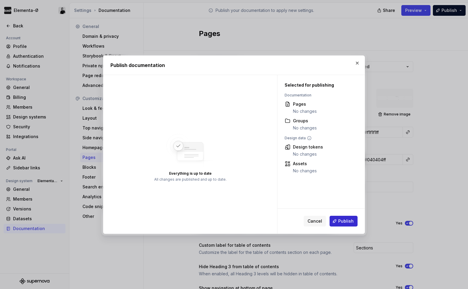
click at [339, 220] on button "Publish" at bounding box center [343, 221] width 28 height 11
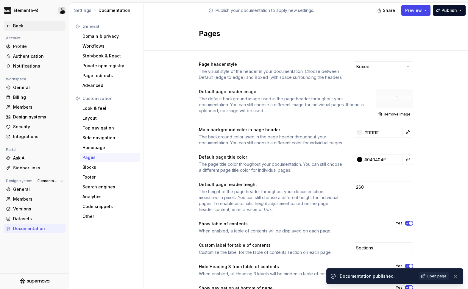
click at [19, 27] on div "Back" at bounding box center [38, 26] width 50 height 6
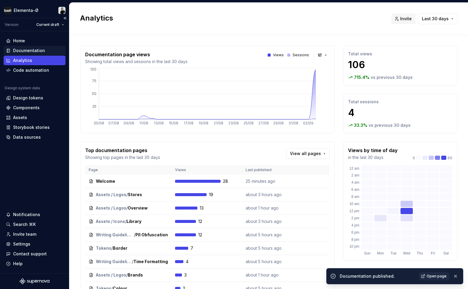
click at [27, 49] on div "Documentation" at bounding box center [29, 51] width 32 height 6
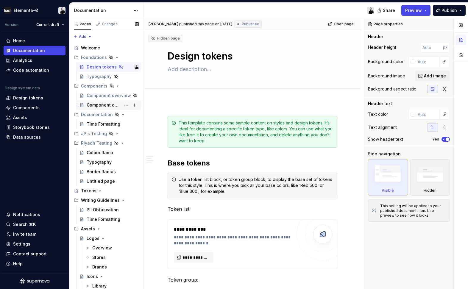
click at [104, 106] on div "Component detail" at bounding box center [104, 105] width 34 height 6
click at [94, 134] on div "JP's Testing" at bounding box center [94, 134] width 26 height 6
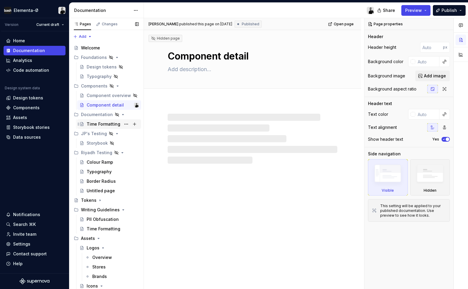
click at [96, 125] on div "Time Formatting" at bounding box center [104, 124] width 34 height 6
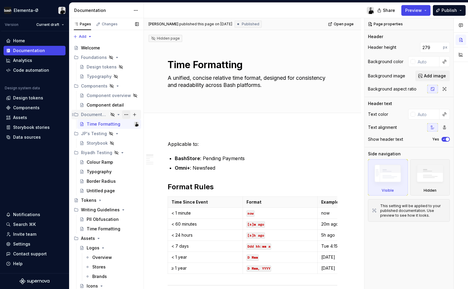
click at [126, 115] on button "Page tree" at bounding box center [126, 114] width 8 height 8
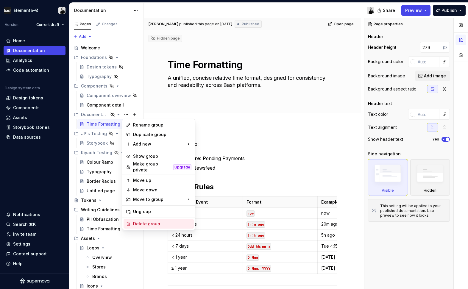
click at [142, 221] on div "Delete group" at bounding box center [162, 224] width 58 height 6
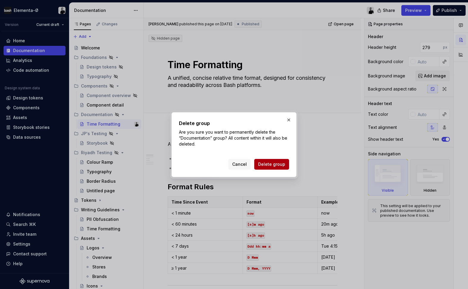
click at [265, 167] on button "Delete group" at bounding box center [271, 164] width 35 height 11
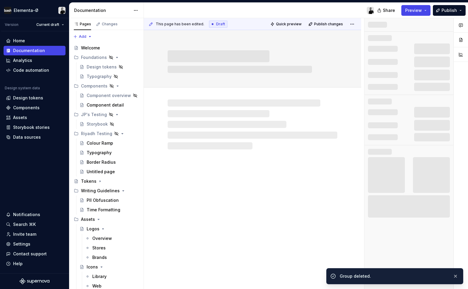
scroll to position [10, 0]
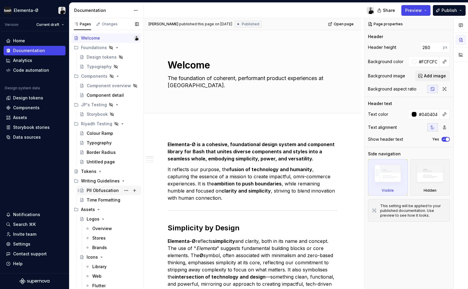
click at [100, 188] on div "PII Obfuscation" at bounding box center [103, 190] width 32 height 6
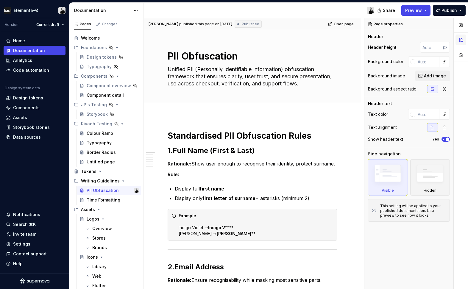
click at [460, 41] on button "button" at bounding box center [460, 40] width 11 height 11
type textarea "*"
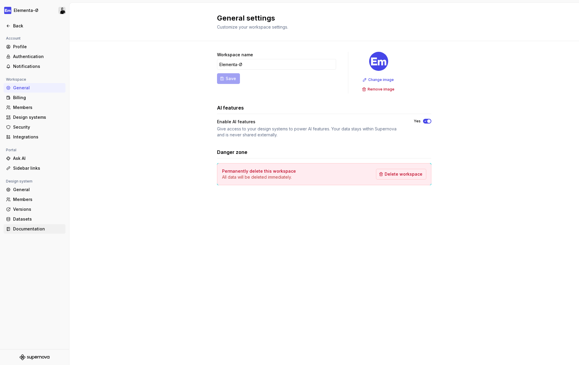
click at [23, 228] on div "Documentation" at bounding box center [38, 229] width 50 height 6
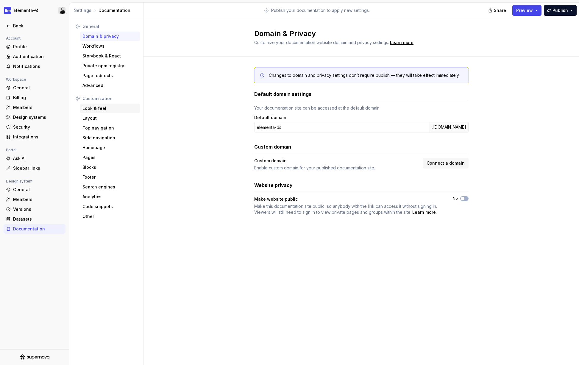
click at [100, 110] on div "Look & feel" at bounding box center [109, 108] width 55 height 6
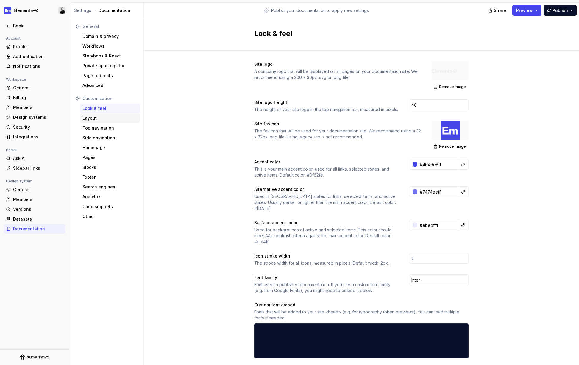
click at [97, 117] on div "Layout" at bounding box center [109, 118] width 55 height 6
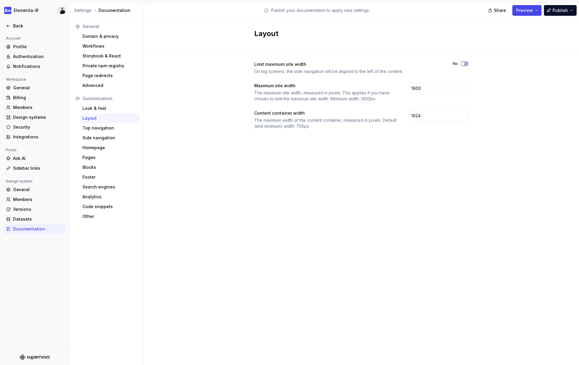
click at [97, 123] on div "Customization Look & feel Layout Top navigation Side navigation Homepage Pages …" at bounding box center [106, 157] width 67 height 127
click at [97, 126] on div "Top navigation" at bounding box center [109, 128] width 55 height 6
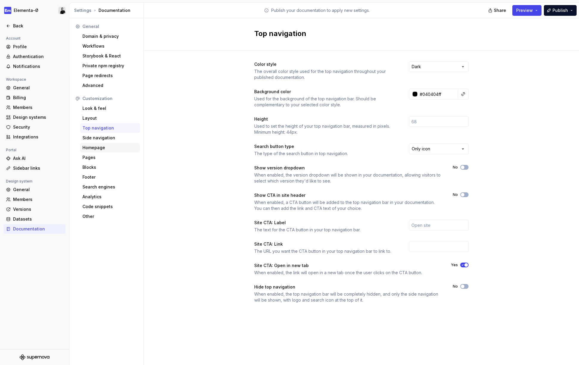
click at [95, 149] on div "Homepage" at bounding box center [109, 148] width 55 height 6
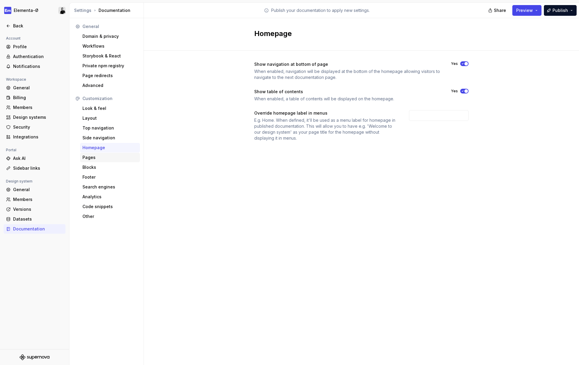
click at [90, 158] on div "Pages" at bounding box center [109, 157] width 55 height 6
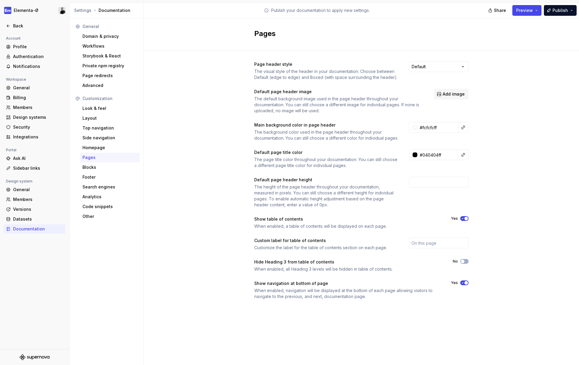
click at [423, 193] on div "Default page header height The height of the page header throughout your docume…" at bounding box center [361, 192] width 214 height 31
click at [426, 186] on input "number" at bounding box center [439, 182] width 60 height 11
click at [507, 179] on div "Page header style The visual style of the header in your documentation. Choose …" at bounding box center [361, 186] width 435 height 271
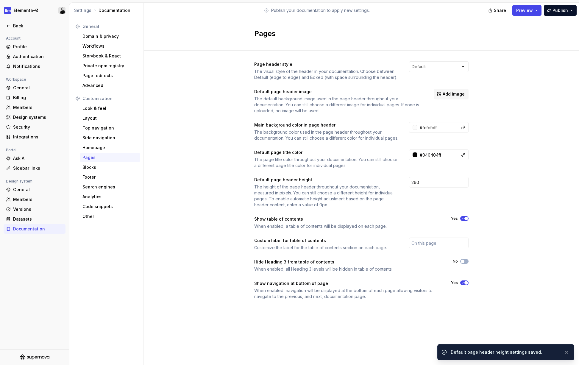
click at [557, 16] on div "Share Preview Publish" at bounding box center [534, 10] width 89 height 15
click at [559, 14] on button "Publish" at bounding box center [560, 10] width 33 height 11
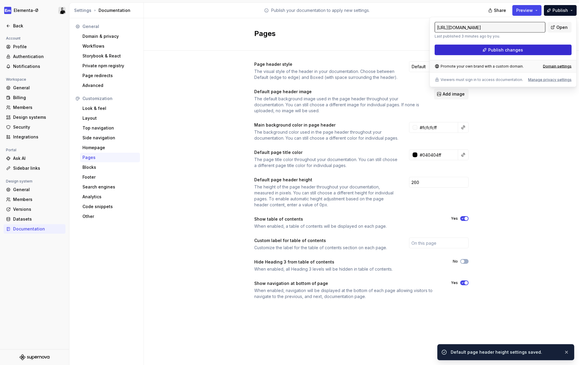
click at [533, 49] on button "Publish changes" at bounding box center [502, 50] width 137 height 11
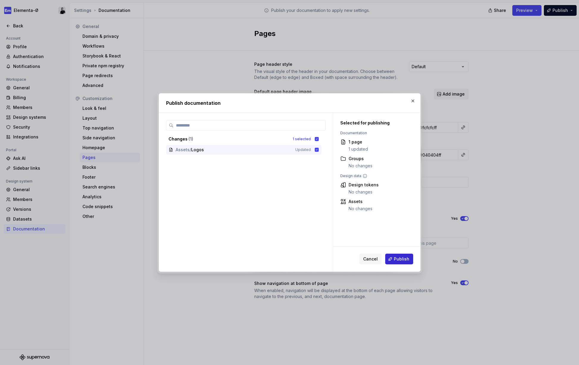
click at [397, 258] on span "Publish" at bounding box center [401, 259] width 15 height 6
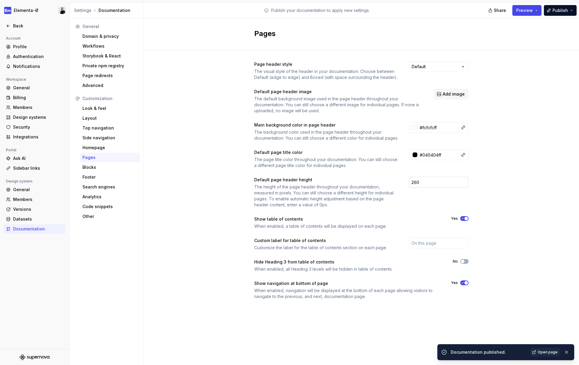
click at [425, 187] on input "260" at bounding box center [439, 182] width 60 height 11
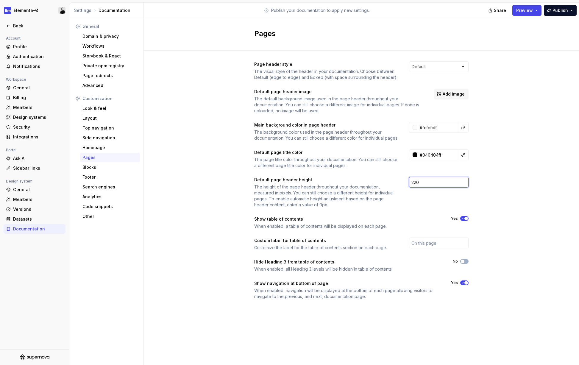
type input "220"
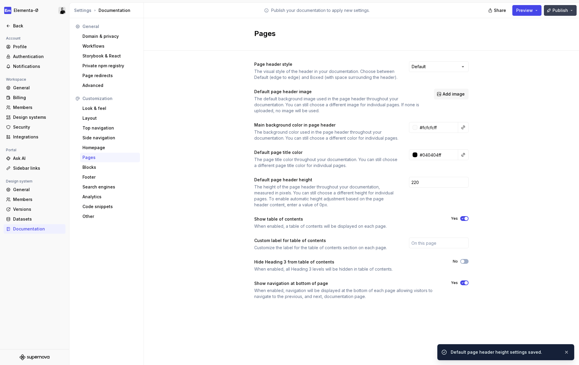
click at [560, 11] on span "Publish" at bounding box center [559, 10] width 15 height 6
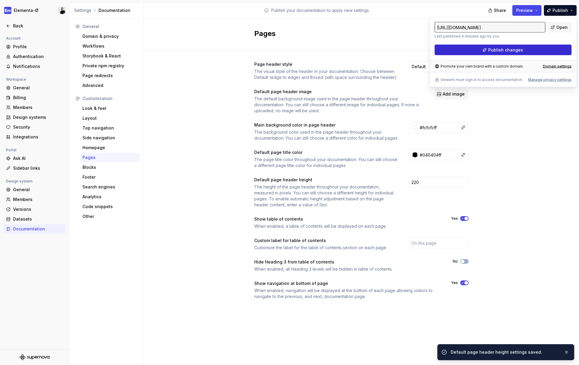
click at [524, 47] on button "Publish changes" at bounding box center [502, 50] width 137 height 11
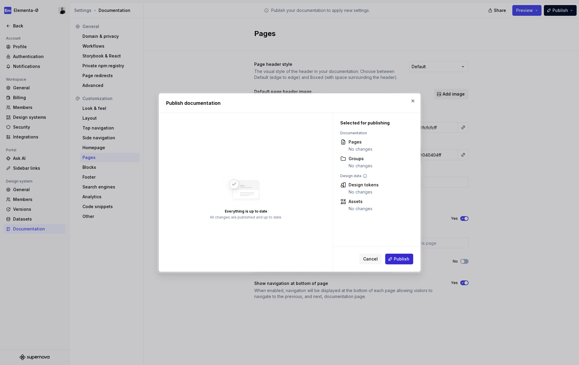
click at [399, 258] on span "Publish" at bounding box center [401, 259] width 15 height 6
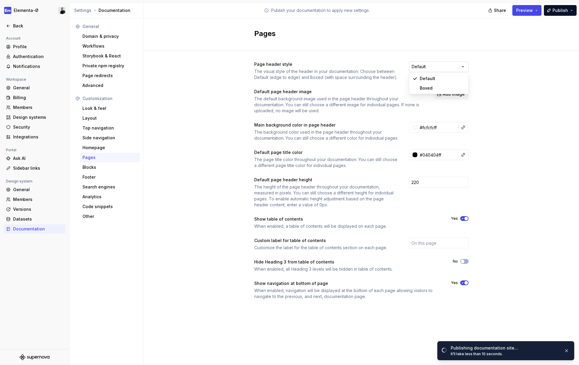
click at [448, 68] on html "Elementa-Ø Back Account Profile Authentication Notifications Workspace General …" at bounding box center [289, 182] width 579 height 365
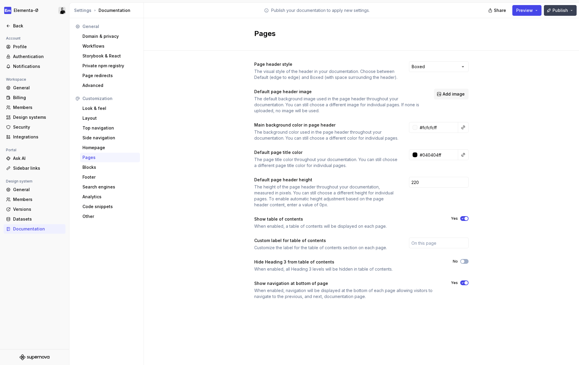
click at [558, 8] on span "Publish" at bounding box center [559, 10] width 15 height 6
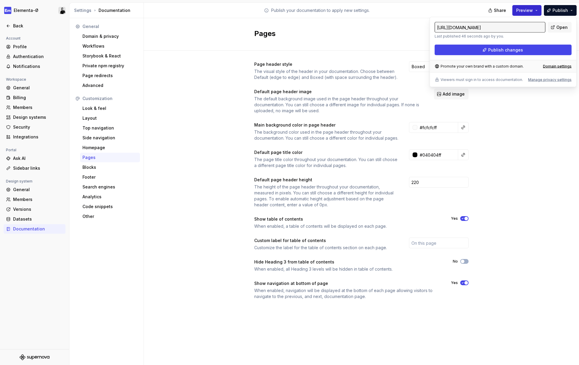
click at [533, 10] on span "Preview" at bounding box center [524, 10] width 17 height 6
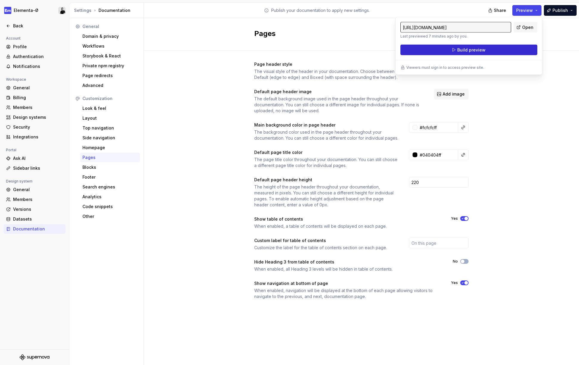
click at [486, 47] on button "Build preview" at bounding box center [468, 50] width 137 height 11
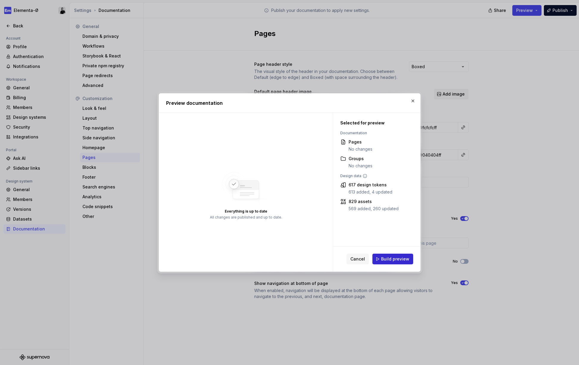
click at [385, 255] on button "Build preview" at bounding box center [392, 259] width 41 height 11
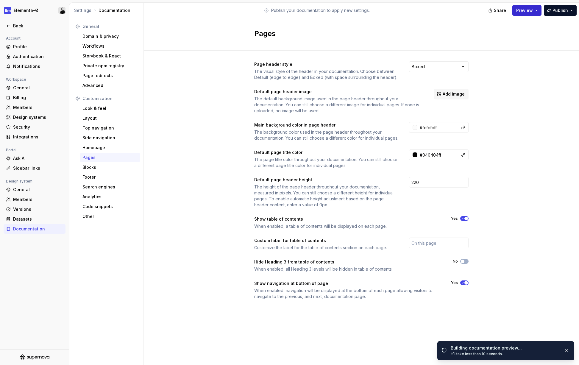
click at [535, 10] on button "Preview" at bounding box center [526, 10] width 29 height 11
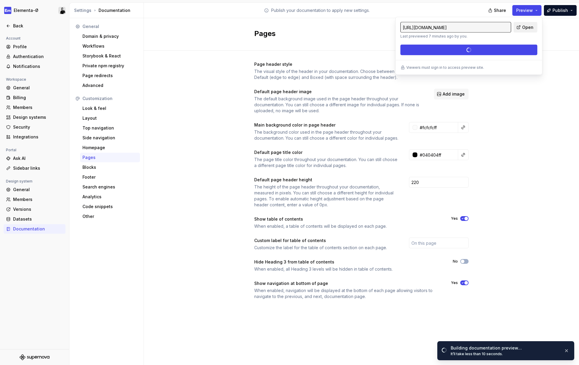
click at [528, 25] on span "Open" at bounding box center [527, 27] width 11 height 6
type input "https://elementa-ds.preview.supernova-docs.io/latest/"
click at [432, 123] on input "#fcfcfcff" at bounding box center [437, 127] width 41 height 11
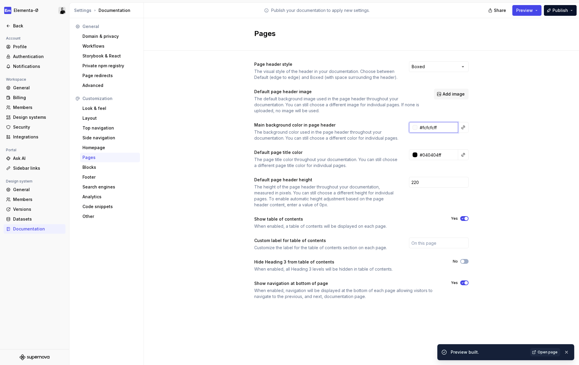
click at [432, 123] on input "#fcfcfcff" at bounding box center [437, 127] width 41 height 11
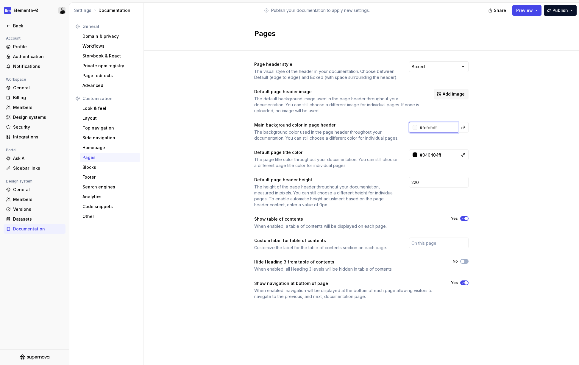
click at [432, 126] on input "#fcfcfcff" at bounding box center [437, 127] width 41 height 11
click at [505, 124] on div "Page header style The visual style of the header in your documentation. Choose …" at bounding box center [361, 186] width 435 height 271
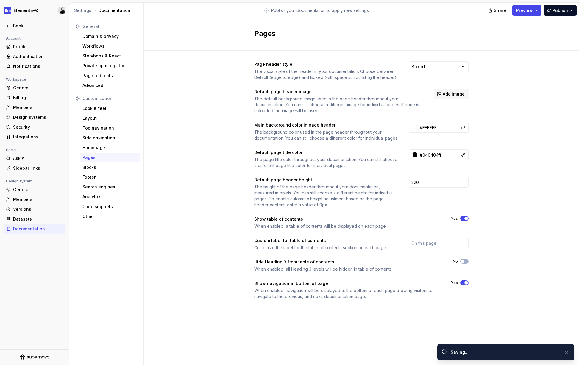
type input "#ffffffff"
click at [557, 12] on span "Publish" at bounding box center [559, 10] width 15 height 6
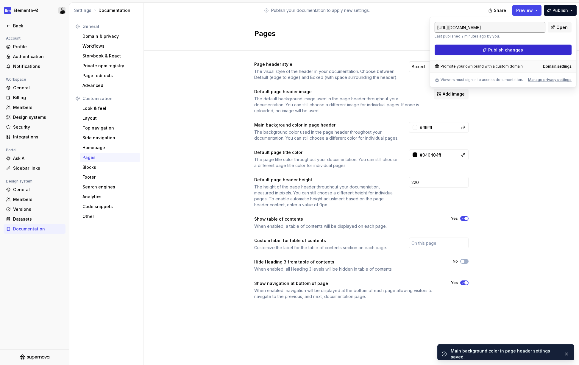
click at [528, 47] on button "Publish changes" at bounding box center [502, 50] width 137 height 11
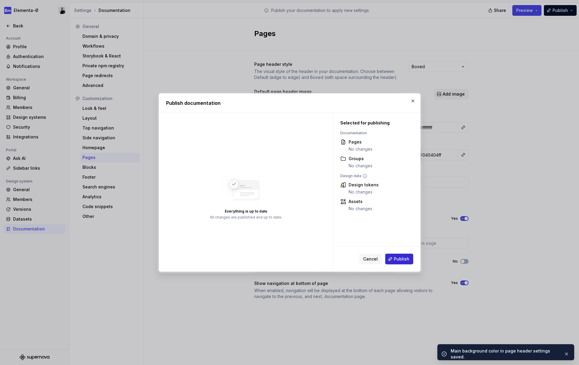
click at [400, 260] on span "Publish" at bounding box center [401, 259] width 15 height 6
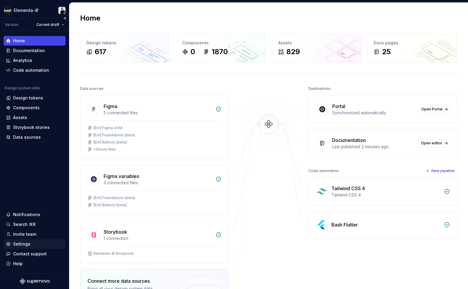
click at [25, 244] on div "Settings" at bounding box center [21, 244] width 17 height 6
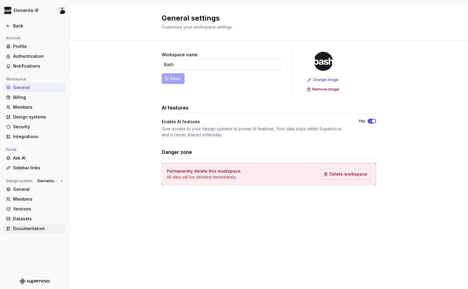
click at [22, 225] on div "Documentation" at bounding box center [35, 229] width 62 height 10
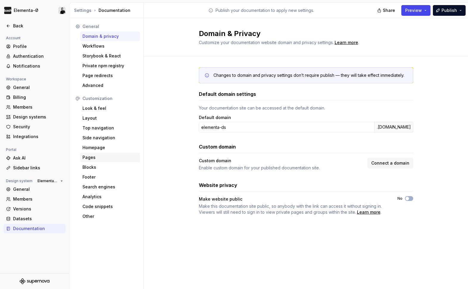
click at [93, 154] on div "Pages" at bounding box center [109, 157] width 55 height 6
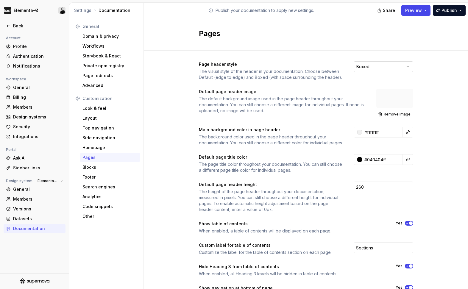
click at [383, 67] on html "Elementa-Ø Back Account Profile Authentication Notifications Workspace General …" at bounding box center [234, 144] width 468 height 289
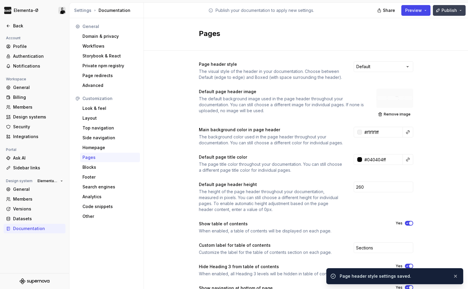
click at [446, 10] on span "Publish" at bounding box center [448, 10] width 15 height 6
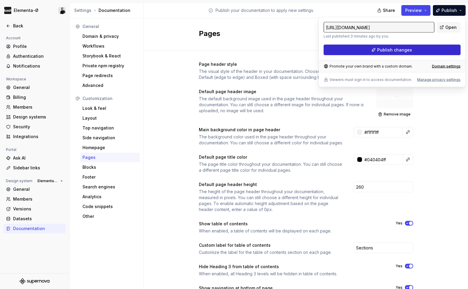
click at [393, 48] on span "Publish changes" at bounding box center [394, 50] width 35 height 6
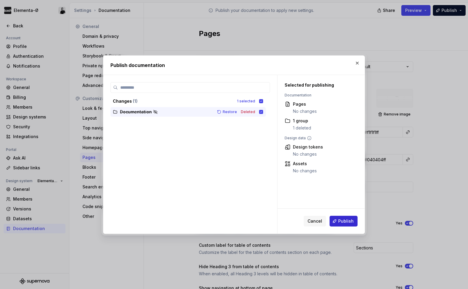
click at [343, 218] on button "Publish" at bounding box center [343, 221] width 28 height 11
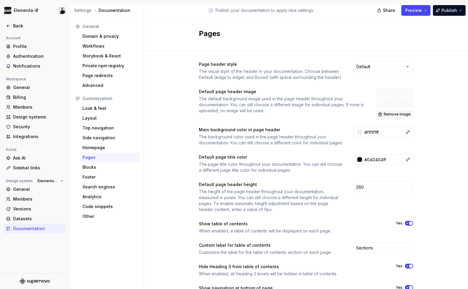
click at [400, 112] on button "Remove image" at bounding box center [394, 114] width 37 height 8
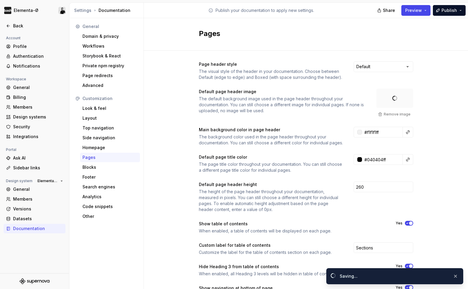
click at [393, 114] on div "Remove image" at bounding box center [394, 104] width 37 height 30
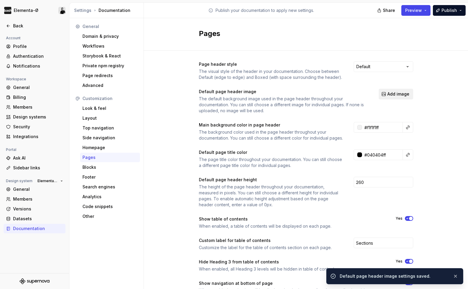
click at [397, 95] on span "Add image" at bounding box center [398, 94] width 22 height 6
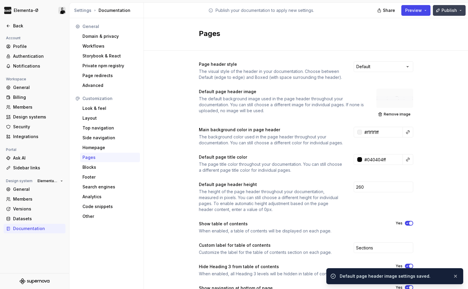
click at [453, 11] on span "Publish" at bounding box center [448, 10] width 15 height 6
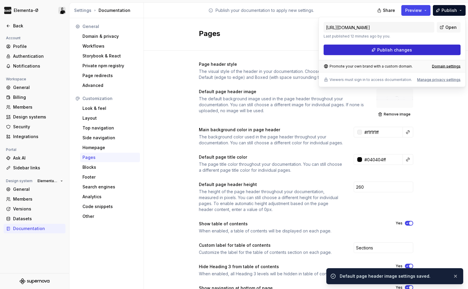
click at [399, 48] on span "Publish changes" at bounding box center [394, 50] width 35 height 6
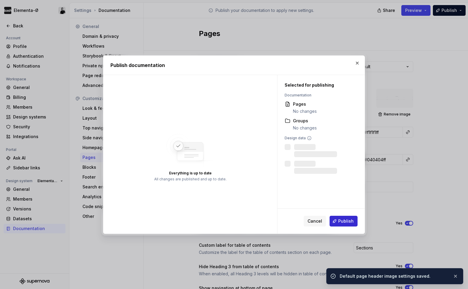
click at [343, 220] on span "Publish" at bounding box center [345, 221] width 15 height 6
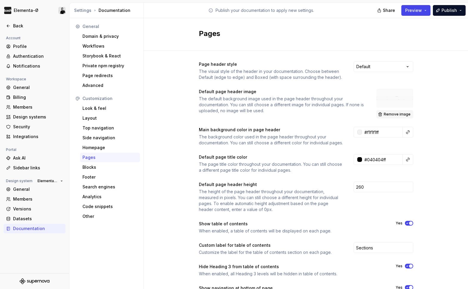
click at [394, 113] on span "Remove image" at bounding box center [397, 114] width 27 height 5
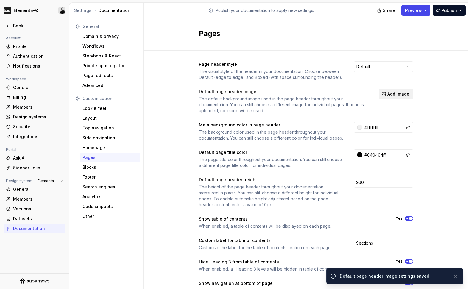
click at [396, 96] on span "Add image" at bounding box center [398, 94] width 22 height 6
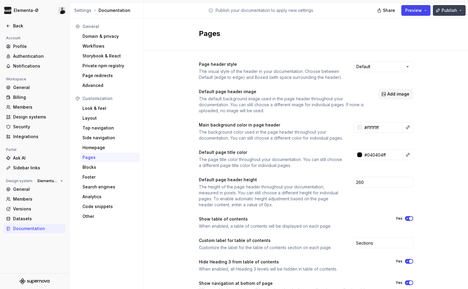
click at [453, 12] on span "Publish" at bounding box center [448, 10] width 15 height 6
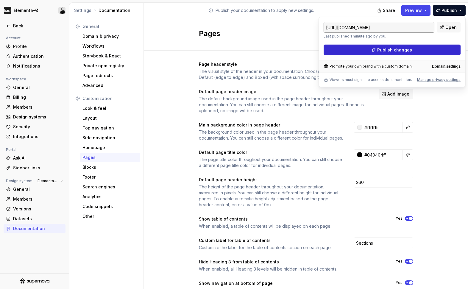
click at [392, 49] on span "Publish changes" at bounding box center [394, 50] width 35 height 6
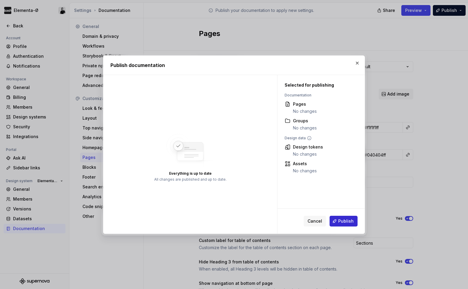
click at [344, 220] on span "Publish" at bounding box center [345, 221] width 15 height 6
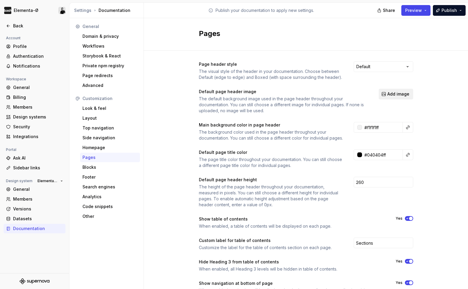
click at [396, 95] on span "Add image" at bounding box center [398, 94] width 22 height 6
click at [429, 79] on div "Page header style The visual style of the header in your documentation. Choose …" at bounding box center [306, 186] width 324 height 271
click at [398, 94] on span "Add image" at bounding box center [398, 94] width 22 height 6
click at [96, 147] on div "Homepage" at bounding box center [109, 148] width 55 height 6
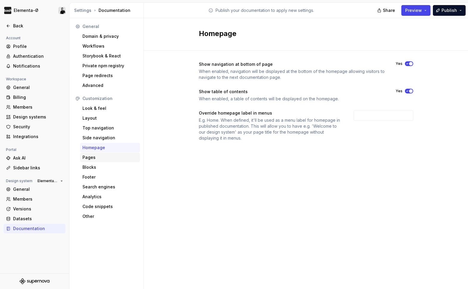
click at [93, 156] on div "Pages" at bounding box center [109, 157] width 55 height 6
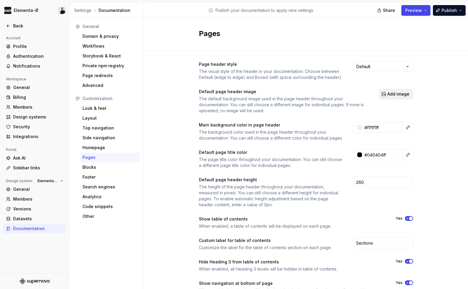
click at [398, 92] on span "Add image" at bounding box center [398, 94] width 22 height 6
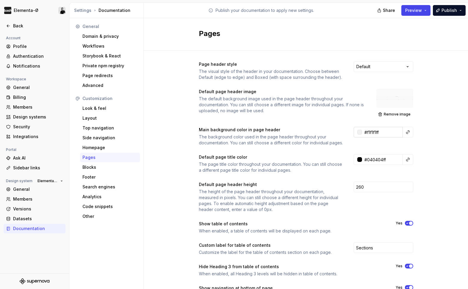
click at [379, 131] on input "#f1f1f1ff" at bounding box center [382, 132] width 41 height 11
paste input "F9F9FA"
click at [443, 43] on div "Pages" at bounding box center [306, 34] width 324 height 32
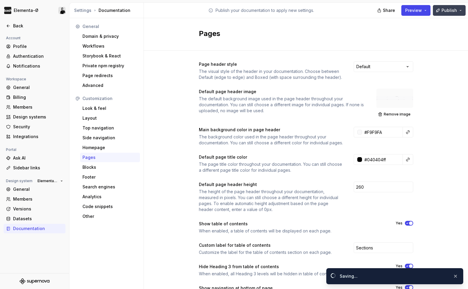
type input "#f9f9faff"
click at [453, 10] on span "Publish" at bounding box center [448, 10] width 15 height 6
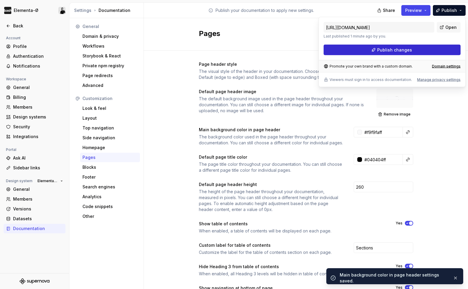
click at [374, 50] on button "Publish changes" at bounding box center [391, 50] width 137 height 11
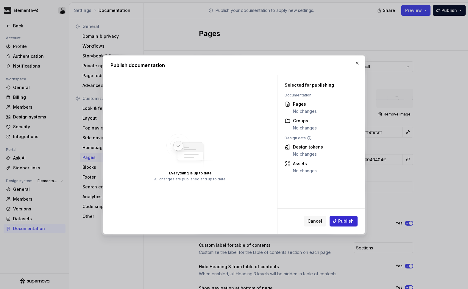
click at [343, 219] on span "Publish" at bounding box center [345, 221] width 15 height 6
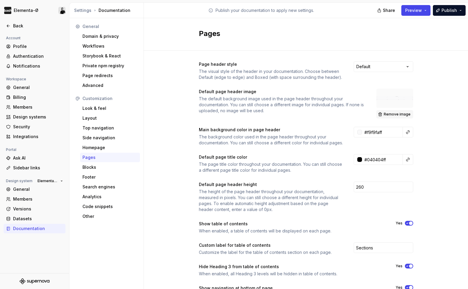
click at [395, 112] on span "Remove image" at bounding box center [397, 114] width 27 height 5
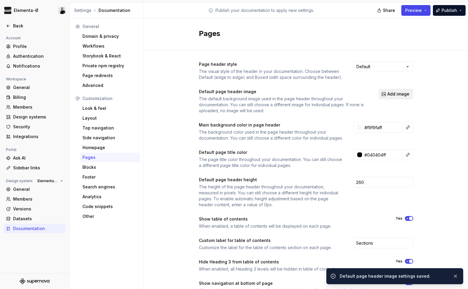
click at [395, 95] on span "Add image" at bounding box center [398, 94] width 22 height 6
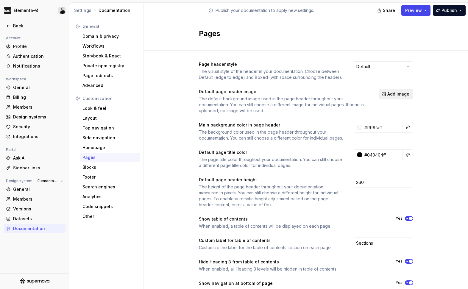
click at [394, 93] on span "Add image" at bounding box center [398, 94] width 22 height 6
click at [96, 130] on div "Top navigation" at bounding box center [109, 128] width 55 height 6
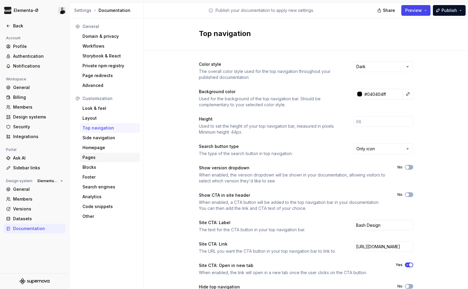
click at [96, 156] on div "Pages" at bounding box center [109, 157] width 55 height 6
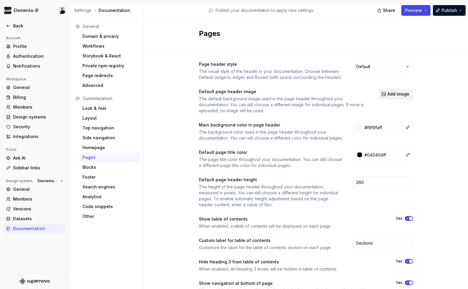
click at [397, 91] on button "Add image" at bounding box center [396, 94] width 35 height 11
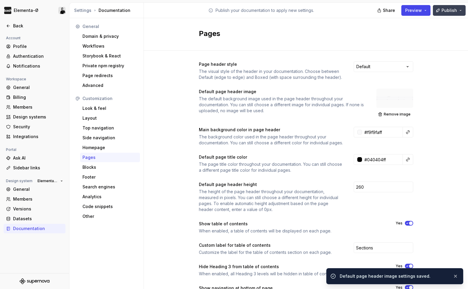
click at [454, 11] on span "Publish" at bounding box center [448, 10] width 15 height 6
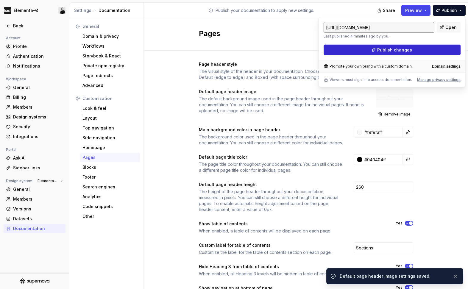
click at [401, 53] on button "Publish changes" at bounding box center [391, 50] width 137 height 11
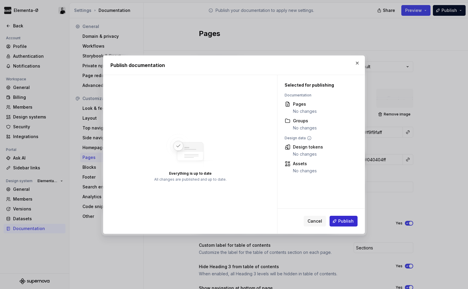
click at [340, 222] on span "Publish" at bounding box center [345, 221] width 15 height 6
